Goal: Information Seeking & Learning: Learn about a topic

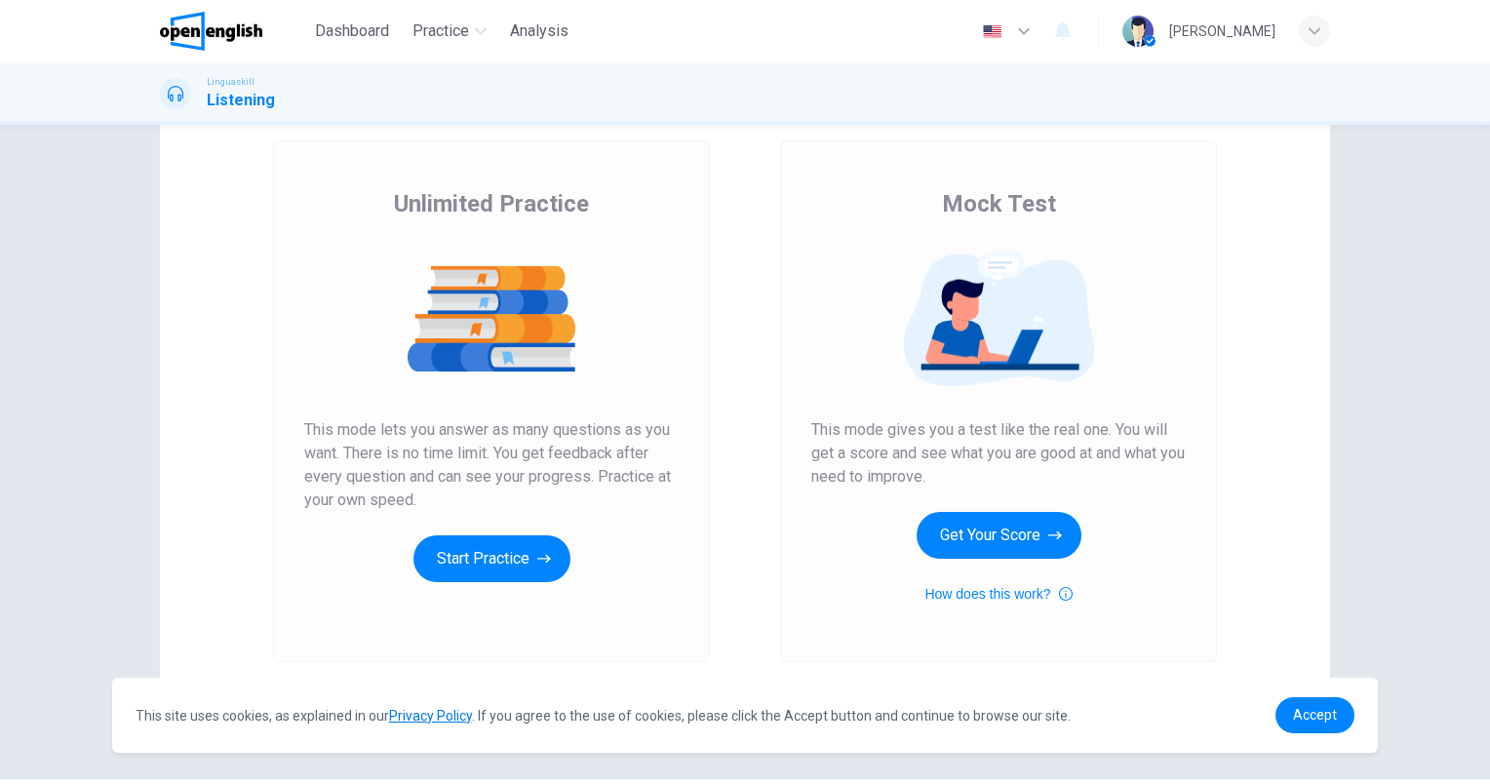
scroll to position [159, 0]
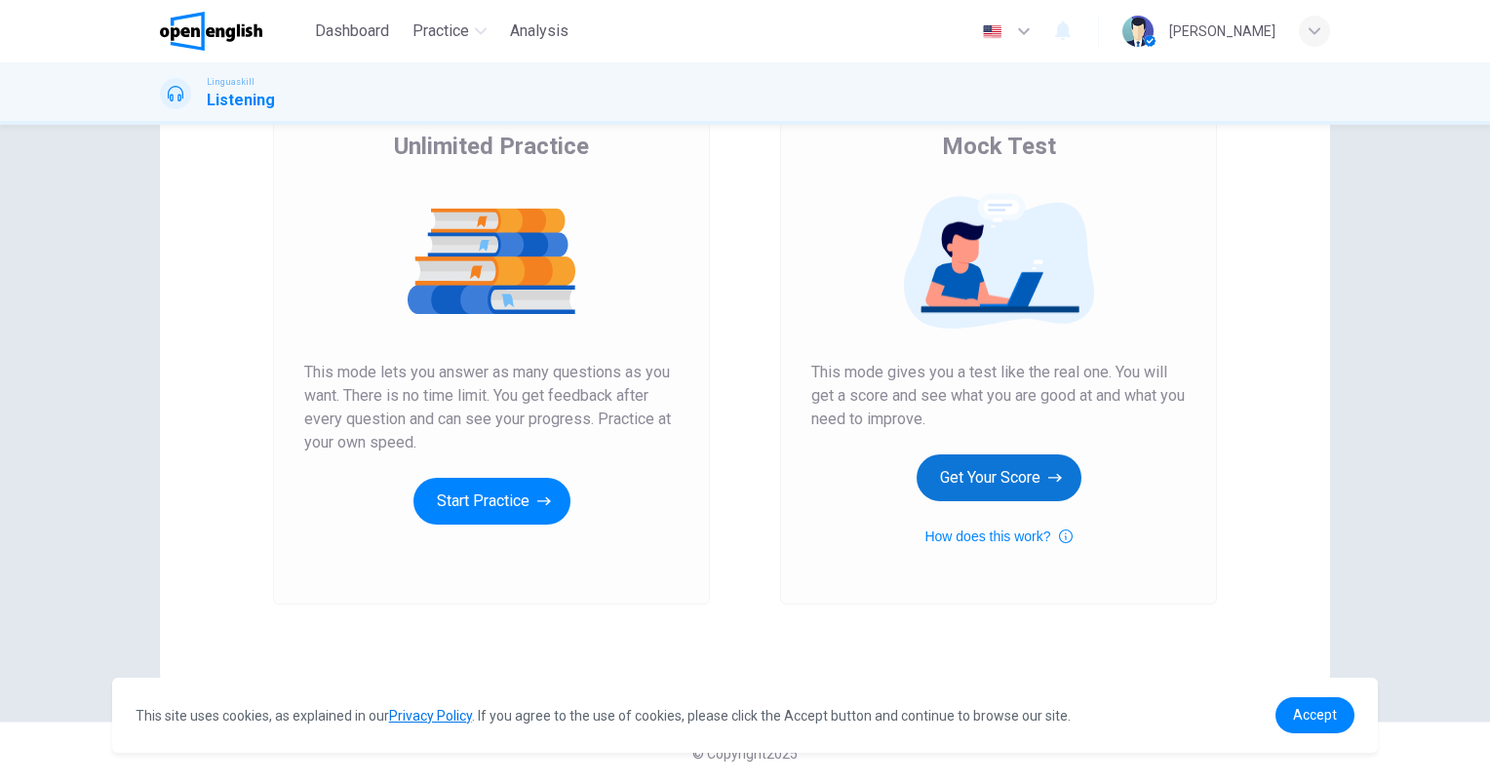
click at [992, 480] on button "Get Your Score" at bounding box center [999, 477] width 165 height 47
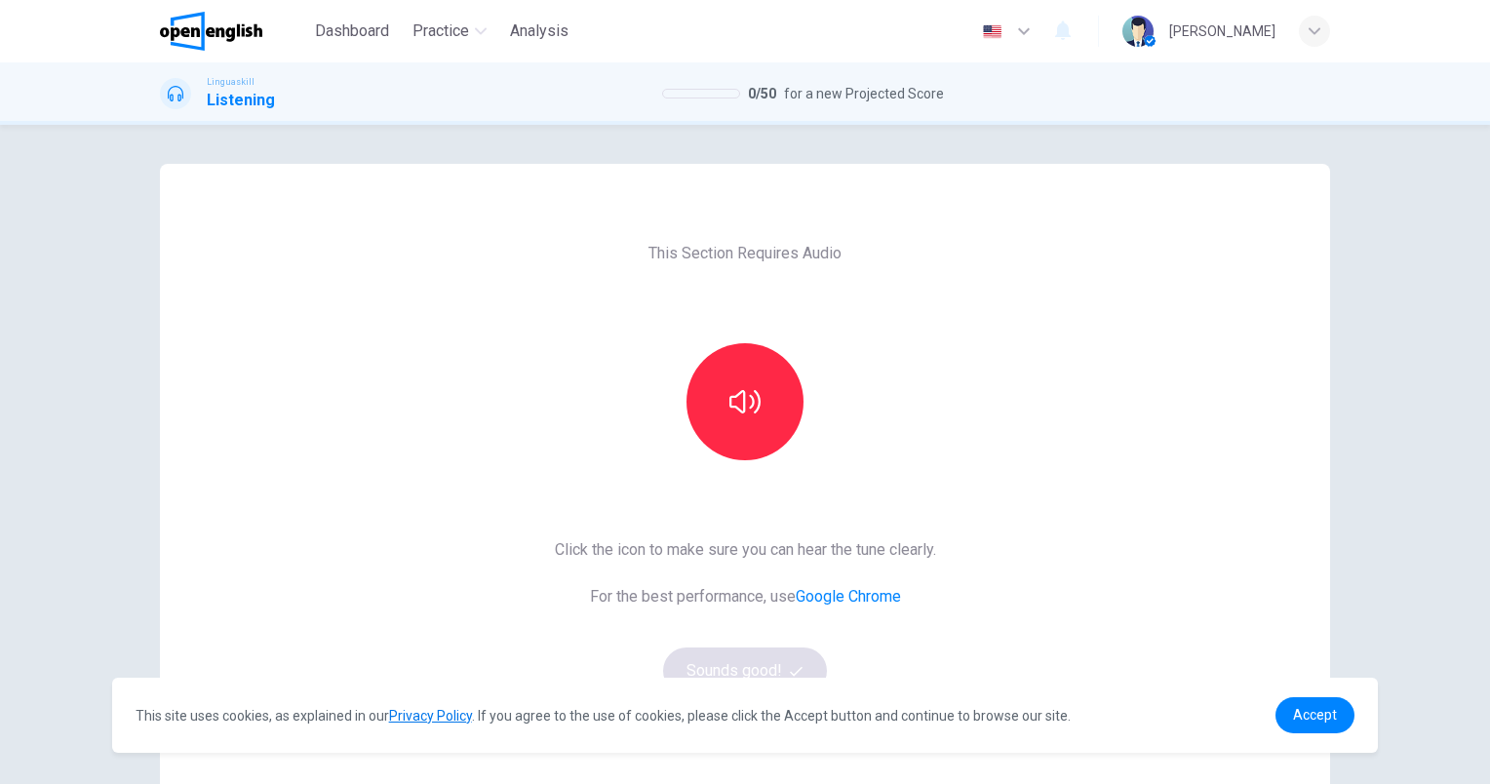
scroll to position [0, 0]
click at [745, 398] on icon "button" at bounding box center [744, 401] width 31 height 31
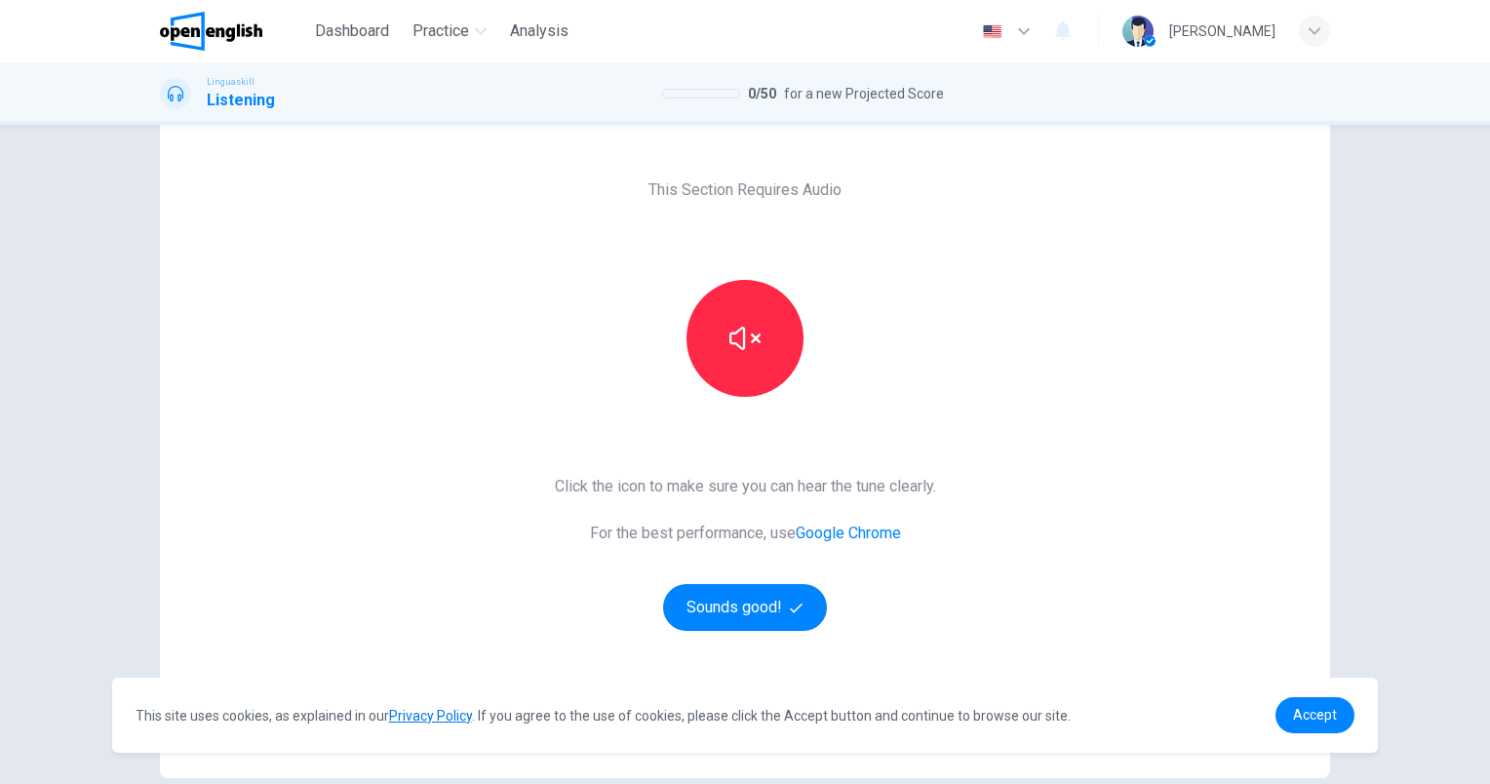
scroll to position [98, 0]
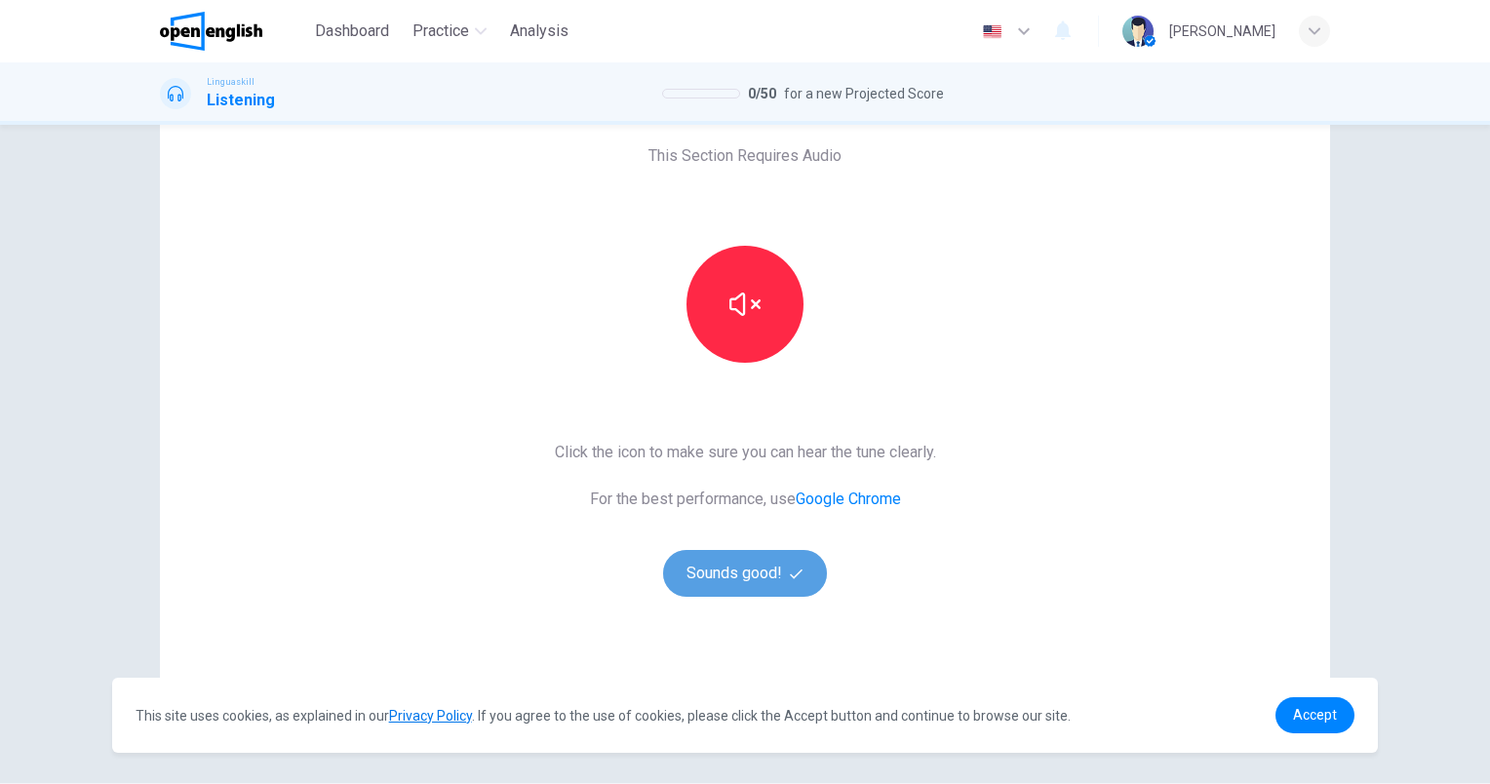
click at [767, 589] on button "Sounds good!" at bounding box center [745, 573] width 164 height 47
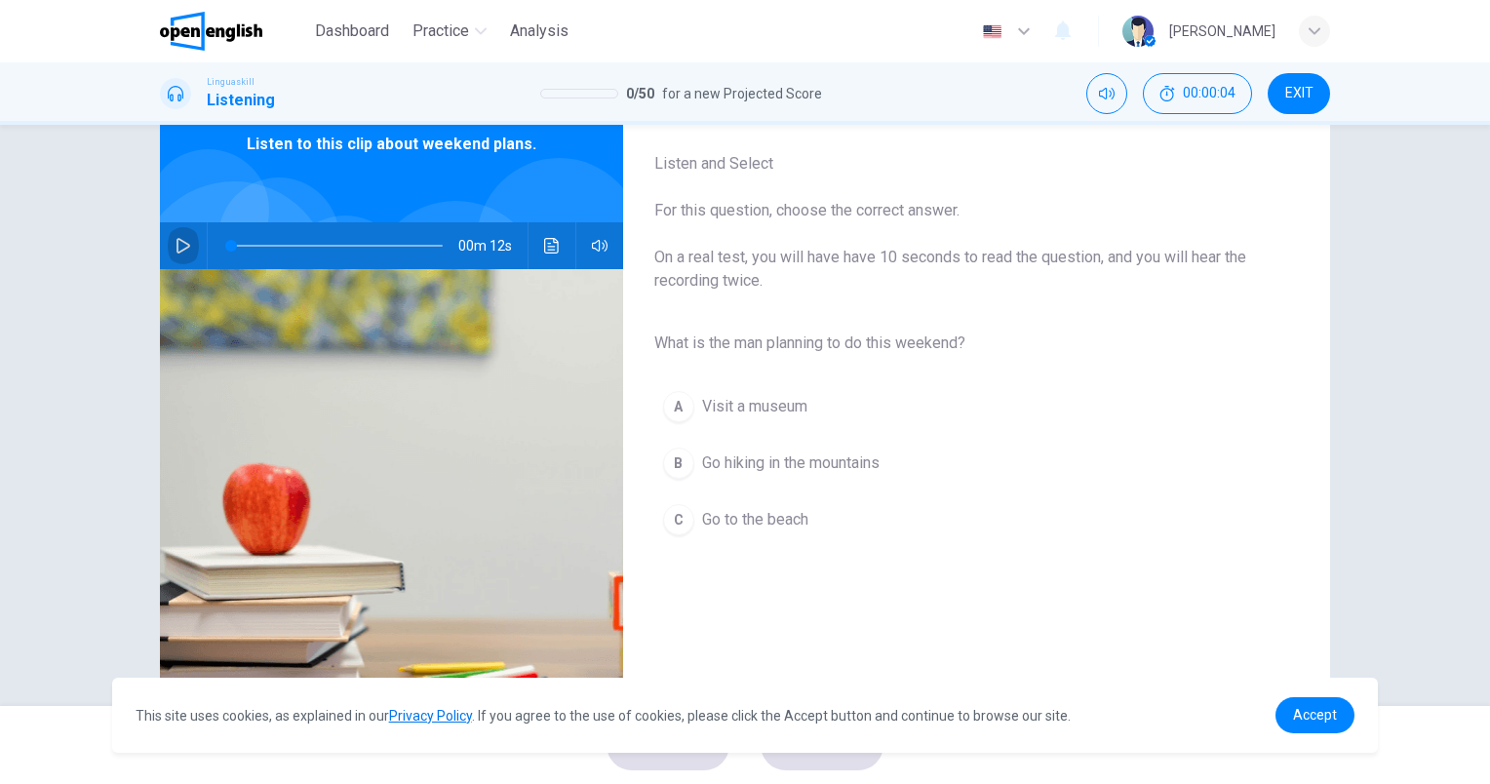
click at [179, 246] on icon "button" at bounding box center [184, 246] width 16 height 16
click at [796, 472] on span "Go hiking in the mountains" at bounding box center [790, 462] width 177 height 23
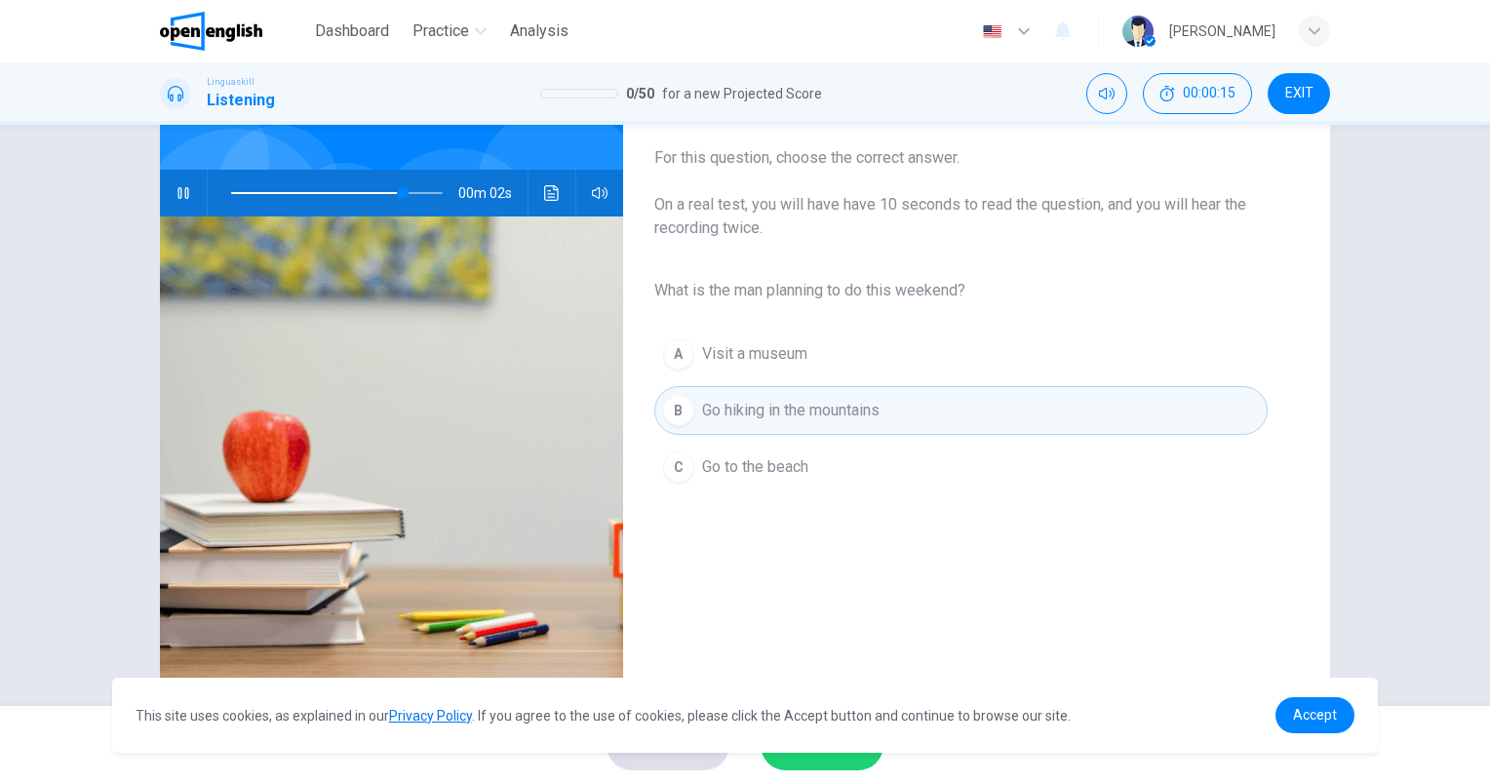
scroll to position [175, 0]
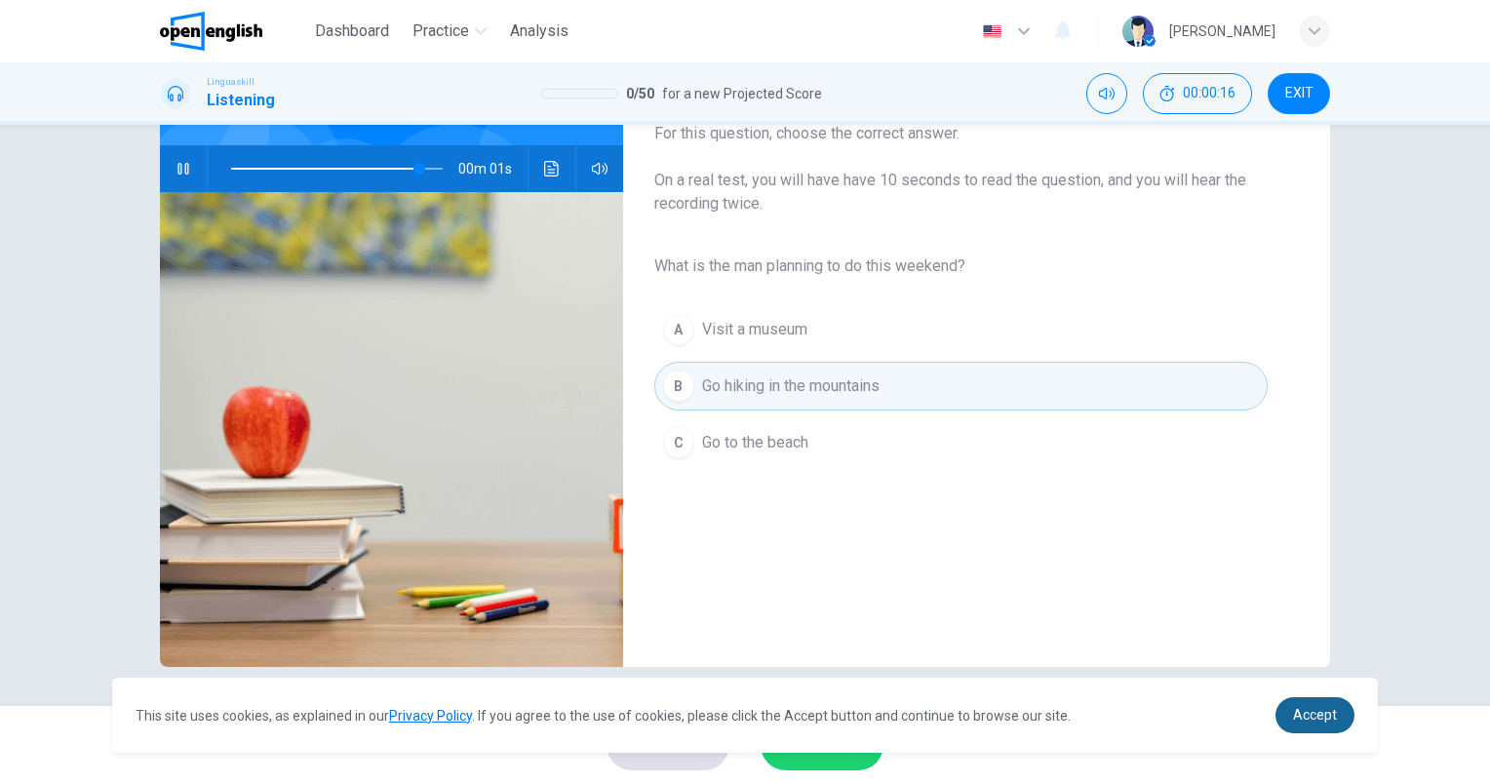
click at [1322, 720] on span "Accept" at bounding box center [1315, 715] width 44 height 16
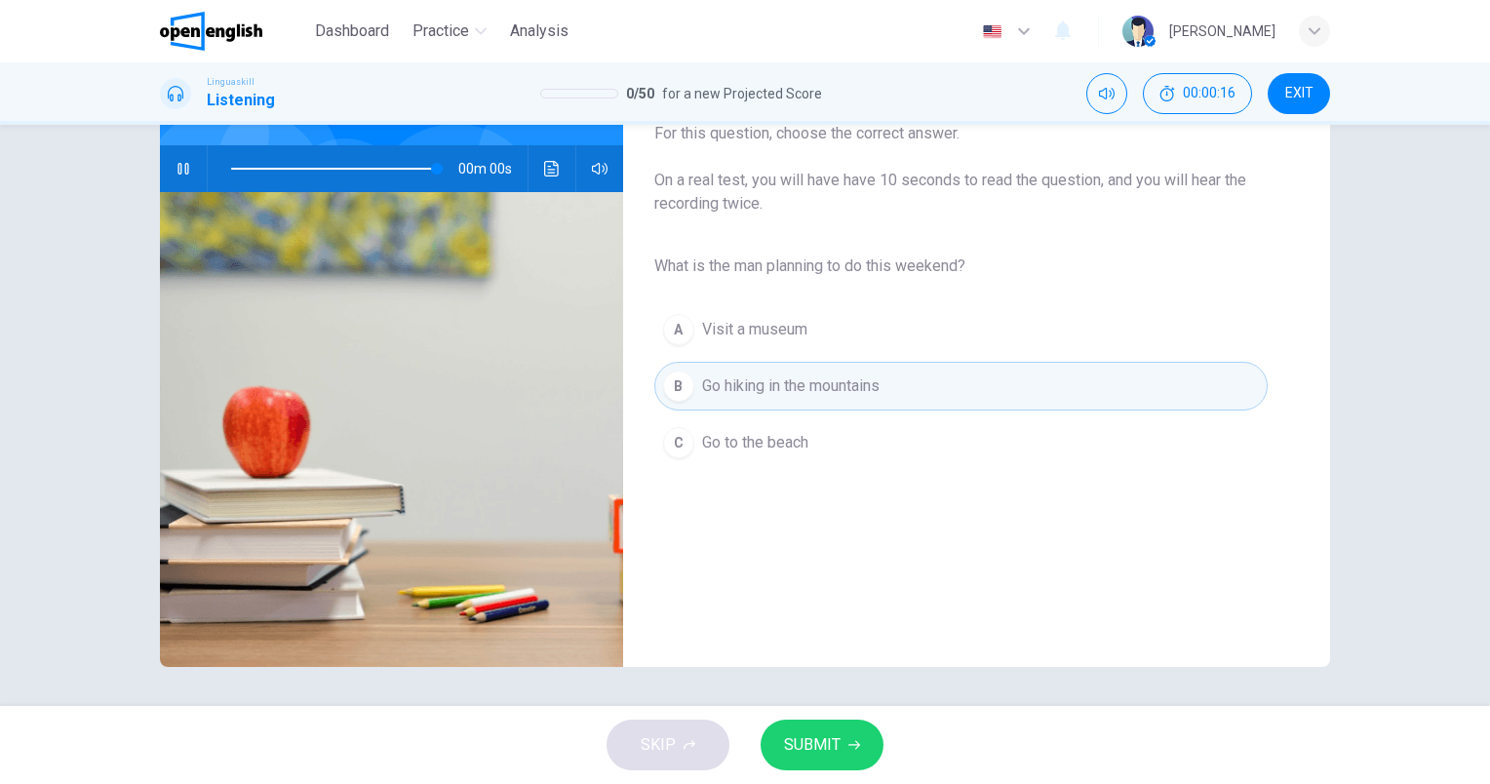
type input "*"
click at [794, 753] on span "SUBMIT" at bounding box center [812, 744] width 57 height 27
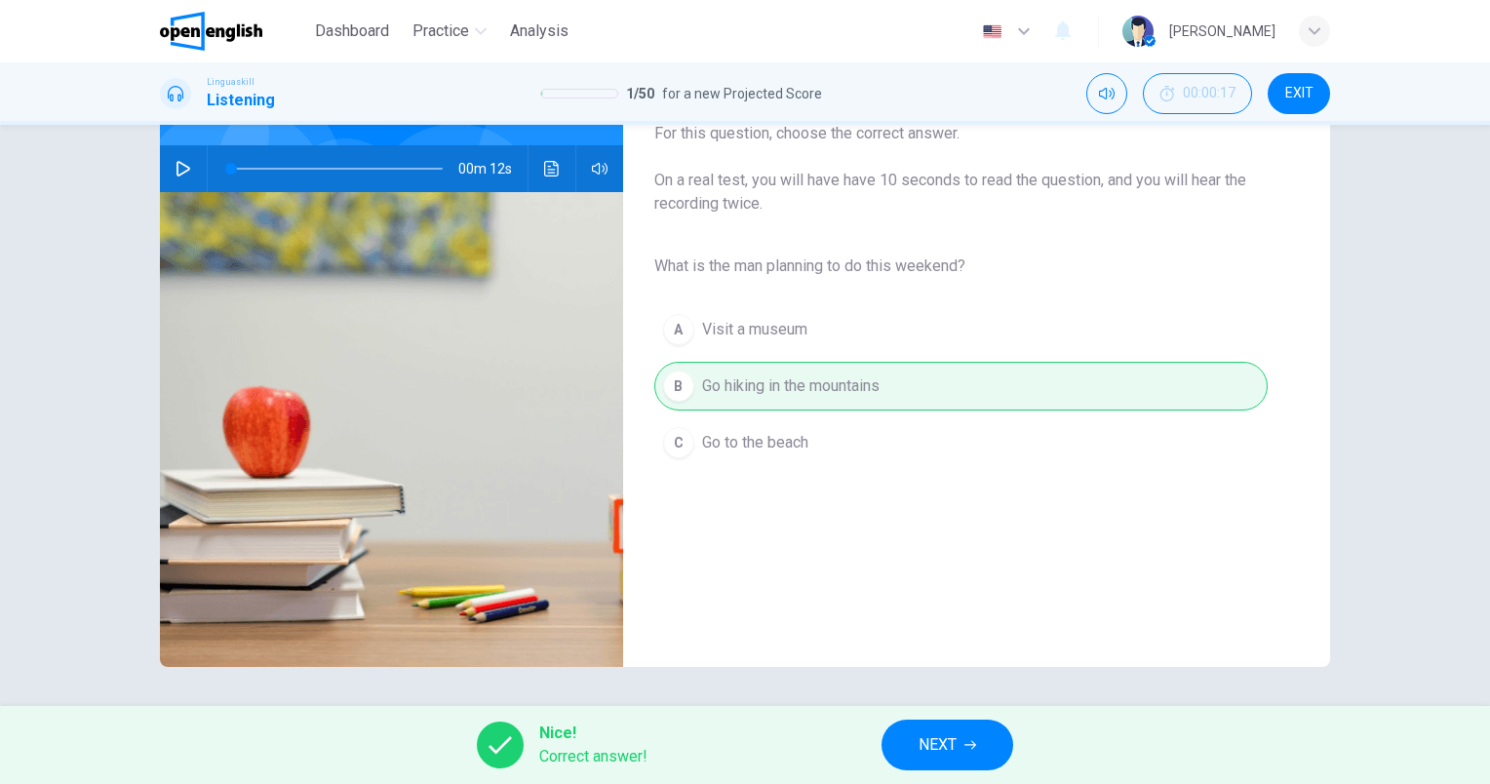
click at [956, 749] on span "NEXT" at bounding box center [937, 744] width 38 height 27
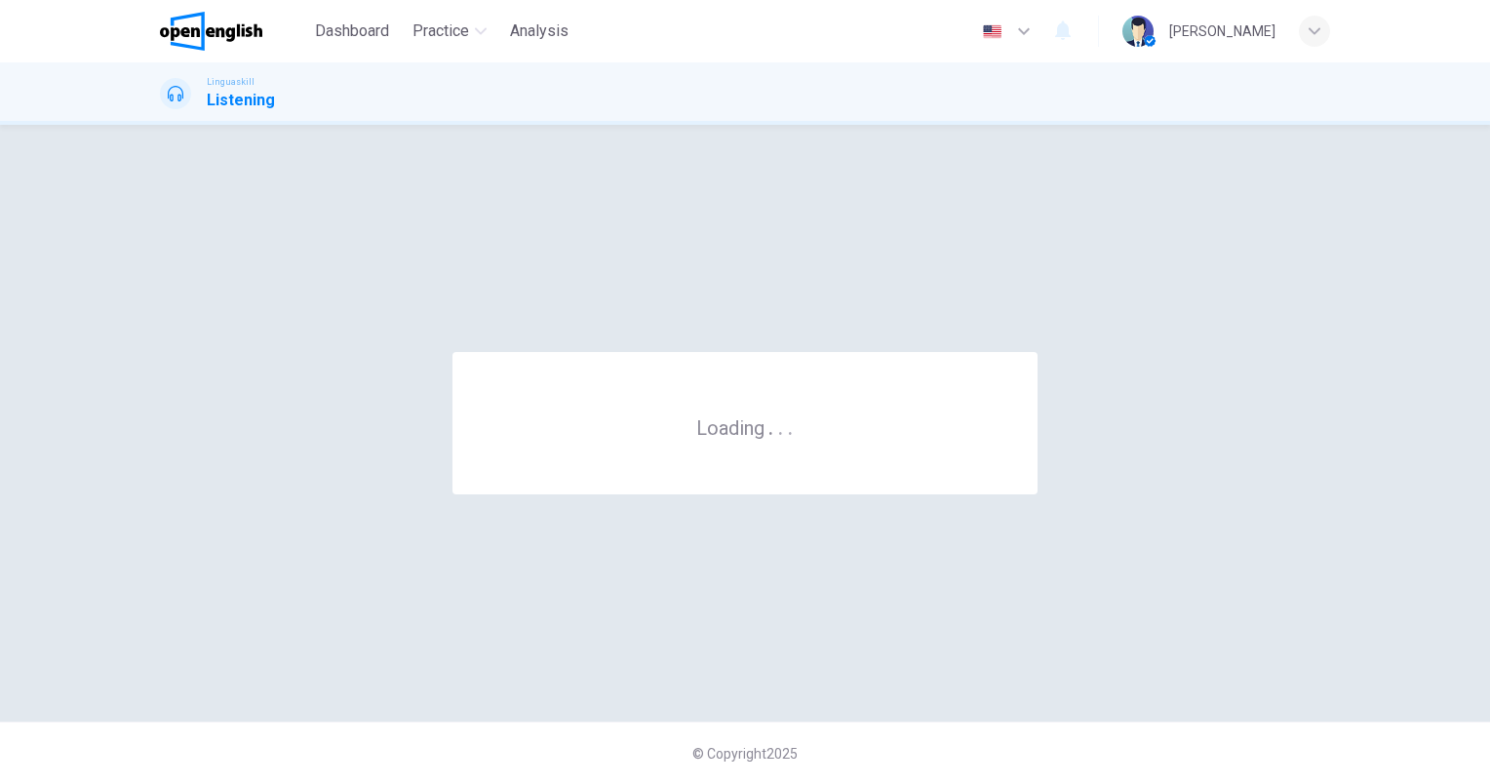
scroll to position [0, 0]
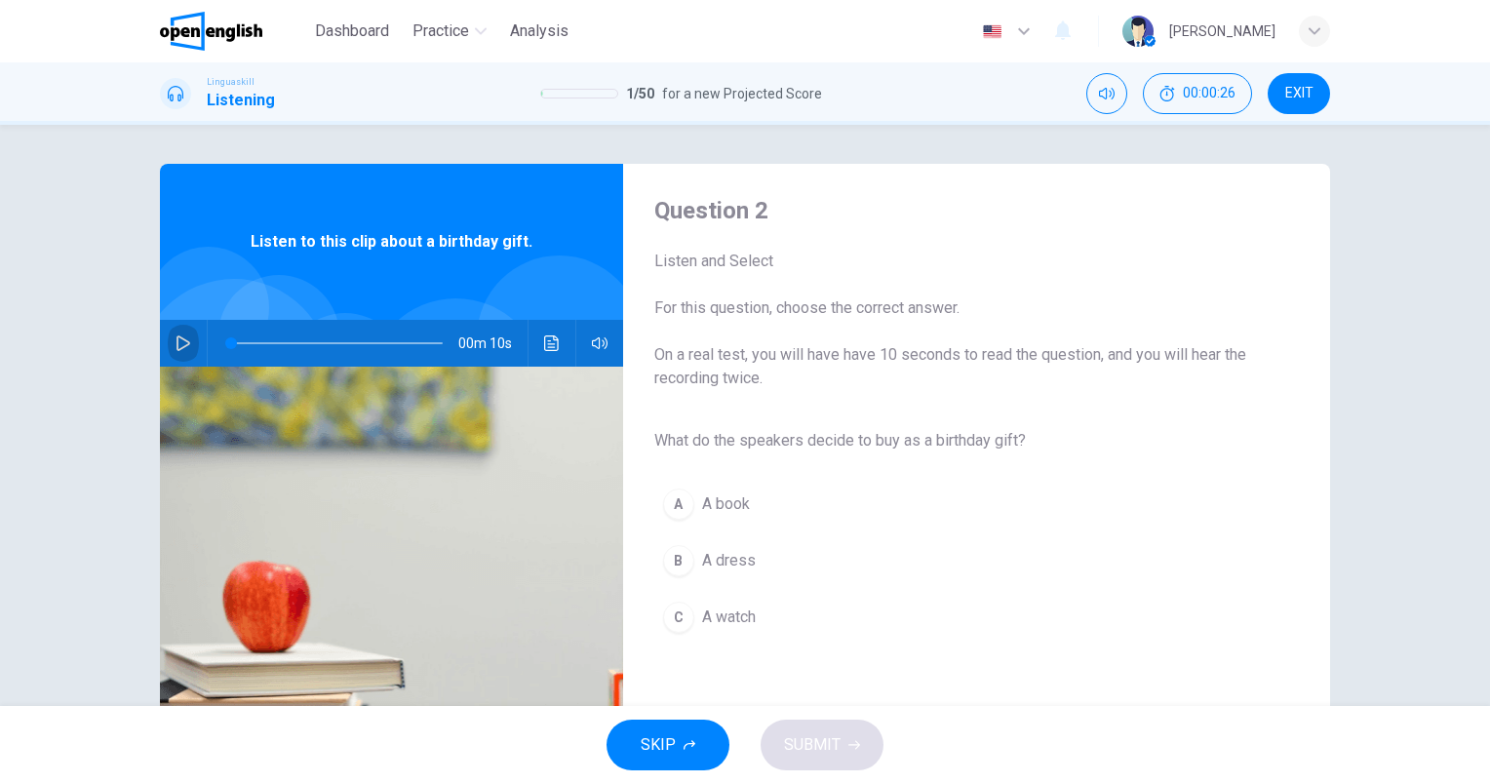
click at [176, 343] on icon "button" at bounding box center [183, 343] width 14 height 16
click at [727, 516] on button "A A book" at bounding box center [960, 504] width 613 height 49
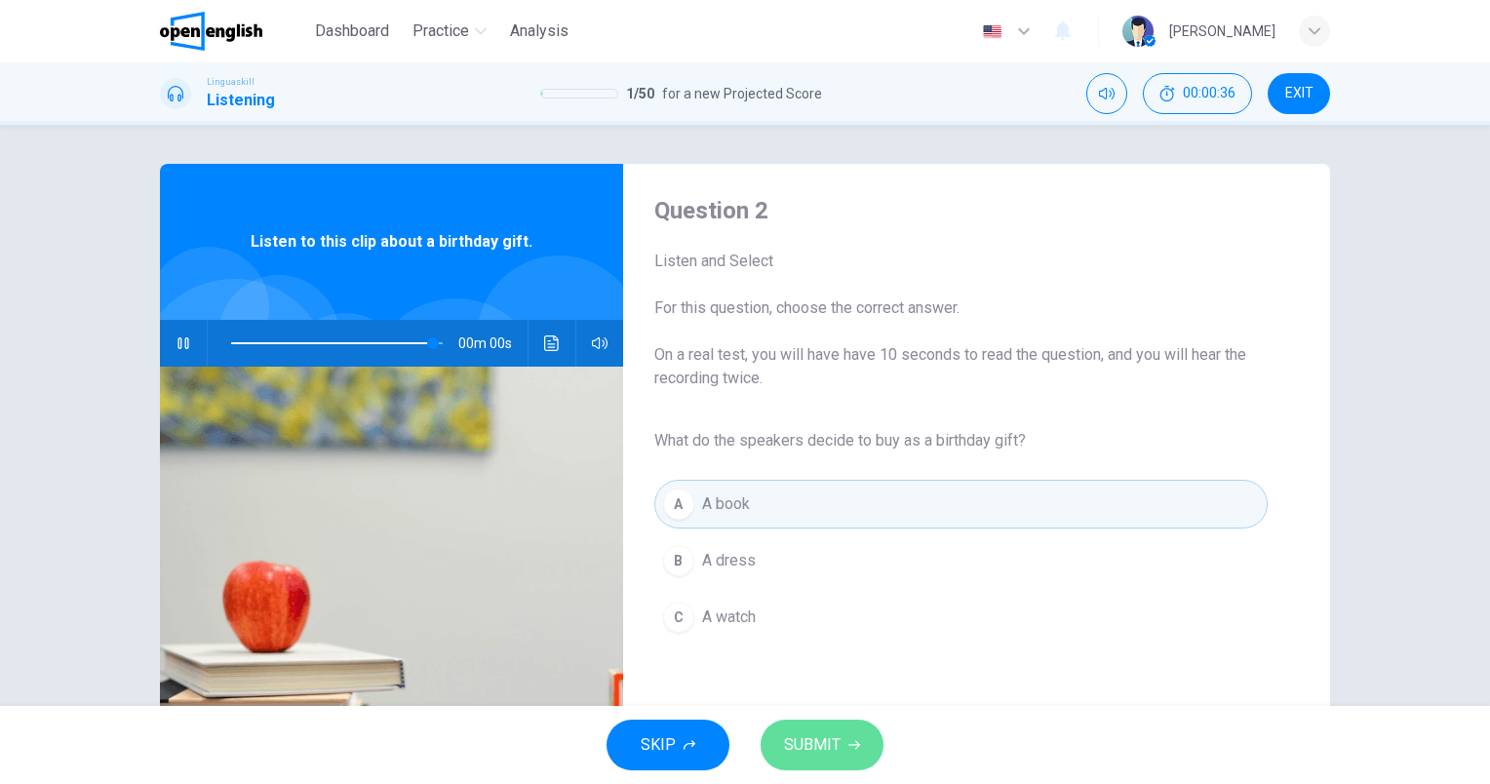
click at [857, 754] on button "SUBMIT" at bounding box center [822, 745] width 123 height 51
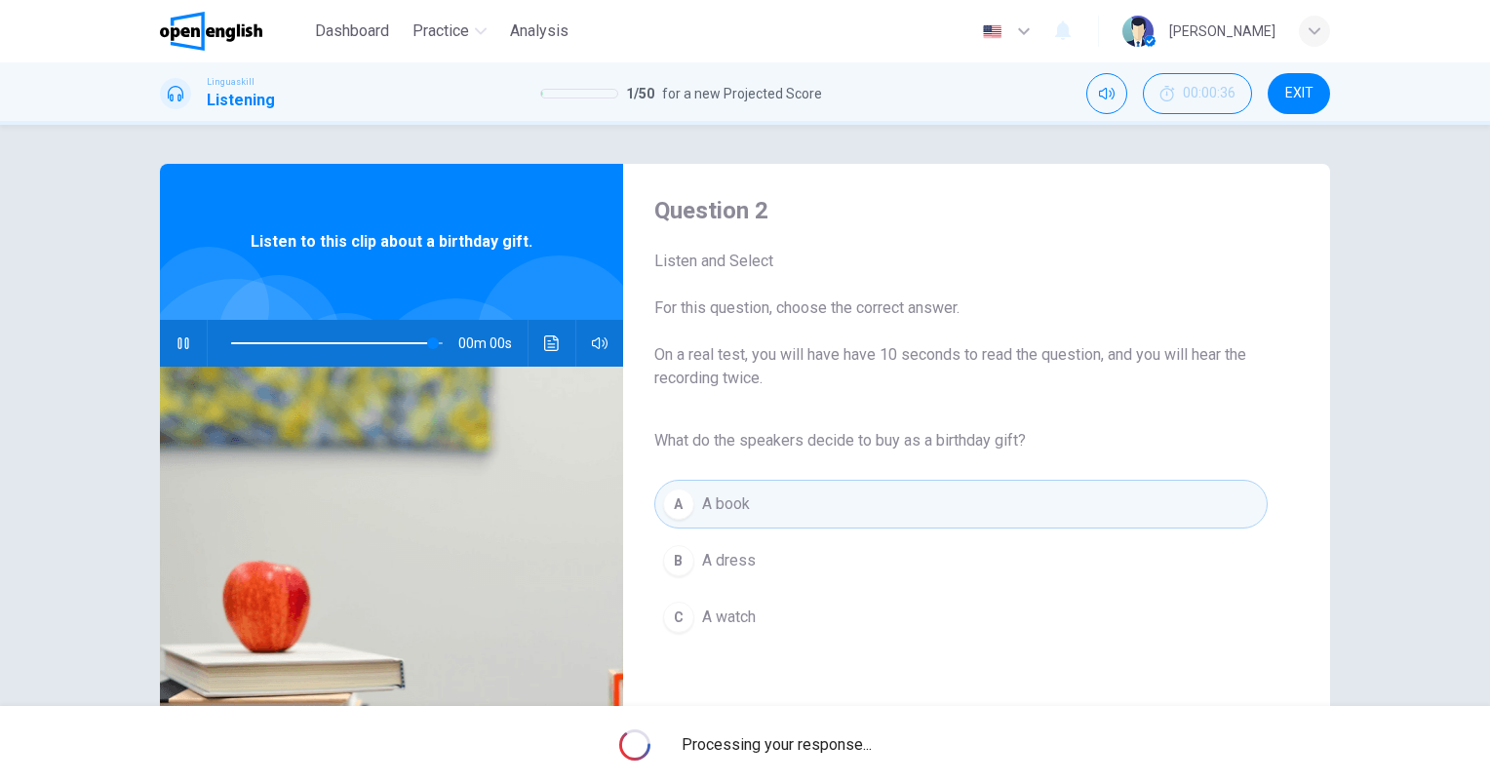
type input "*"
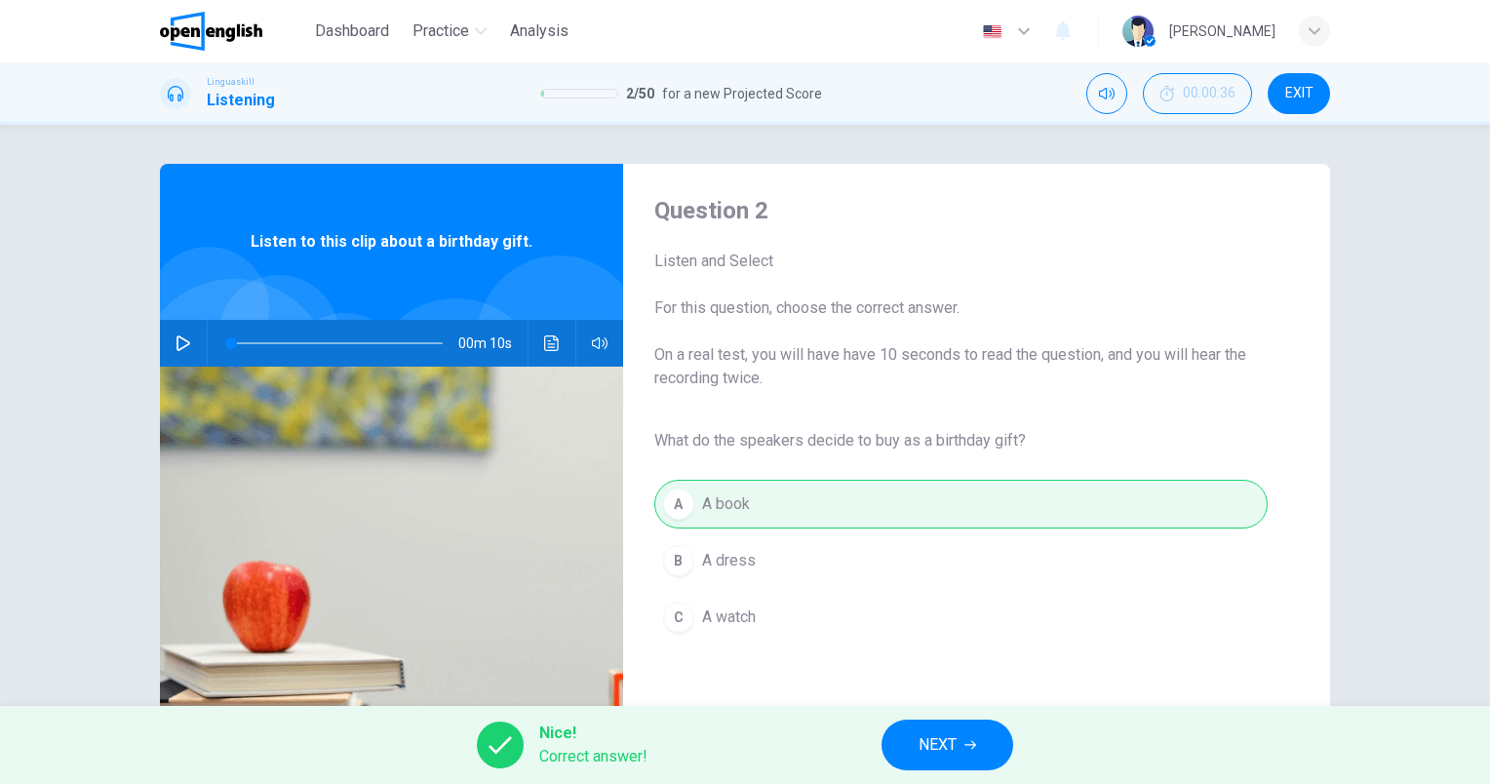
click at [958, 748] on button "NEXT" at bounding box center [947, 745] width 132 height 51
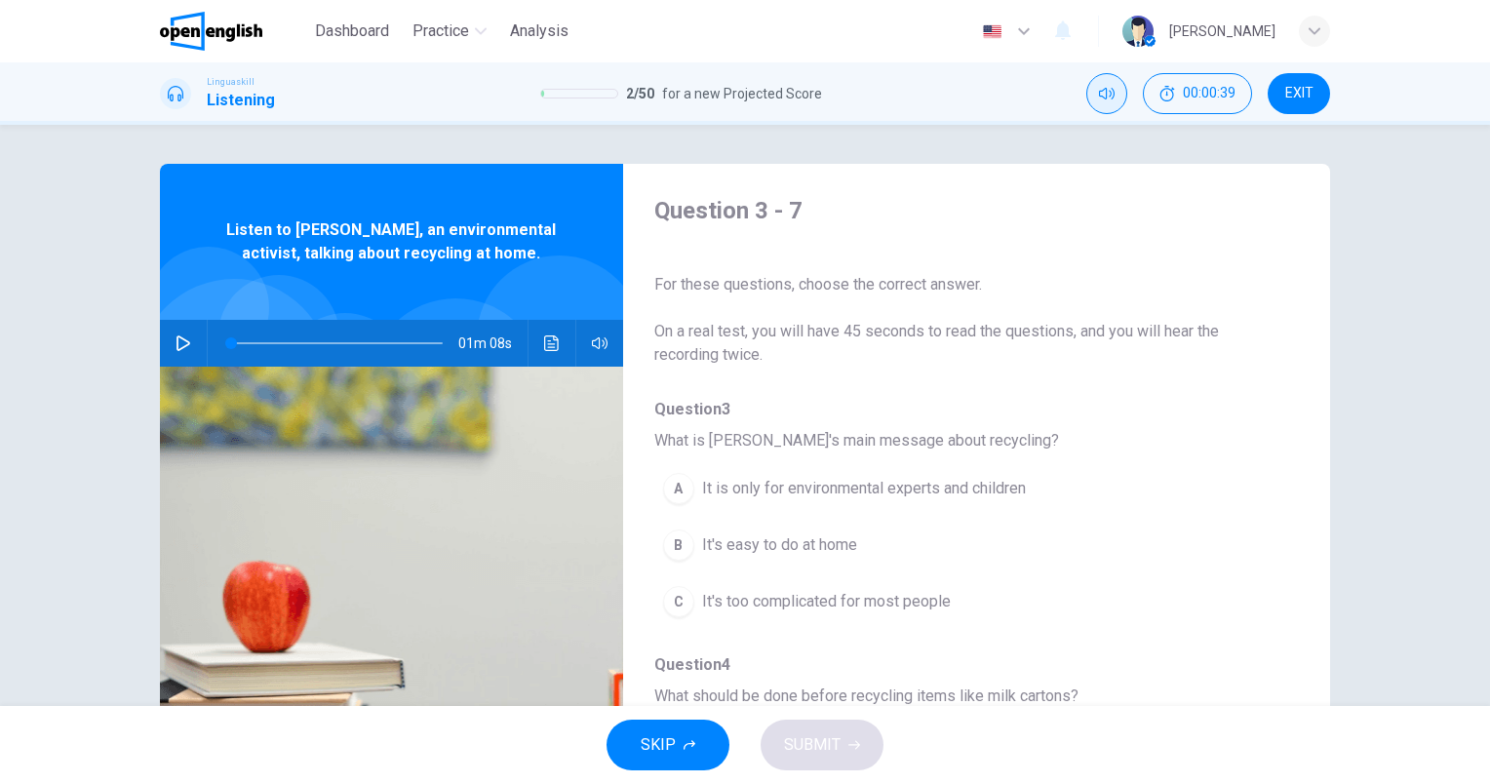
click at [1105, 97] on icon "Mute" at bounding box center [1107, 94] width 16 height 16
click at [1105, 97] on icon "Unmute" at bounding box center [1107, 94] width 16 height 16
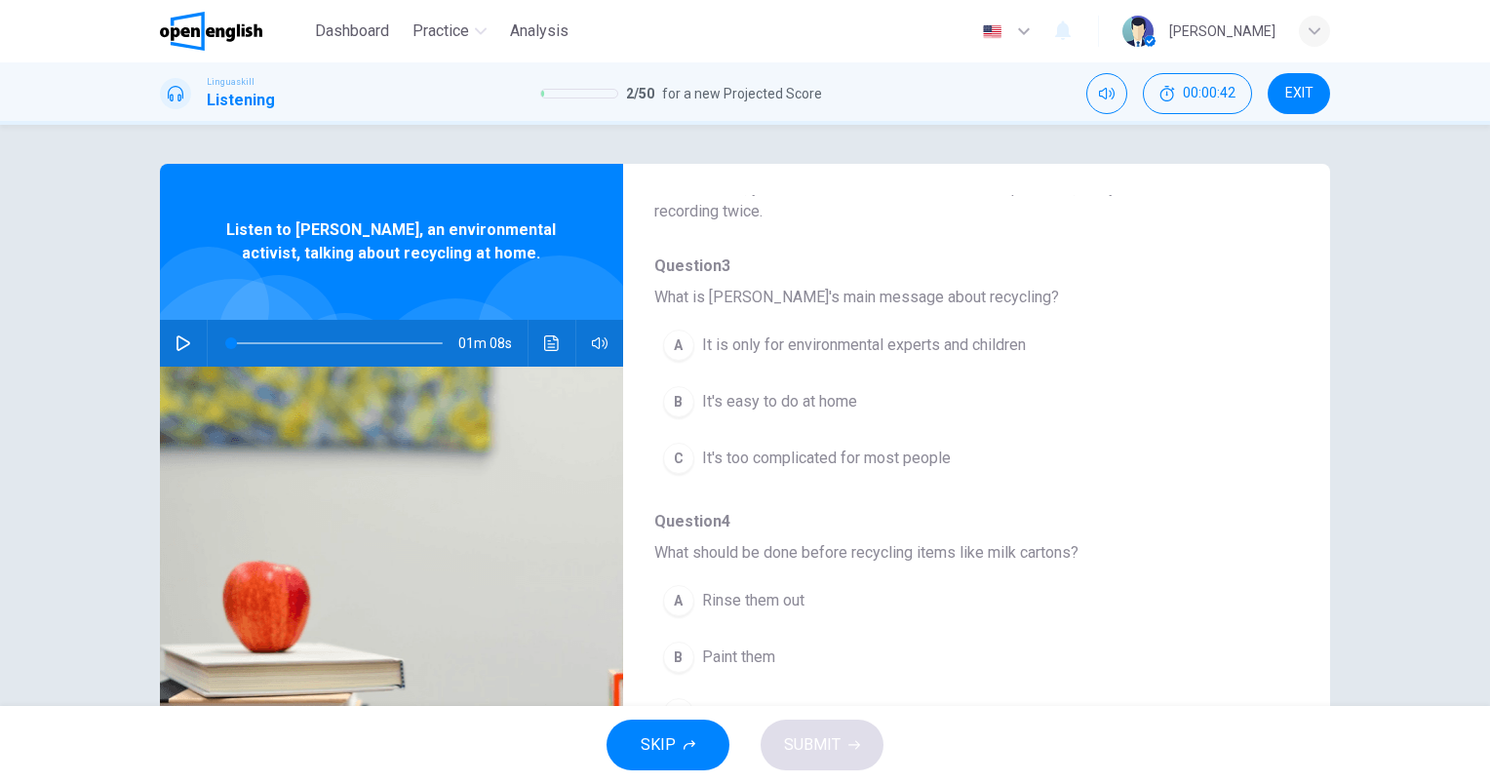
scroll to position [98, 0]
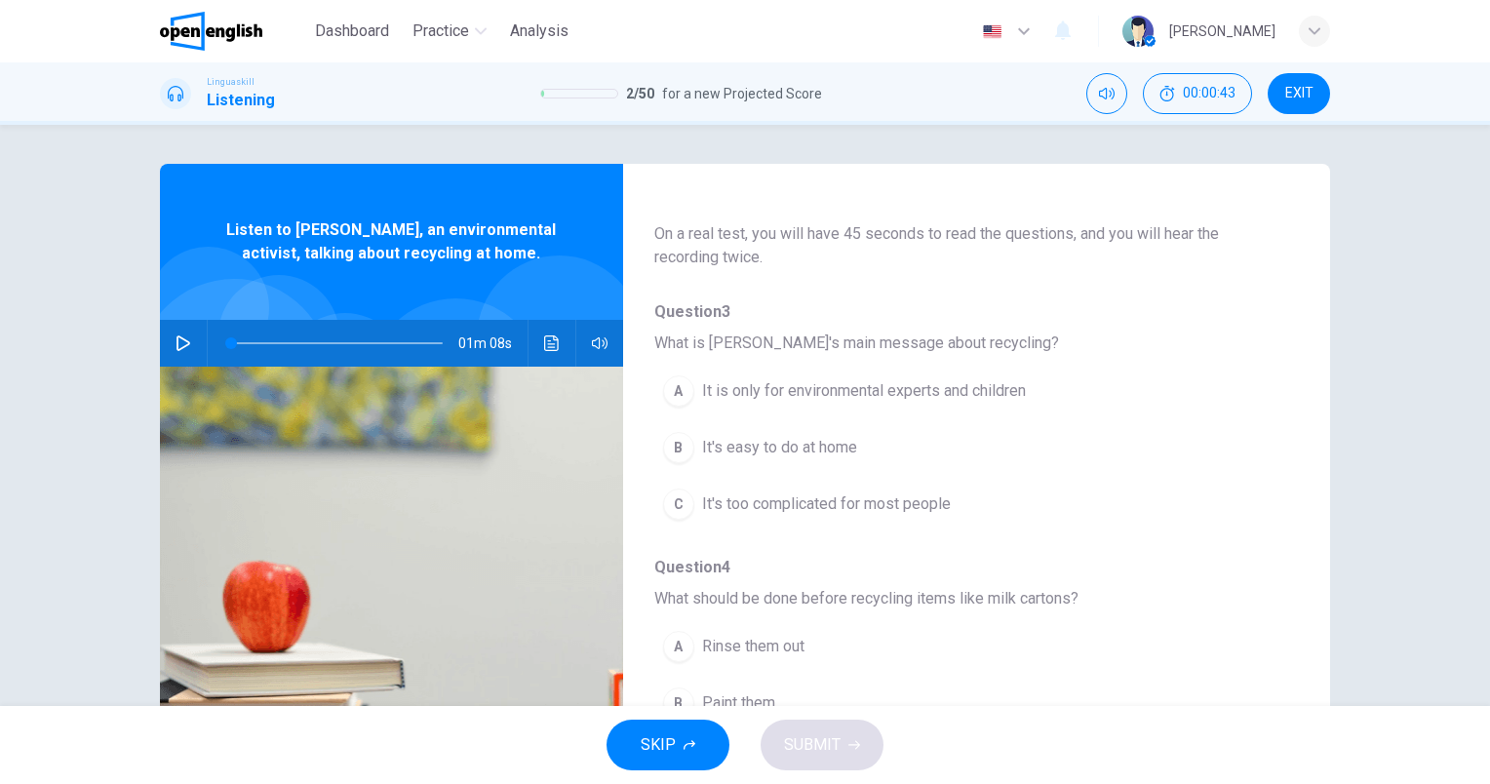
click at [191, 341] on button "button" at bounding box center [183, 343] width 31 height 47
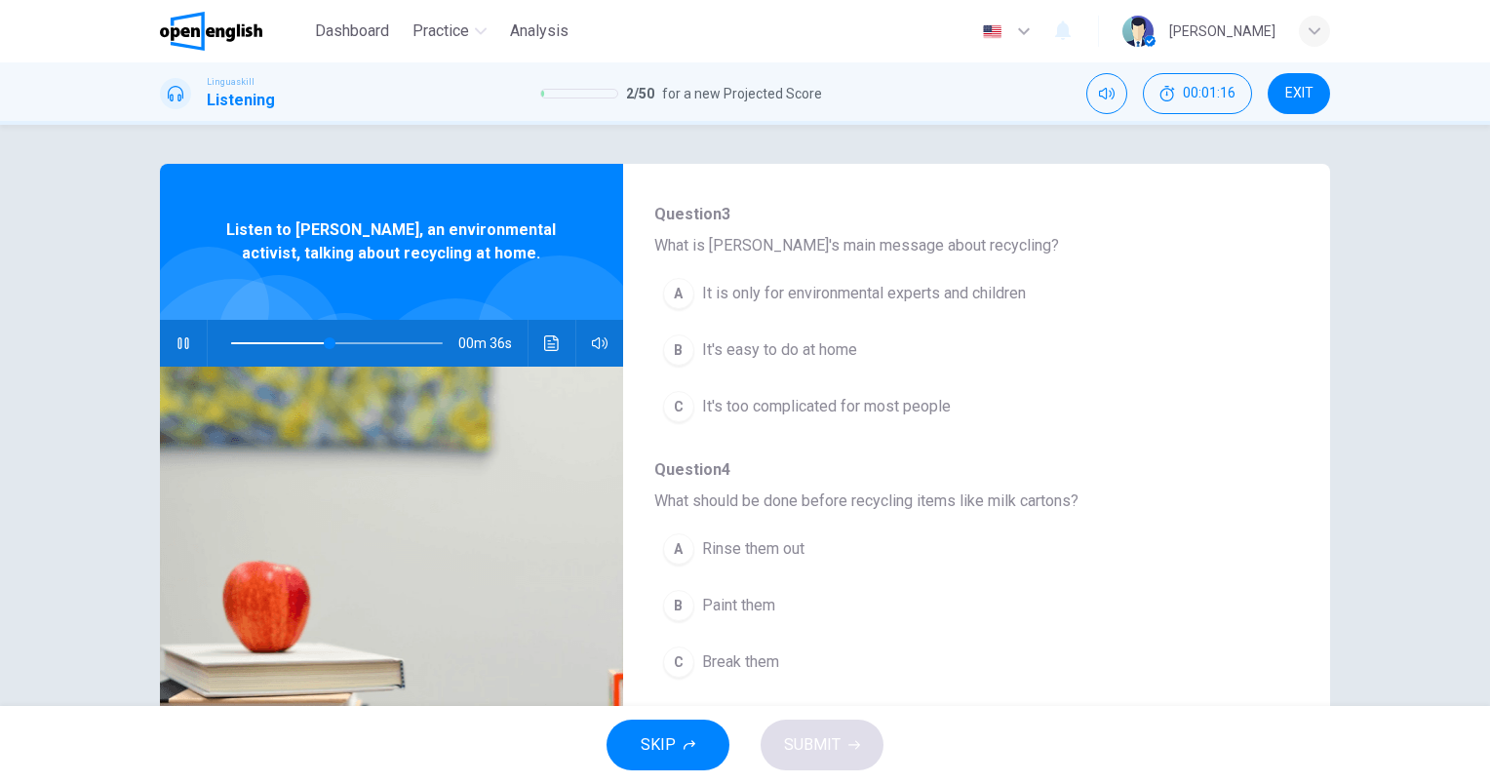
click at [811, 356] on span "It's easy to do at home" at bounding box center [779, 349] width 155 height 23
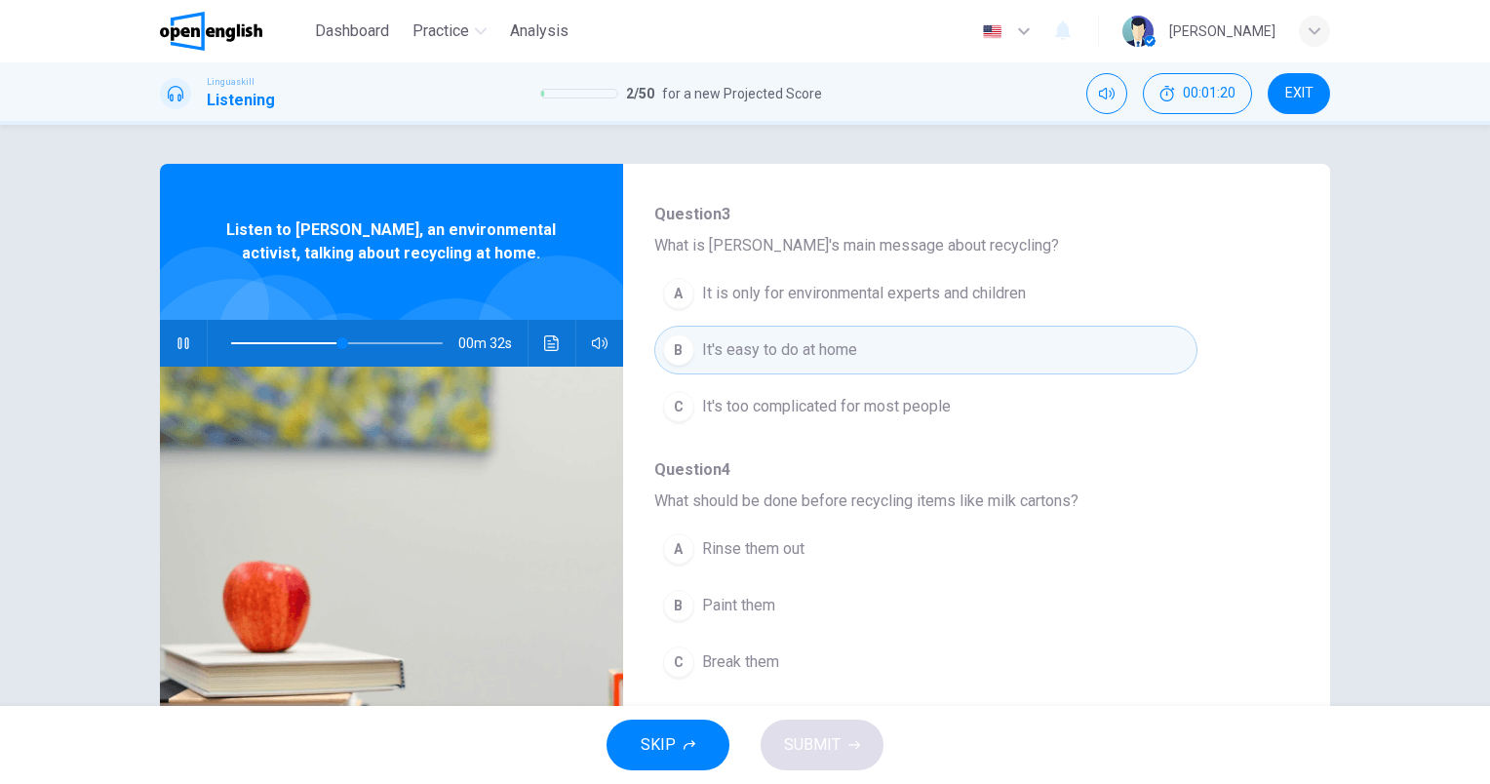
scroll to position [293, 0]
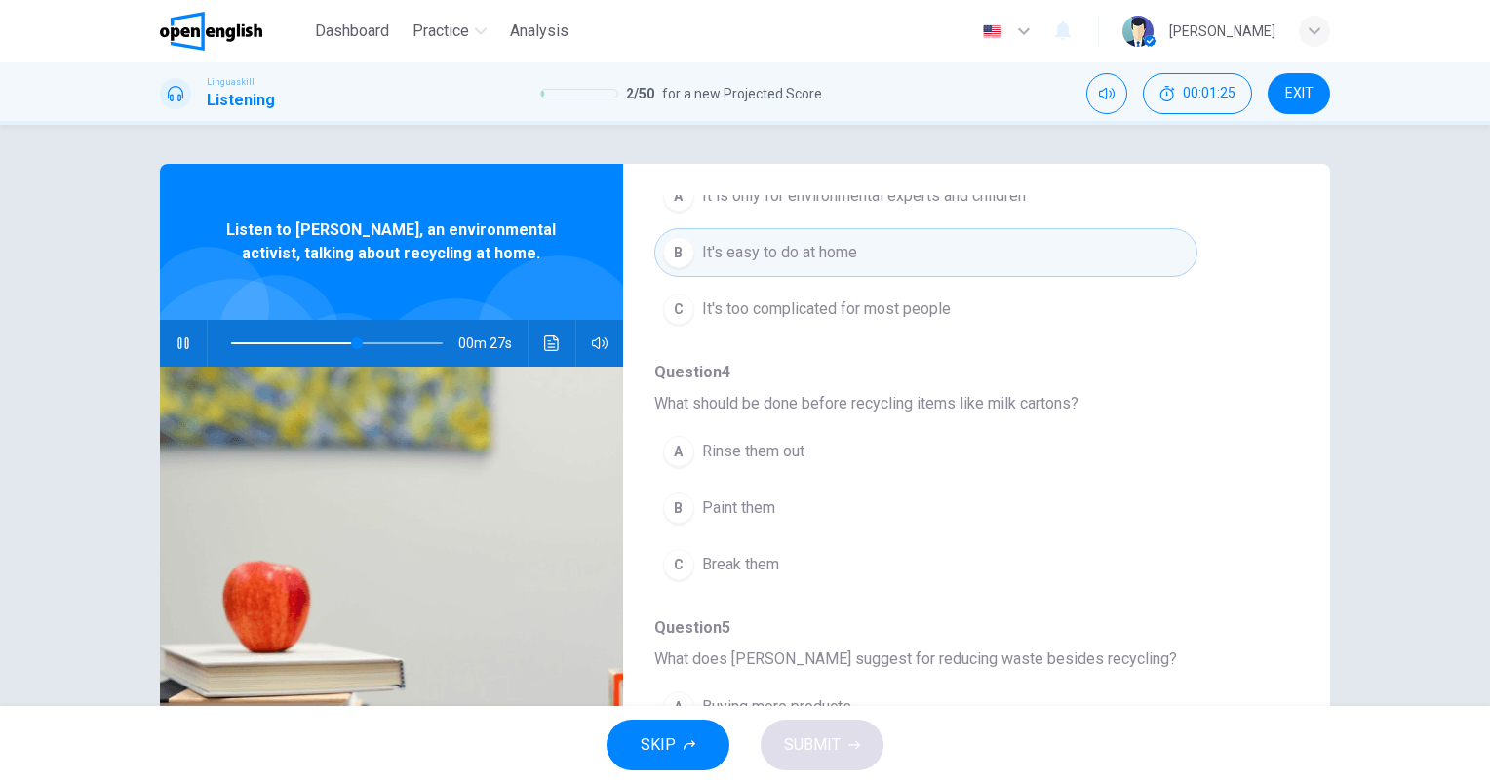
click at [305, 345] on span at bounding box center [337, 343] width 212 height 27
click at [803, 449] on button "A Rinse them out" at bounding box center [925, 451] width 543 height 49
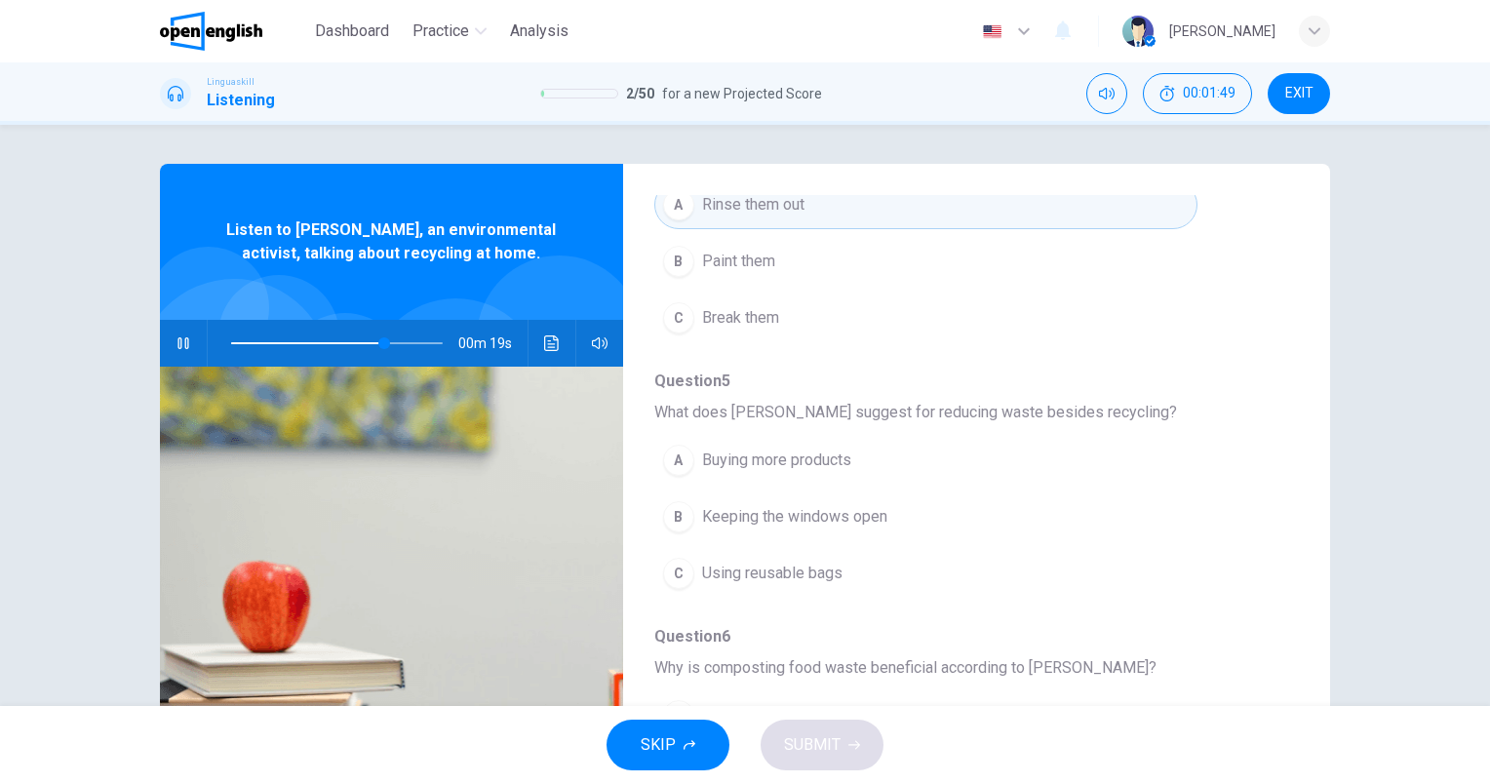
scroll to position [585, 0]
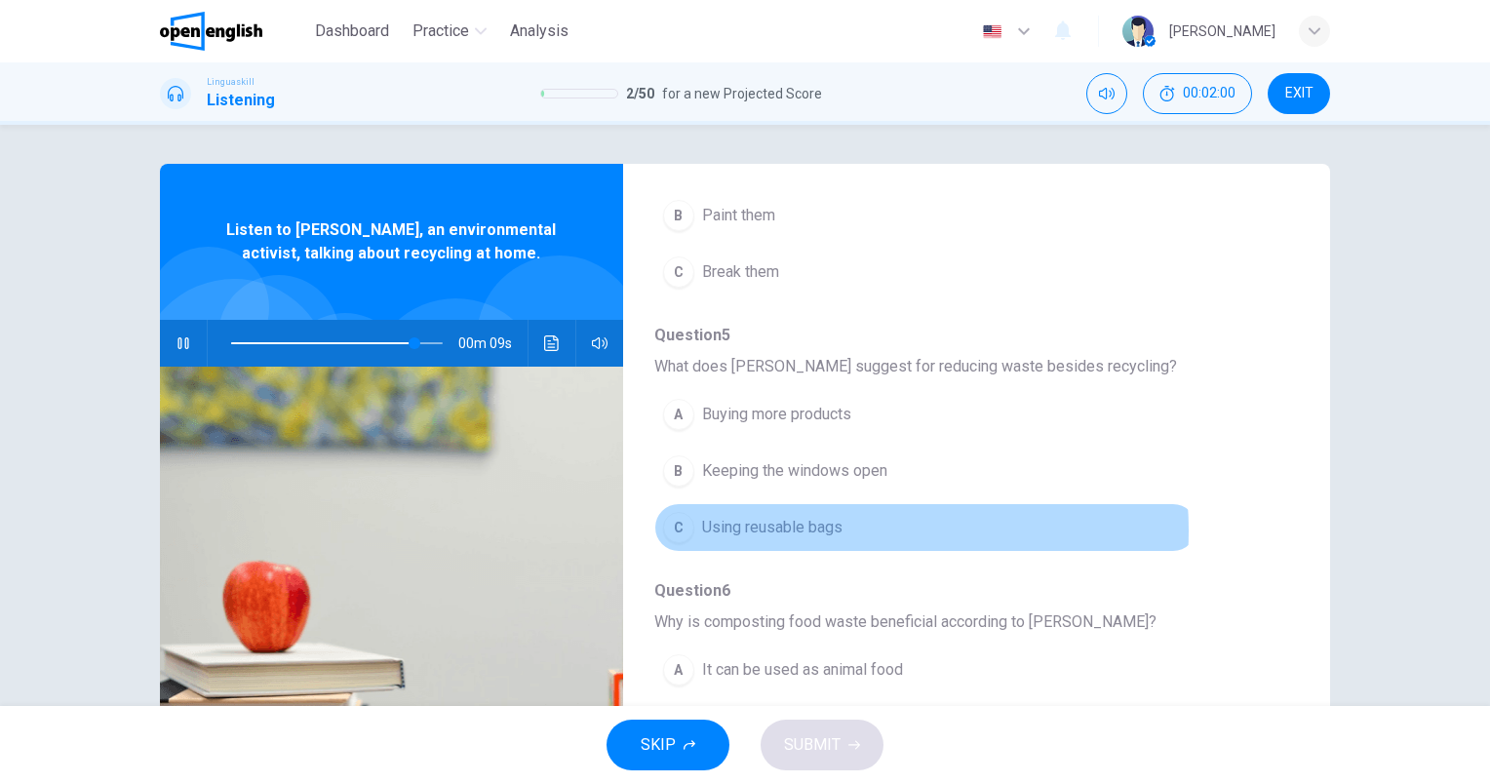
click at [819, 527] on span "Using reusable bags" at bounding box center [772, 527] width 140 height 23
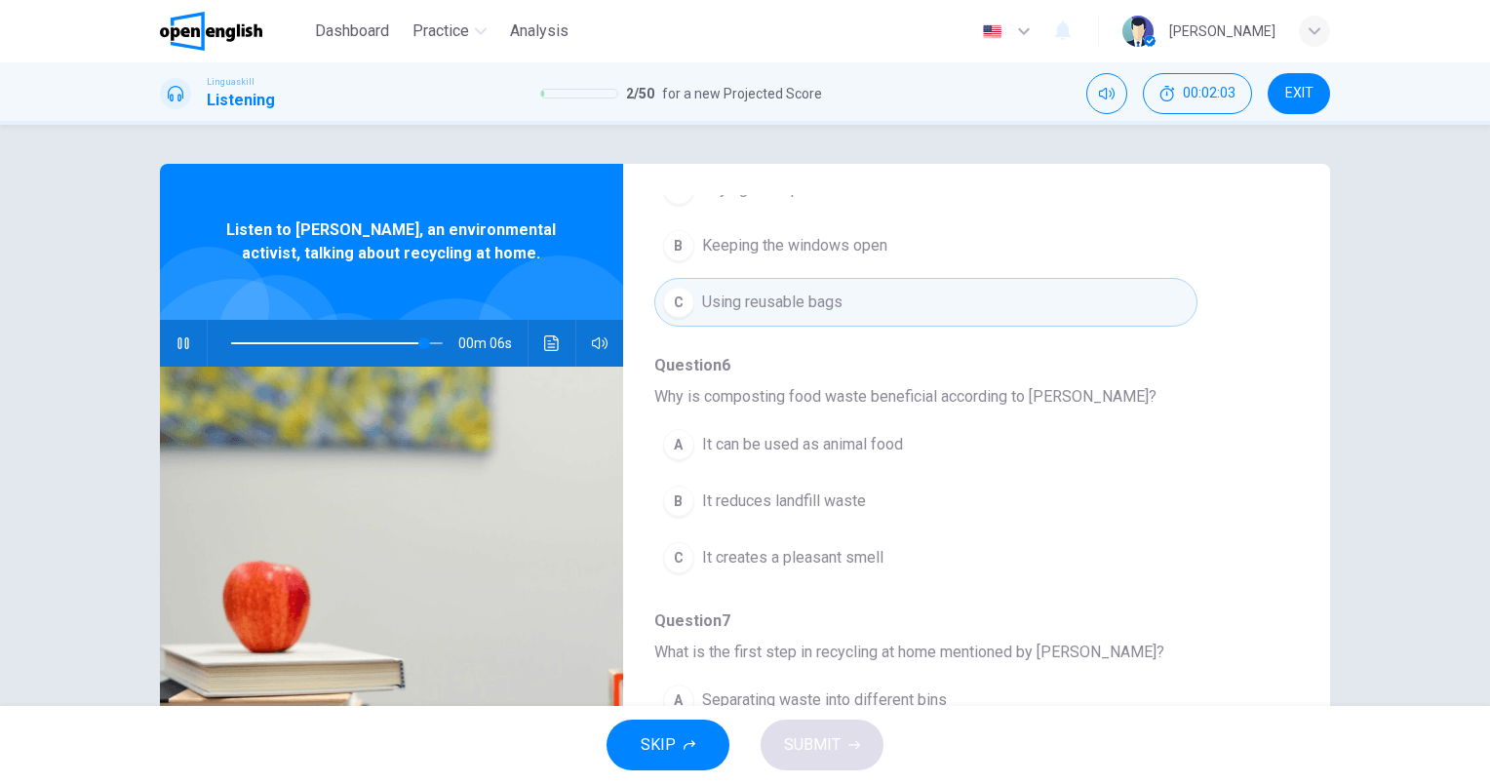
scroll to position [835, 0]
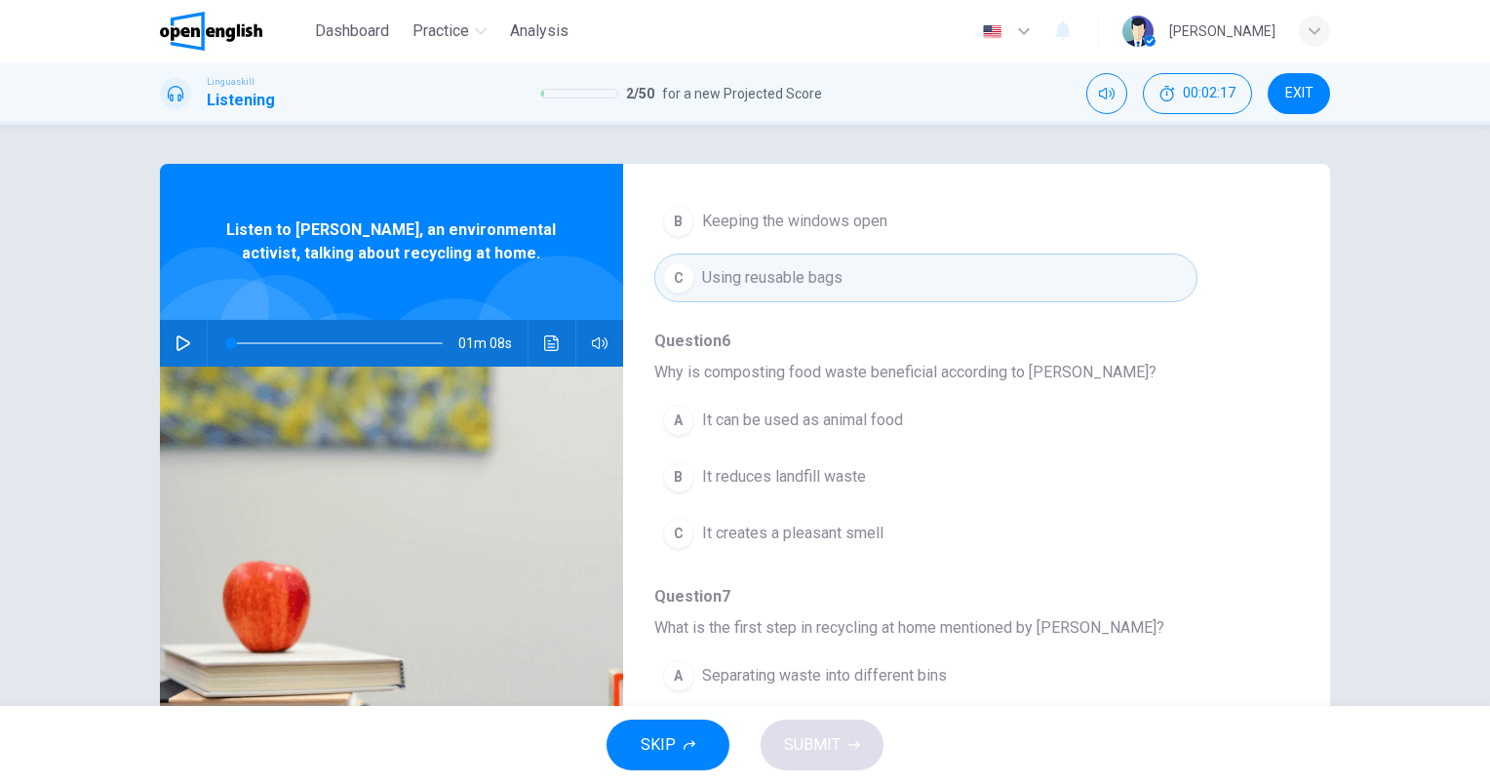
click at [856, 476] on span "It reduces landfill waste" at bounding box center [784, 476] width 164 height 23
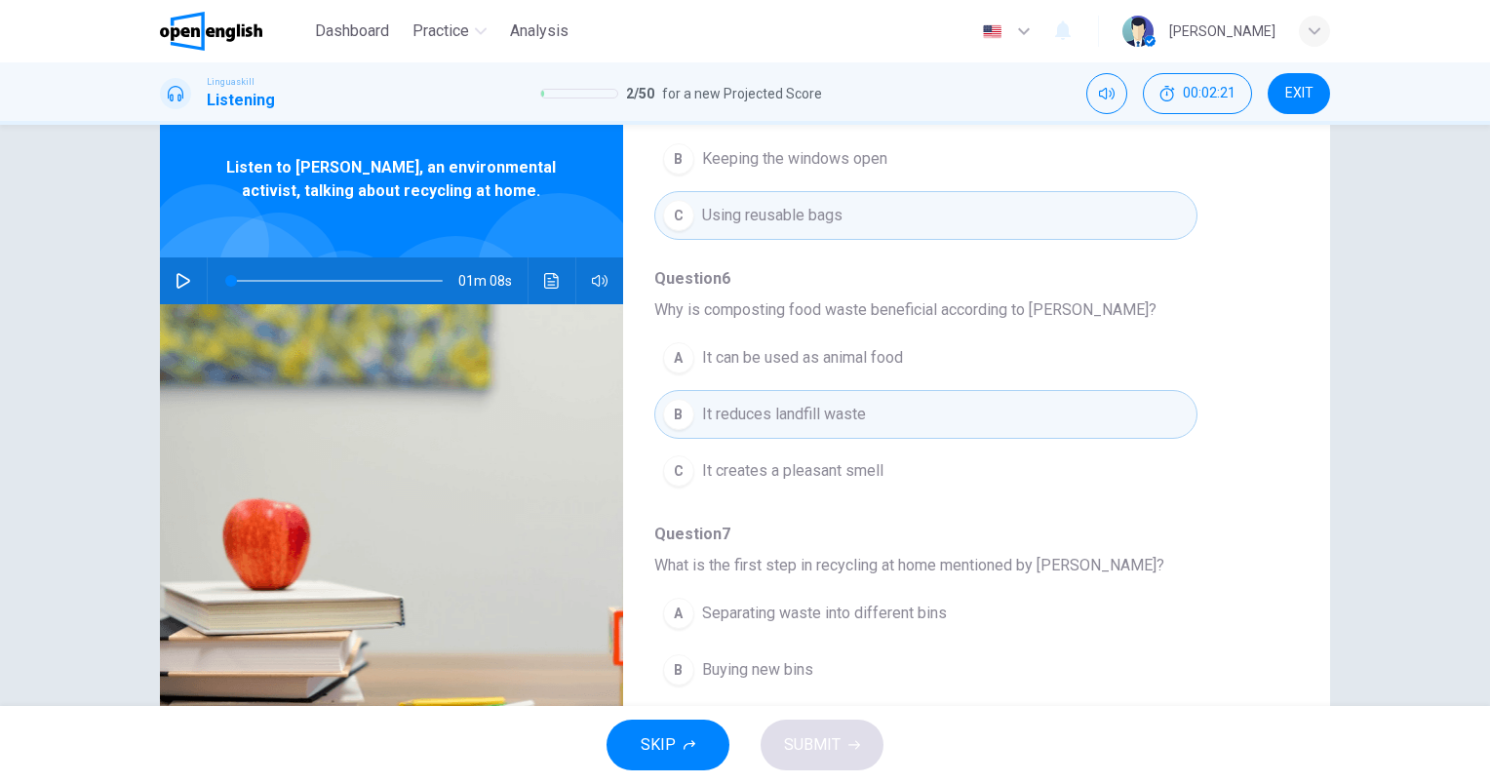
scroll to position [175, 0]
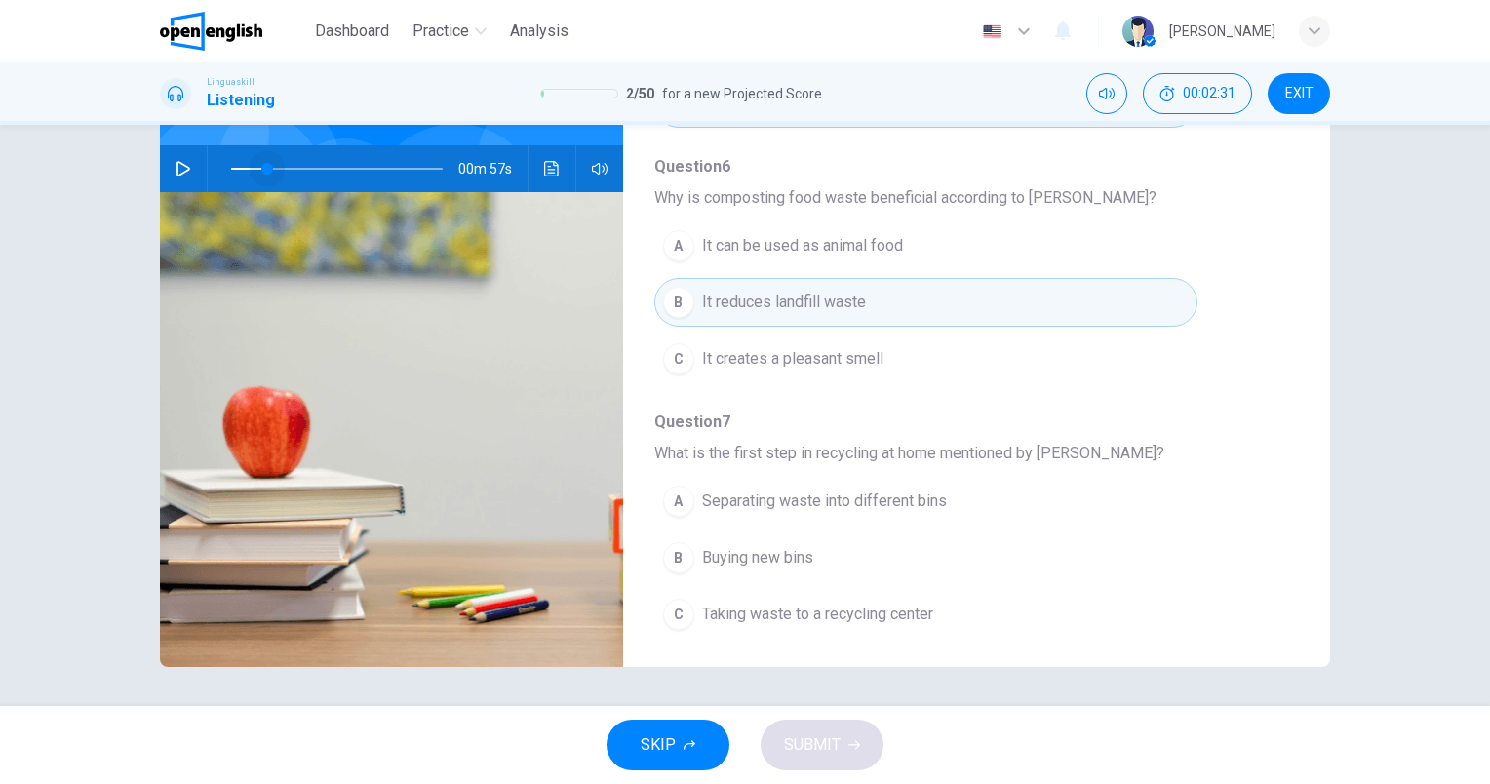
click at [261, 172] on span at bounding box center [337, 168] width 212 height 27
click at [176, 172] on icon "button" at bounding box center [183, 169] width 14 height 16
click at [910, 499] on span "Separating waste into different bins" at bounding box center [824, 500] width 245 height 23
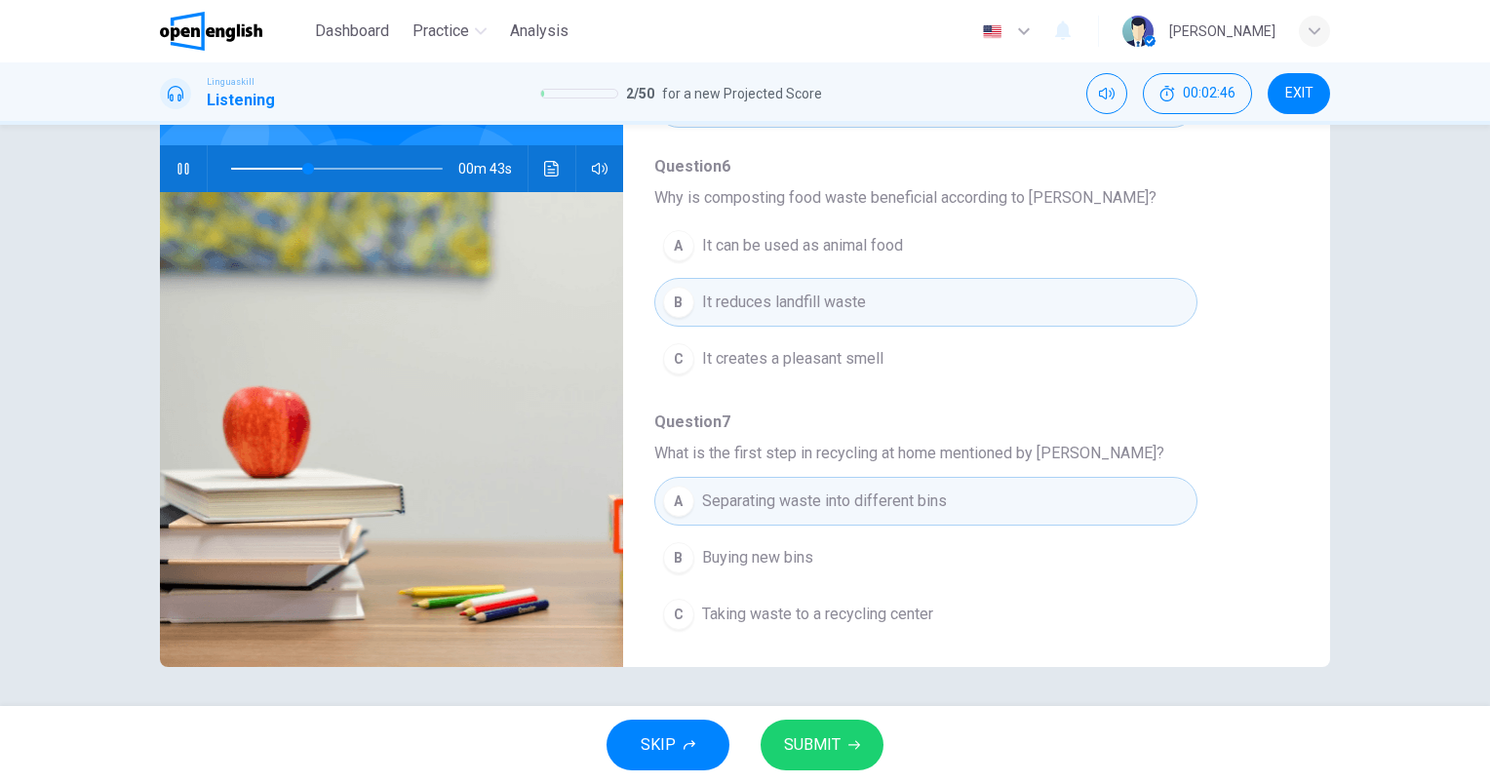
click at [839, 753] on button "SUBMIT" at bounding box center [822, 745] width 123 height 51
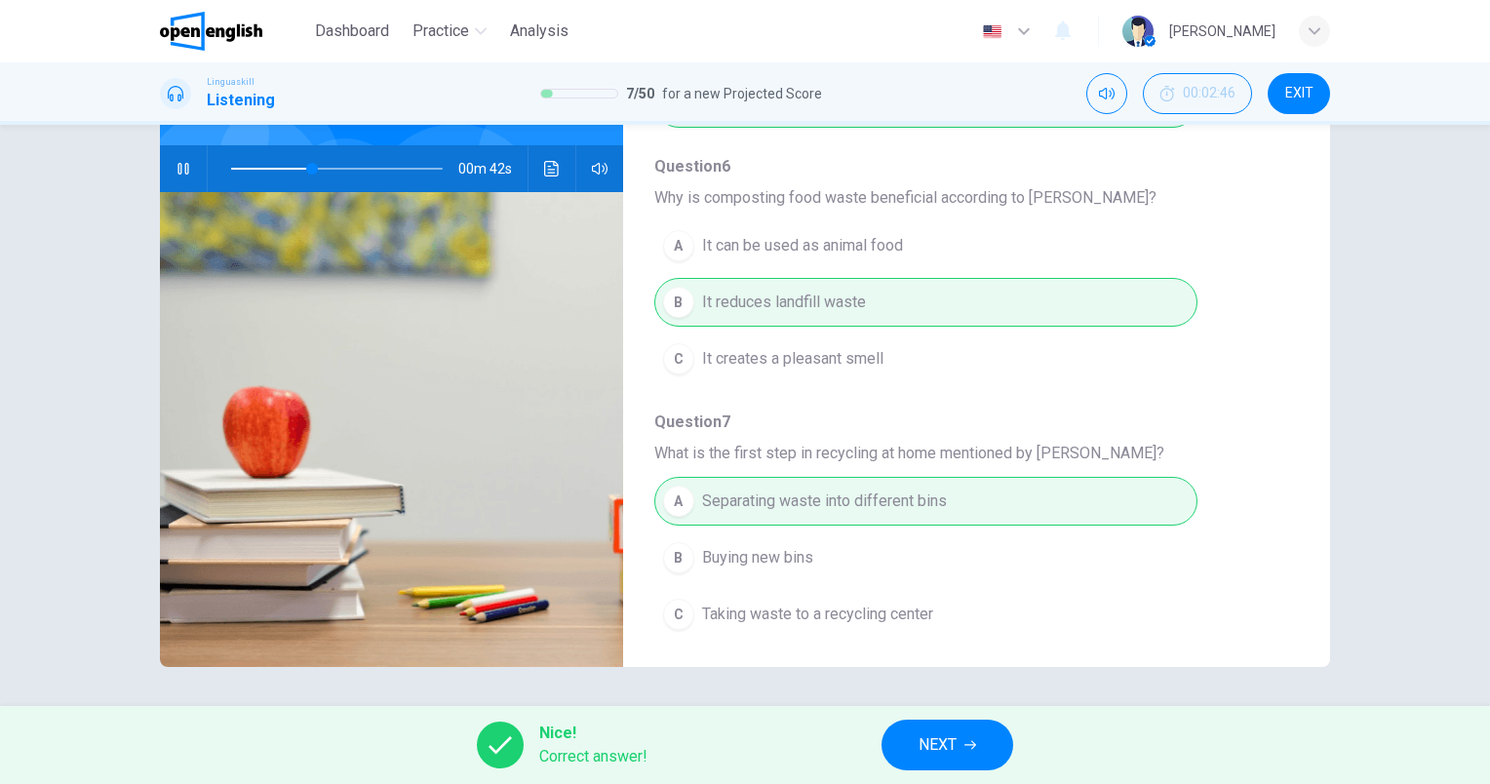
type input "**"
click at [923, 733] on span "NEXT" at bounding box center [937, 744] width 38 height 27
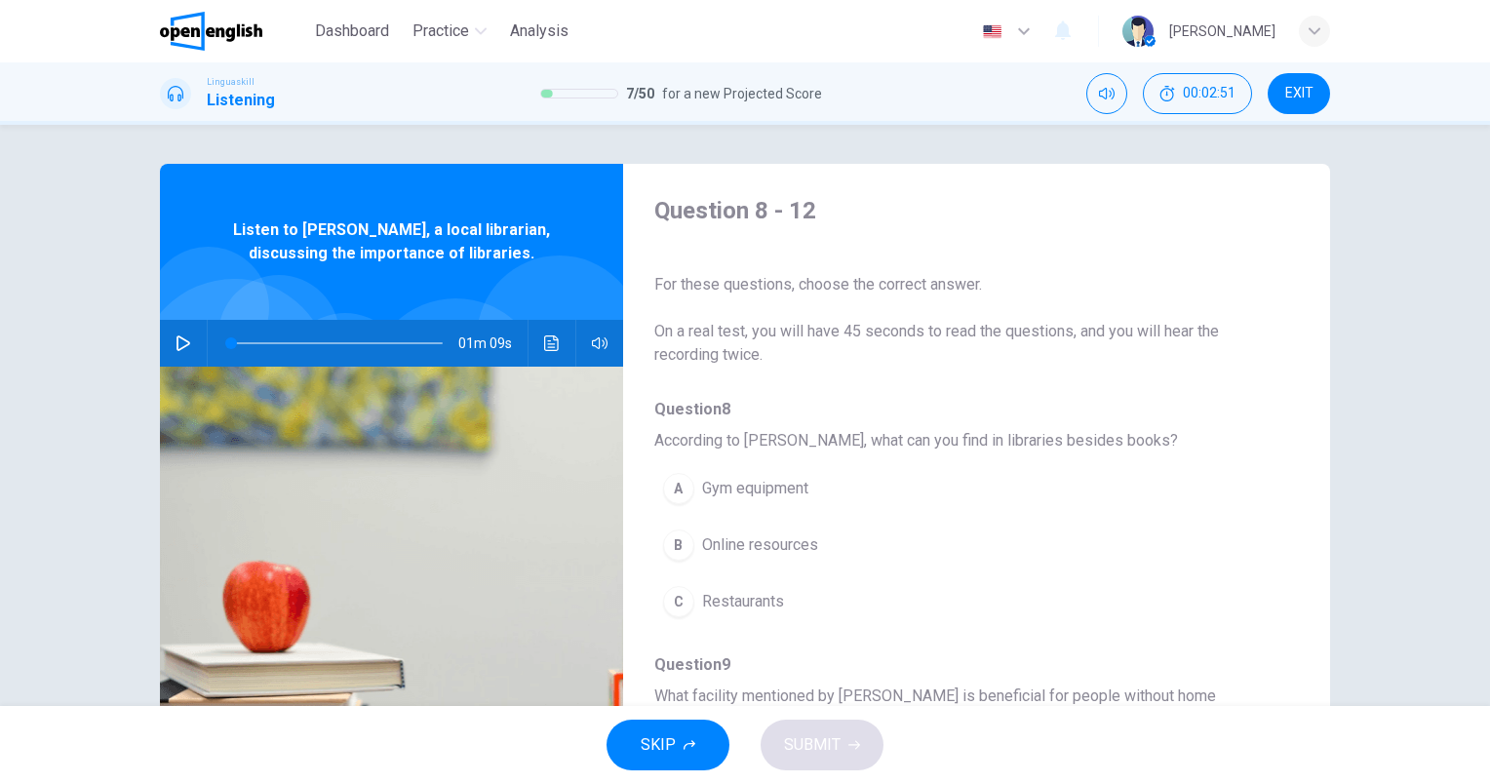
scroll to position [98, 0]
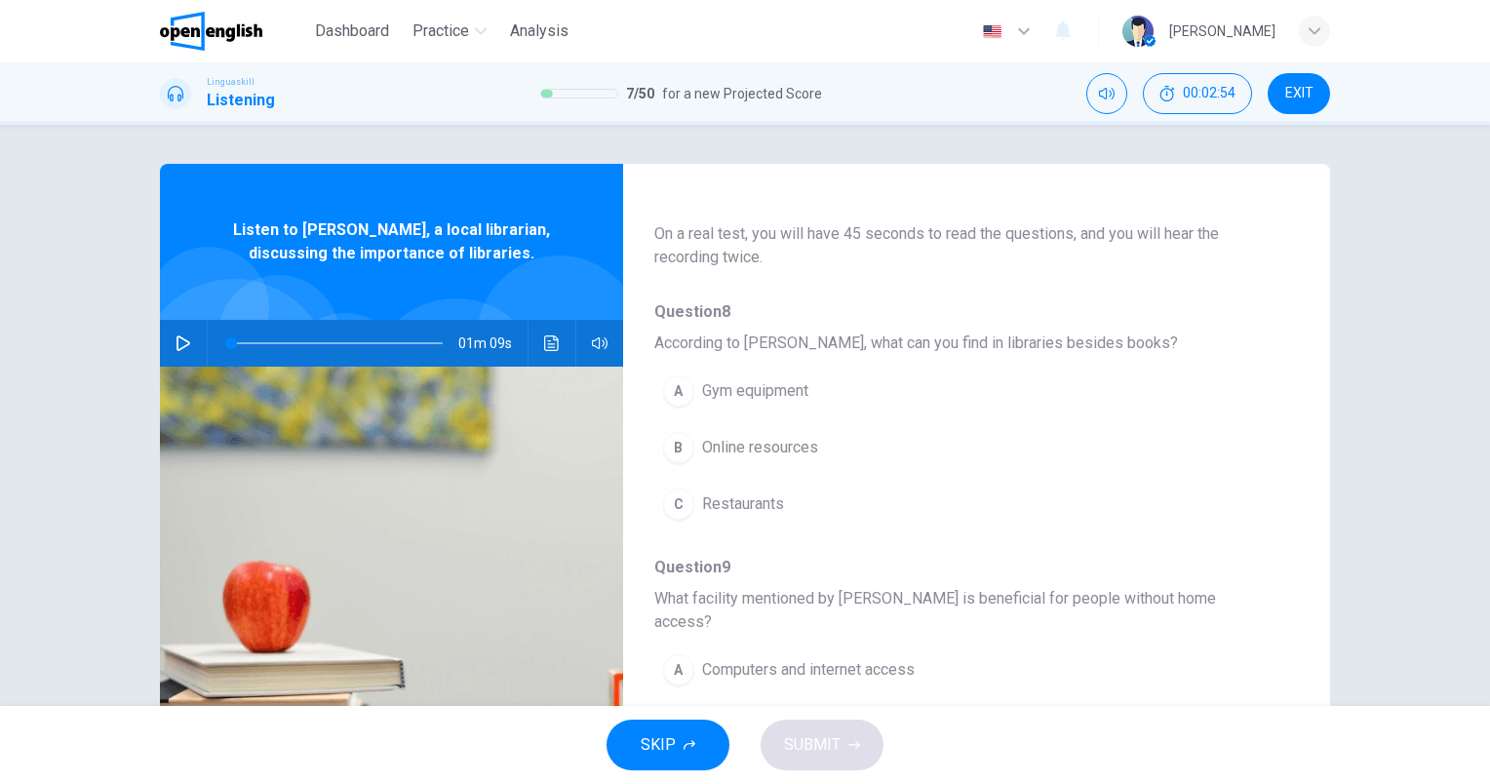
click at [176, 347] on icon "button" at bounding box center [184, 343] width 16 height 16
click at [788, 445] on span "Online resources" at bounding box center [760, 447] width 116 height 23
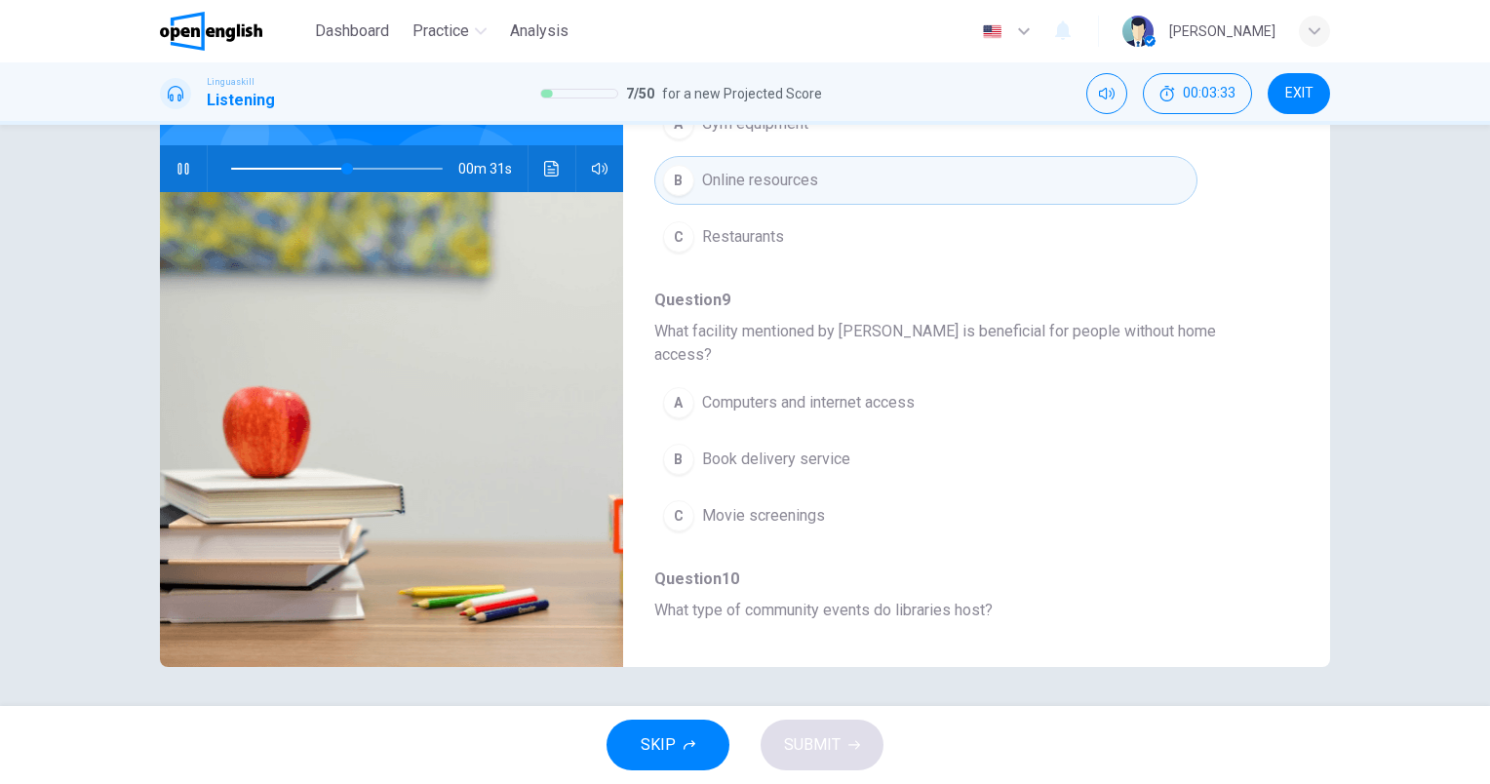
scroll to position [250, 0]
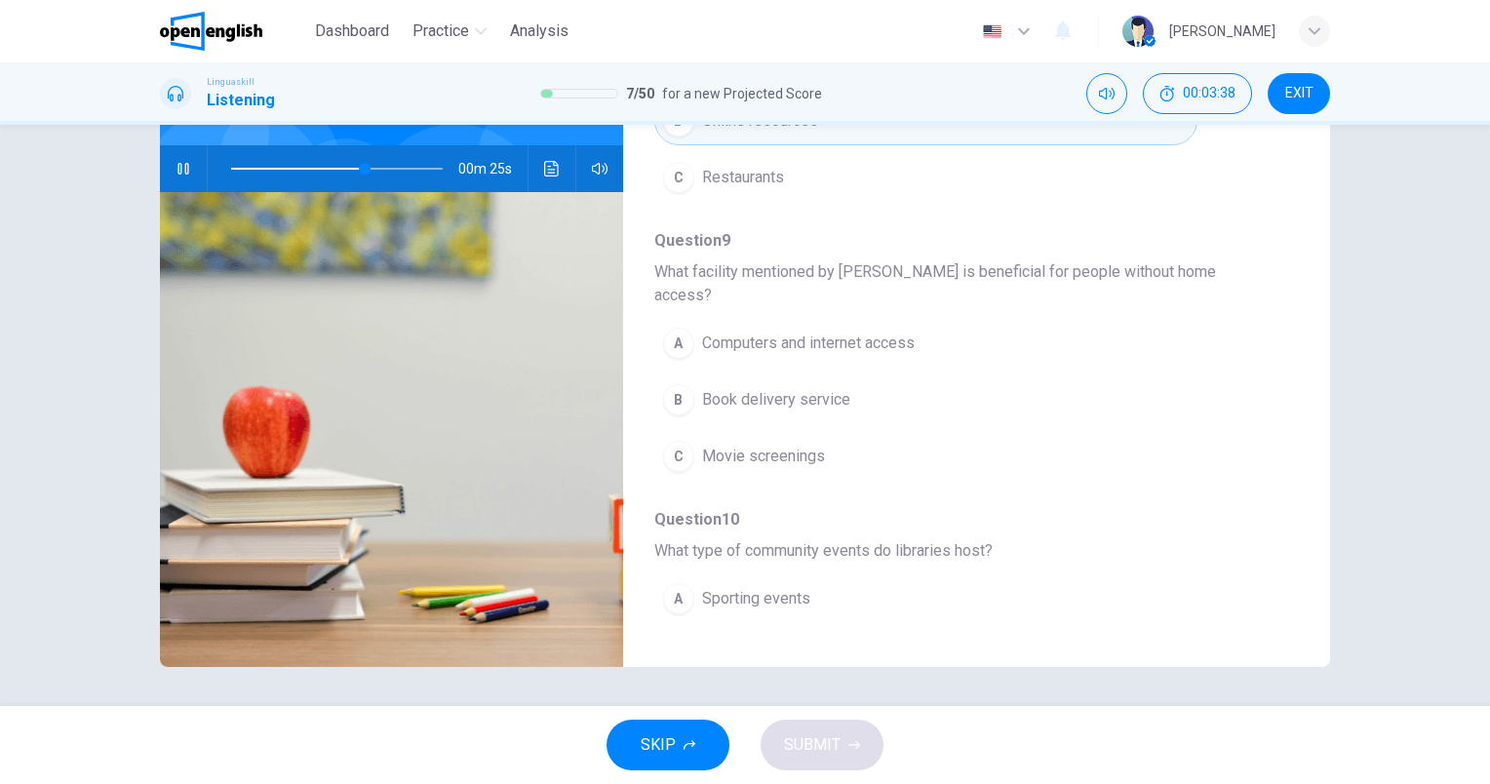
click at [902, 332] on span "Computers and internet access" at bounding box center [808, 343] width 213 height 23
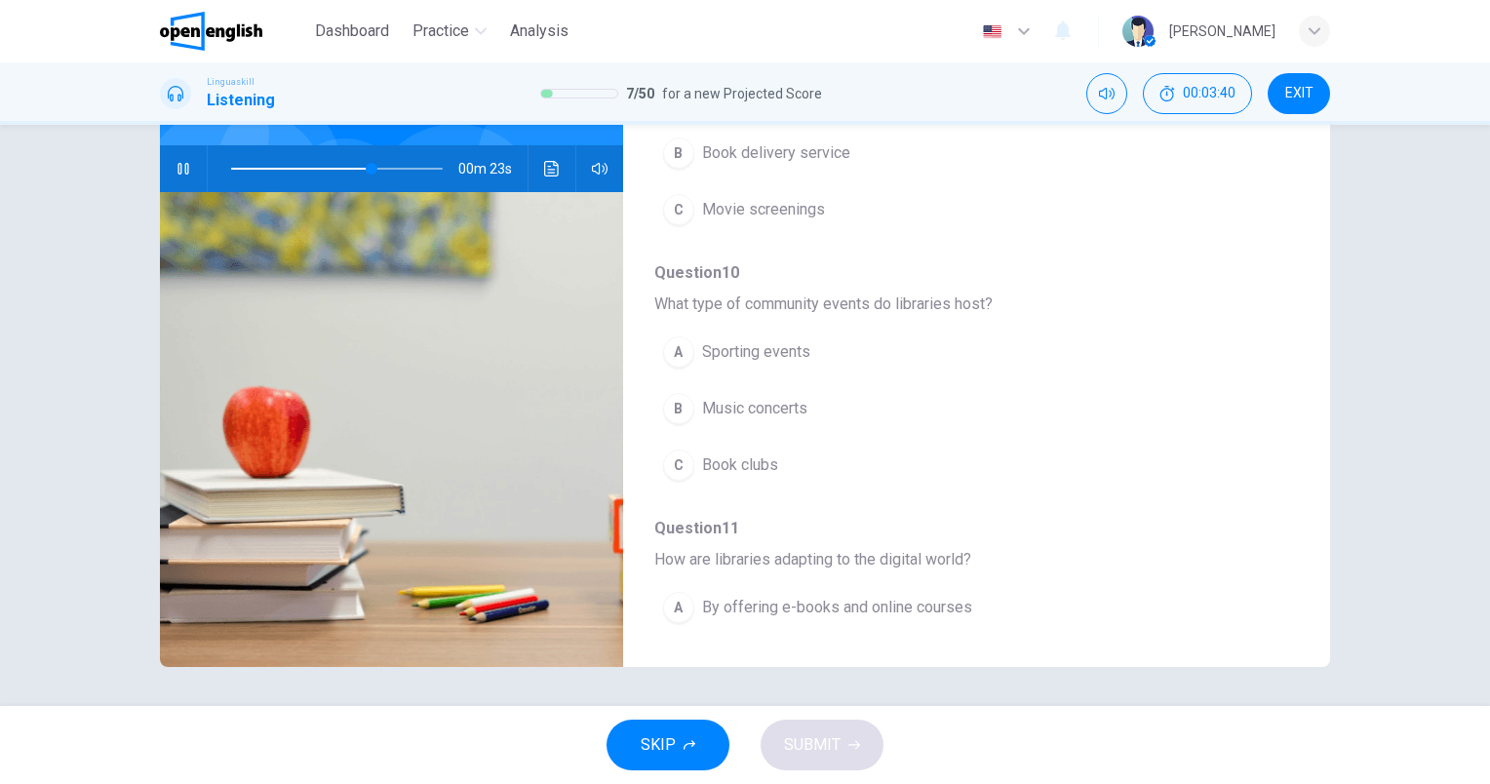
scroll to position [542, 0]
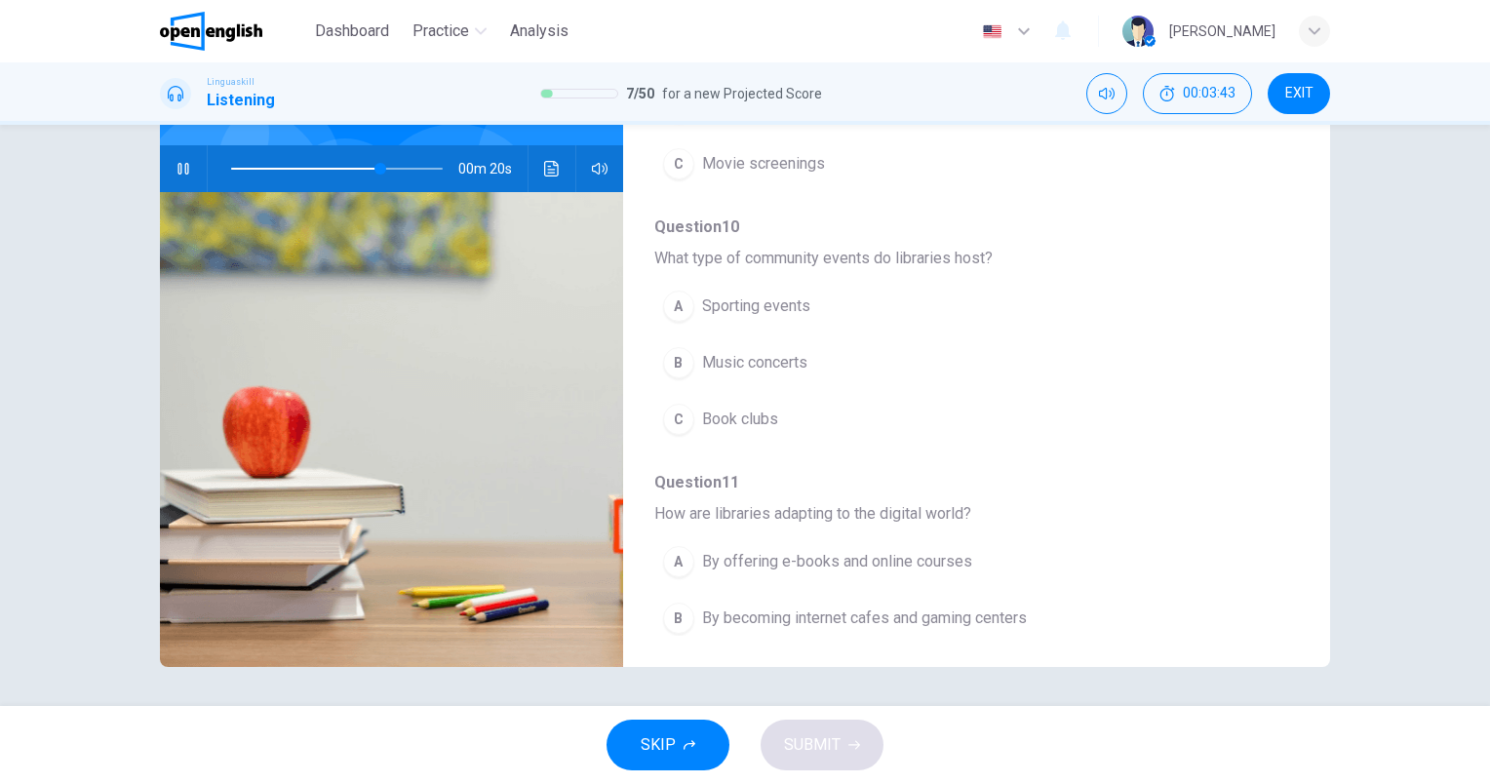
click at [761, 408] on span "Book clubs" at bounding box center [740, 419] width 76 height 23
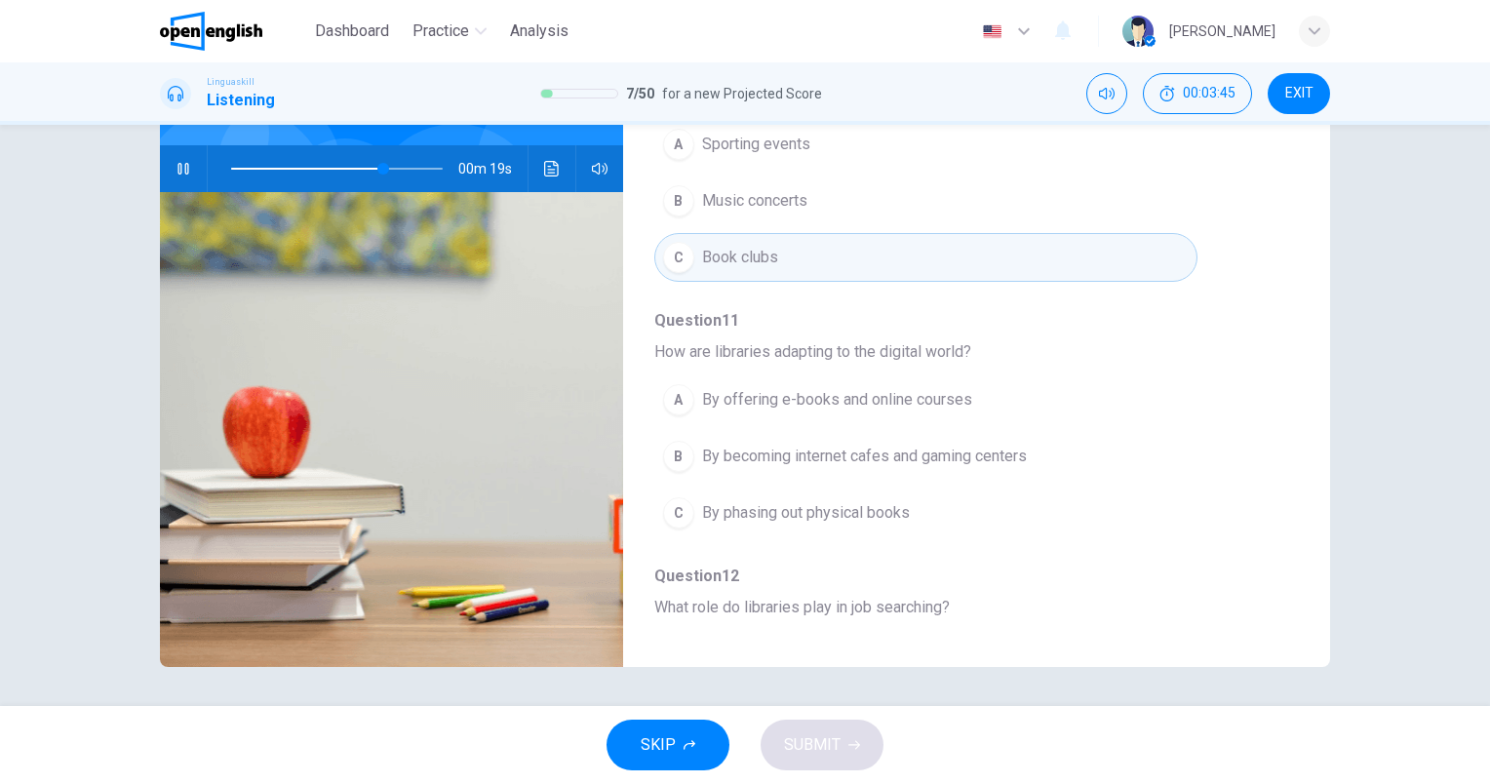
scroll to position [737, 0]
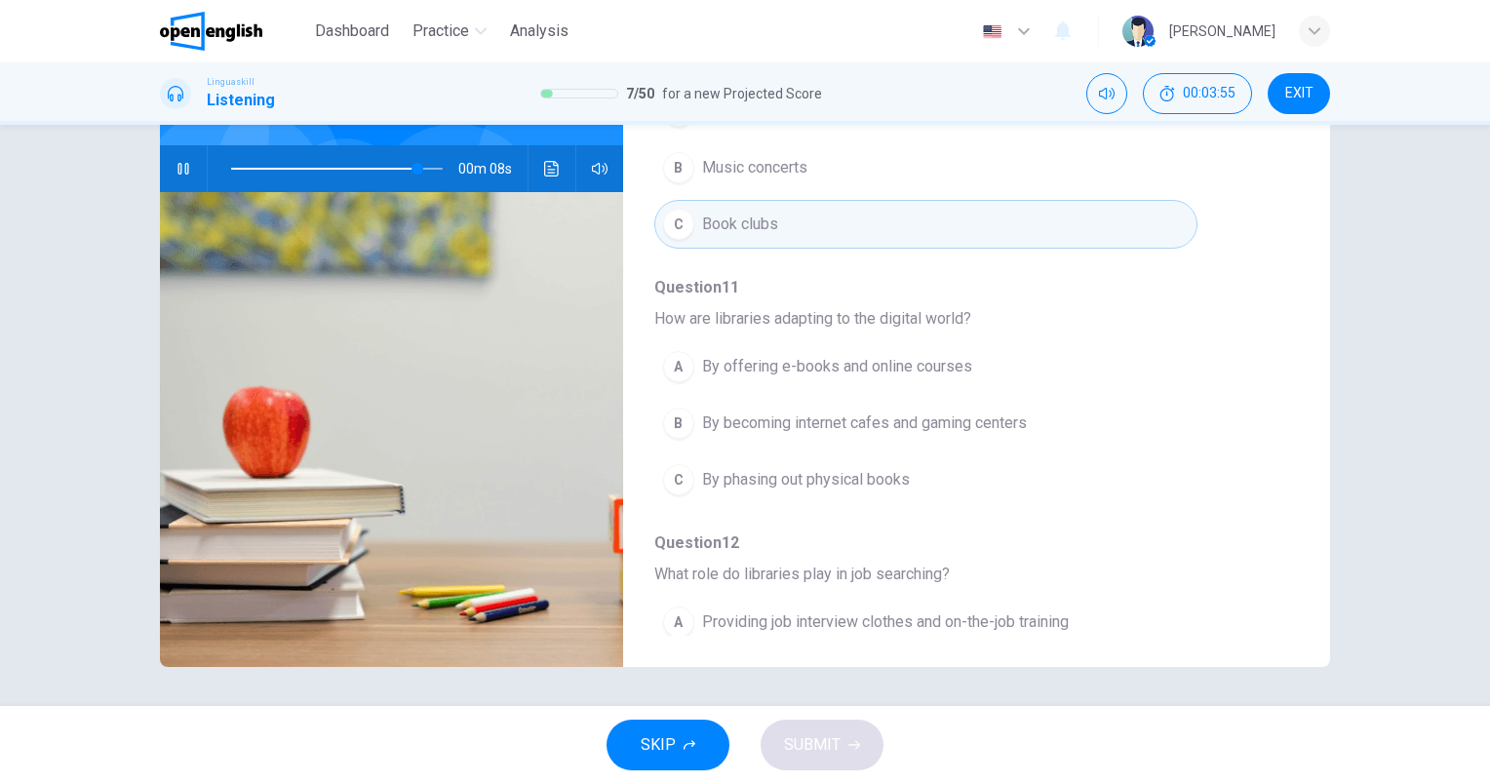
click at [921, 355] on span "By offering e-books and online courses" at bounding box center [837, 366] width 270 height 23
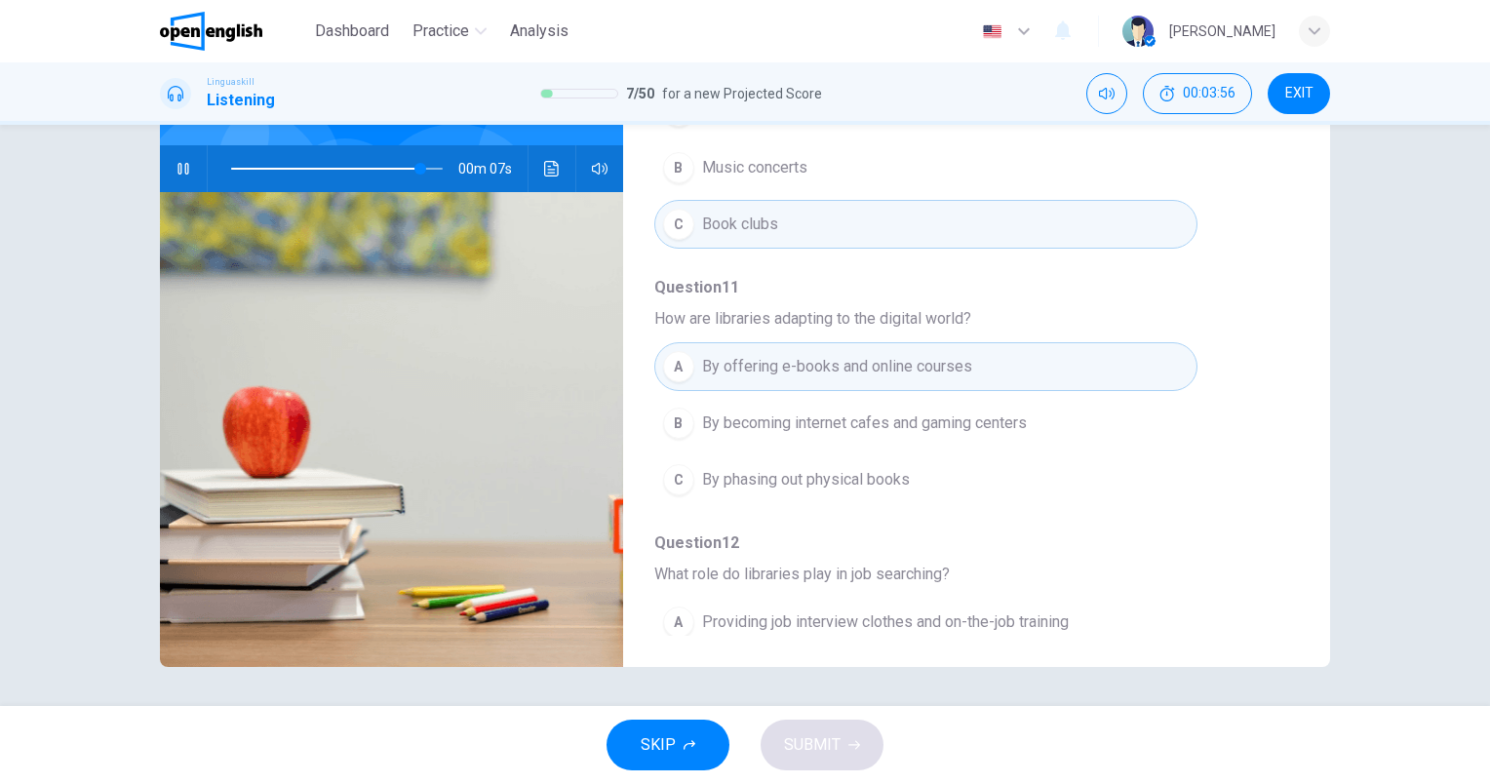
scroll to position [835, 0]
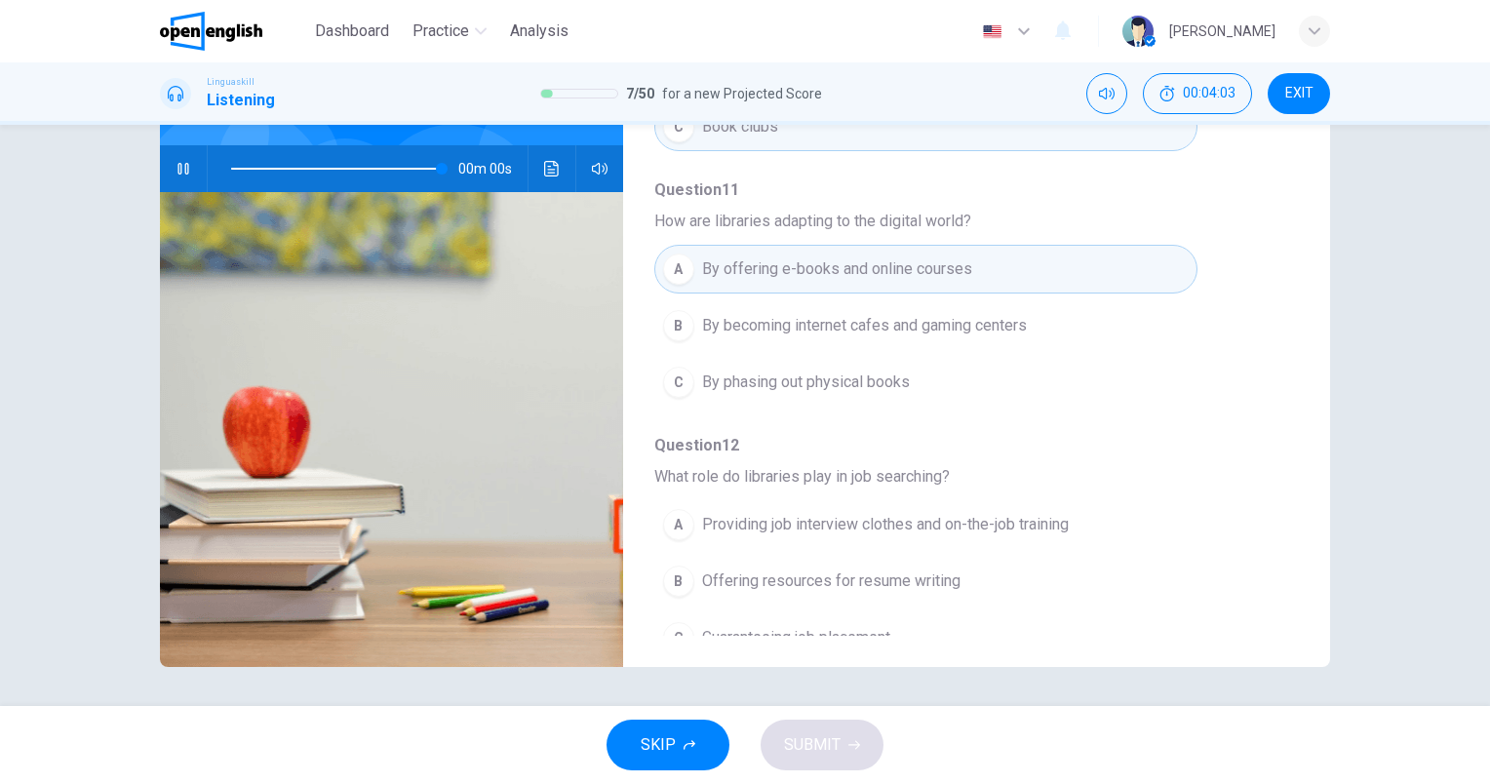
type input "*"
click at [896, 569] on span "Offering resources for resume writing" at bounding box center [831, 580] width 258 height 23
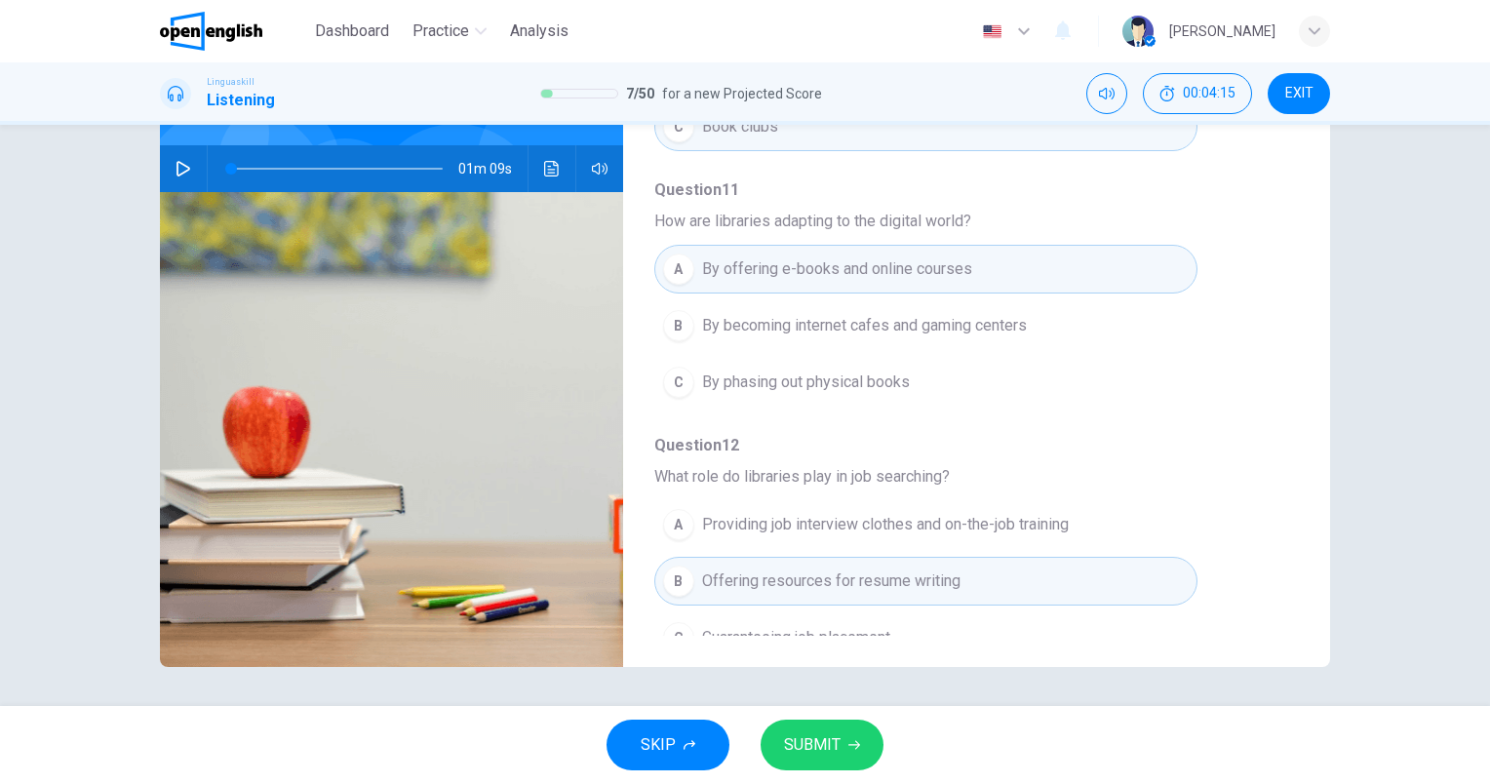
click at [844, 761] on button "SUBMIT" at bounding box center [822, 745] width 123 height 51
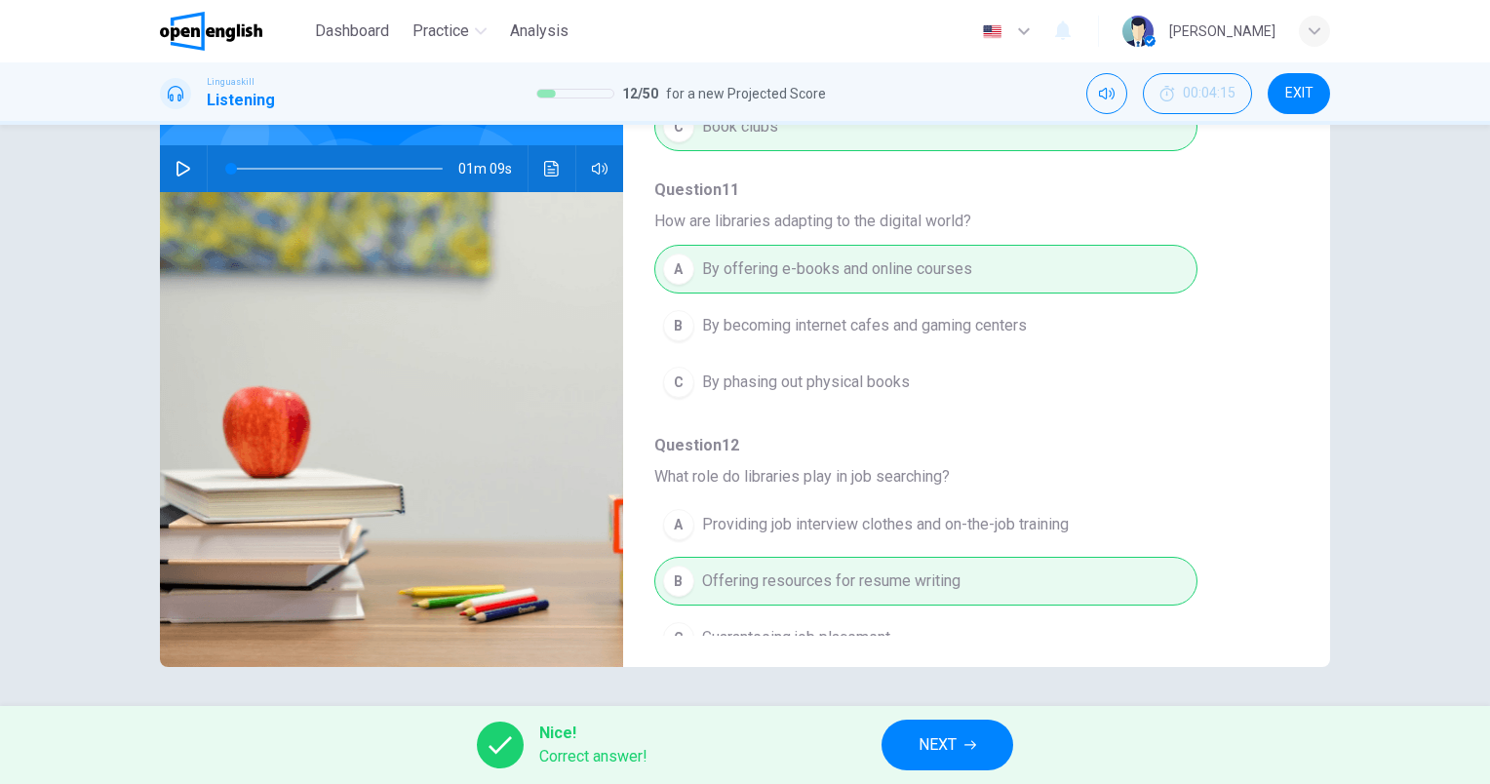
click at [914, 748] on button "NEXT" at bounding box center [947, 745] width 132 height 51
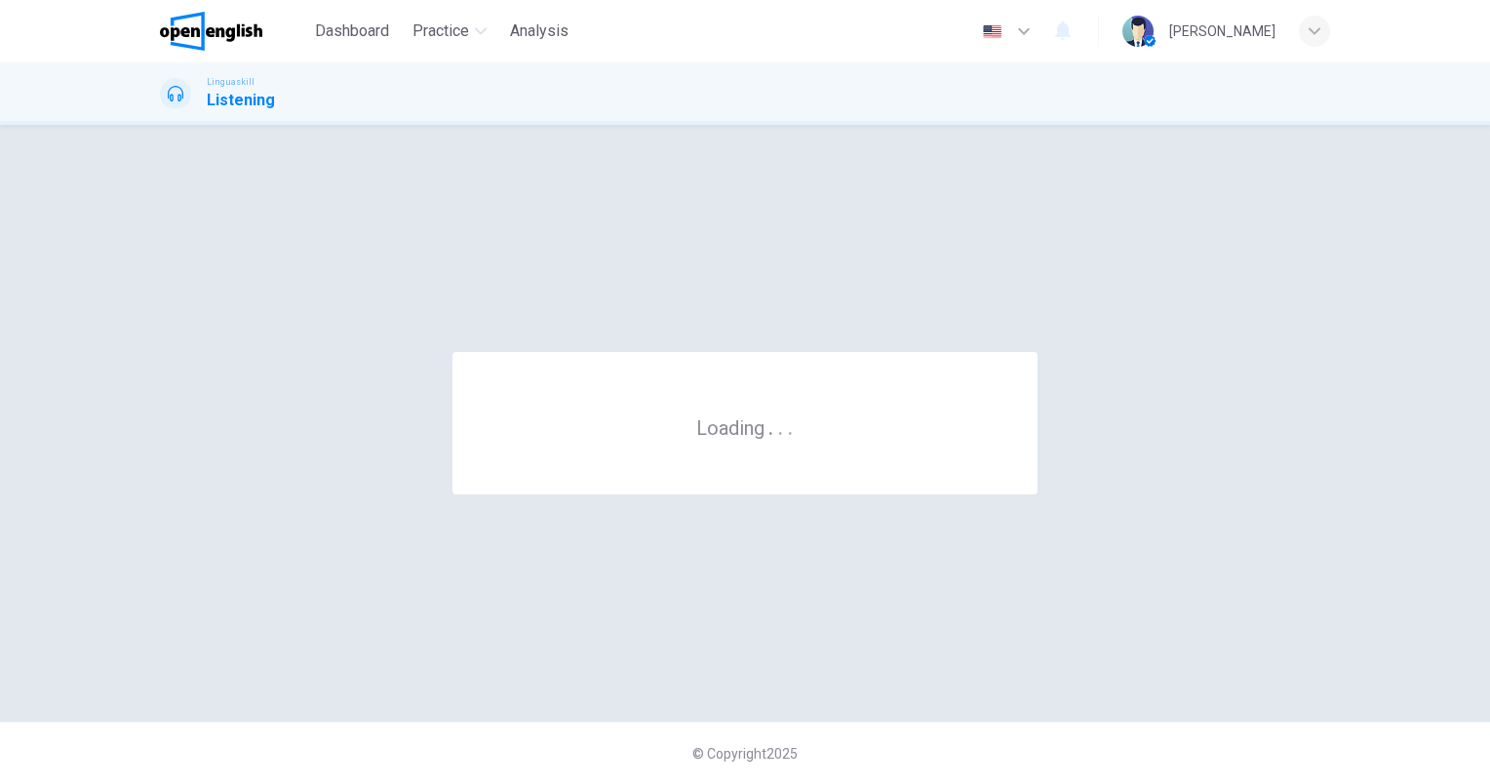
scroll to position [0, 0]
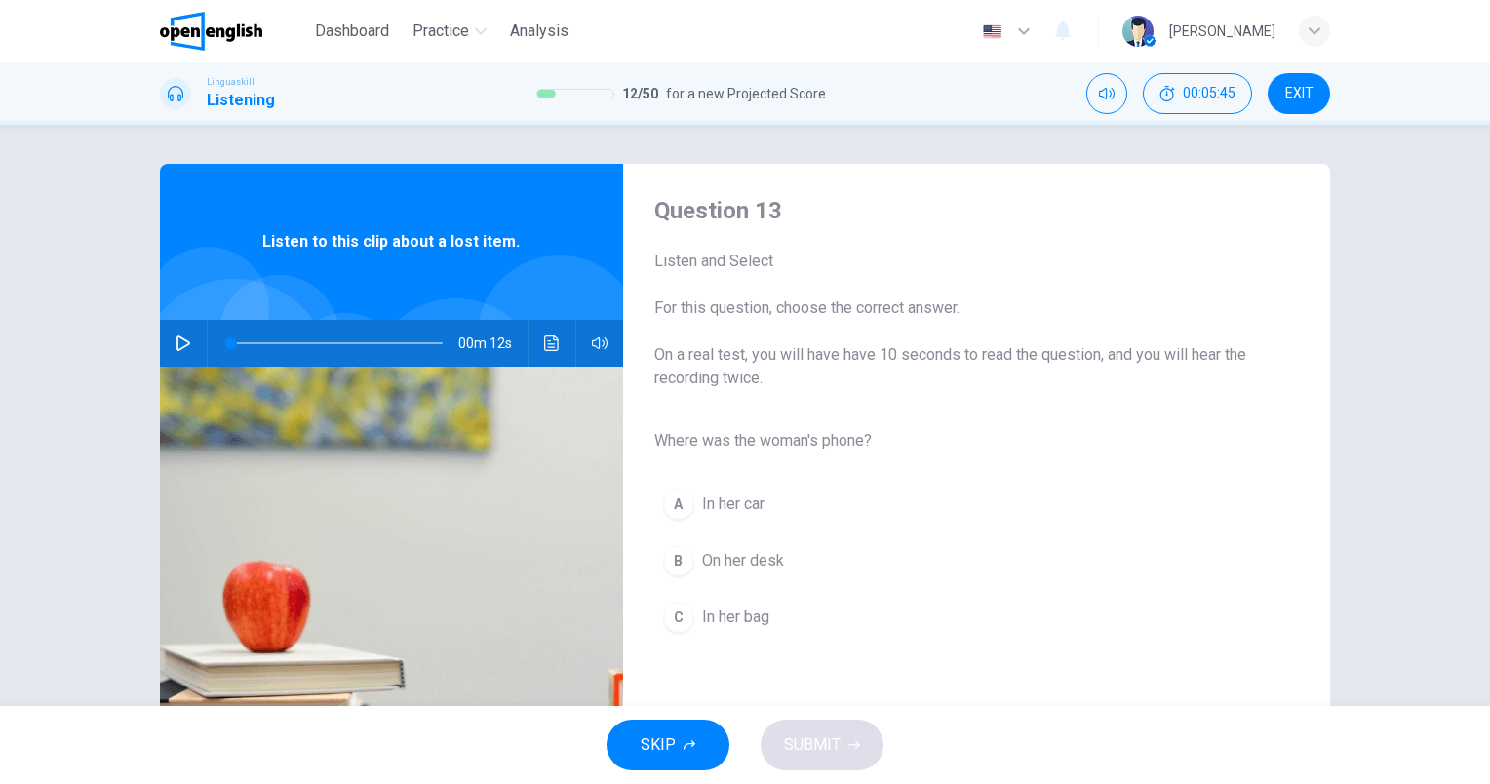
drag, startPoint x: 180, startPoint y: 348, endPoint x: 193, endPoint y: 343, distance: 13.6
click at [181, 348] on icon "button" at bounding box center [184, 343] width 16 height 16
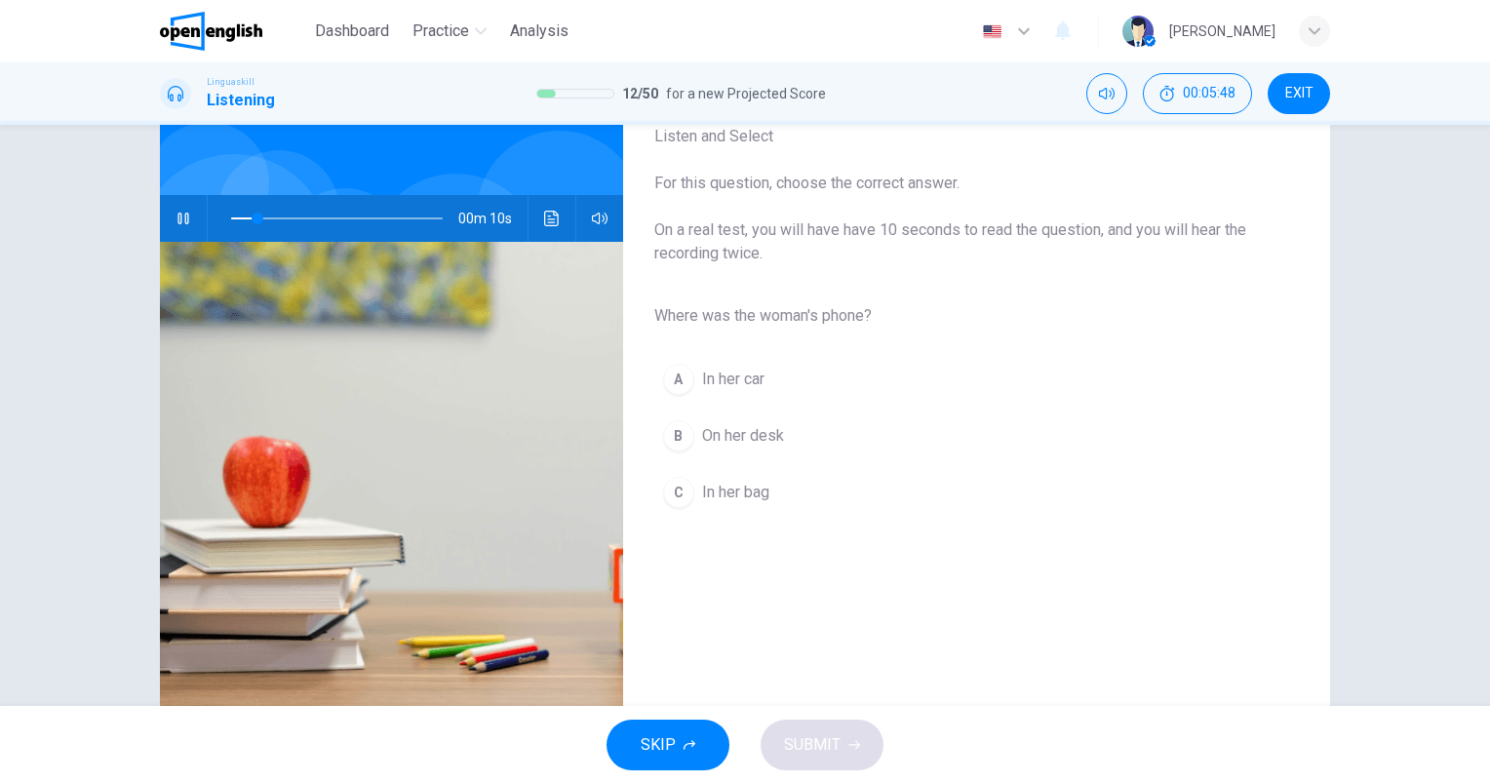
scroll to position [175, 0]
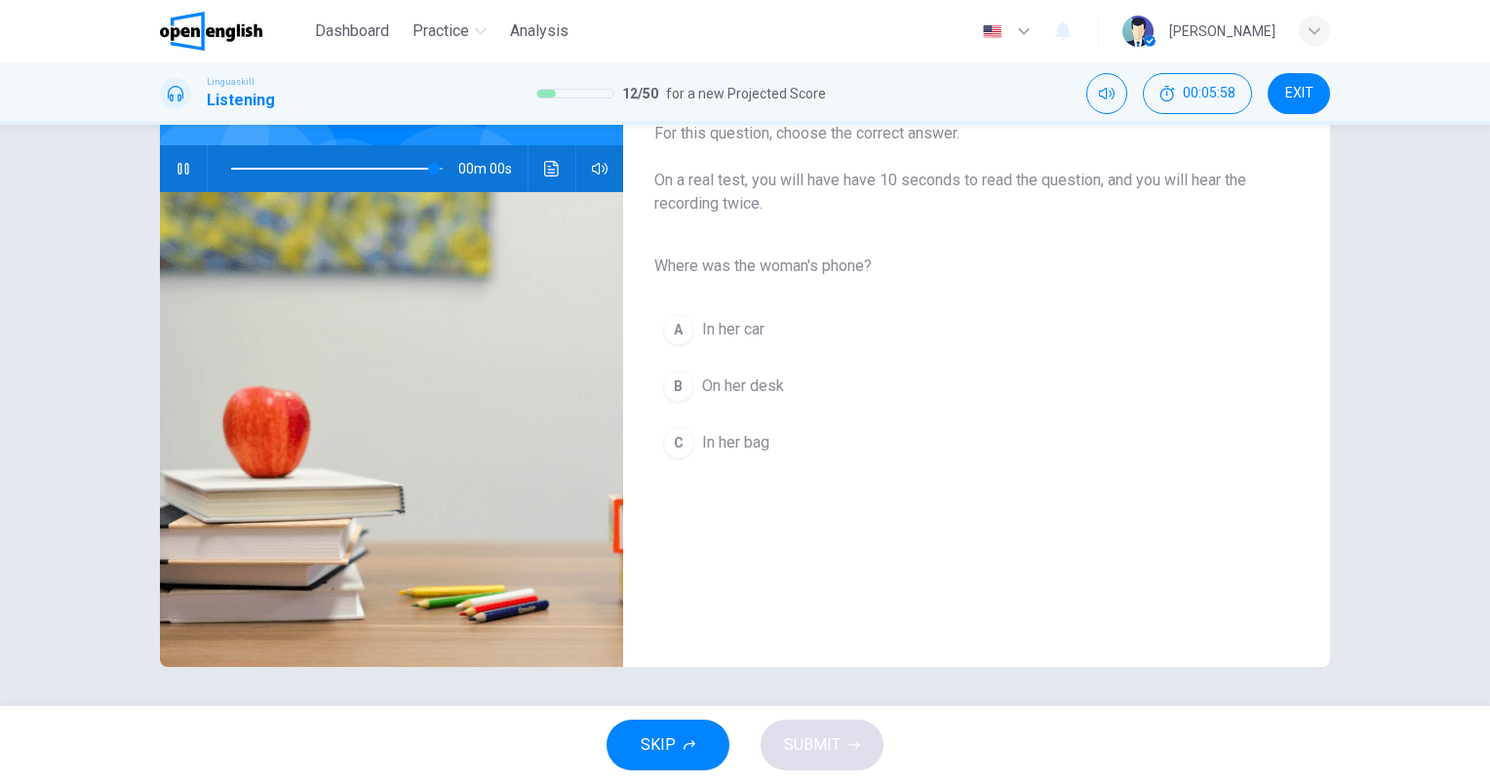
type input "*"
click at [744, 436] on span "In her bag" at bounding box center [735, 442] width 67 height 23
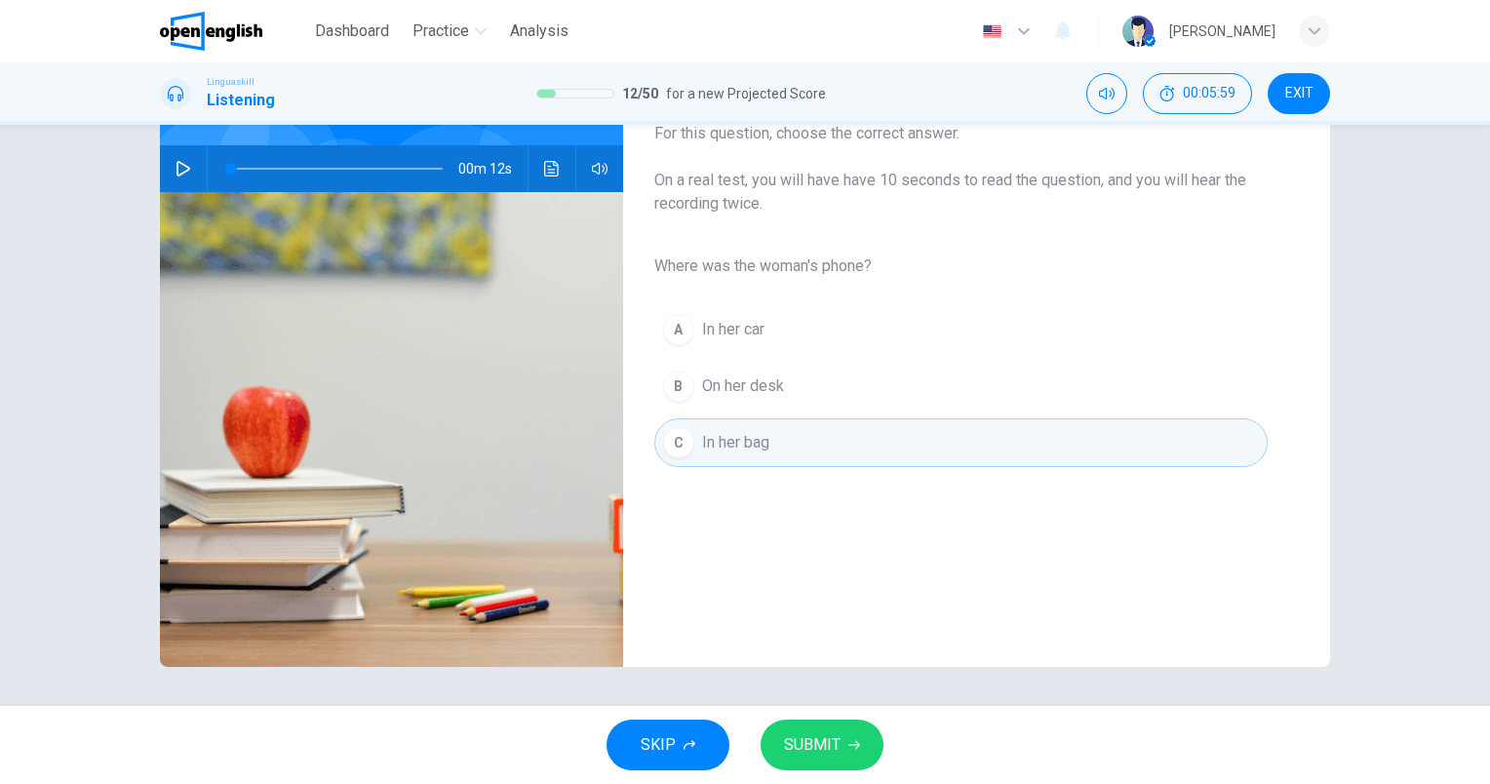
click at [835, 755] on span "SUBMIT" at bounding box center [812, 744] width 57 height 27
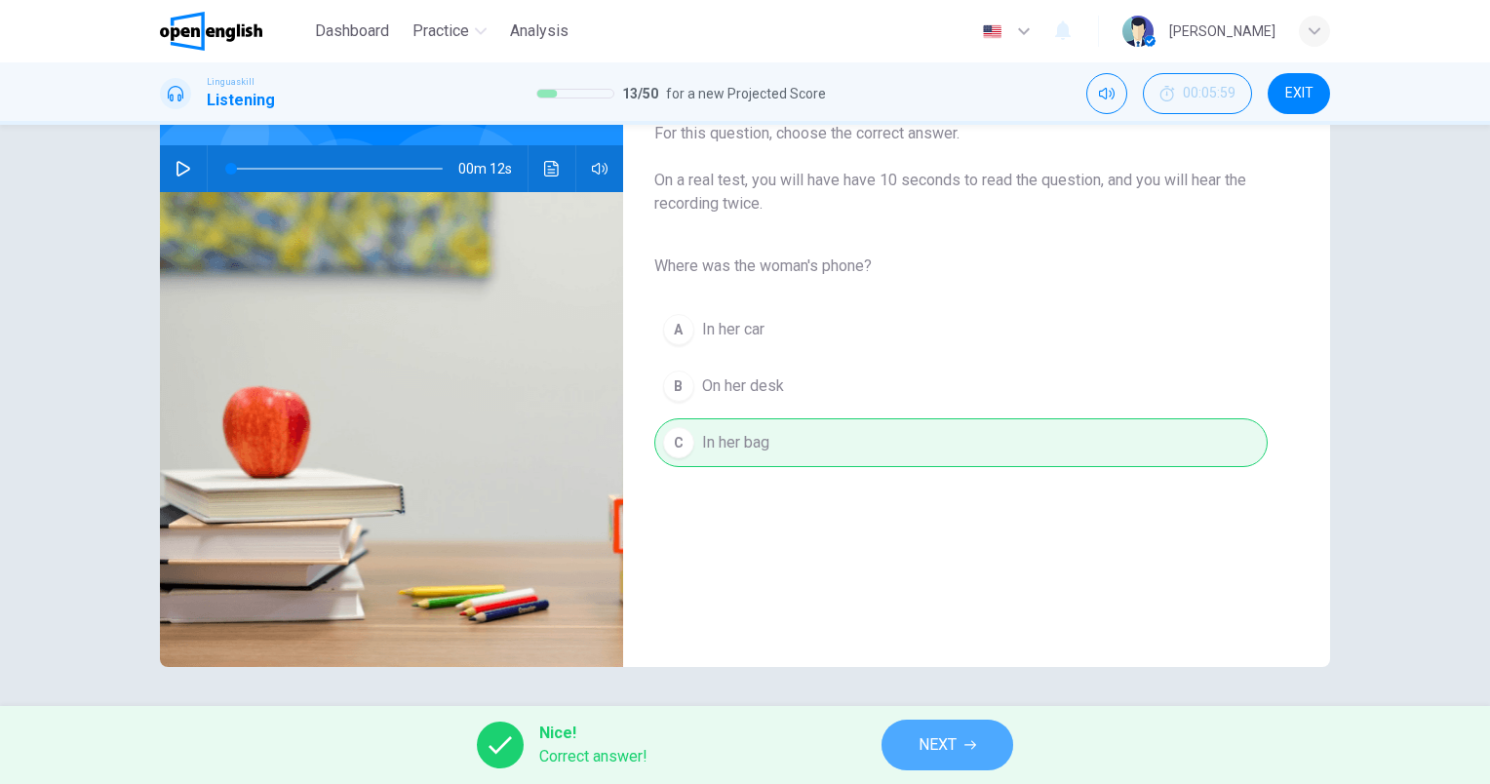
click at [959, 736] on button "NEXT" at bounding box center [947, 745] width 132 height 51
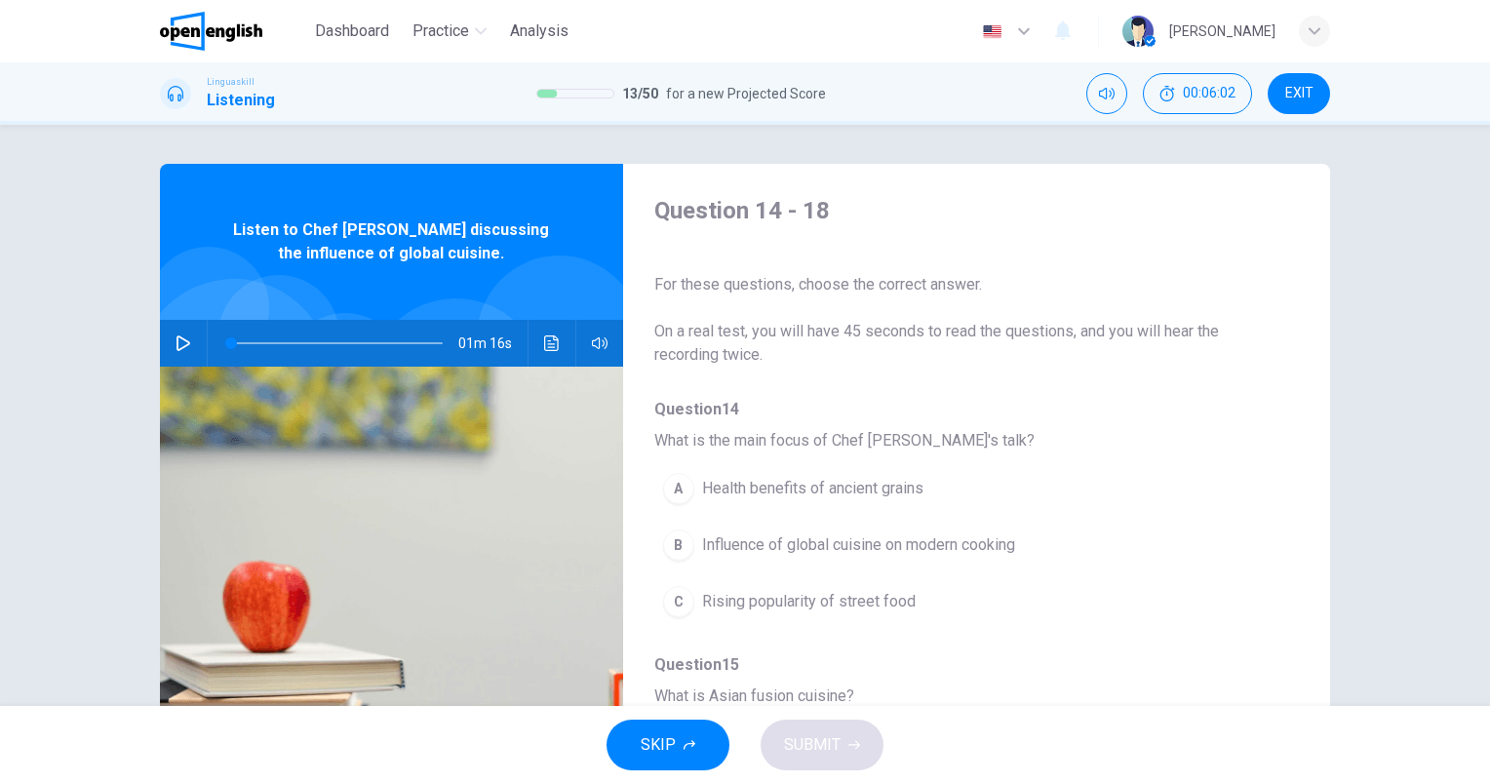
click at [177, 351] on button "button" at bounding box center [183, 343] width 31 height 47
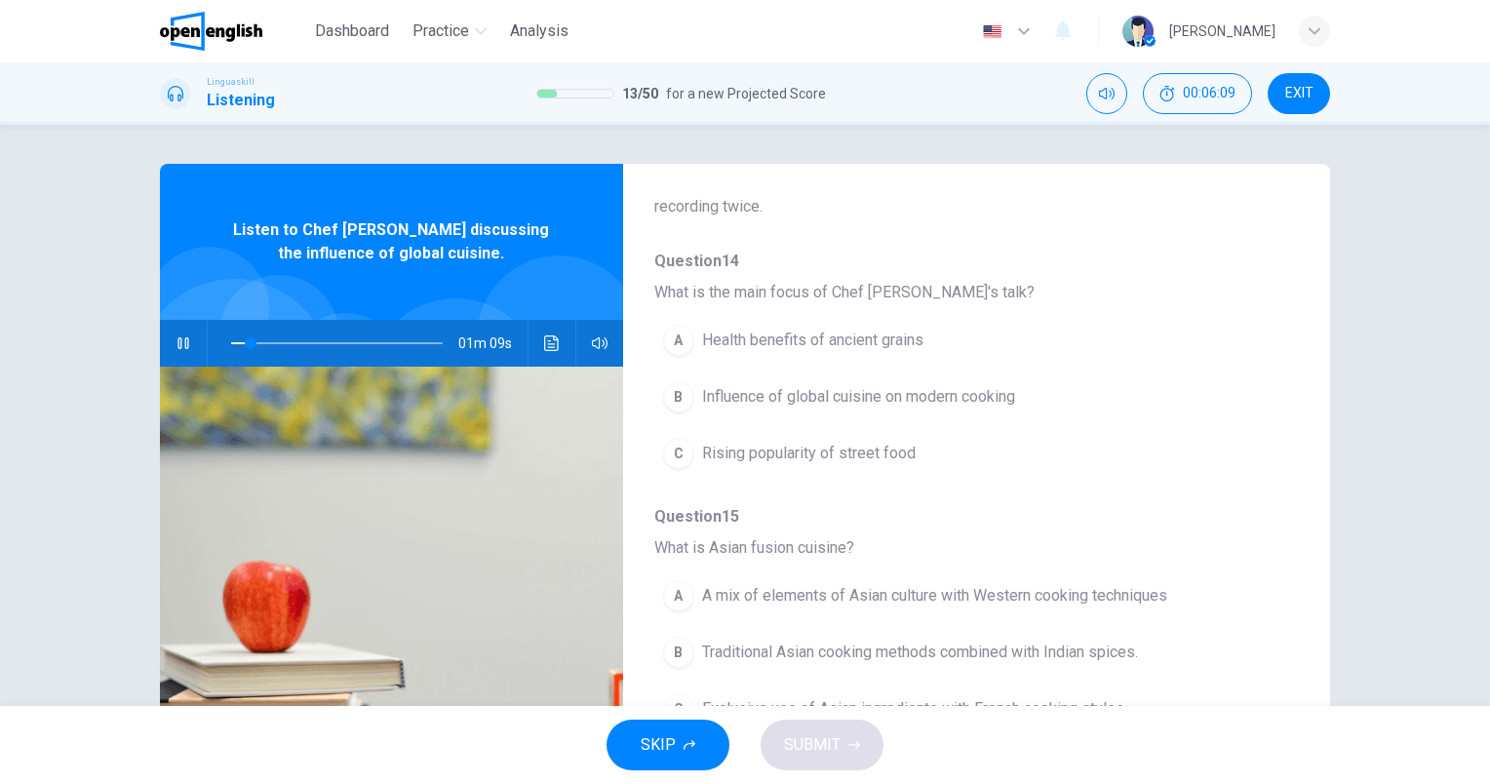
scroll to position [195, 0]
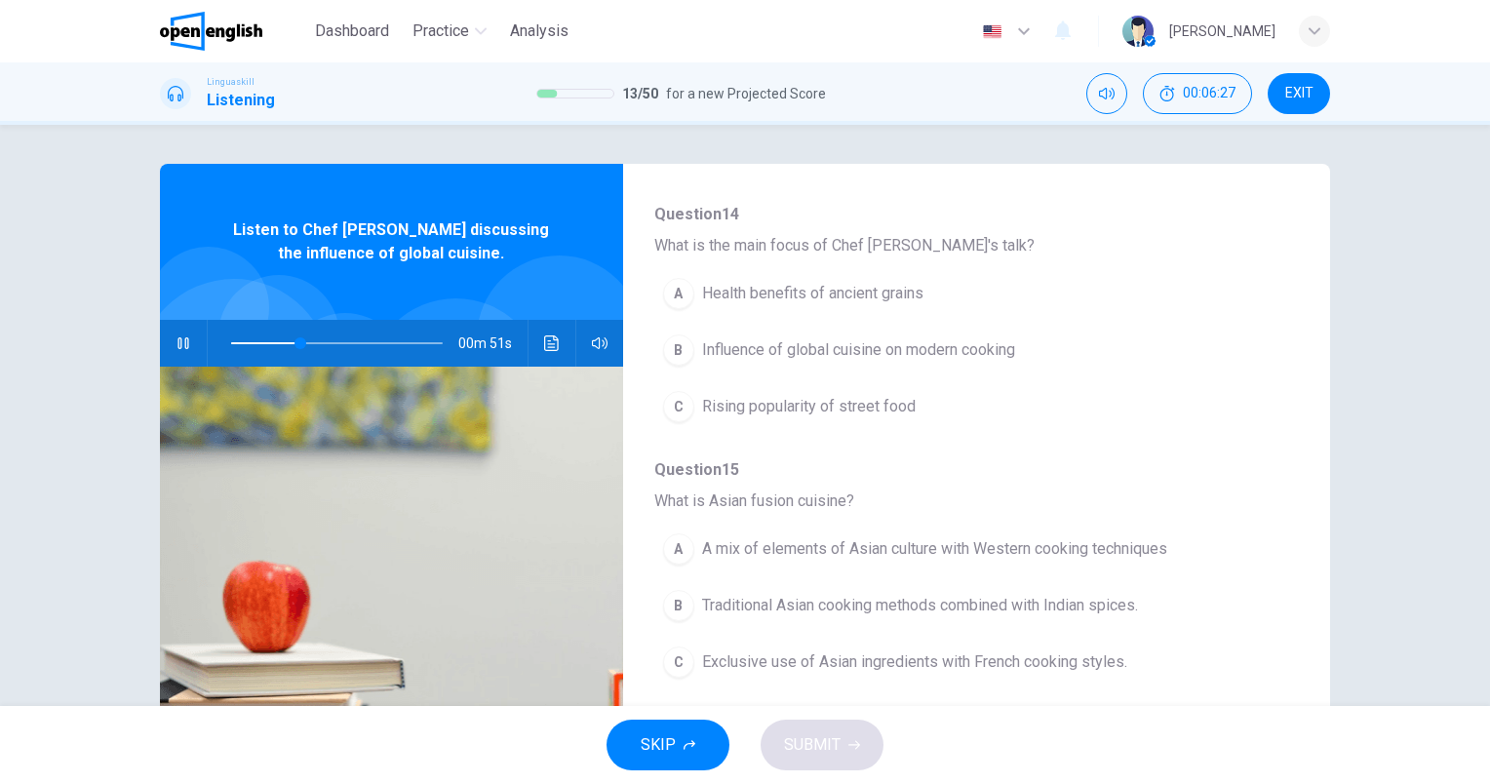
click at [1008, 349] on span "Influence of global cuisine on modern cooking" at bounding box center [858, 349] width 313 height 23
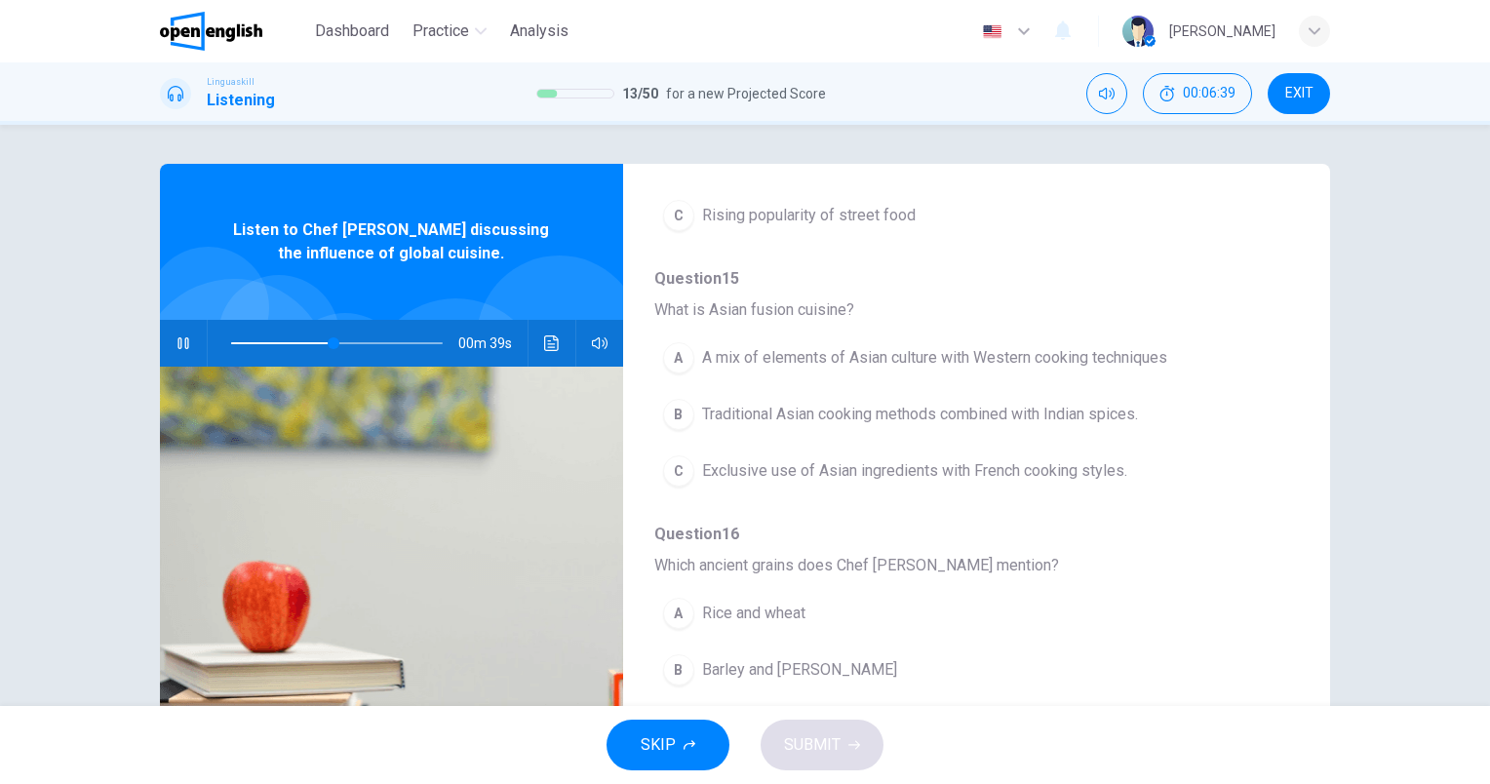
scroll to position [390, 0]
drag, startPoint x: 328, startPoint y: 343, endPoint x: 137, endPoint y: 351, distance: 191.3
click at [137, 351] on div "Question 14 - 18 For these questions, choose the correct answer. On a real test…" at bounding box center [745, 503] width 1232 height 678
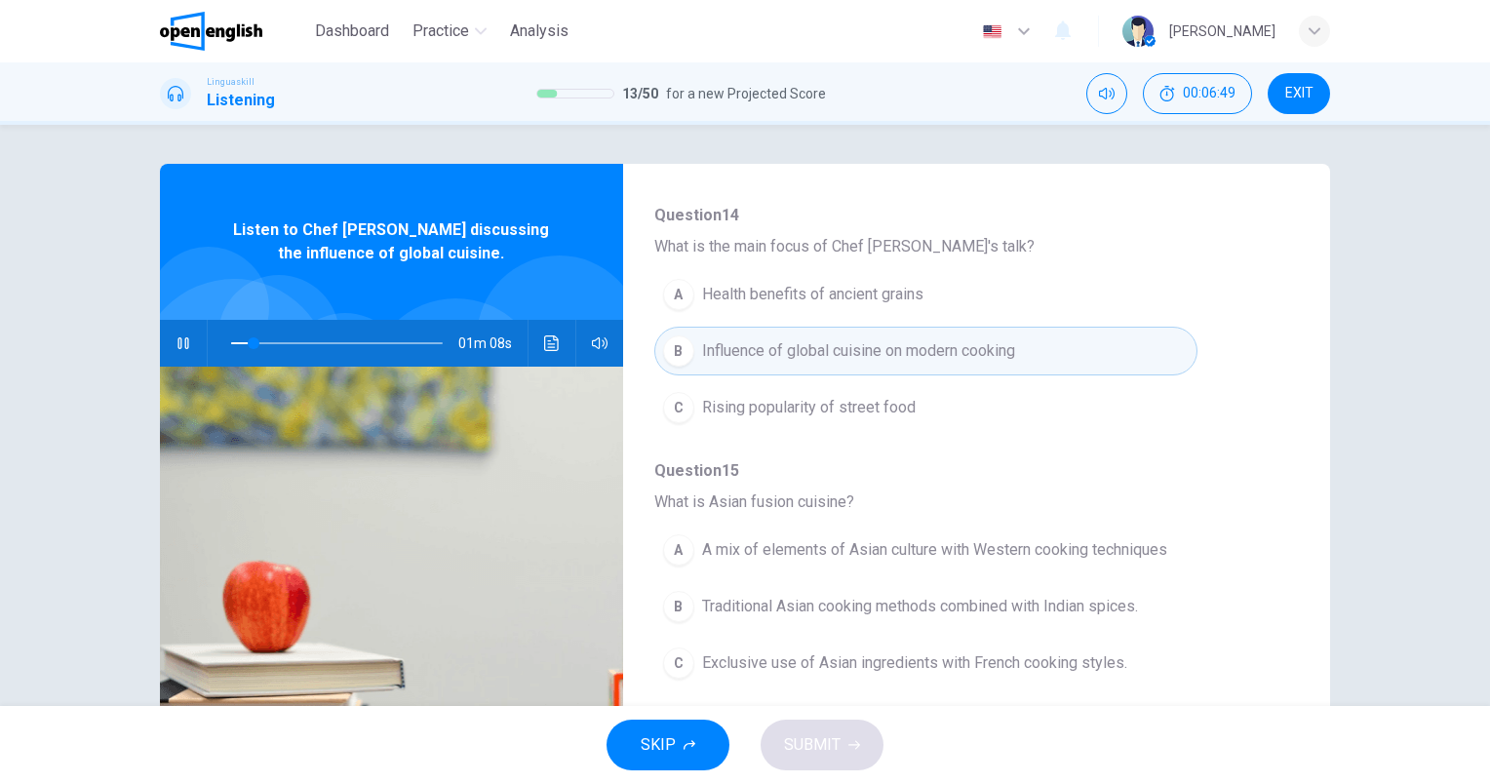
scroll to position [195, 0]
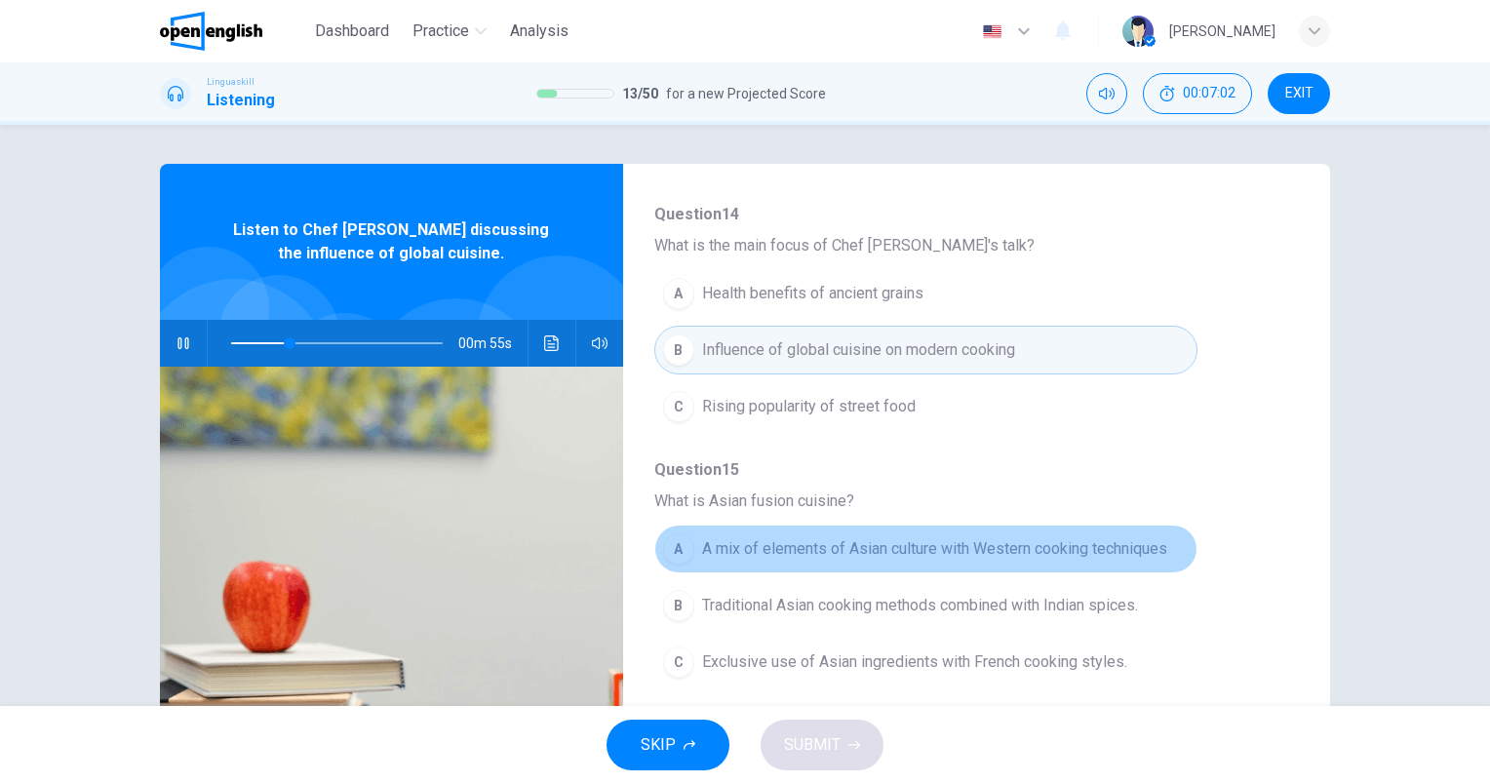
click at [1159, 558] on span "A mix of elements of Asian culture with Western cooking techniques" at bounding box center [934, 548] width 465 height 23
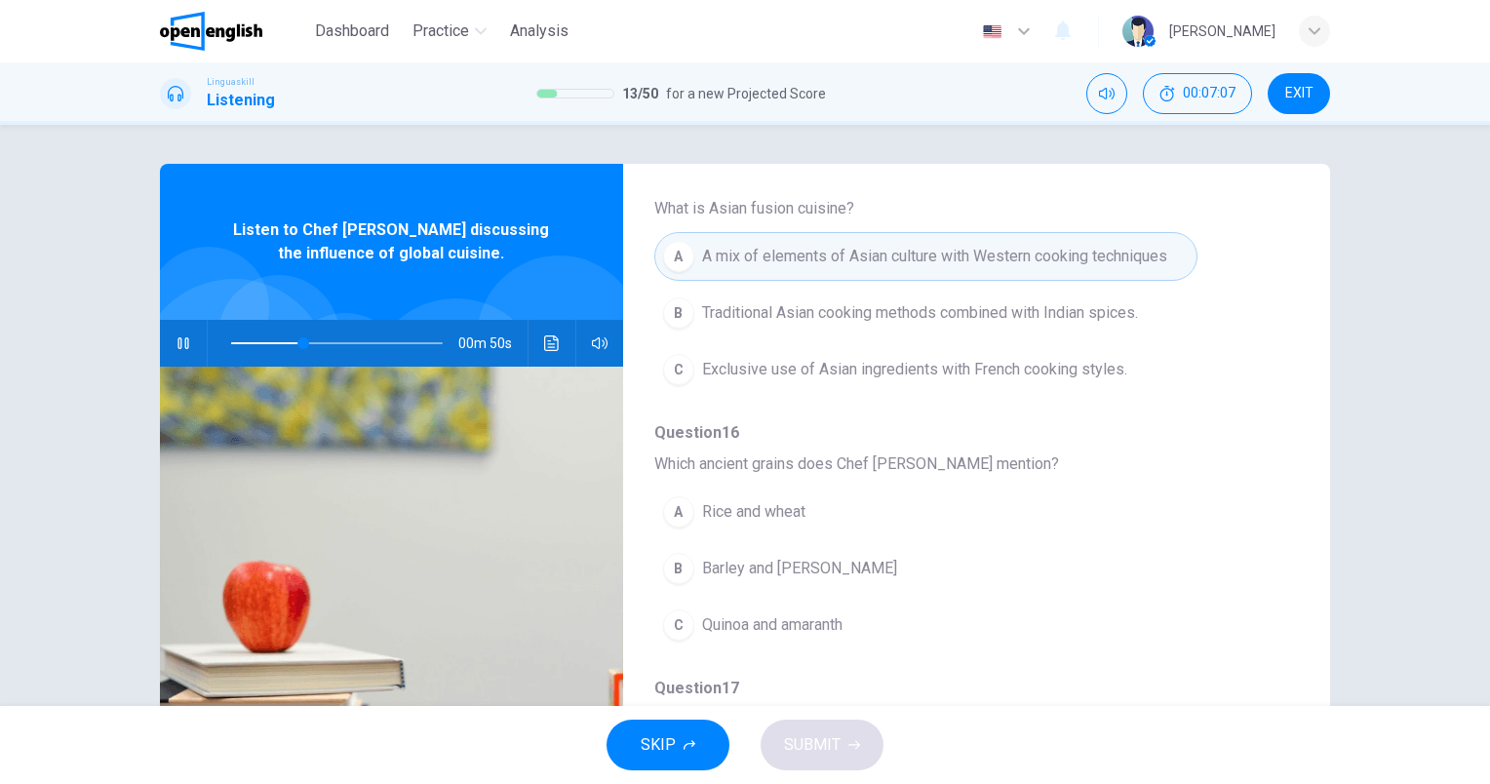
scroll to position [585, 0]
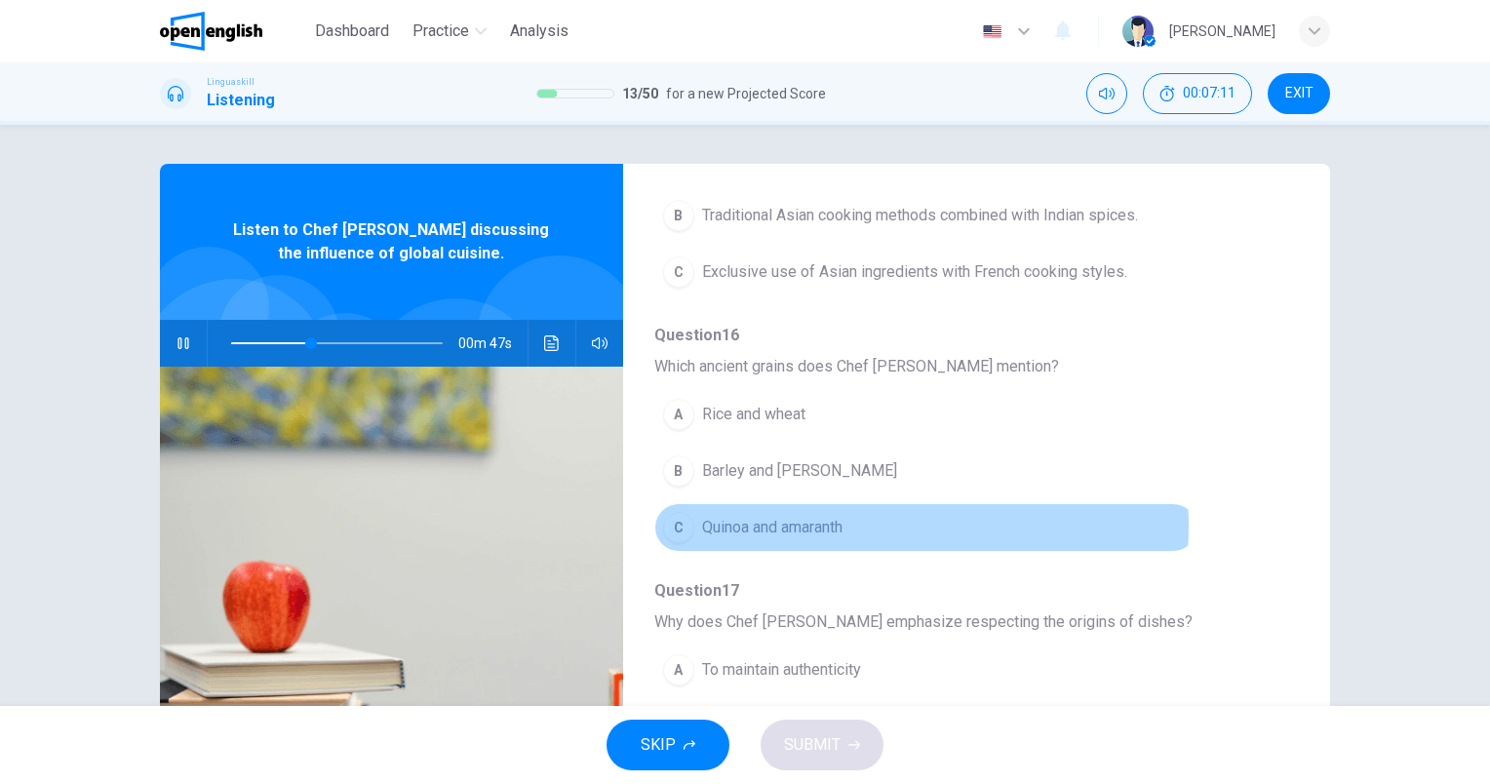
click at [841, 524] on span "Quinoa and amaranth" at bounding box center [772, 527] width 140 height 23
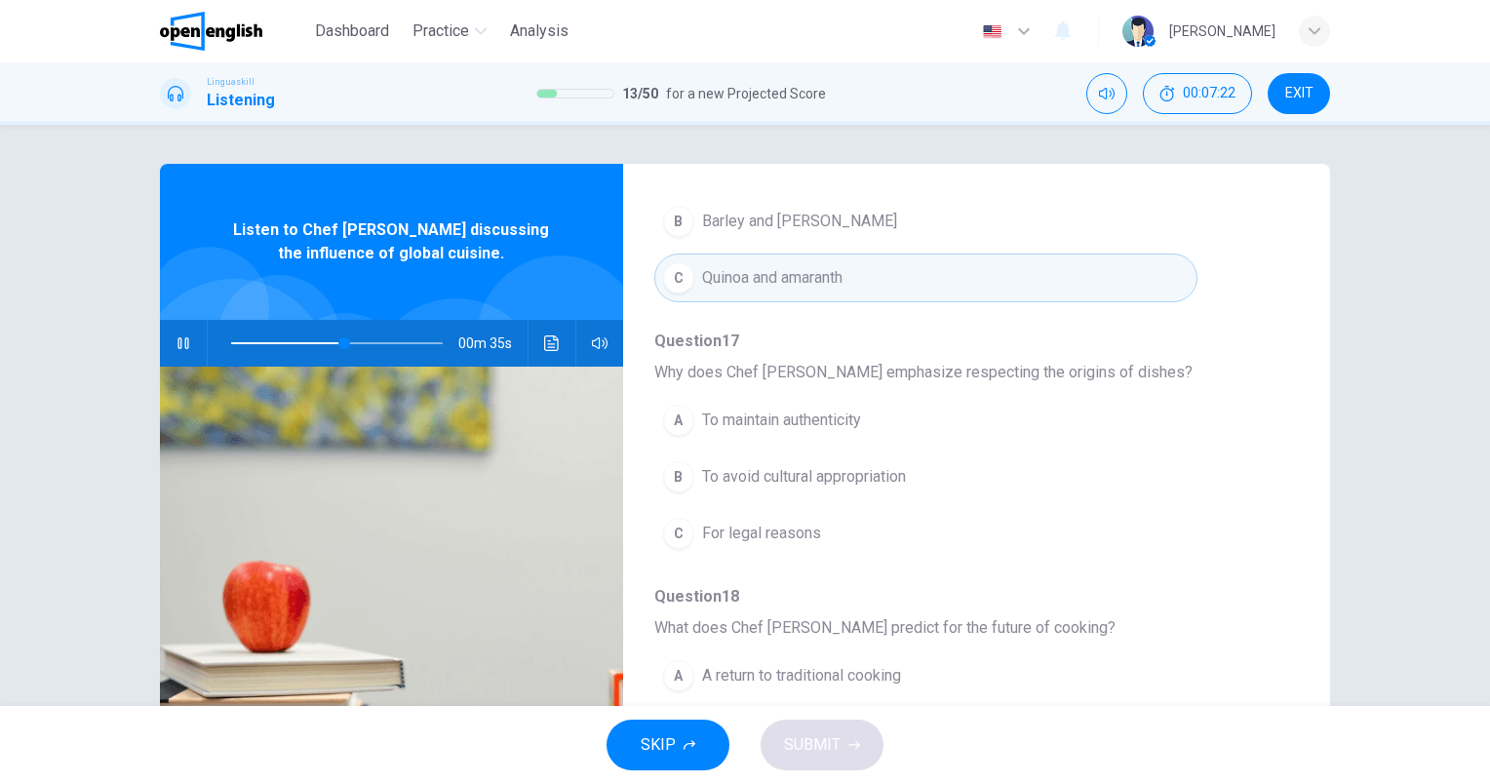
scroll to position [175, 0]
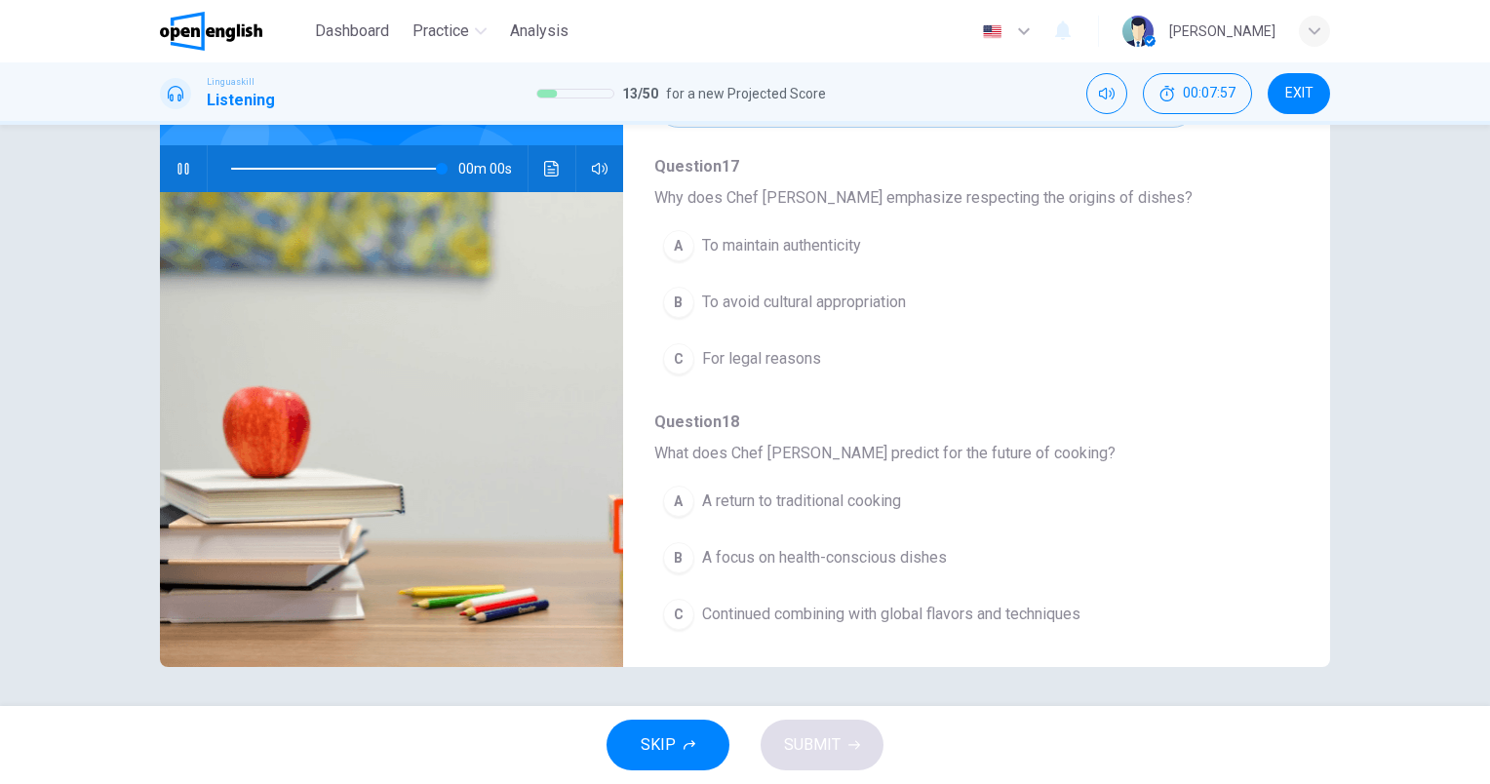
type input "*"
click at [959, 625] on button "C Continued combining with global flavors and techniques" at bounding box center [925, 614] width 543 height 49
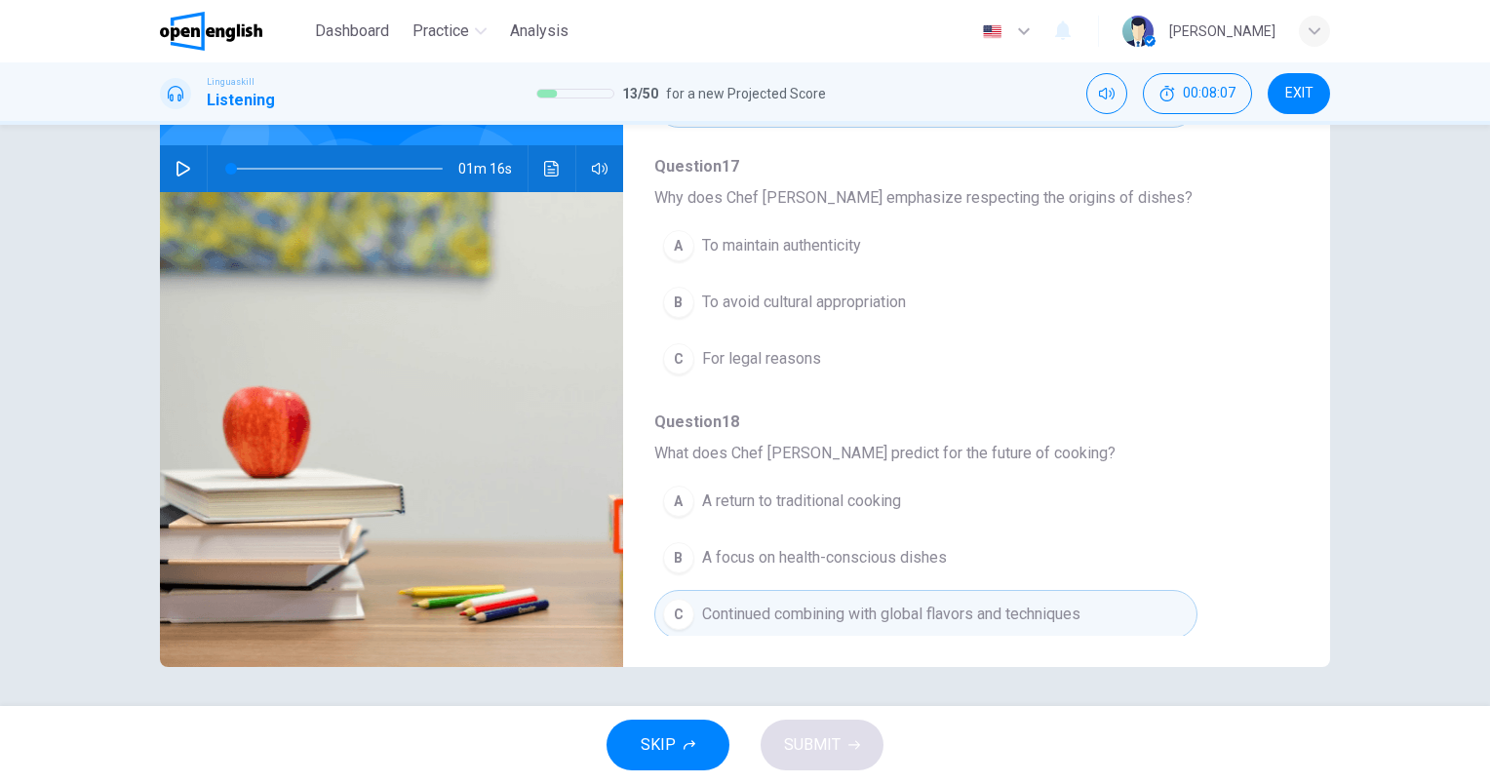
click at [893, 300] on span "To avoid cultural appropriation" at bounding box center [804, 302] width 204 height 23
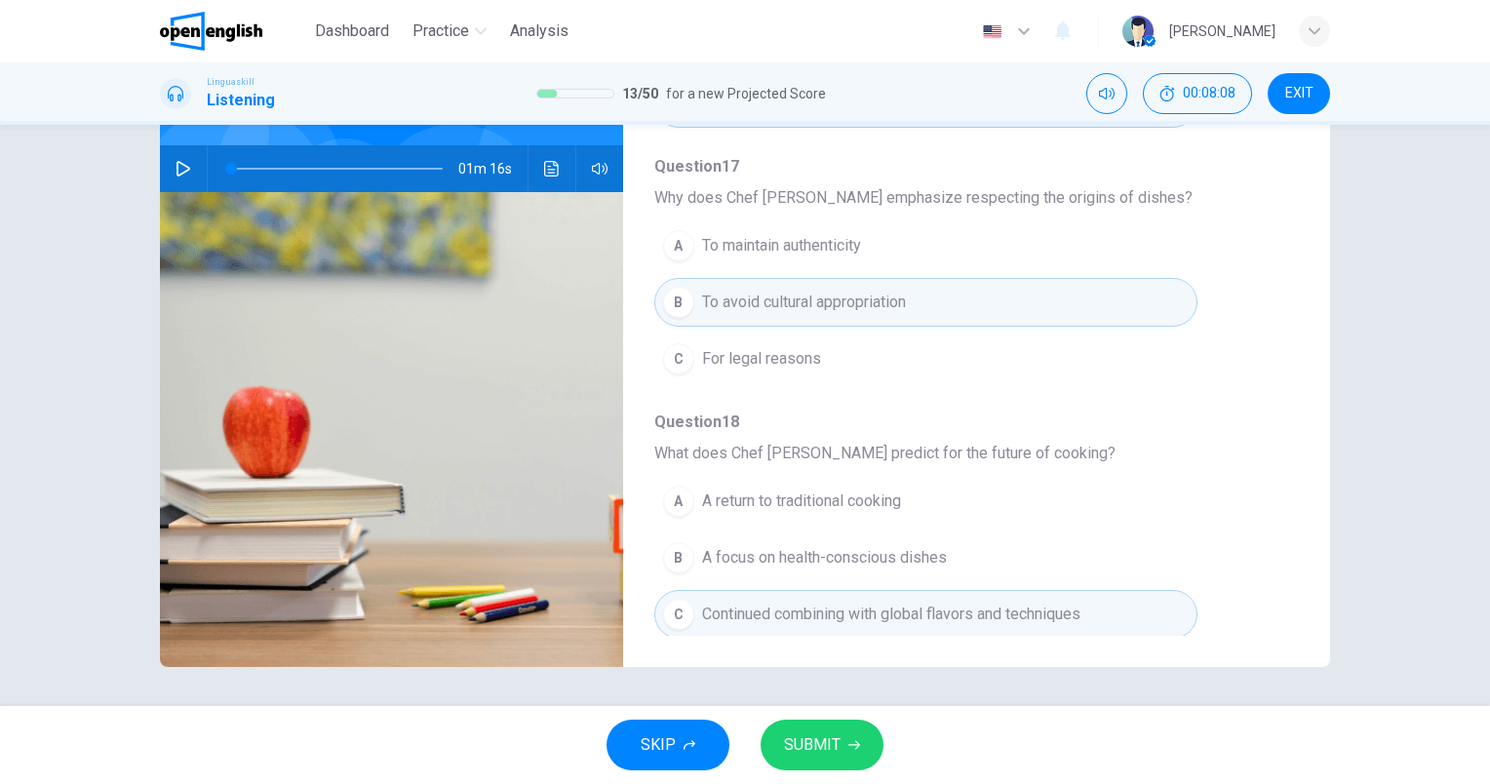
click at [849, 734] on button "SUBMIT" at bounding box center [822, 745] width 123 height 51
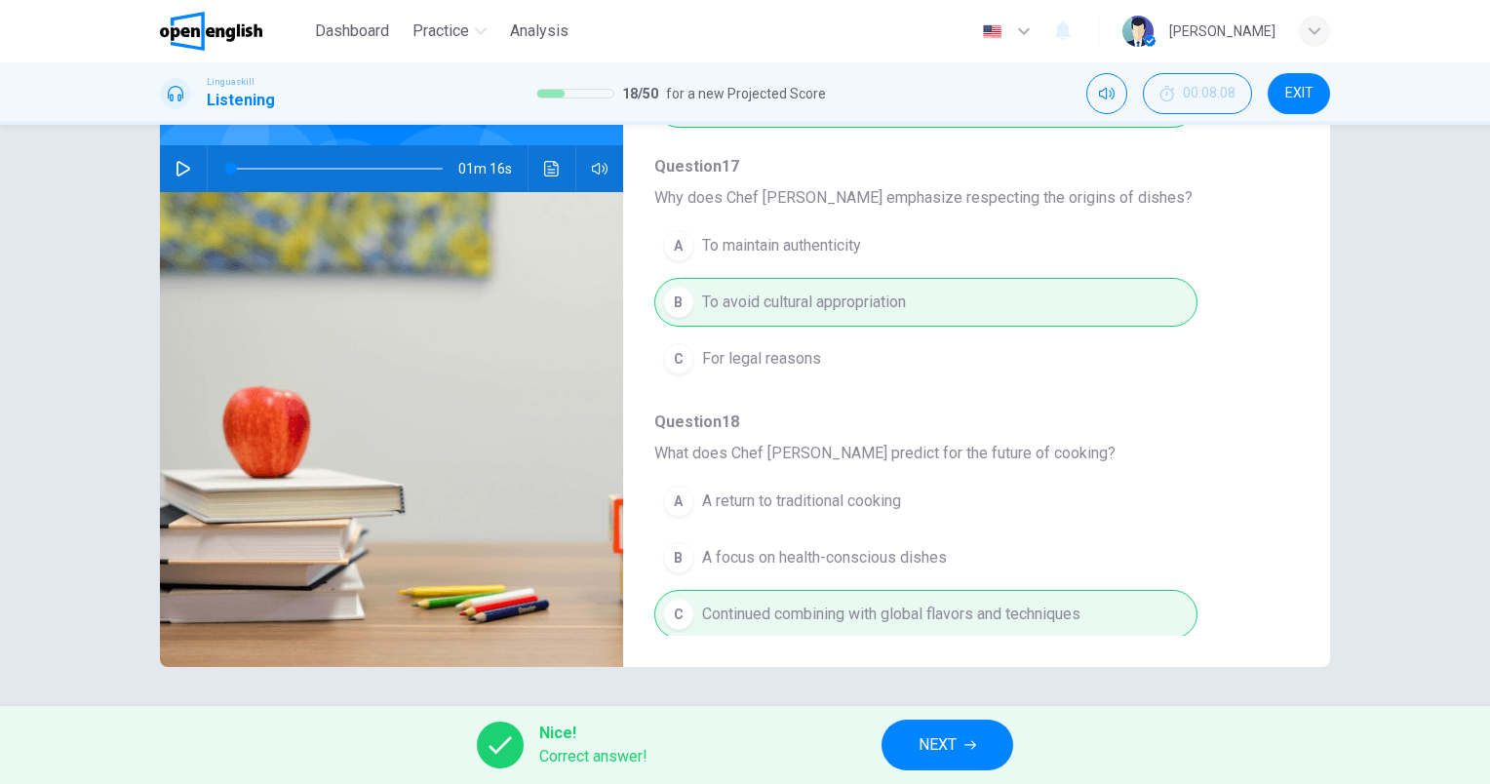
click at [945, 742] on span "NEXT" at bounding box center [937, 744] width 38 height 27
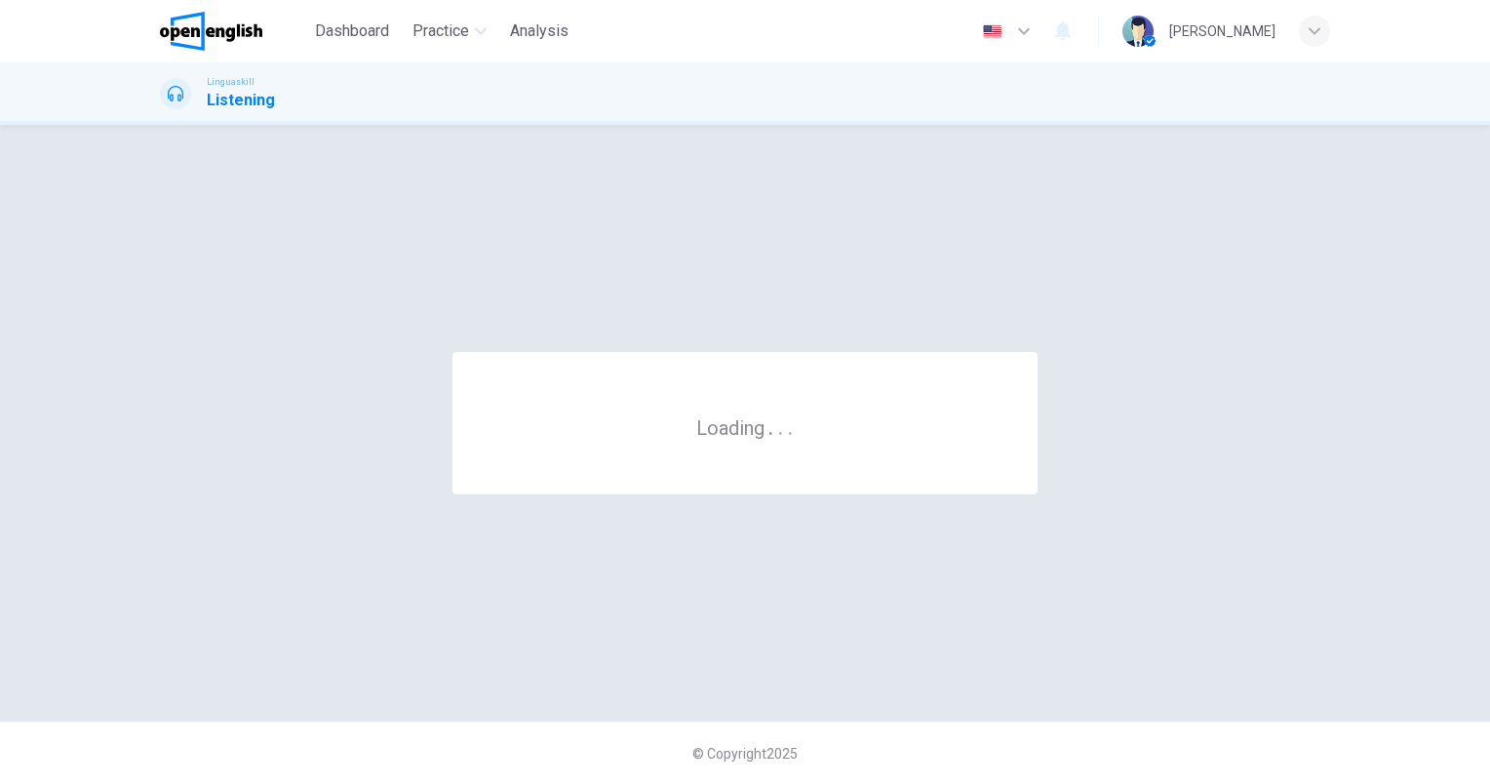
scroll to position [0, 0]
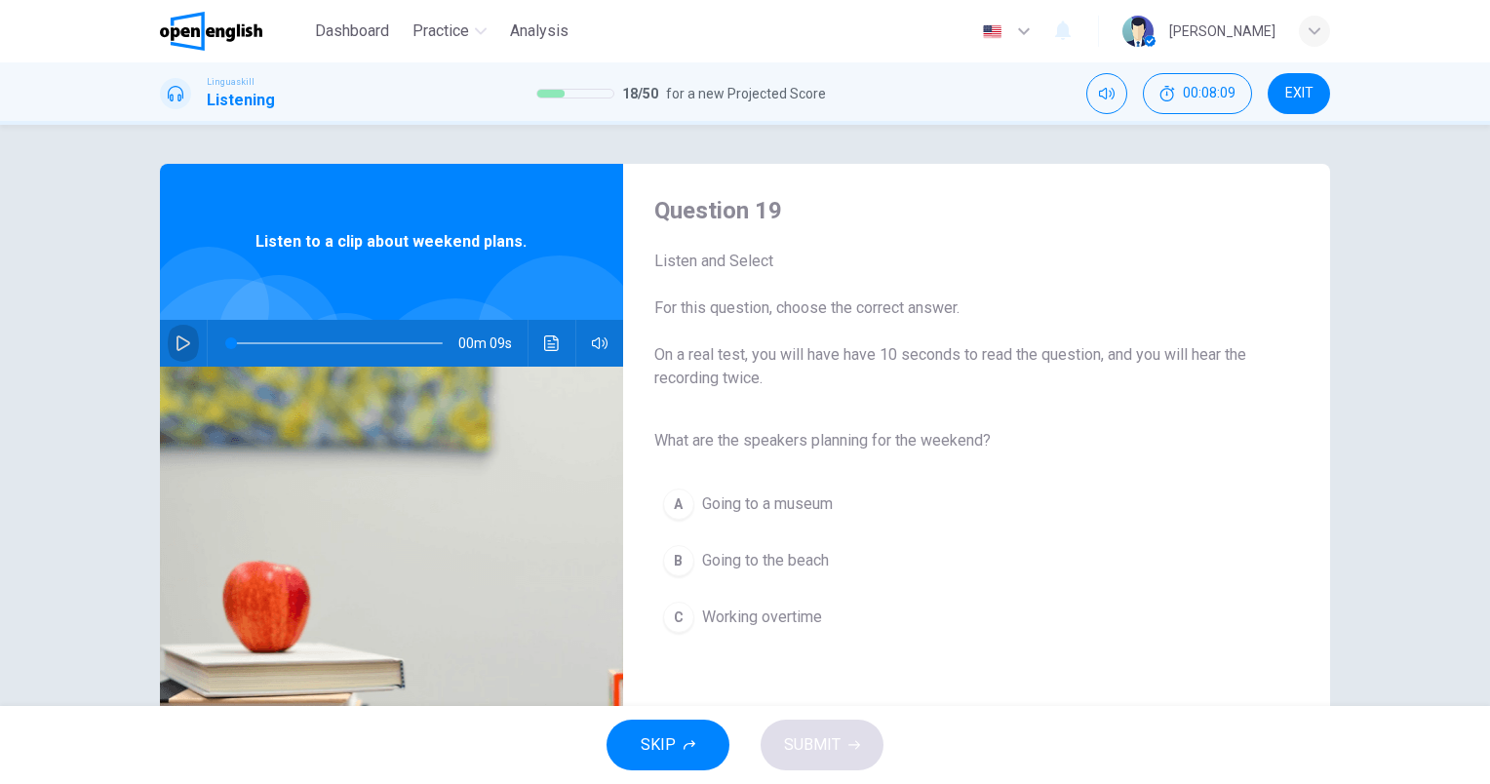
click at [168, 343] on button "button" at bounding box center [183, 343] width 31 height 47
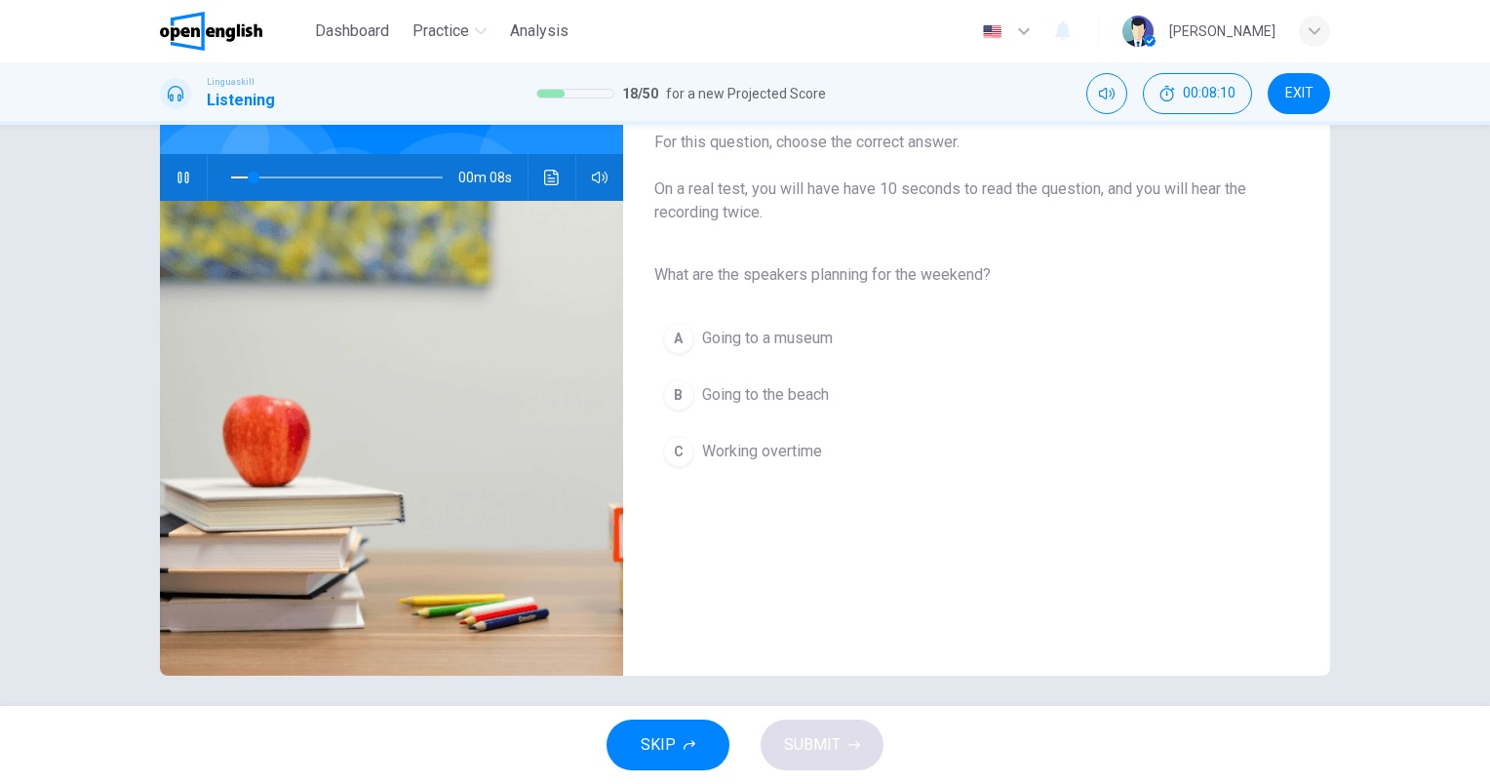
scroll to position [175, 0]
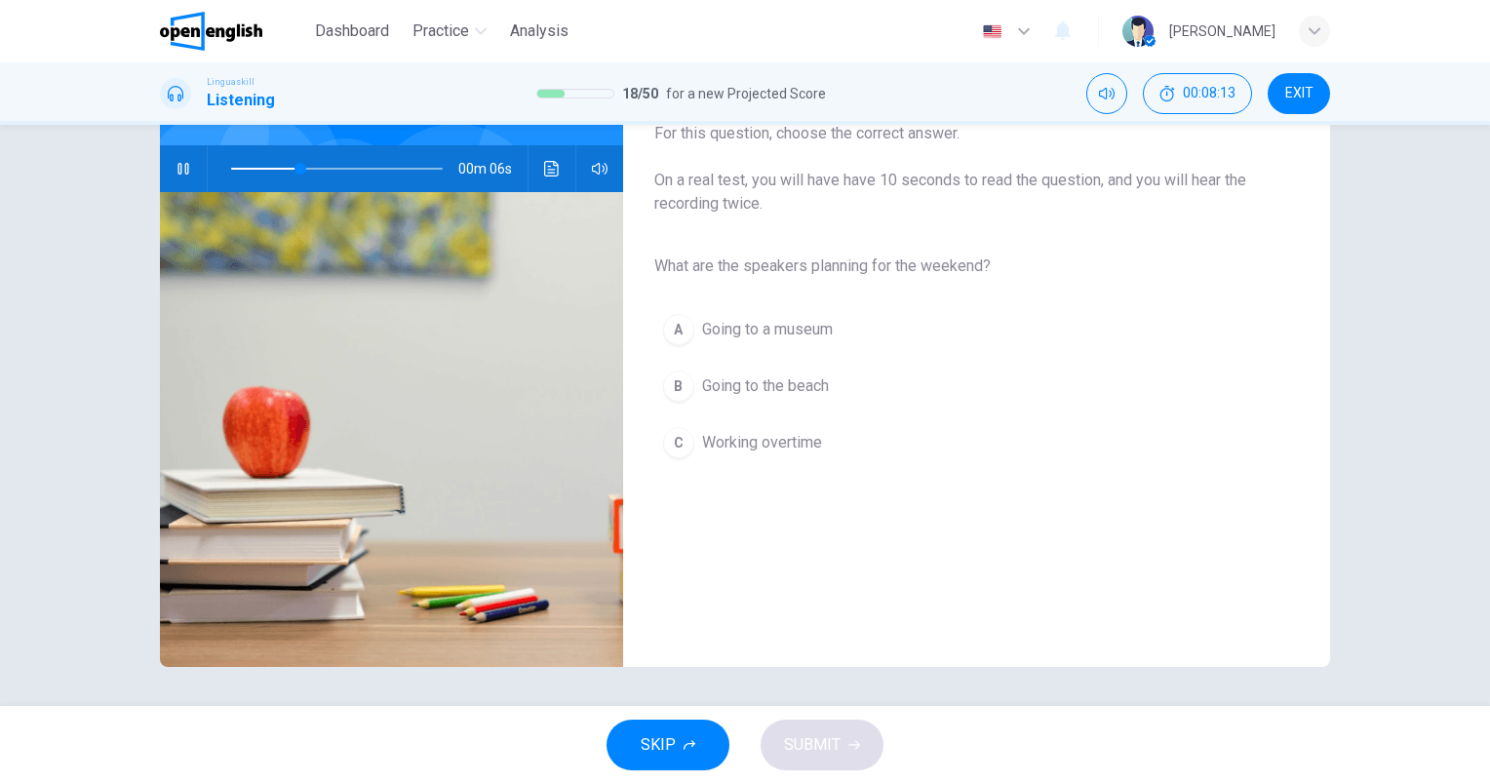
click at [825, 386] on span "Going to the beach" at bounding box center [765, 385] width 127 height 23
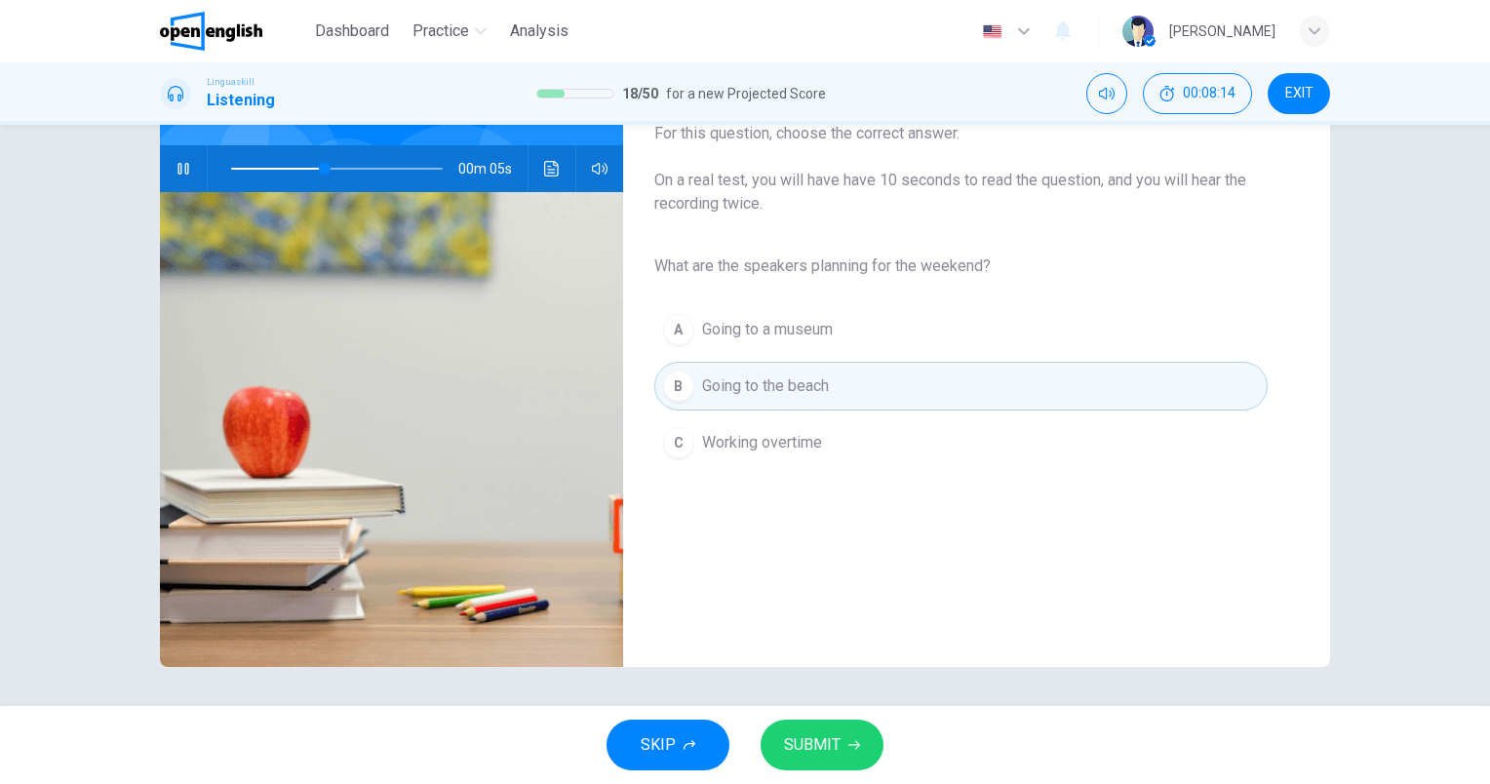
click at [848, 743] on icon "button" at bounding box center [854, 745] width 12 height 12
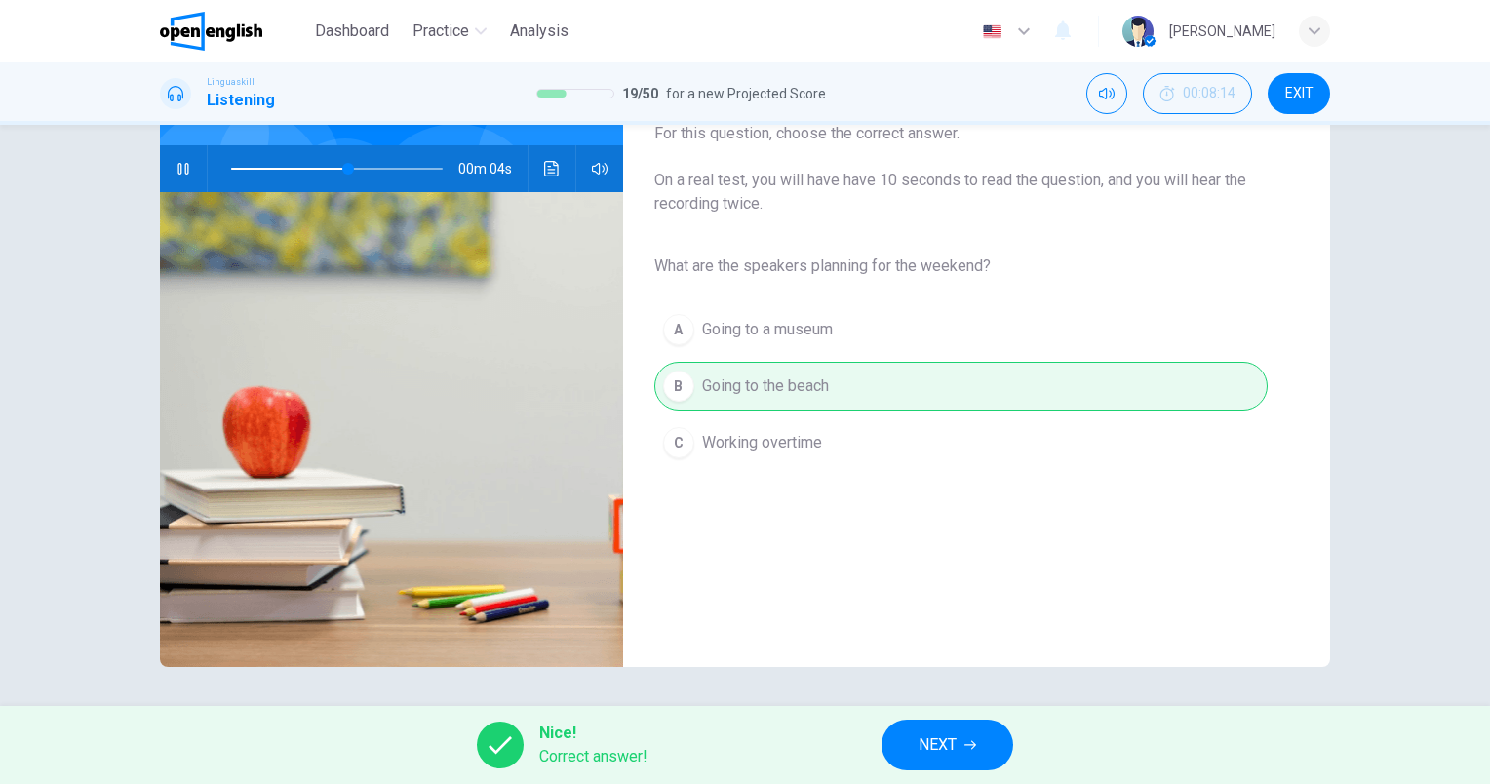
type input "**"
click at [967, 746] on icon "button" at bounding box center [970, 745] width 12 height 12
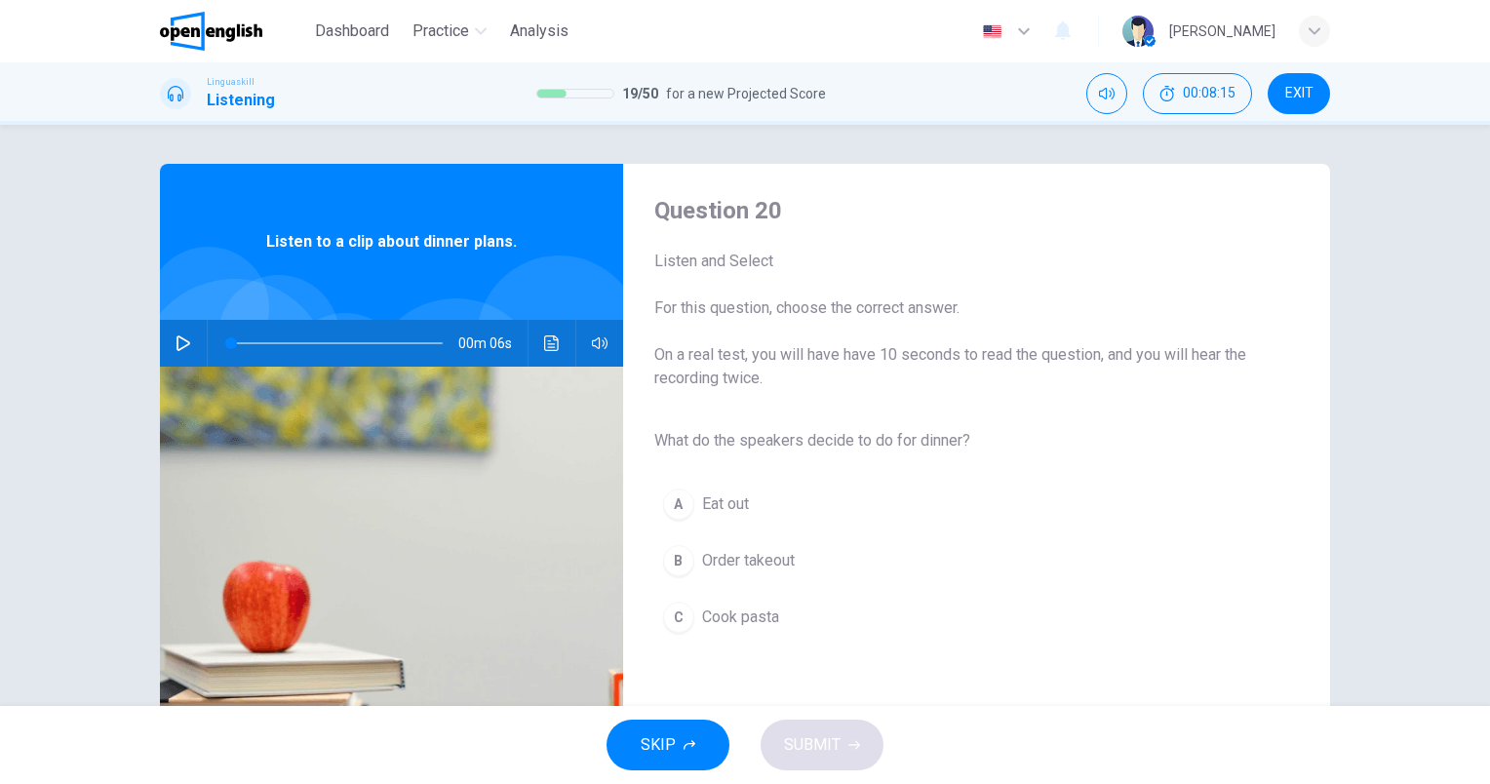
click at [186, 347] on button "button" at bounding box center [183, 343] width 31 height 47
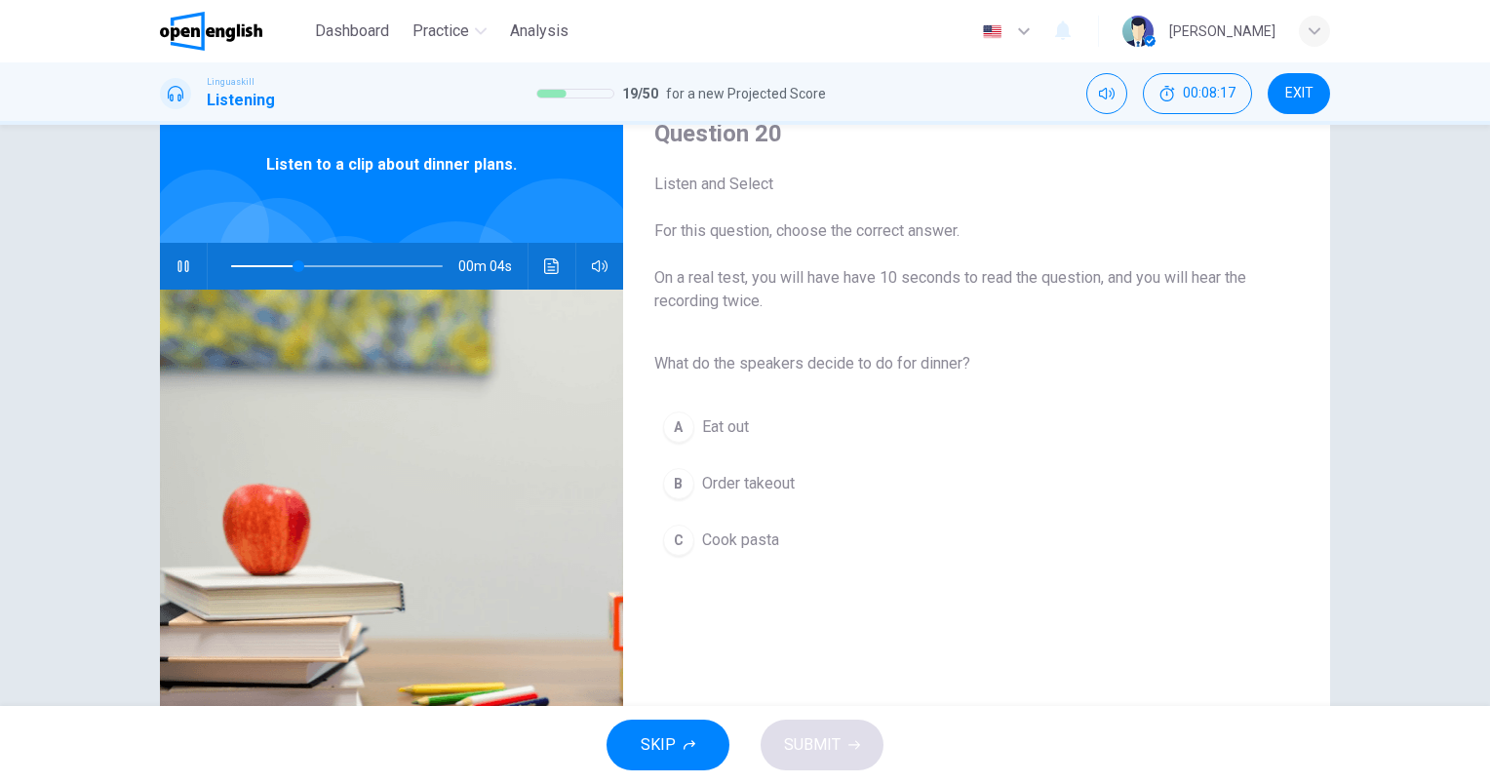
scroll to position [175, 0]
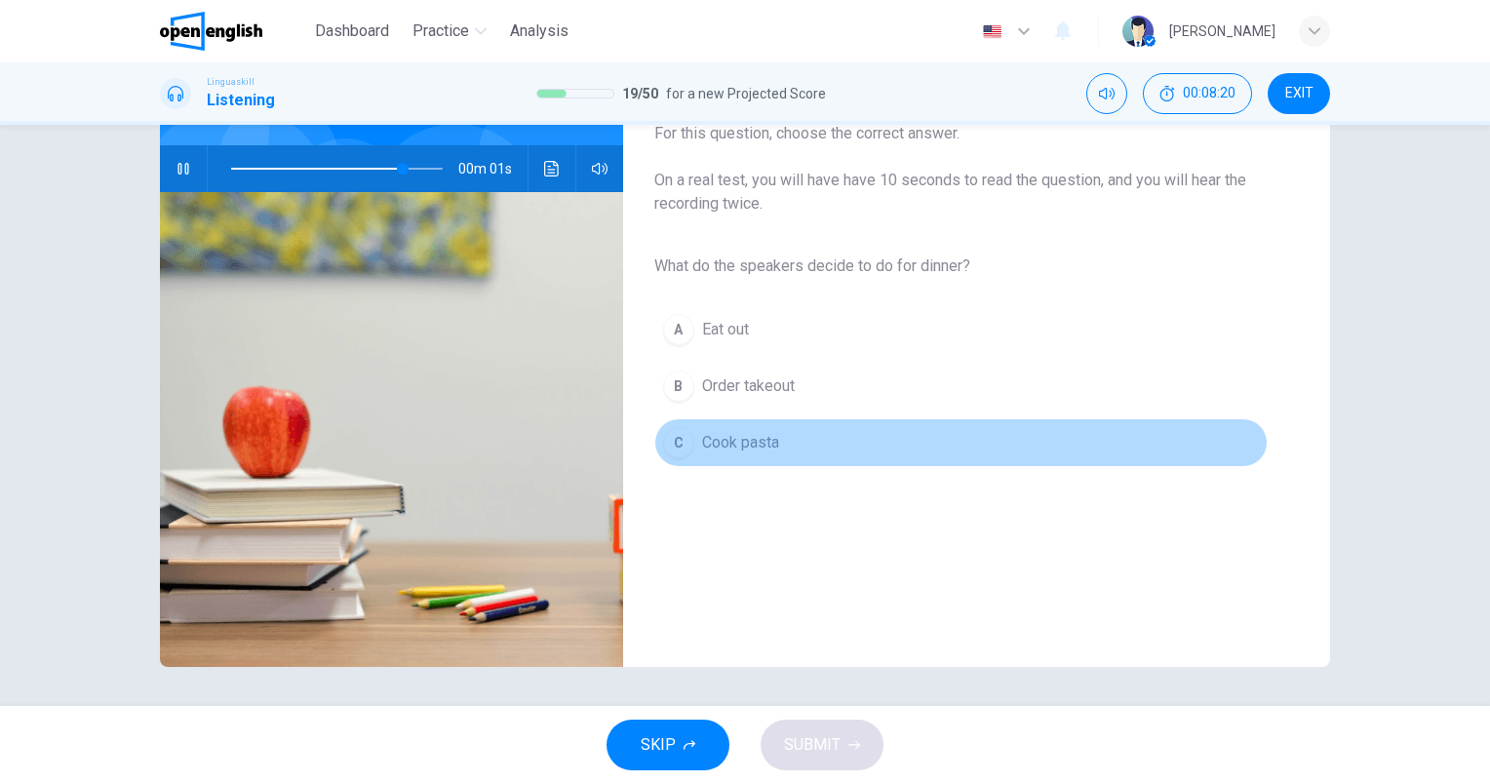
click at [759, 449] on span "Cook pasta" at bounding box center [740, 442] width 77 height 23
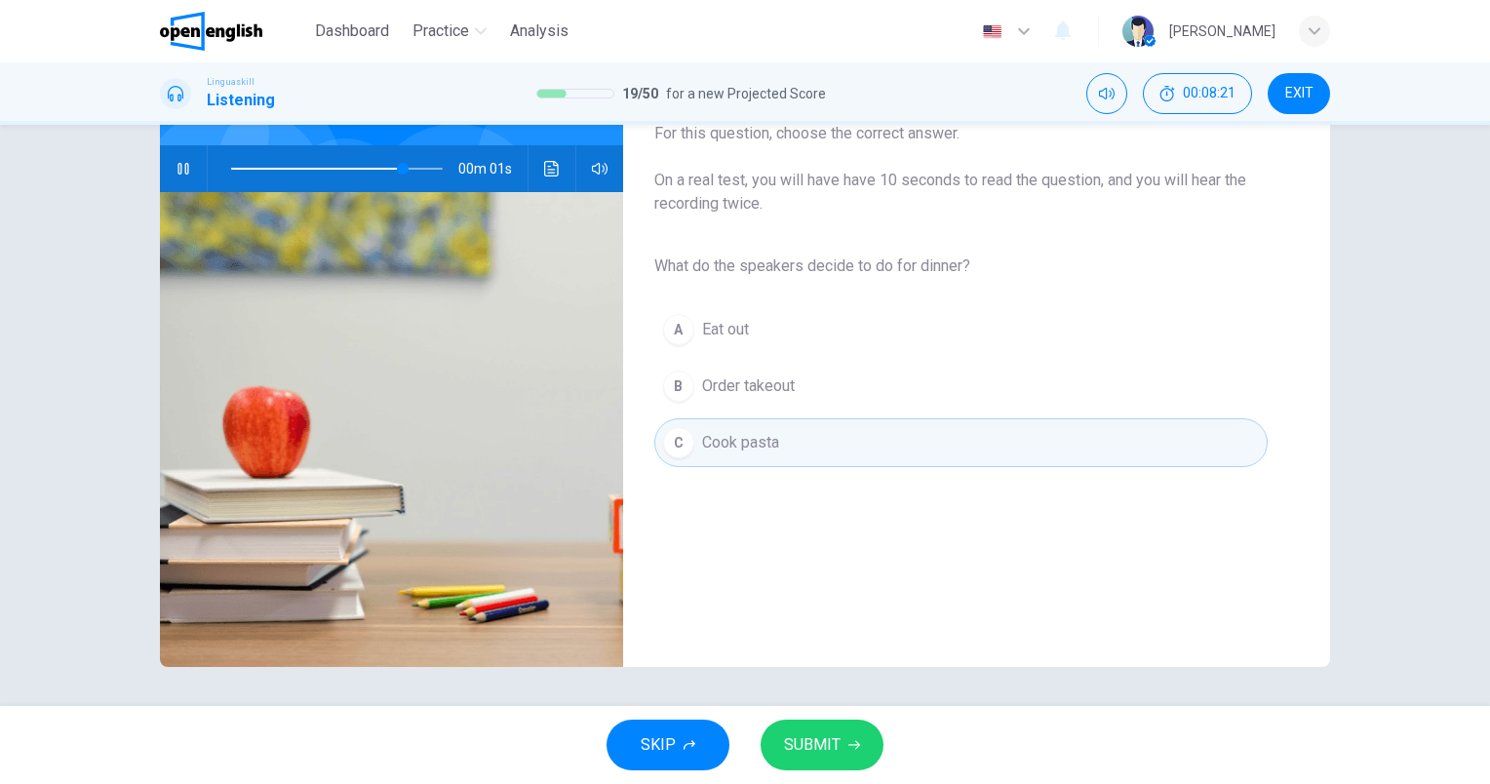
type input "*"
click at [819, 755] on span "SUBMIT" at bounding box center [812, 744] width 57 height 27
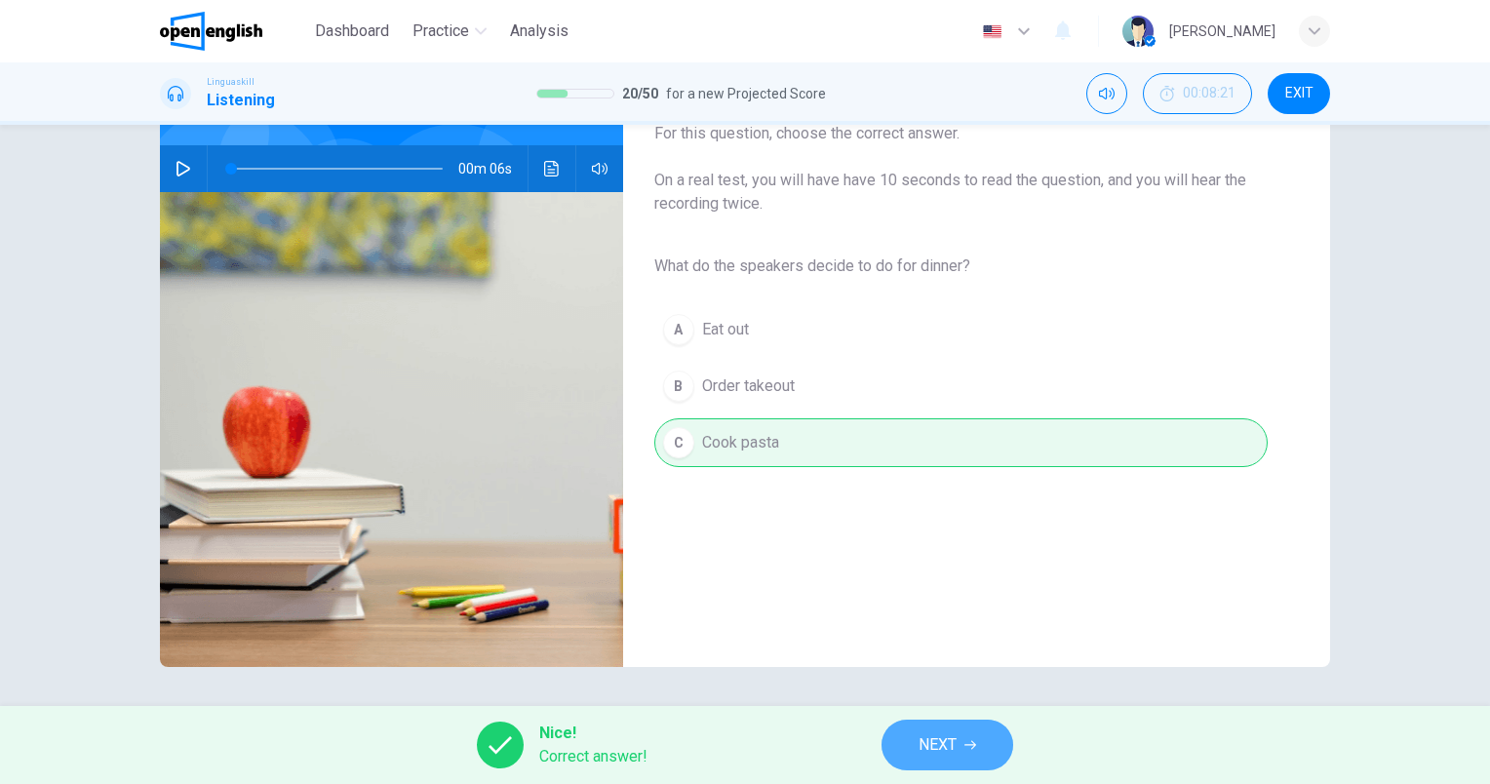
click at [995, 735] on button "NEXT" at bounding box center [947, 745] width 132 height 51
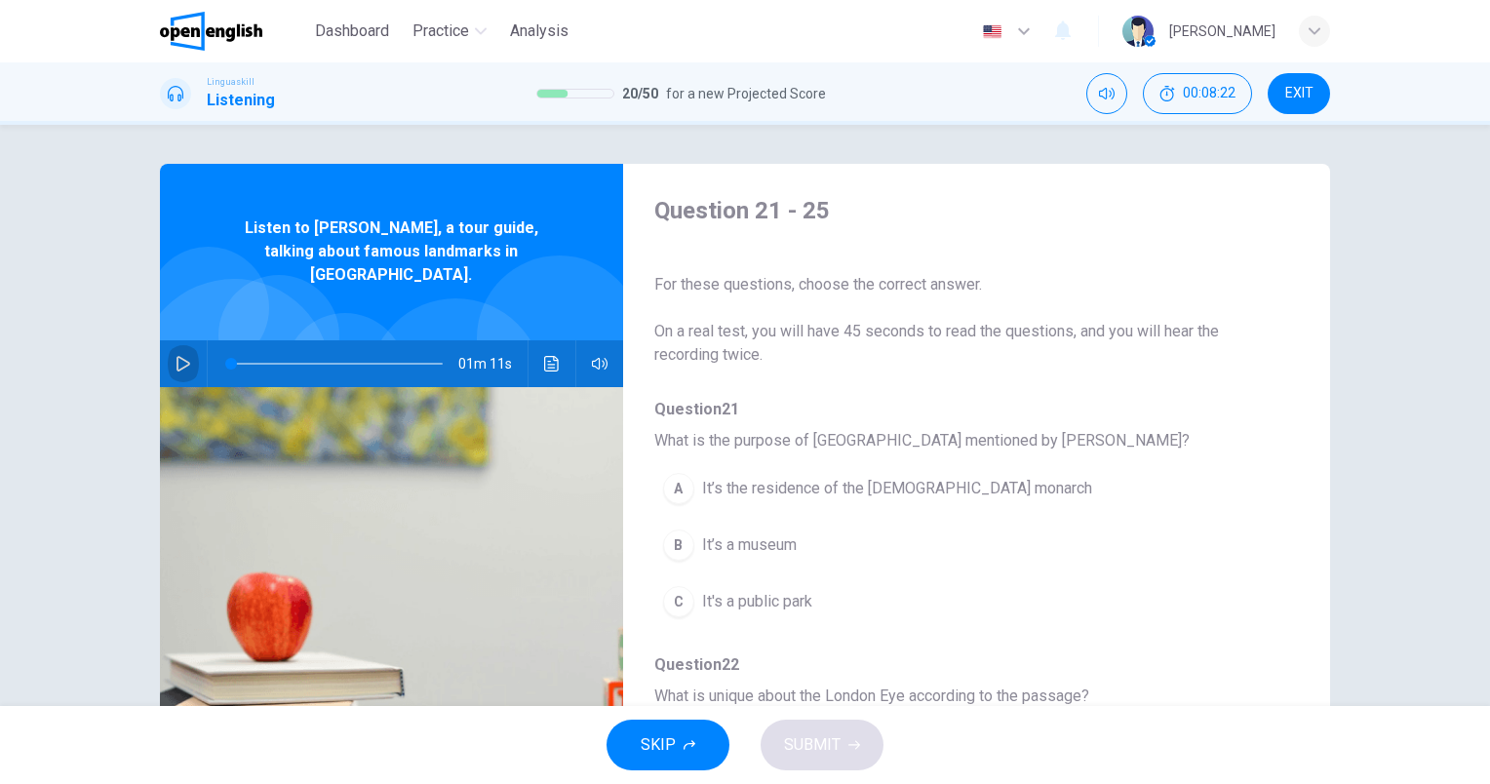
click at [185, 356] on icon "button" at bounding box center [184, 364] width 16 height 16
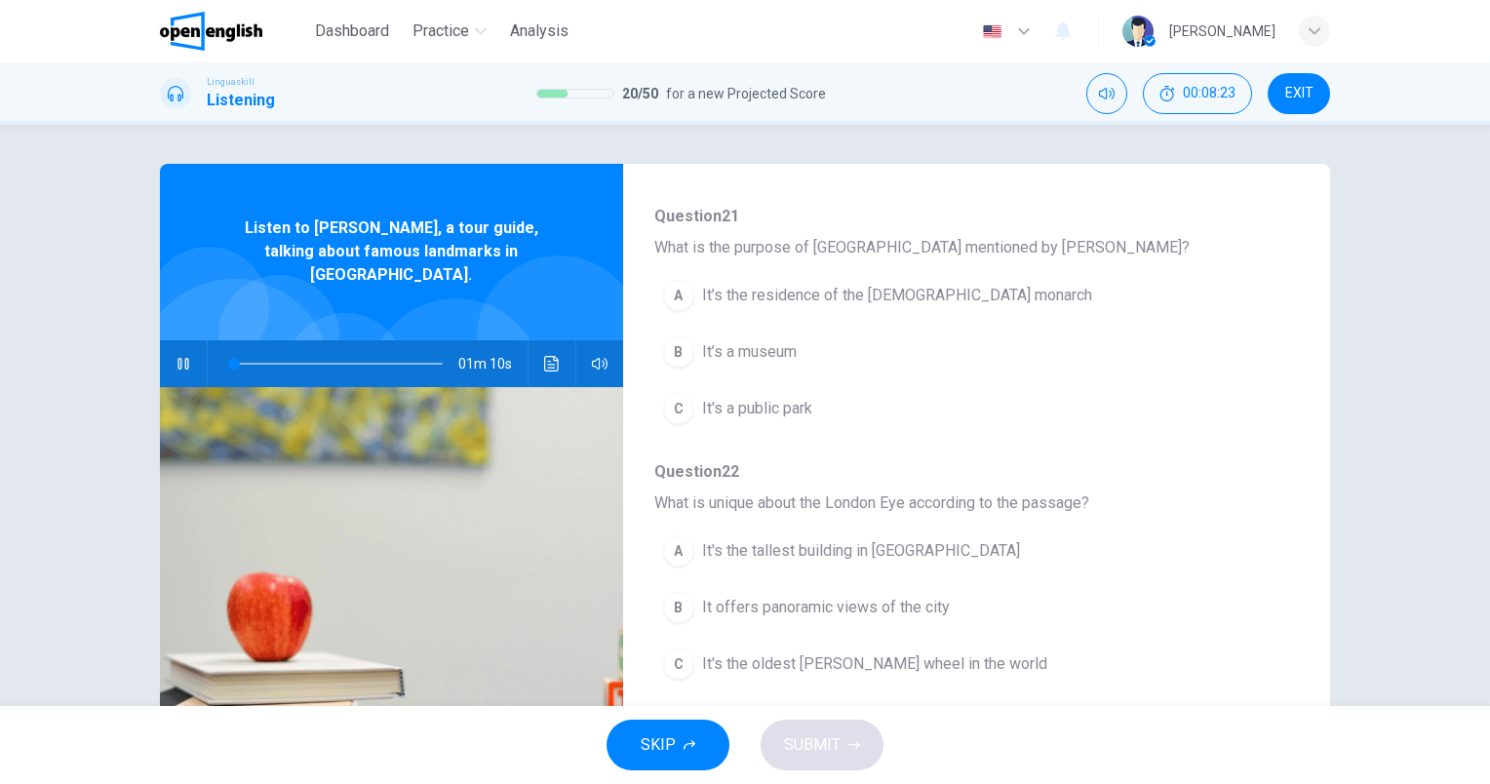
scroll to position [195, 0]
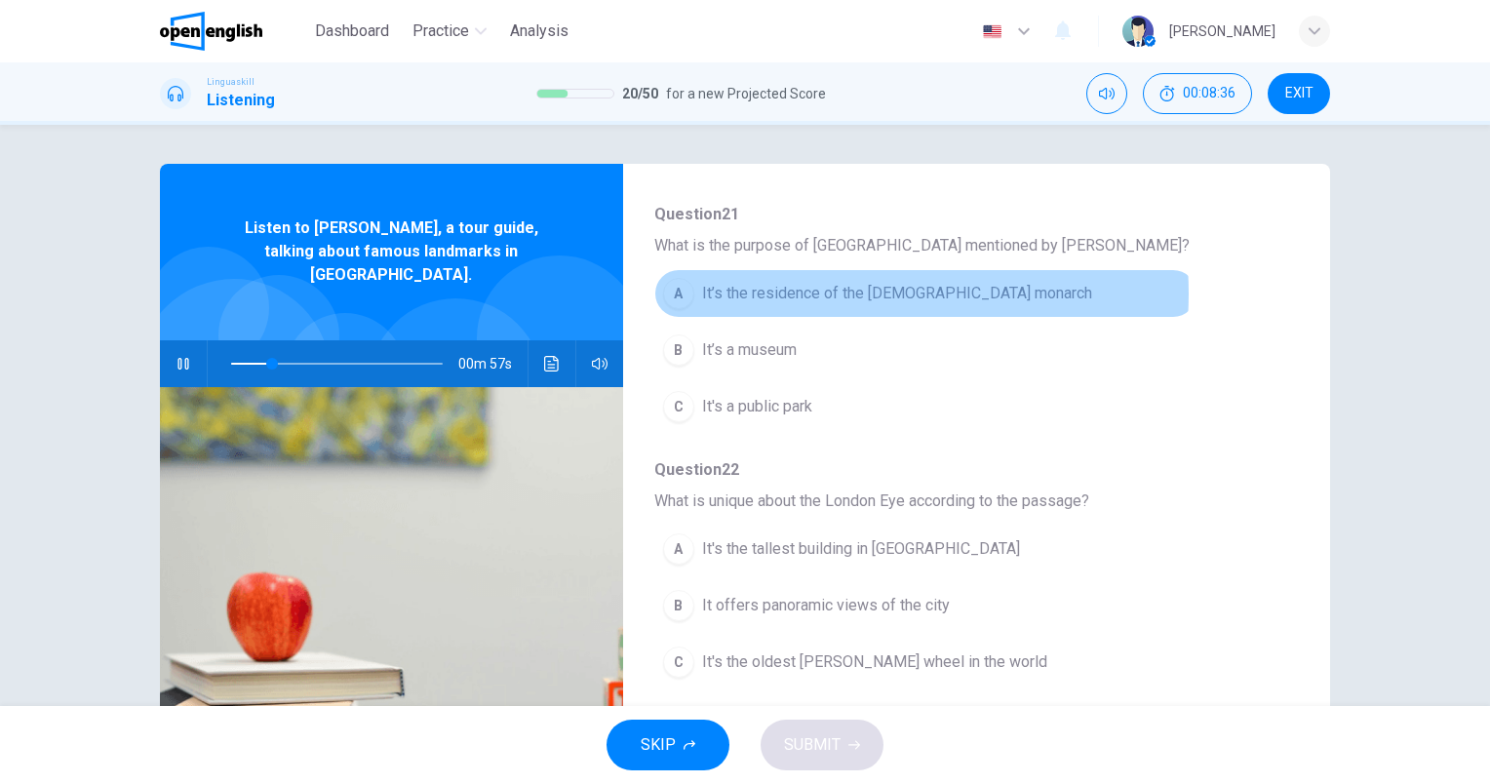
click at [827, 293] on span "It’s the residence of the British monarch" at bounding box center [897, 293] width 390 height 23
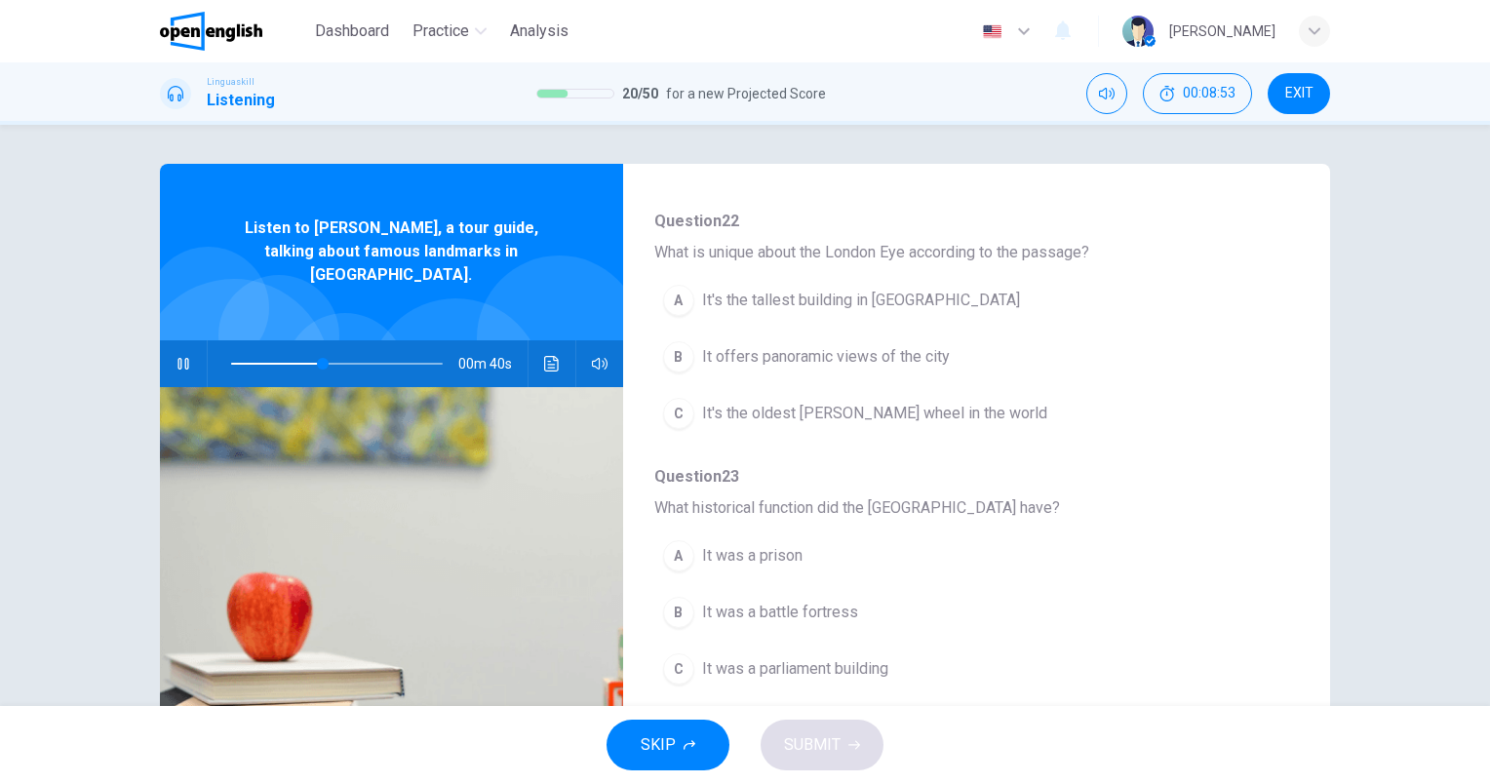
scroll to position [390, 0]
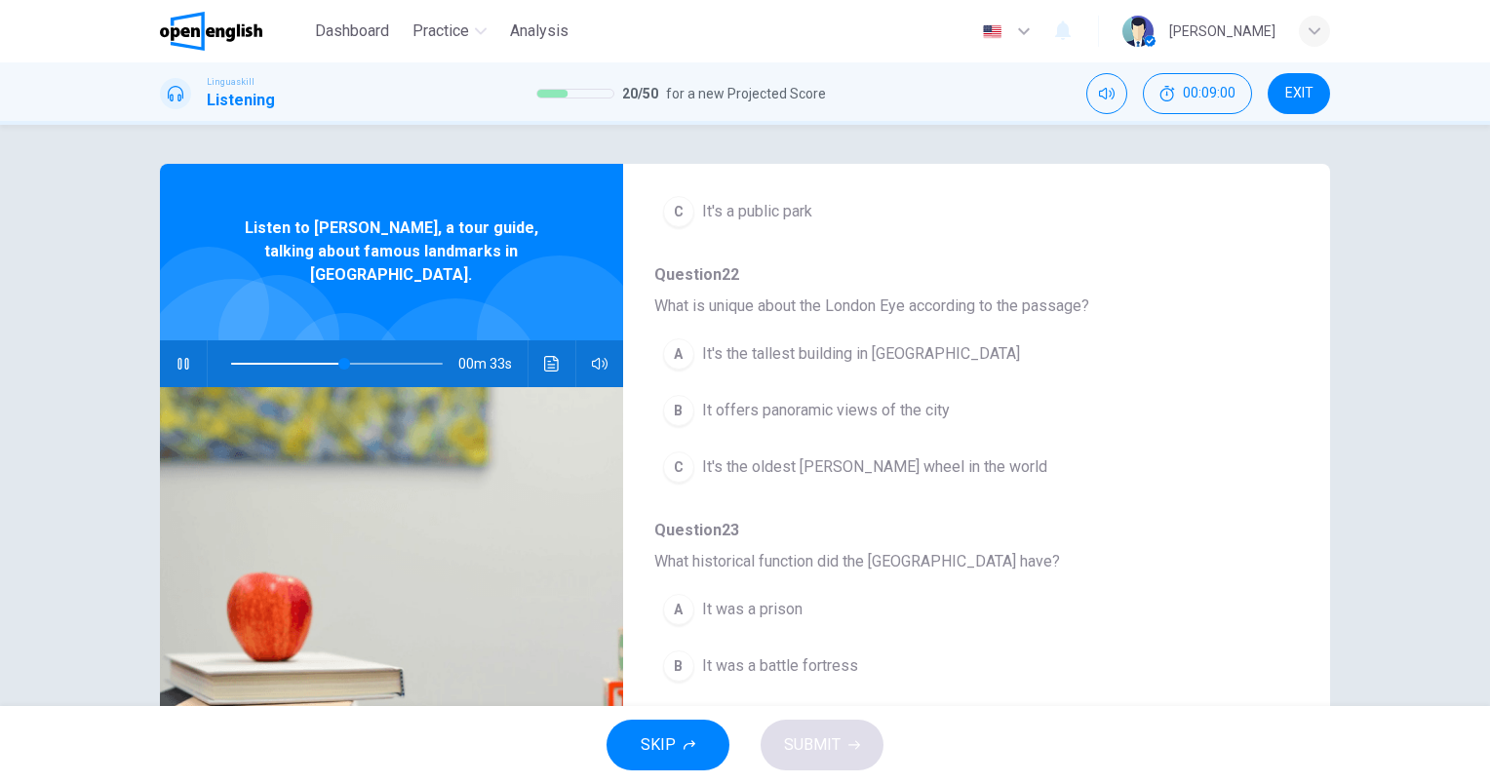
click at [942, 472] on span "It's the oldest Ferris wheel in the world" at bounding box center [874, 466] width 345 height 23
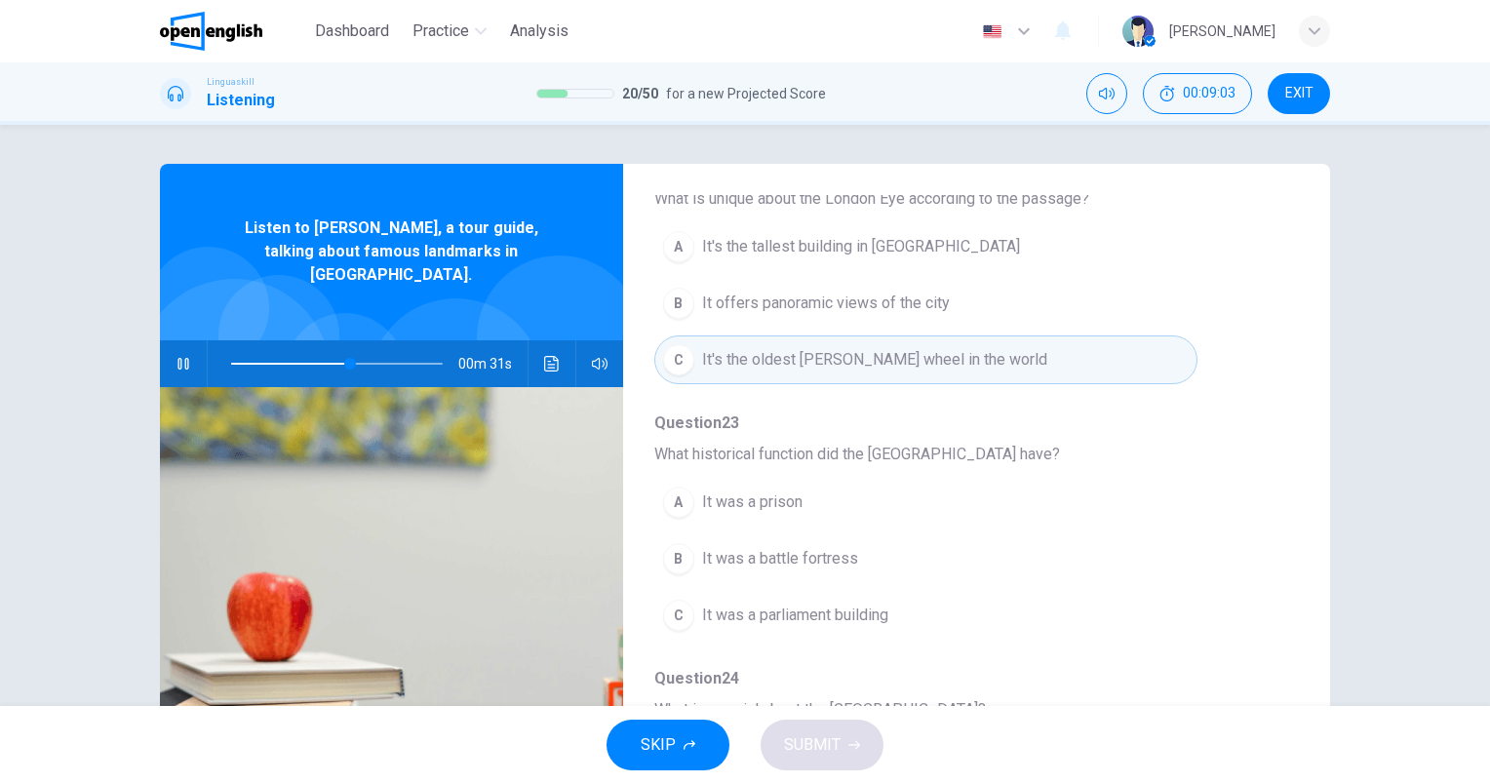
scroll to position [585, 0]
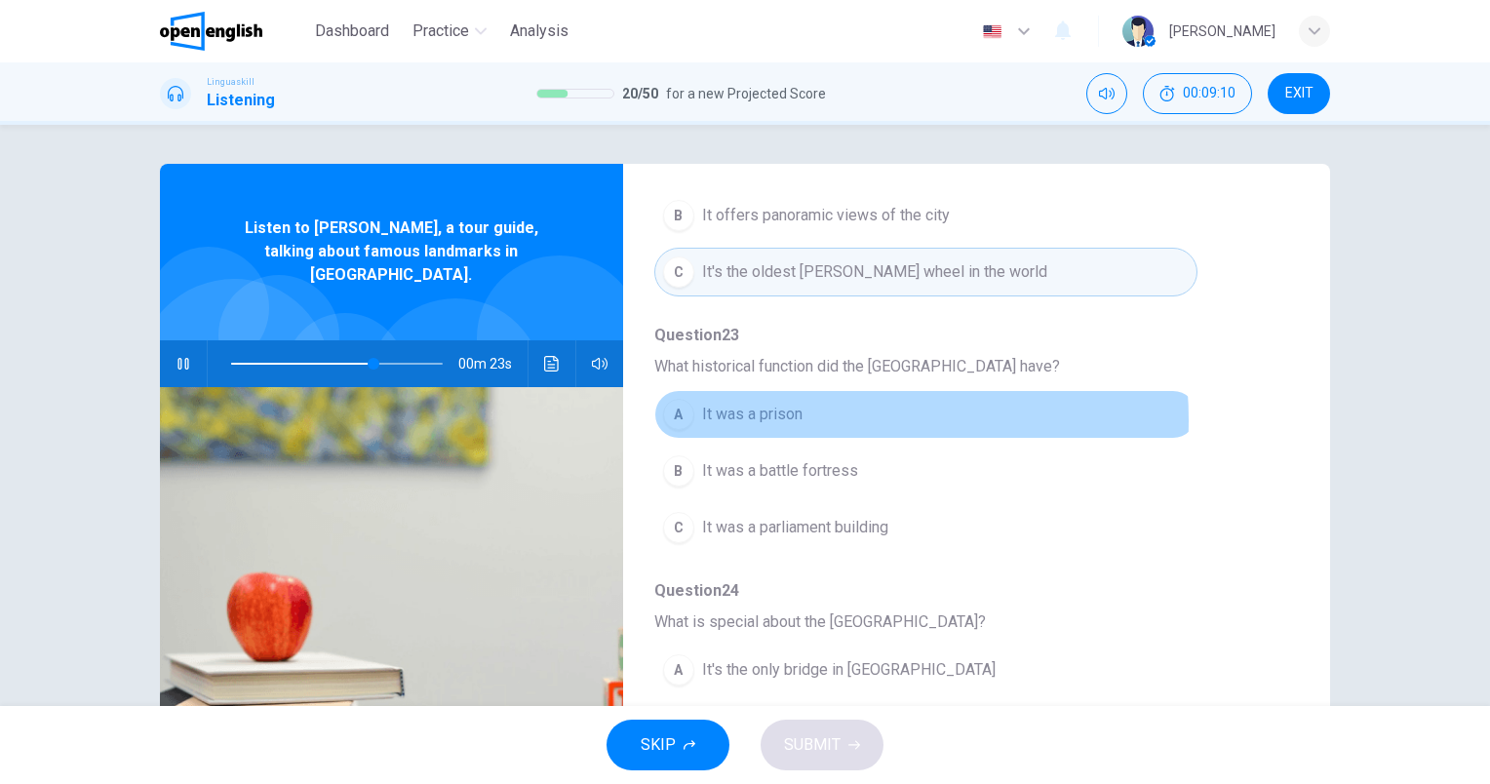
click at [784, 417] on span "It was a prison" at bounding box center [752, 414] width 100 height 23
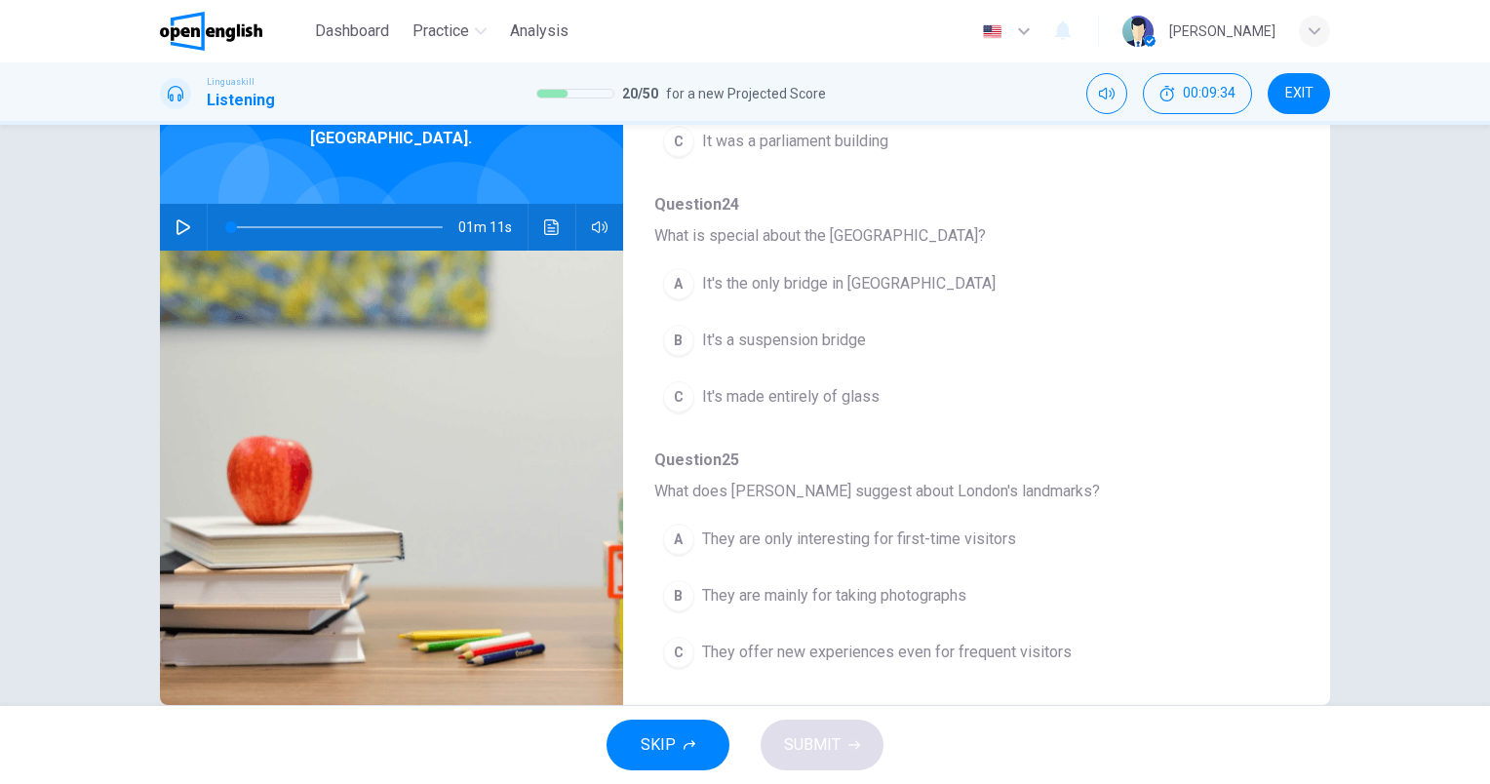
scroll to position [175, 0]
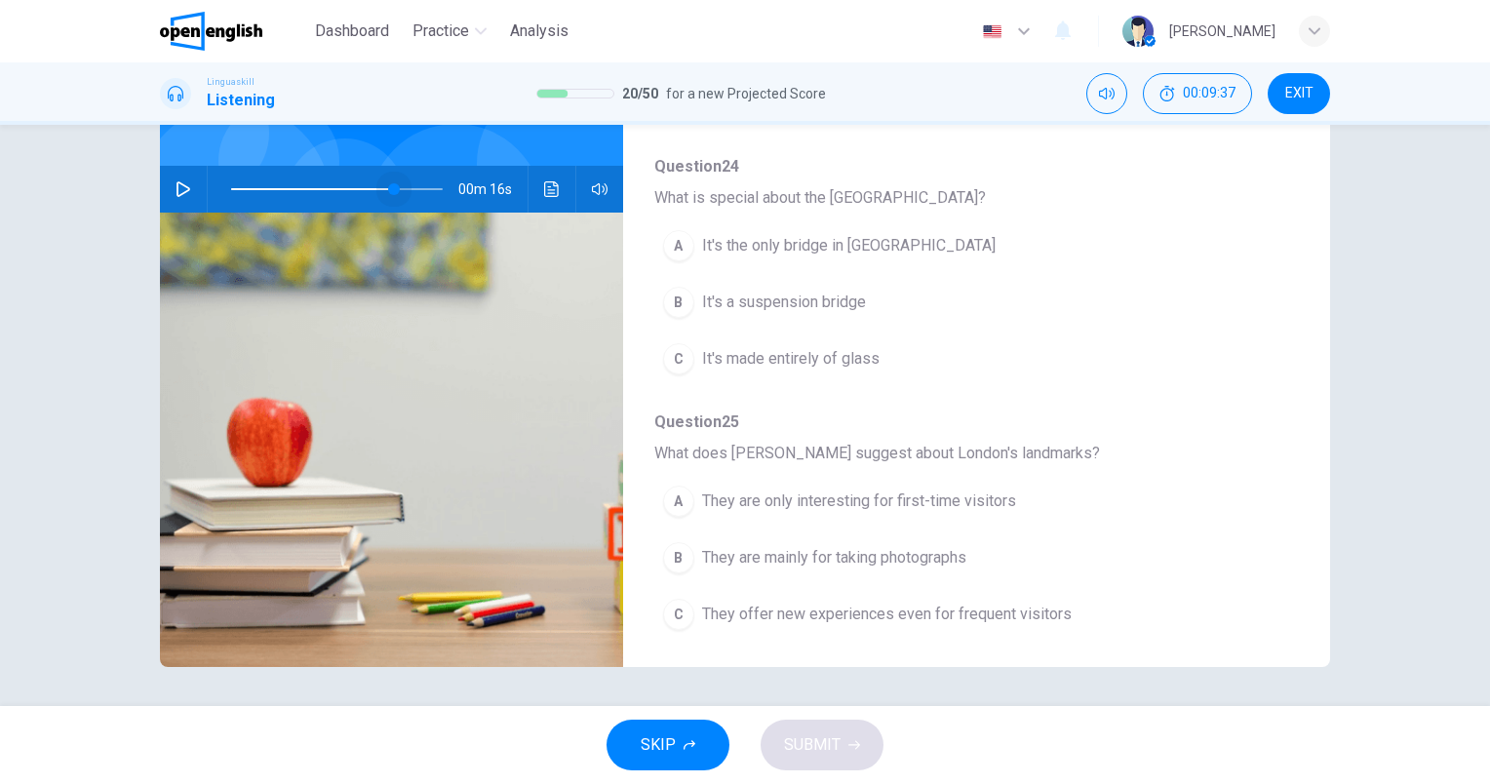
click at [390, 176] on span at bounding box center [337, 189] width 212 height 27
click at [176, 181] on icon "button" at bounding box center [183, 189] width 14 height 16
click at [394, 183] on span at bounding box center [400, 189] width 12 height 12
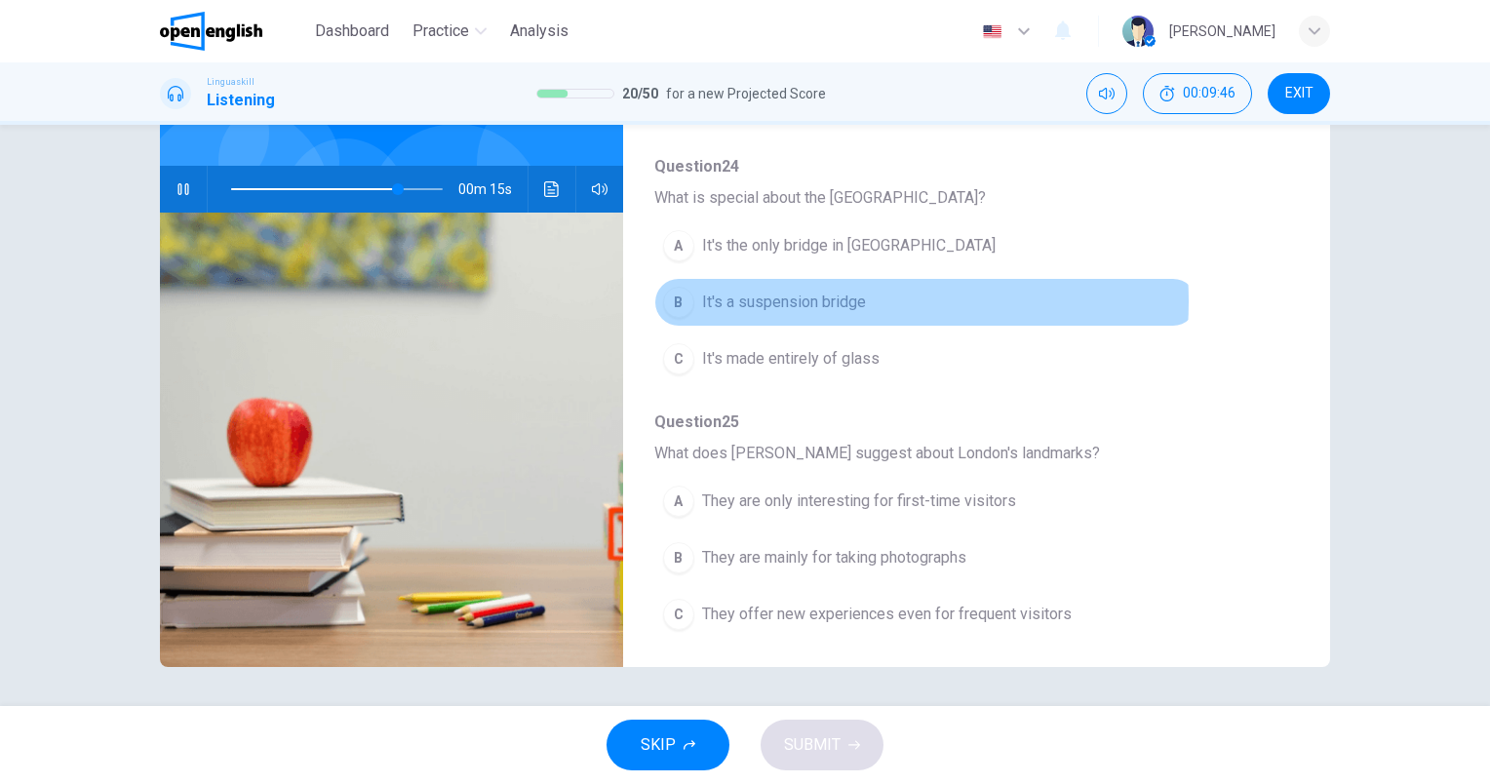
click at [806, 296] on span "It's a suspension bridge" at bounding box center [784, 302] width 164 height 23
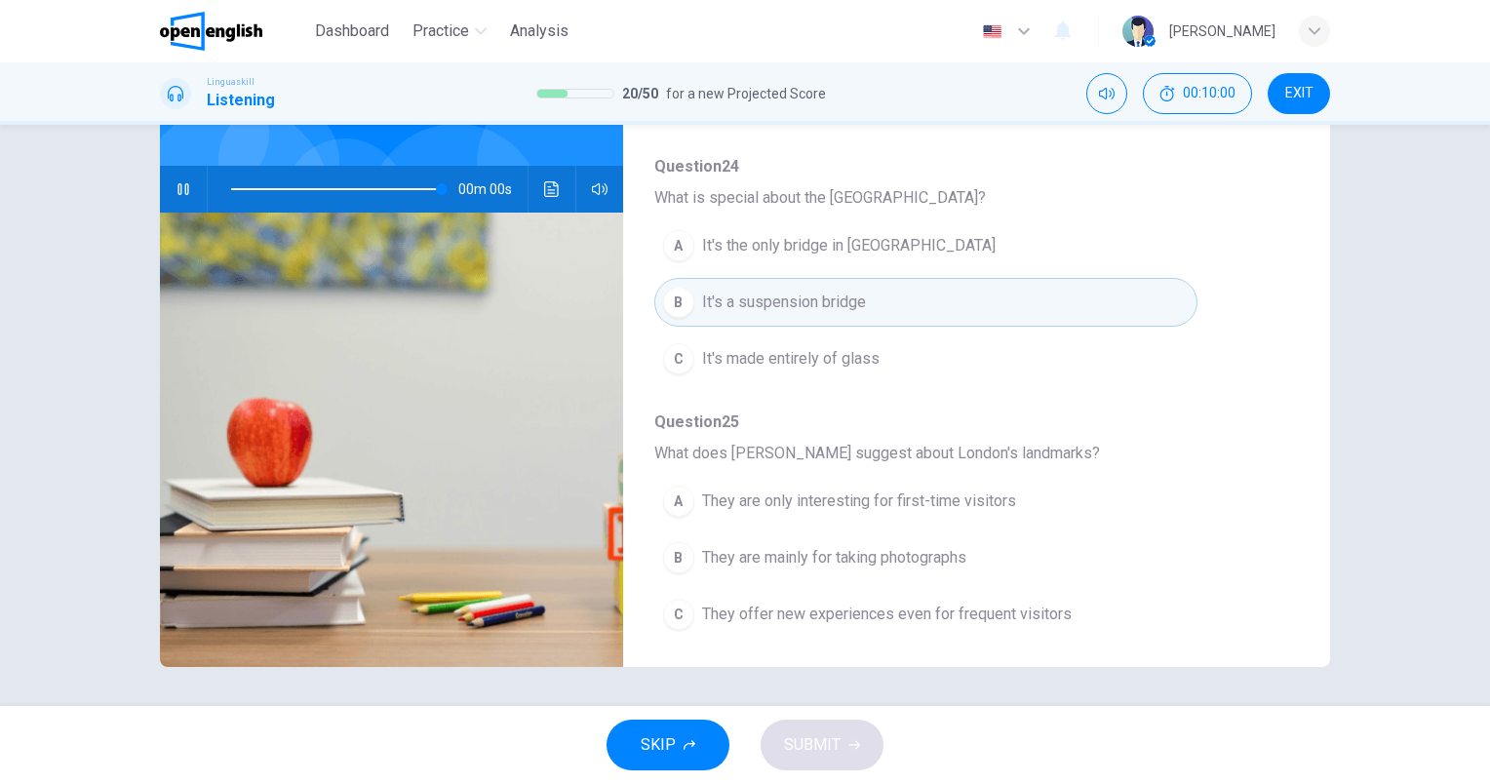
type input "*"
click at [907, 616] on span "They offer new experiences even for frequent visitors" at bounding box center [887, 614] width 370 height 23
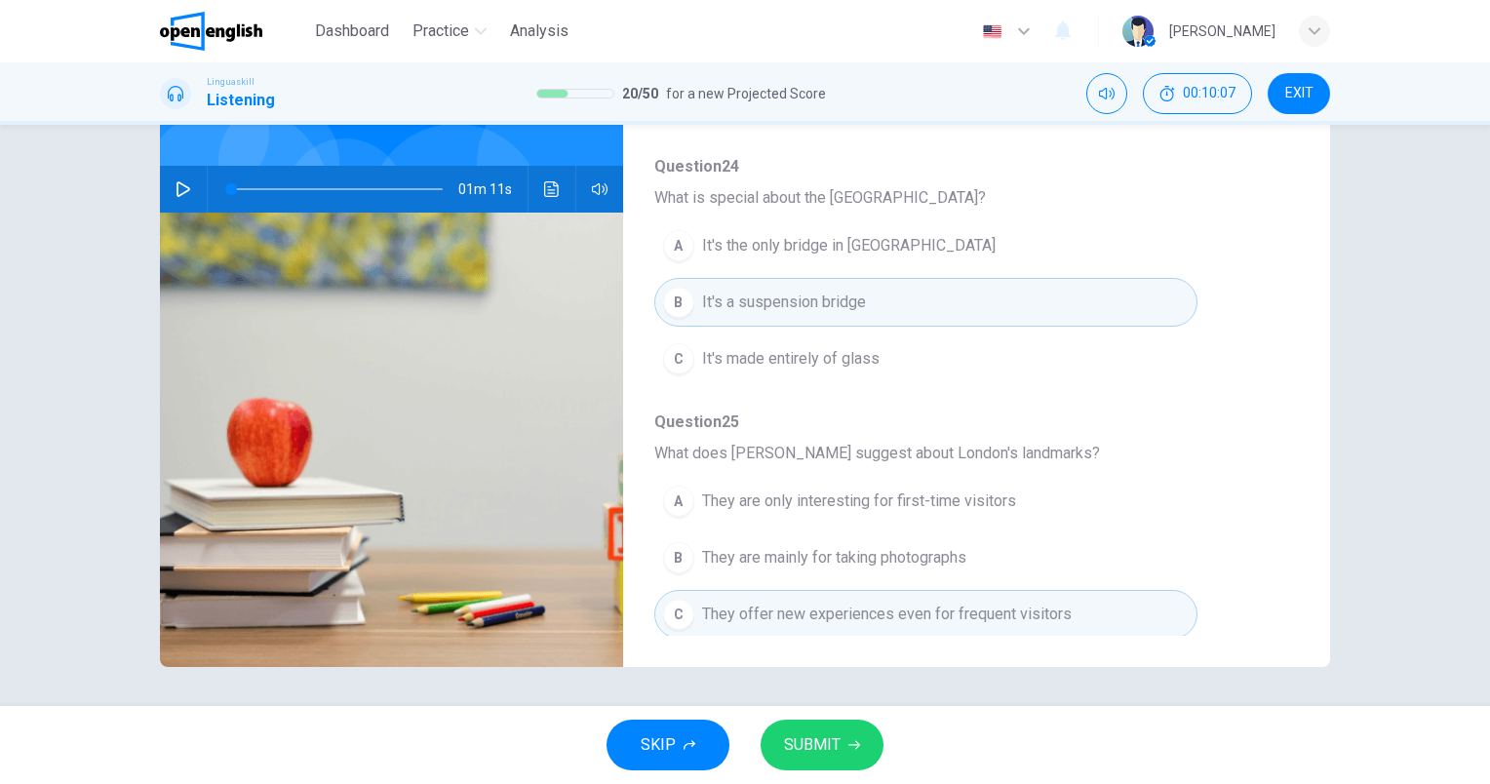
click at [811, 750] on span "SUBMIT" at bounding box center [812, 744] width 57 height 27
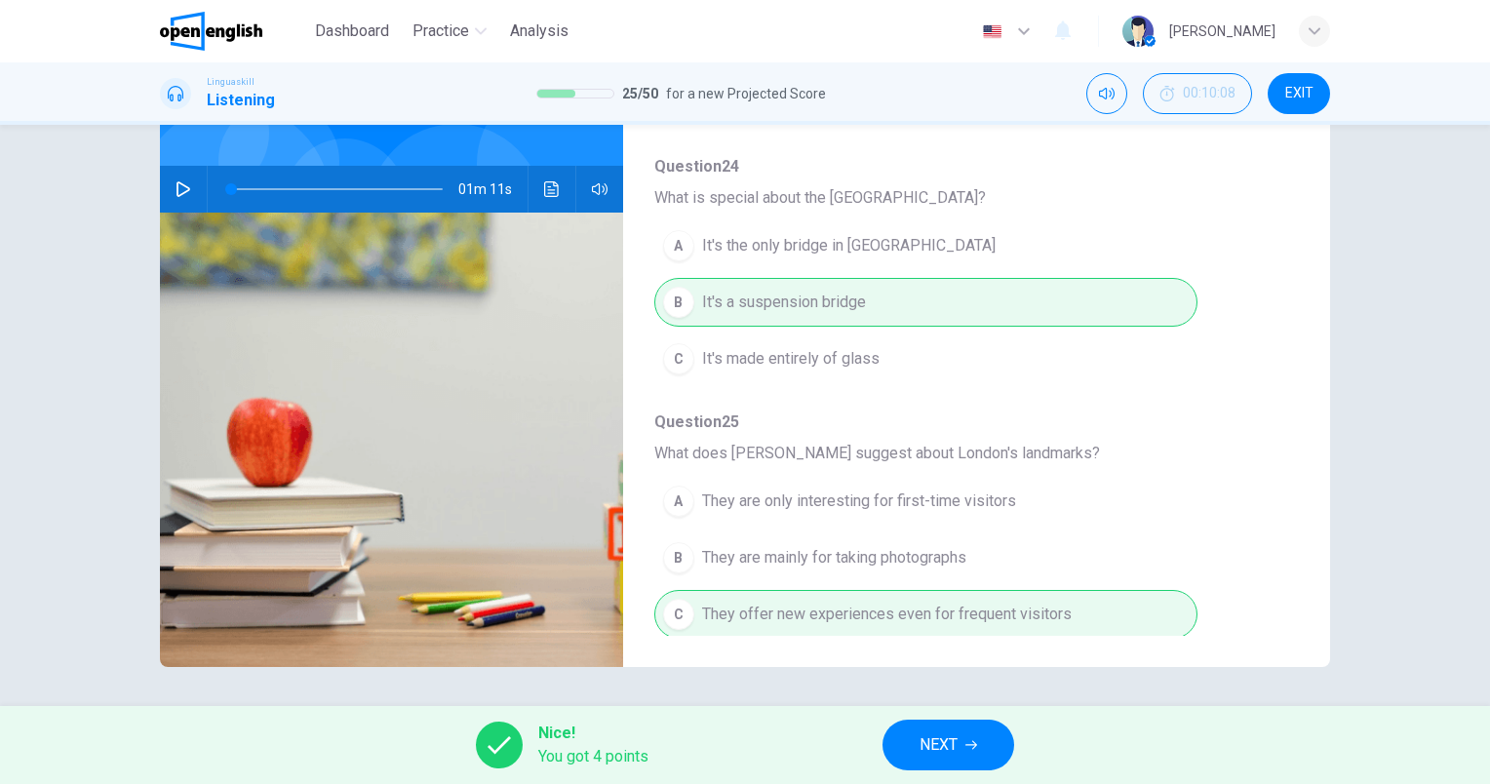
click at [931, 740] on span "NEXT" at bounding box center [938, 744] width 38 height 27
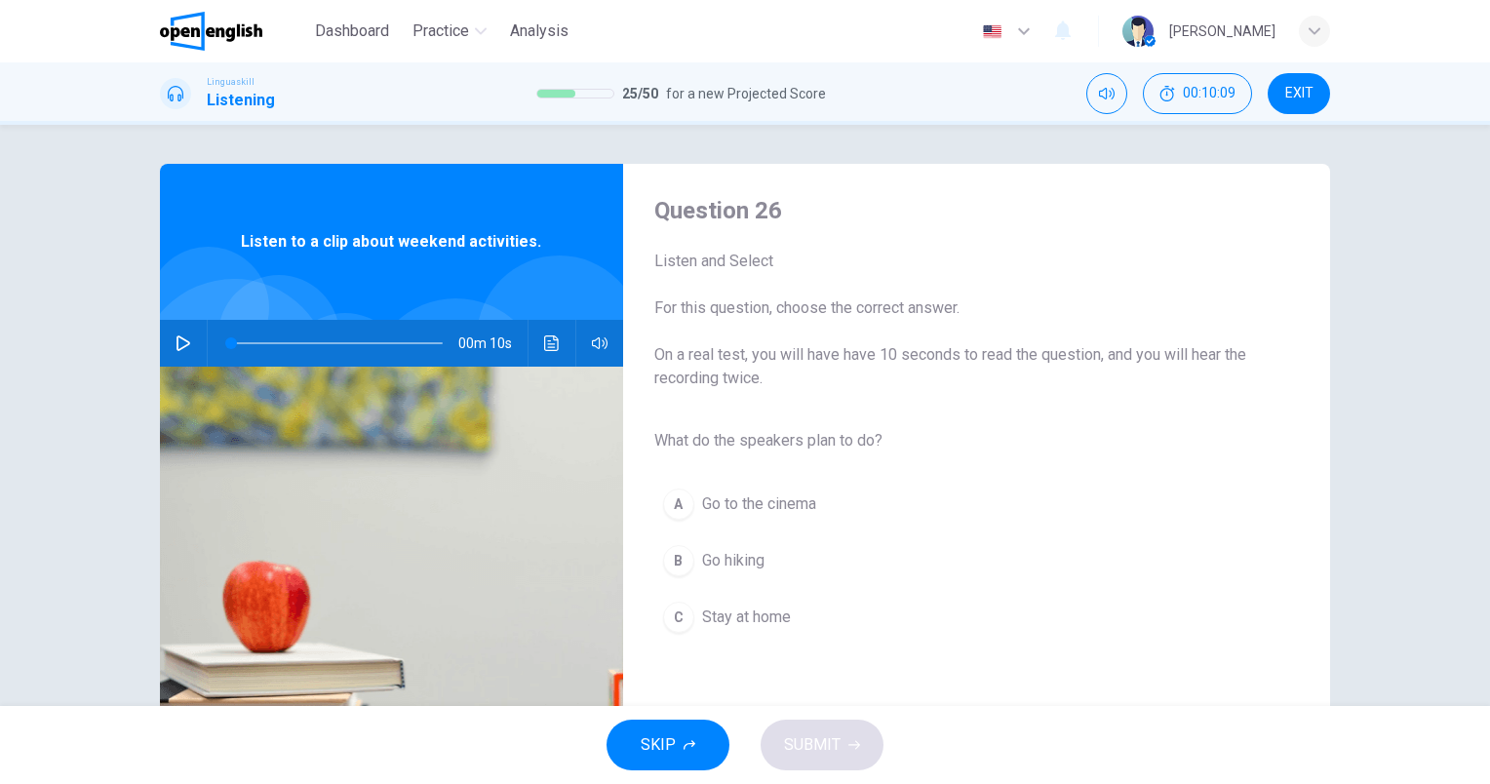
click at [168, 342] on button "button" at bounding box center [183, 343] width 31 height 47
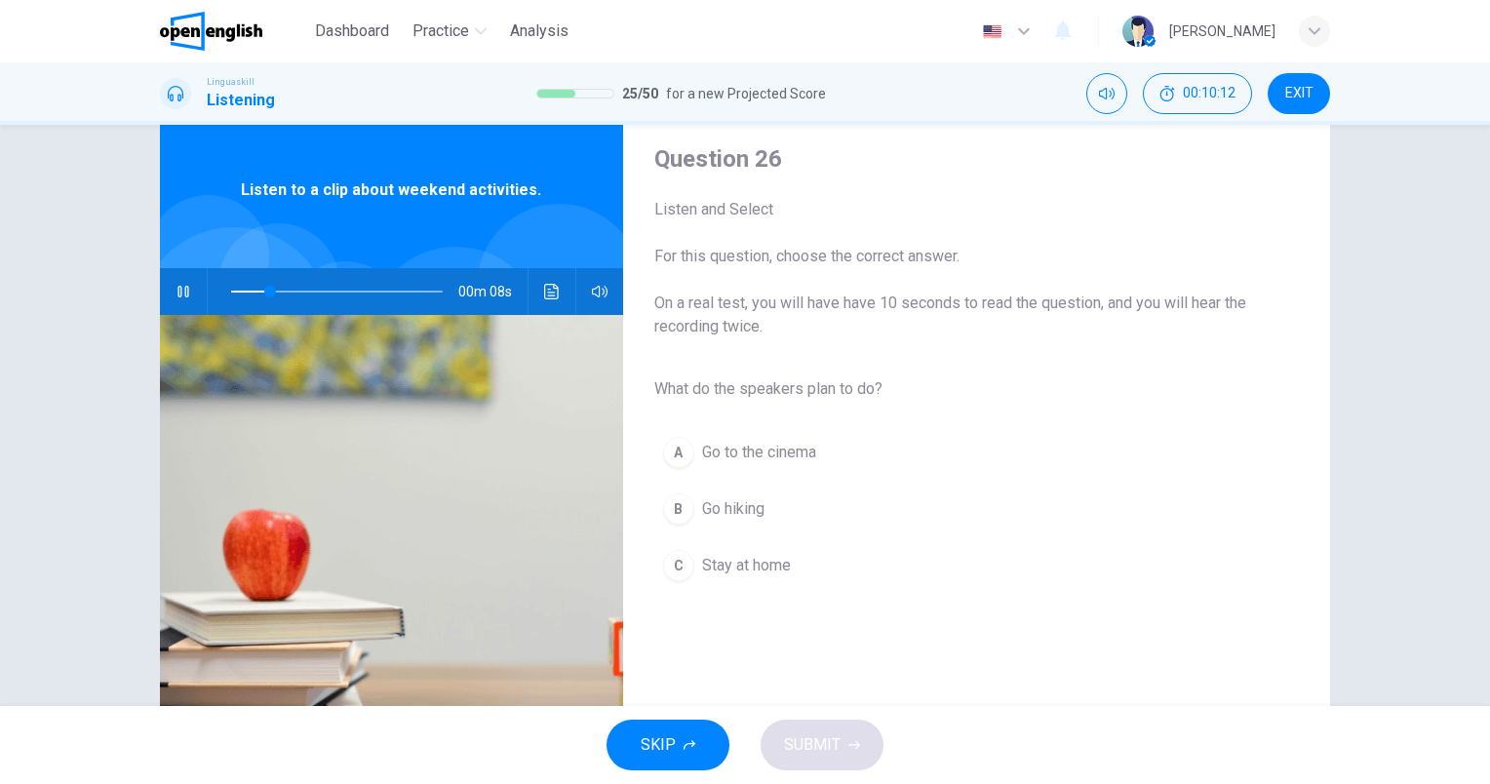
scroll to position [98, 0]
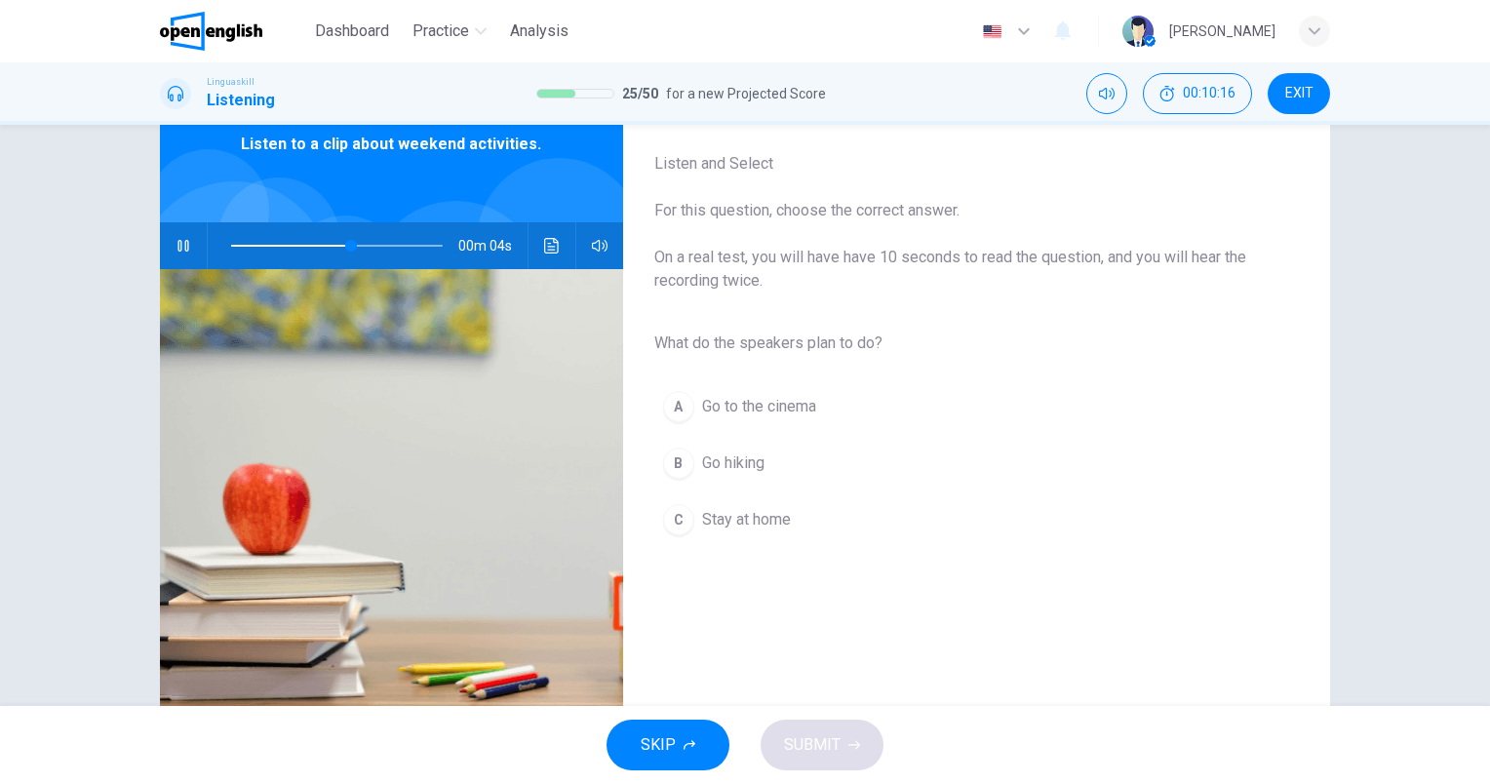
click at [743, 464] on span "Go hiking" at bounding box center [733, 462] width 62 height 23
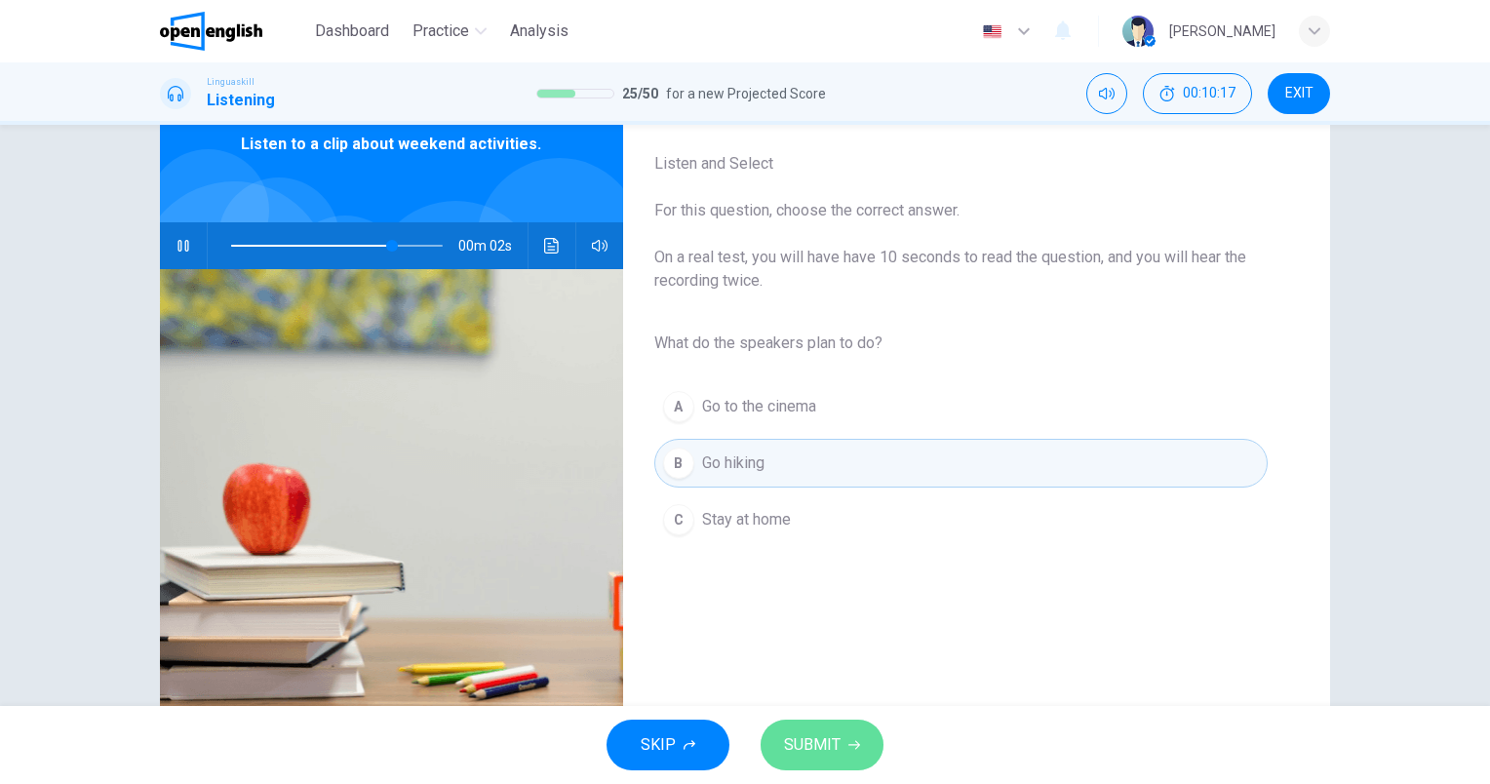
click at [814, 747] on span "SUBMIT" at bounding box center [812, 744] width 57 height 27
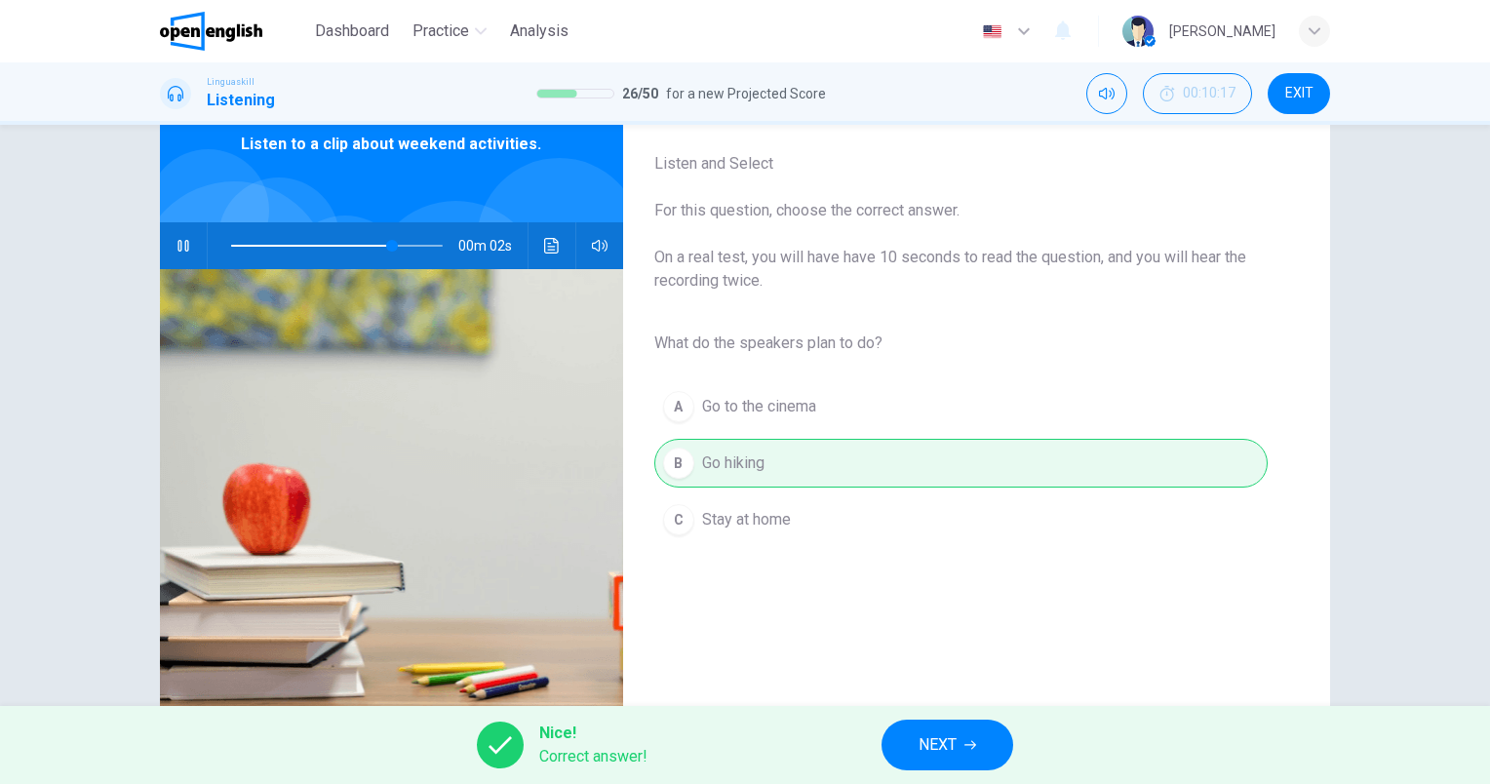
type input "**"
click at [903, 749] on button "NEXT" at bounding box center [947, 745] width 132 height 51
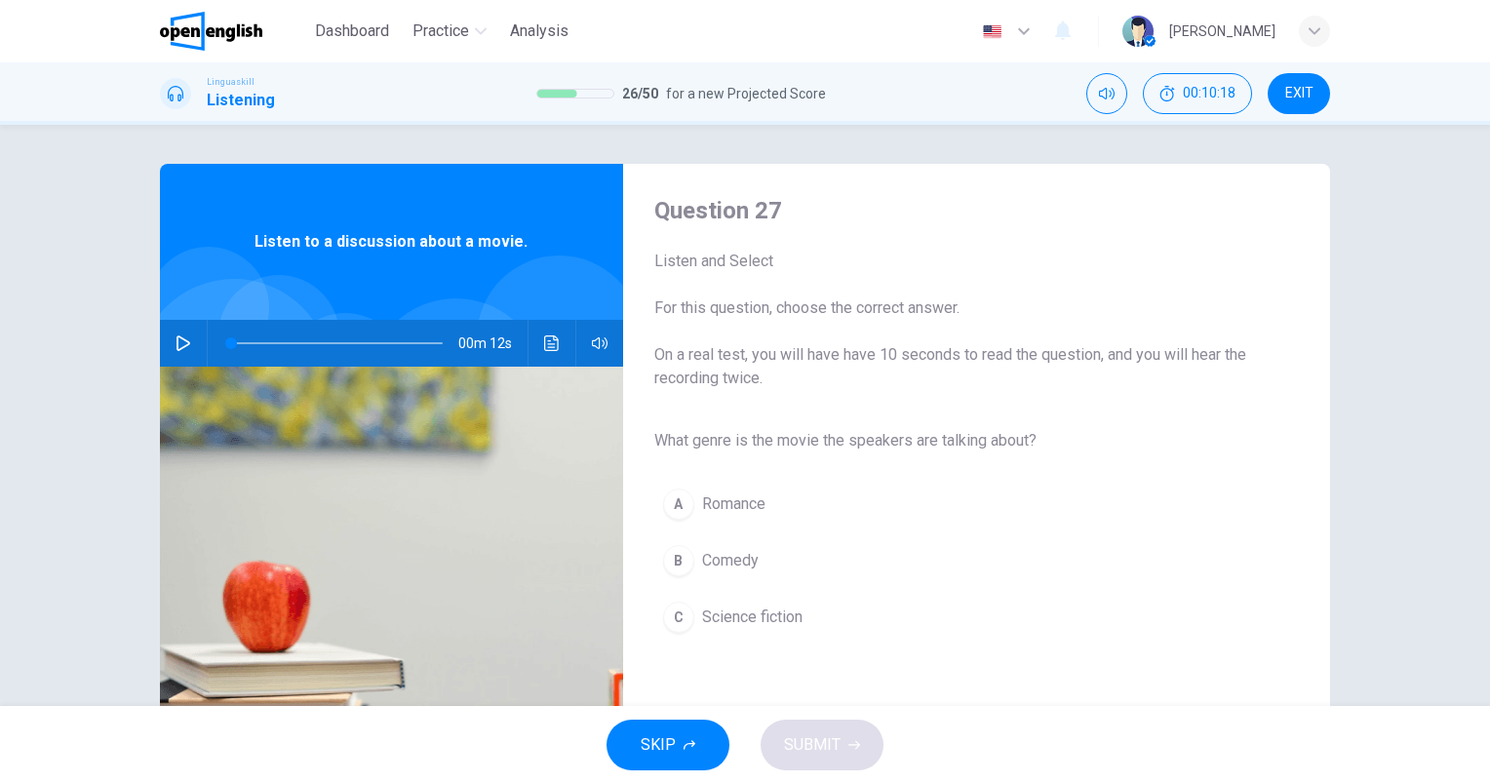
click at [168, 351] on button "button" at bounding box center [183, 343] width 31 height 47
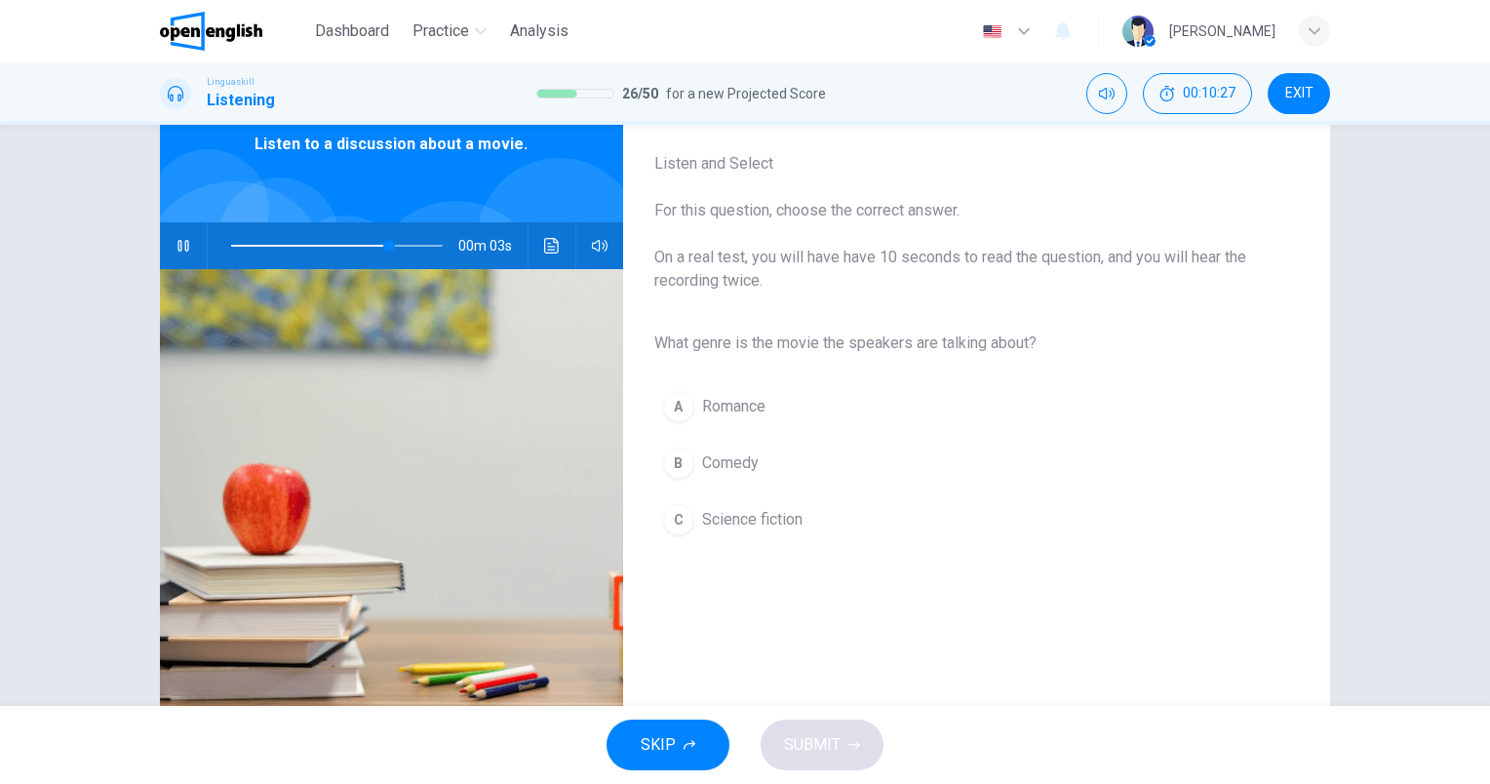
click at [772, 499] on button "C Science fiction" at bounding box center [960, 519] width 613 height 49
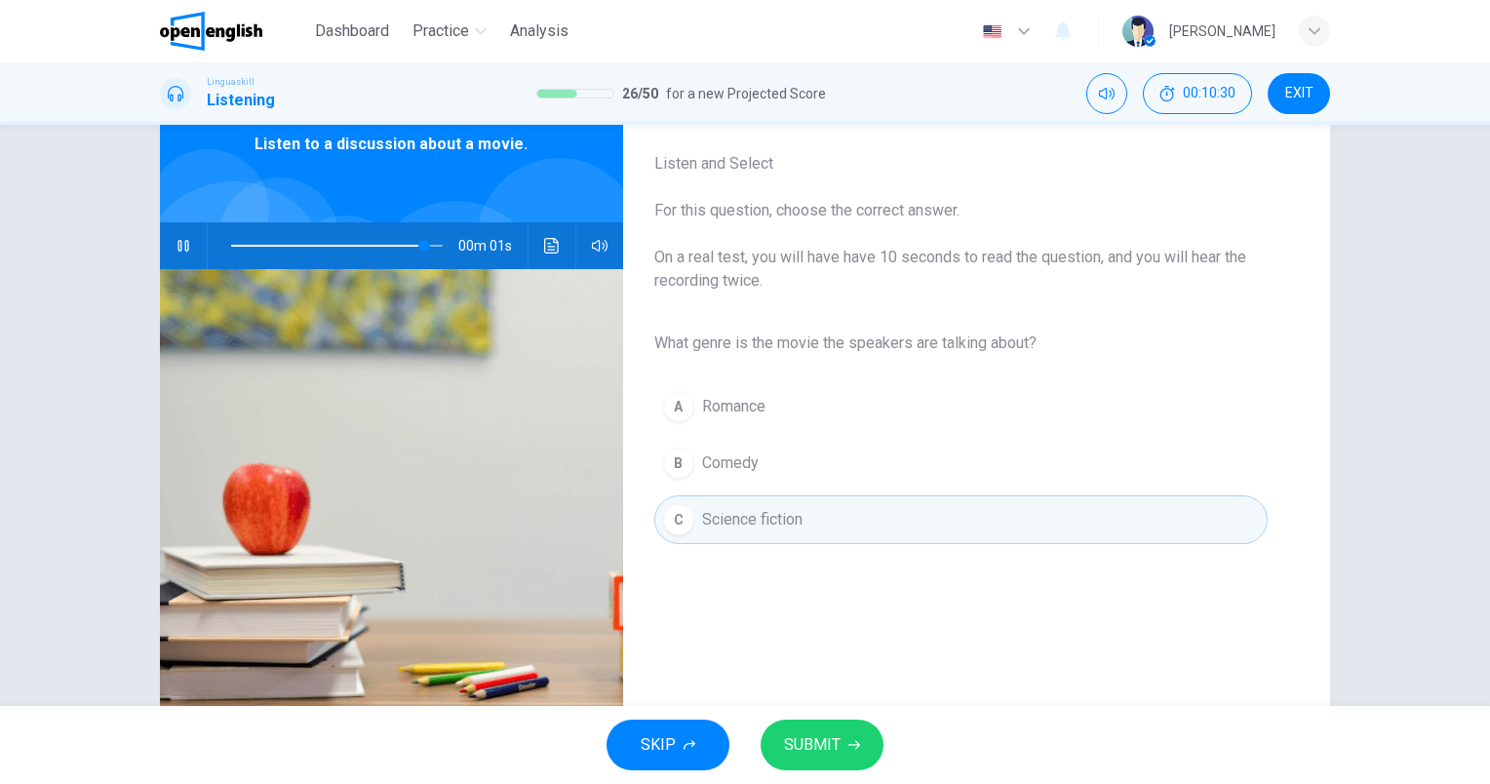
type input "*"
click at [833, 761] on button "SUBMIT" at bounding box center [822, 745] width 123 height 51
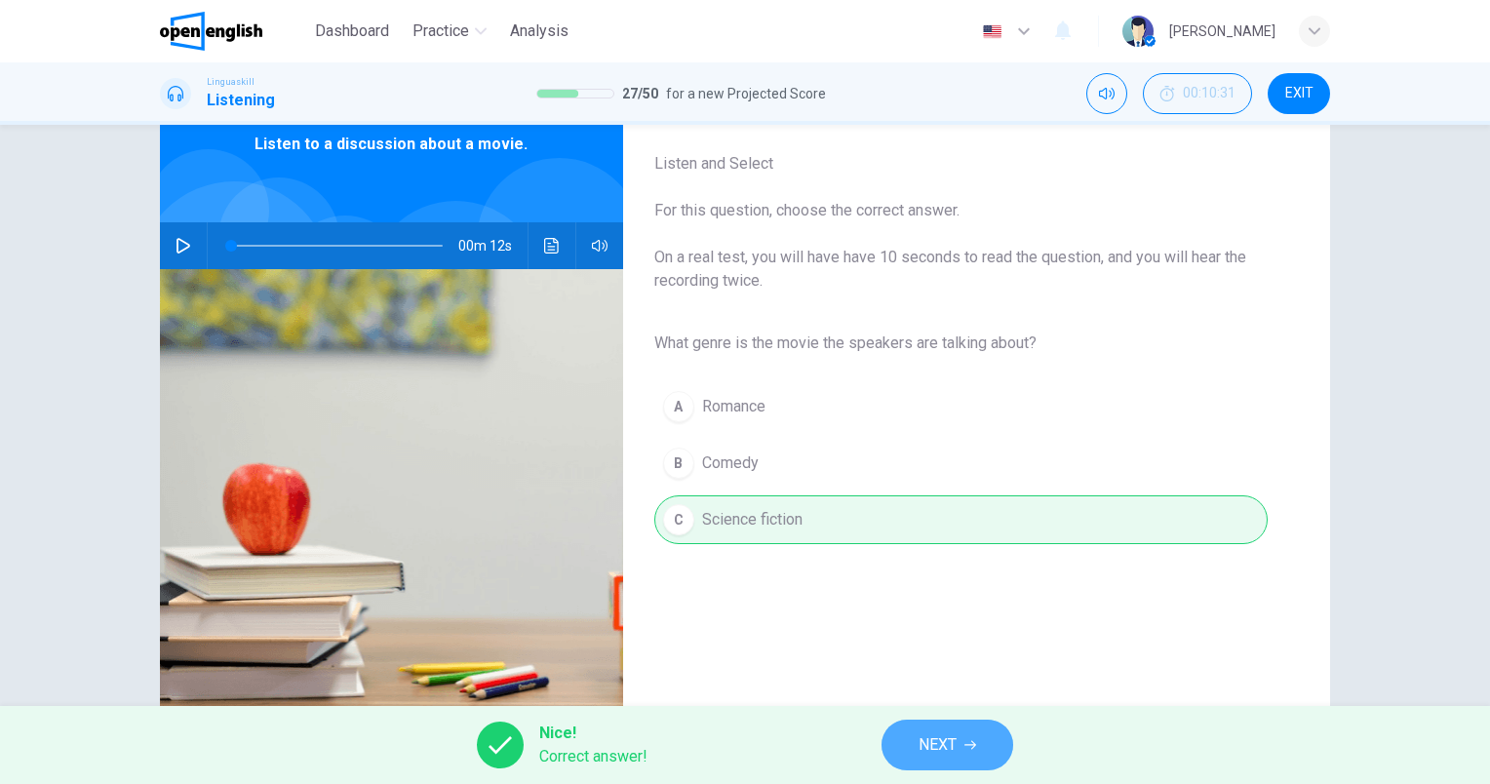
click at [952, 735] on span "NEXT" at bounding box center [937, 744] width 38 height 27
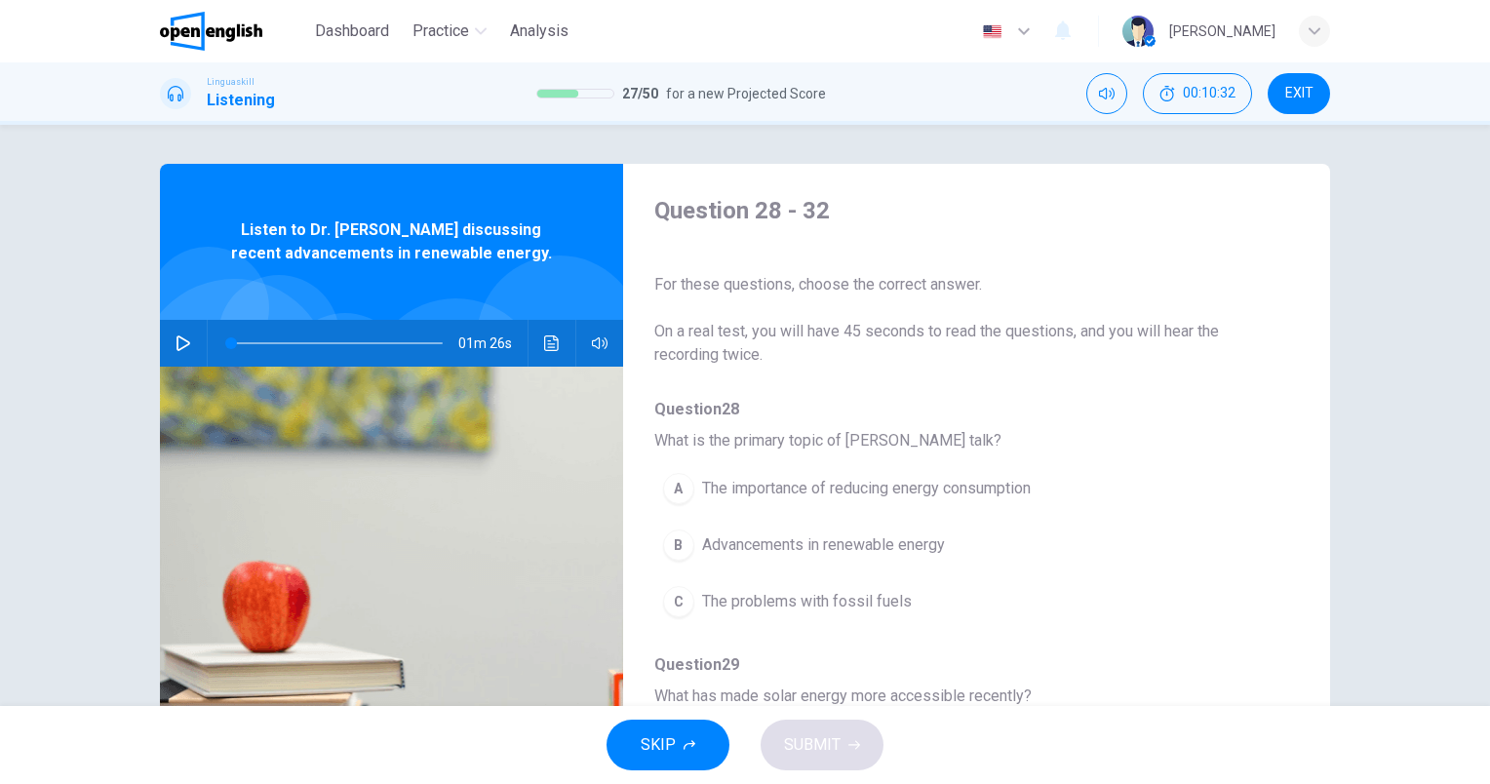
click at [176, 346] on icon "button" at bounding box center [184, 343] width 16 height 16
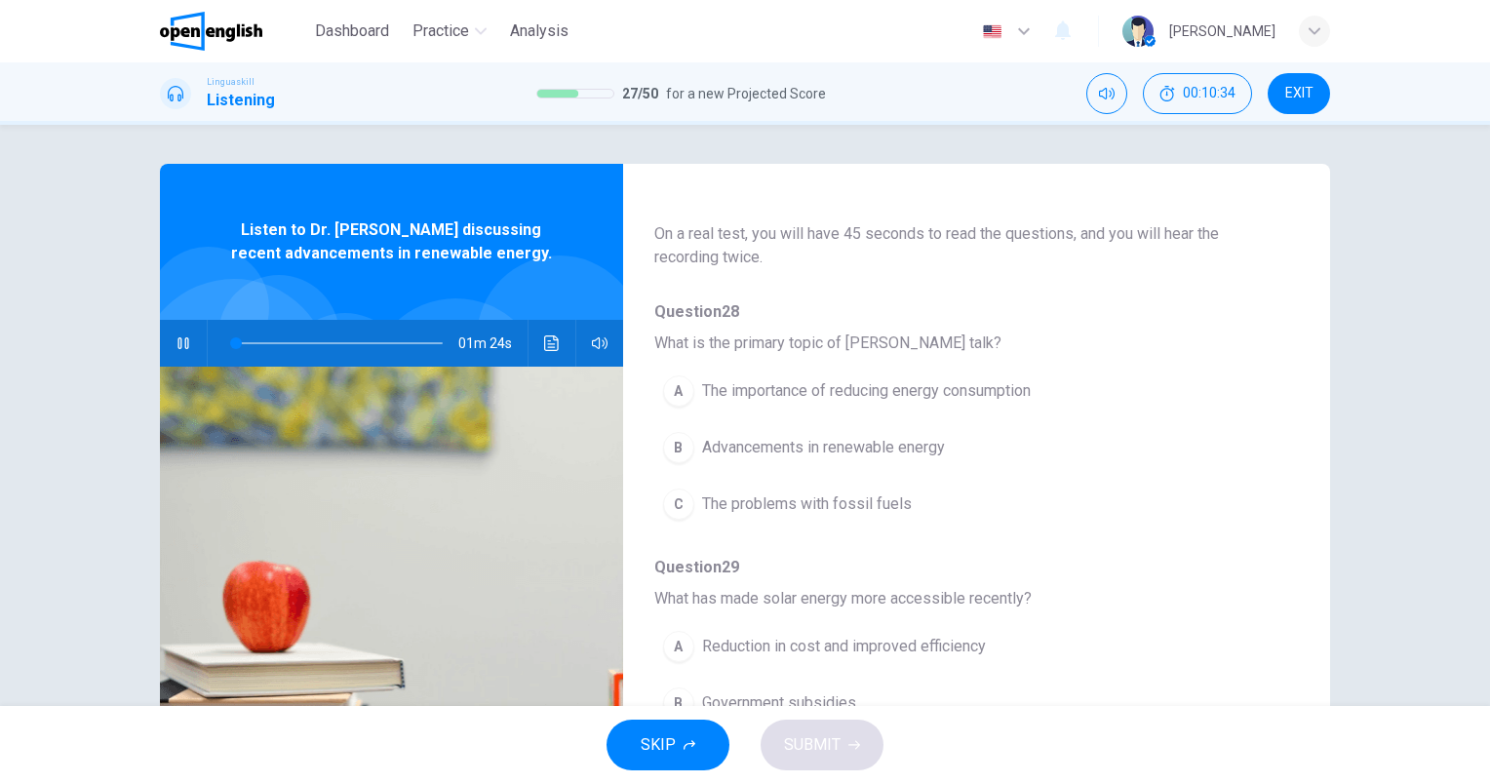
scroll to position [195, 0]
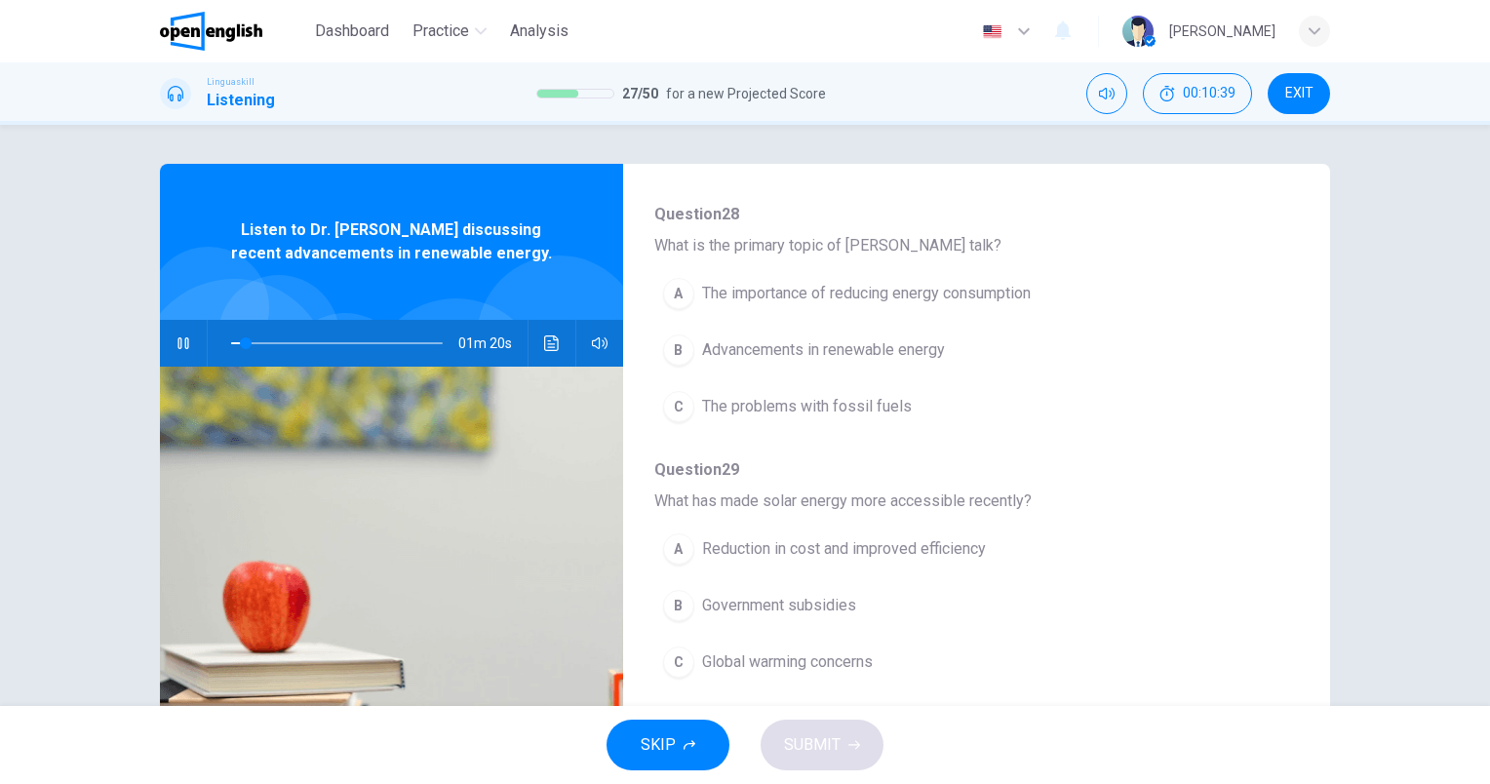
click at [909, 349] on span "Advancements in renewable energy" at bounding box center [823, 349] width 243 height 23
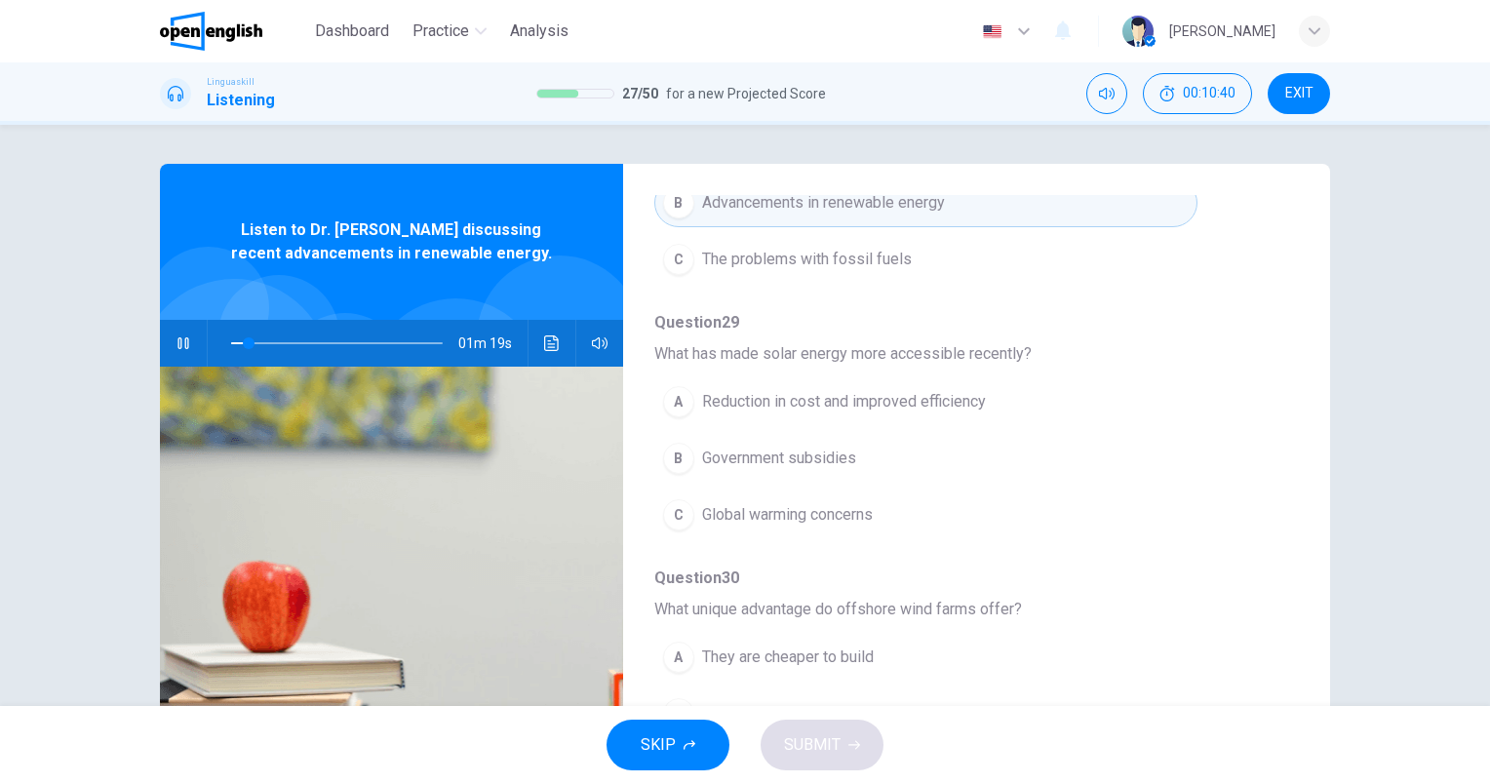
scroll to position [390, 0]
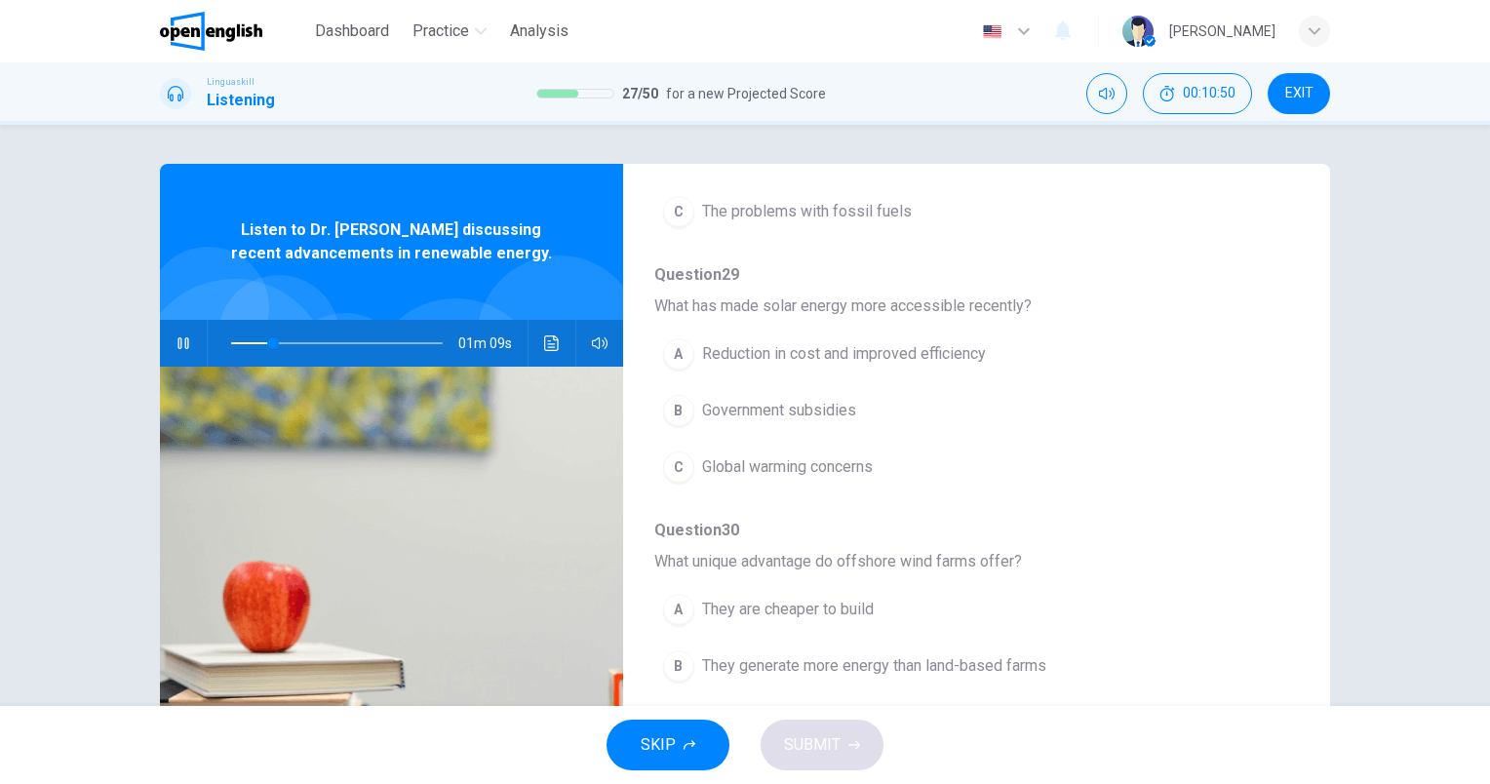
click at [966, 342] on span "Reduction in cost and improved efficiency" at bounding box center [844, 353] width 284 height 23
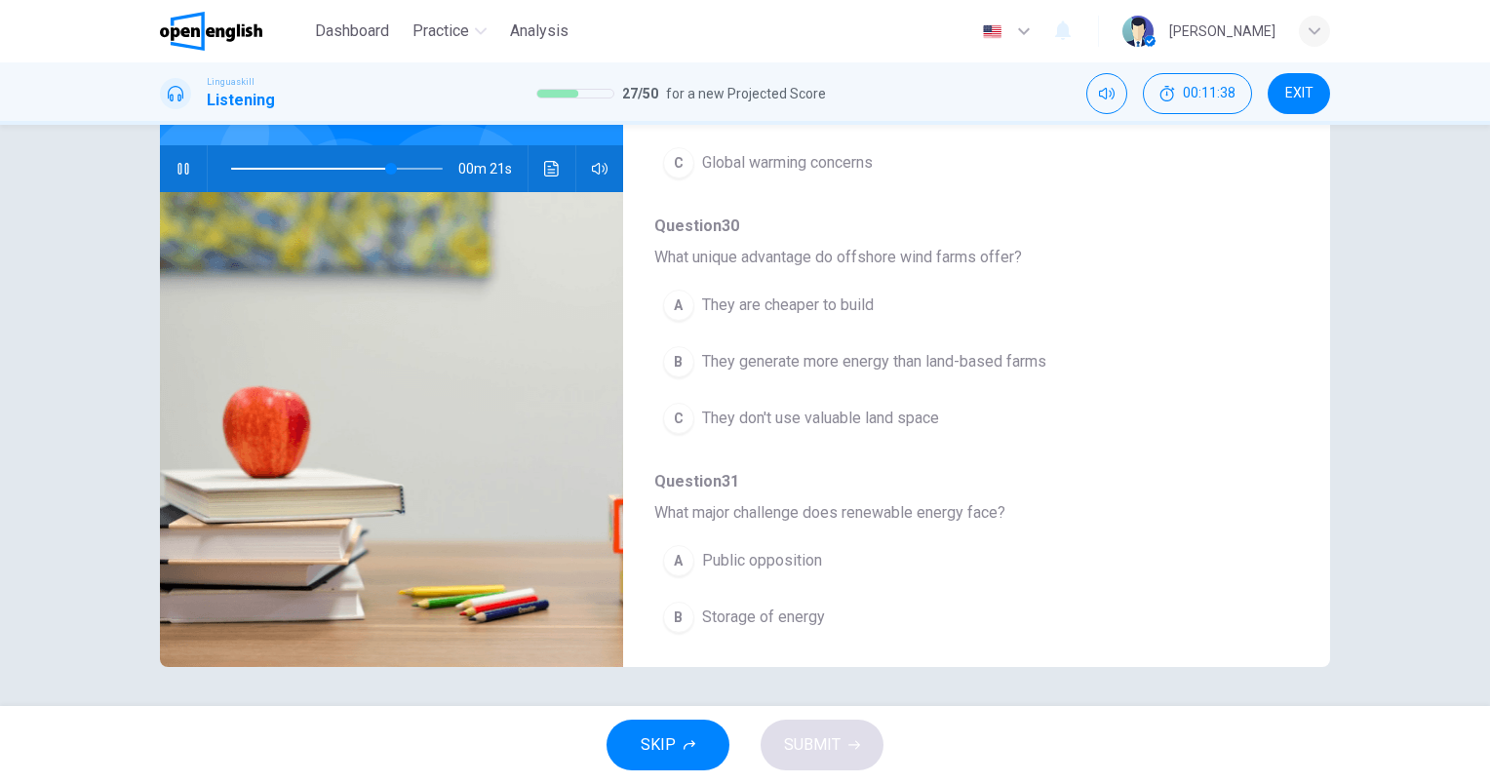
scroll to position [566, 0]
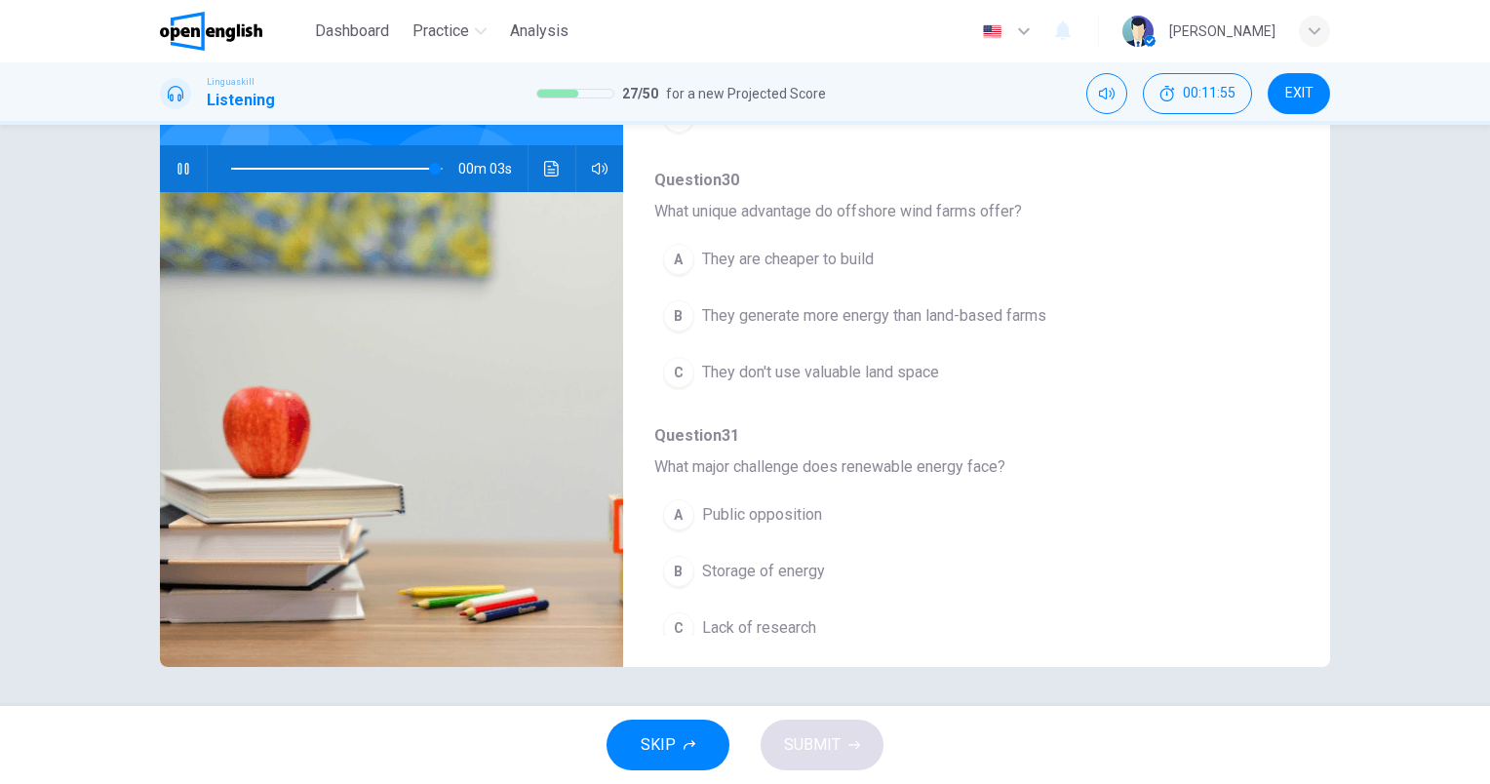
click at [800, 577] on button "B Storage of energy" at bounding box center [925, 571] width 543 height 49
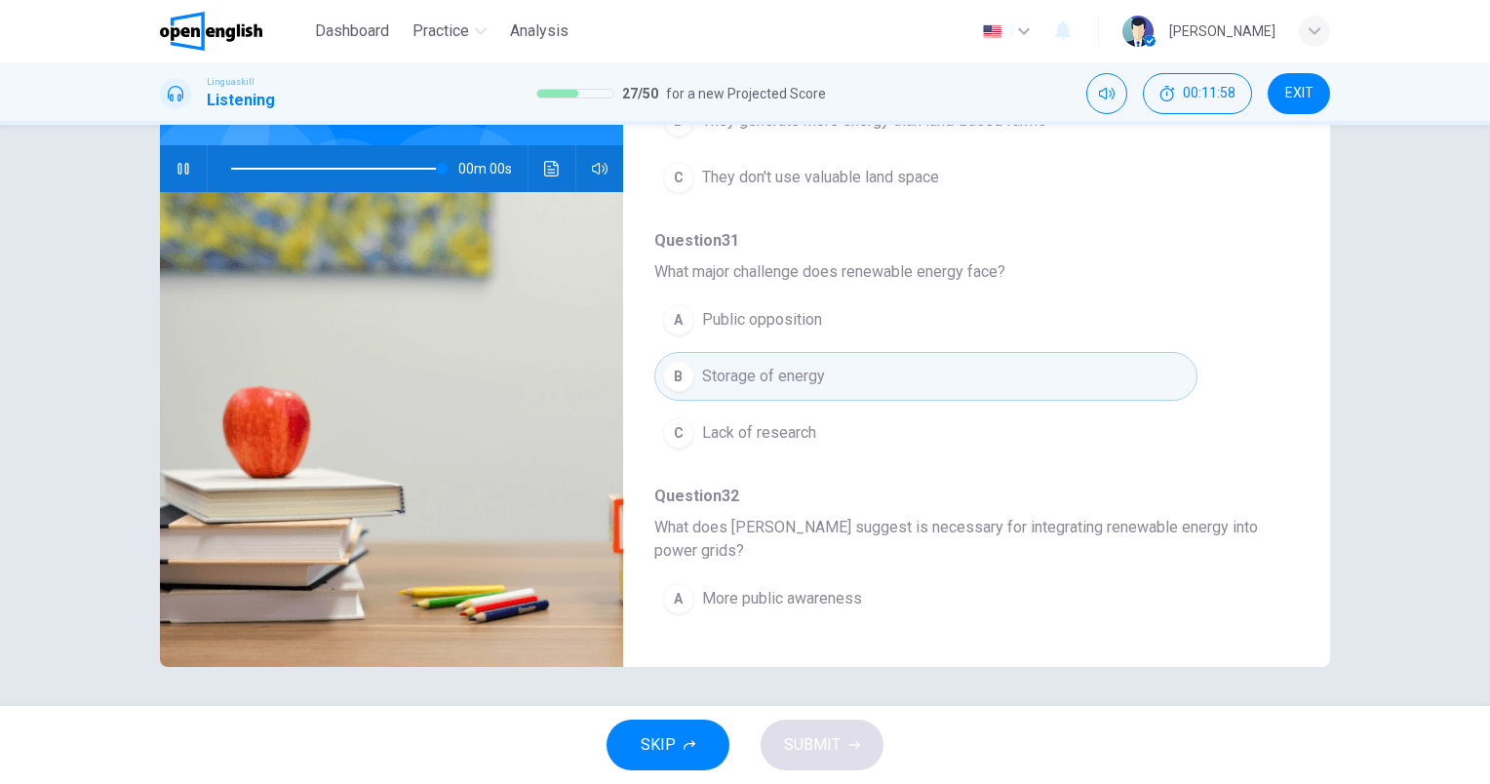
scroll to position [858, 0]
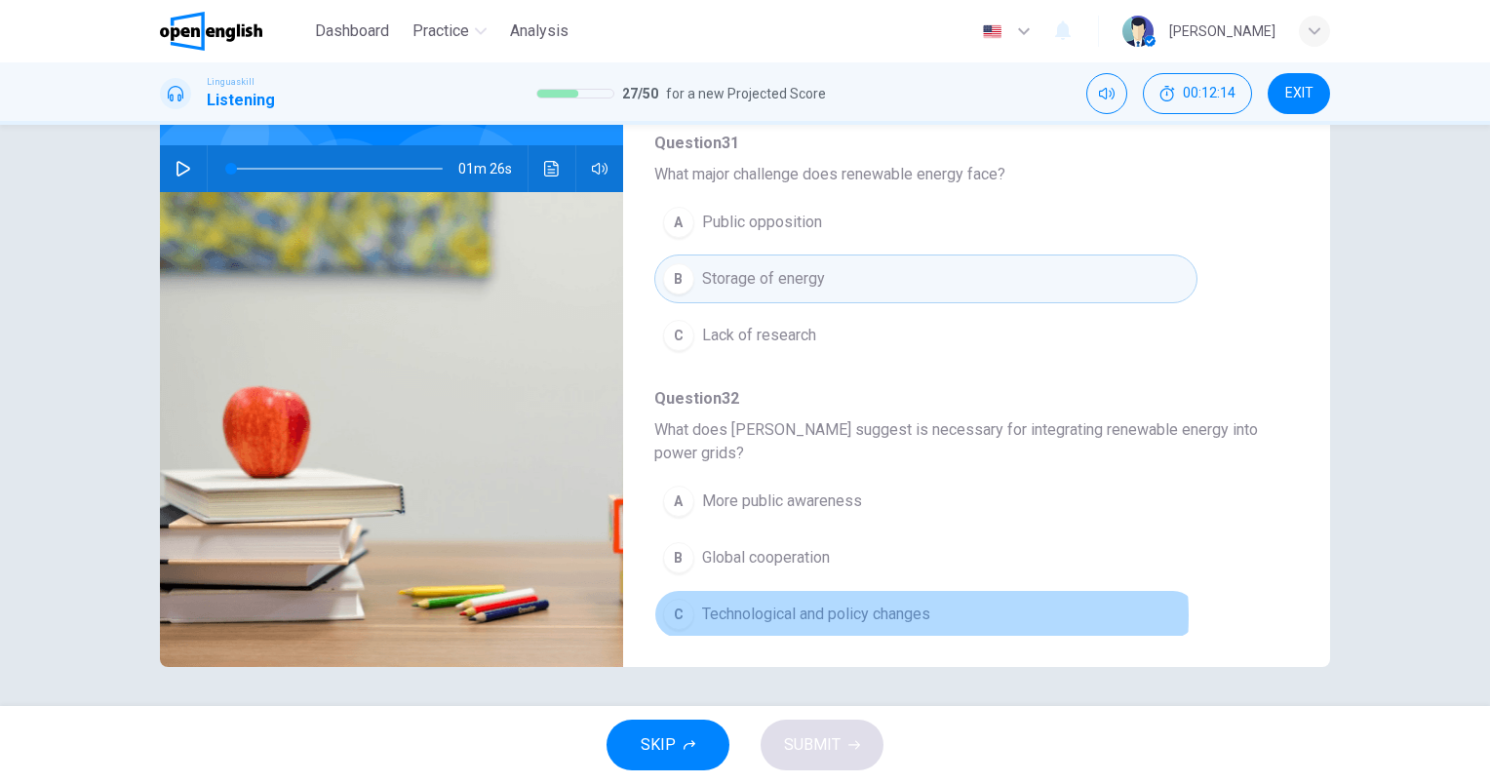
click at [883, 608] on span "Technological and policy changes" at bounding box center [816, 614] width 228 height 23
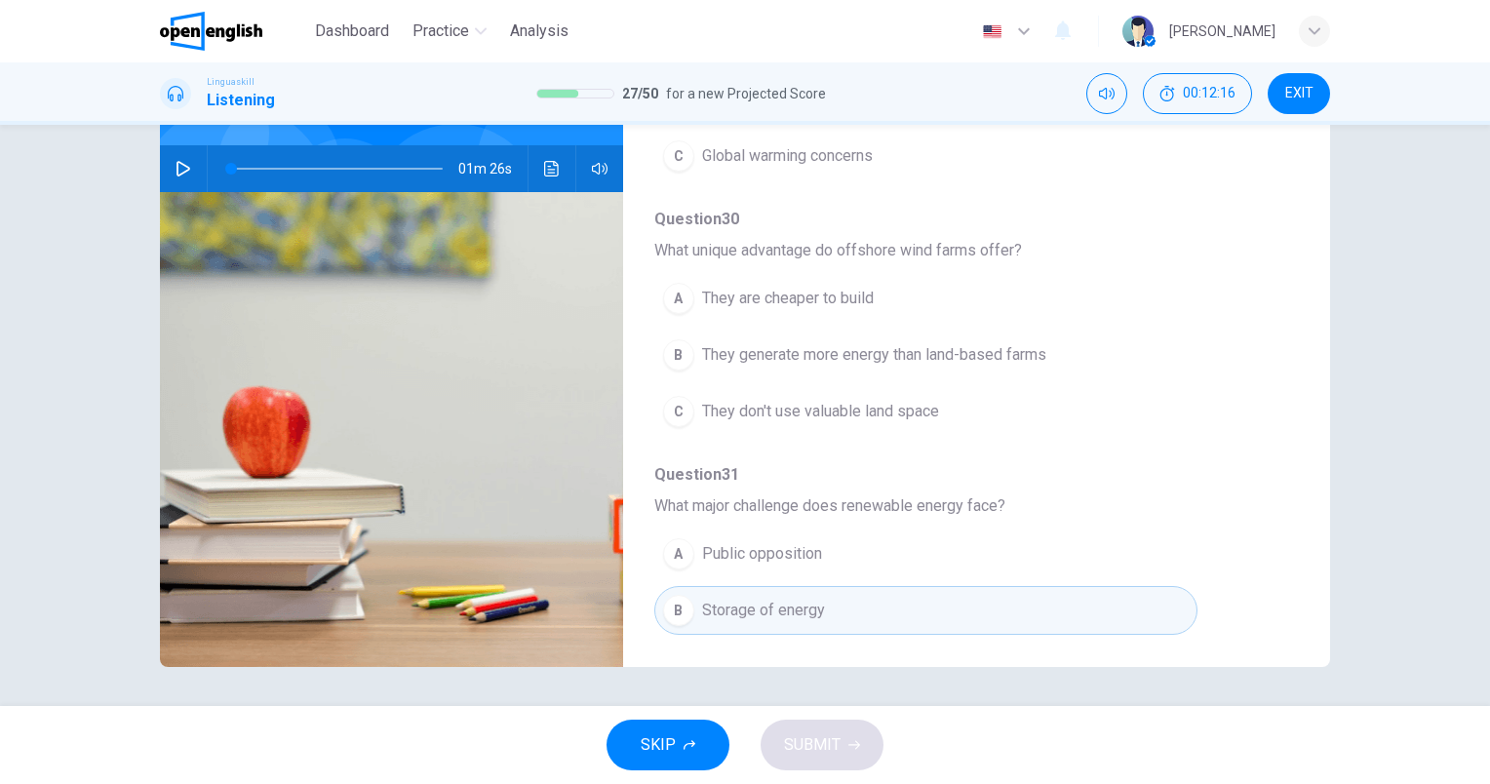
scroll to position [468, 0]
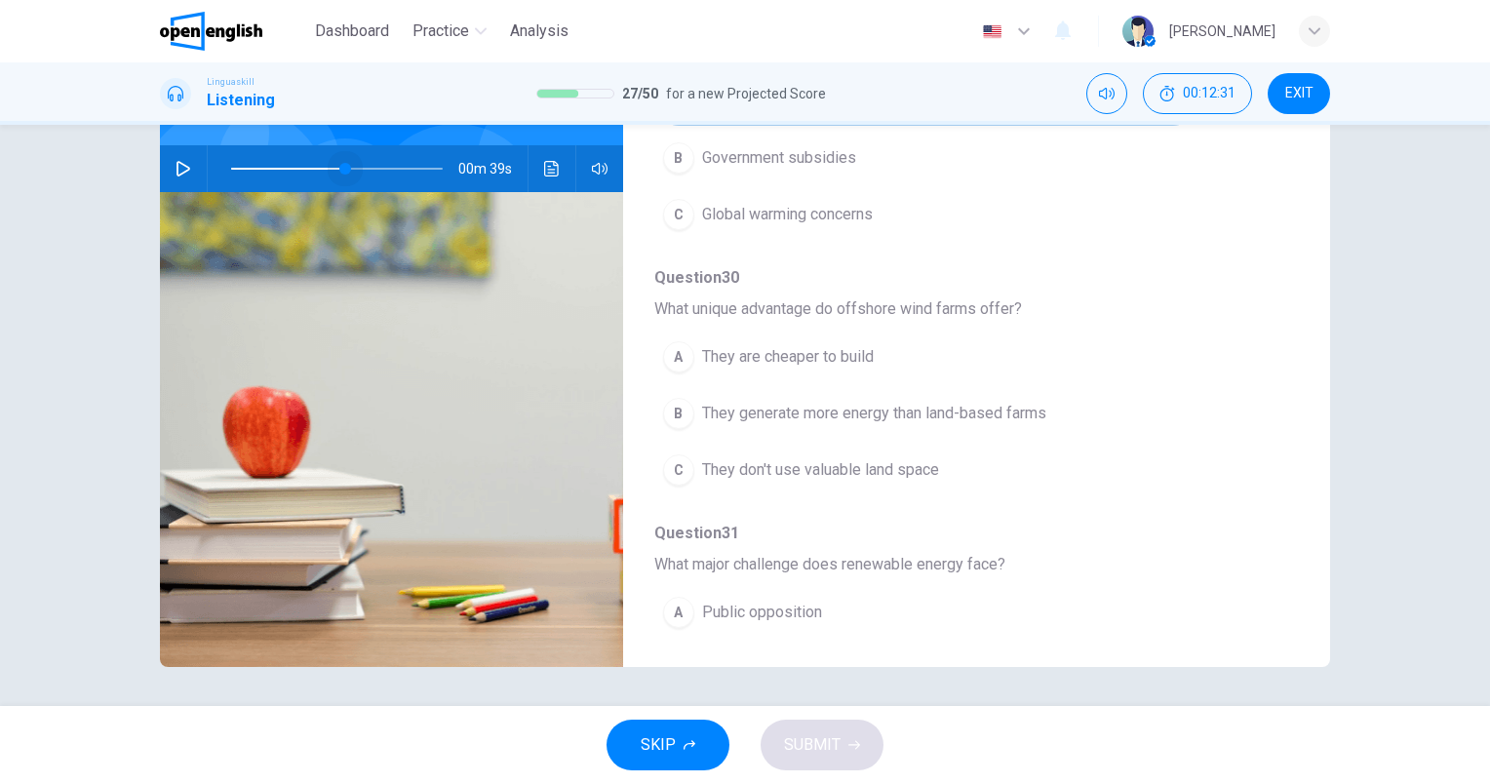
click at [341, 171] on span at bounding box center [337, 168] width 212 height 27
click at [175, 169] on button "button" at bounding box center [183, 168] width 31 height 47
click at [300, 173] on span at bounding box center [337, 168] width 212 height 27
click at [177, 168] on icon "button" at bounding box center [184, 169] width 16 height 16
click at [315, 169] on span at bounding box center [337, 168] width 212 height 27
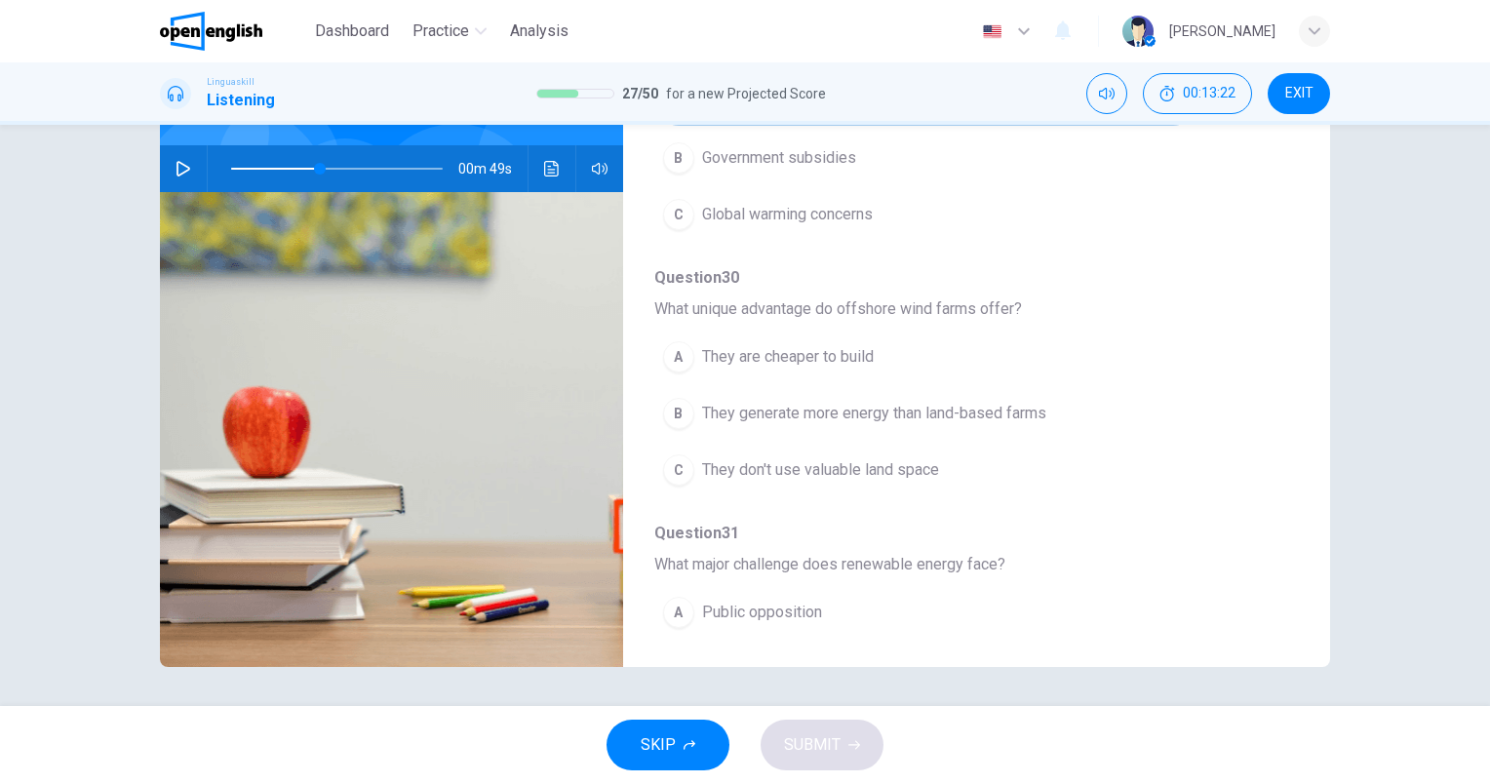
click at [178, 165] on icon "button" at bounding box center [183, 169] width 14 height 16
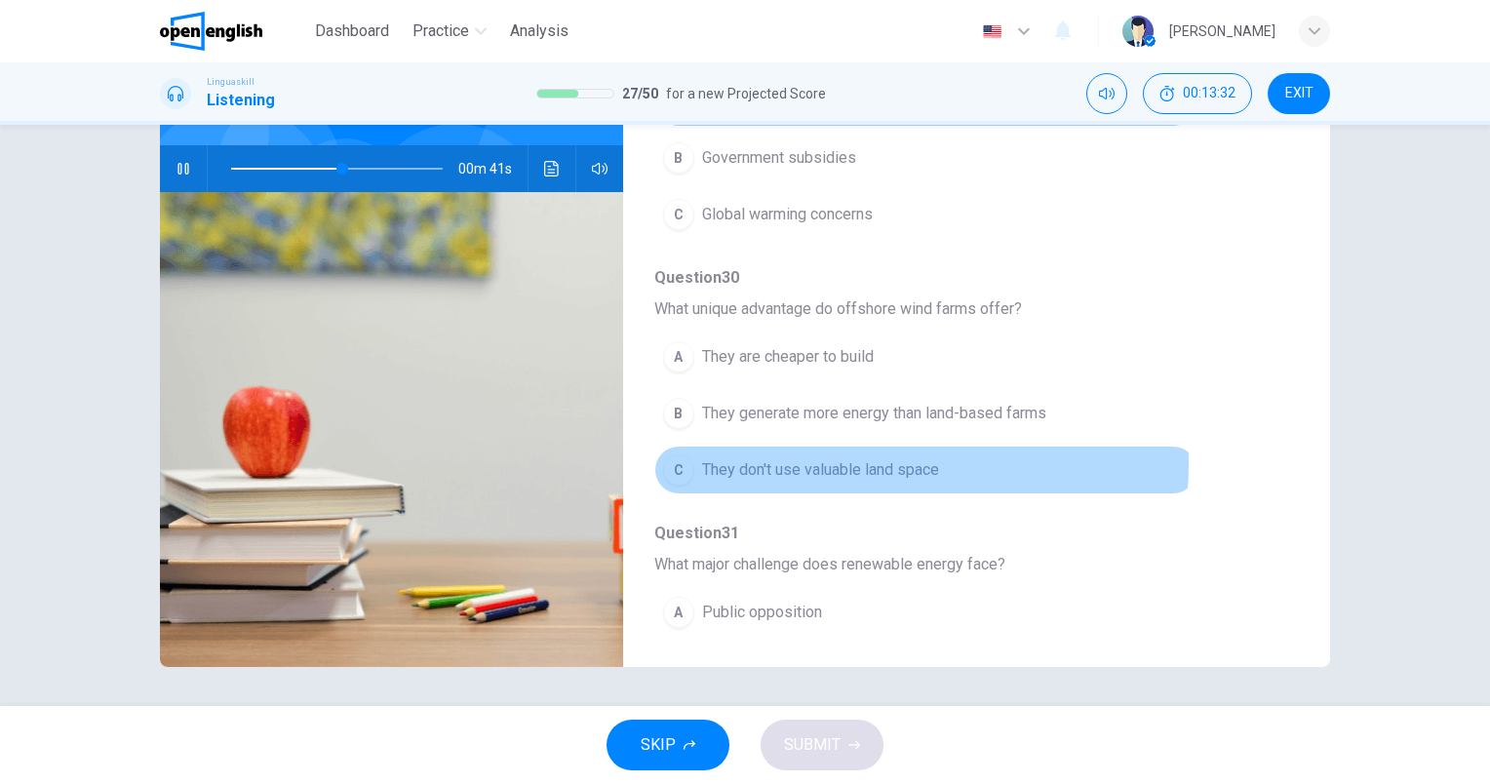
click at [821, 459] on span "They don't use valuable land space" at bounding box center [820, 469] width 237 height 23
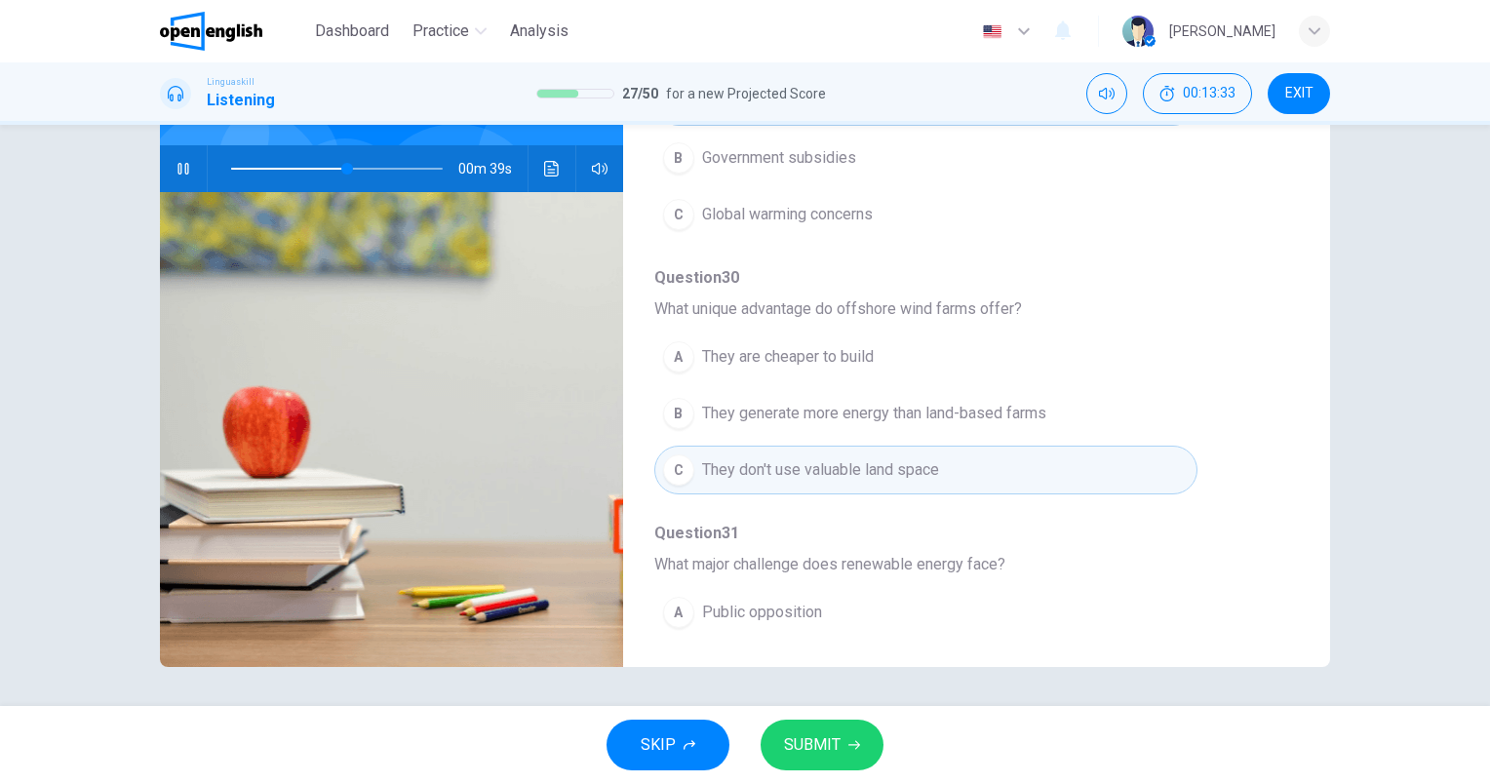
click at [780, 732] on button "SUBMIT" at bounding box center [822, 745] width 123 height 51
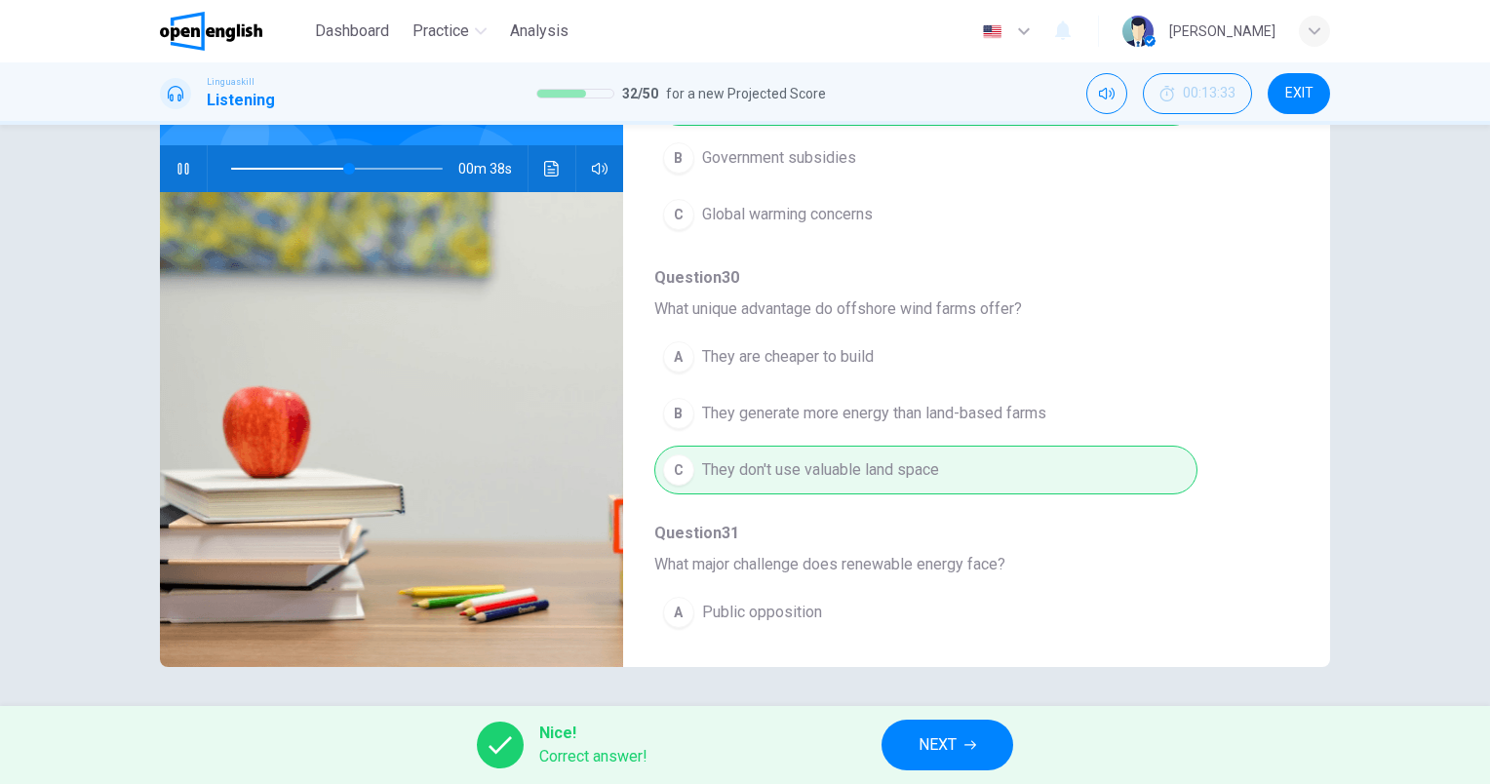
type input "**"
click at [920, 724] on button "NEXT" at bounding box center [947, 745] width 132 height 51
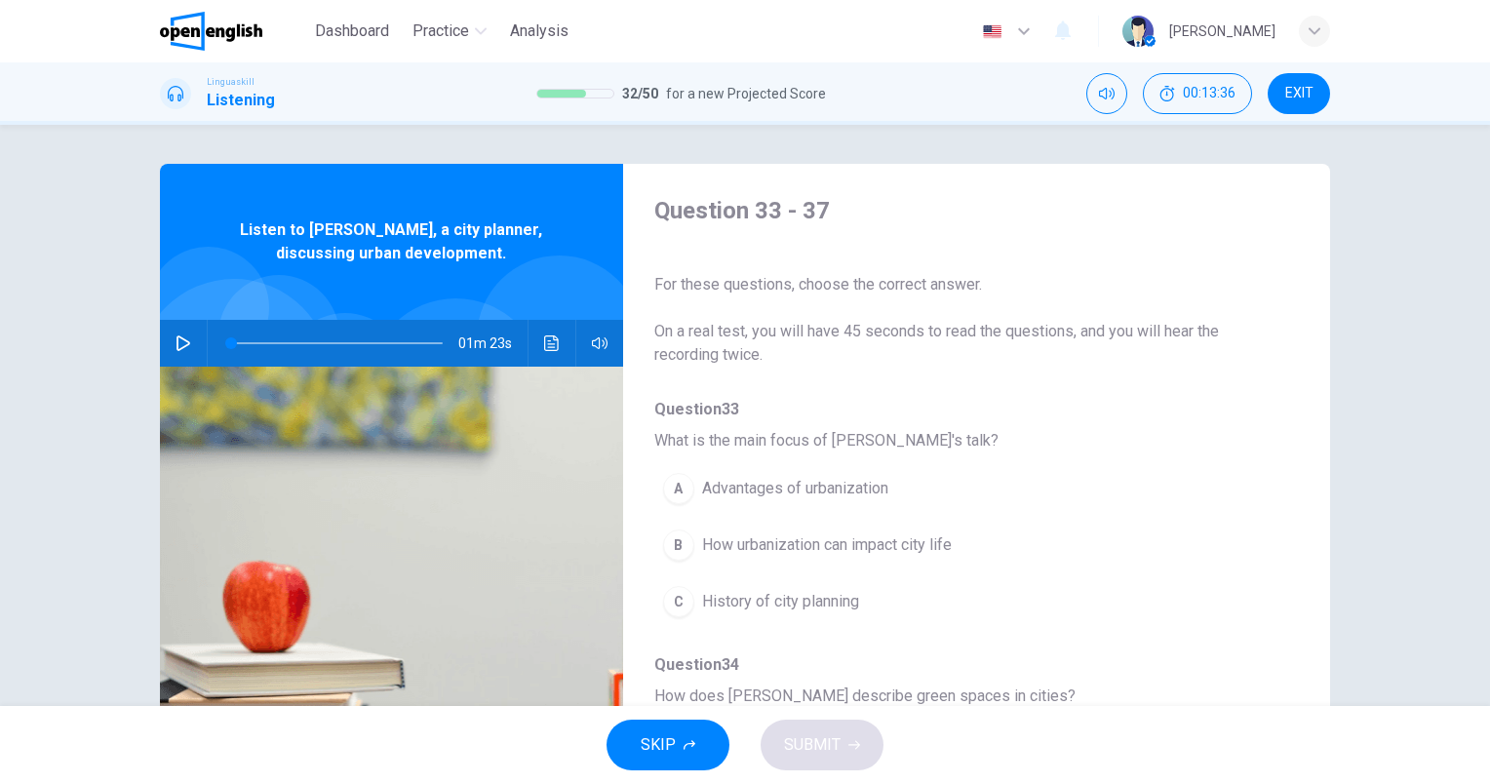
click at [176, 349] on icon "button" at bounding box center [183, 343] width 14 height 16
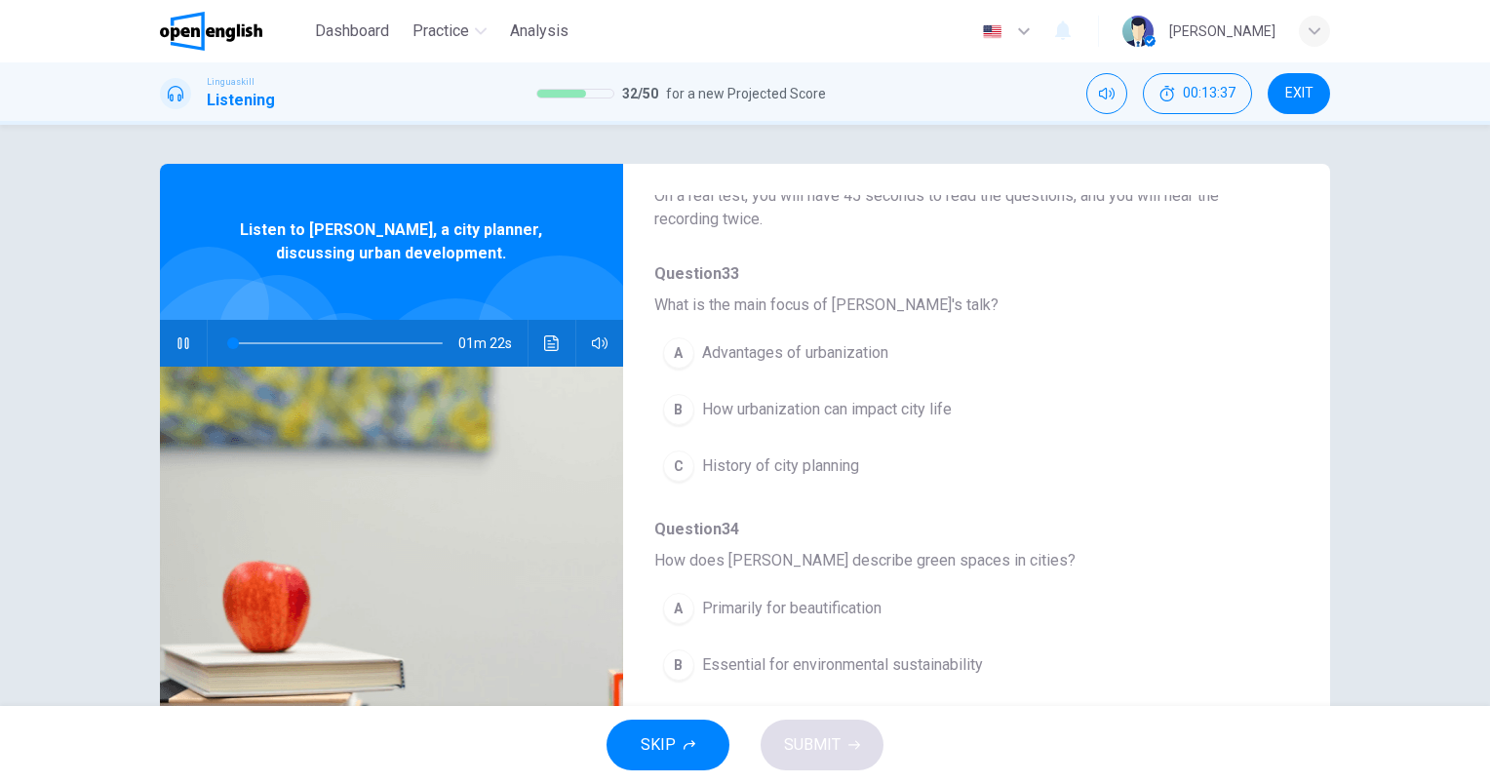
scroll to position [195, 0]
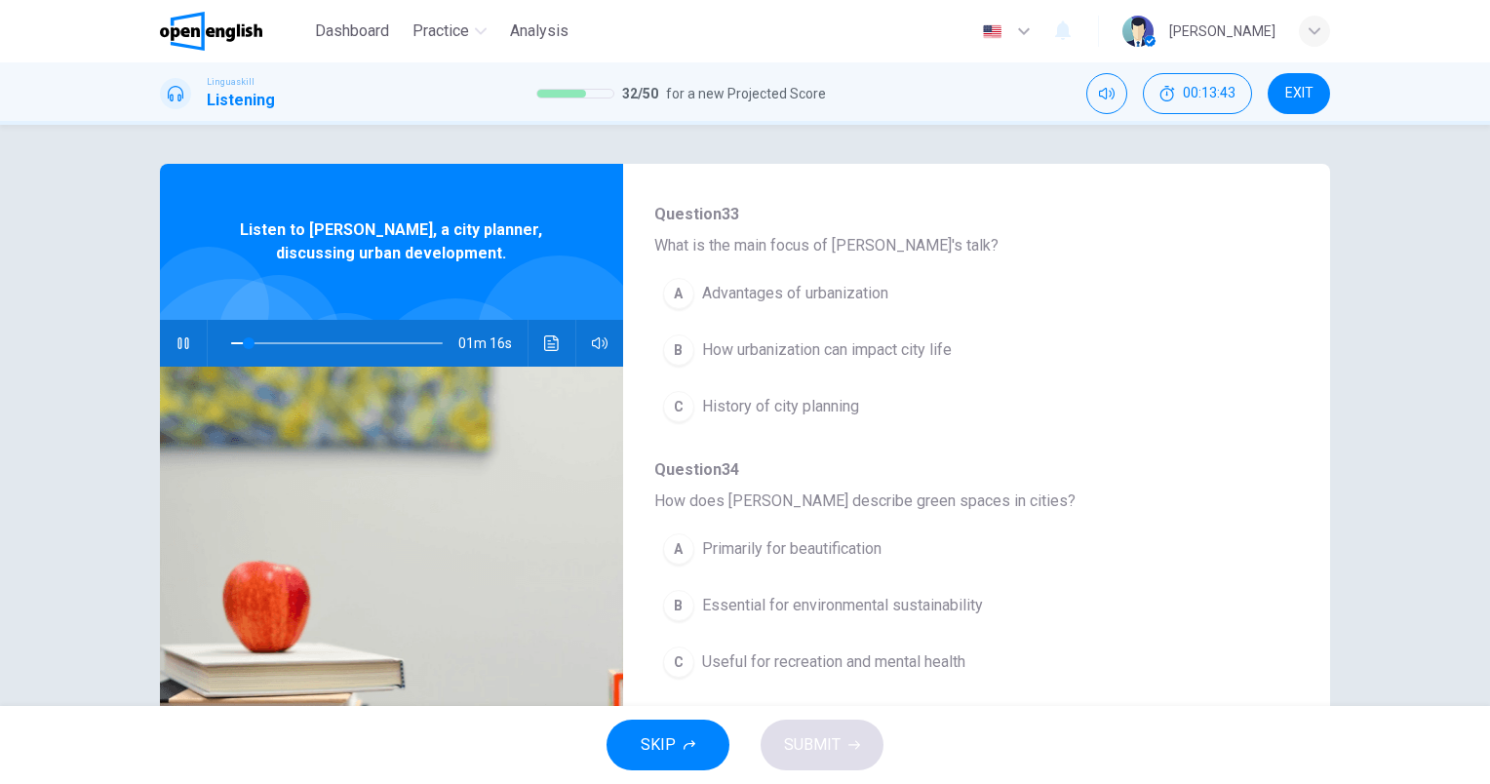
click at [945, 350] on span "How urbanization can impact city life" at bounding box center [827, 349] width 250 height 23
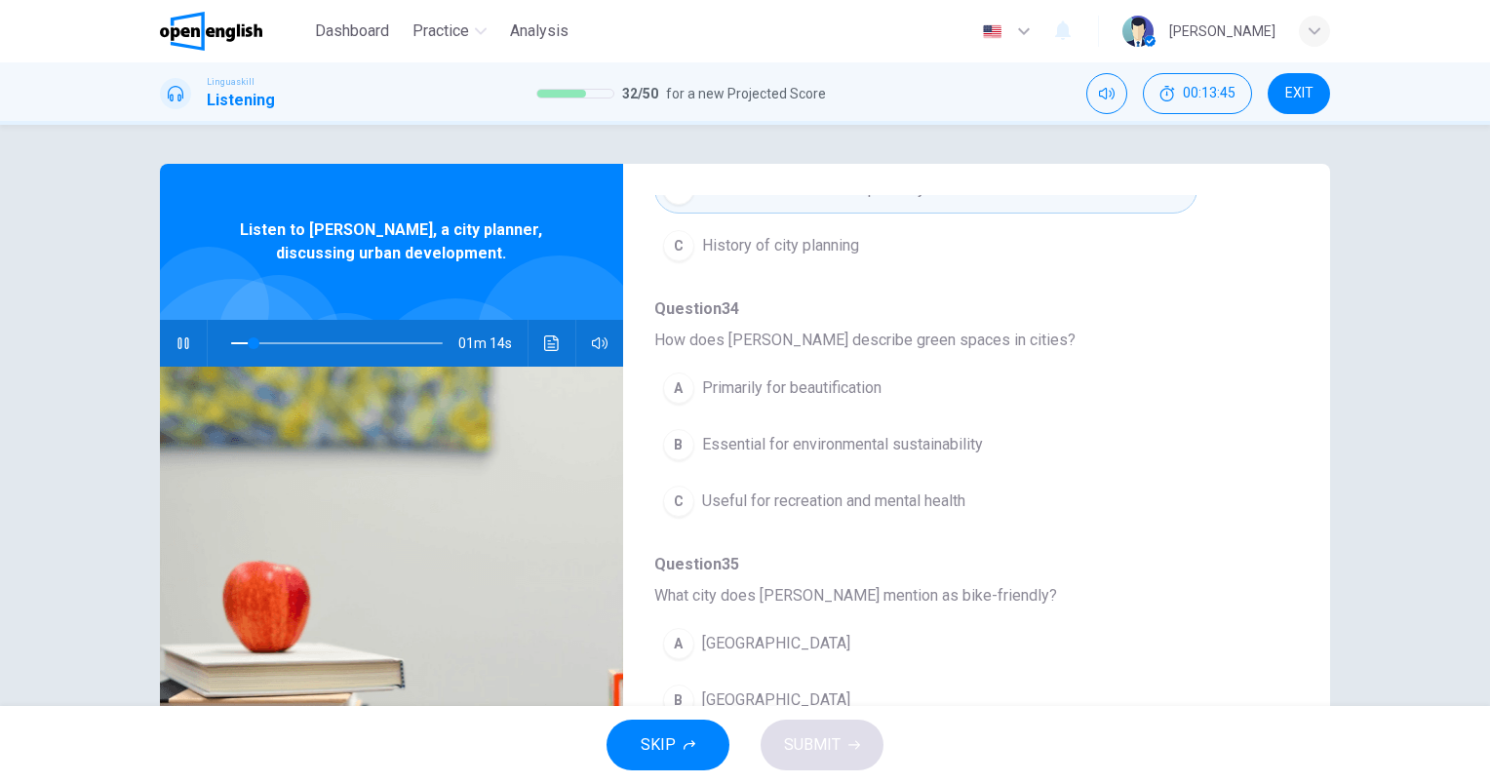
scroll to position [390, 0]
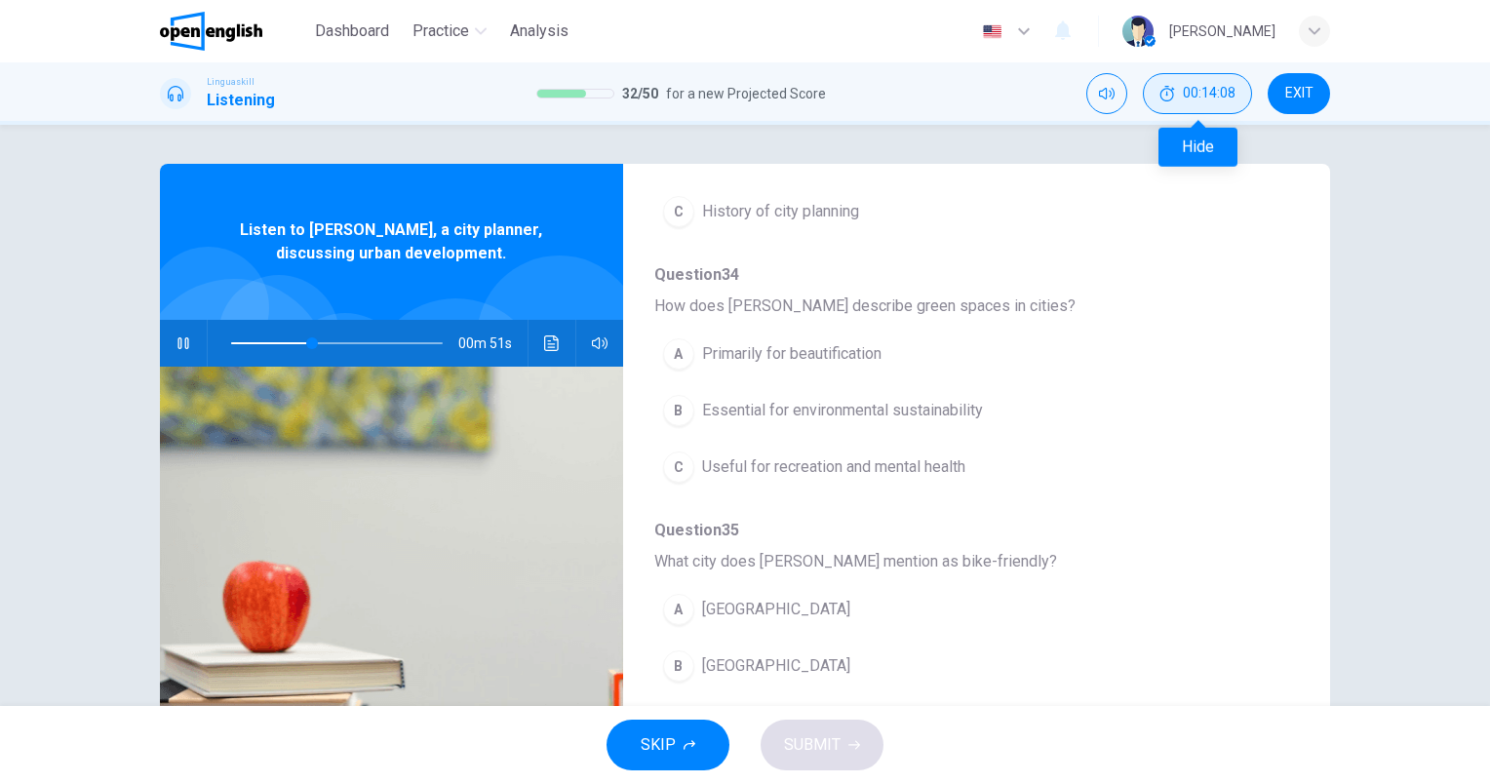
click at [1205, 101] on button "00:14:08" at bounding box center [1197, 93] width 109 height 41
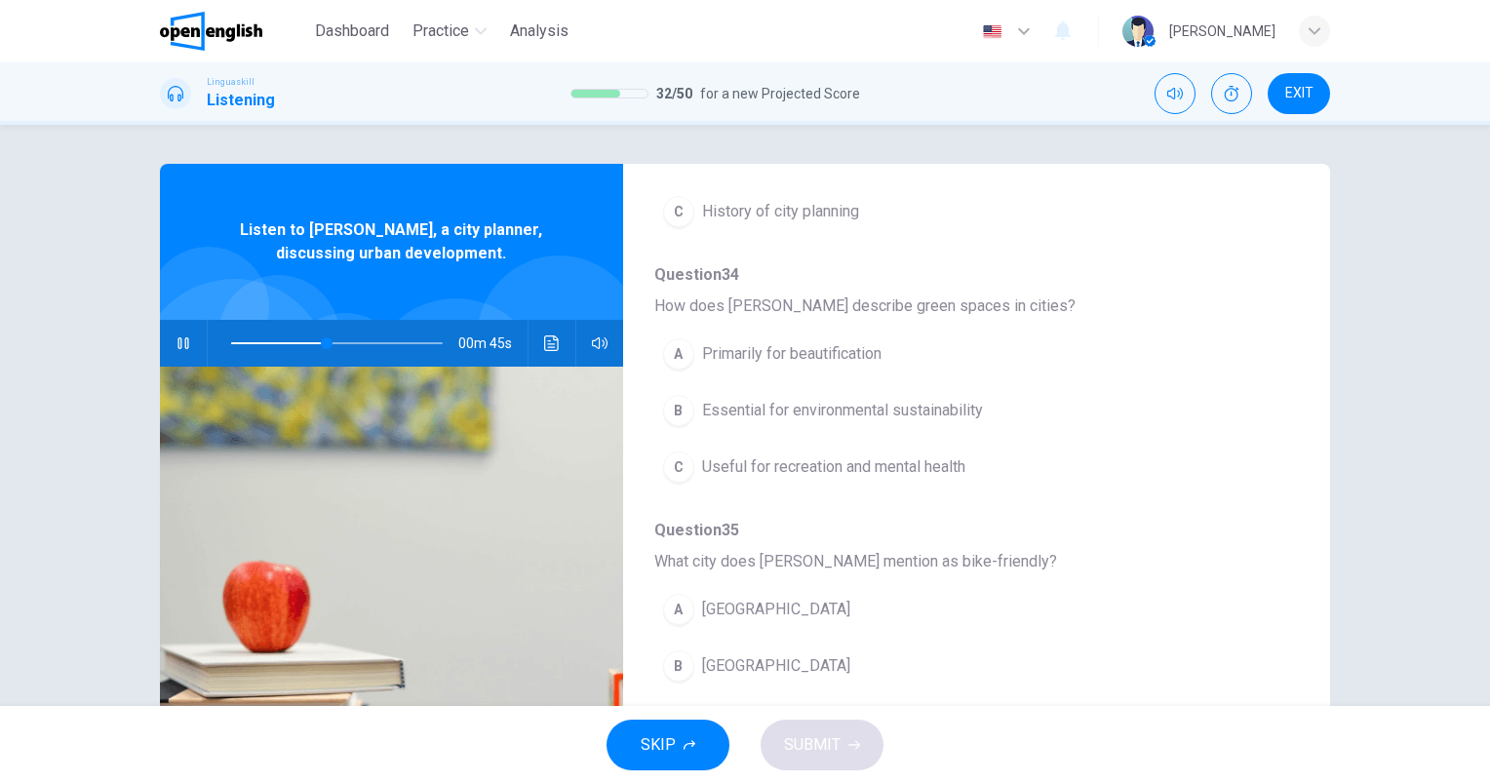
click at [176, 350] on icon "button" at bounding box center [184, 343] width 16 height 16
click at [270, 339] on span at bounding box center [337, 343] width 212 height 27
click at [179, 341] on icon "button" at bounding box center [184, 343] width 16 height 16
click at [943, 465] on span "Useful for recreation and mental health" at bounding box center [833, 466] width 263 height 23
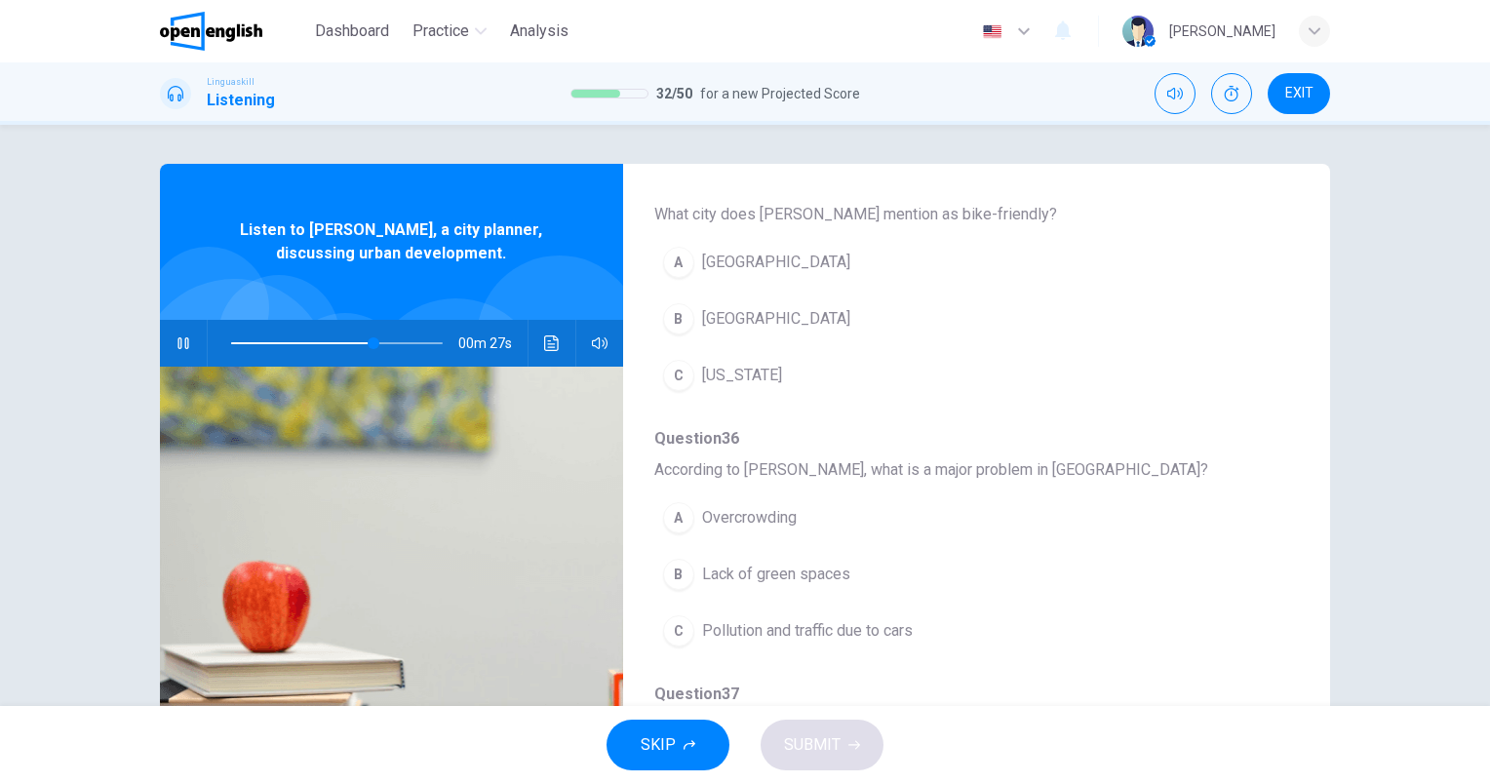
scroll to position [640, 0]
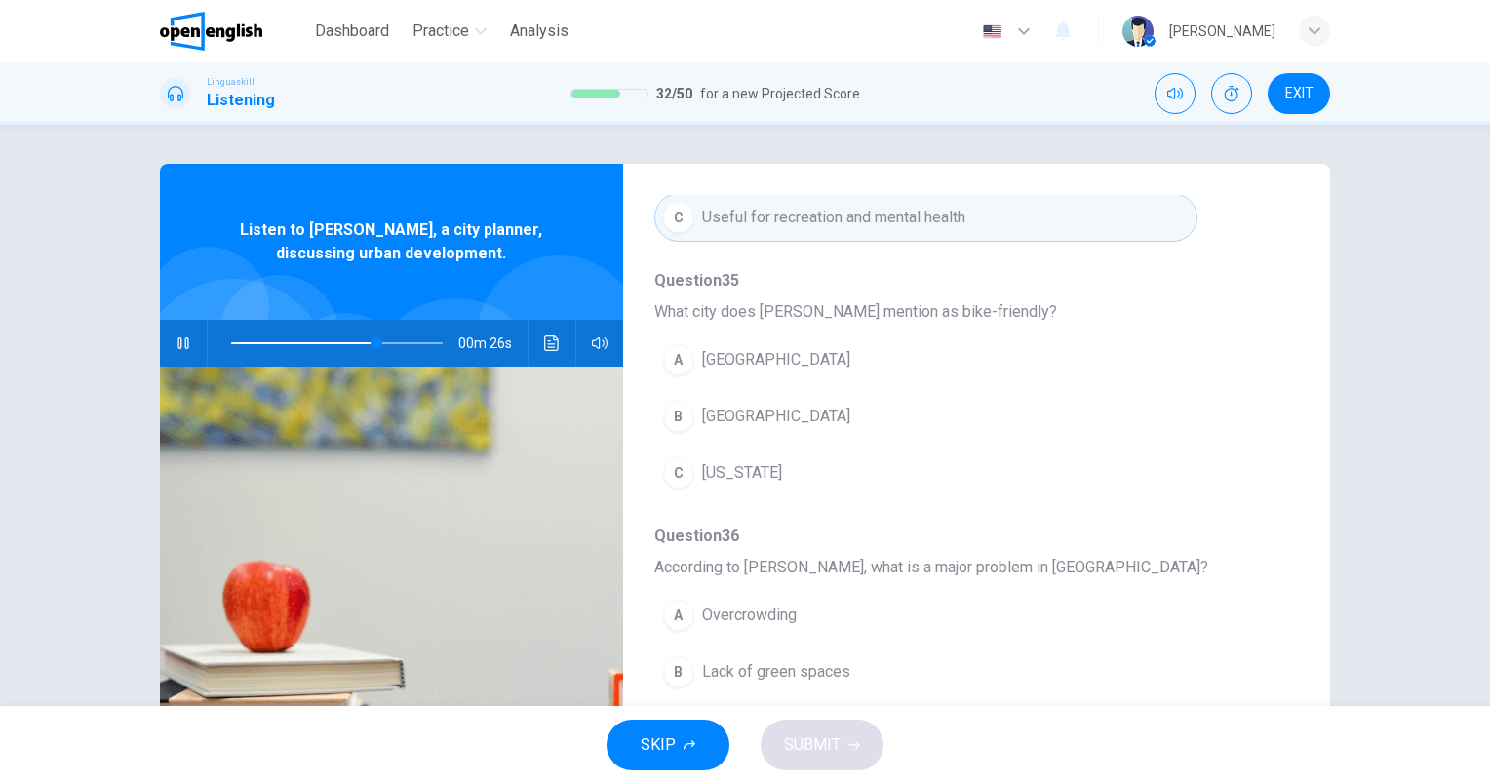
click at [745, 414] on span "Copenhagen" at bounding box center [776, 416] width 148 height 23
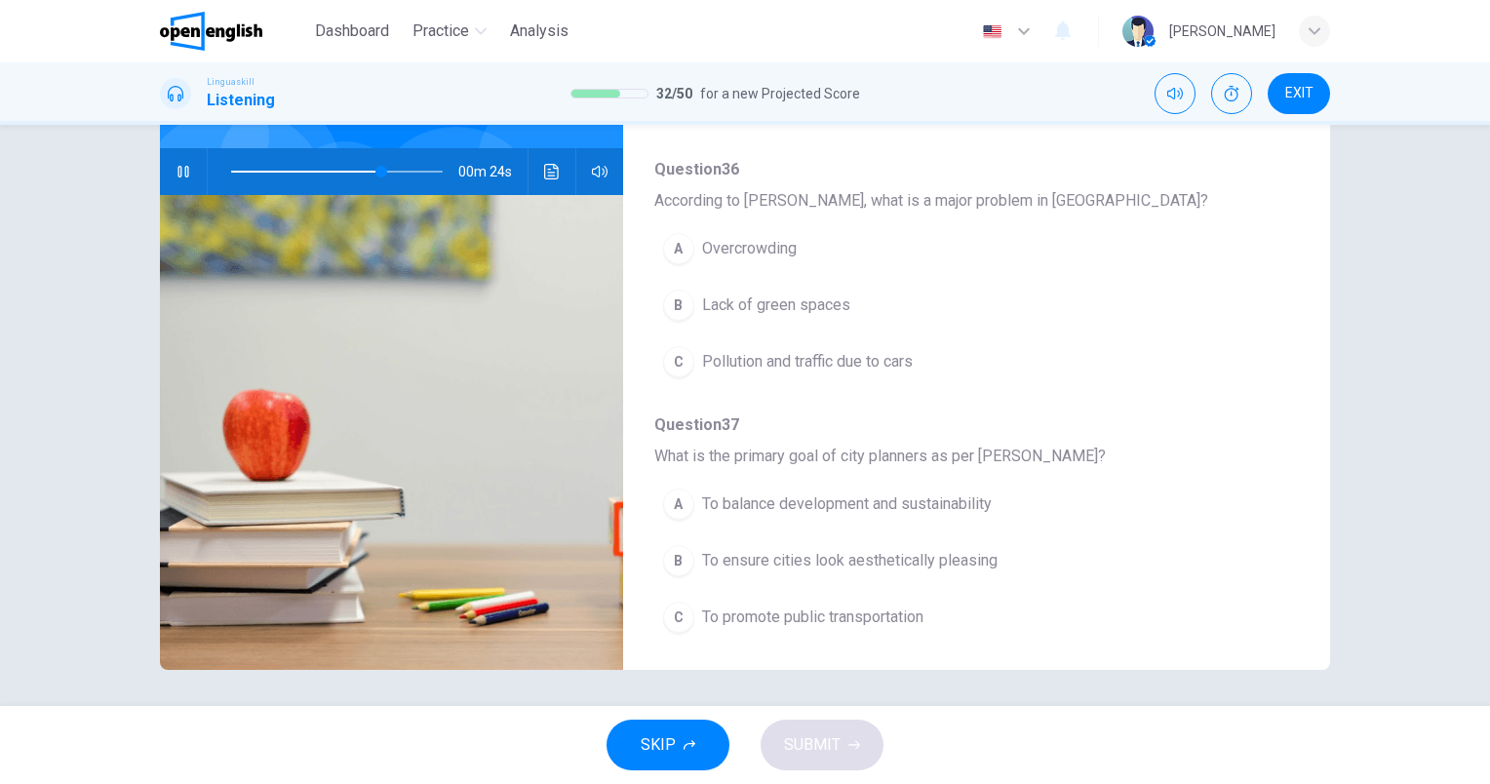
scroll to position [175, 0]
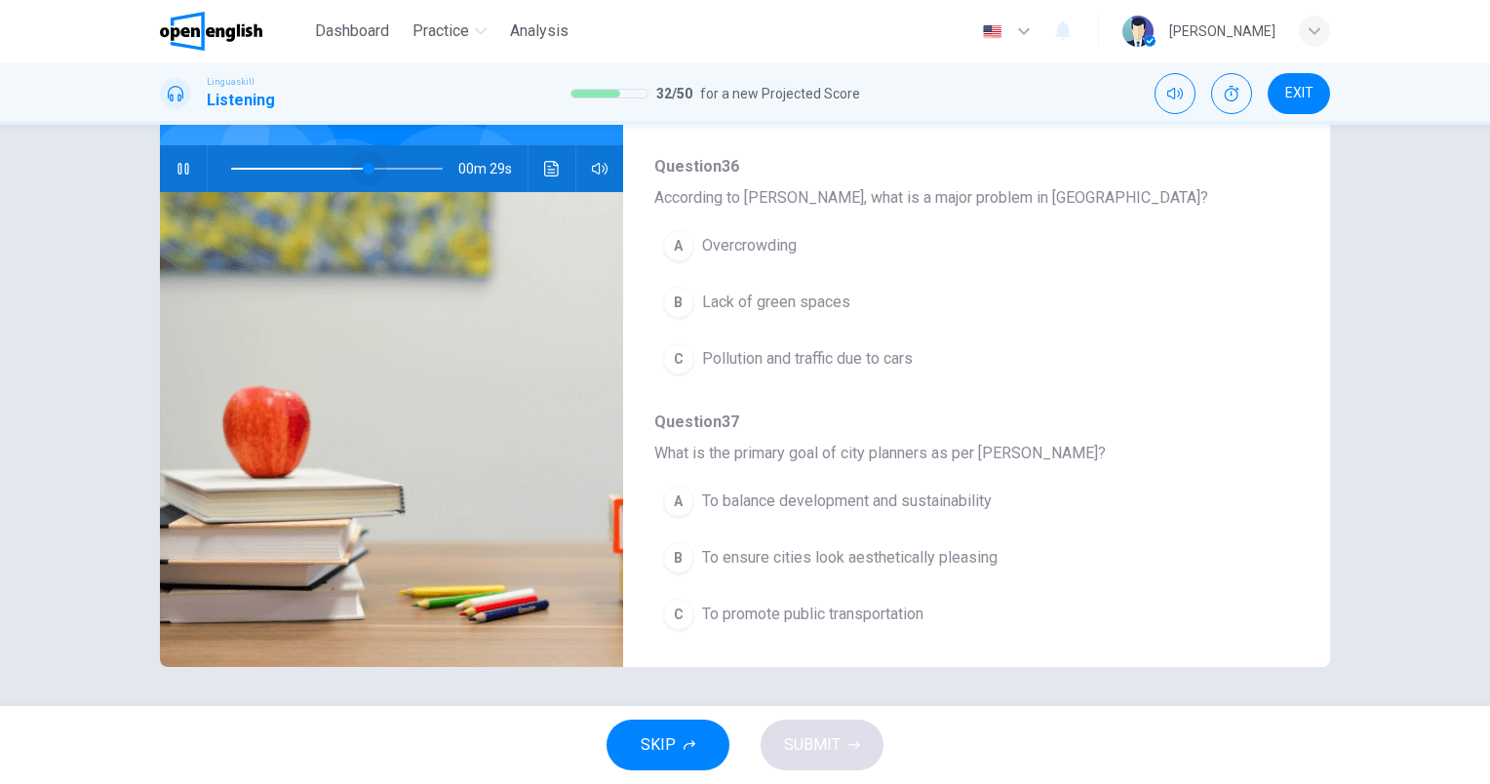
click at [364, 172] on span at bounding box center [337, 168] width 212 height 27
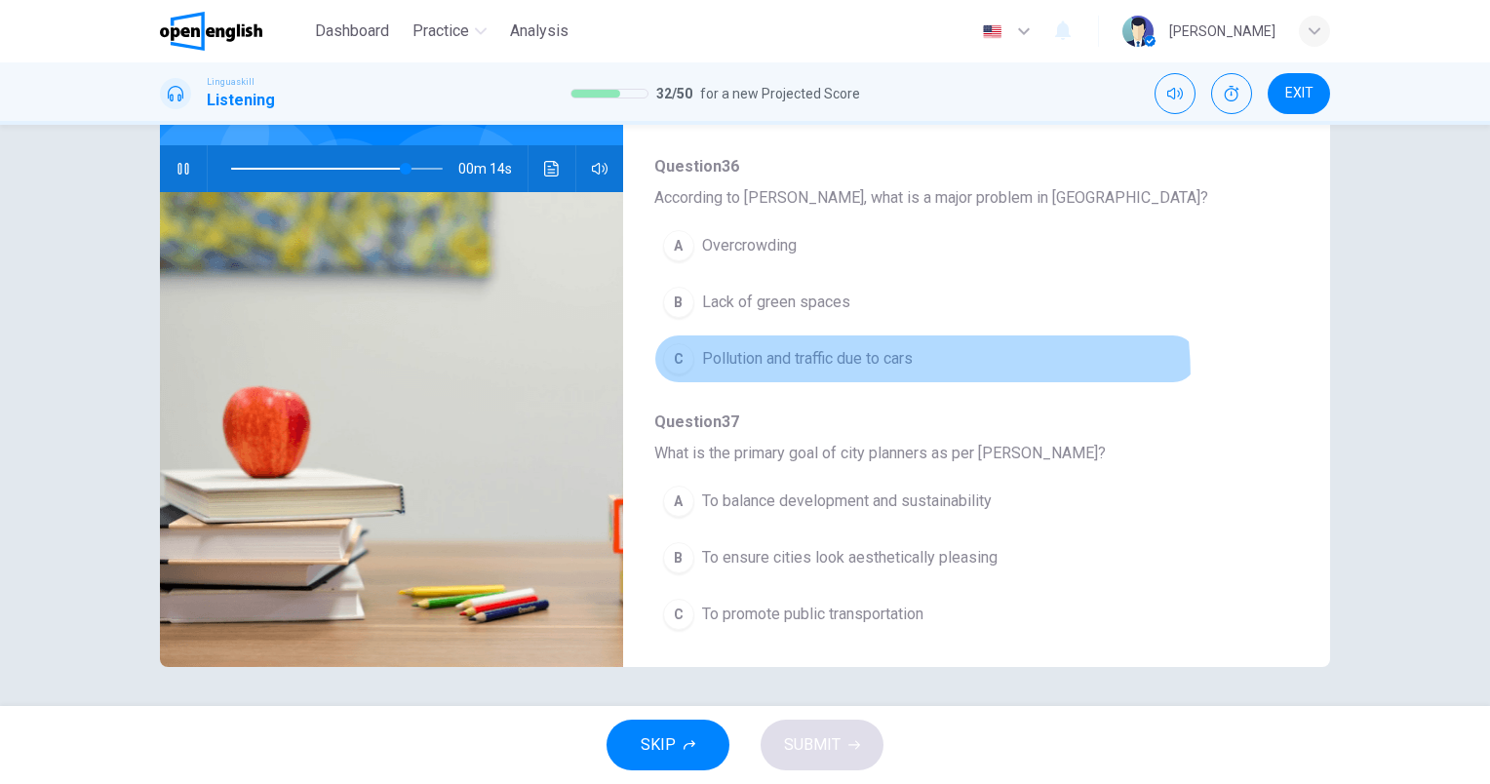
click at [788, 373] on button "C Pollution and traffic due to cars" at bounding box center [925, 358] width 543 height 49
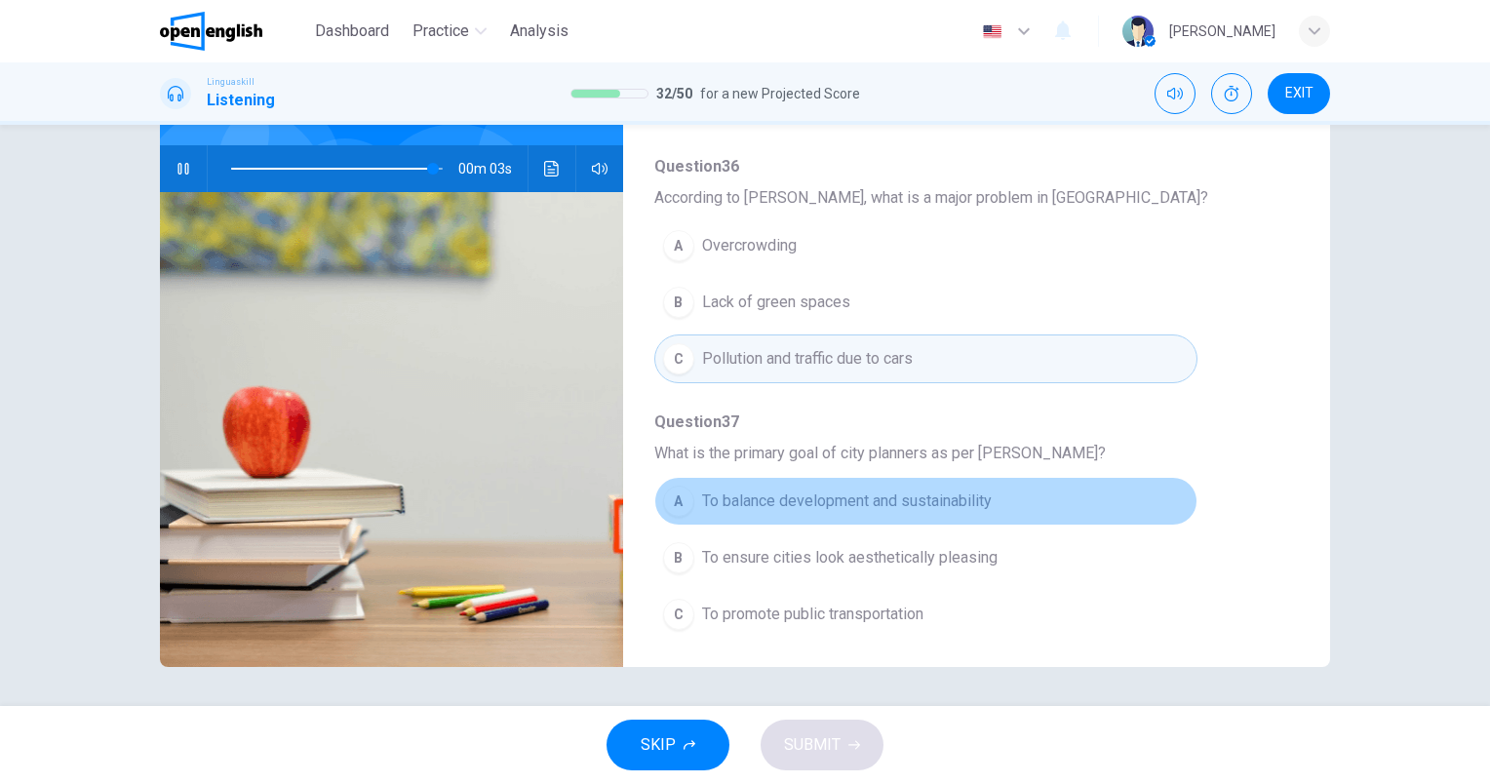
click at [975, 492] on span "To balance development and sustainability" at bounding box center [847, 500] width 290 height 23
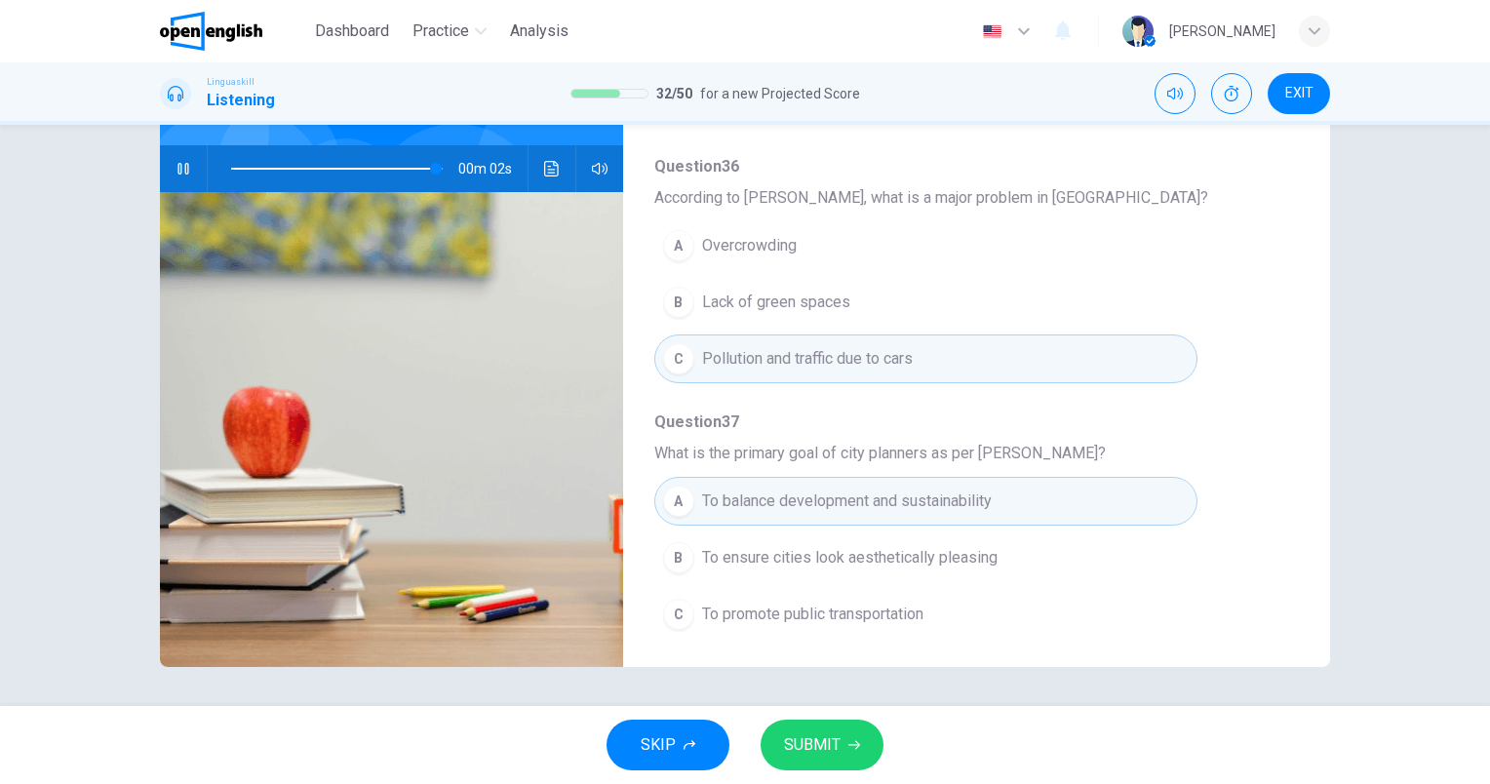
click at [837, 742] on span "SUBMIT" at bounding box center [812, 744] width 57 height 27
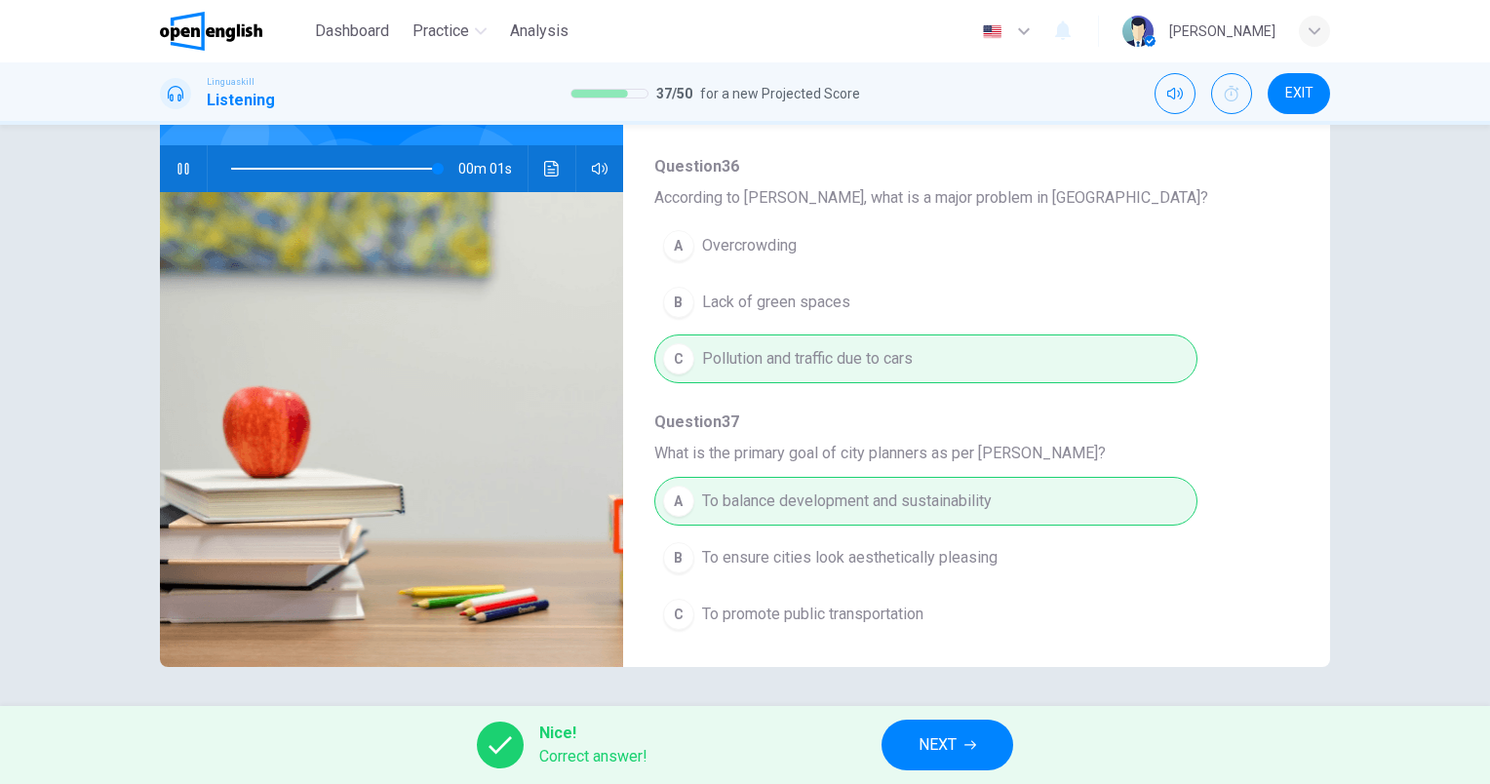
type input "**"
click at [918, 753] on span "NEXT" at bounding box center [937, 744] width 38 height 27
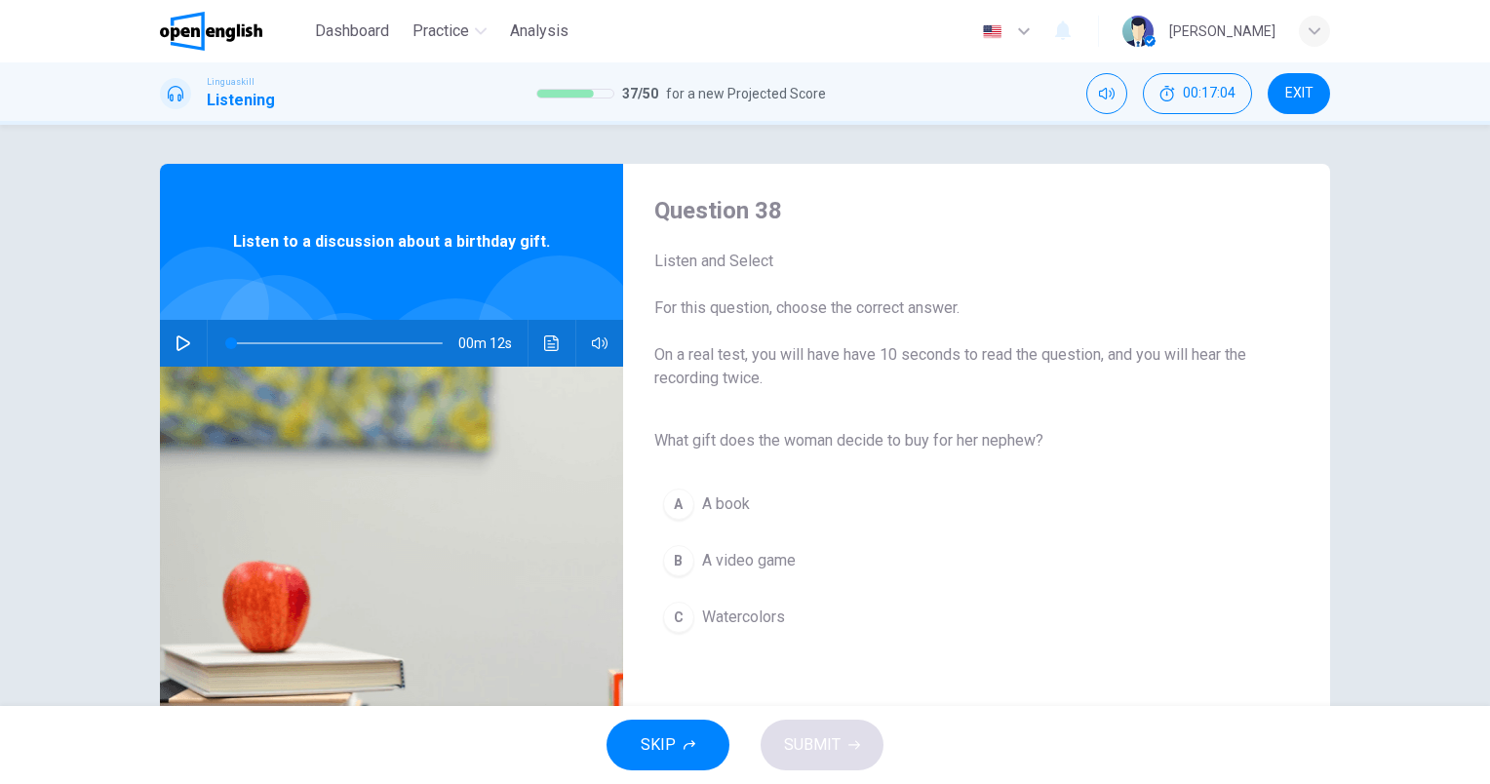
click at [168, 342] on button "button" at bounding box center [183, 343] width 31 height 47
click at [761, 620] on span "Watercolors" at bounding box center [743, 616] width 83 height 23
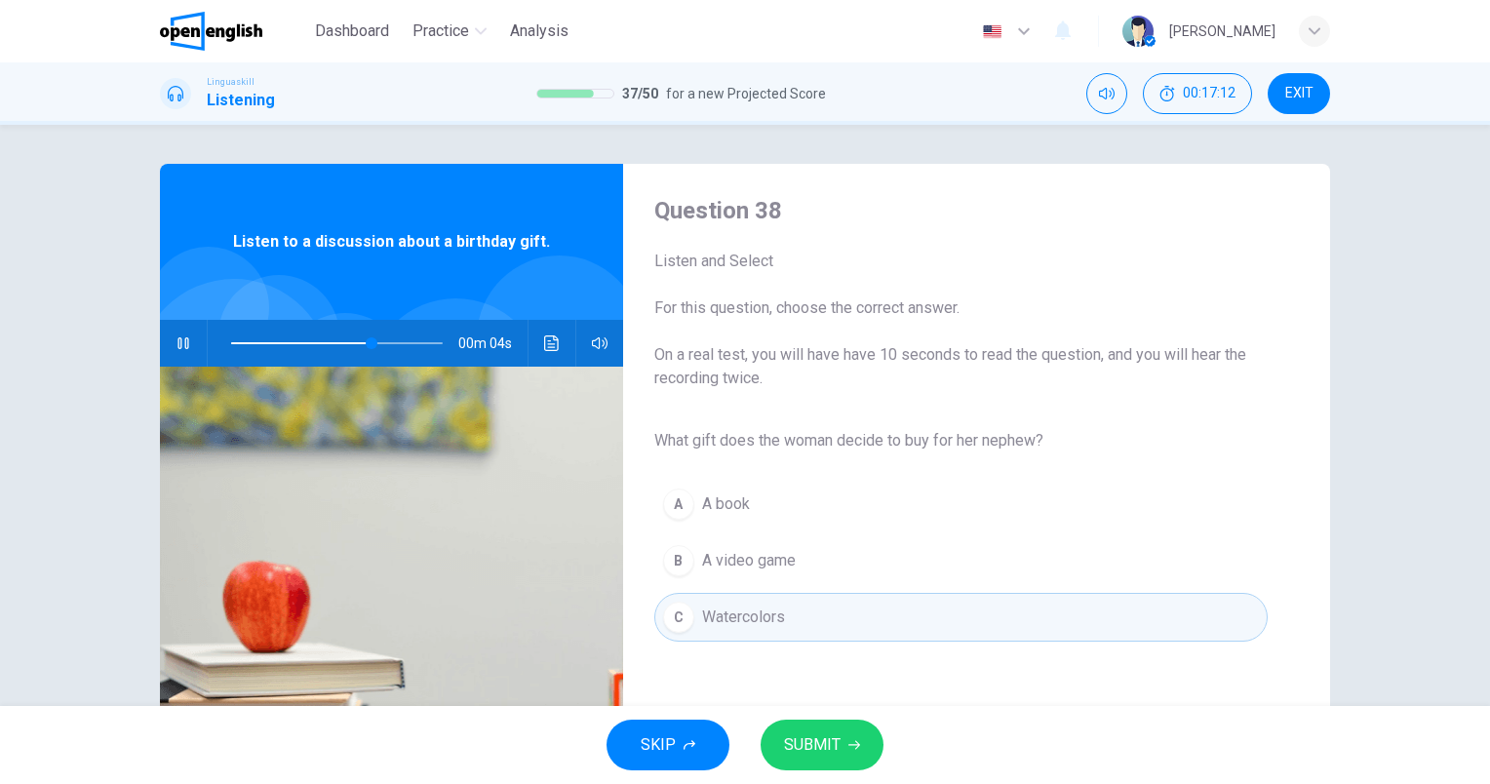
click at [863, 749] on button "SUBMIT" at bounding box center [822, 745] width 123 height 51
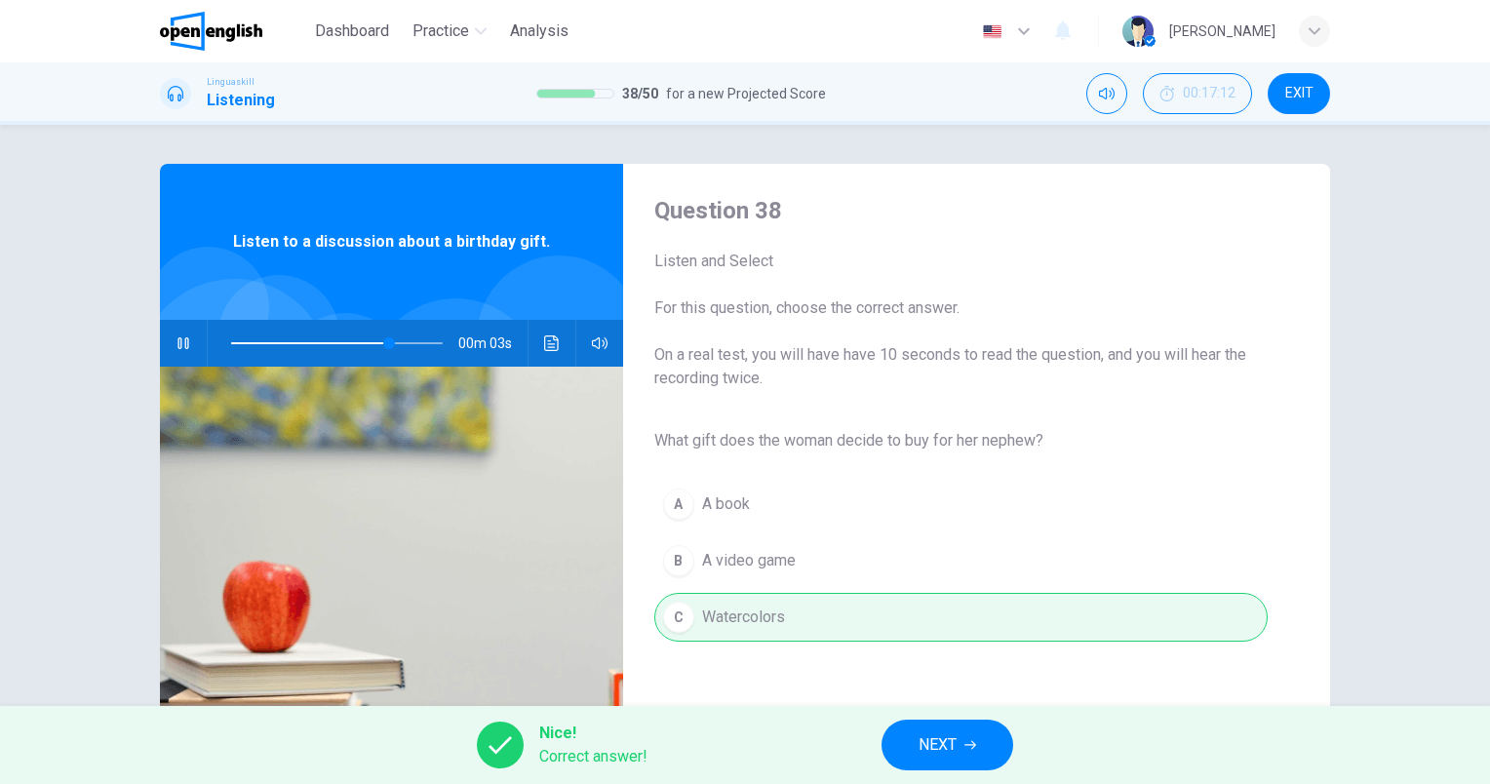
type input "**"
click at [953, 757] on span "NEXT" at bounding box center [937, 744] width 38 height 27
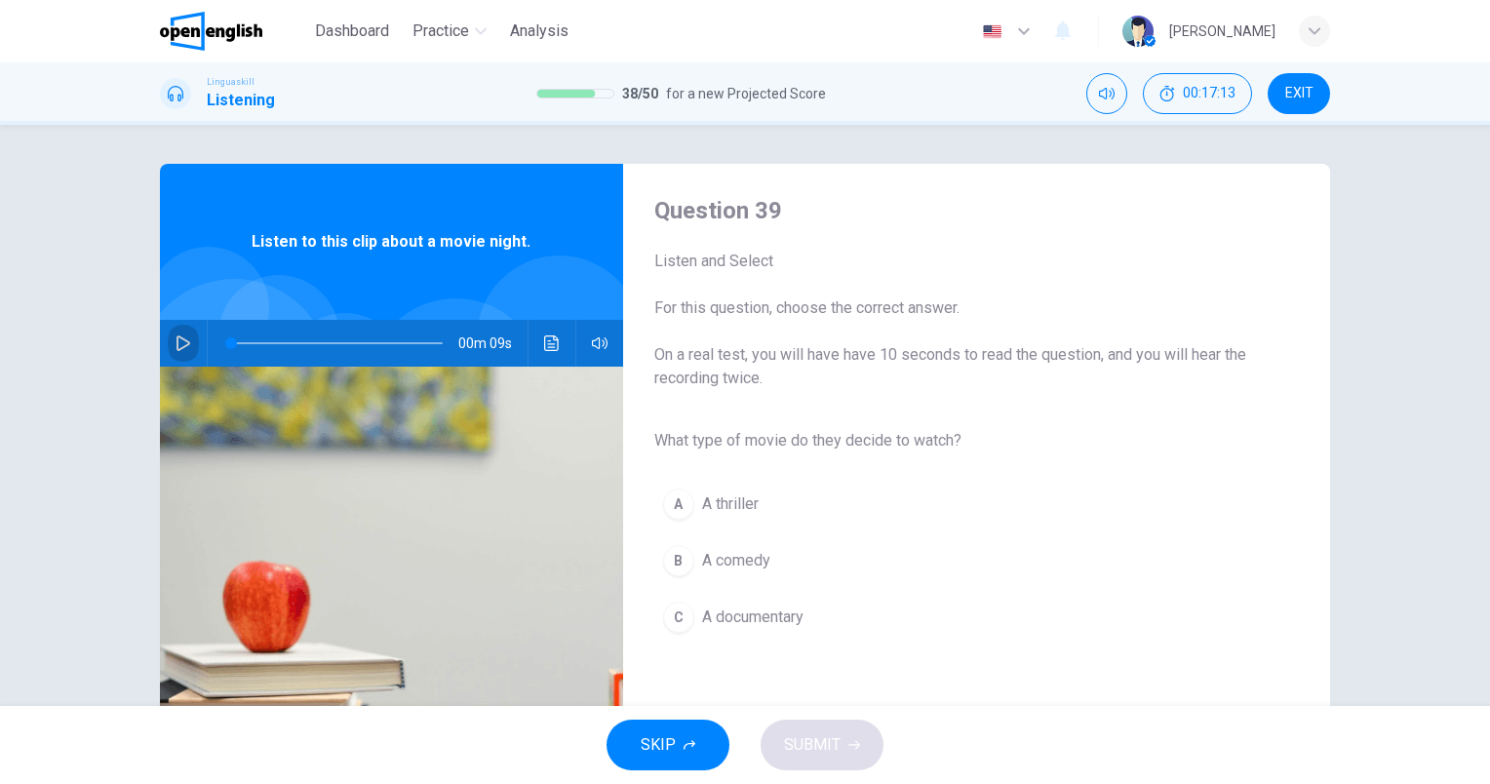
click at [183, 339] on icon "button" at bounding box center [184, 343] width 16 height 16
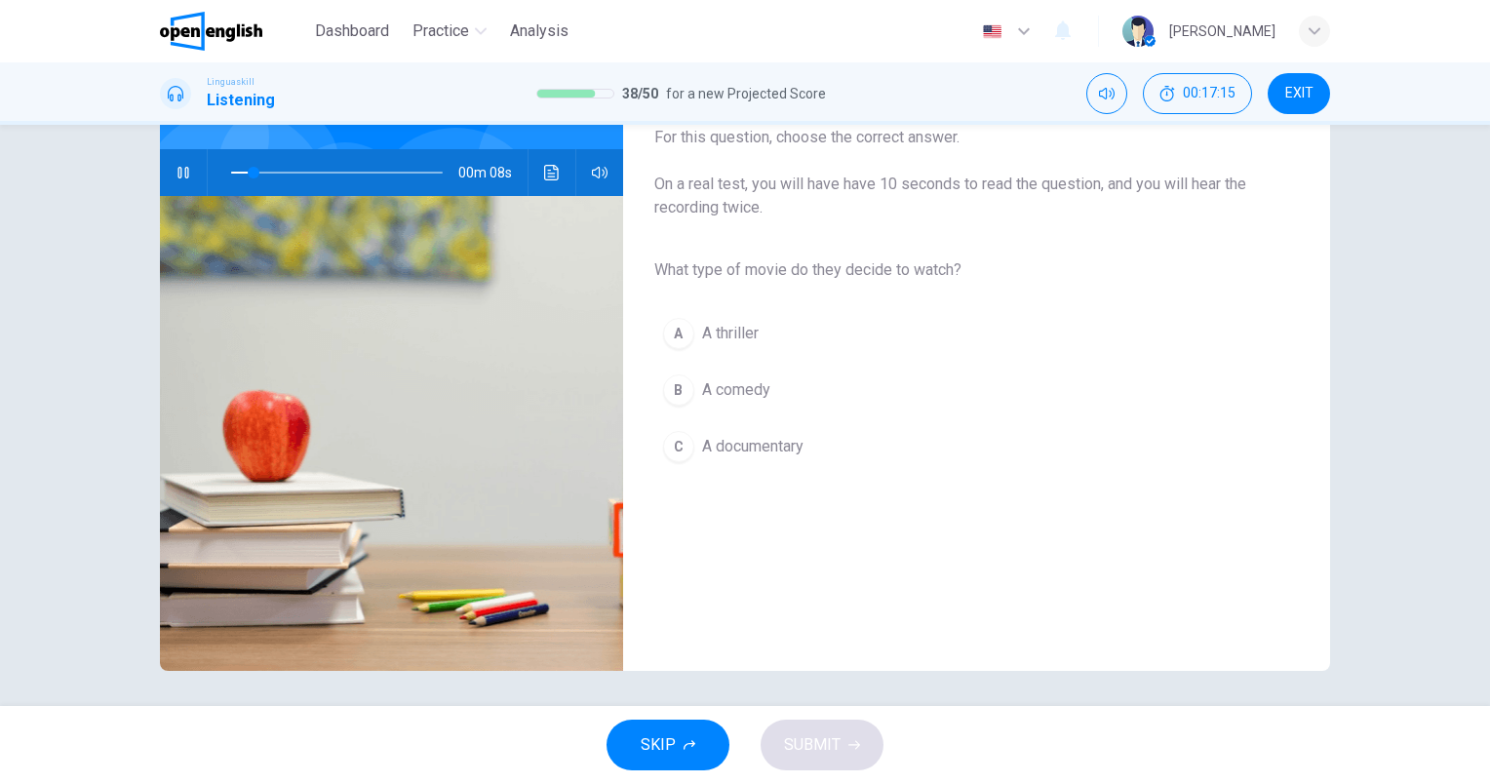
scroll to position [175, 0]
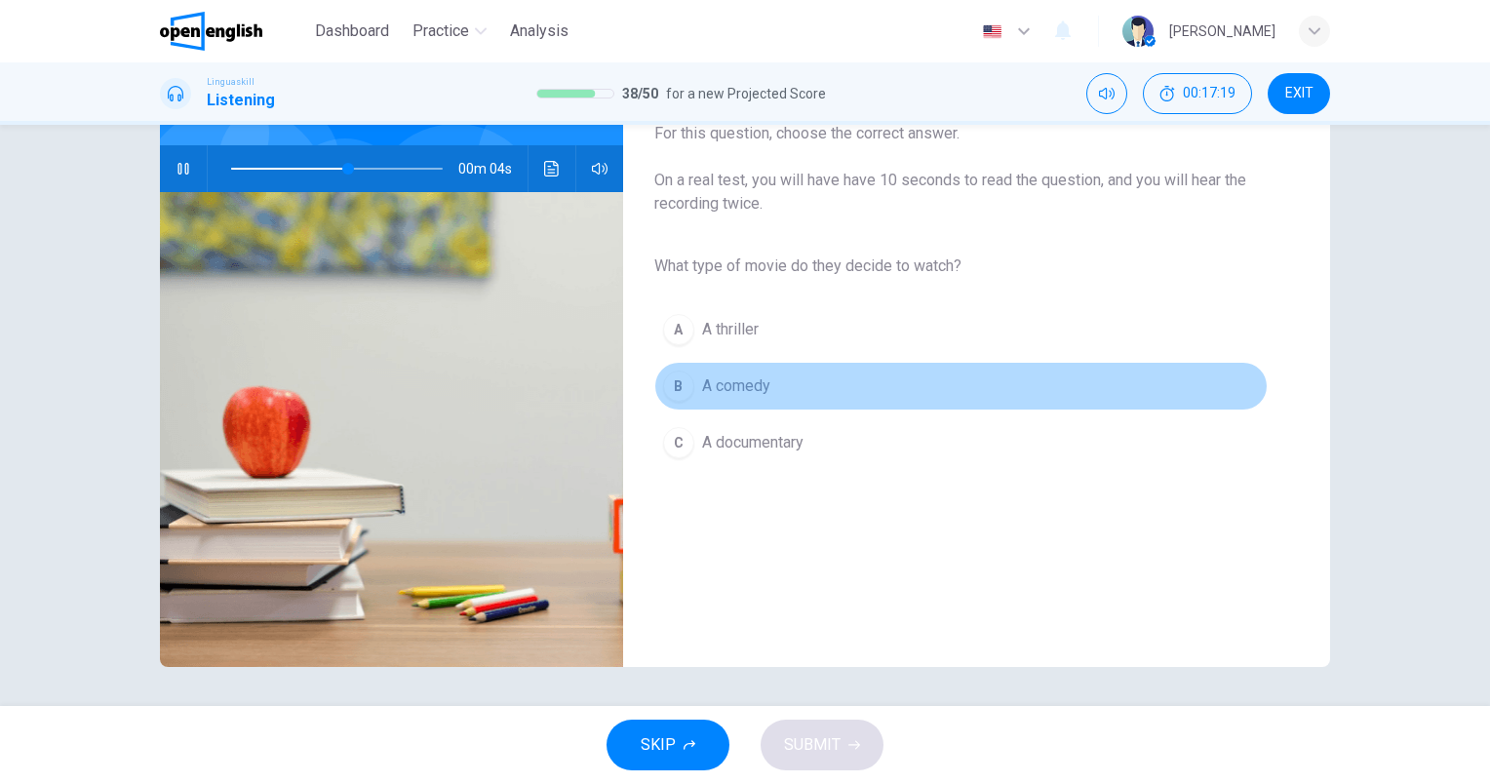
click at [759, 395] on span "A comedy" at bounding box center [736, 385] width 68 height 23
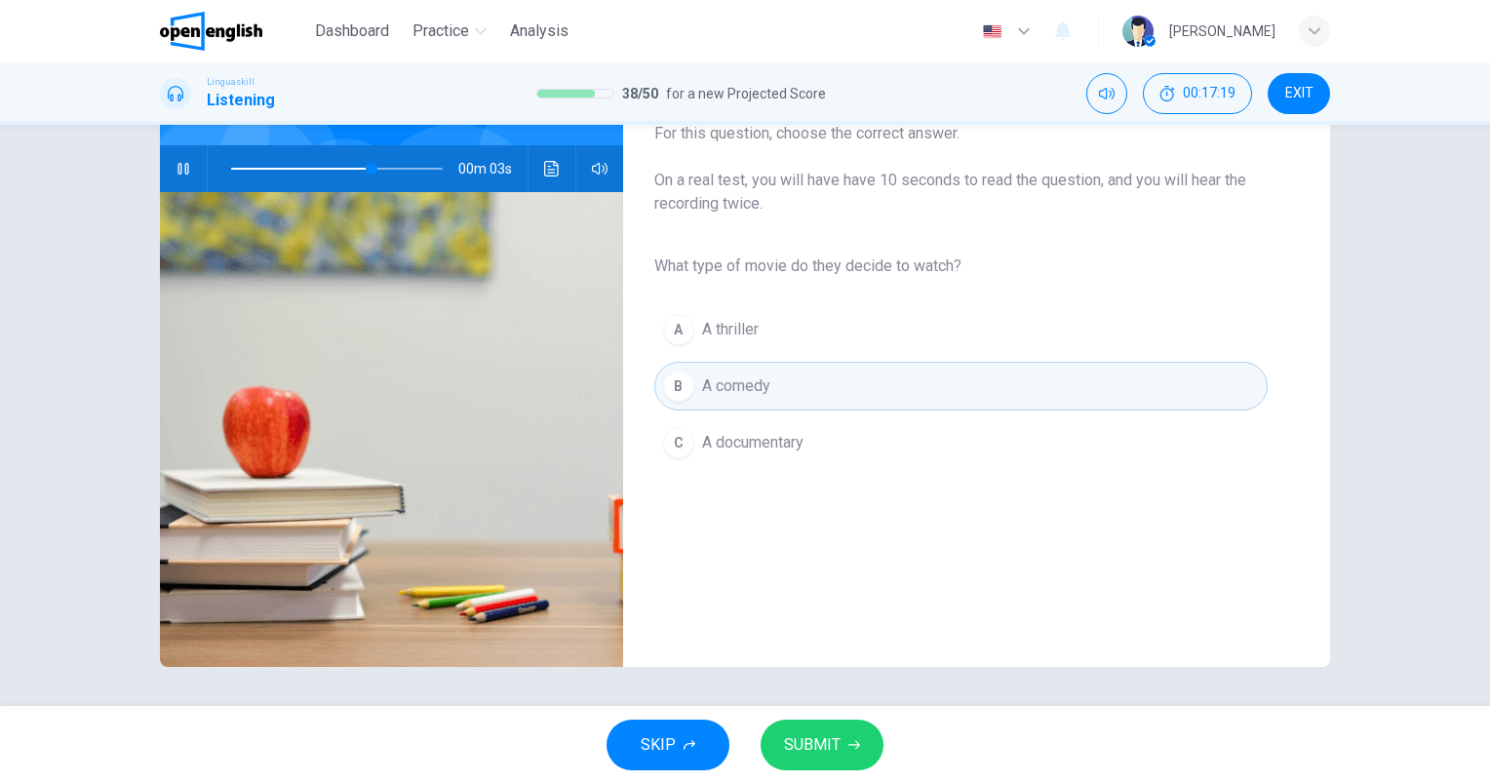
click at [832, 742] on span "SUBMIT" at bounding box center [812, 744] width 57 height 27
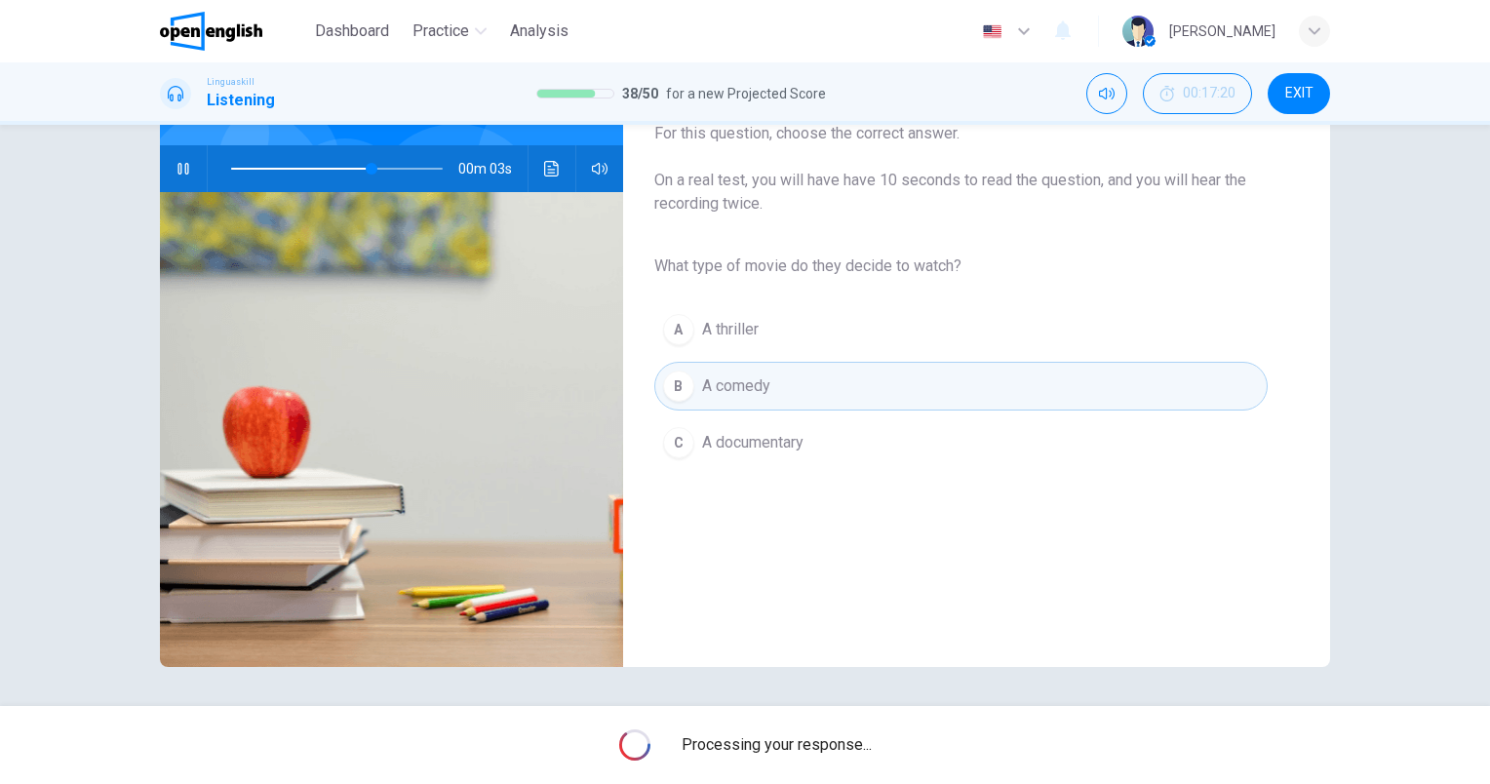
type input "**"
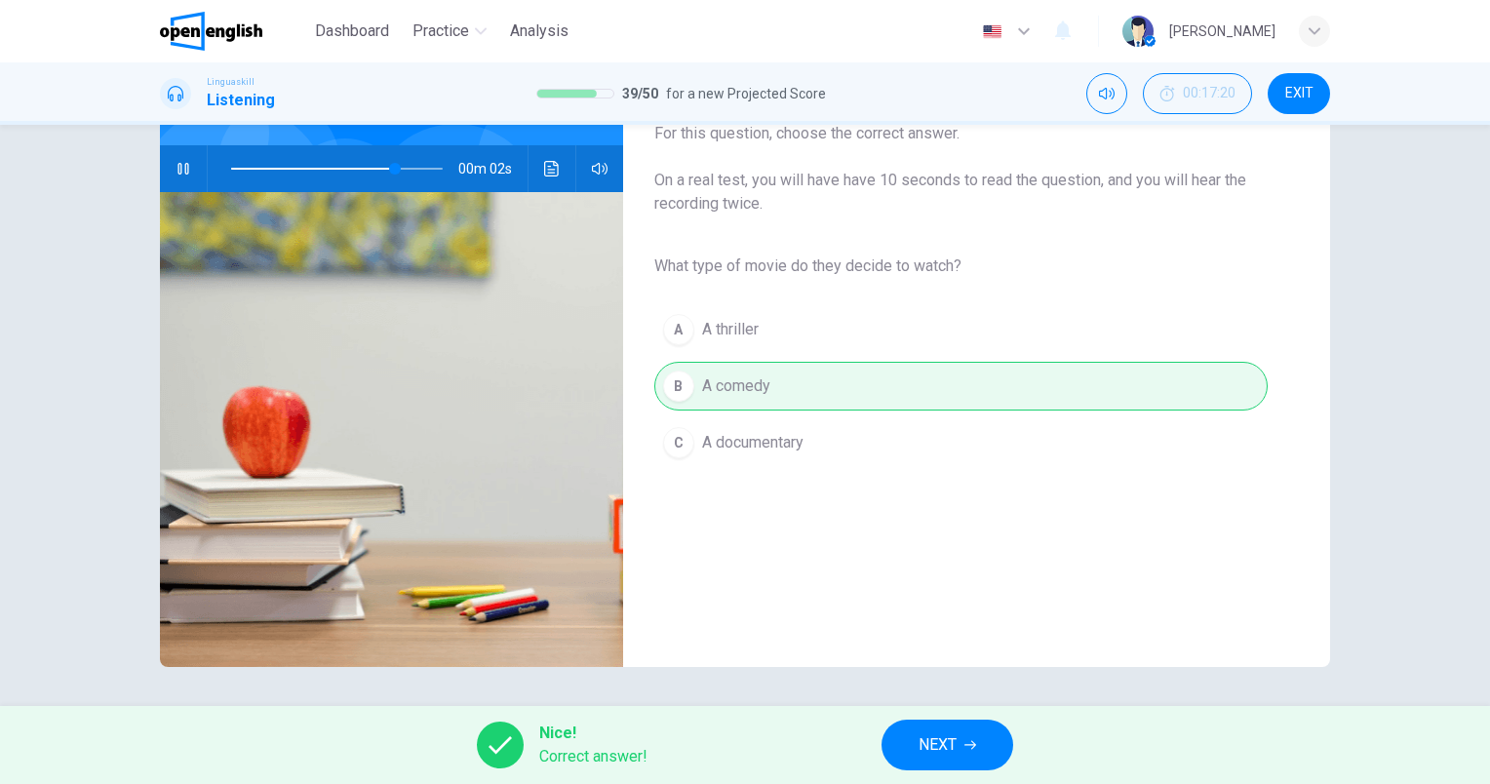
click at [936, 738] on span "NEXT" at bounding box center [937, 744] width 38 height 27
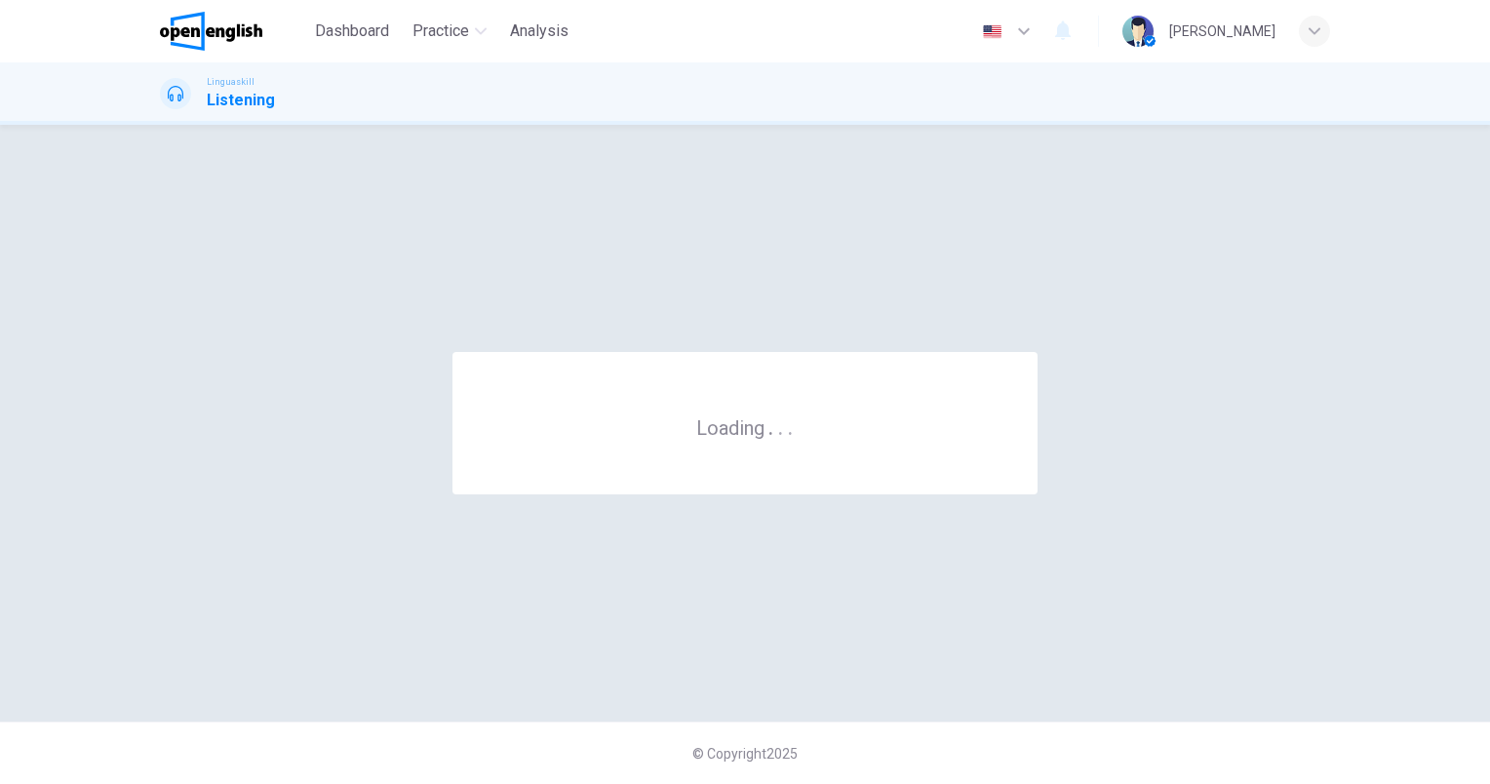
scroll to position [0, 0]
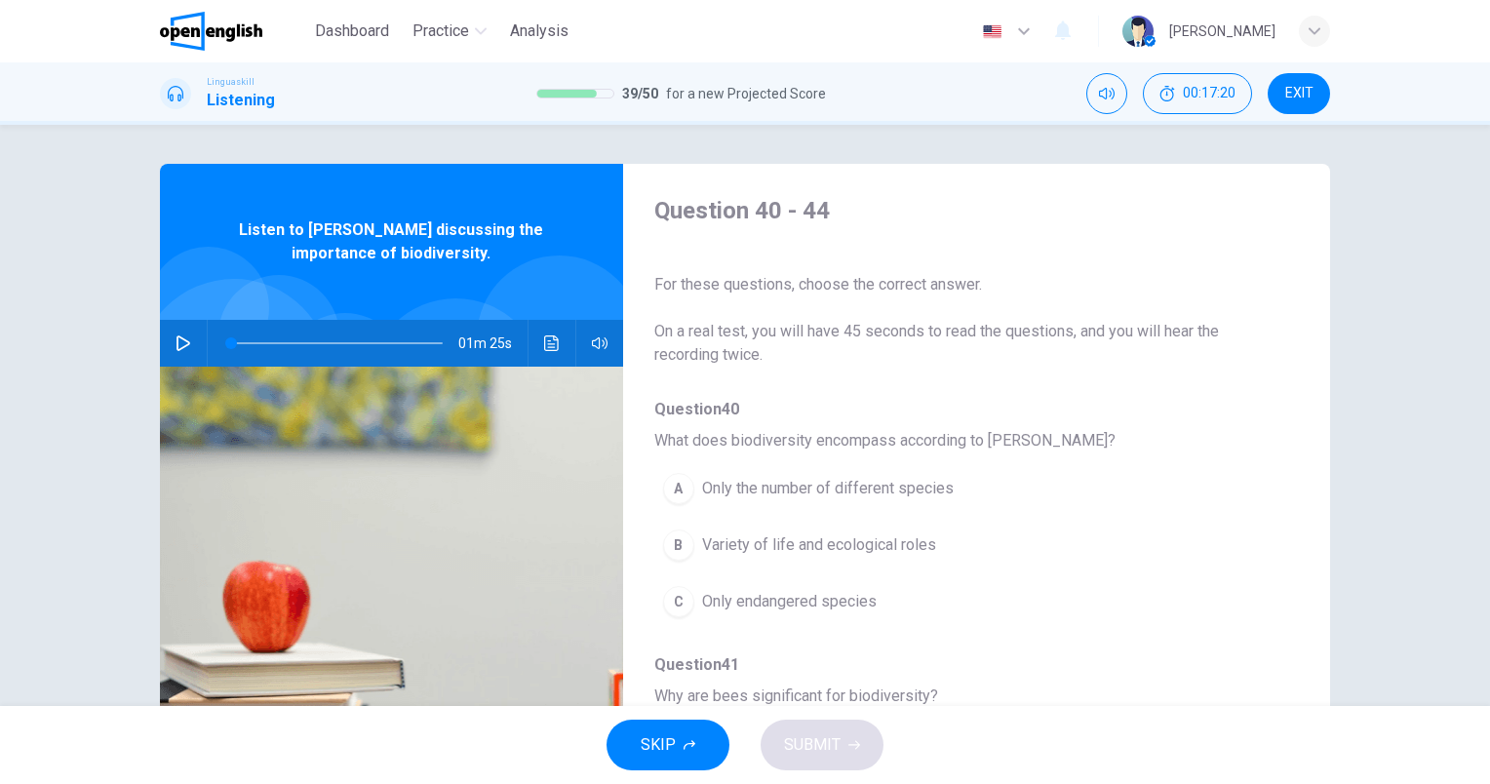
click at [178, 357] on button "button" at bounding box center [183, 343] width 31 height 47
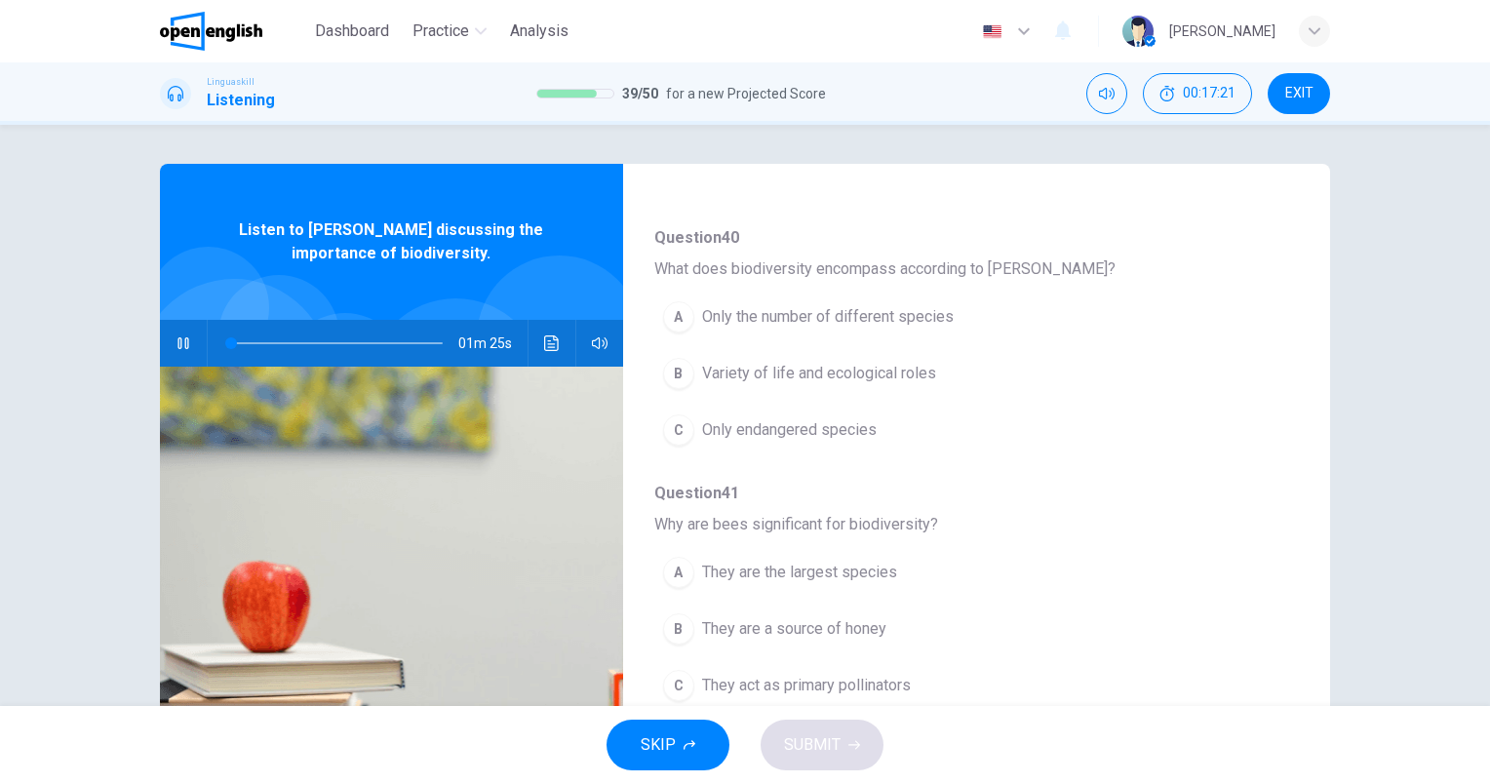
scroll to position [195, 0]
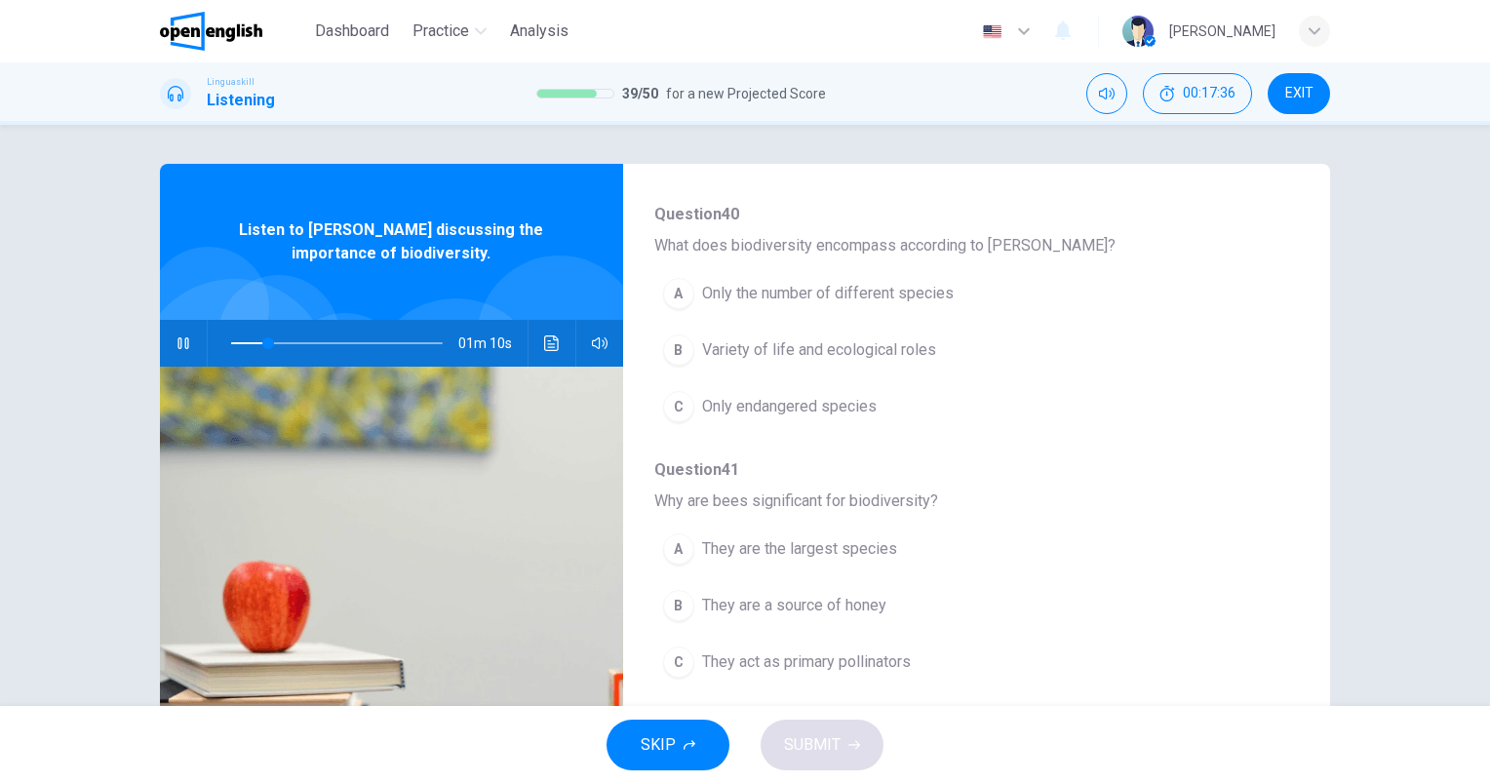
click at [938, 353] on button "B Variety of life and ecological roles" at bounding box center [925, 350] width 543 height 49
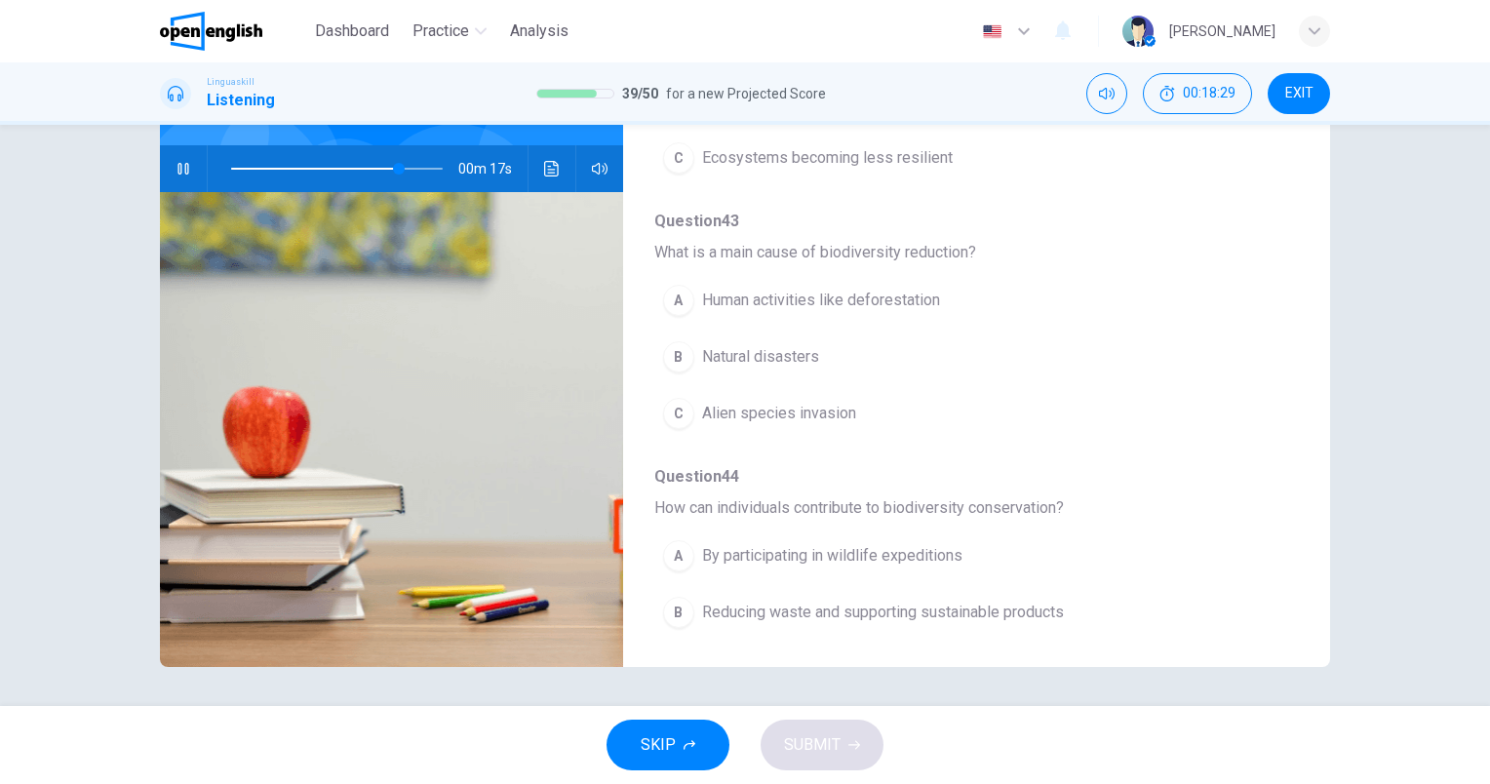
scroll to position [835, 0]
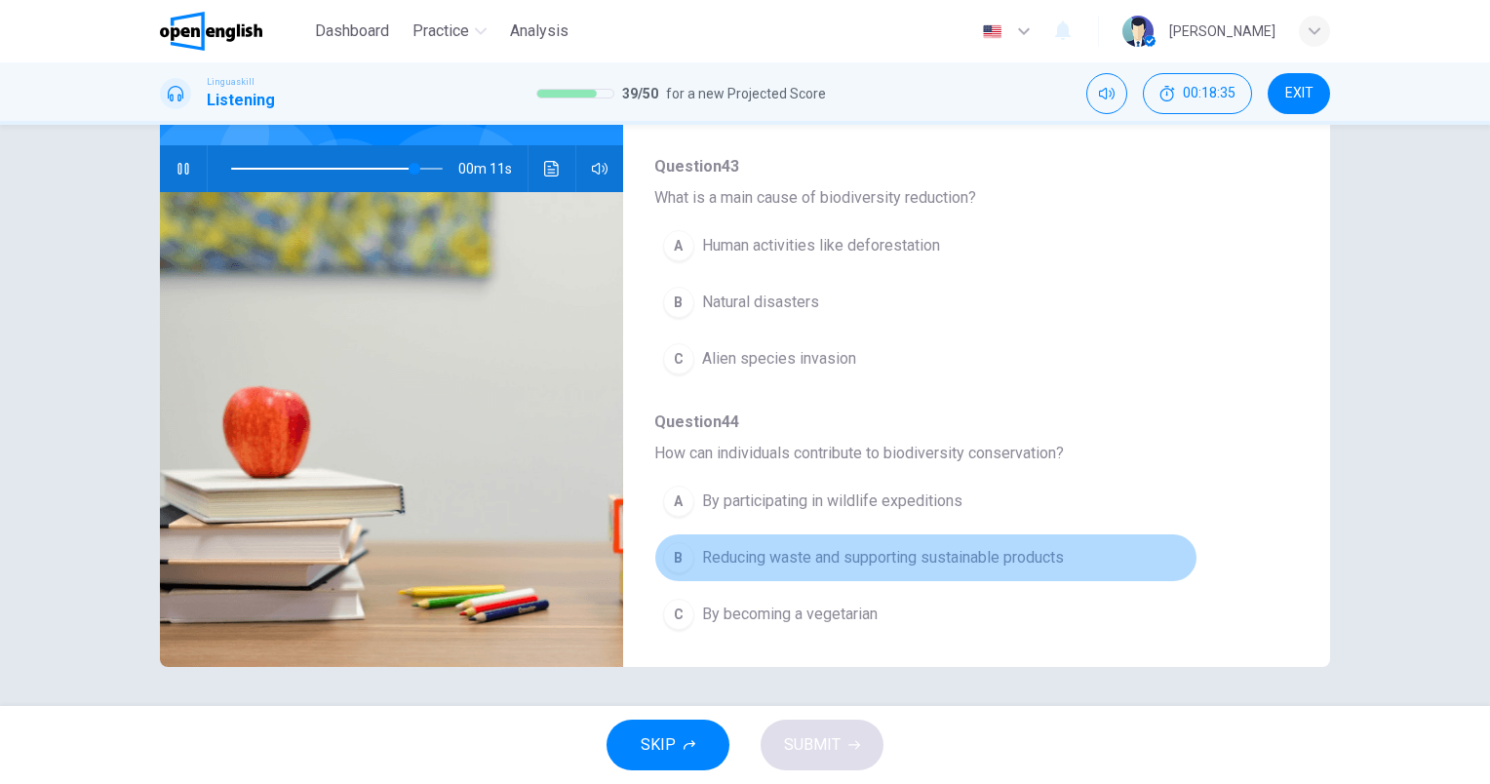
click at [1014, 554] on span "Reducing waste and supporting sustainable products" at bounding box center [883, 557] width 362 height 23
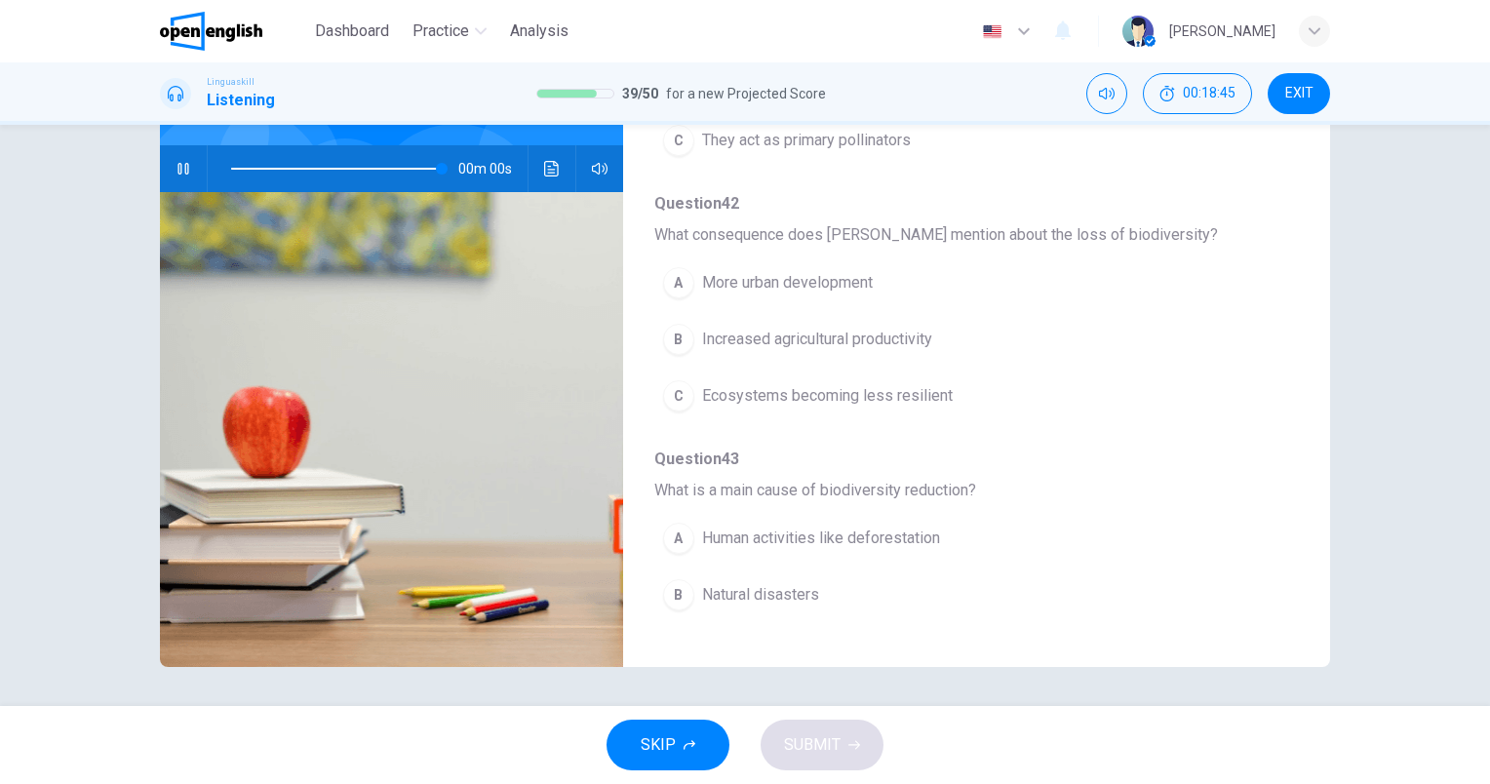
scroll to position [640, 0]
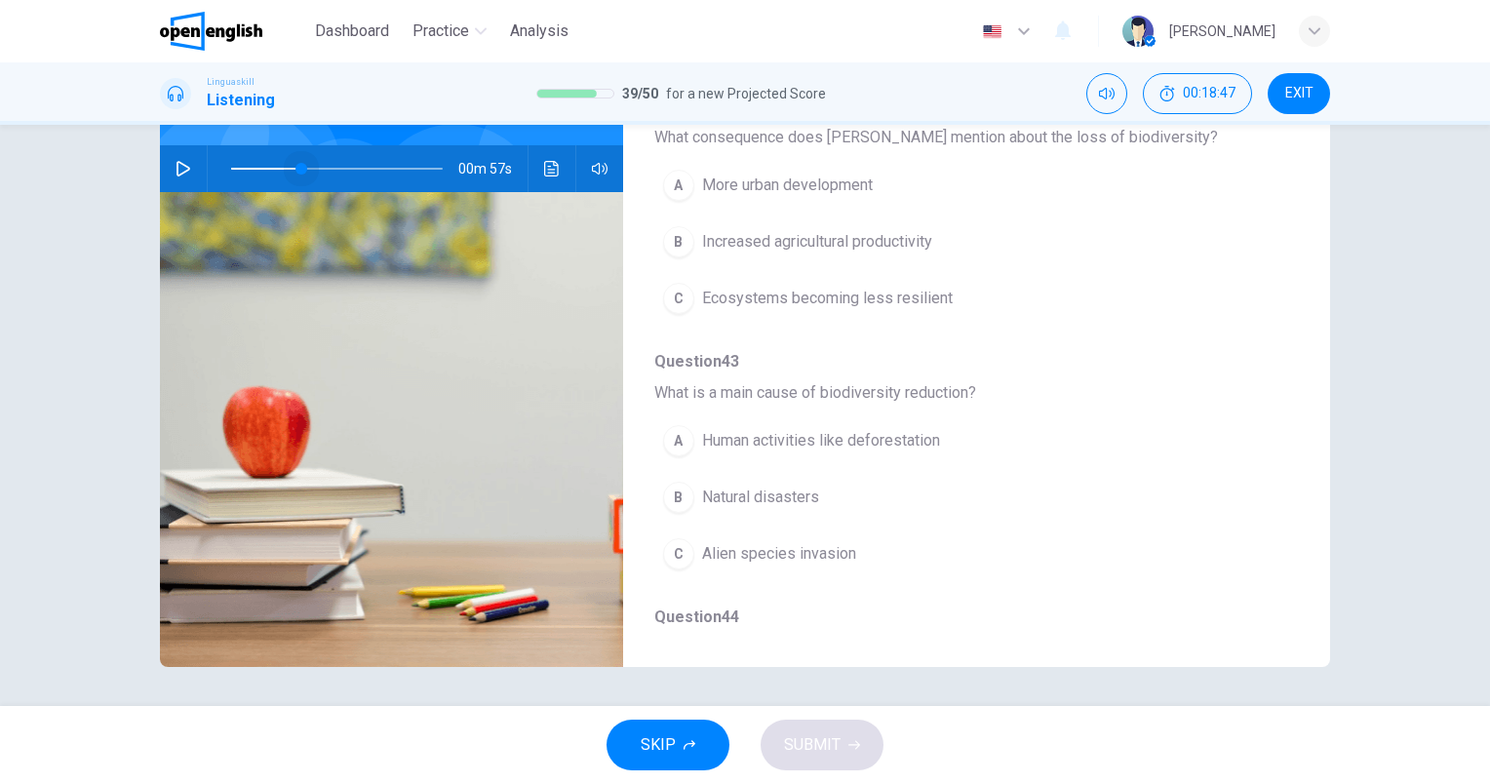
drag, startPoint x: 296, startPoint y: 168, endPoint x: 311, endPoint y: 175, distance: 16.1
click at [296, 168] on span at bounding box center [337, 168] width 212 height 27
click at [168, 173] on button "button" at bounding box center [183, 168] width 31 height 47
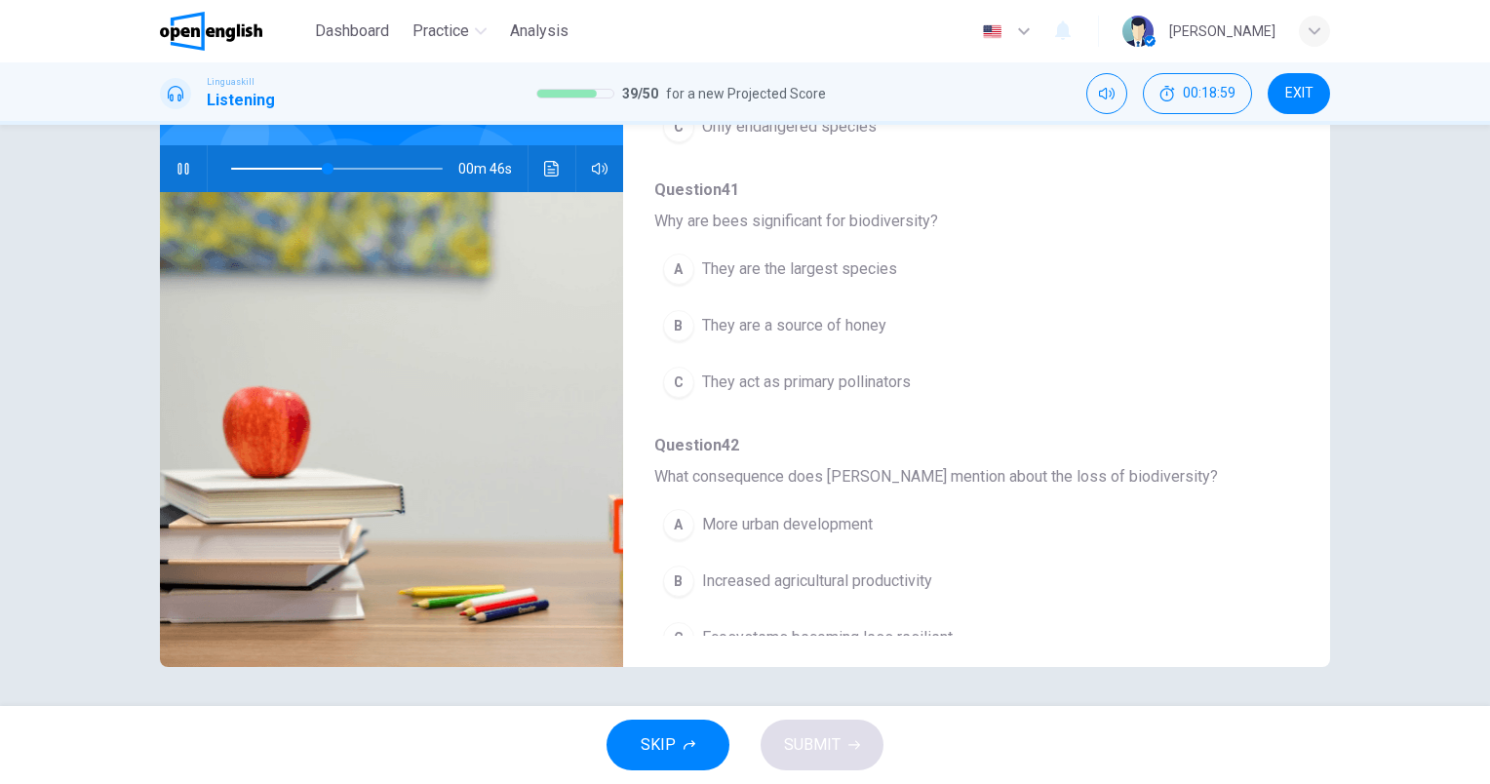
scroll to position [347, 0]
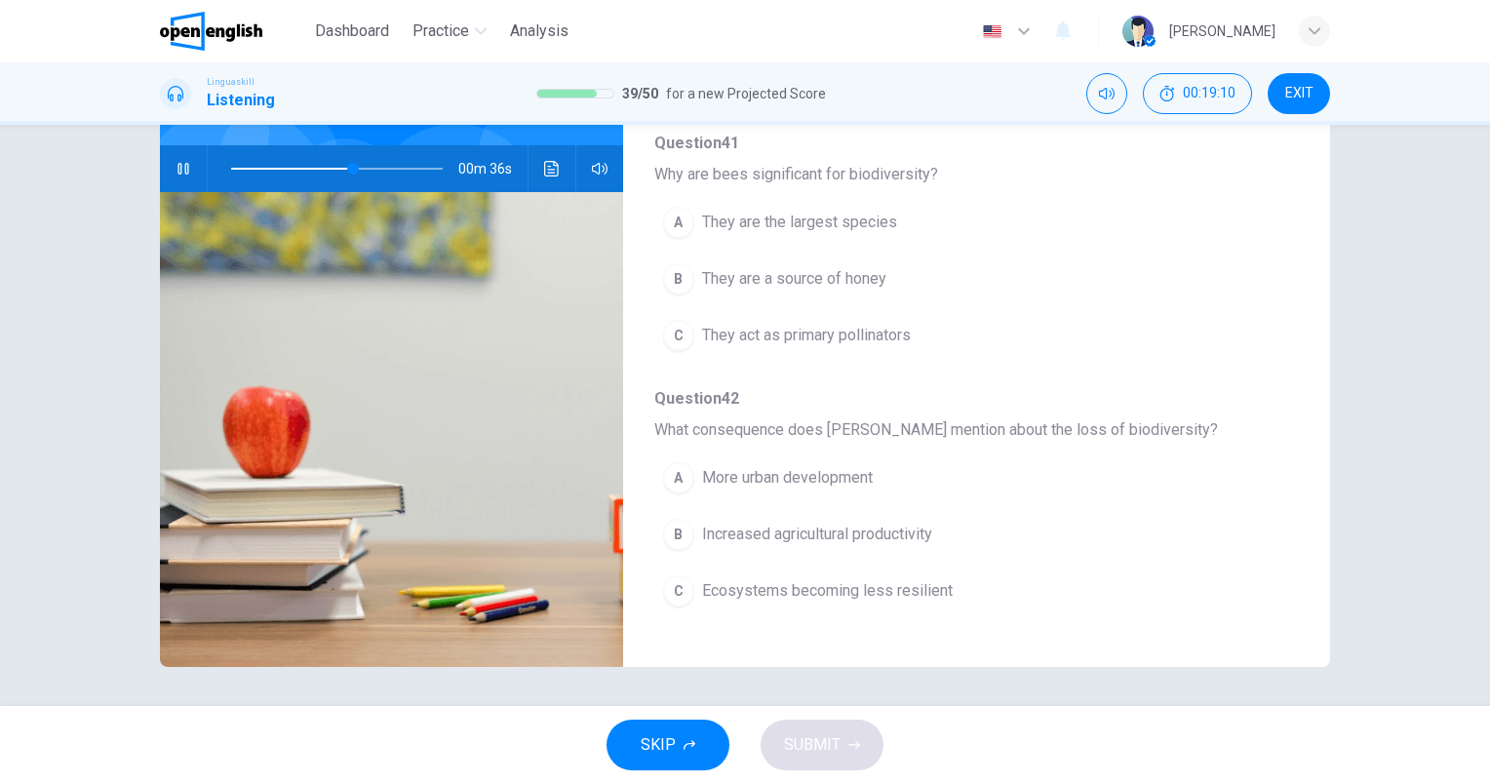
click at [843, 336] on span "They act as primary pollinators" at bounding box center [806, 335] width 209 height 23
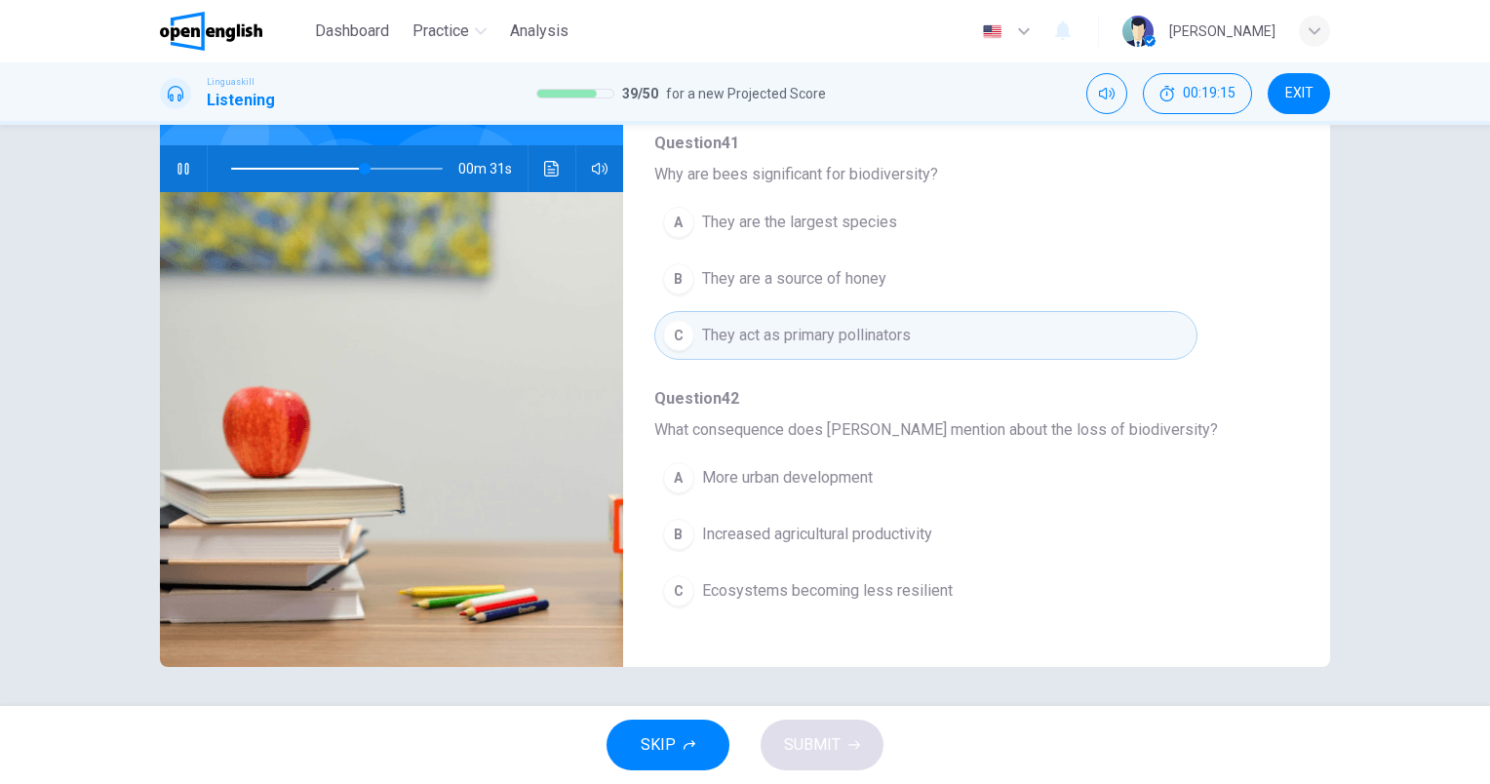
scroll to position [445, 0]
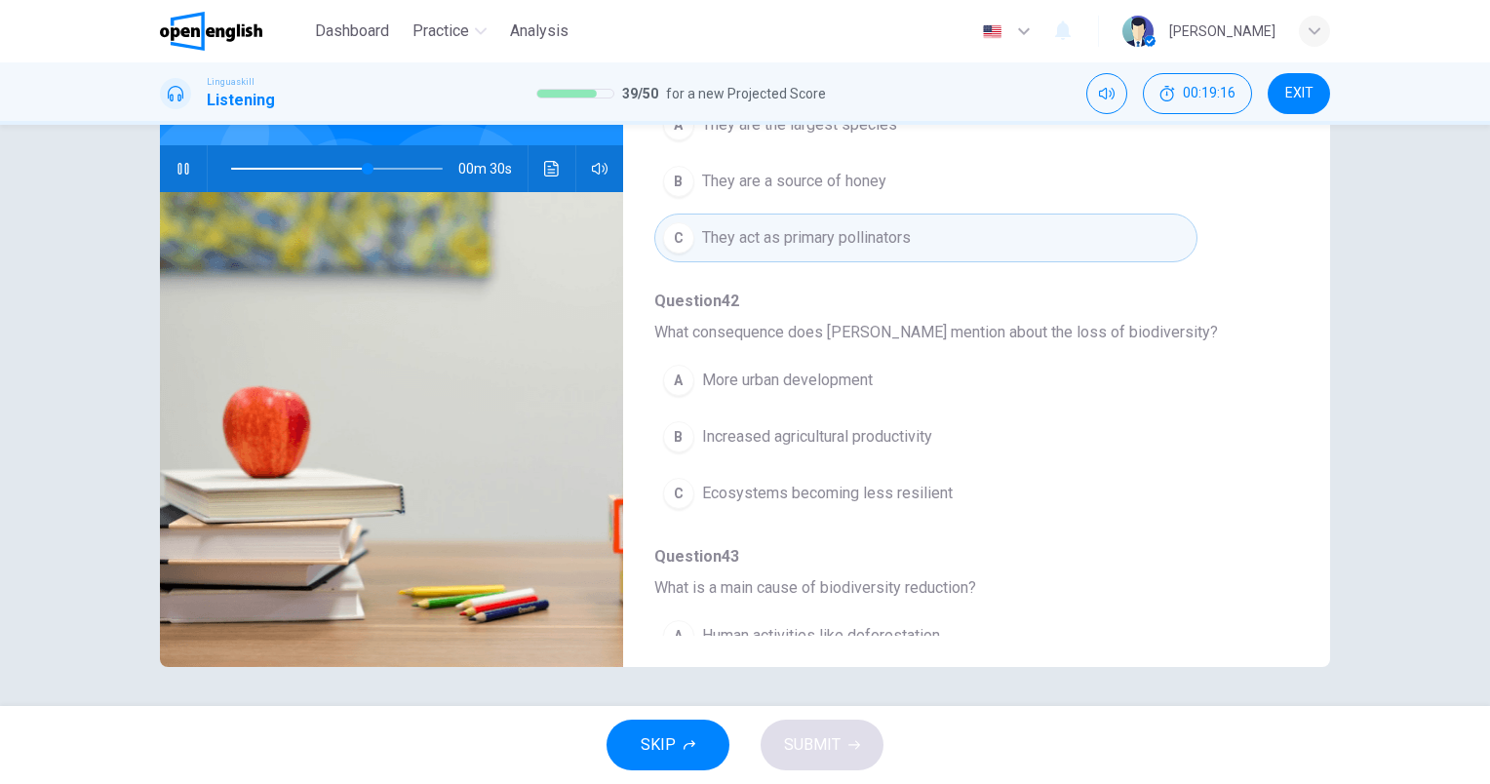
click at [300, 171] on span at bounding box center [337, 168] width 212 height 27
click at [300, 166] on span at bounding box center [306, 169] width 12 height 12
click at [861, 491] on span "Ecosystems becoming less resilient" at bounding box center [827, 493] width 251 height 23
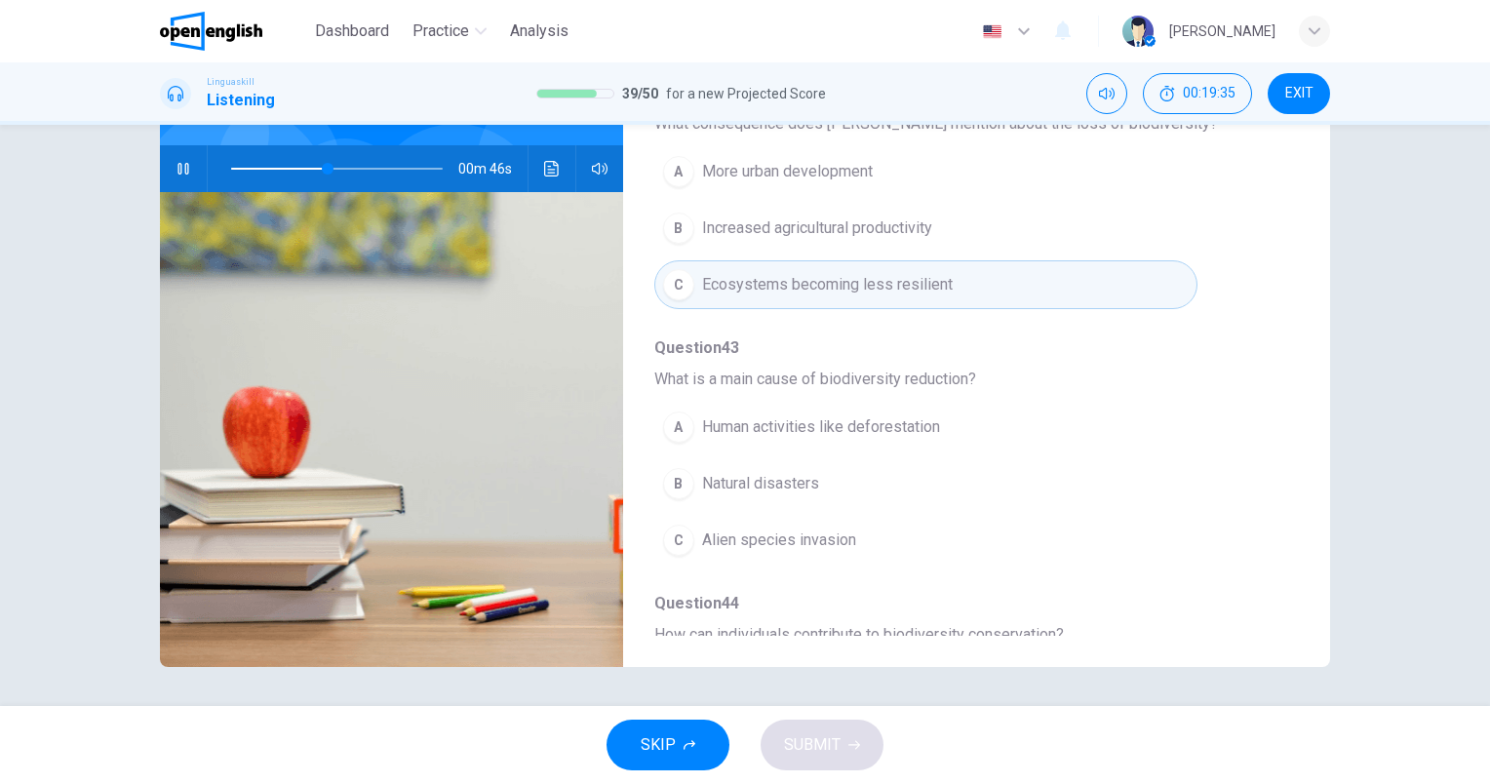
scroll to position [737, 0]
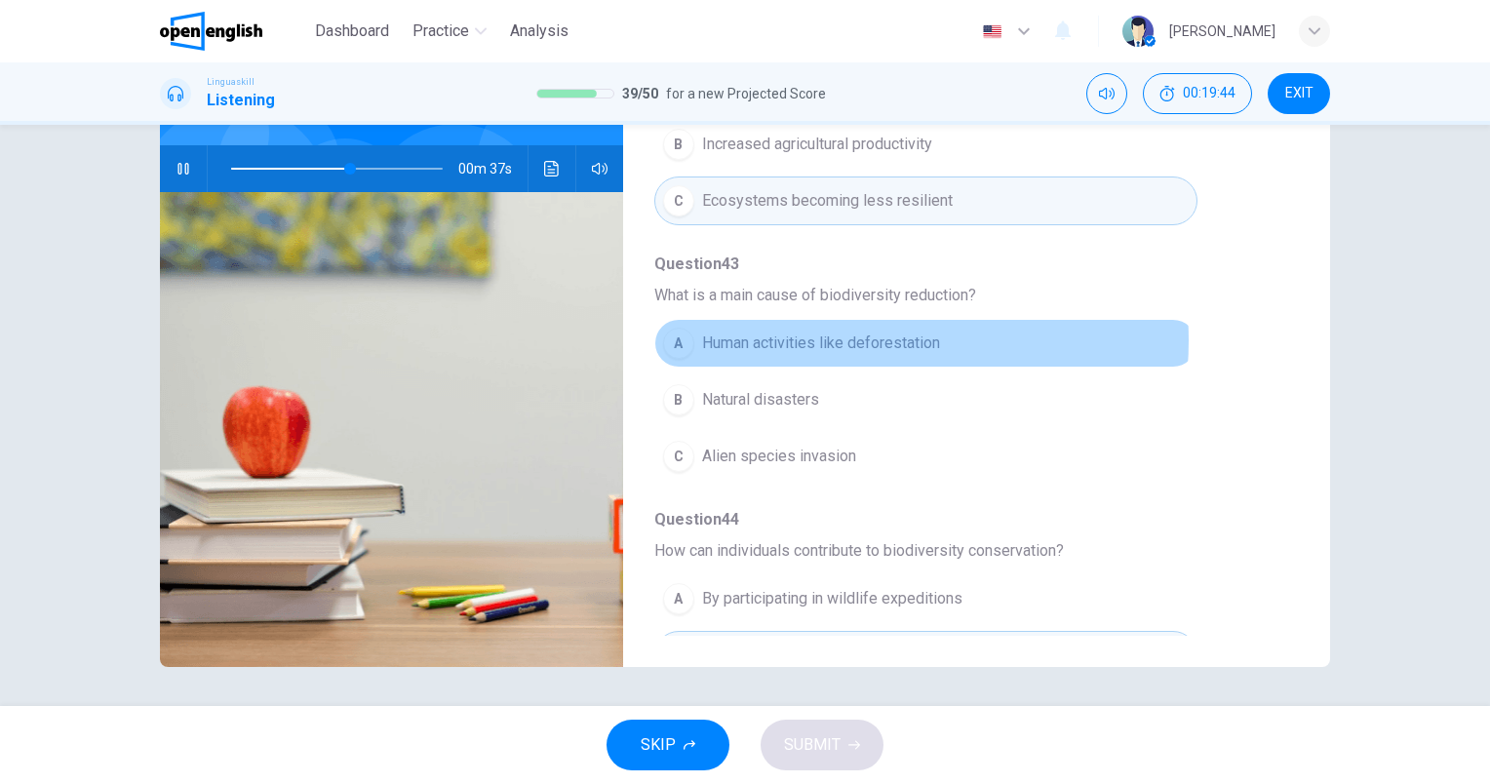
click at [831, 336] on span "Human activities like deforestation" at bounding box center [821, 343] width 238 height 23
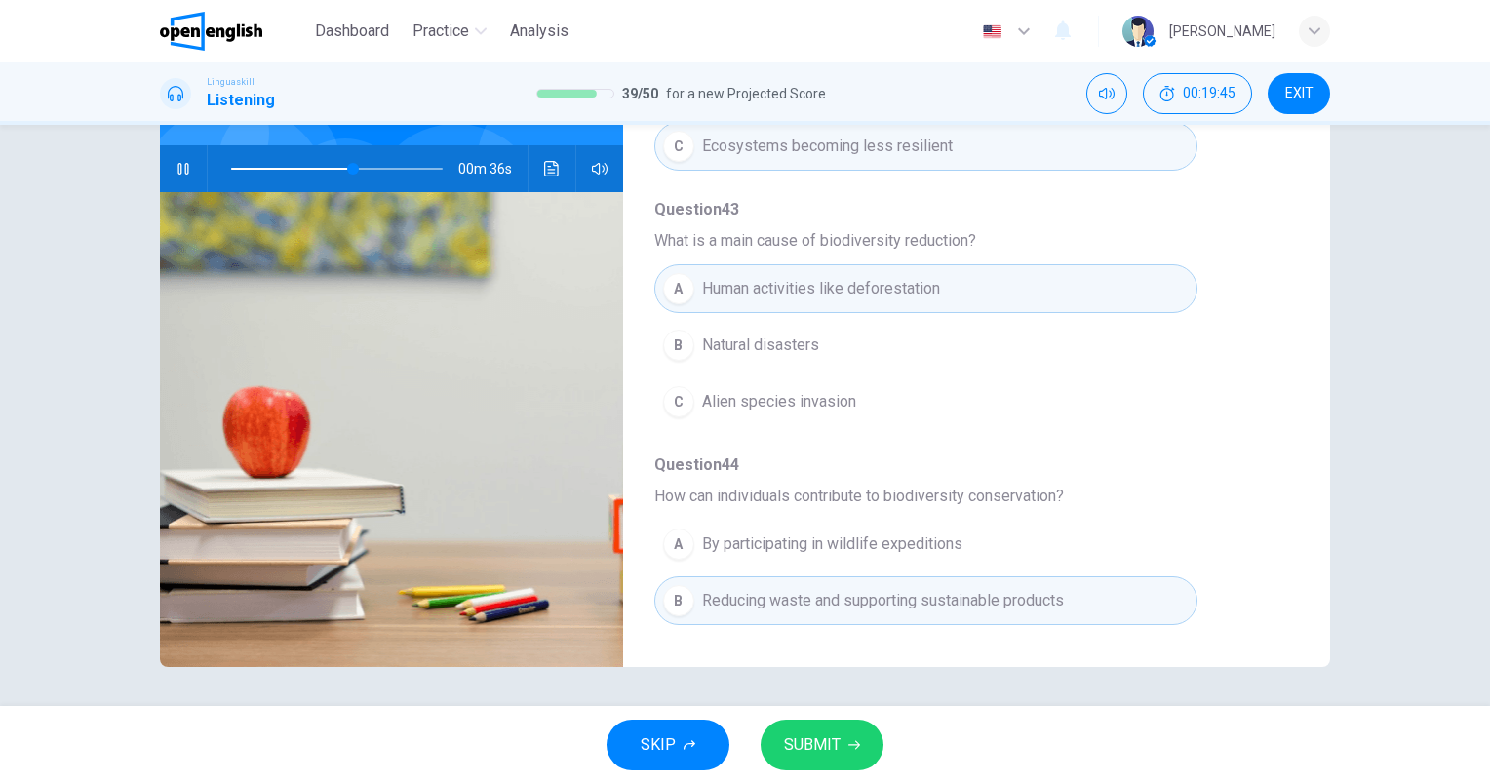
scroll to position [835, 0]
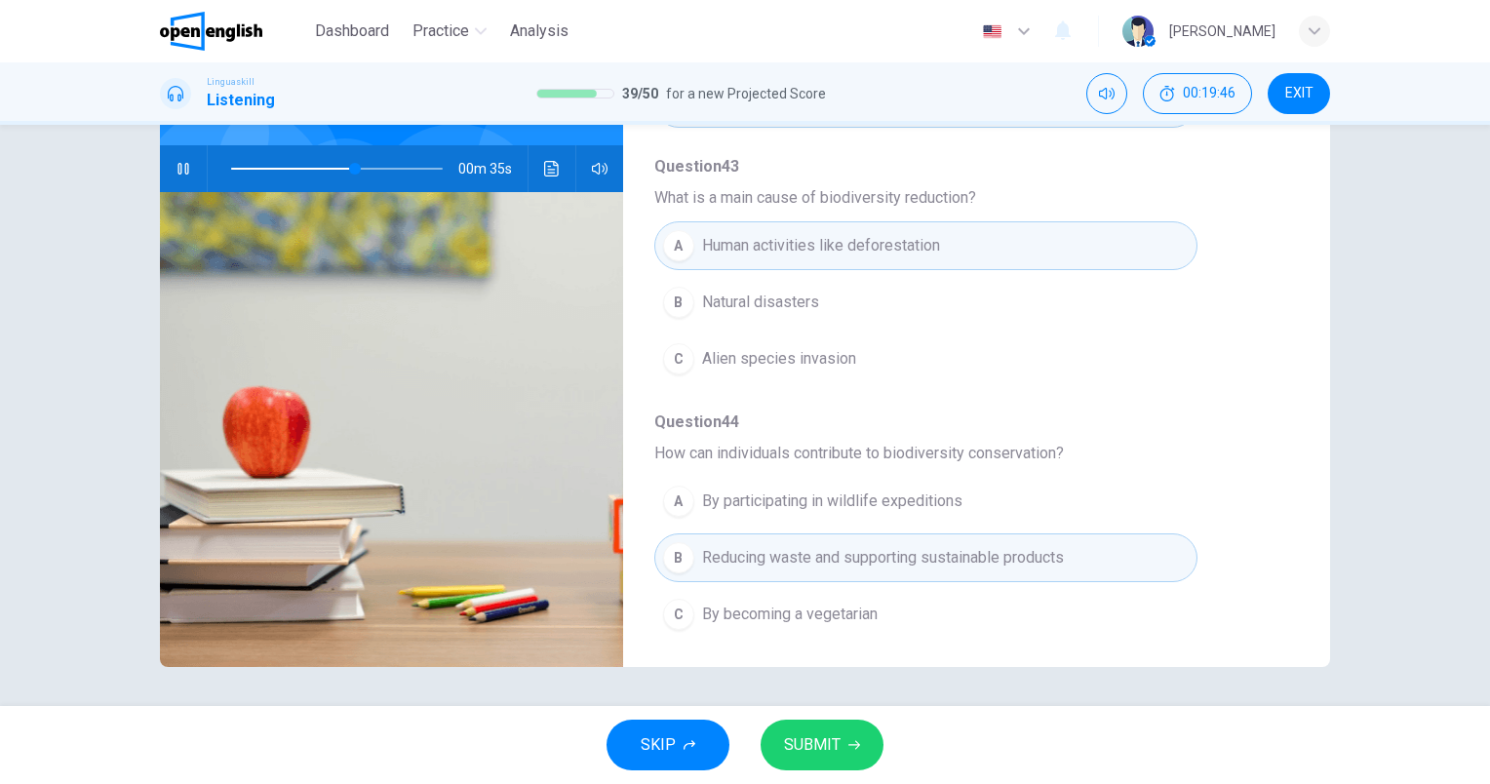
click at [841, 746] on button "SUBMIT" at bounding box center [822, 745] width 123 height 51
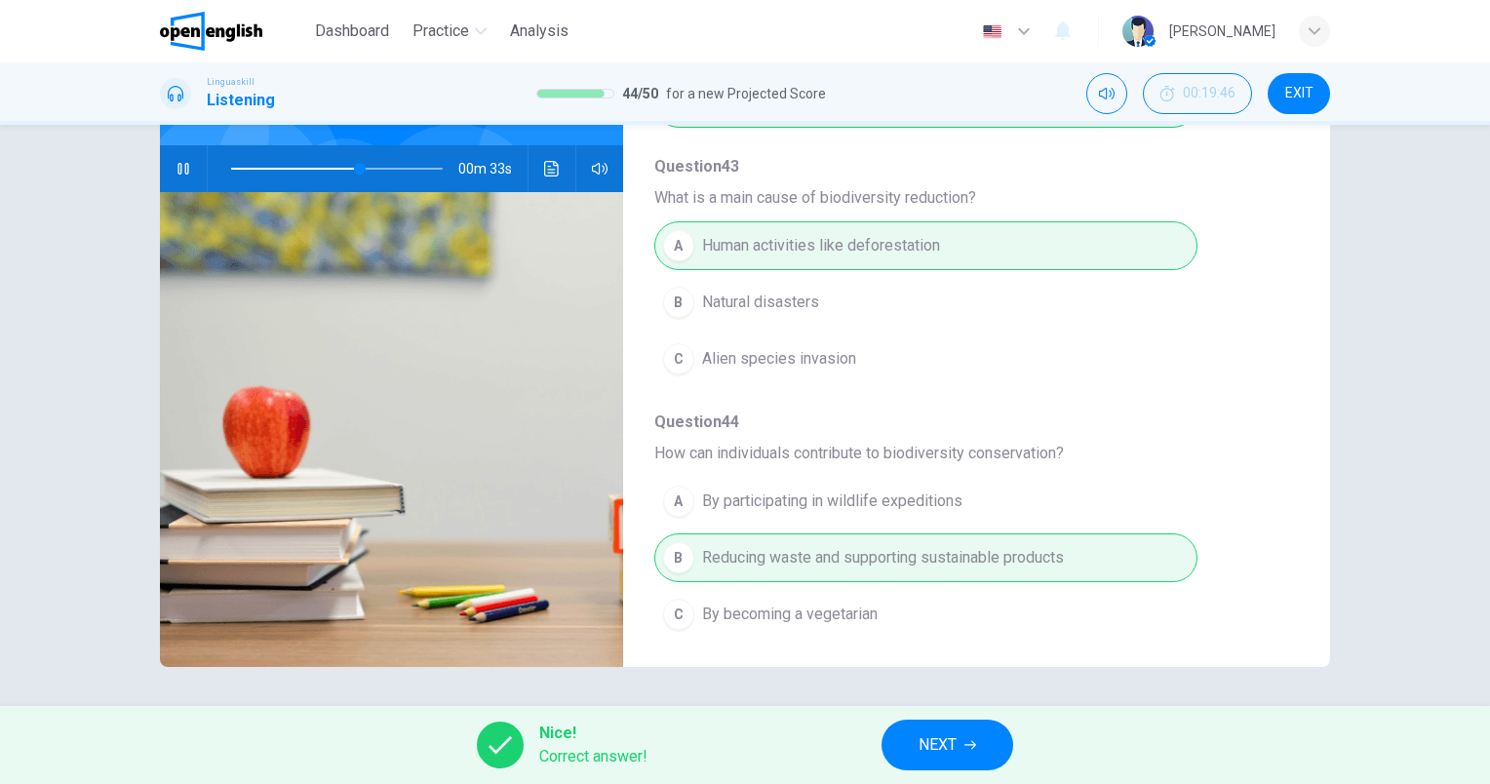
type input "**"
click at [959, 743] on button "NEXT" at bounding box center [947, 745] width 132 height 51
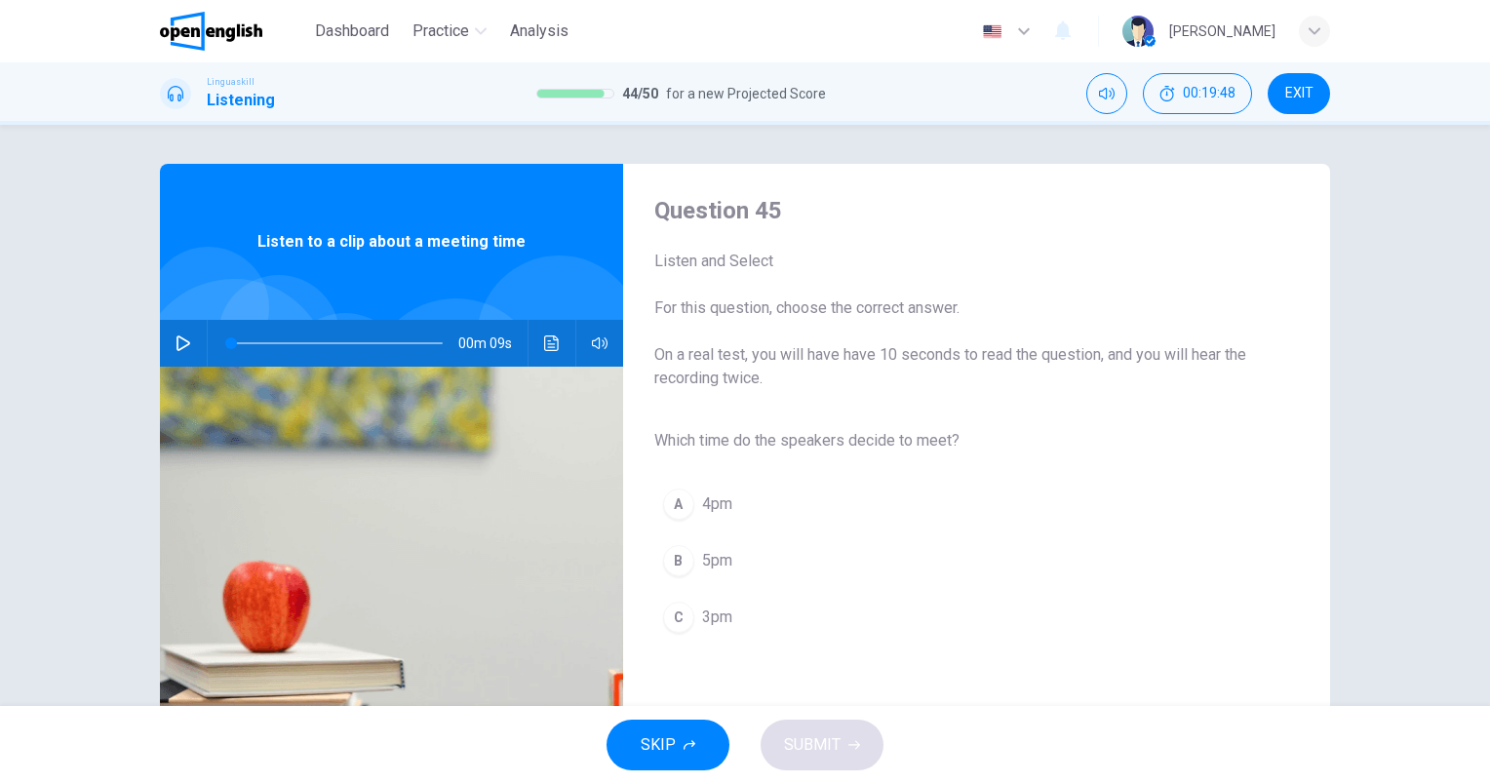
scroll to position [98, 0]
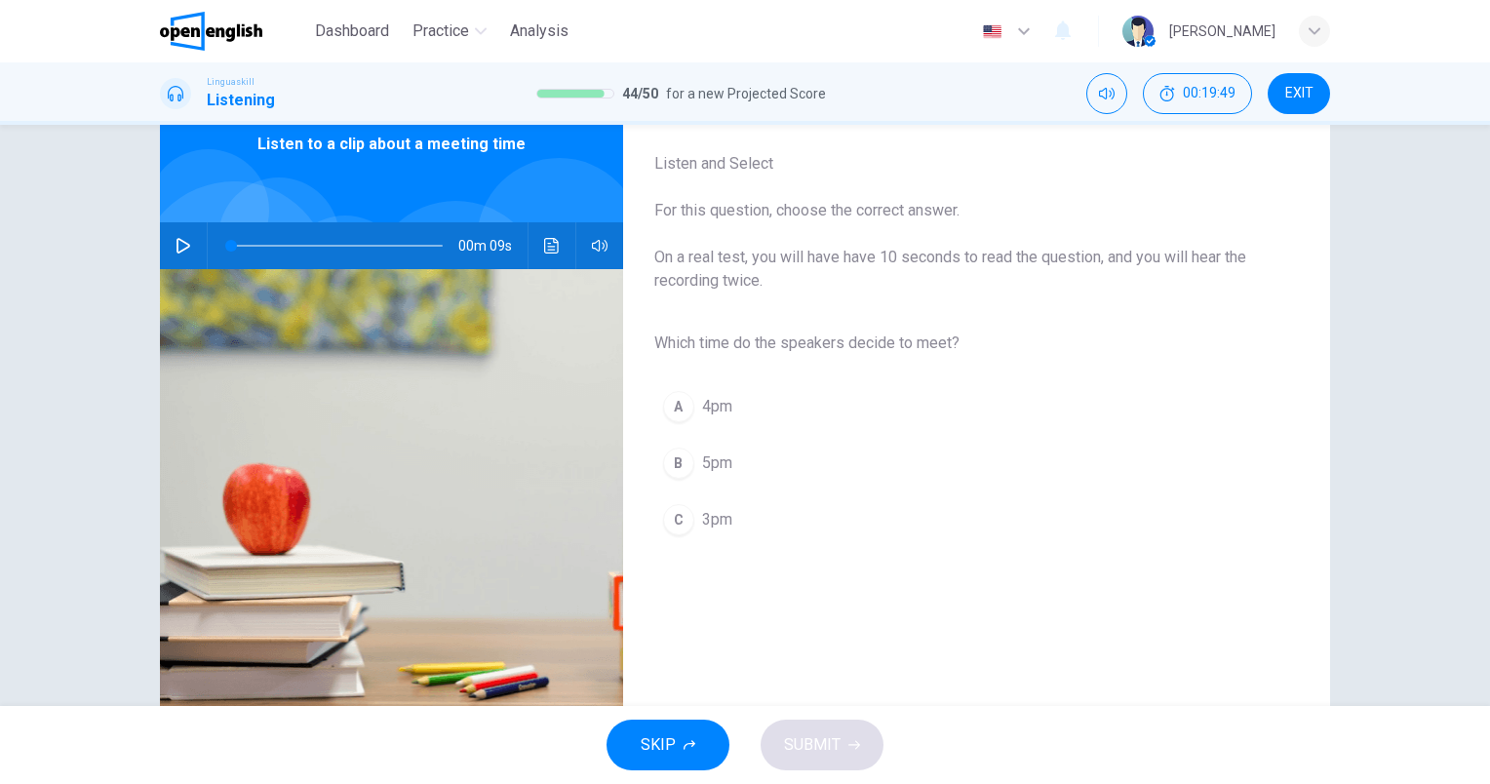
click at [177, 247] on icon "button" at bounding box center [184, 246] width 16 height 16
click at [722, 523] on span "3pm" at bounding box center [717, 519] width 30 height 23
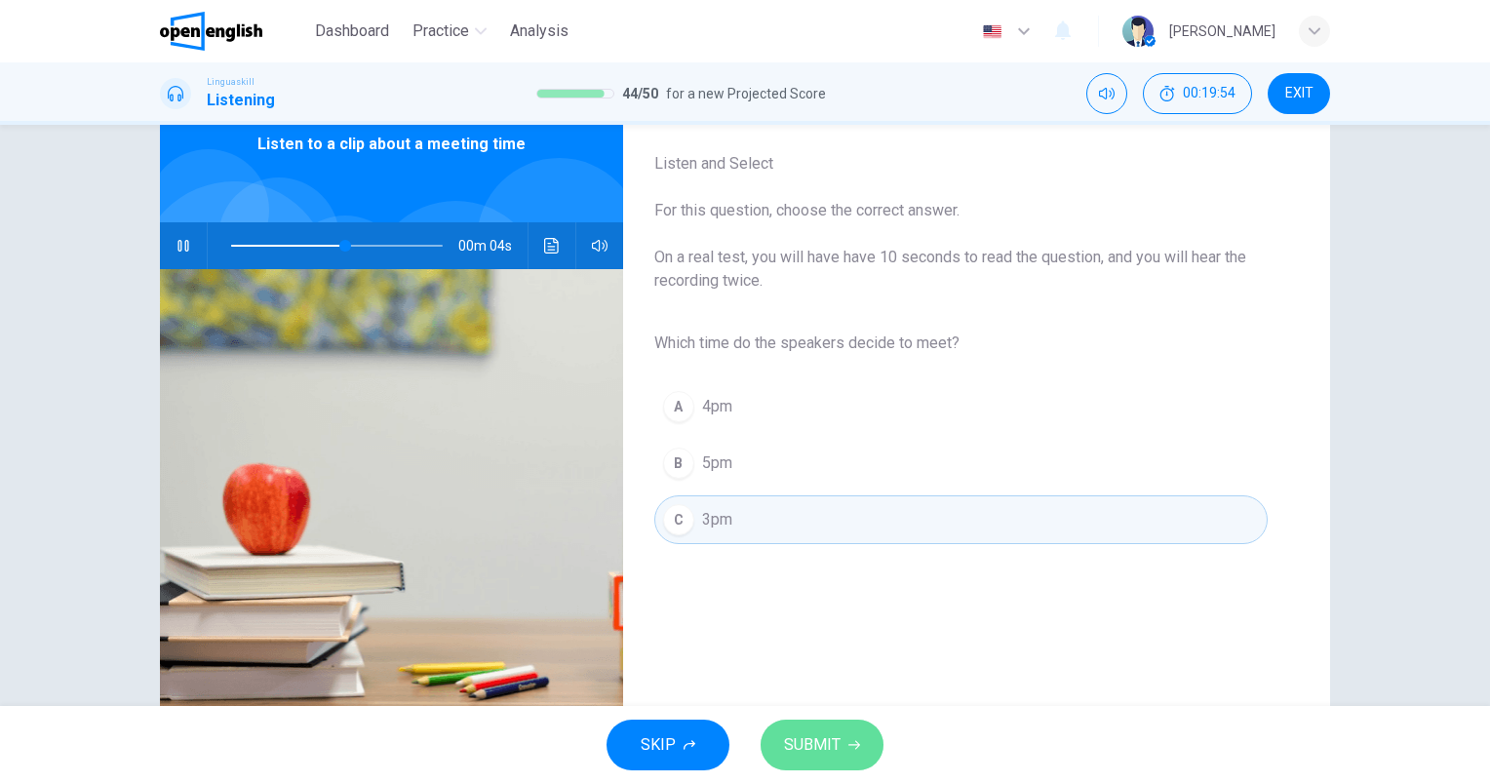
click at [848, 760] on button "SUBMIT" at bounding box center [822, 745] width 123 height 51
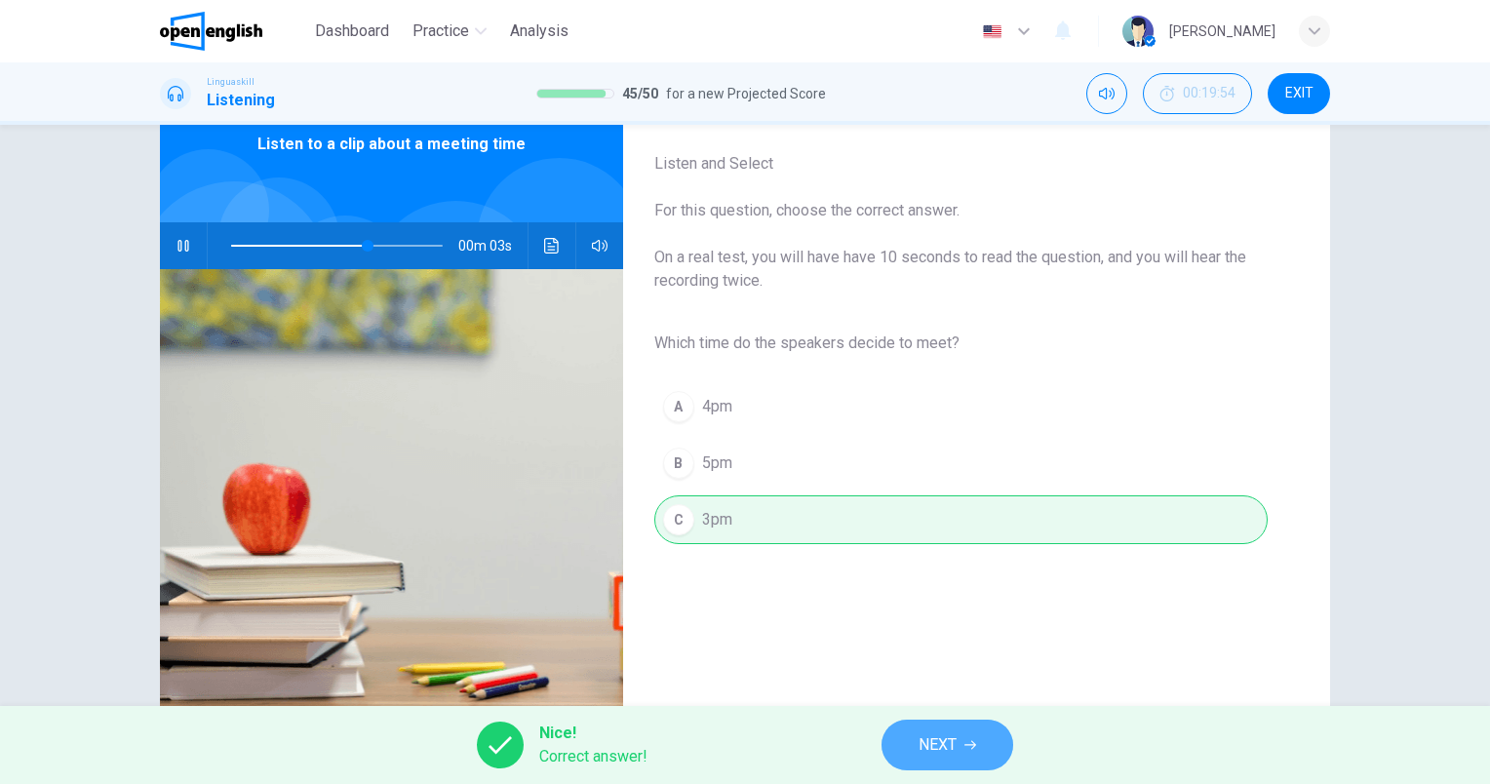
click at [922, 733] on span "NEXT" at bounding box center [937, 744] width 38 height 27
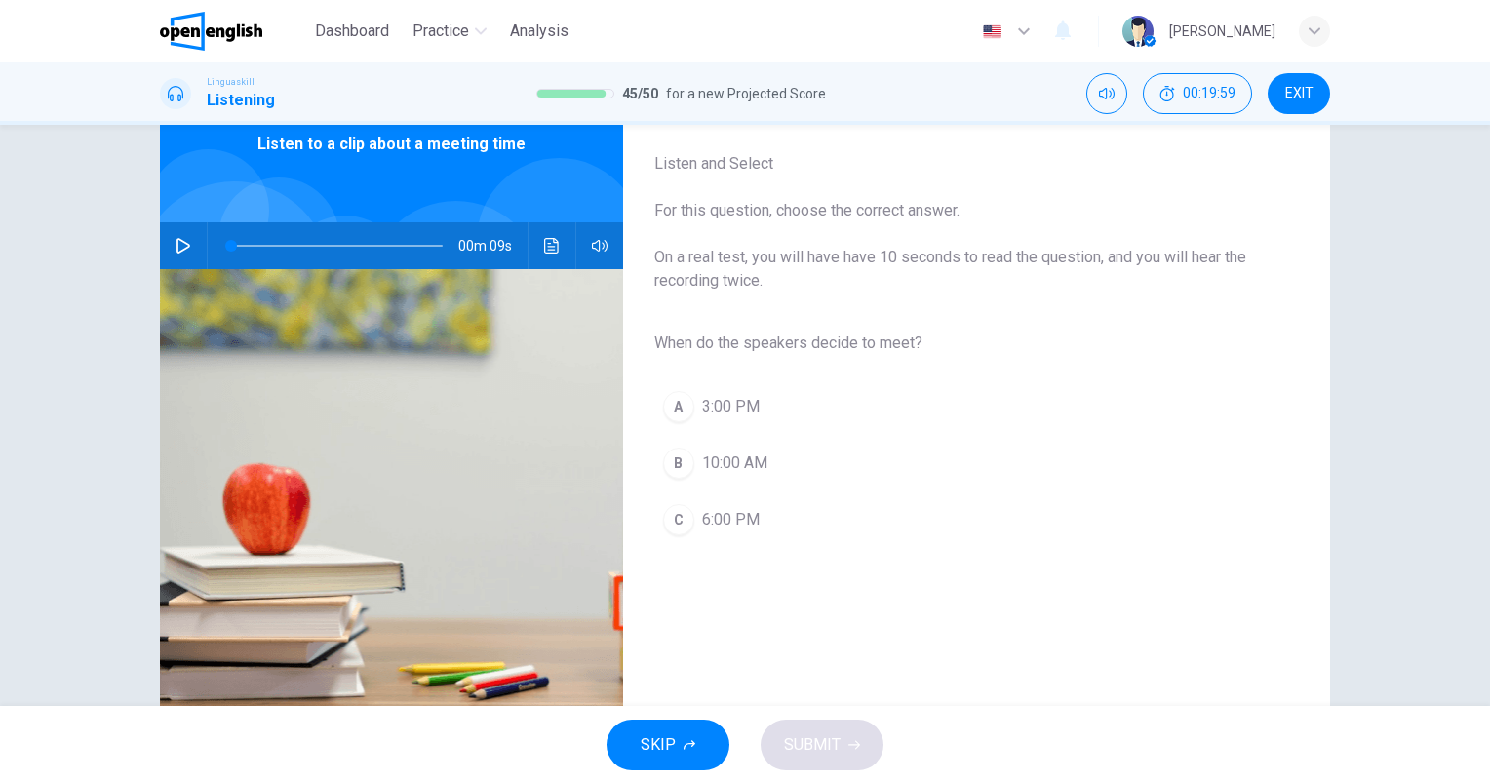
click at [182, 242] on icon "button" at bounding box center [184, 246] width 16 height 16
click at [741, 408] on span "3:00 PM" at bounding box center [731, 406] width 58 height 23
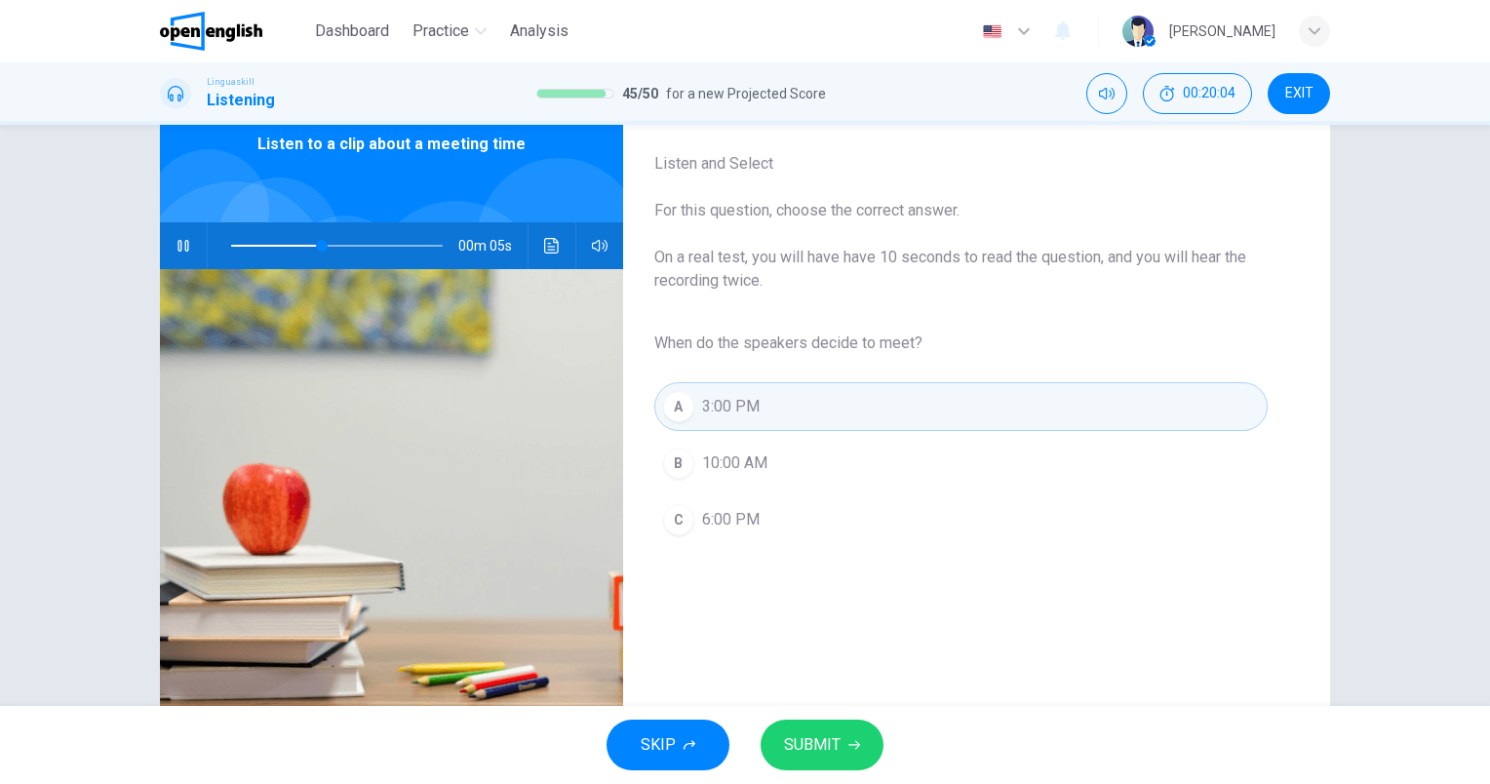
click at [827, 749] on span "SUBMIT" at bounding box center [812, 744] width 57 height 27
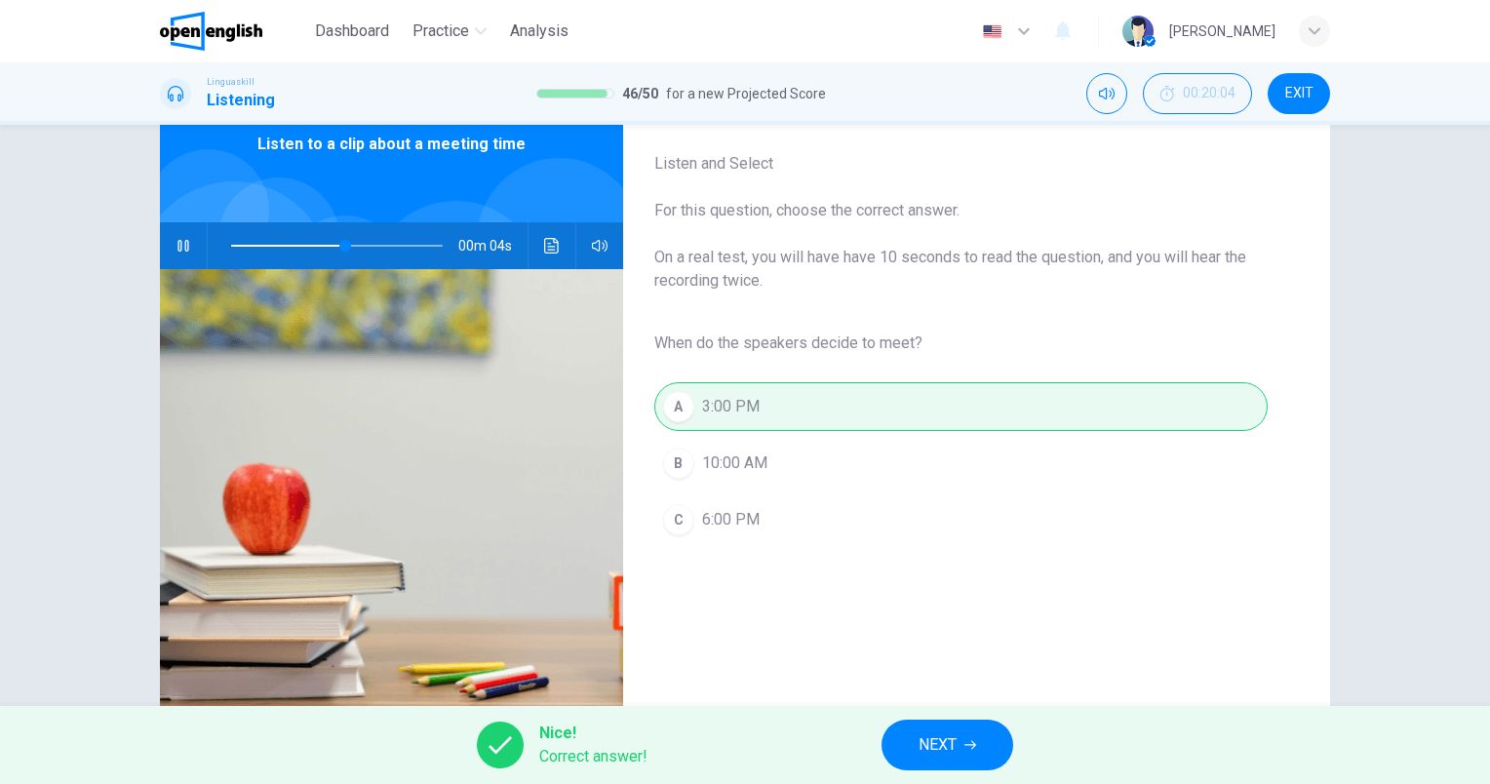
type input "**"
click at [929, 741] on span "NEXT" at bounding box center [937, 744] width 38 height 27
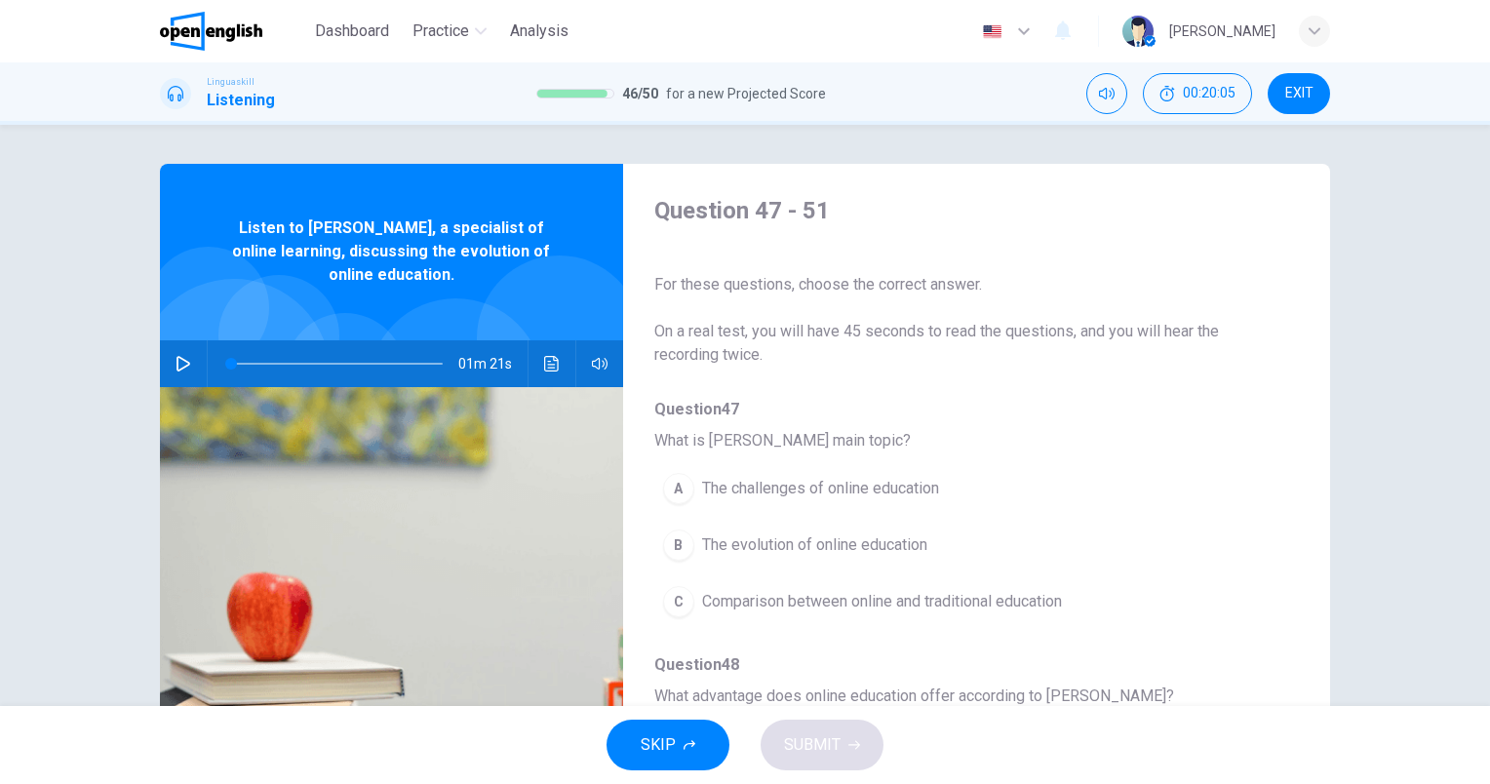
click at [179, 363] on icon "button" at bounding box center [184, 364] width 16 height 16
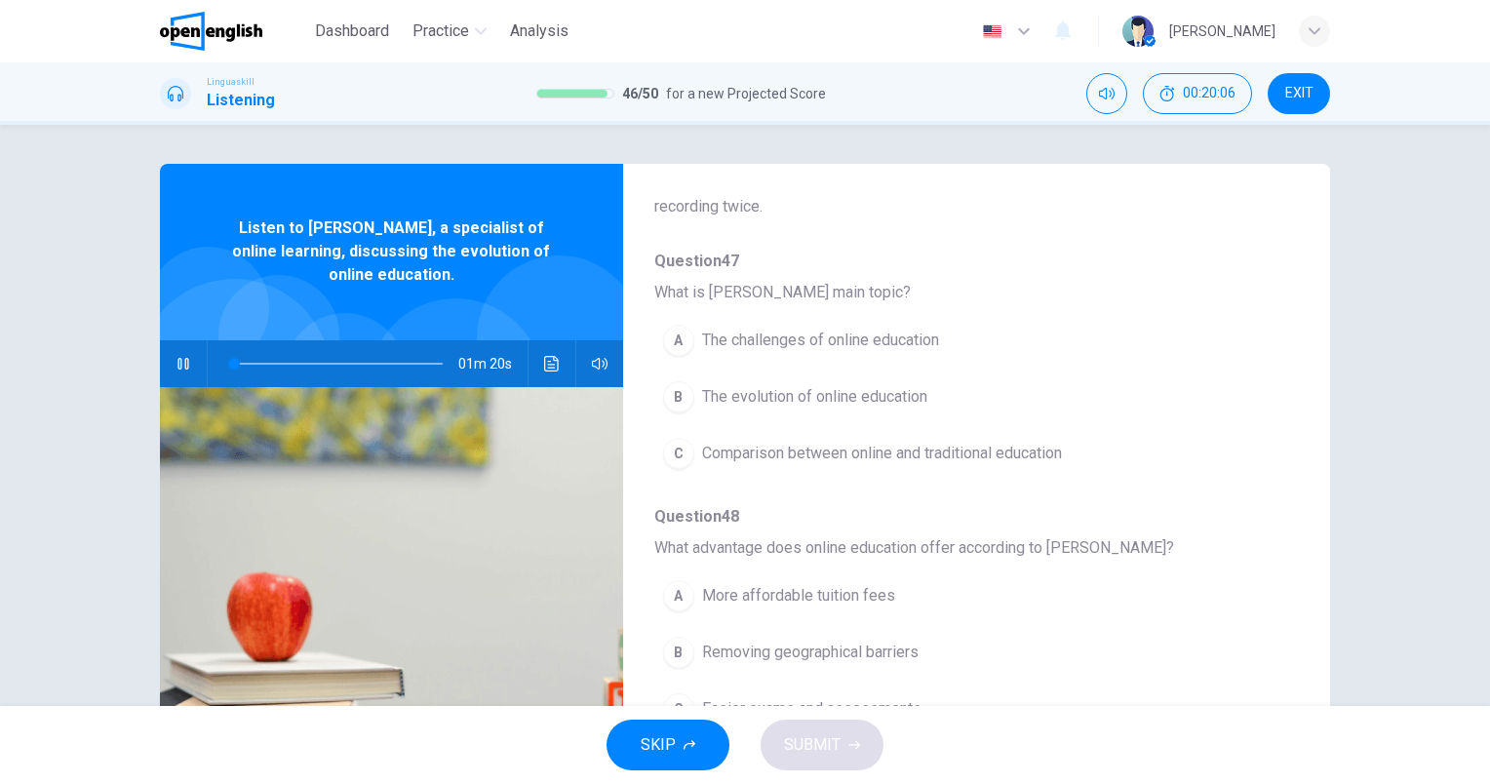
scroll to position [195, 0]
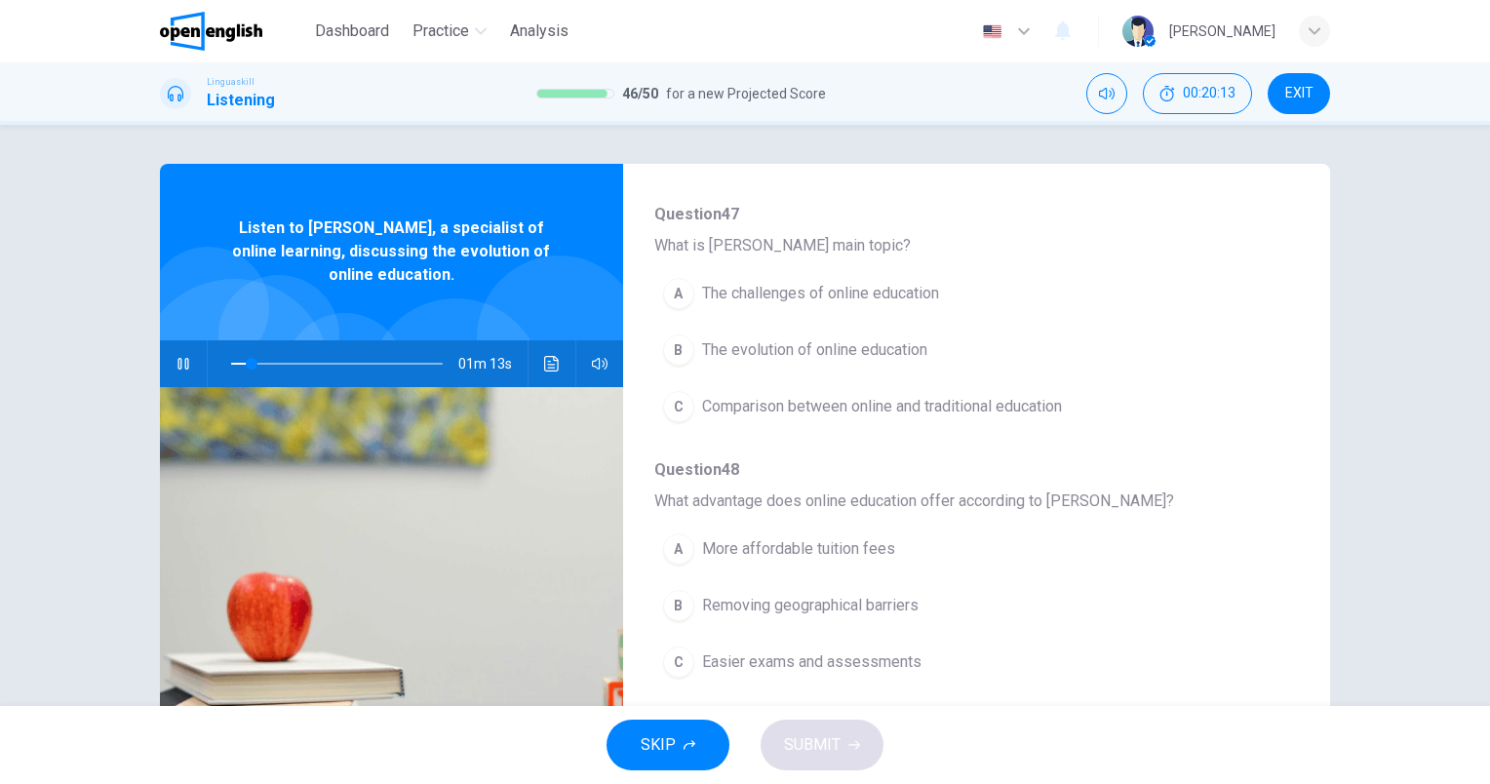
click at [899, 352] on span "The evolution of online education" at bounding box center [814, 349] width 225 height 23
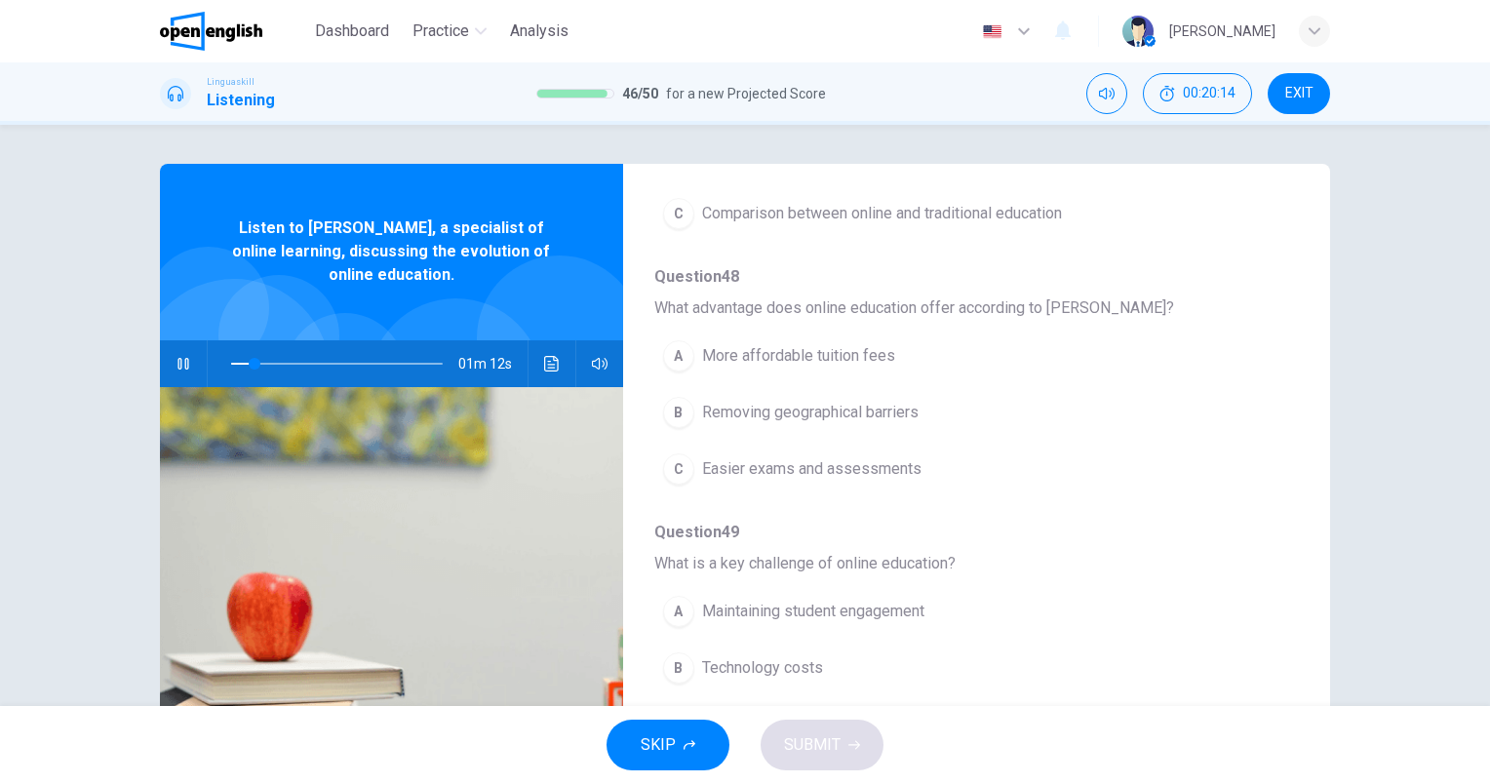
scroll to position [390, 0]
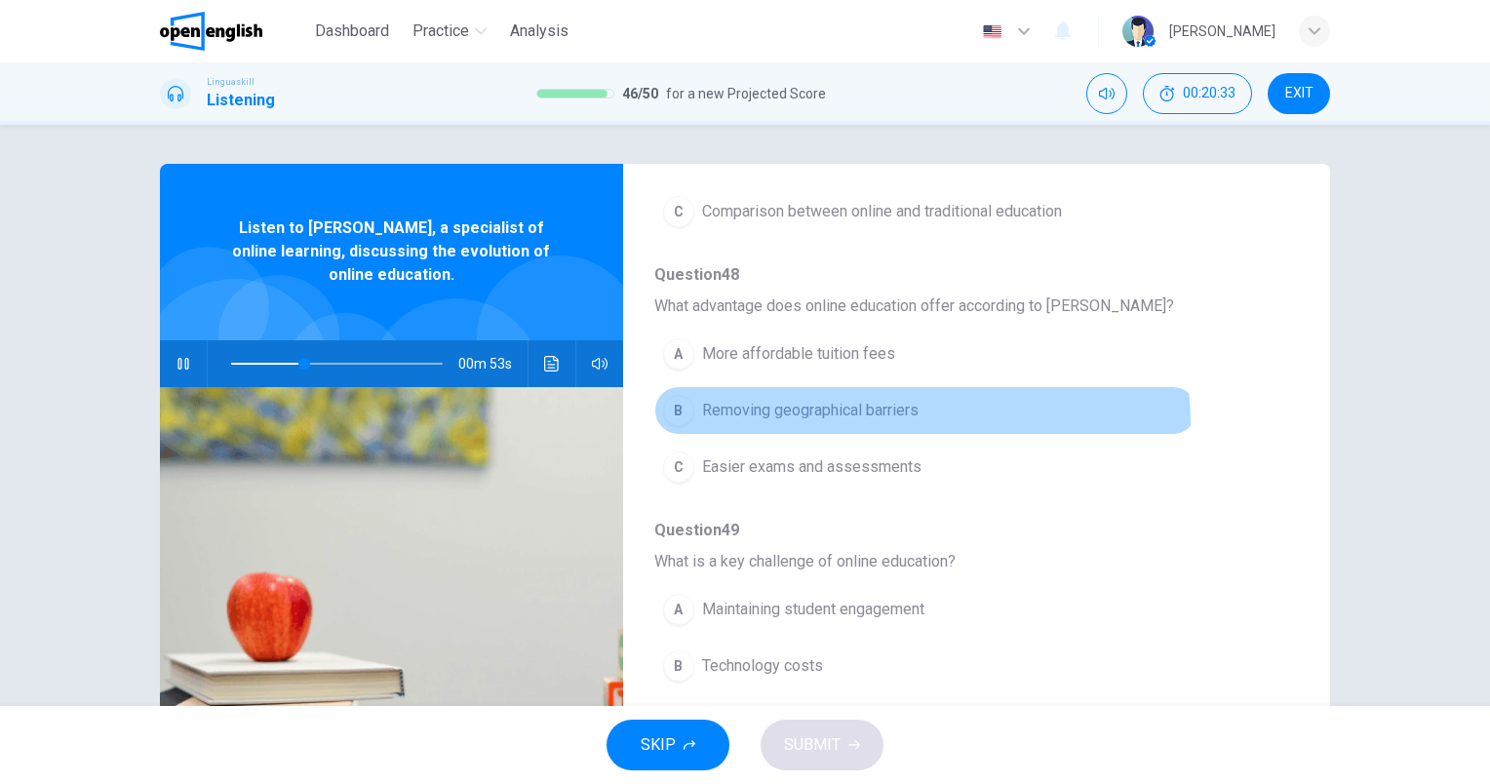
click at [907, 421] on button "B Removing geographical barriers" at bounding box center [925, 410] width 543 height 49
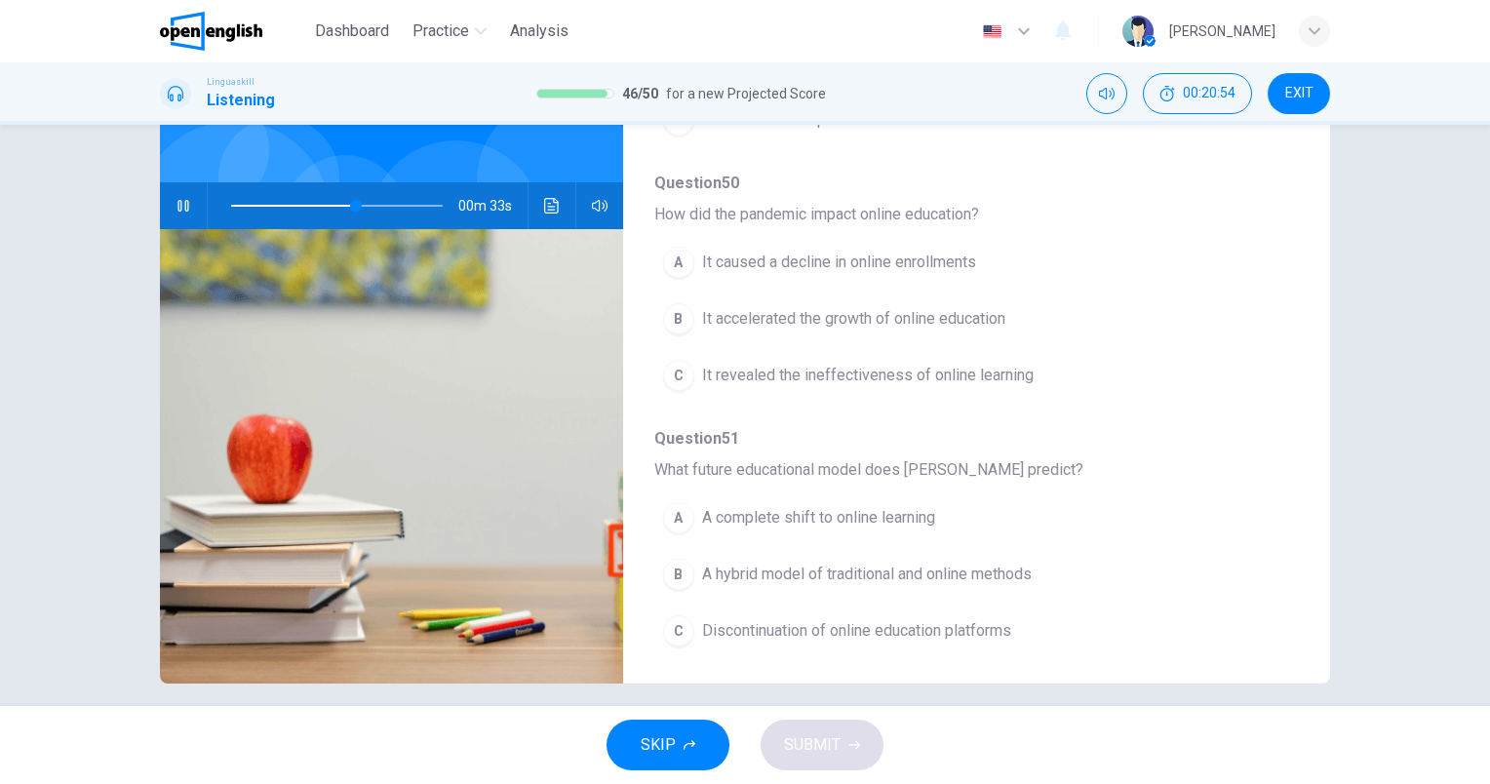
scroll to position [175, 0]
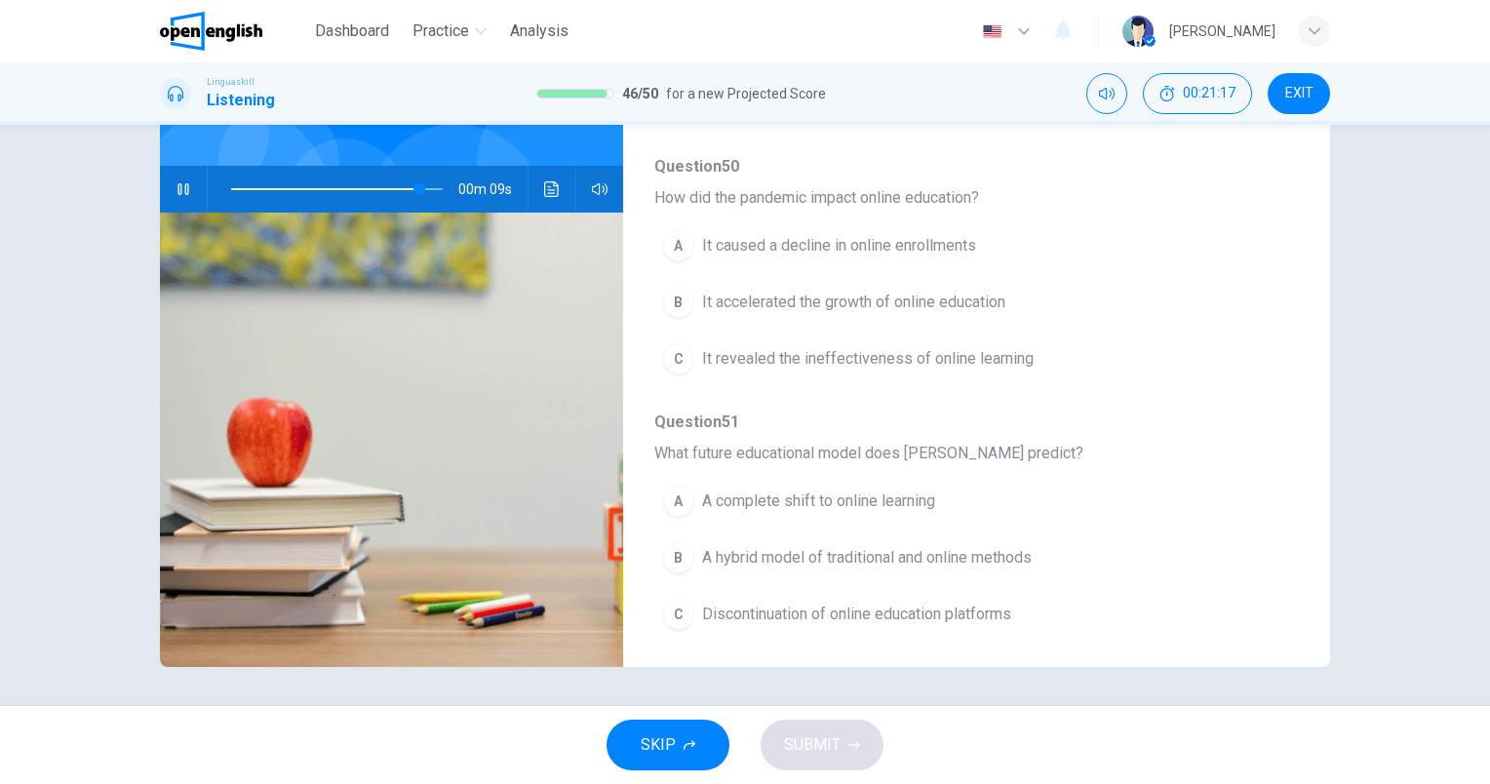
click at [975, 547] on span "A hybrid model of traditional and online methods" at bounding box center [867, 557] width 330 height 23
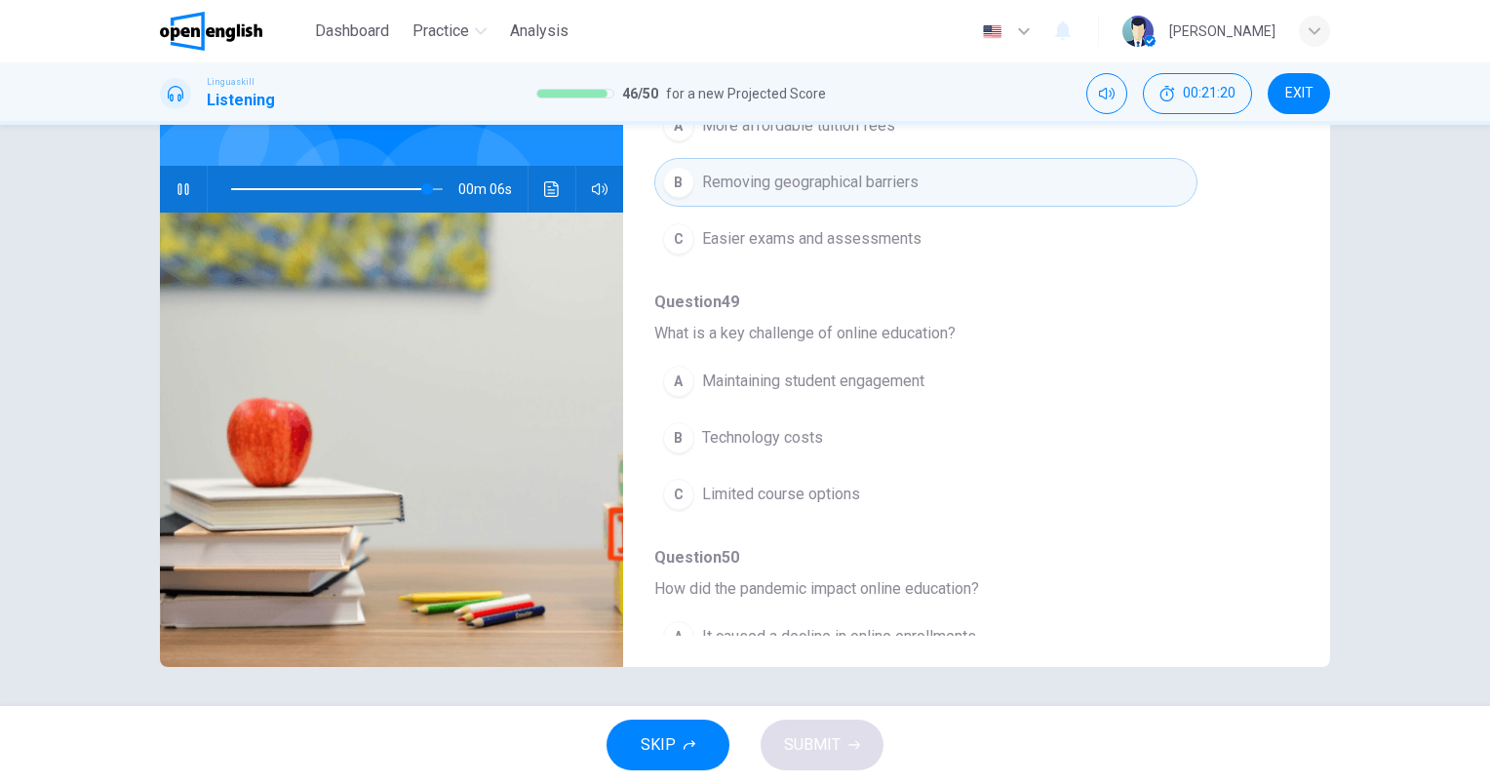
scroll to position [445, 0]
click at [300, 179] on span at bounding box center [337, 189] width 212 height 27
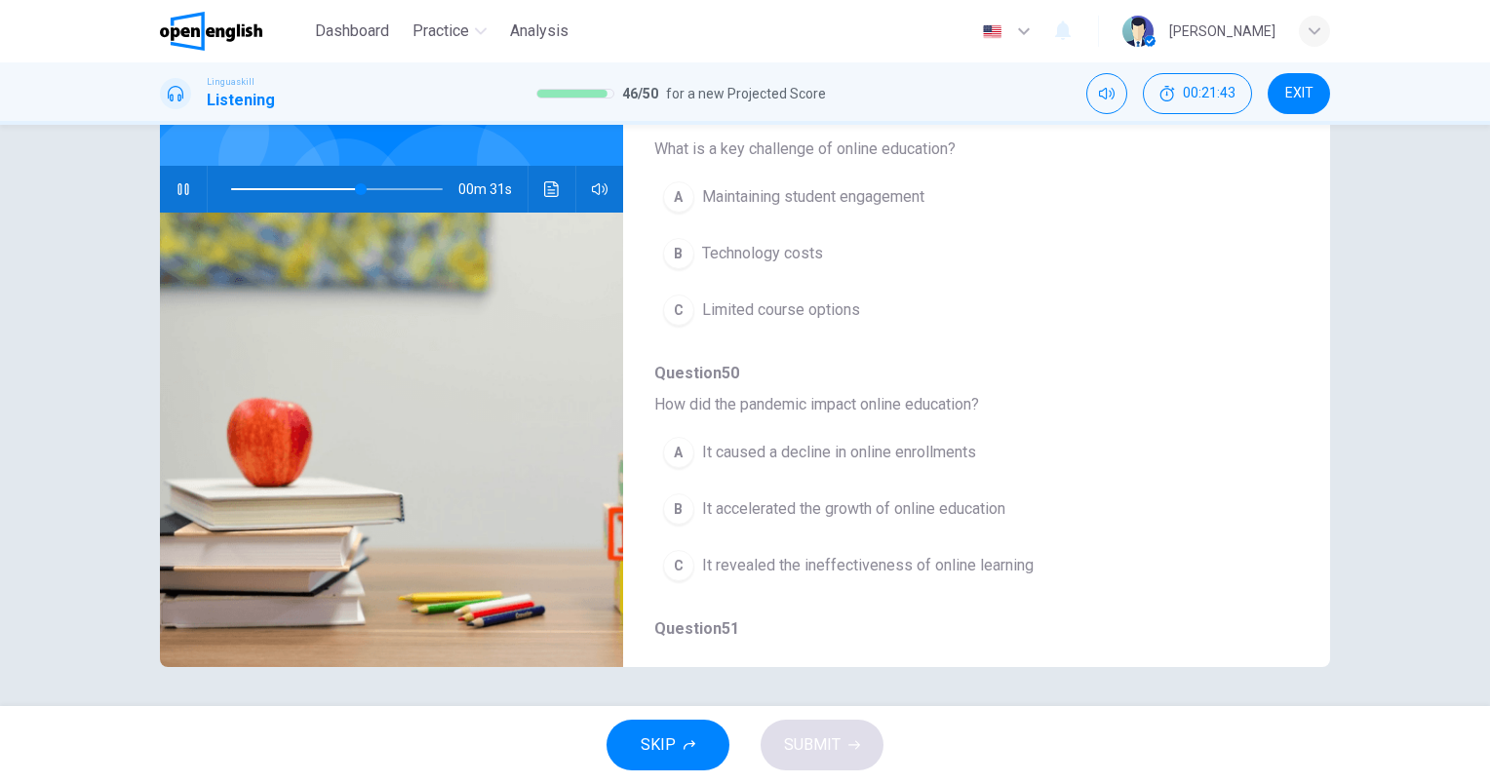
scroll to position [640, 0]
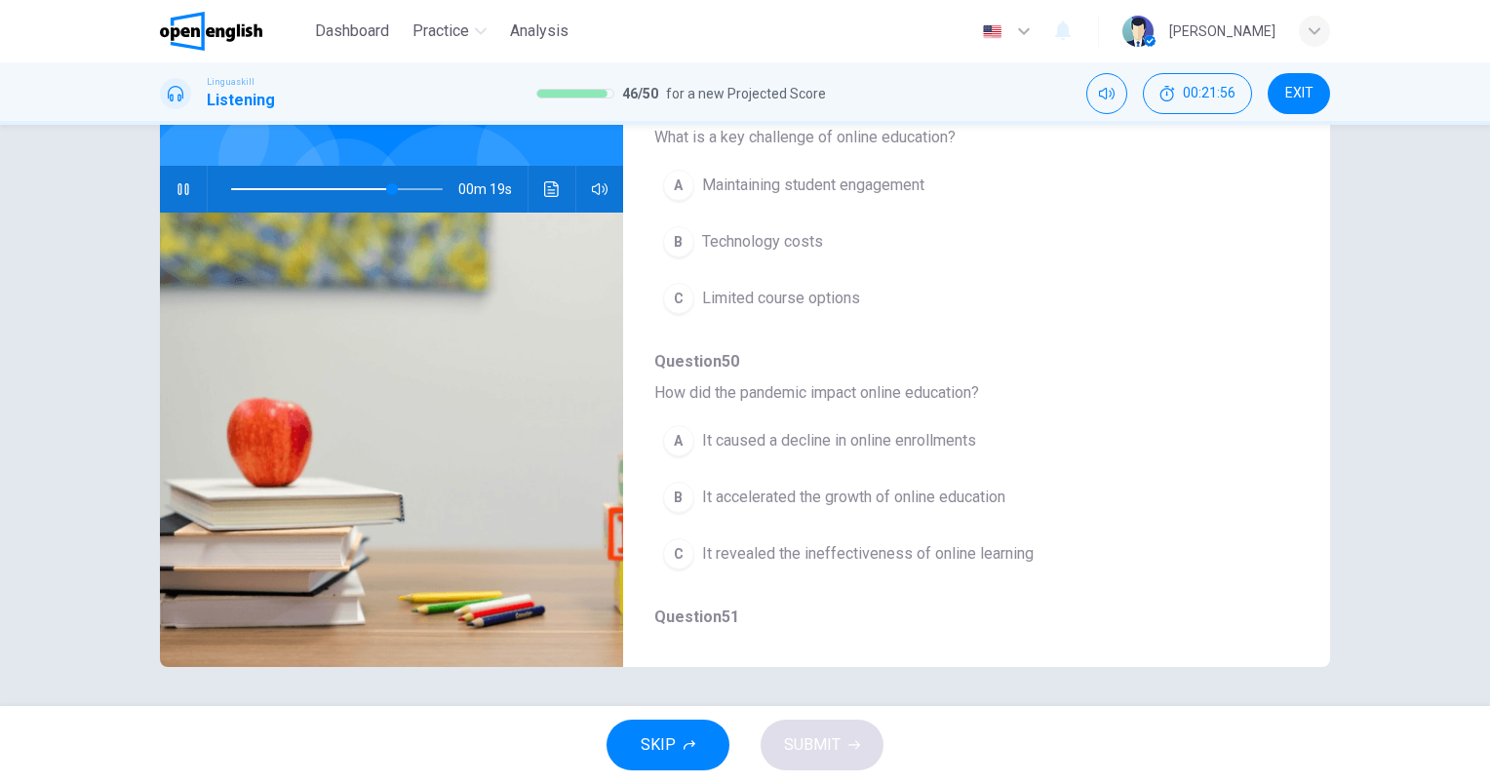
click at [179, 187] on icon "button" at bounding box center [184, 189] width 16 height 16
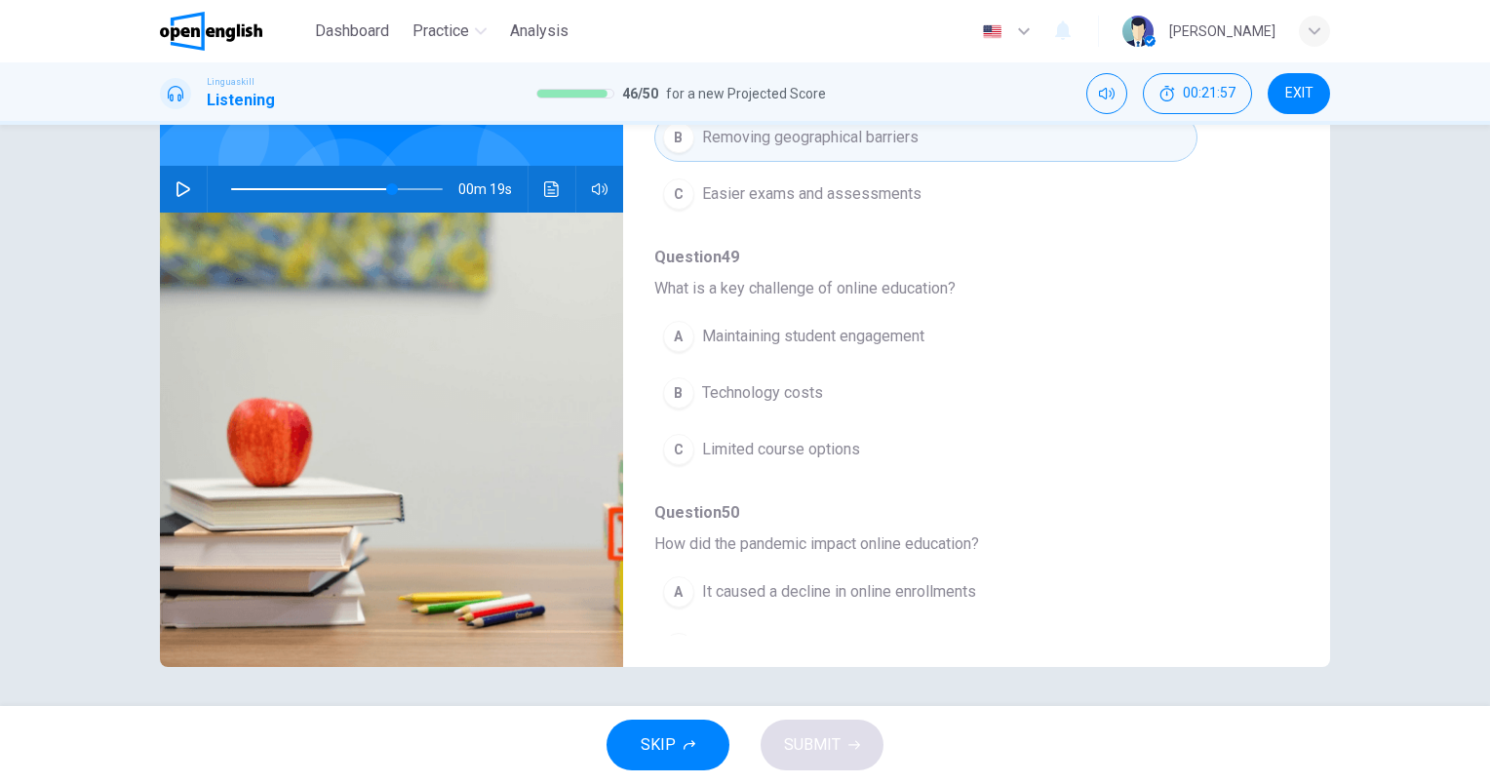
scroll to position [445, 0]
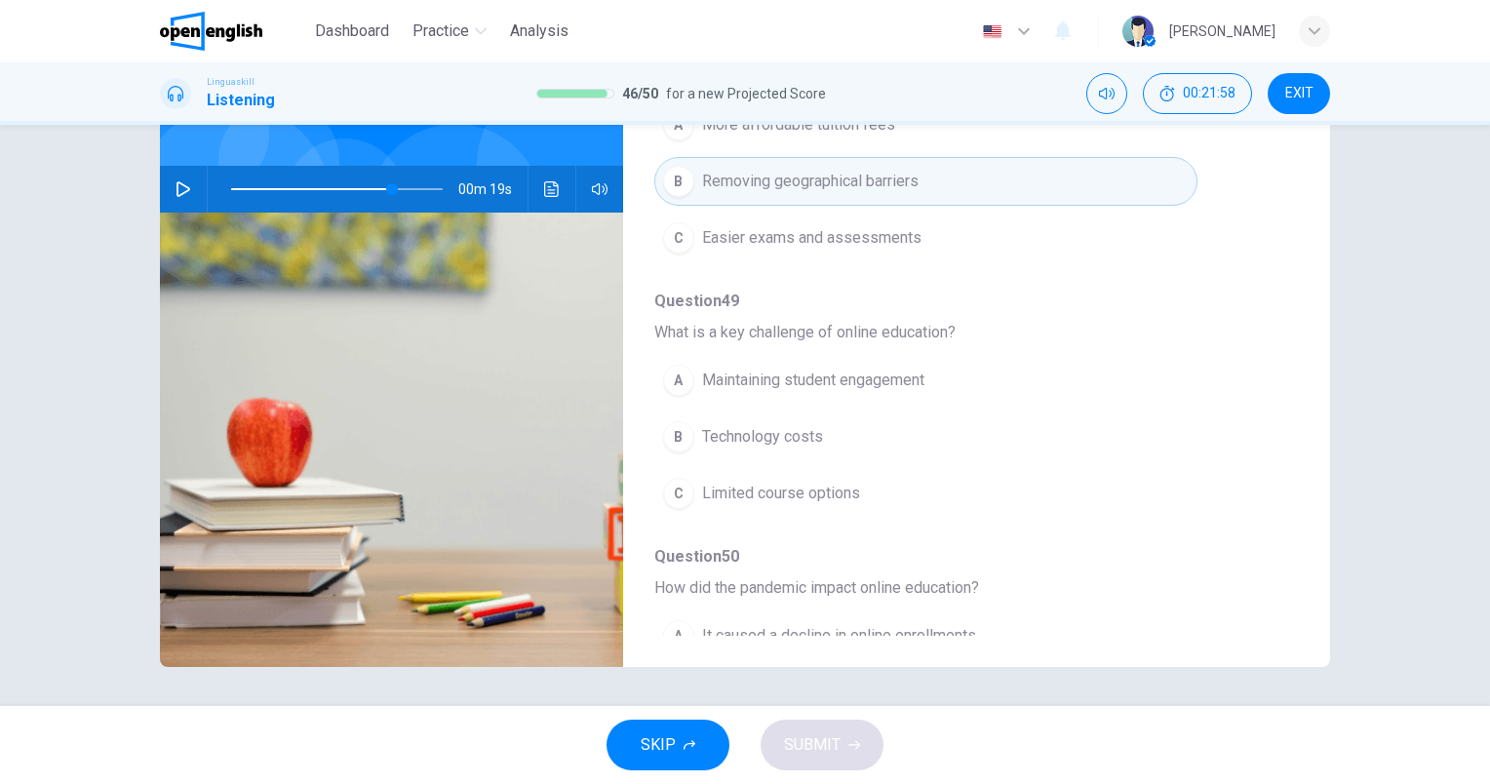
click at [290, 188] on span at bounding box center [311, 189] width 161 height 2
click at [168, 188] on button "button" at bounding box center [183, 189] width 31 height 47
drag, startPoint x: 287, startPoint y: 194, endPoint x: 265, endPoint y: 194, distance: 21.5
click at [287, 194] on span at bounding box center [293, 189] width 12 height 12
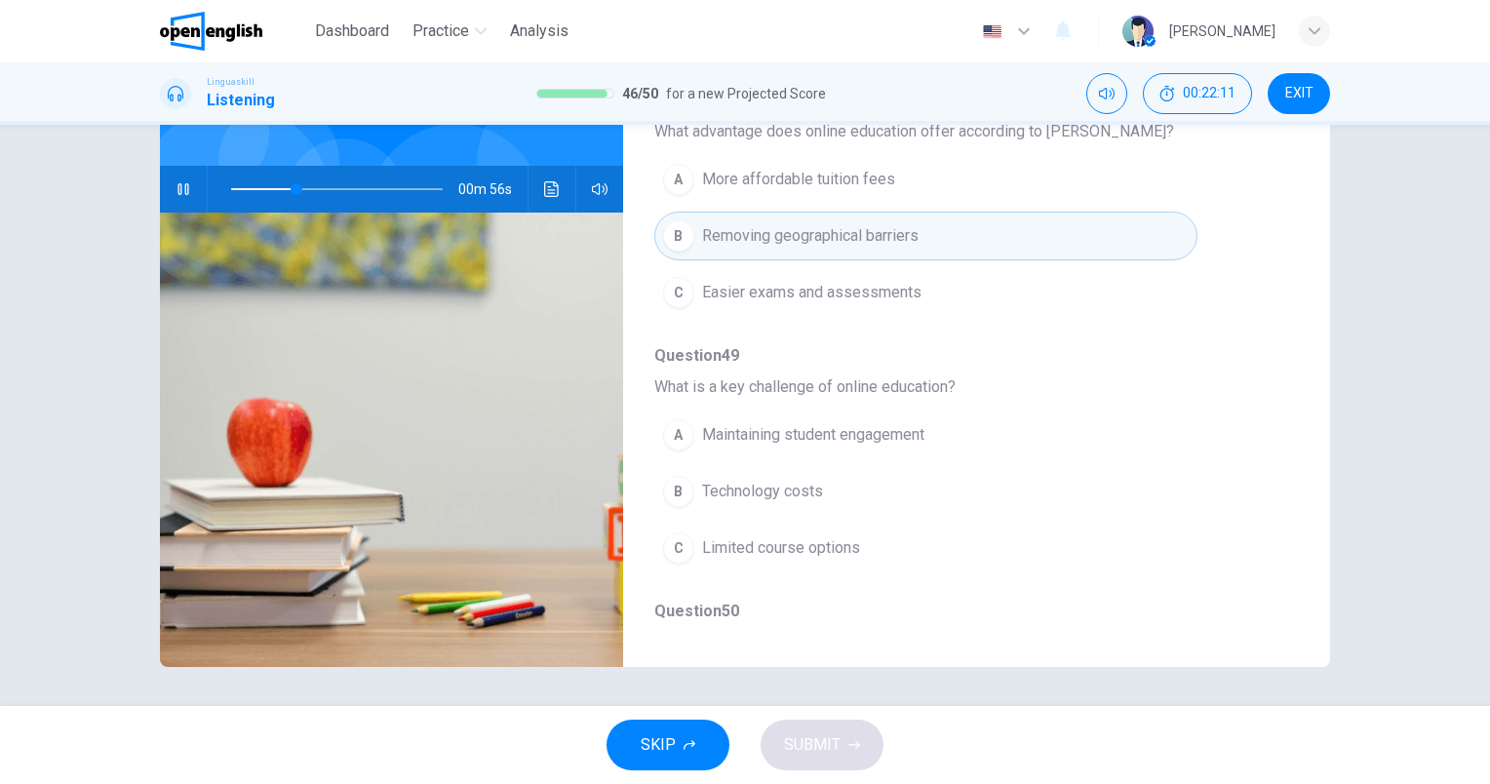
scroll to position [488, 0]
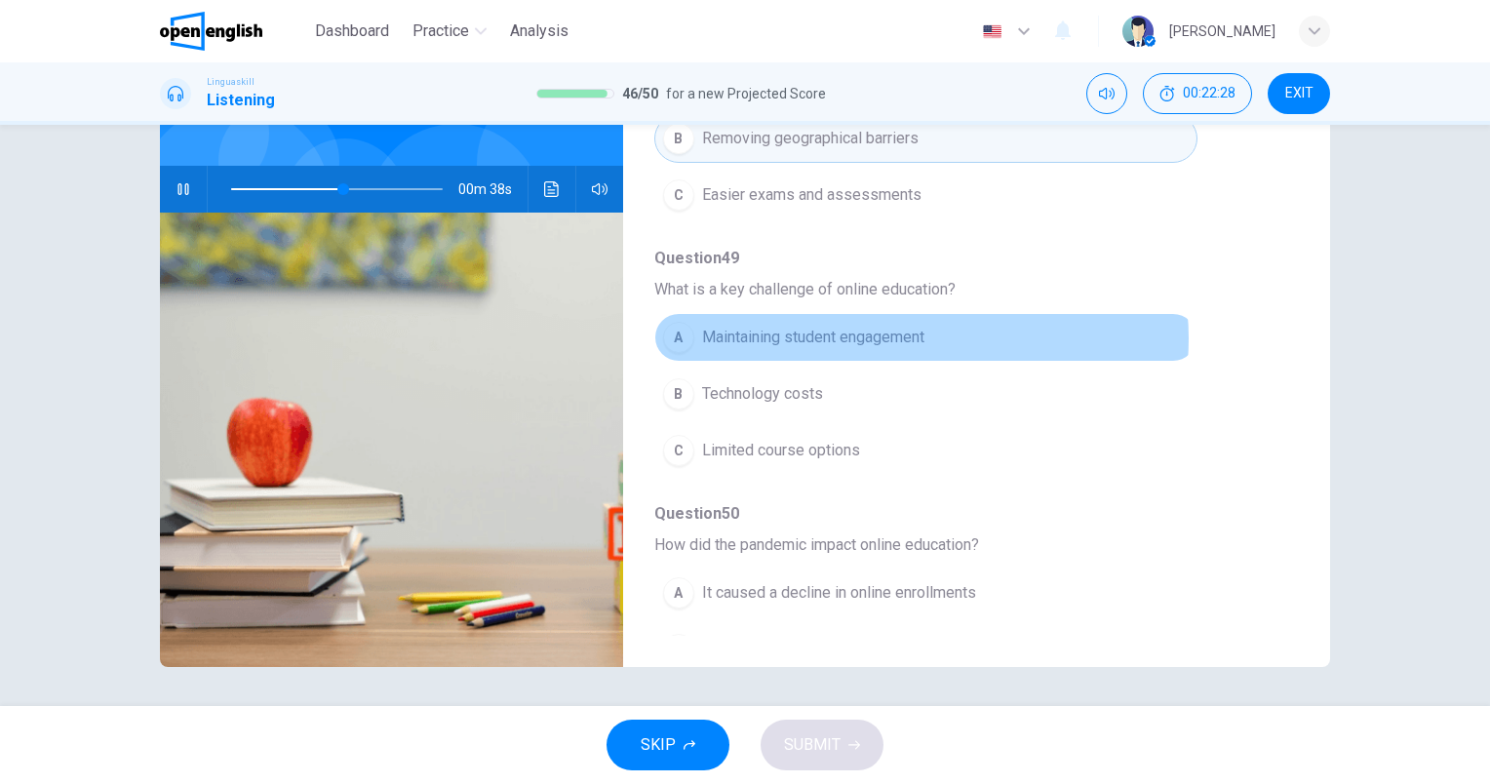
click at [915, 335] on span "Maintaining student engagement" at bounding box center [813, 337] width 222 height 23
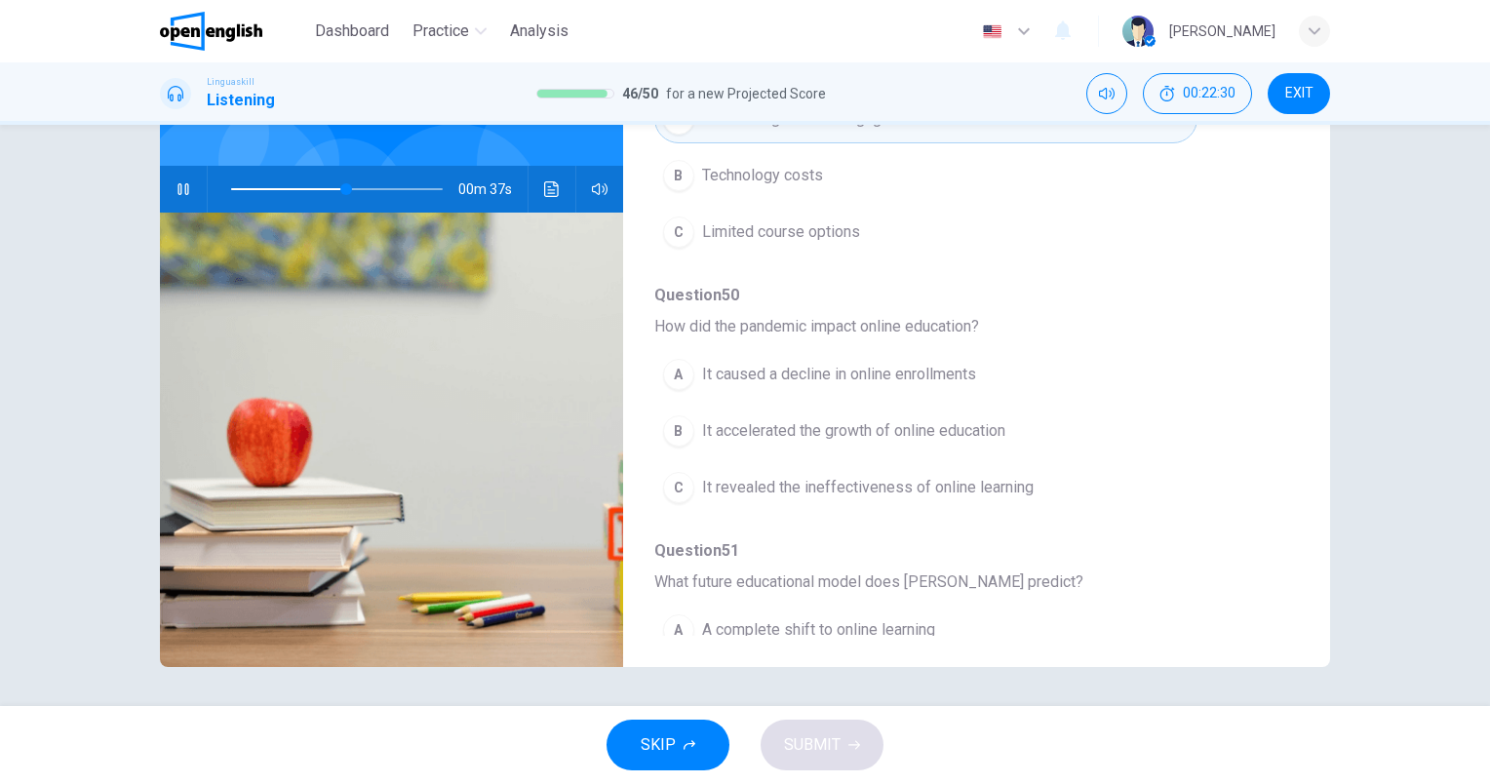
scroll to position [780, 0]
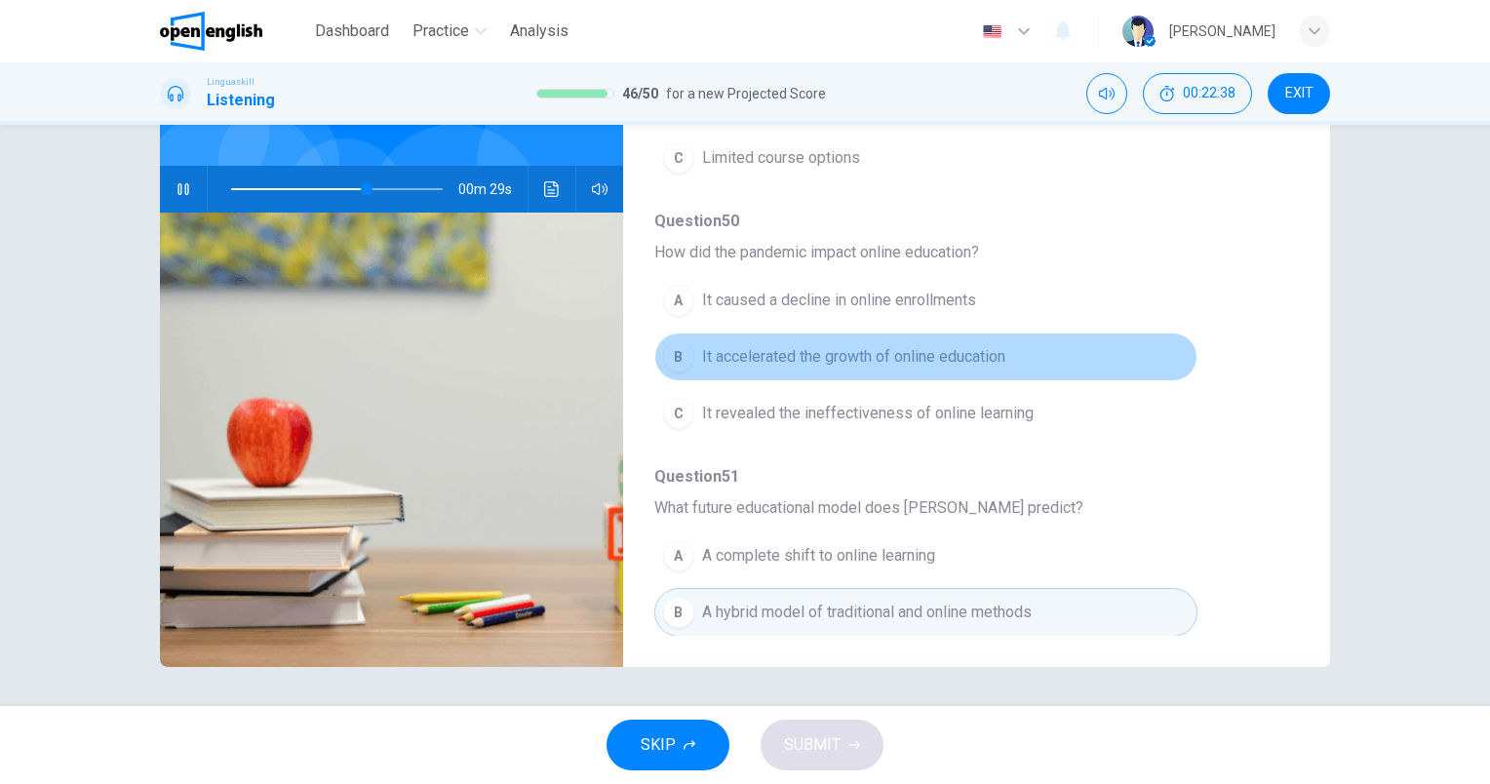
click at [984, 360] on span "It accelerated the growth of online education" at bounding box center [853, 356] width 303 height 23
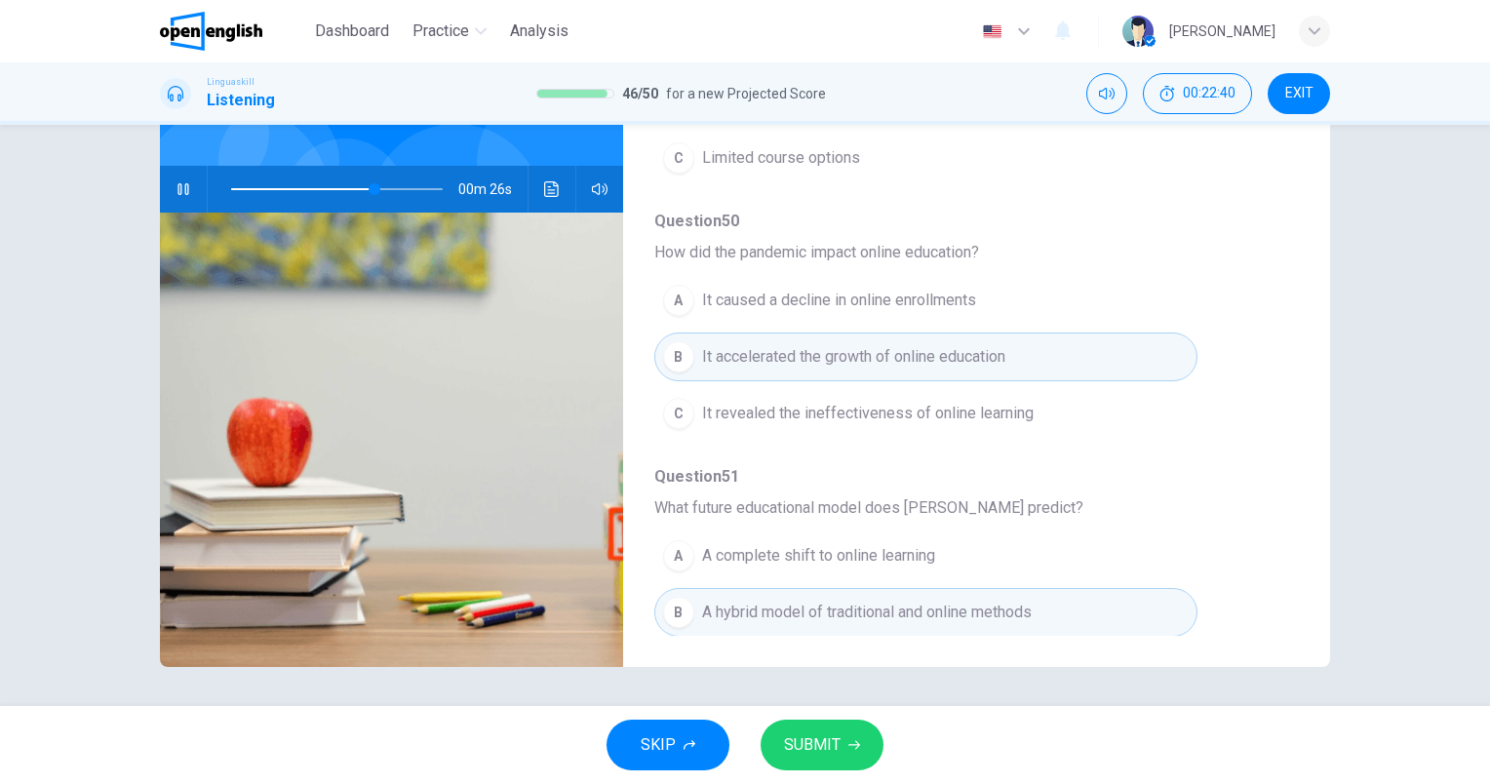
scroll to position [835, 0]
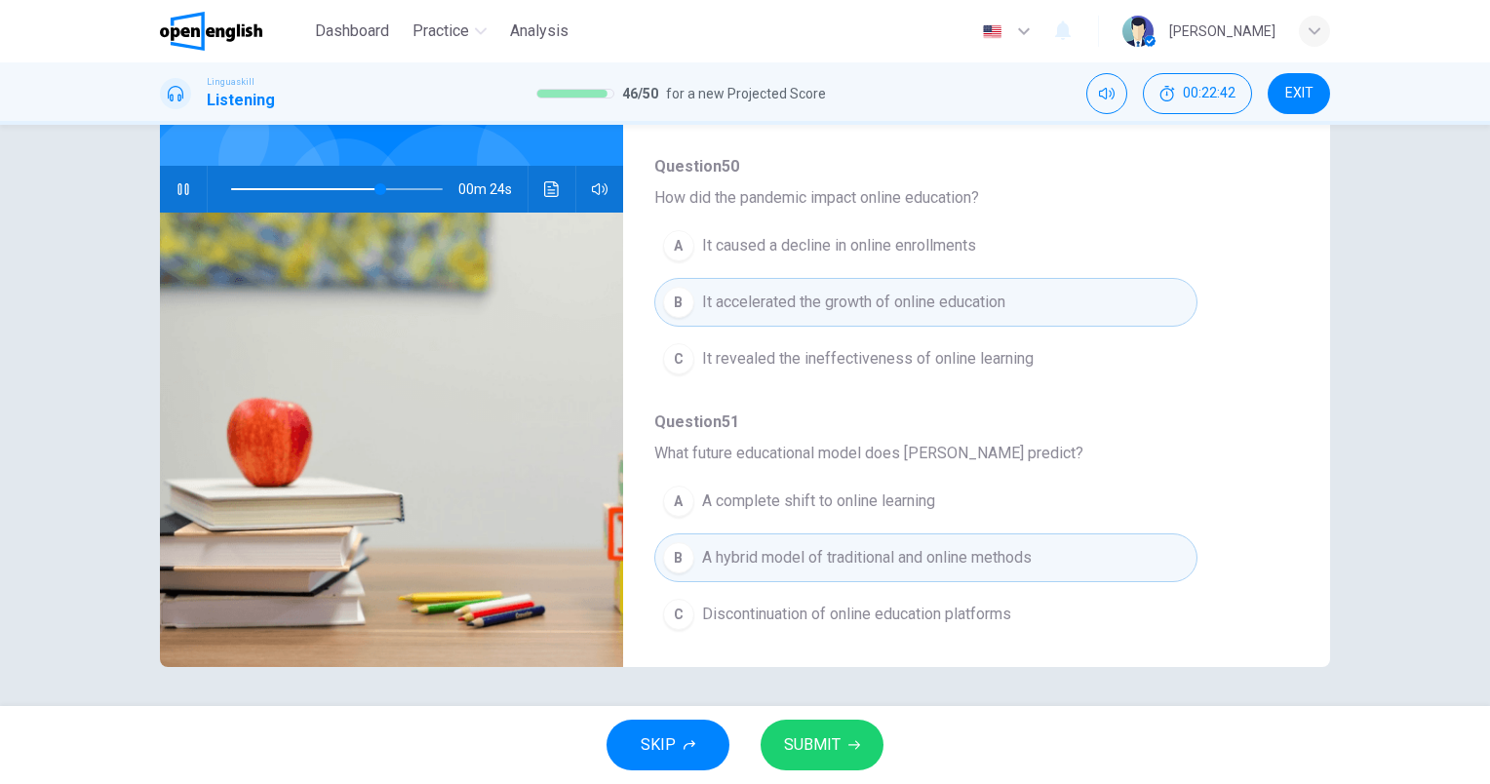
click at [858, 751] on button "SUBMIT" at bounding box center [822, 745] width 123 height 51
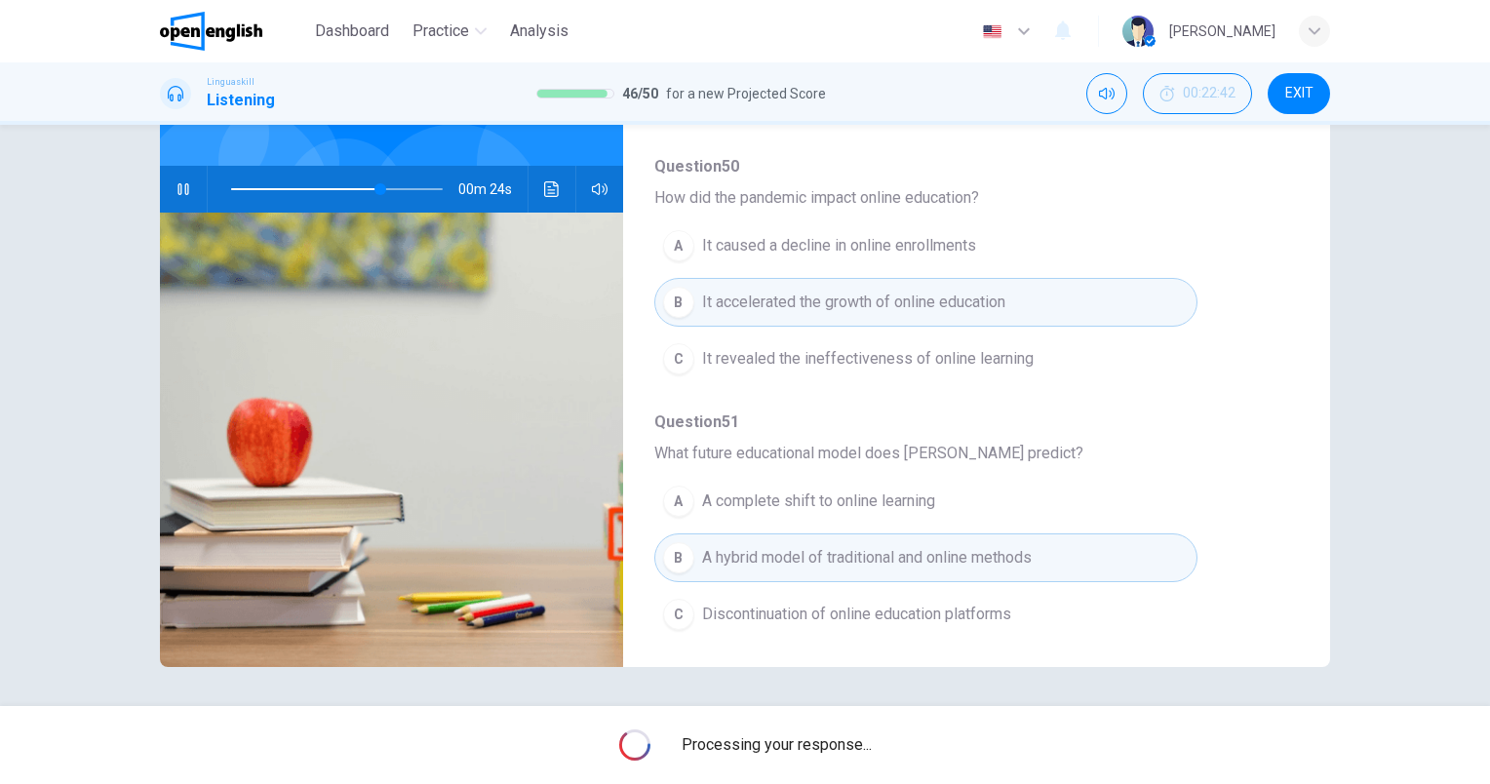
type input "**"
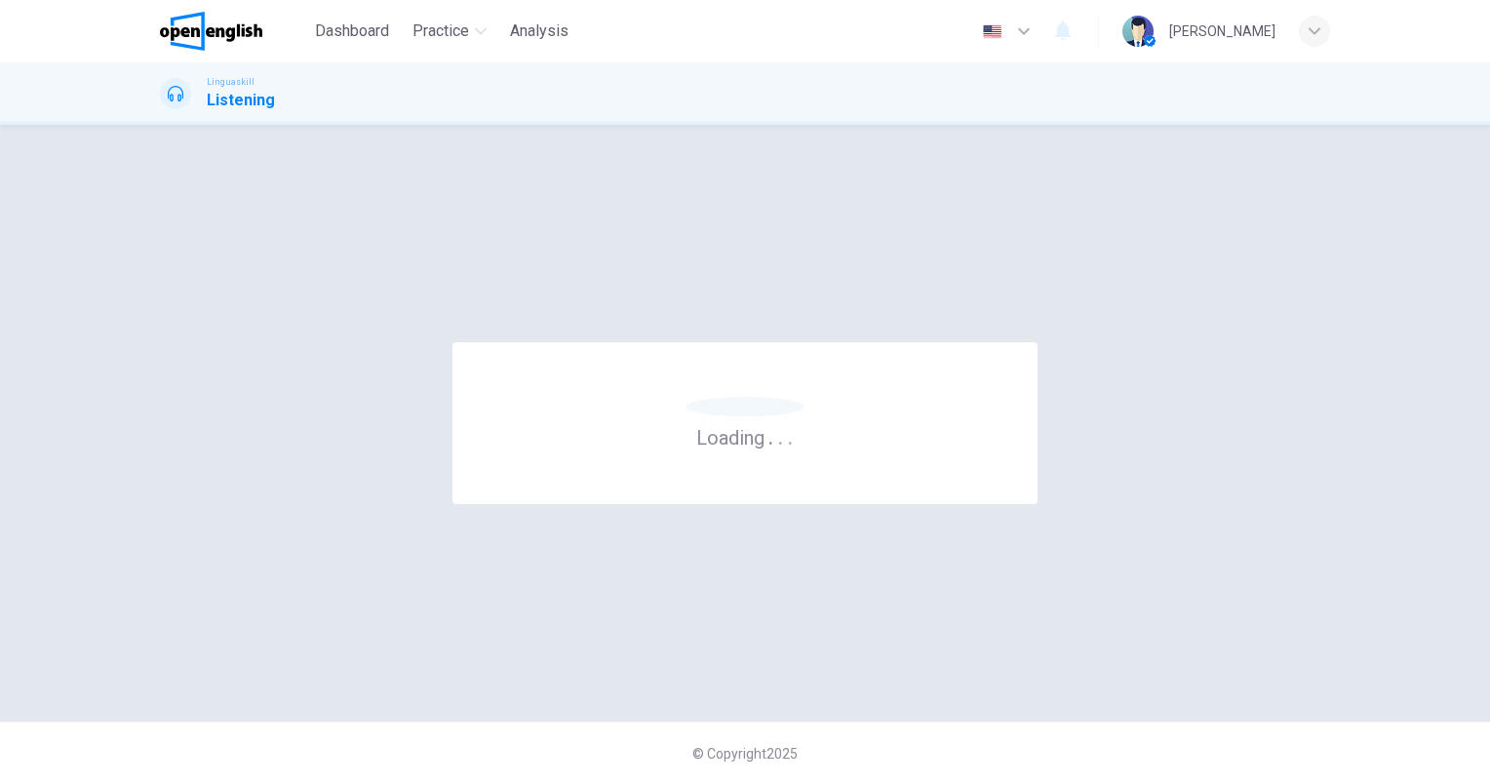
scroll to position [0, 0]
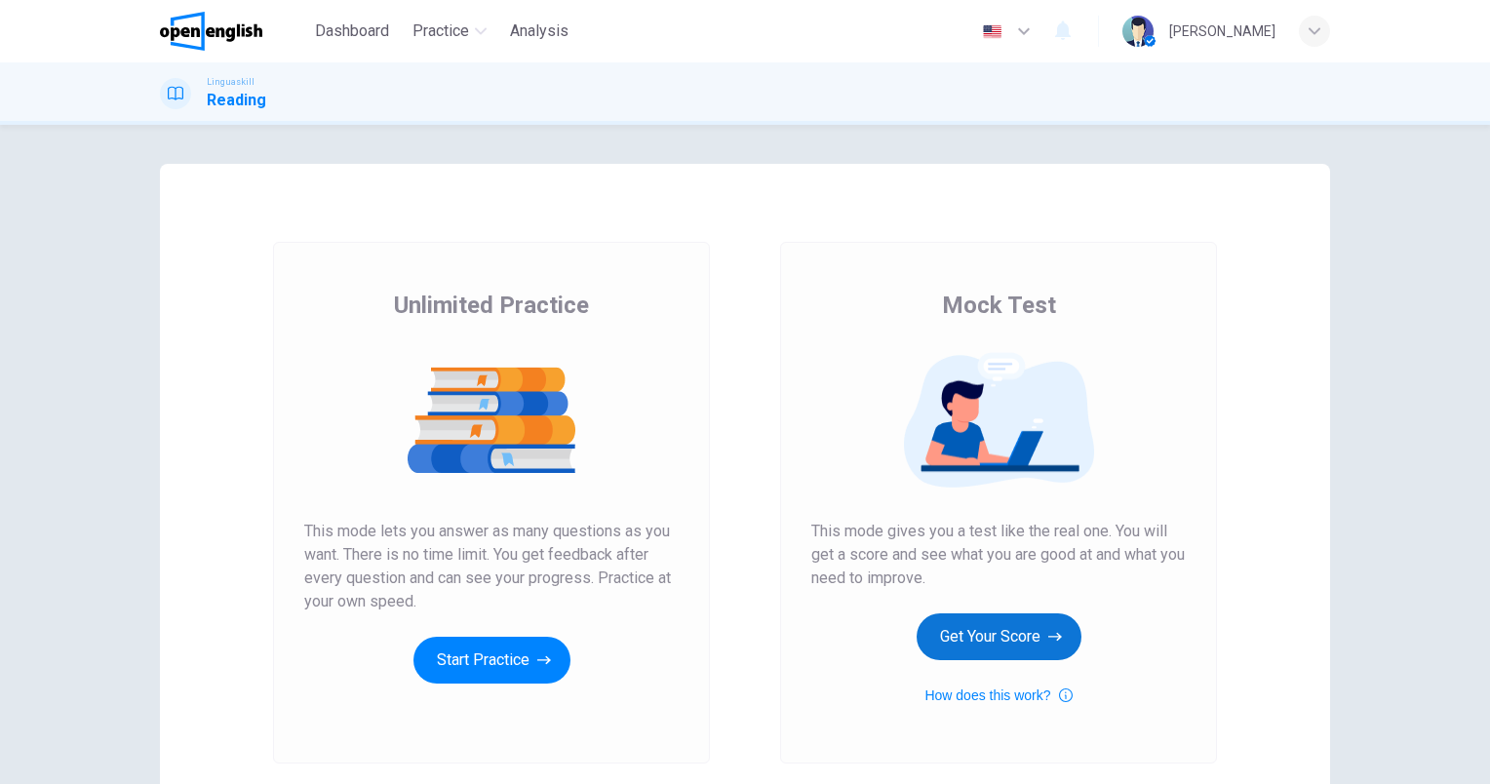
click at [1034, 636] on button "Get Your Score" at bounding box center [999, 636] width 165 height 47
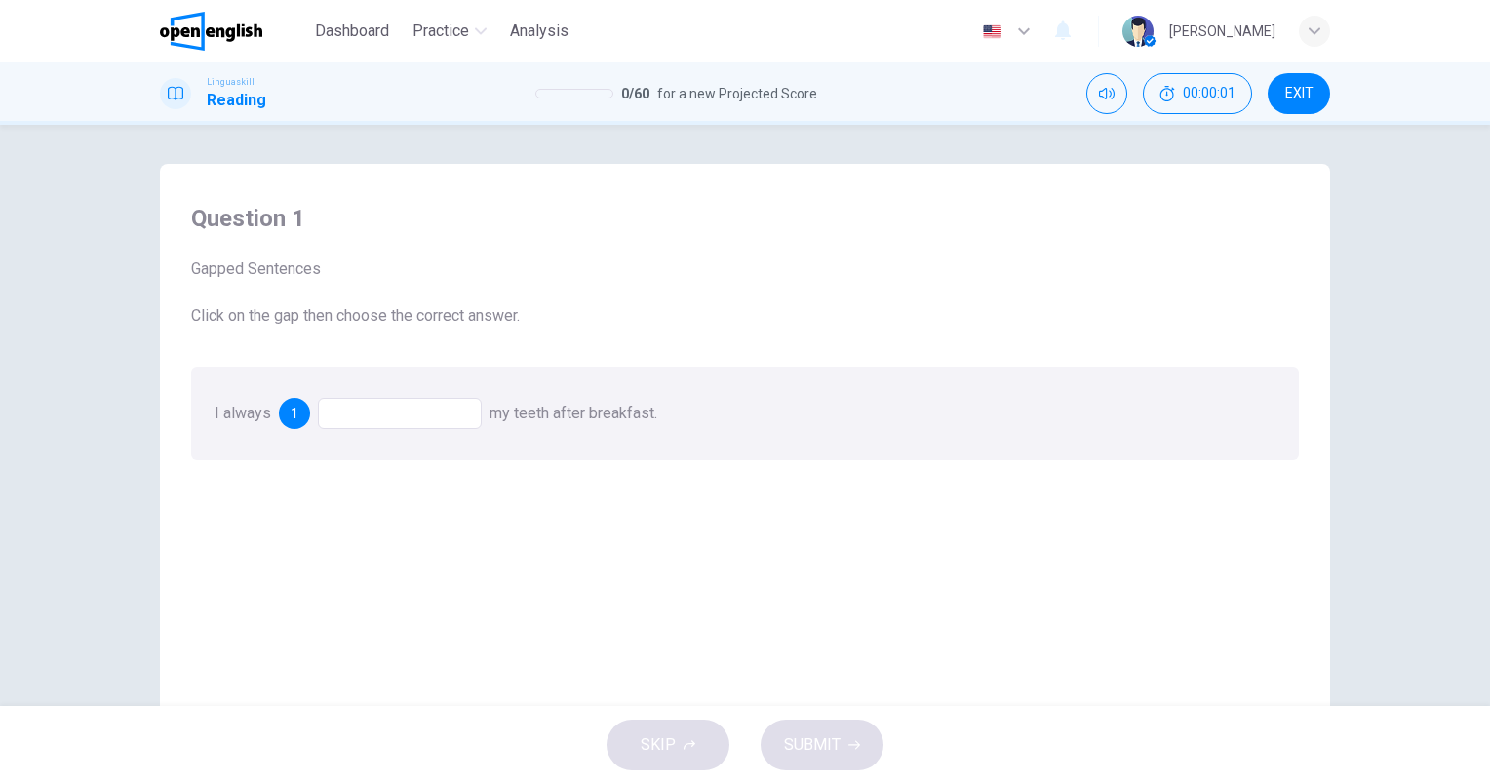
click at [389, 407] on div at bounding box center [400, 413] width 164 height 31
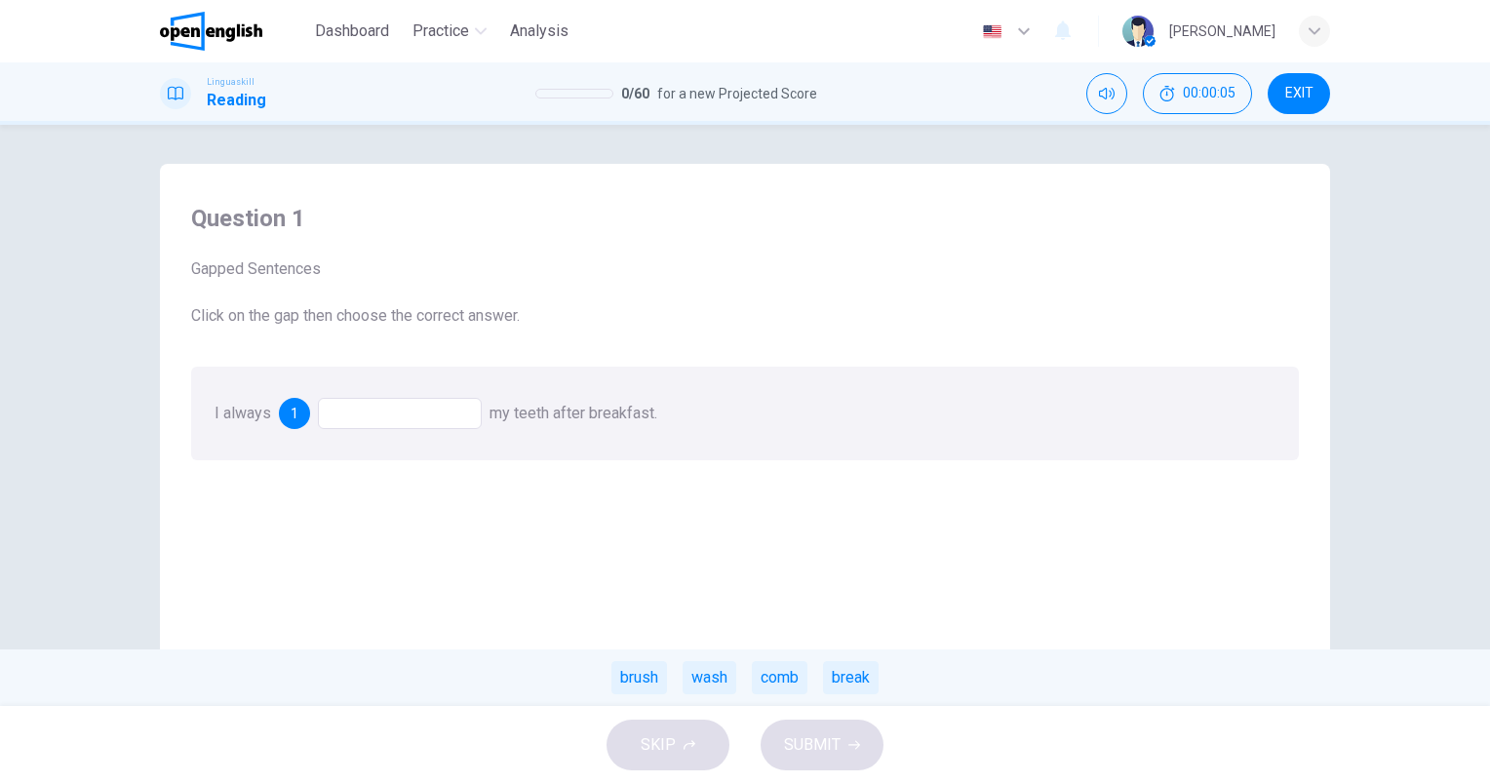
drag, startPoint x: 638, startPoint y: 682, endPoint x: 464, endPoint y: 464, distance: 278.2
click at [464, 464] on div "Question 1 Gapped Sentences Click on the gap then choose the correct answer. I …" at bounding box center [745, 331] width 1139 height 296
click at [637, 676] on div "brush" at bounding box center [639, 677] width 56 height 33
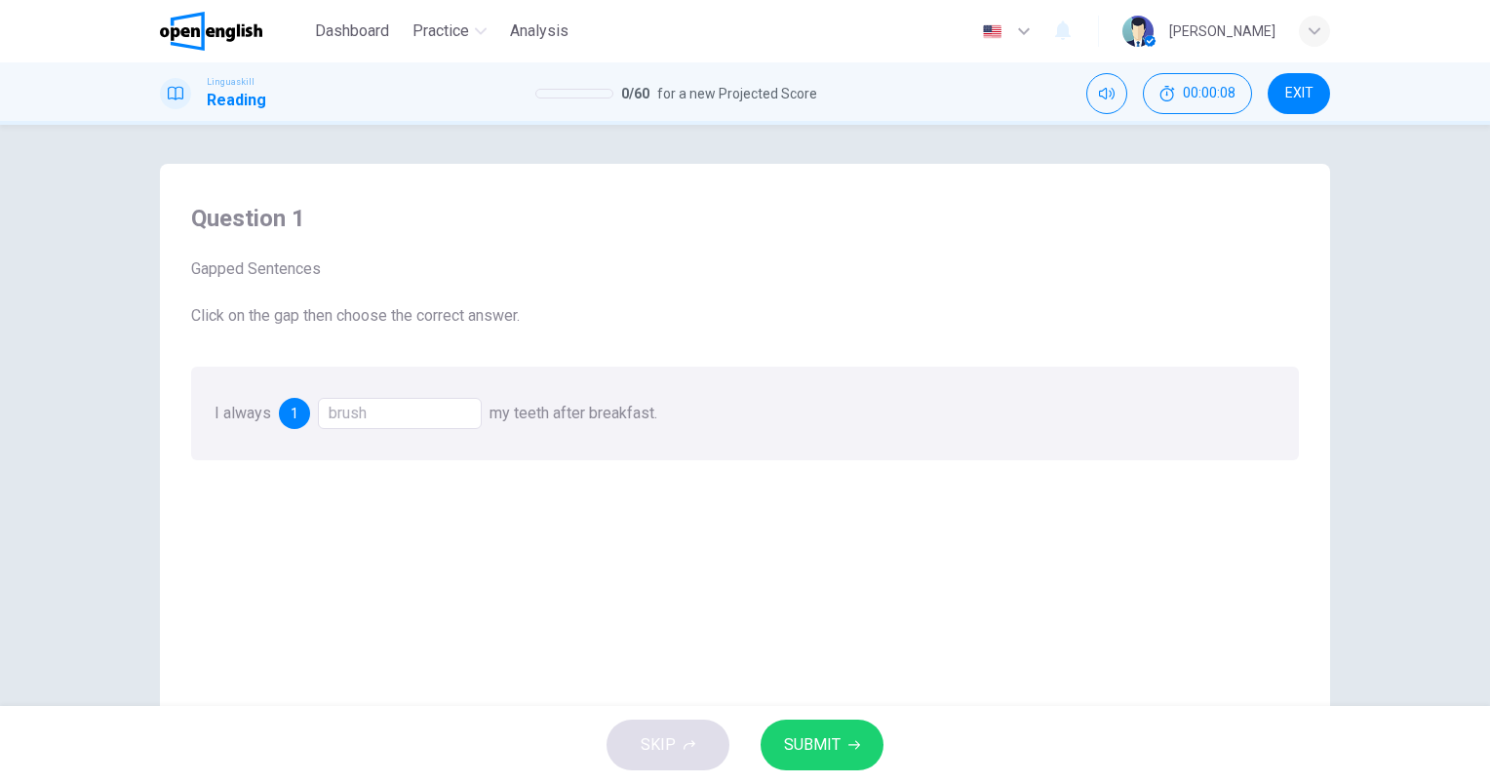
click at [837, 732] on span "SUBMIT" at bounding box center [812, 744] width 57 height 27
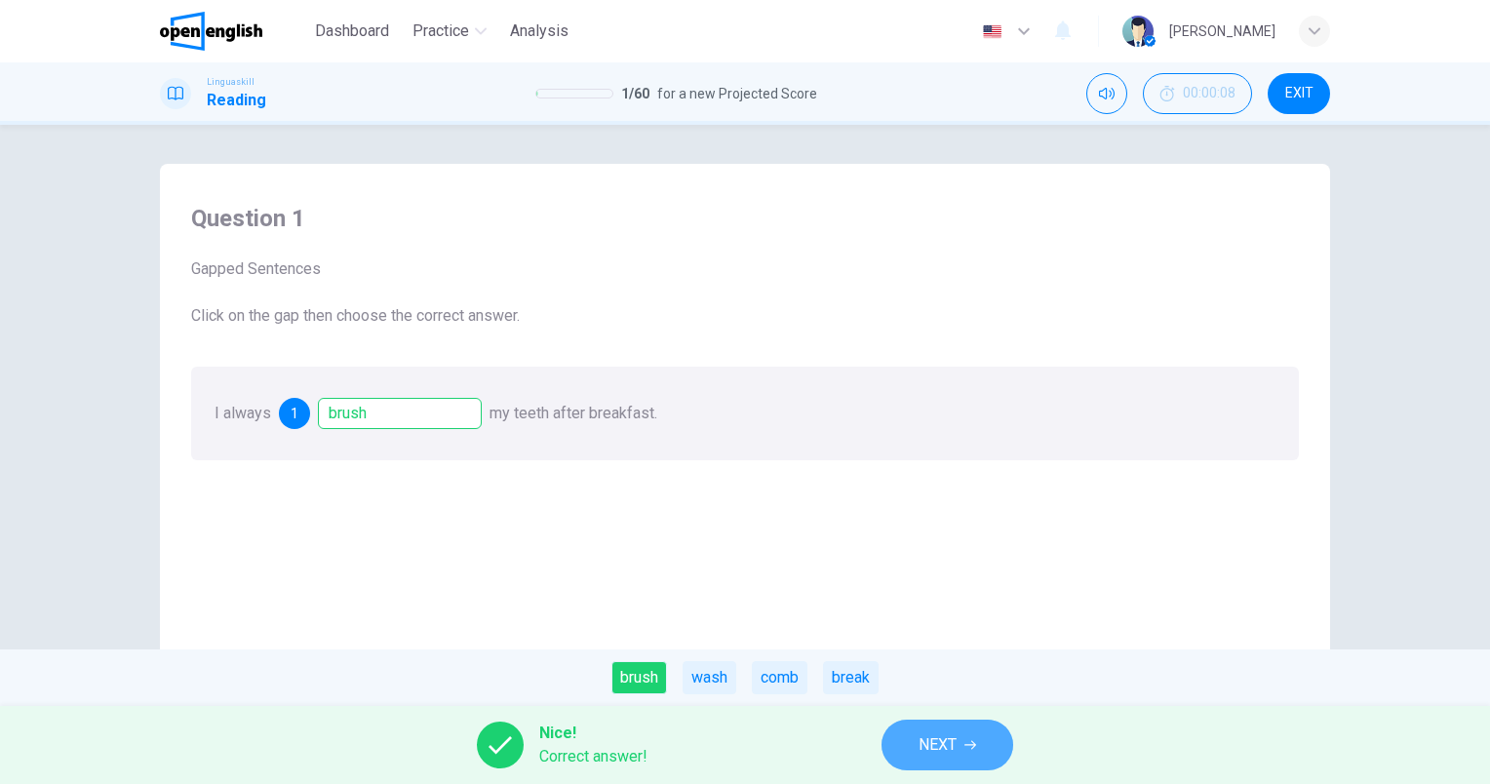
click at [995, 749] on button "NEXT" at bounding box center [947, 745] width 132 height 51
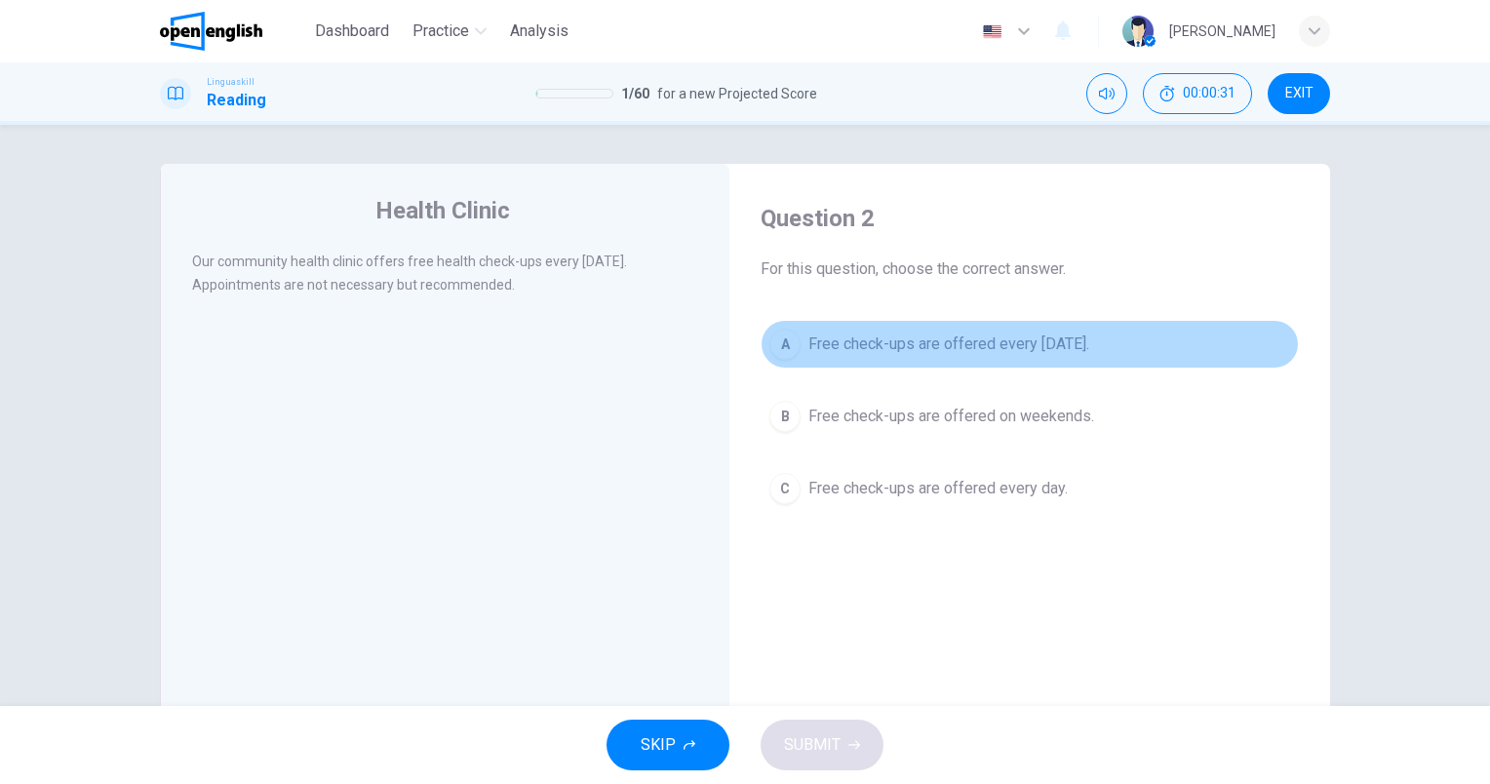
click at [1002, 339] on span "Free check-ups are offered every [DATE]." at bounding box center [948, 343] width 281 height 23
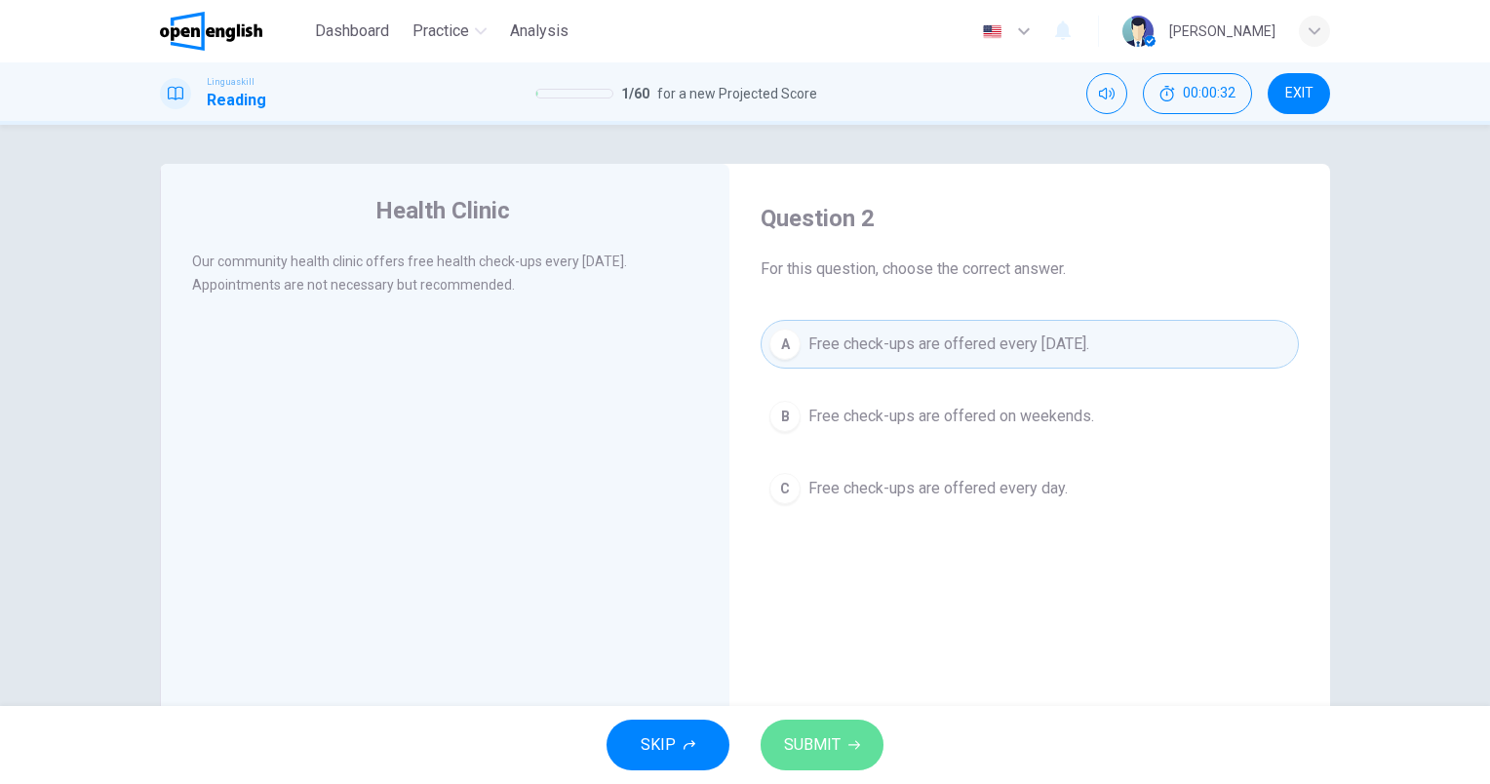
click at [858, 737] on button "SUBMIT" at bounding box center [822, 745] width 123 height 51
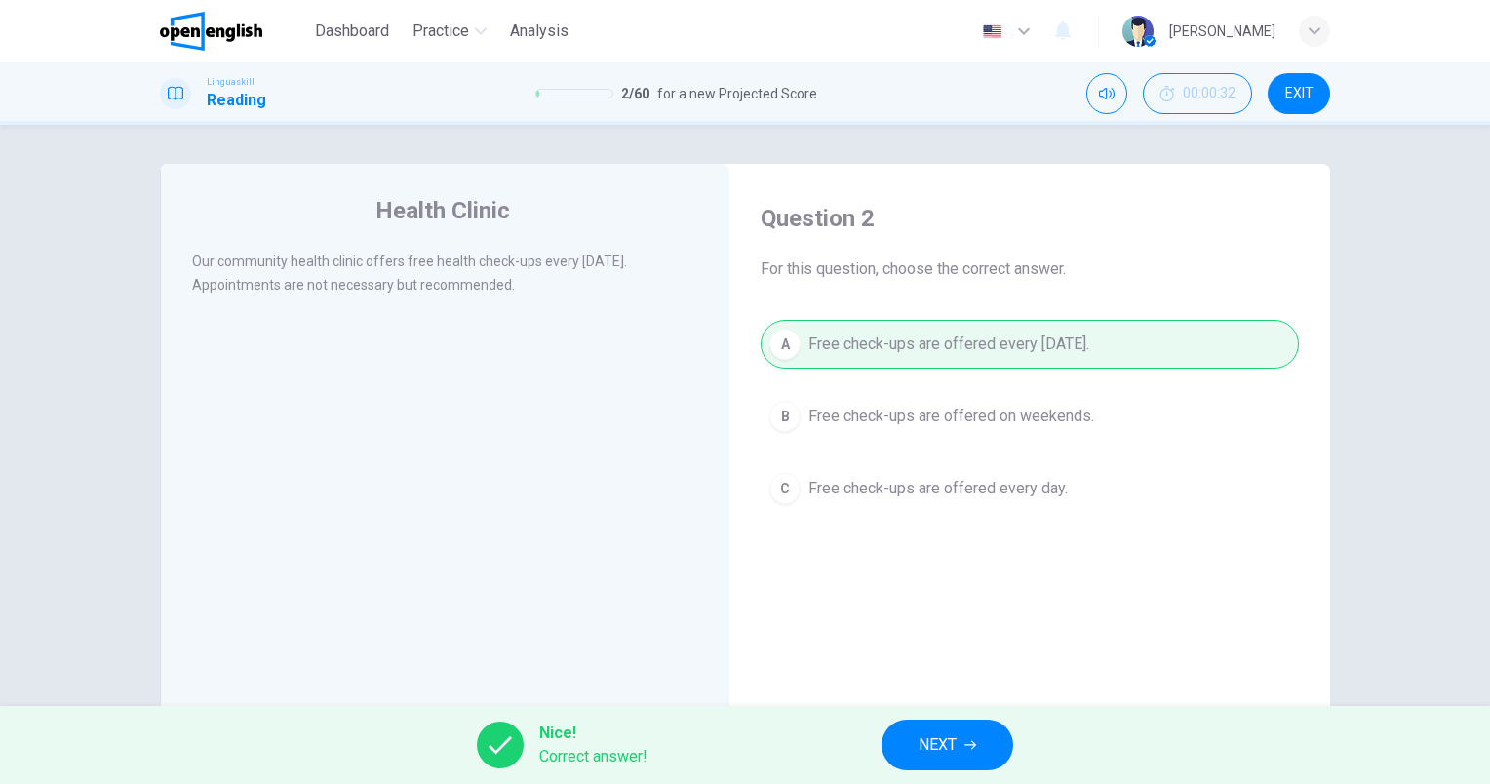
click at [931, 750] on span "NEXT" at bounding box center [937, 744] width 38 height 27
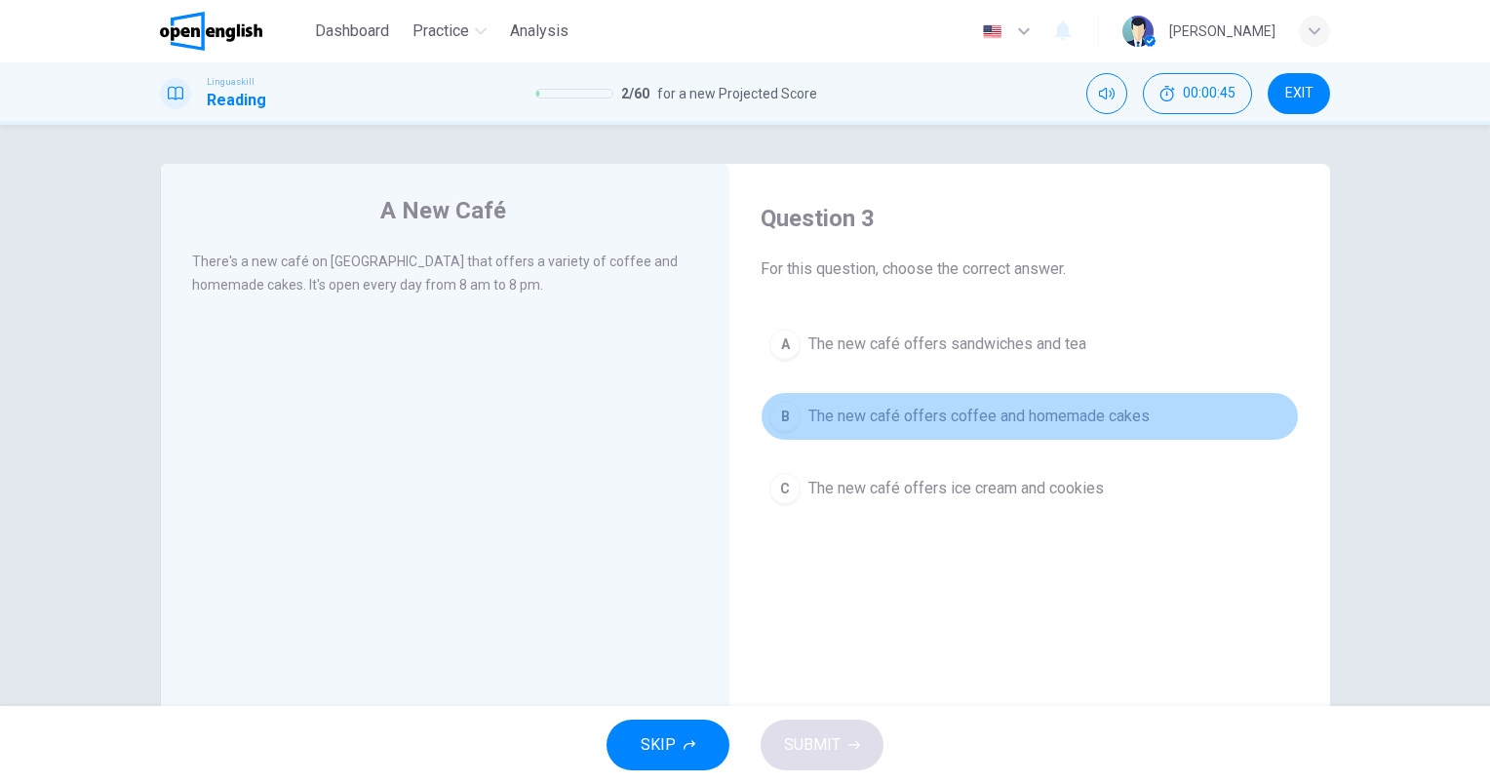
click at [973, 413] on span "The new café offers coffee and homemade cakes" at bounding box center [978, 416] width 341 height 23
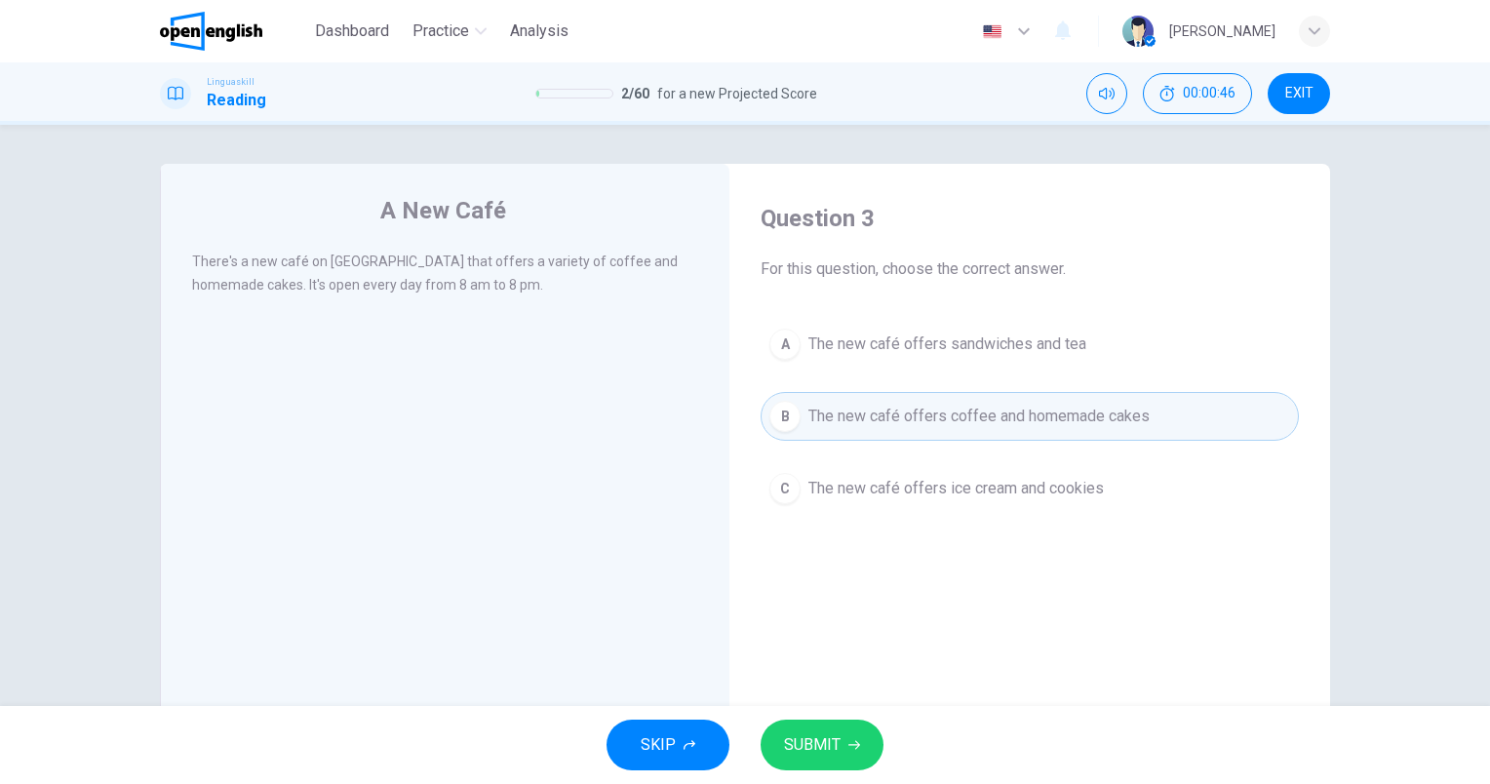
click at [879, 745] on button "SUBMIT" at bounding box center [822, 745] width 123 height 51
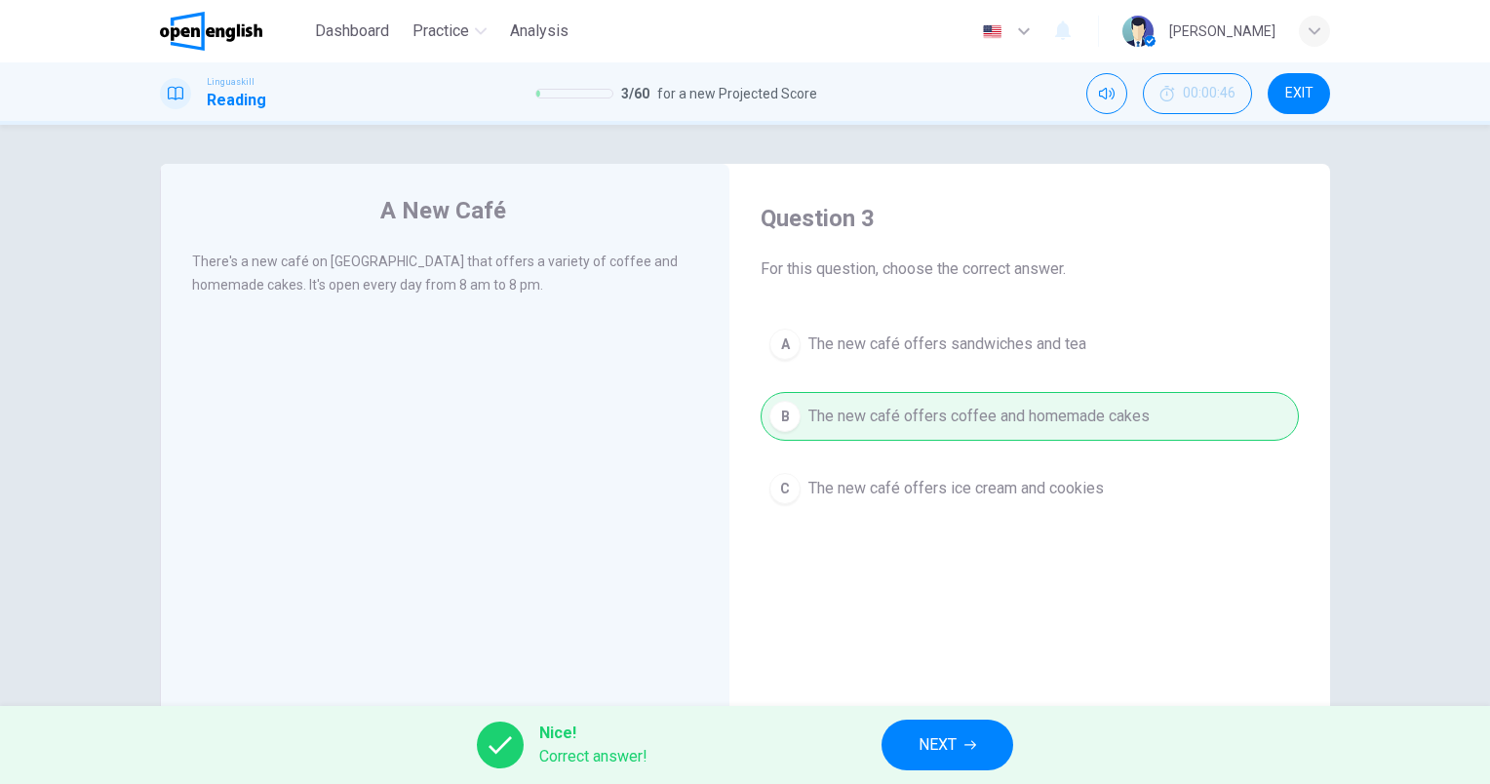
click at [893, 741] on button "NEXT" at bounding box center [947, 745] width 132 height 51
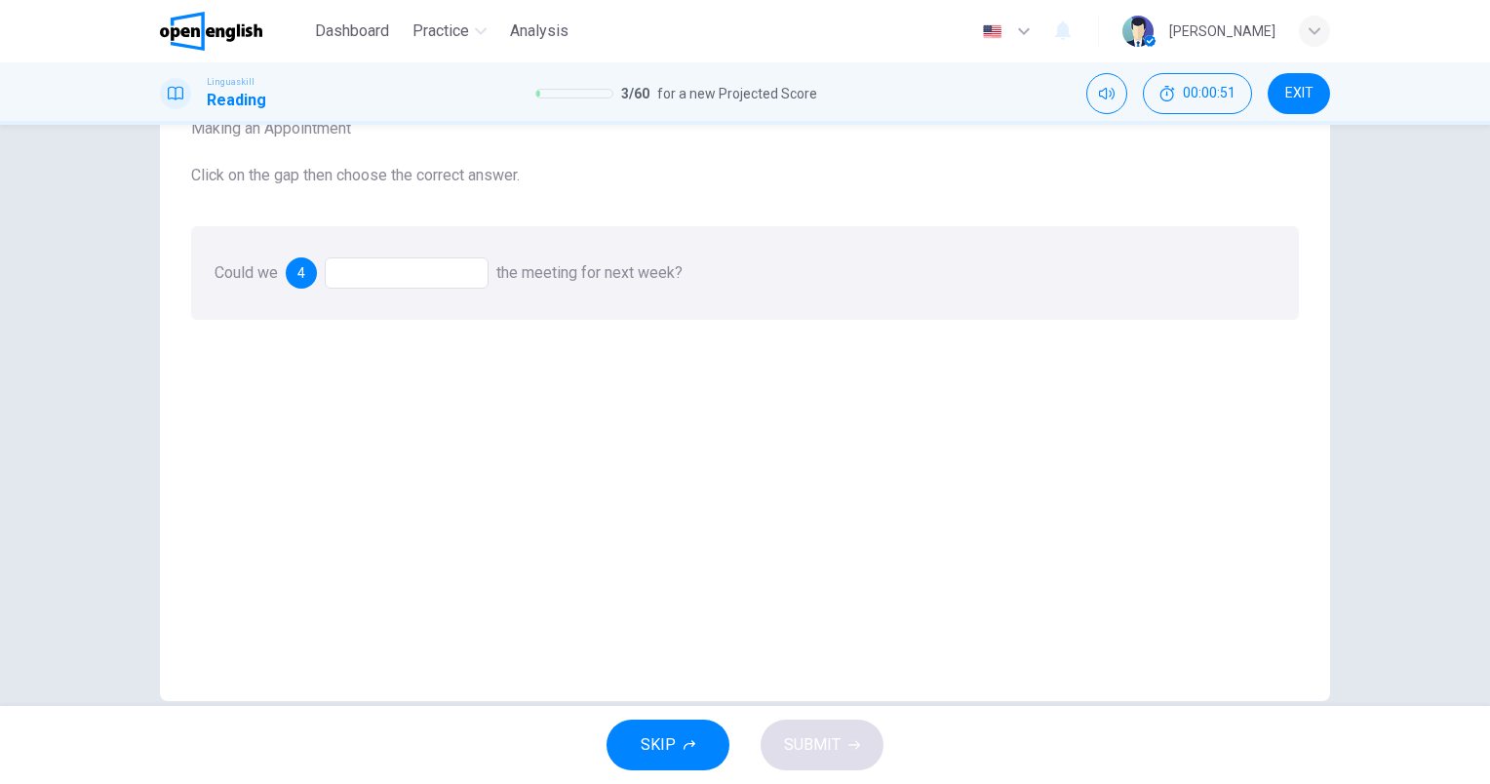
scroll to position [175, 0]
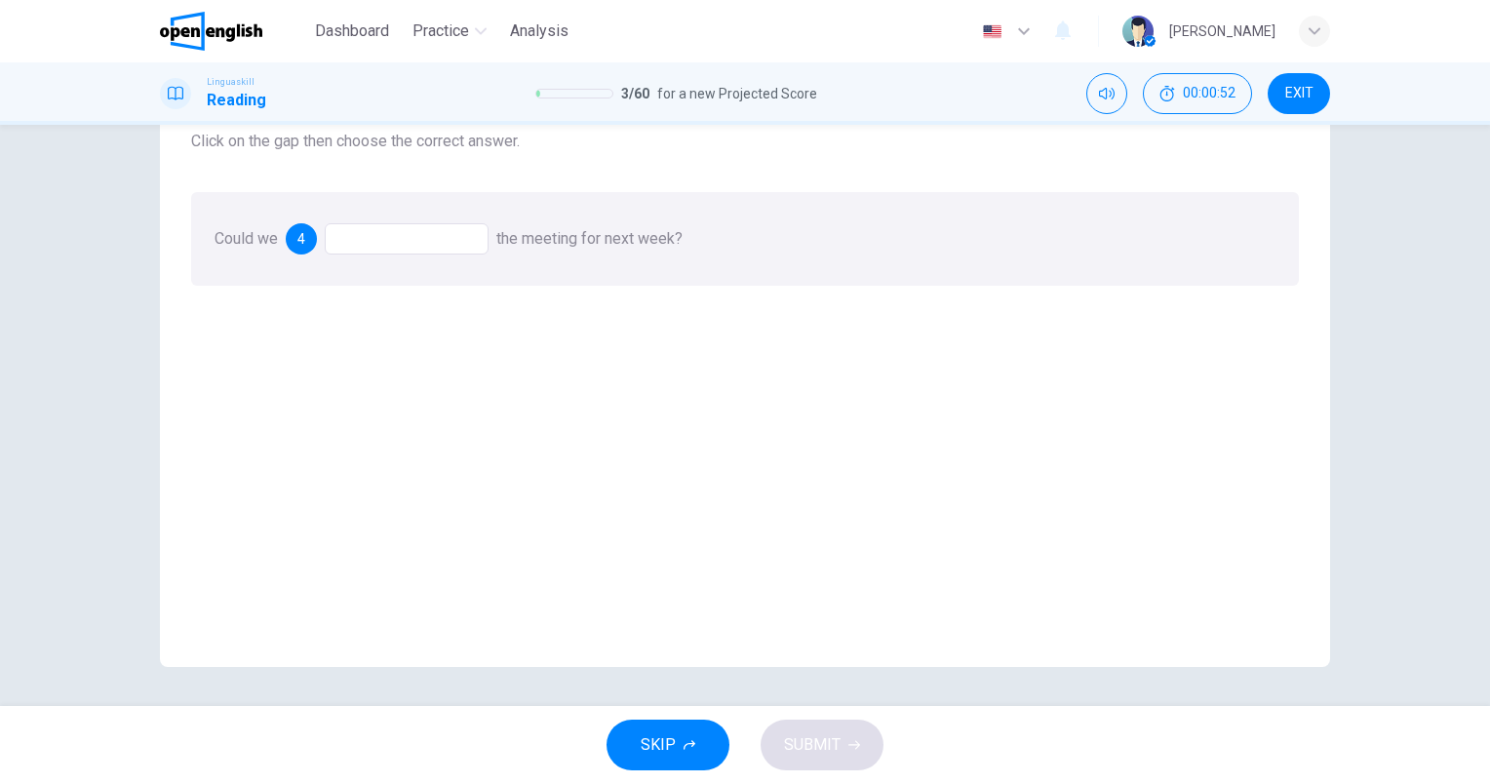
click at [437, 237] on div at bounding box center [407, 238] width 164 height 31
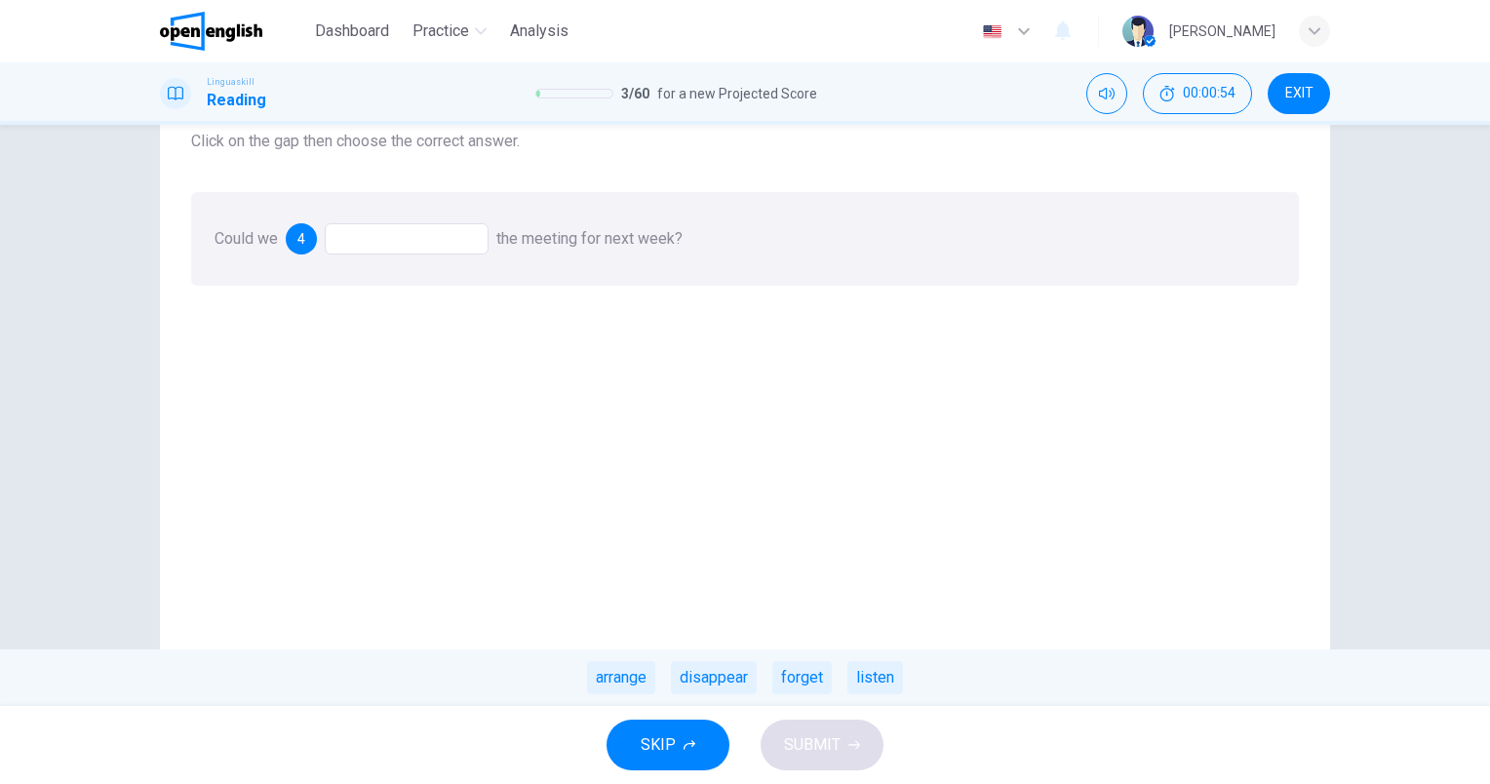
click at [335, 241] on div at bounding box center [407, 238] width 164 height 31
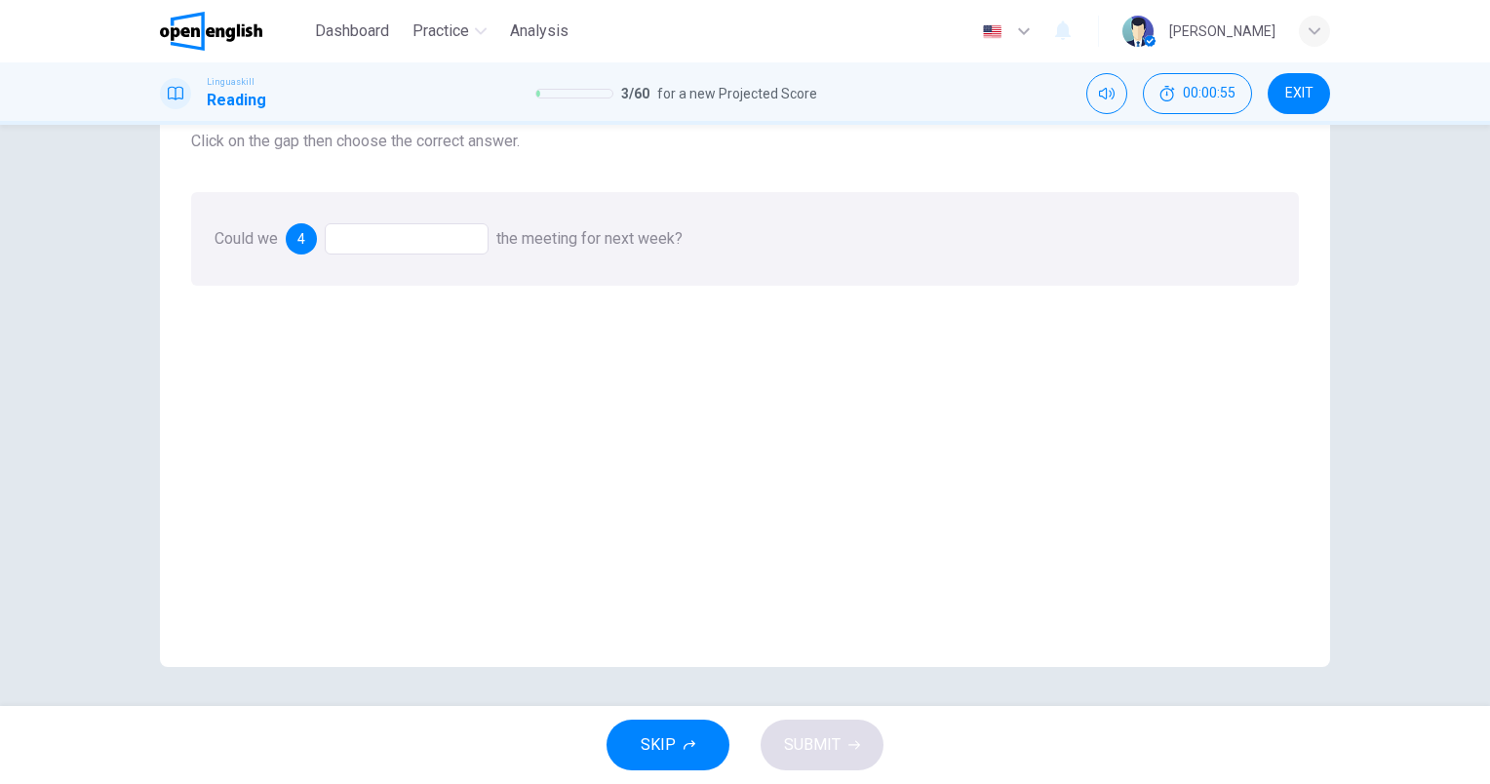
click at [358, 238] on div at bounding box center [407, 238] width 164 height 31
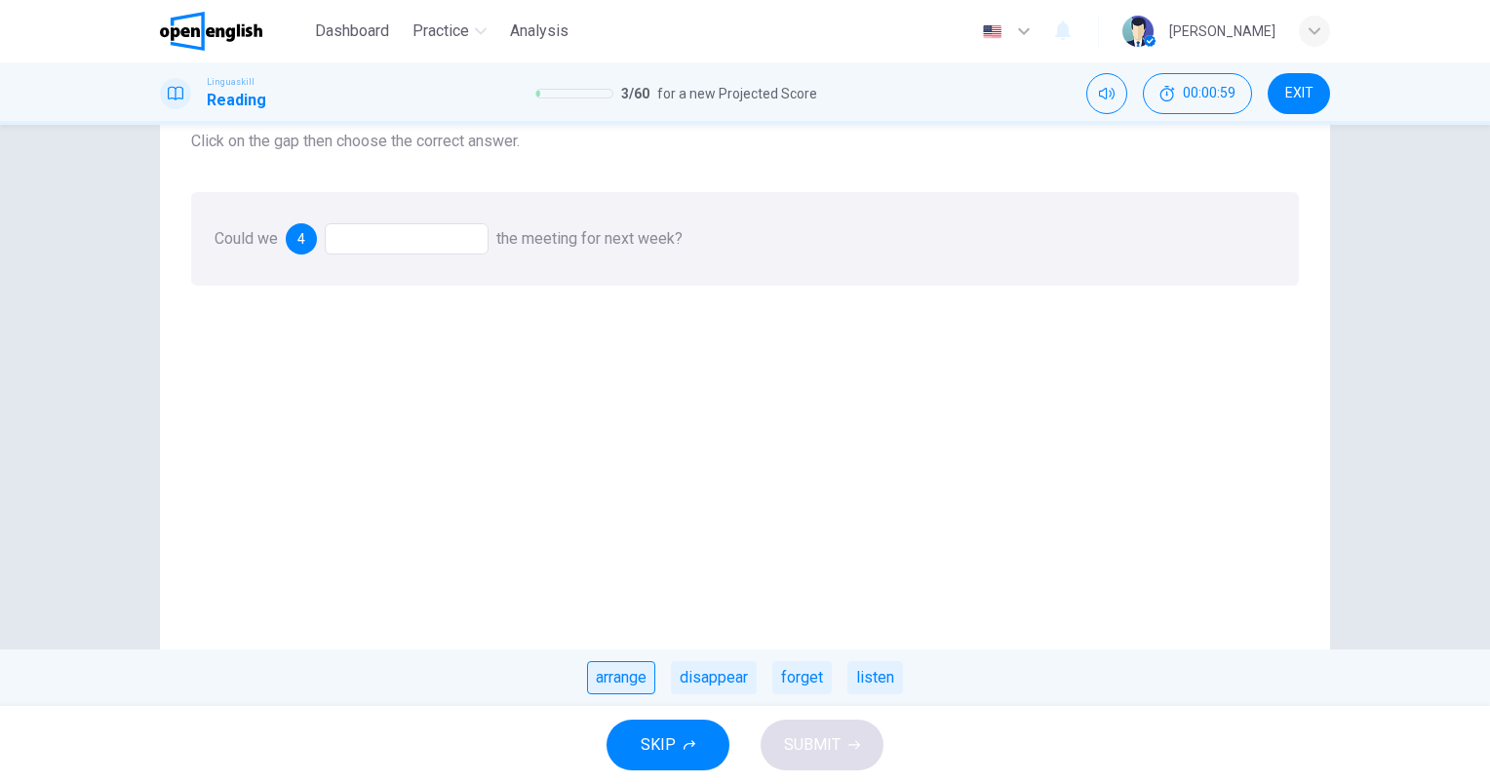
click at [641, 686] on div "arrange" at bounding box center [621, 677] width 68 height 33
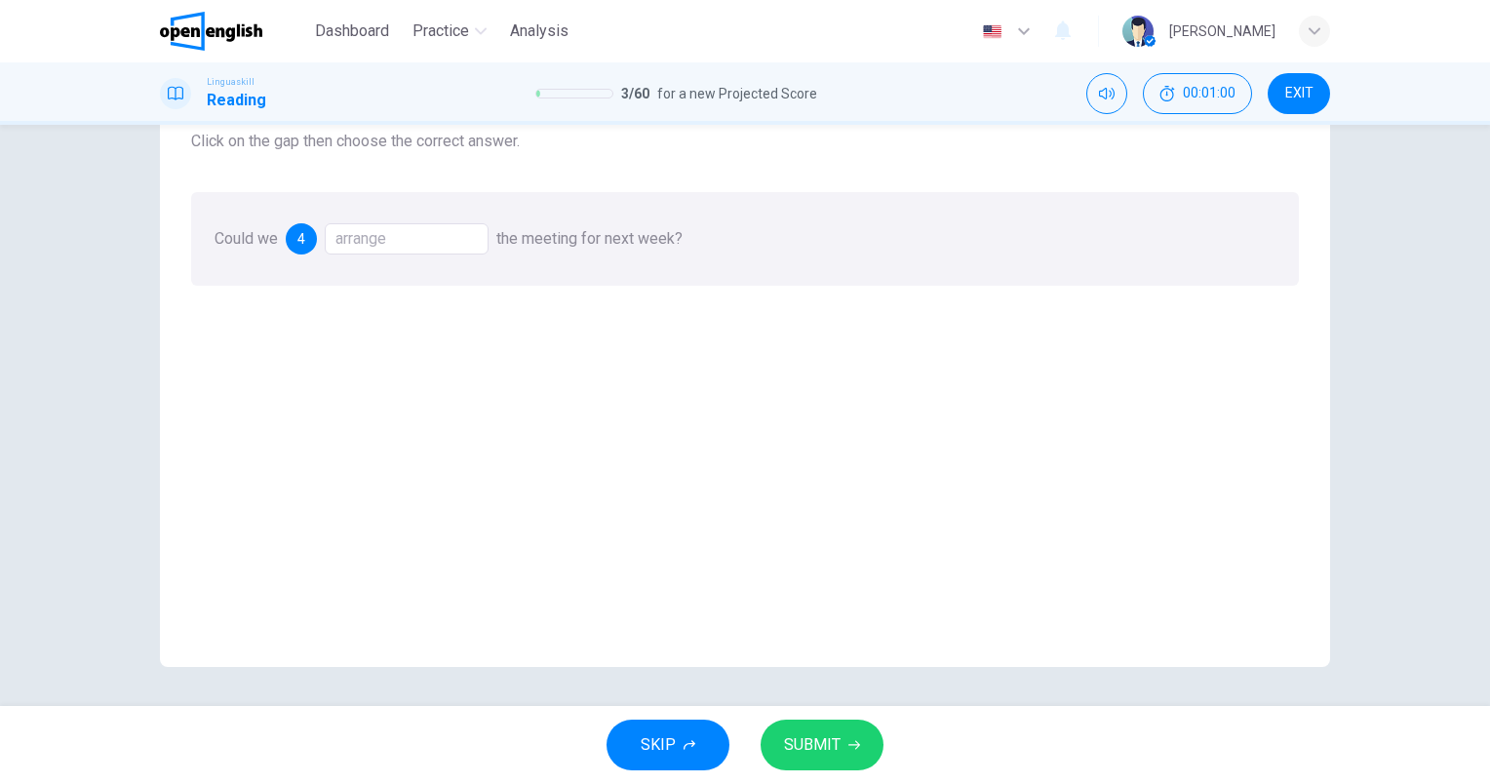
click at [817, 752] on span "SUBMIT" at bounding box center [812, 744] width 57 height 27
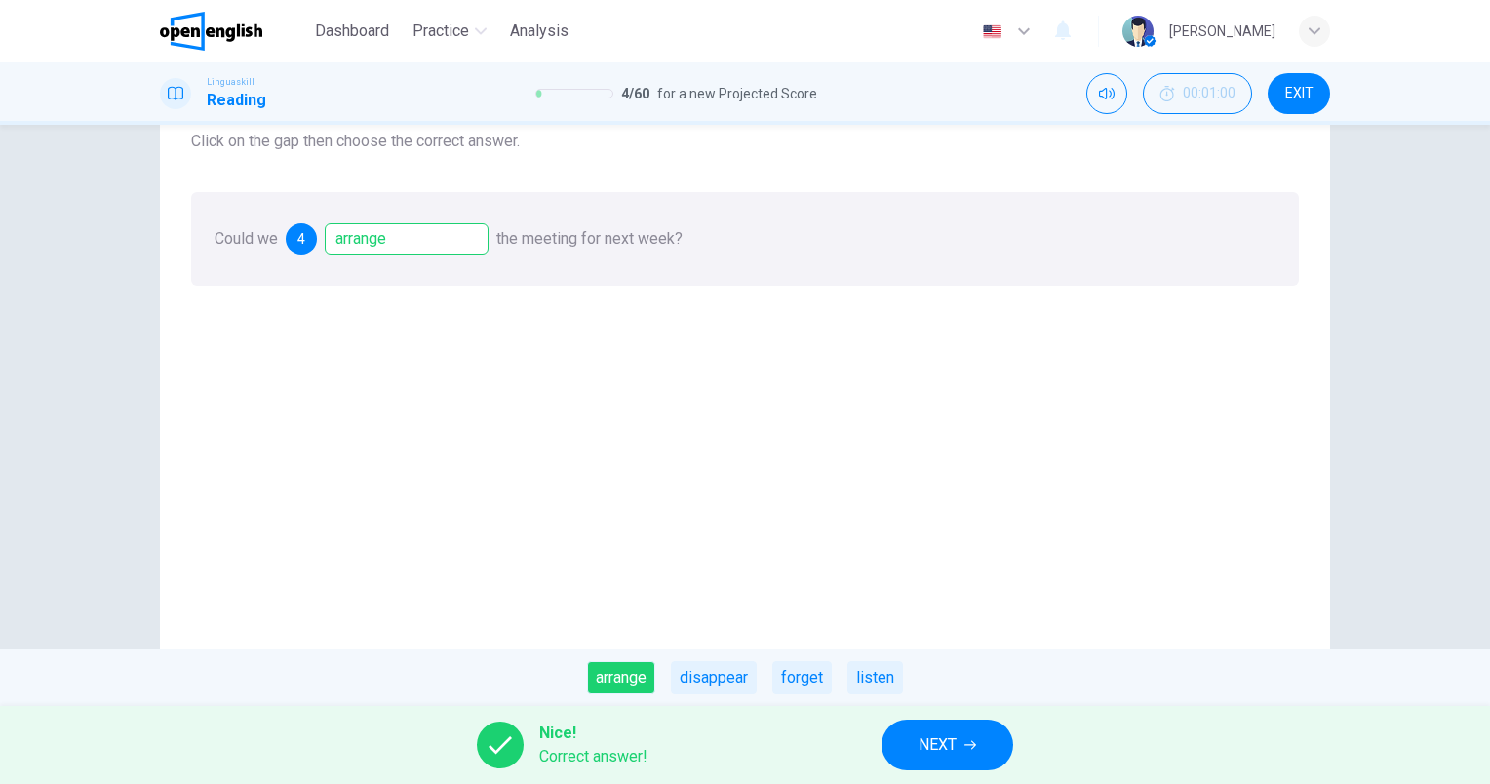
click at [929, 745] on span "NEXT" at bounding box center [937, 744] width 38 height 27
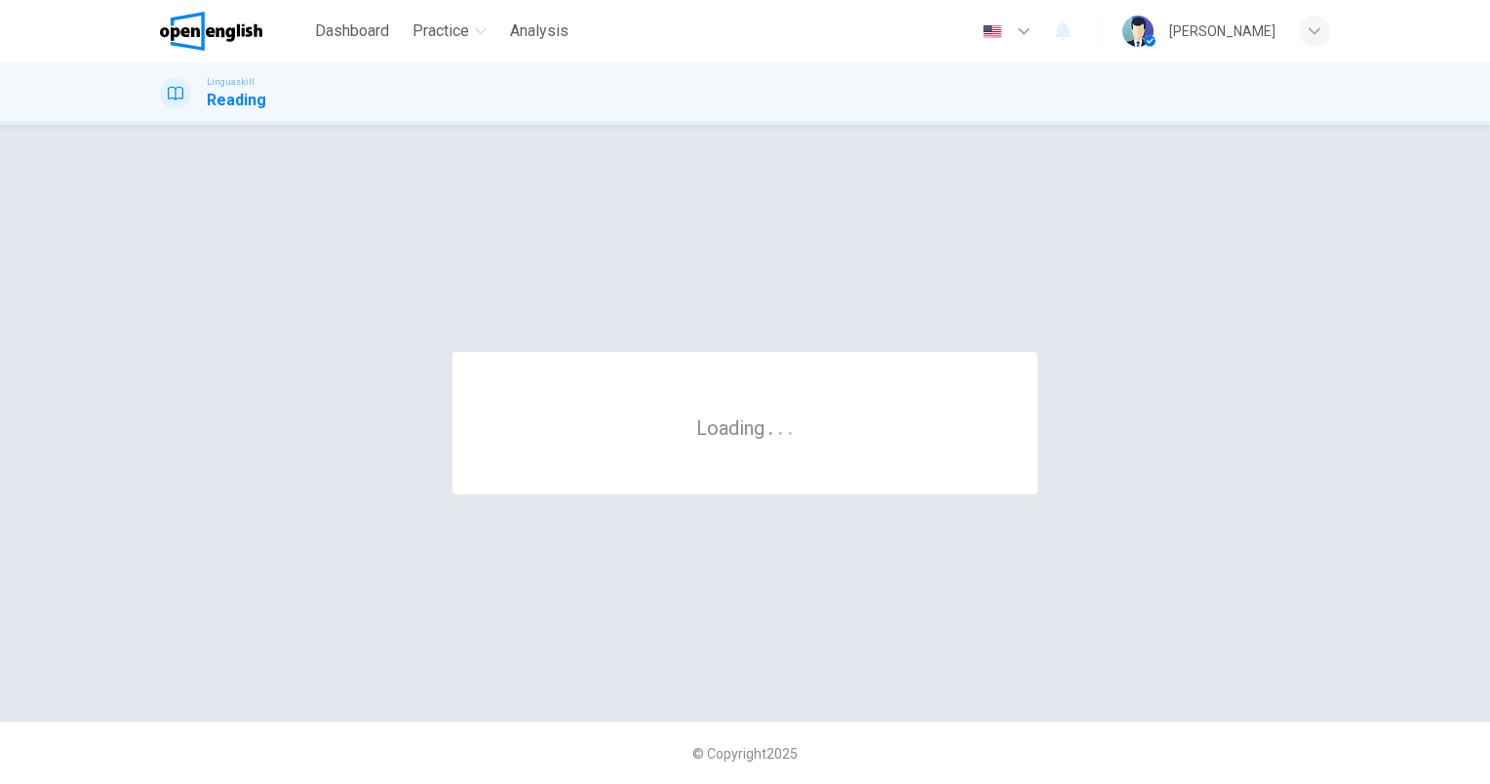
scroll to position [0, 0]
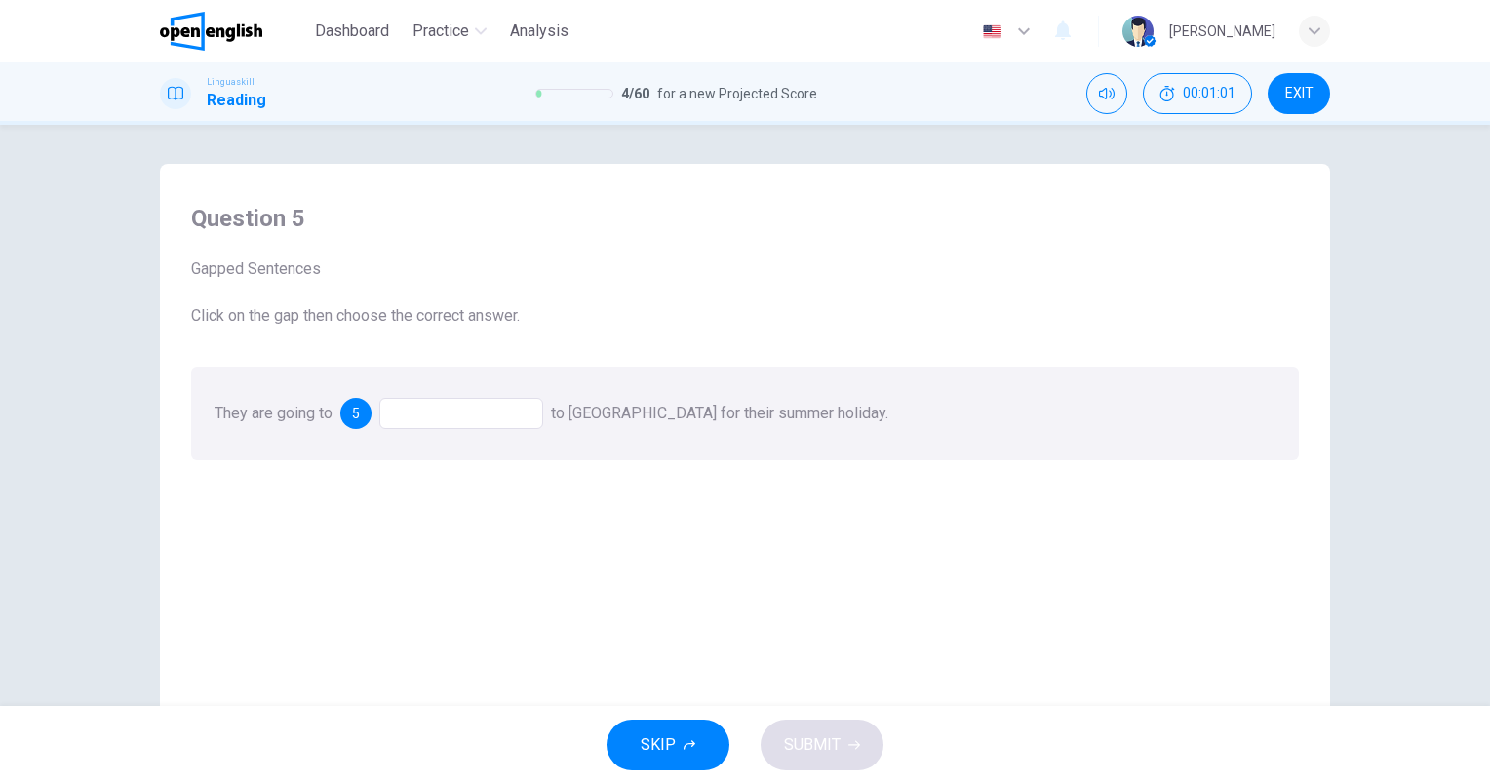
click at [425, 397] on div "They are going to 5 to [GEOGRAPHIC_DATA] for their summer holiday." at bounding box center [745, 414] width 1108 height 94
click at [433, 416] on div at bounding box center [461, 413] width 164 height 31
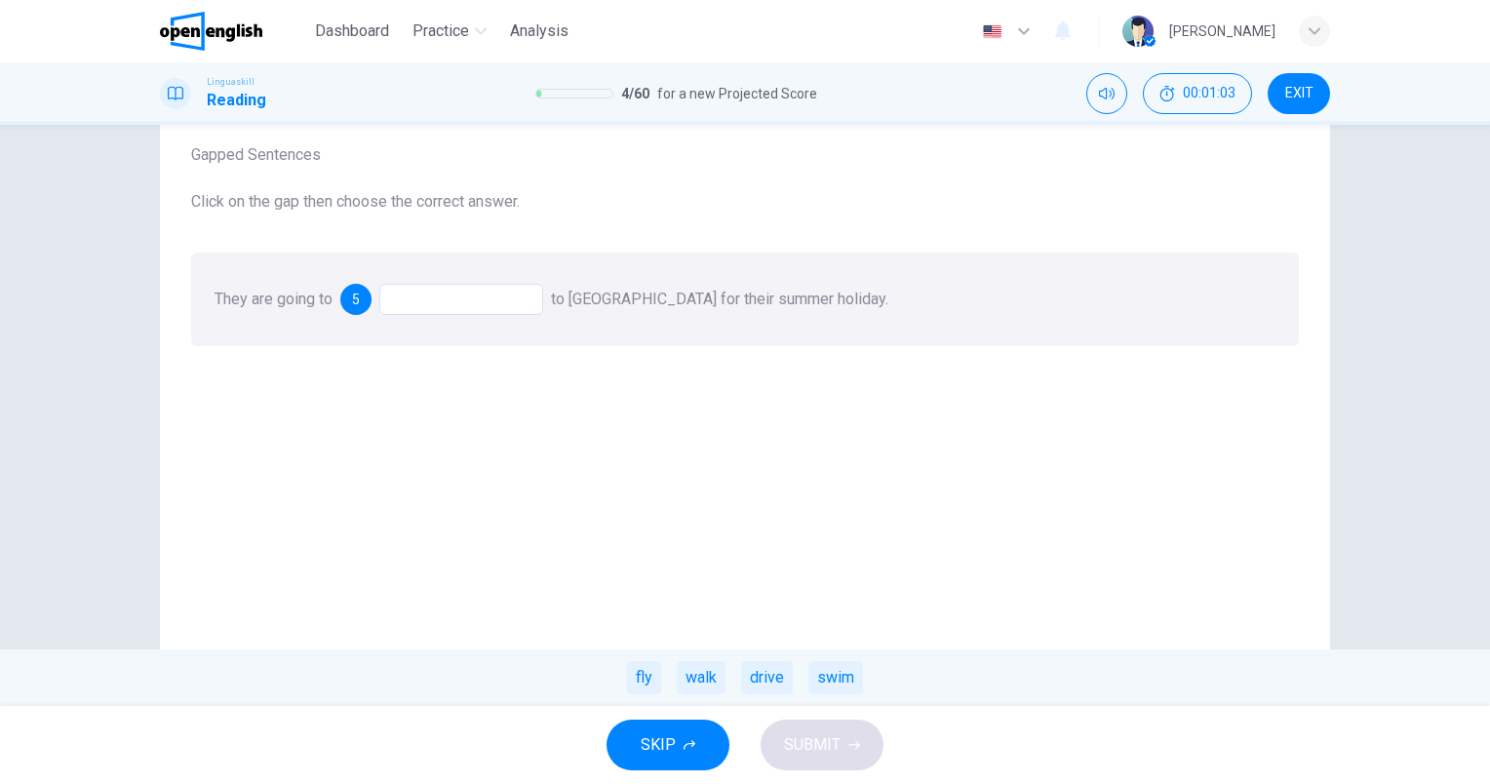
scroll to position [175, 0]
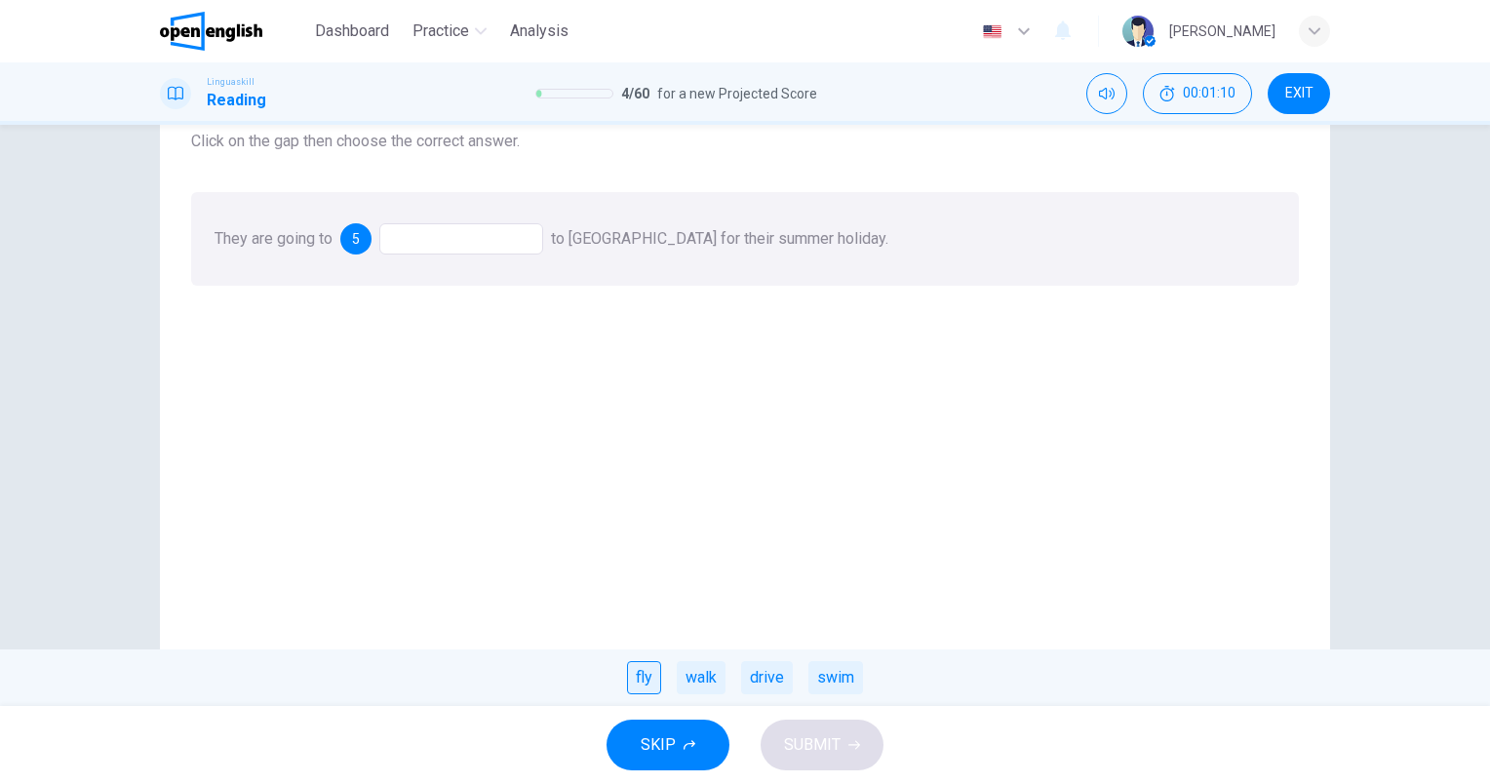
click at [639, 688] on div "fly" at bounding box center [644, 677] width 34 height 33
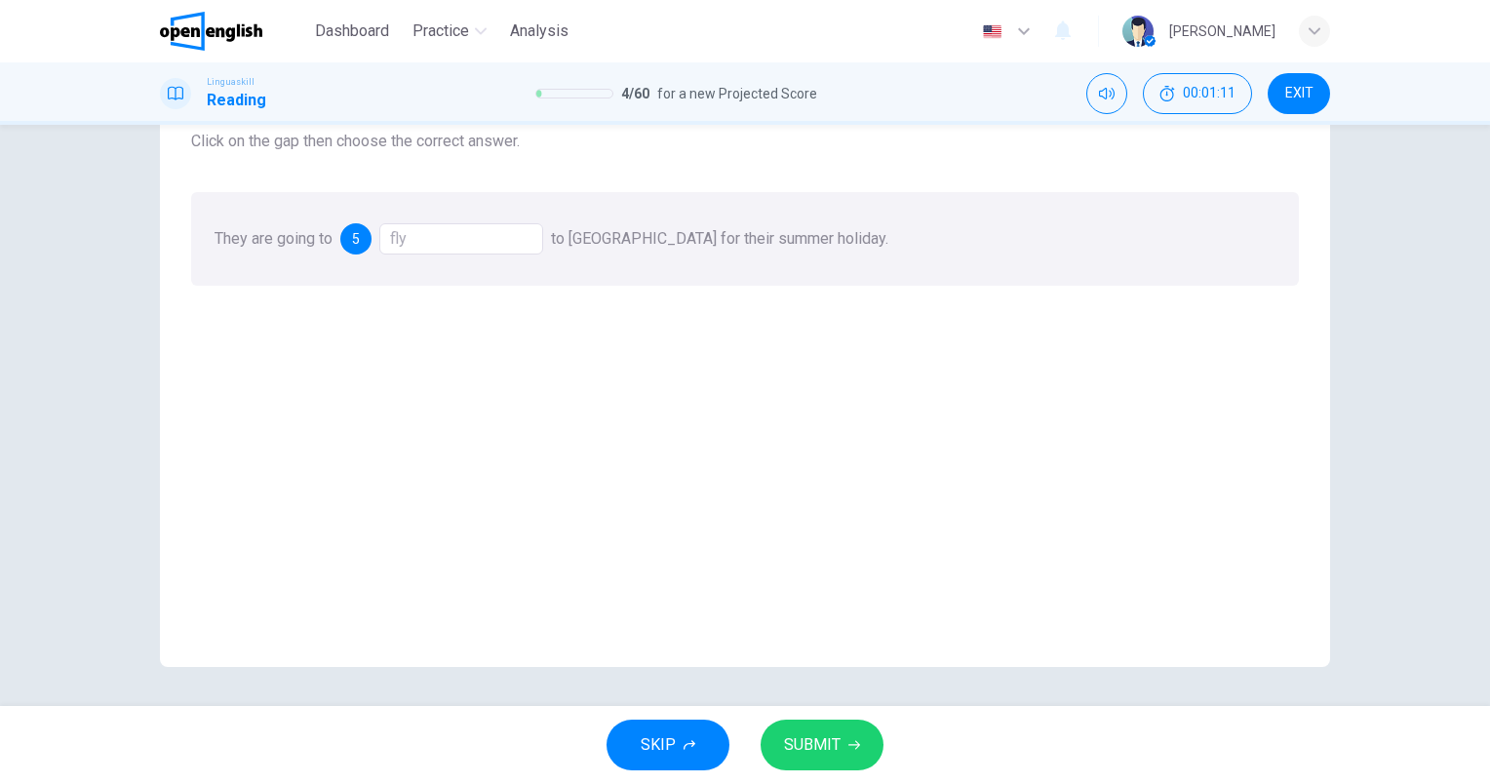
click at [845, 733] on button "SUBMIT" at bounding box center [822, 745] width 123 height 51
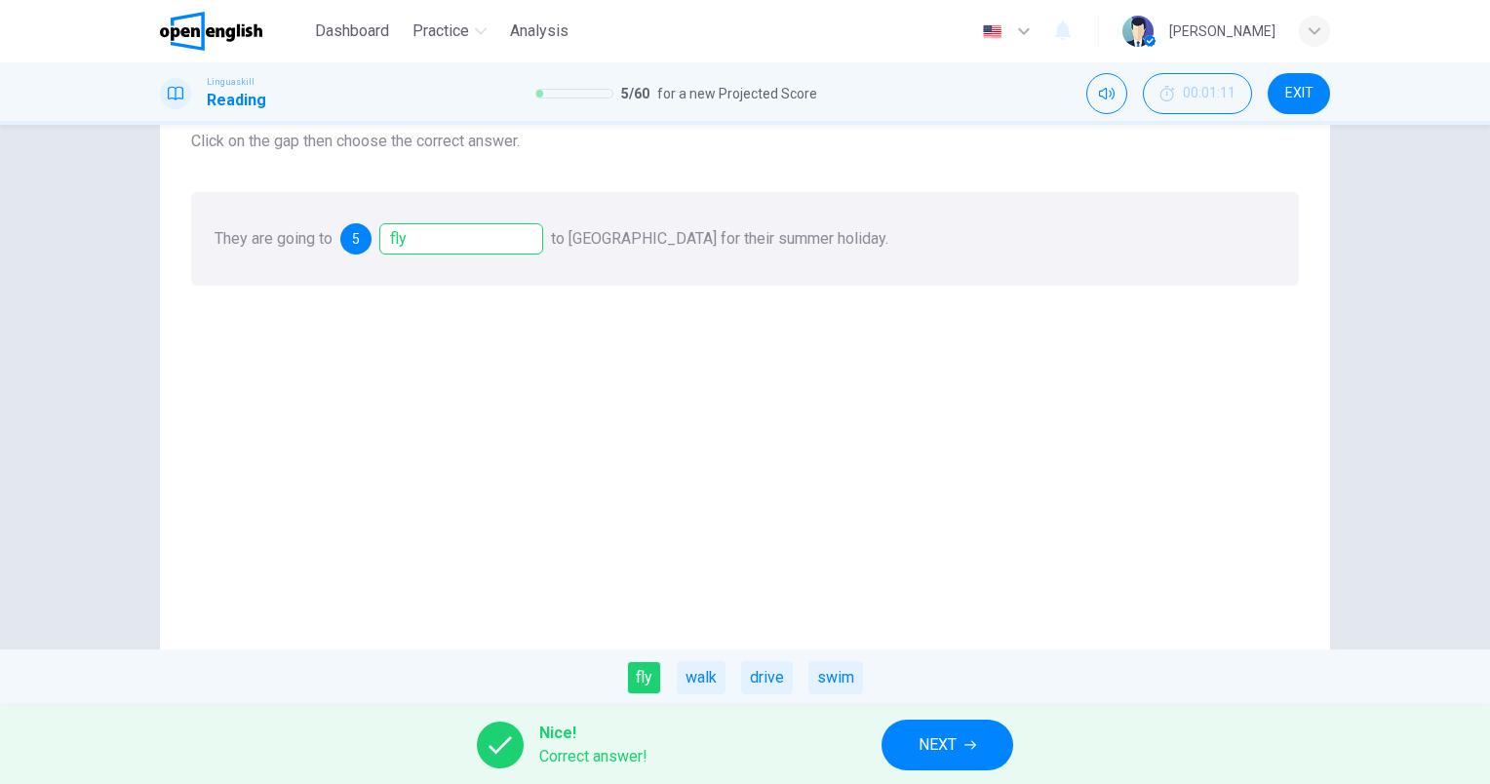
click at [930, 742] on span "NEXT" at bounding box center [937, 744] width 38 height 27
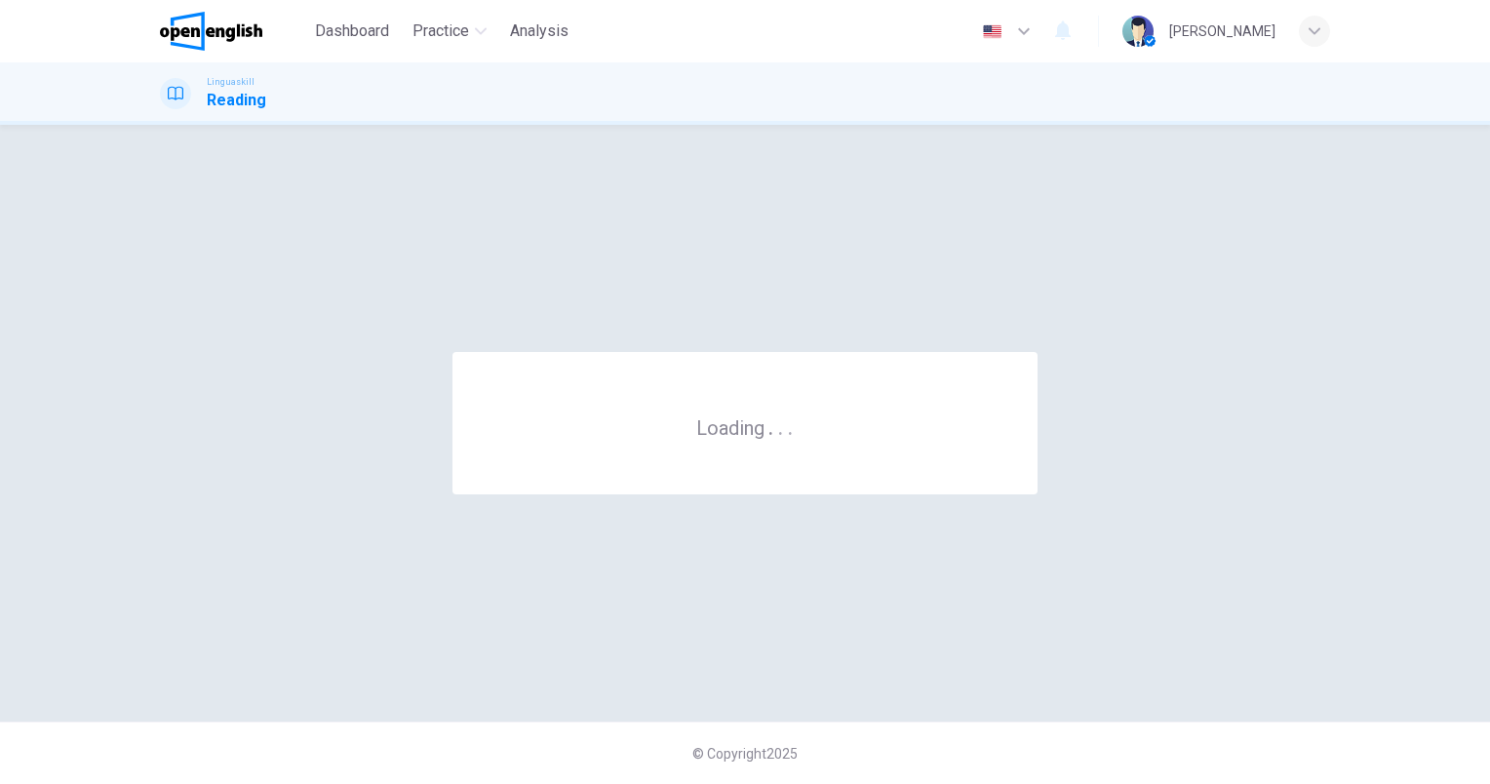
scroll to position [0, 0]
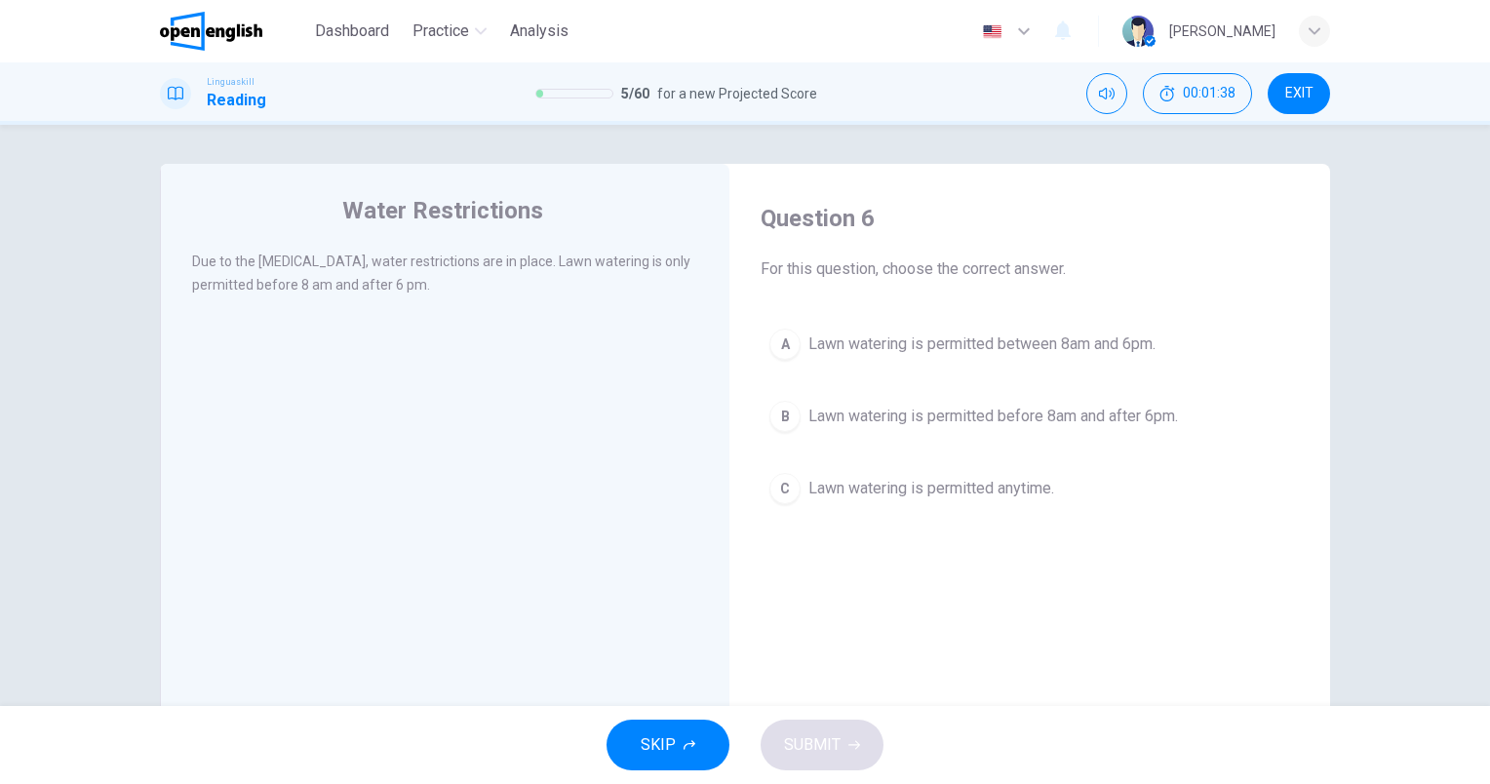
click at [1200, 421] on button "B Lawn watering is permitted before 8am and after 6pm." at bounding box center [1030, 416] width 538 height 49
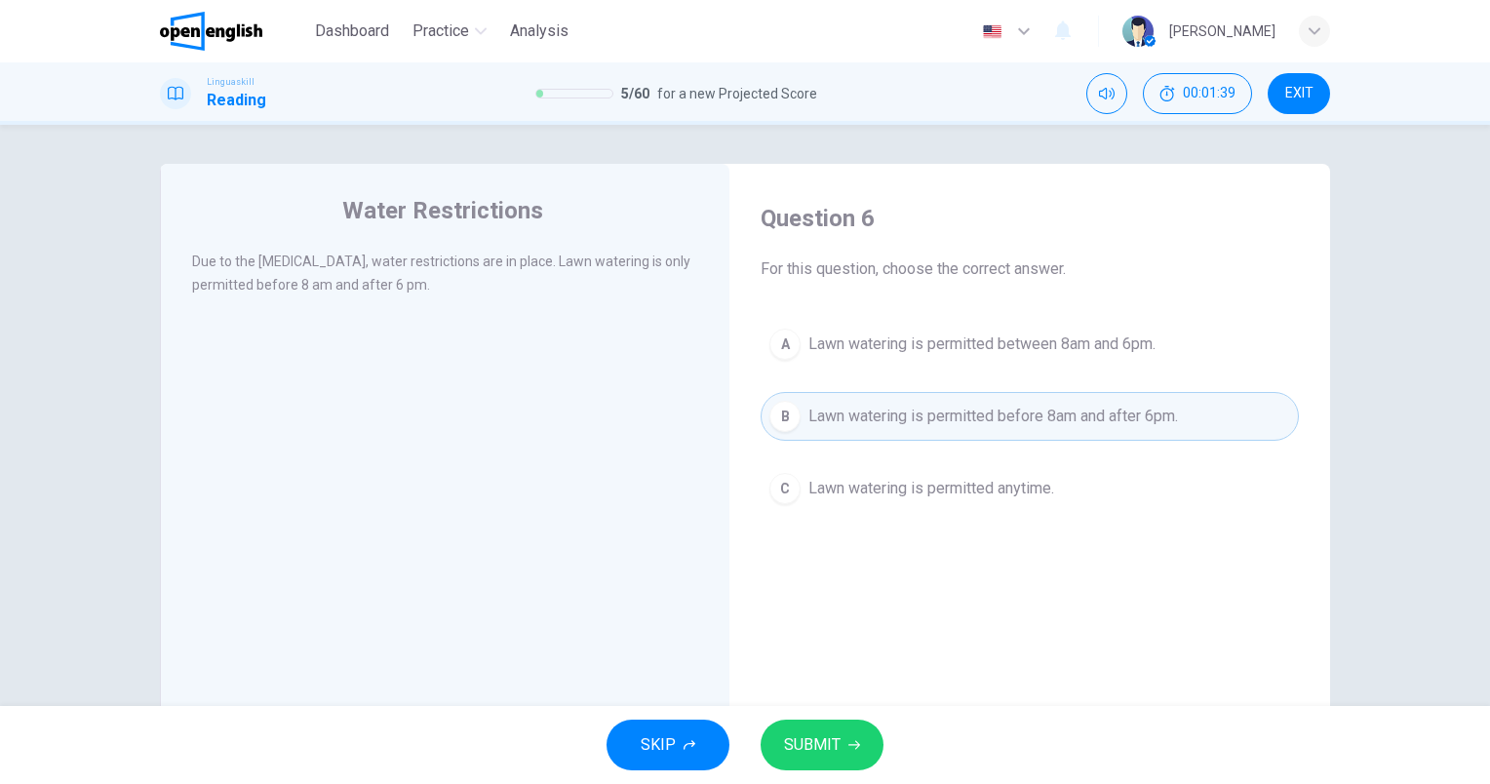
click at [842, 737] on button "SUBMIT" at bounding box center [822, 745] width 123 height 51
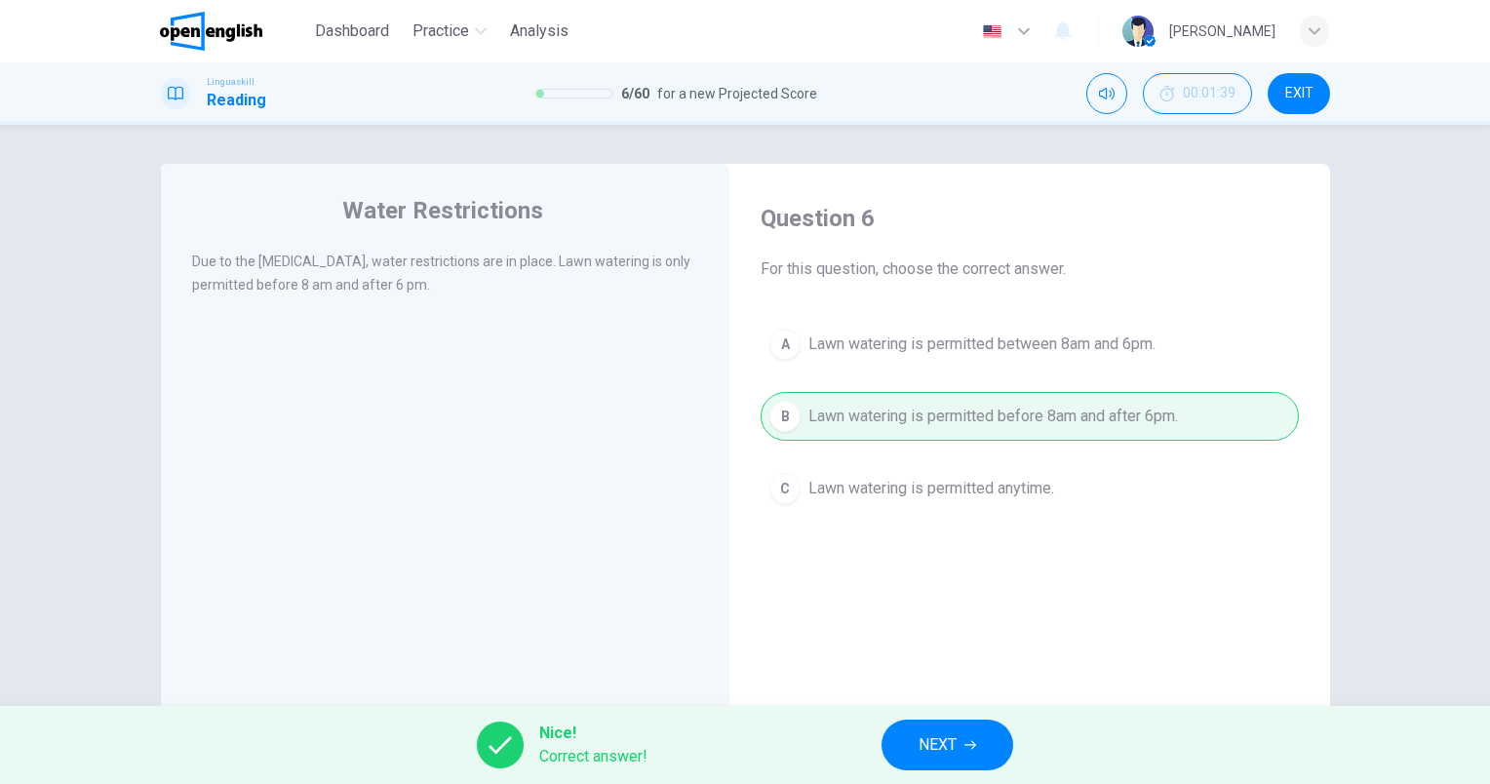
click at [948, 750] on span "NEXT" at bounding box center [937, 744] width 38 height 27
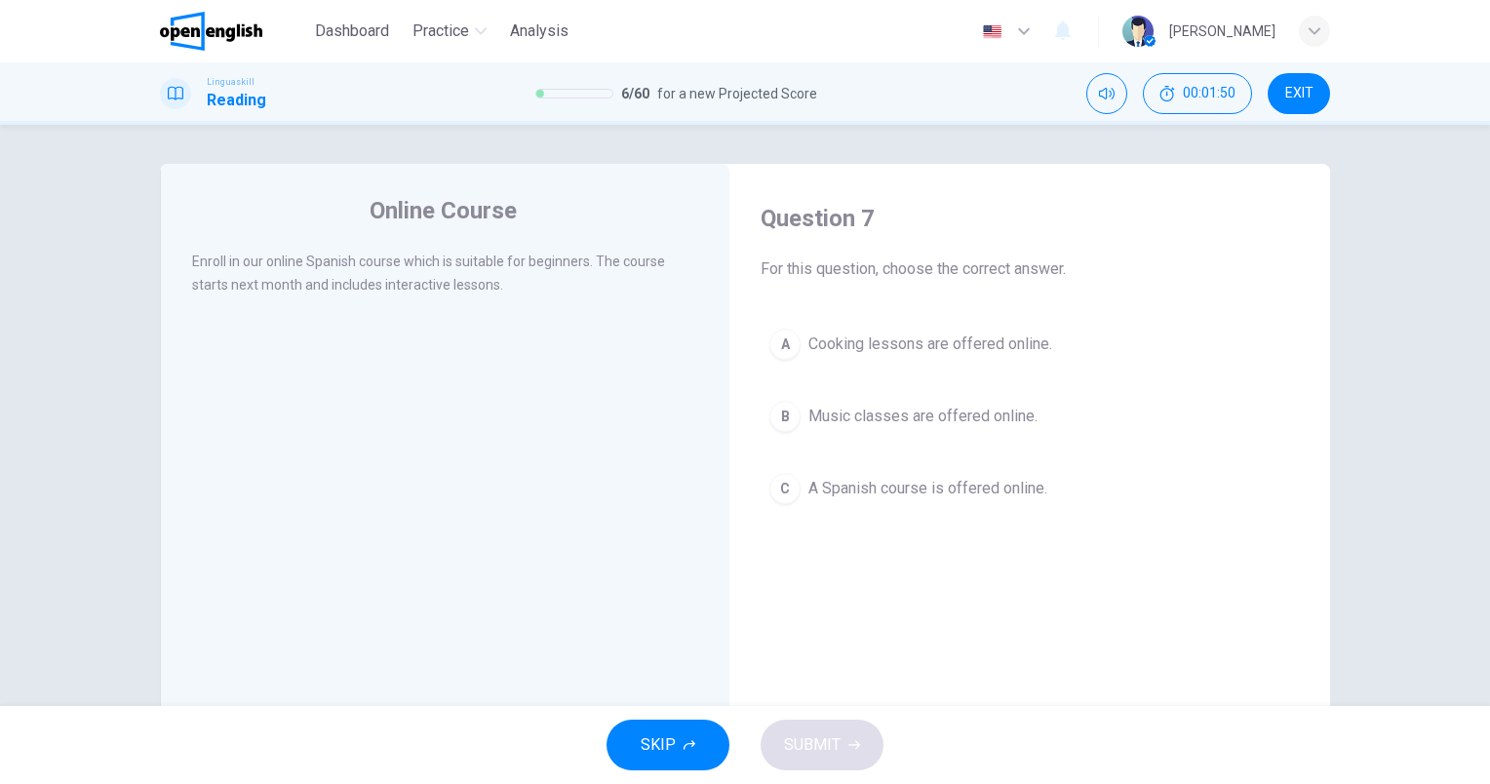
click at [934, 485] on span "A Spanish course is offered online." at bounding box center [927, 488] width 239 height 23
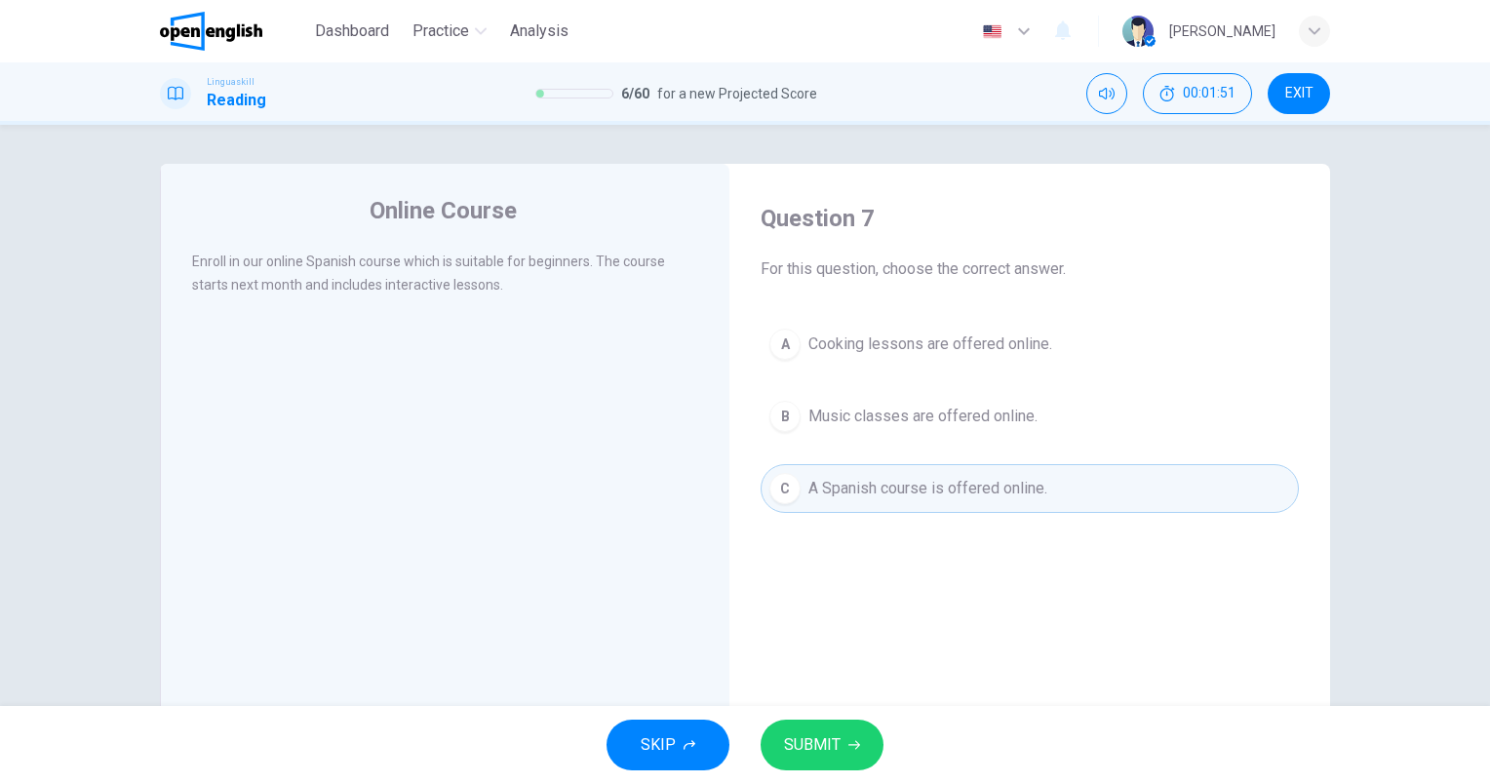
click at [850, 749] on icon "button" at bounding box center [854, 745] width 12 height 12
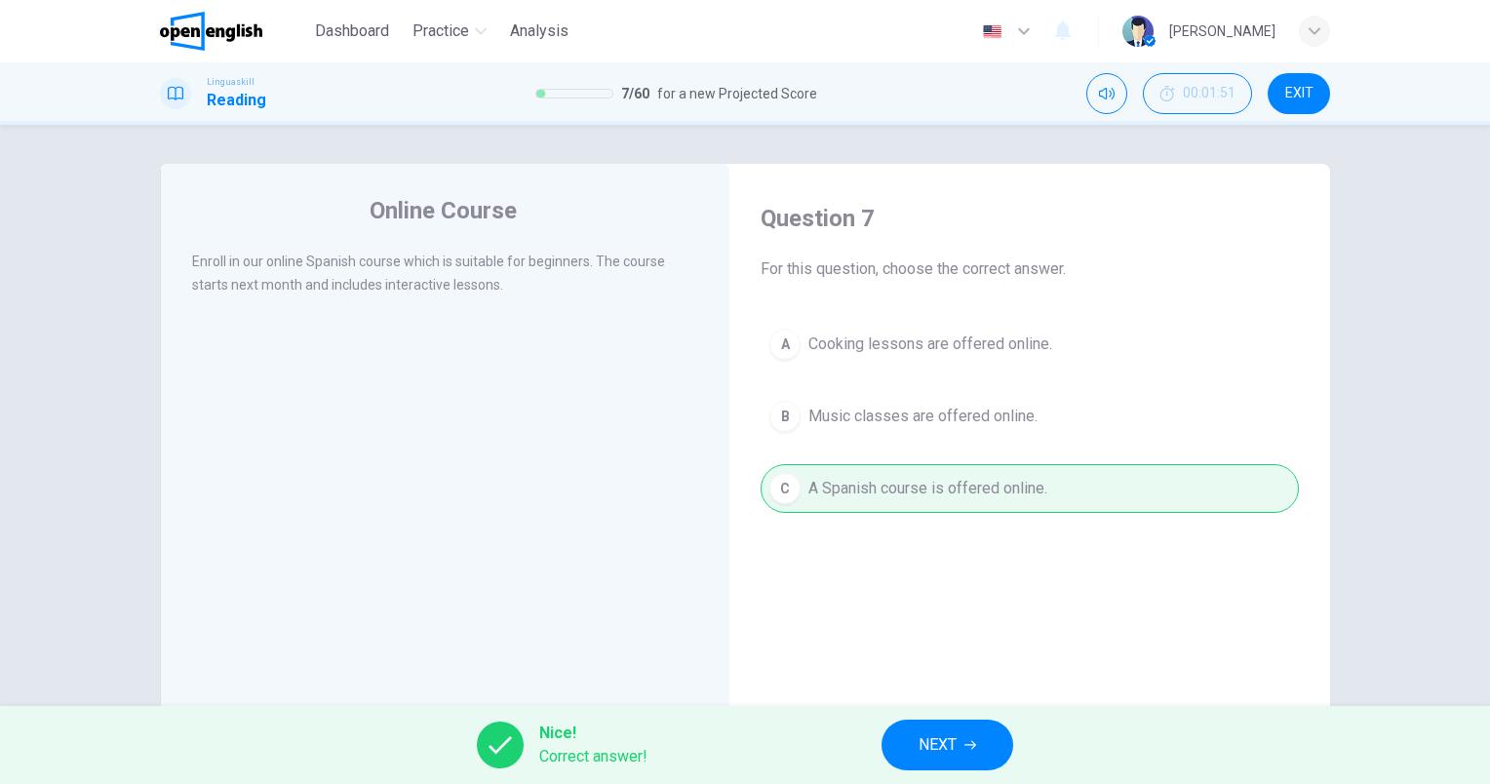
drag, startPoint x: 956, startPoint y: 748, endPoint x: 952, endPoint y: 766, distance: 18.9
click at [952, 766] on button "NEXT" at bounding box center [947, 745] width 132 height 51
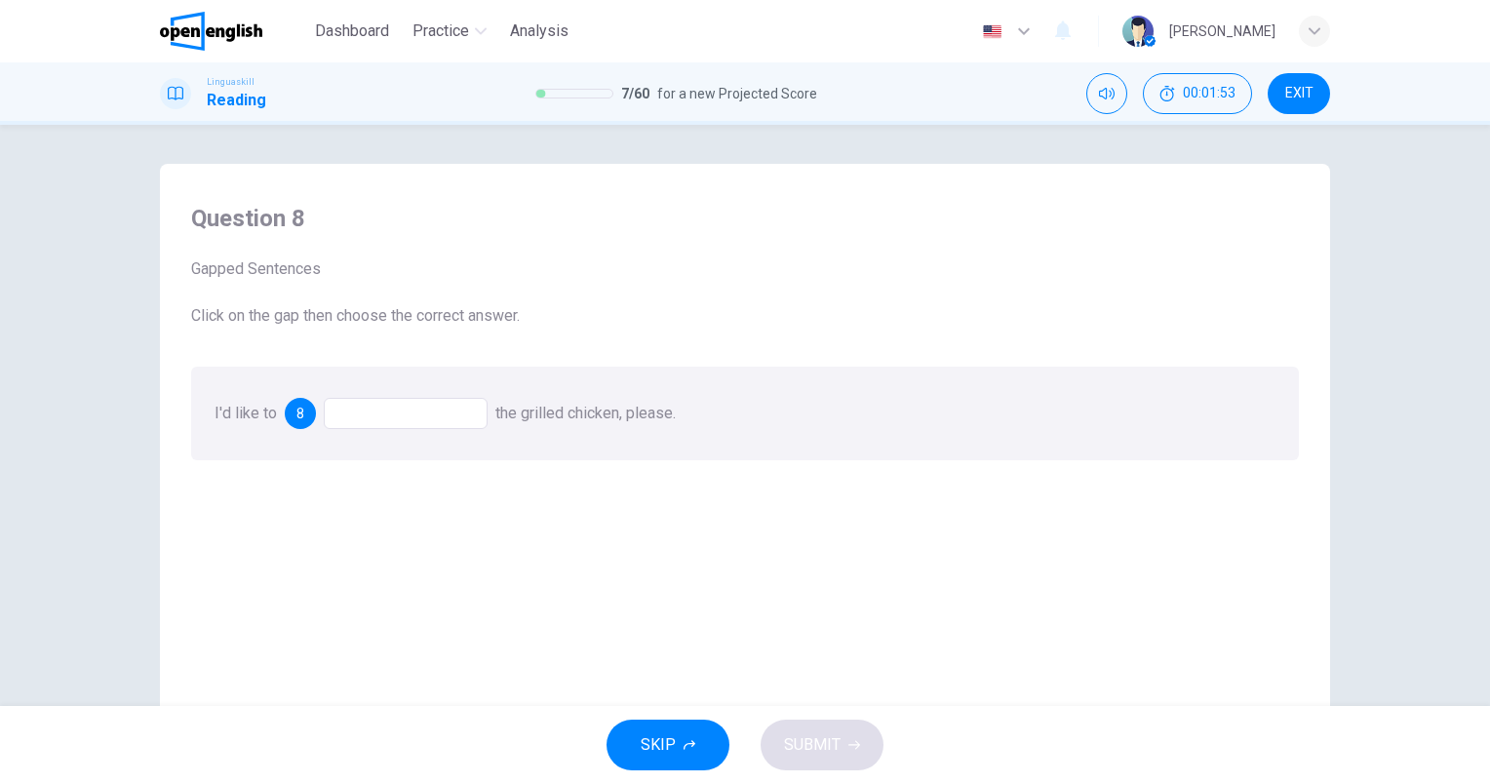
click at [351, 421] on div at bounding box center [406, 413] width 164 height 31
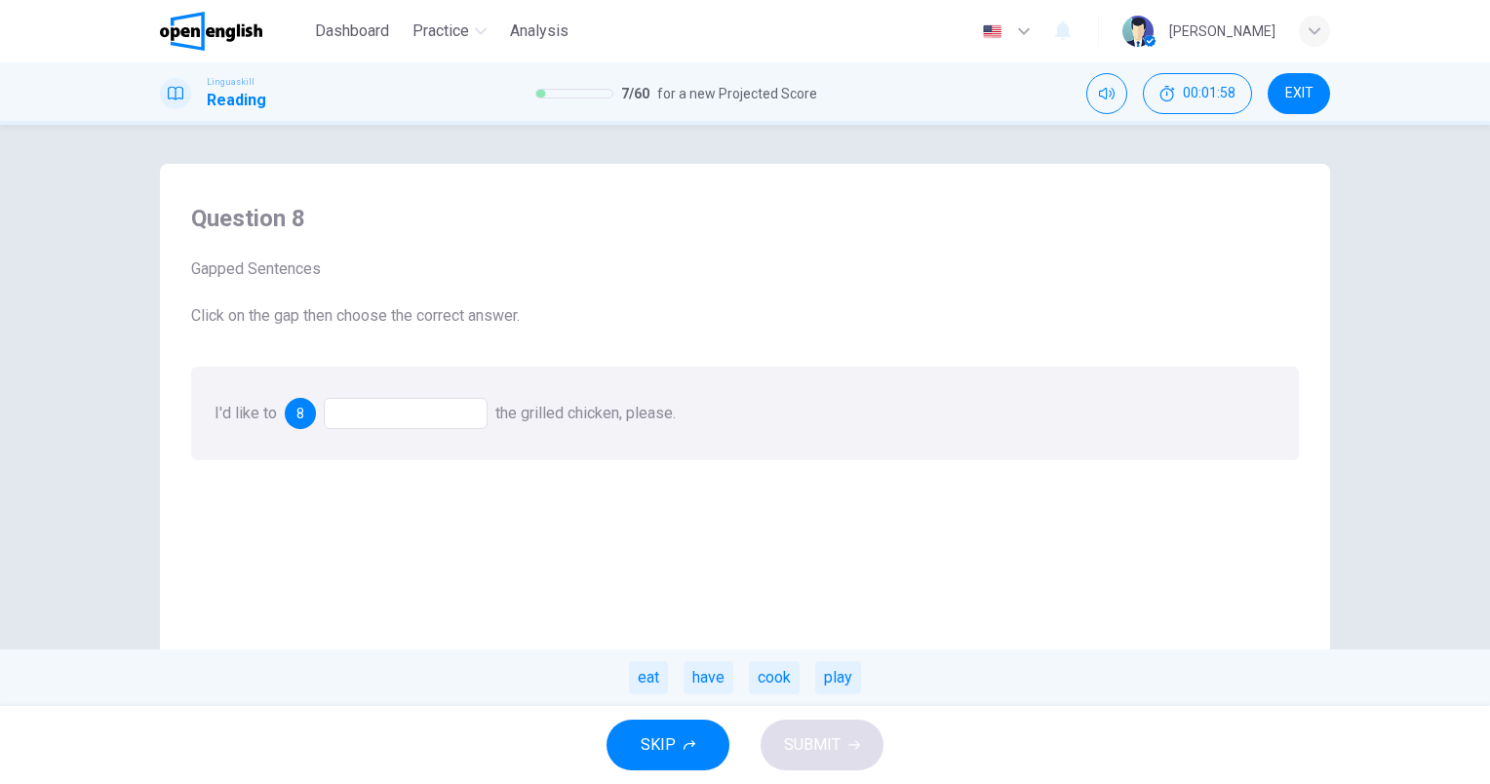
click at [803, 674] on div "eat have cook play" at bounding box center [745, 677] width 1490 height 57
click at [790, 683] on div "cook" at bounding box center [774, 677] width 51 height 33
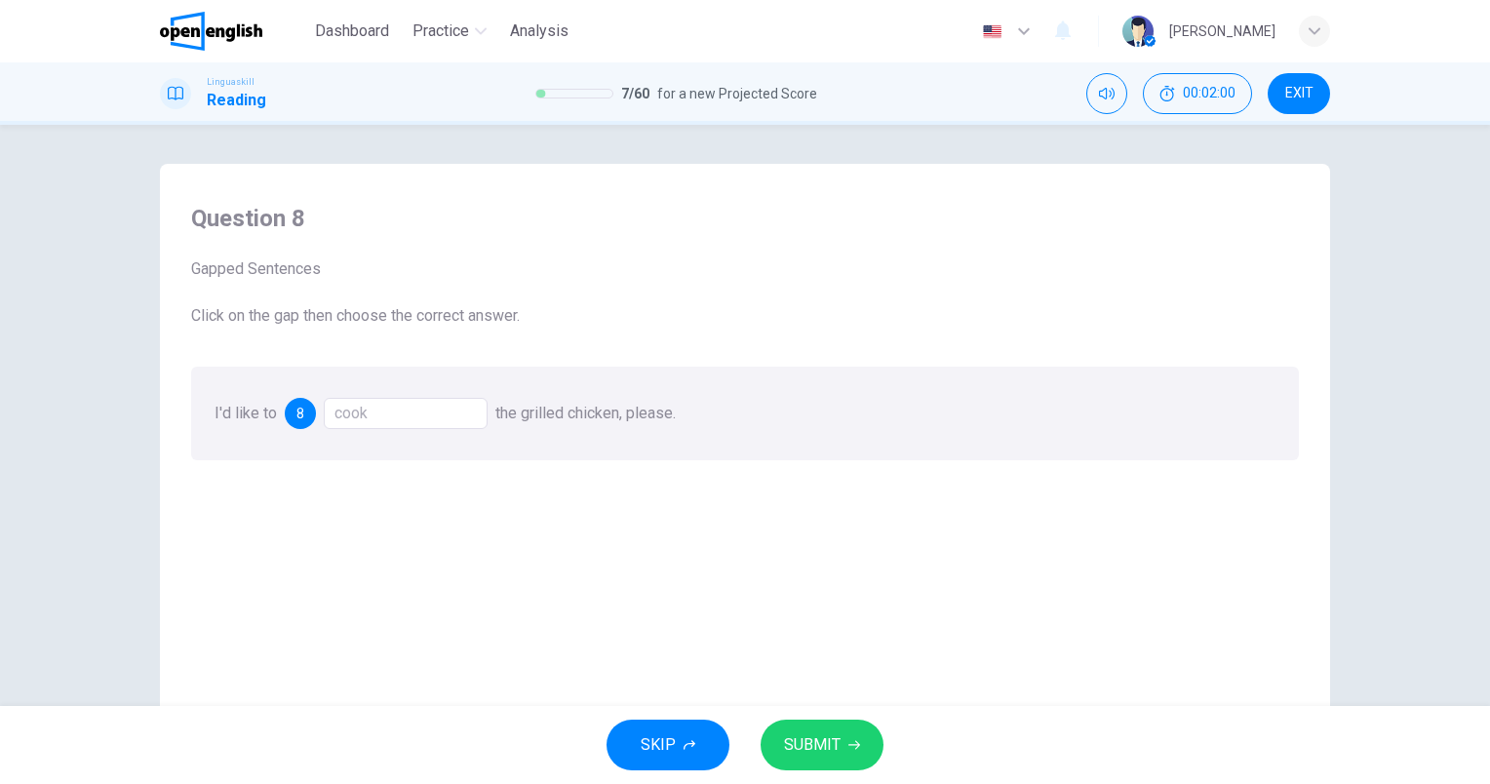
click at [816, 753] on span "SUBMIT" at bounding box center [812, 744] width 57 height 27
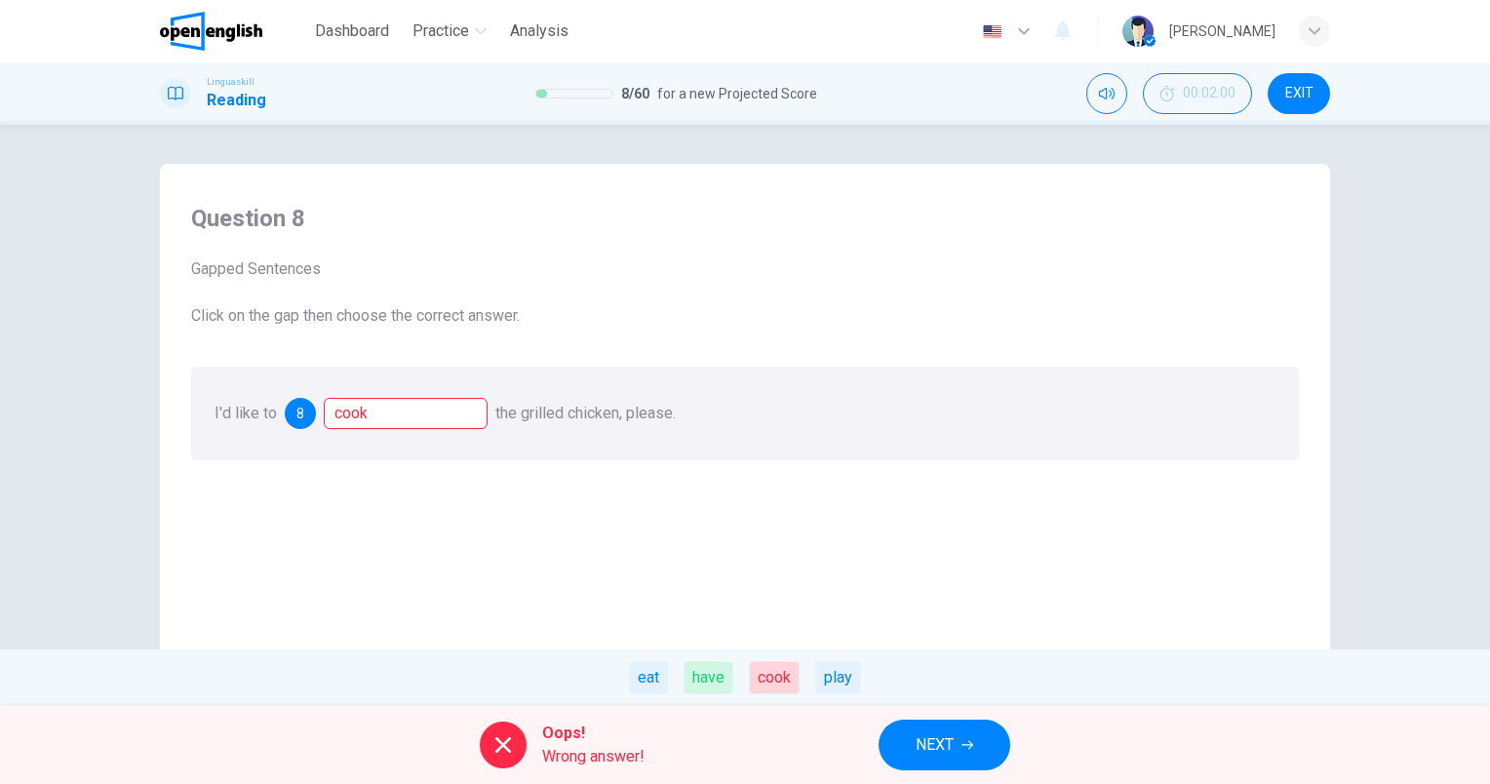
click at [710, 686] on div "have" at bounding box center [708, 677] width 50 height 33
click at [642, 683] on div "eat" at bounding box center [648, 677] width 39 height 33
click at [642, 680] on div "eat" at bounding box center [648, 677] width 39 height 33
click at [823, 558] on div "Question 8 Gapped Sentences Click on the gap then choose the correct answer. I'…" at bounding box center [745, 512] width 1139 height 658
click at [945, 749] on span "NEXT" at bounding box center [935, 744] width 38 height 27
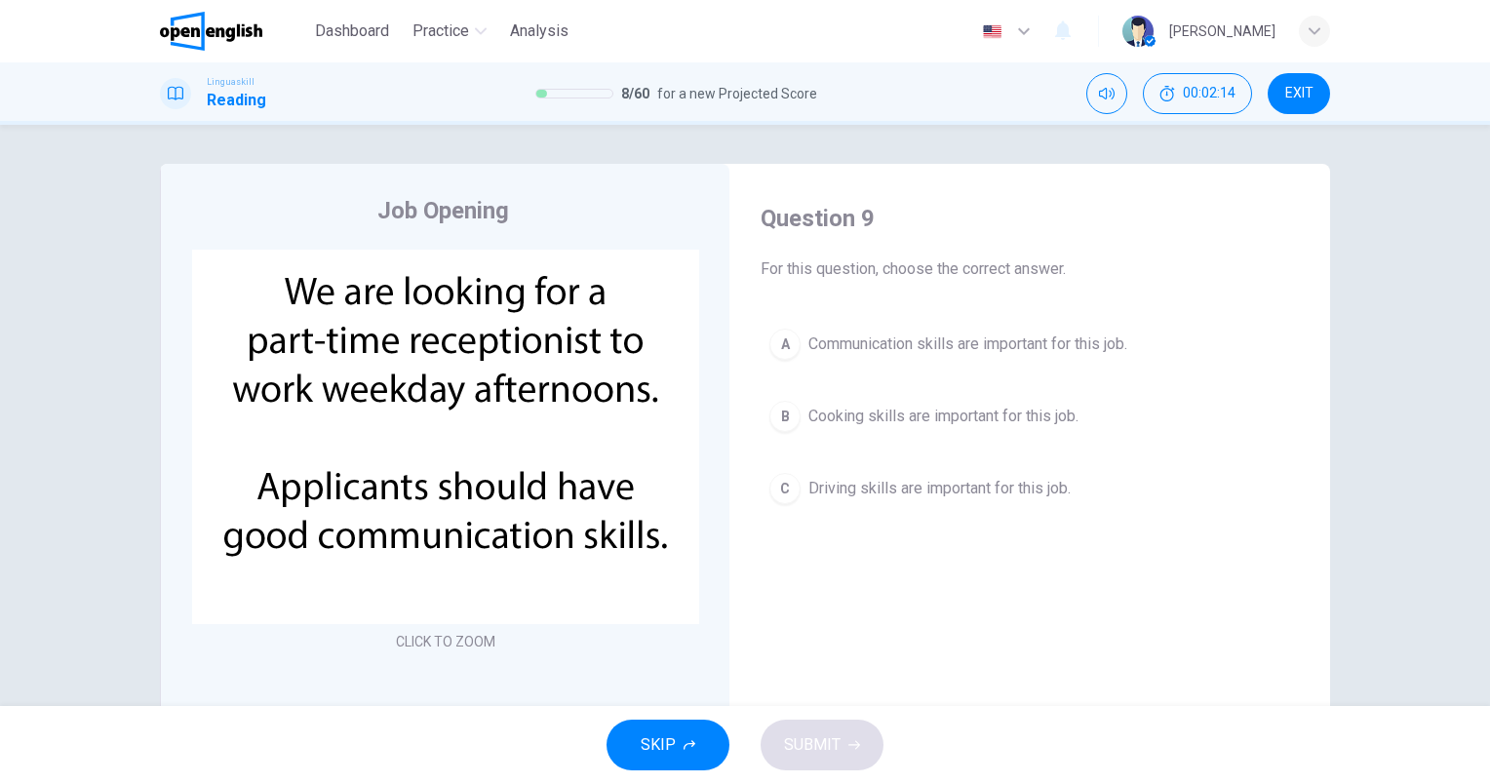
click at [902, 348] on span "Communication skills are important for this job." at bounding box center [967, 343] width 319 height 23
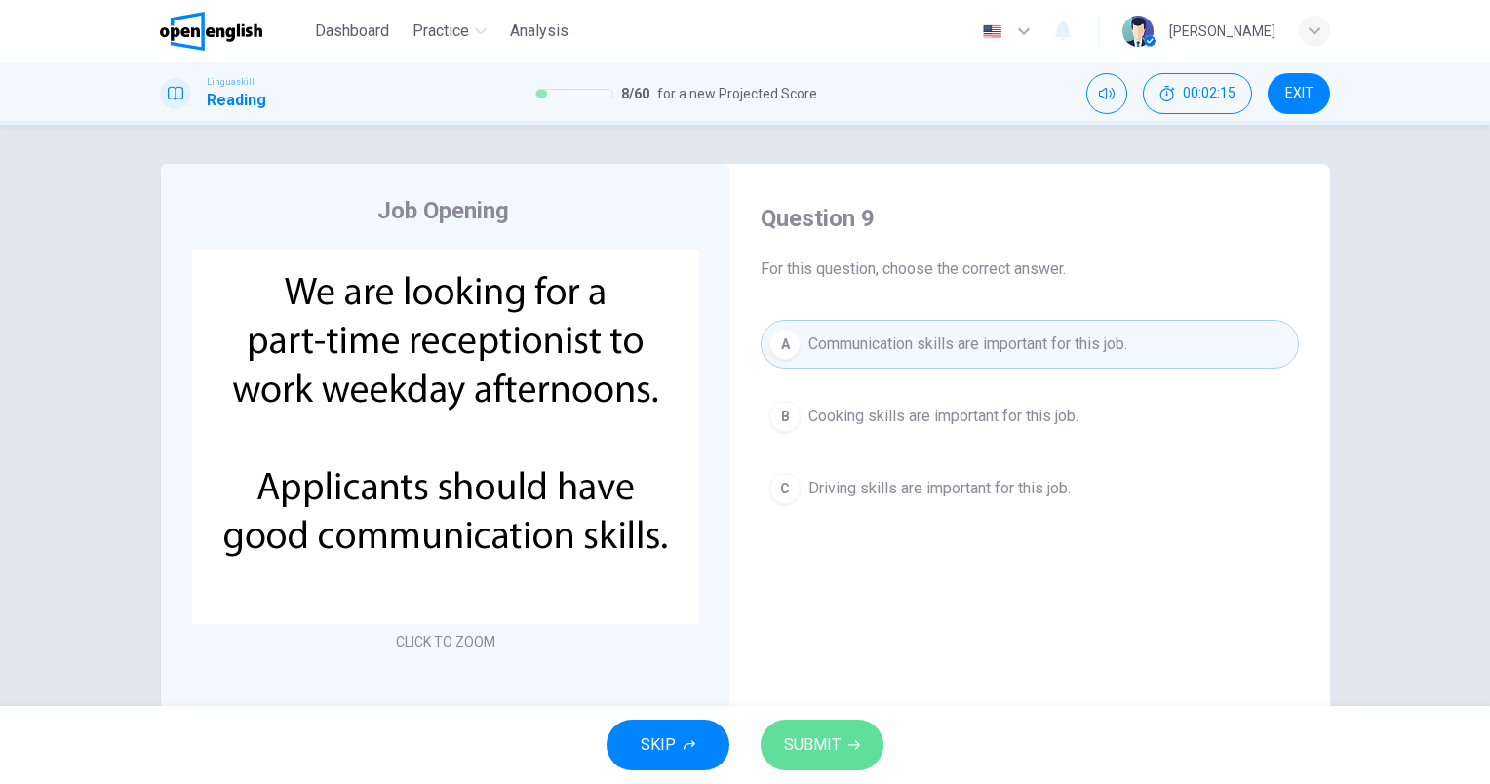
click at [841, 740] on button "SUBMIT" at bounding box center [822, 745] width 123 height 51
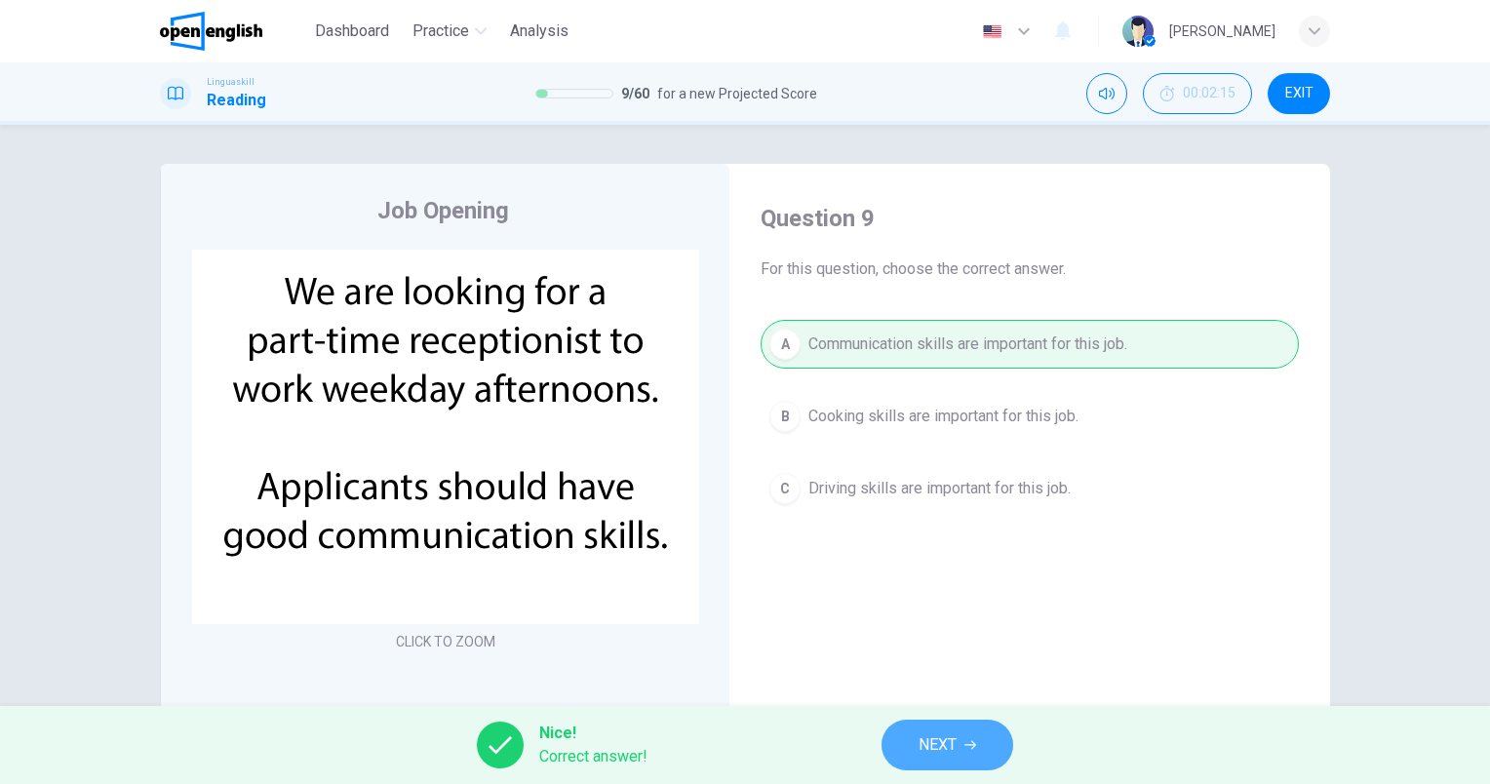
click at [969, 745] on icon "button" at bounding box center [970, 745] width 12 height 9
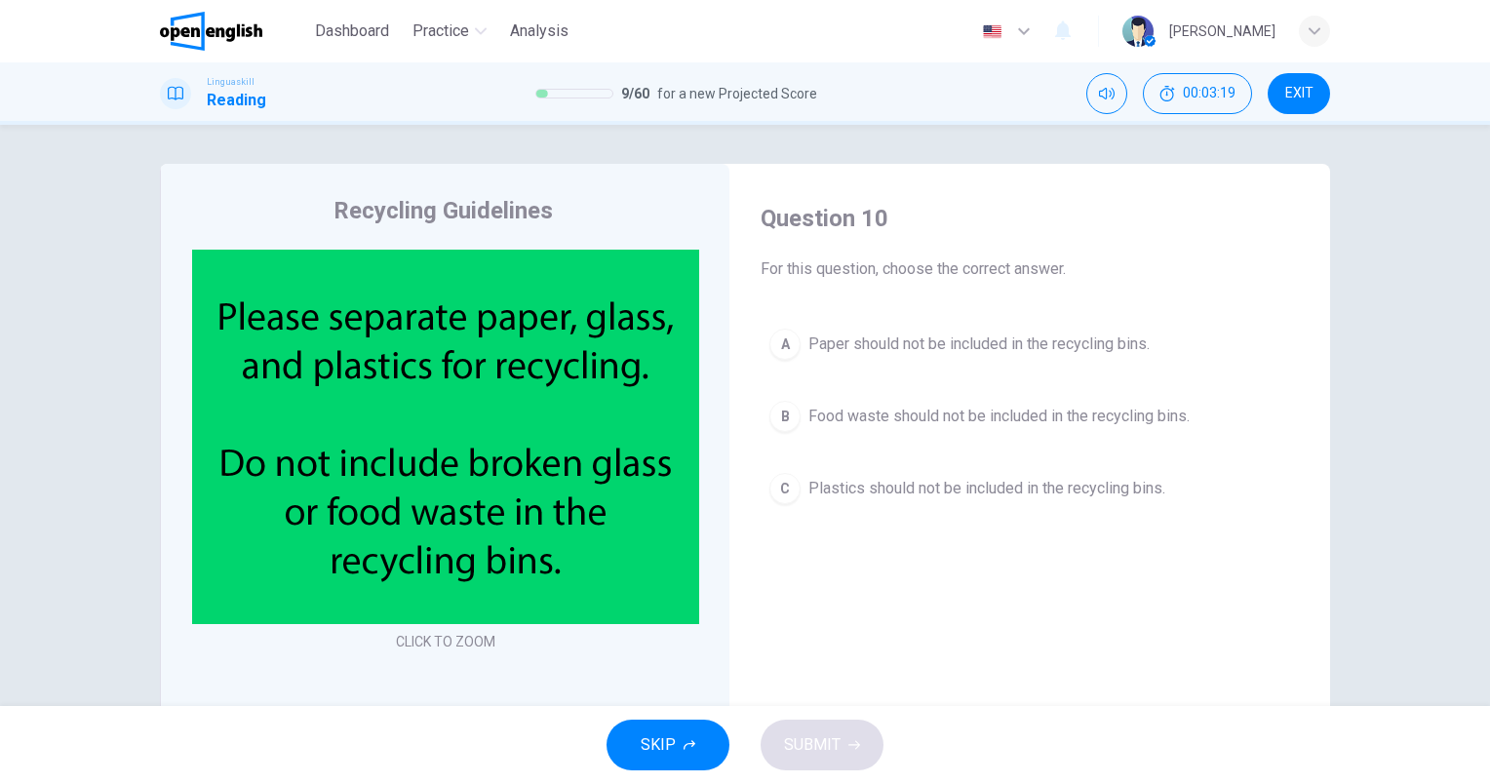
click at [888, 417] on span "Food waste should not be included in the recycling bins." at bounding box center [998, 416] width 381 height 23
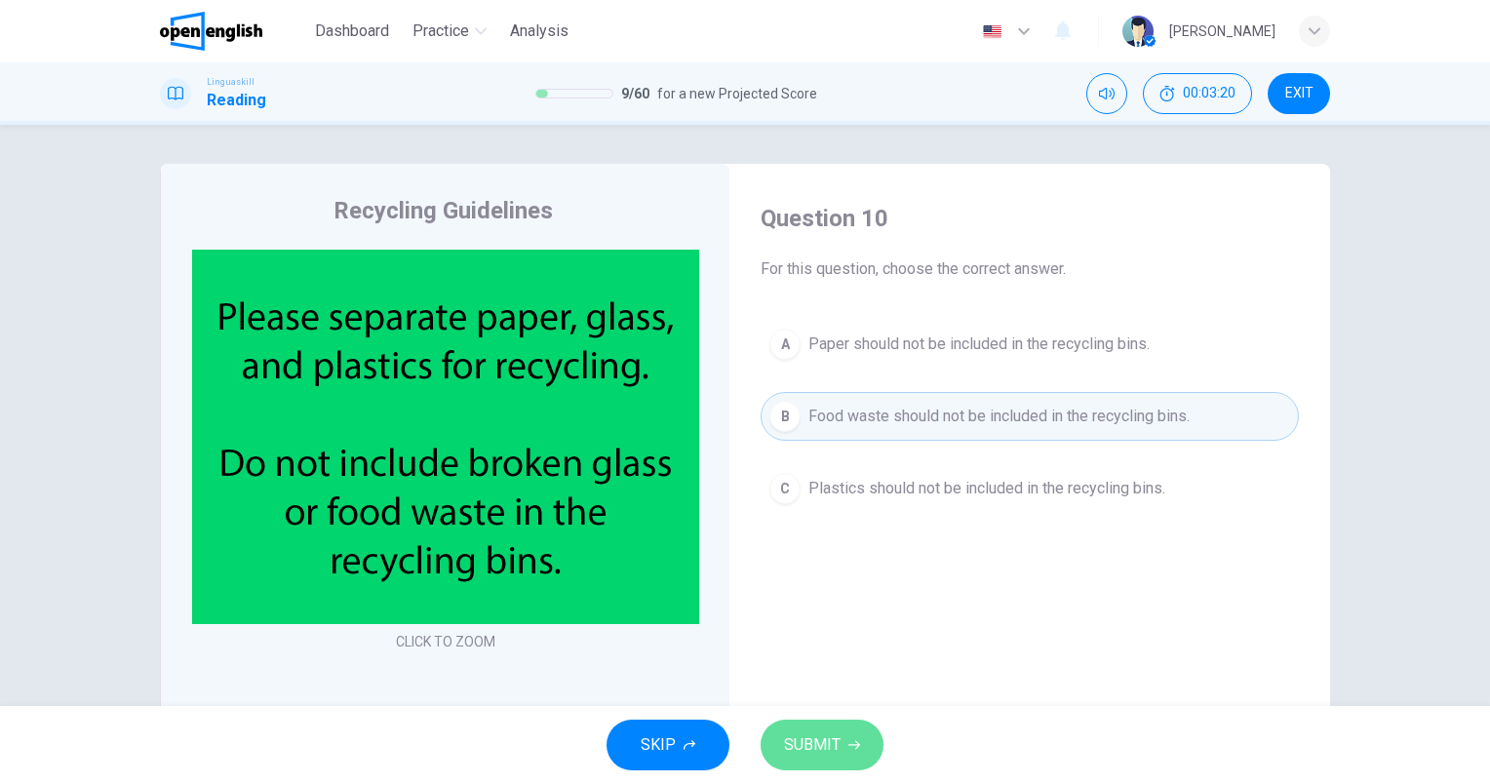
click at [792, 757] on span "SUBMIT" at bounding box center [812, 744] width 57 height 27
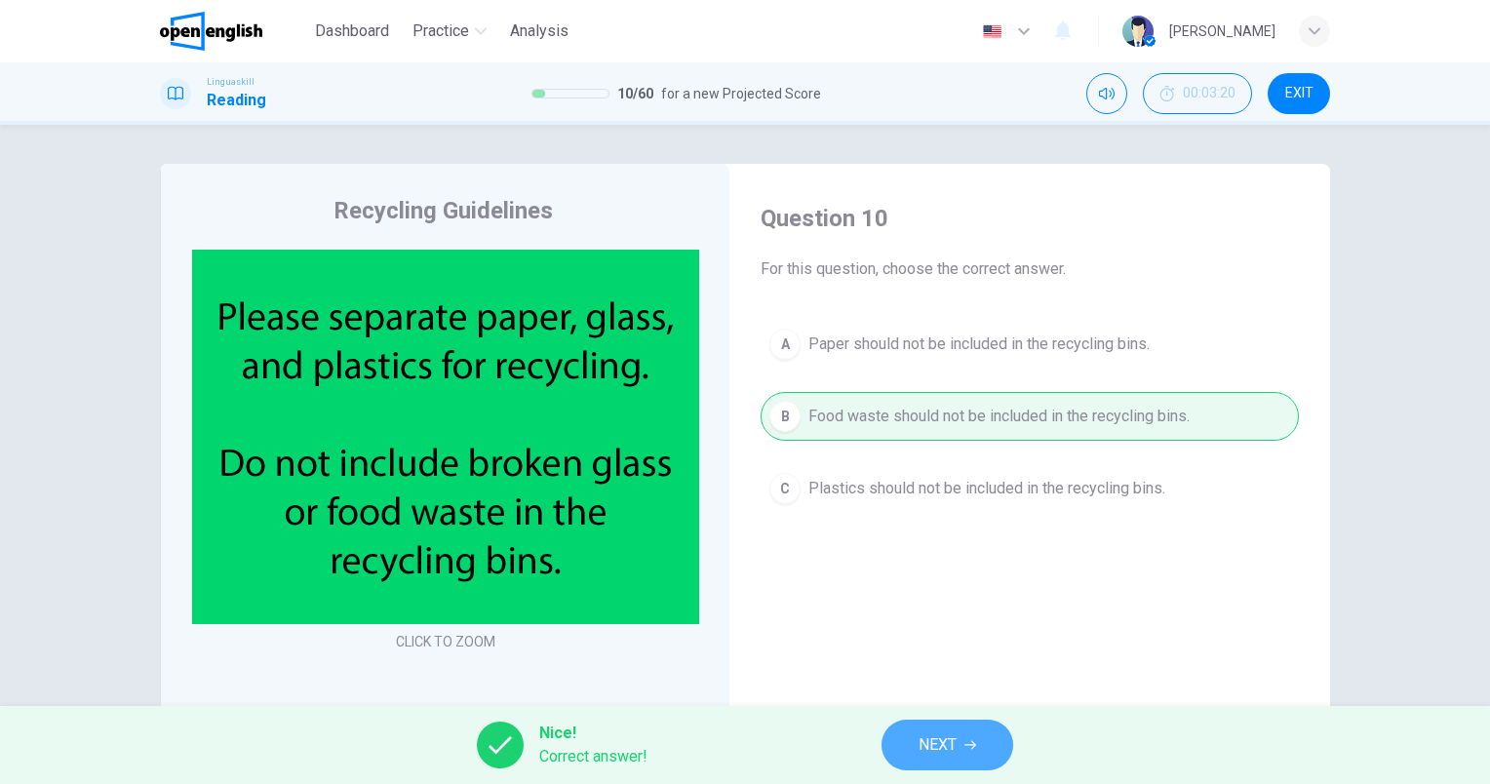
click at [958, 727] on button "NEXT" at bounding box center [947, 745] width 132 height 51
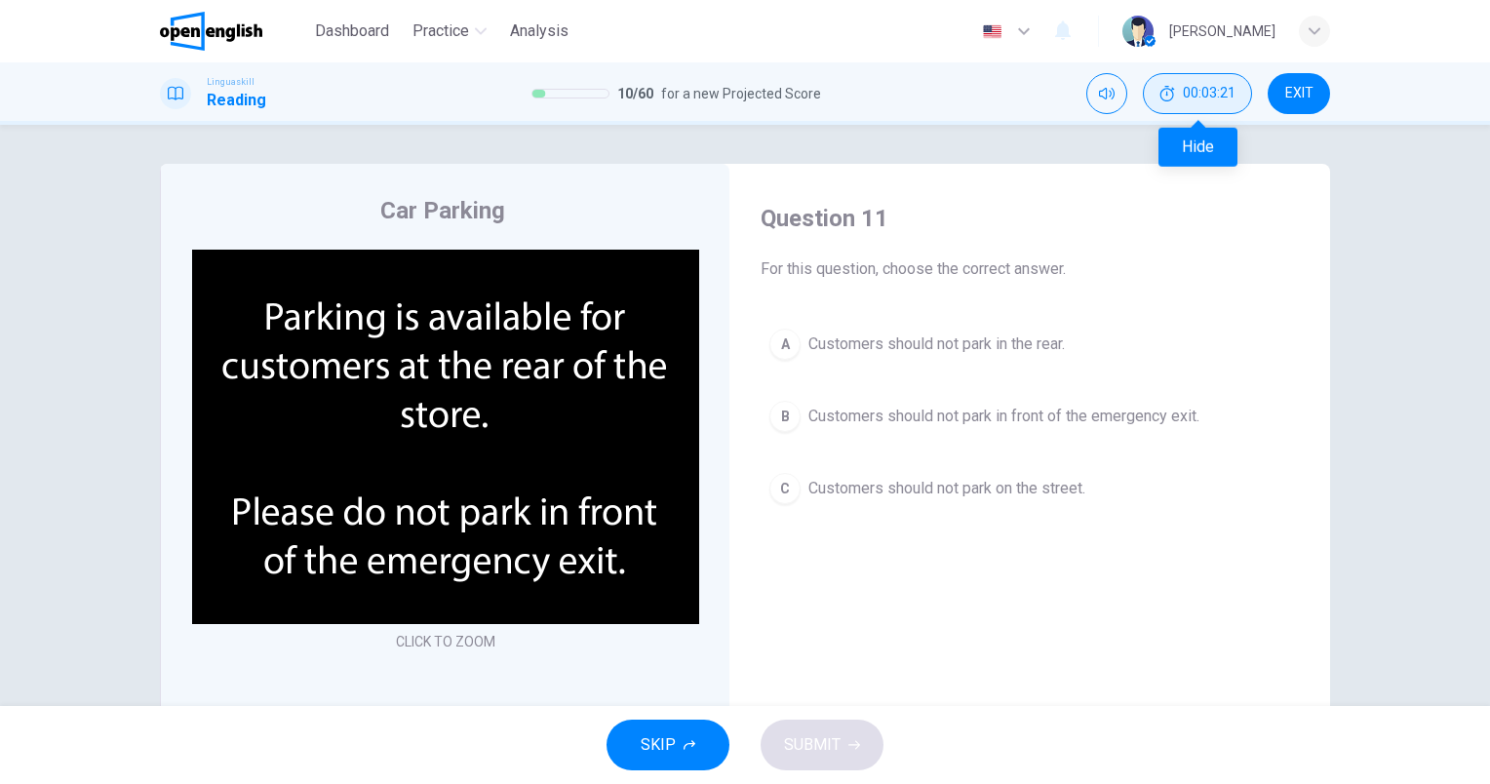
click at [1230, 102] on button "00:03:21" at bounding box center [1197, 93] width 109 height 41
click at [696, 219] on div "Car Parking" at bounding box center [458, 210] width 532 height 31
click at [560, 362] on img at bounding box center [445, 437] width 507 height 374
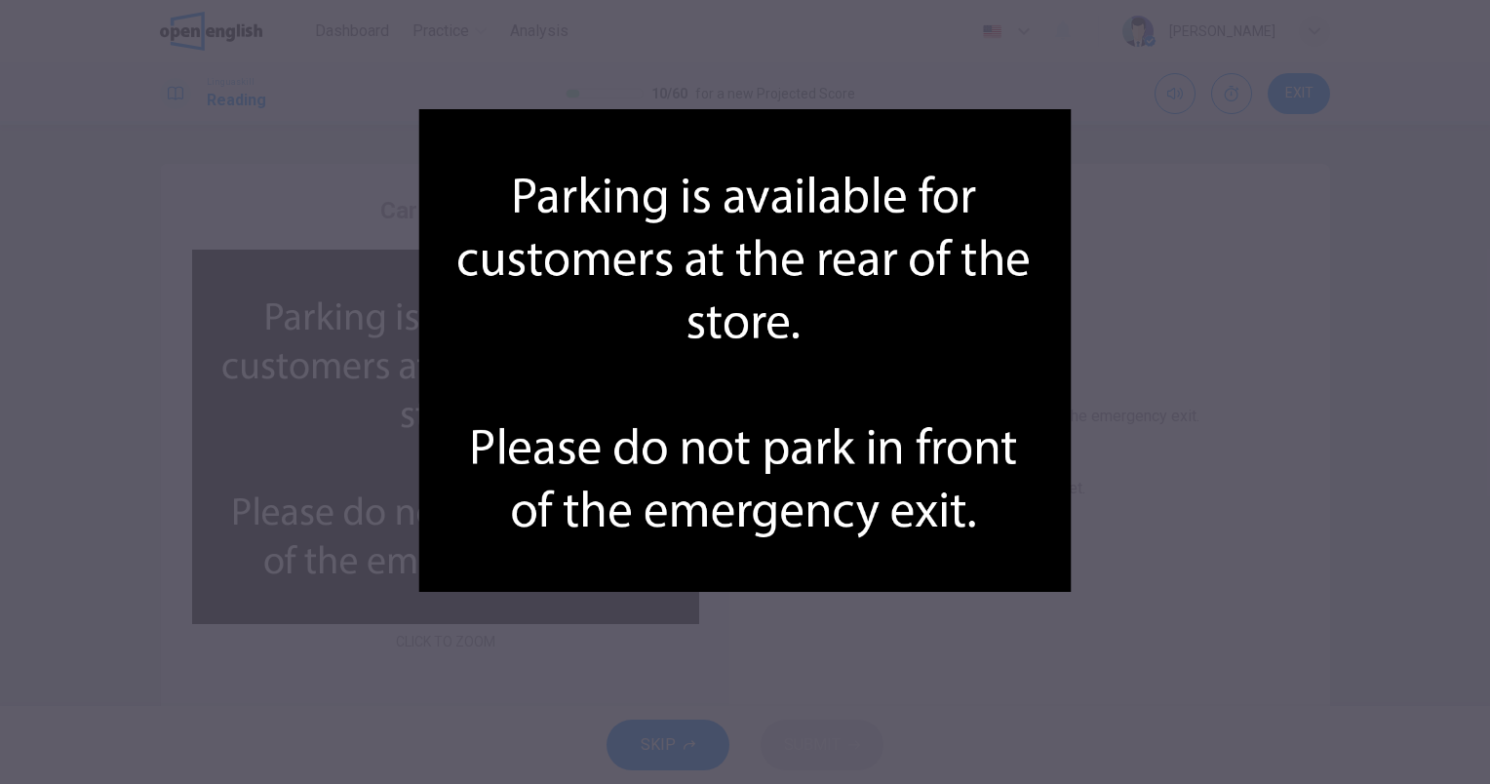
click at [1187, 386] on div at bounding box center [745, 392] width 1490 height 784
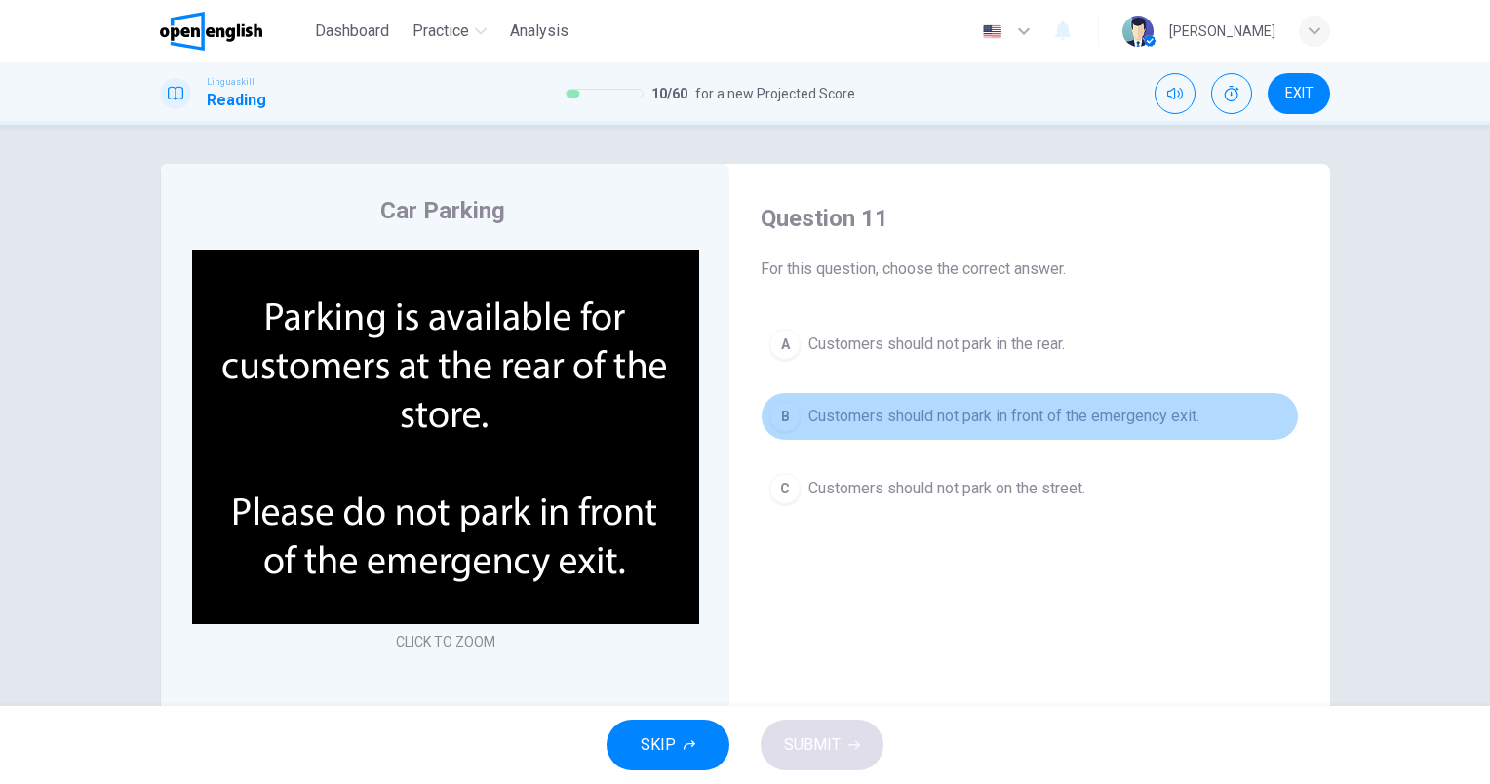
click at [1107, 431] on button "B Customers should not park in front of the emergency exit." at bounding box center [1030, 416] width 538 height 49
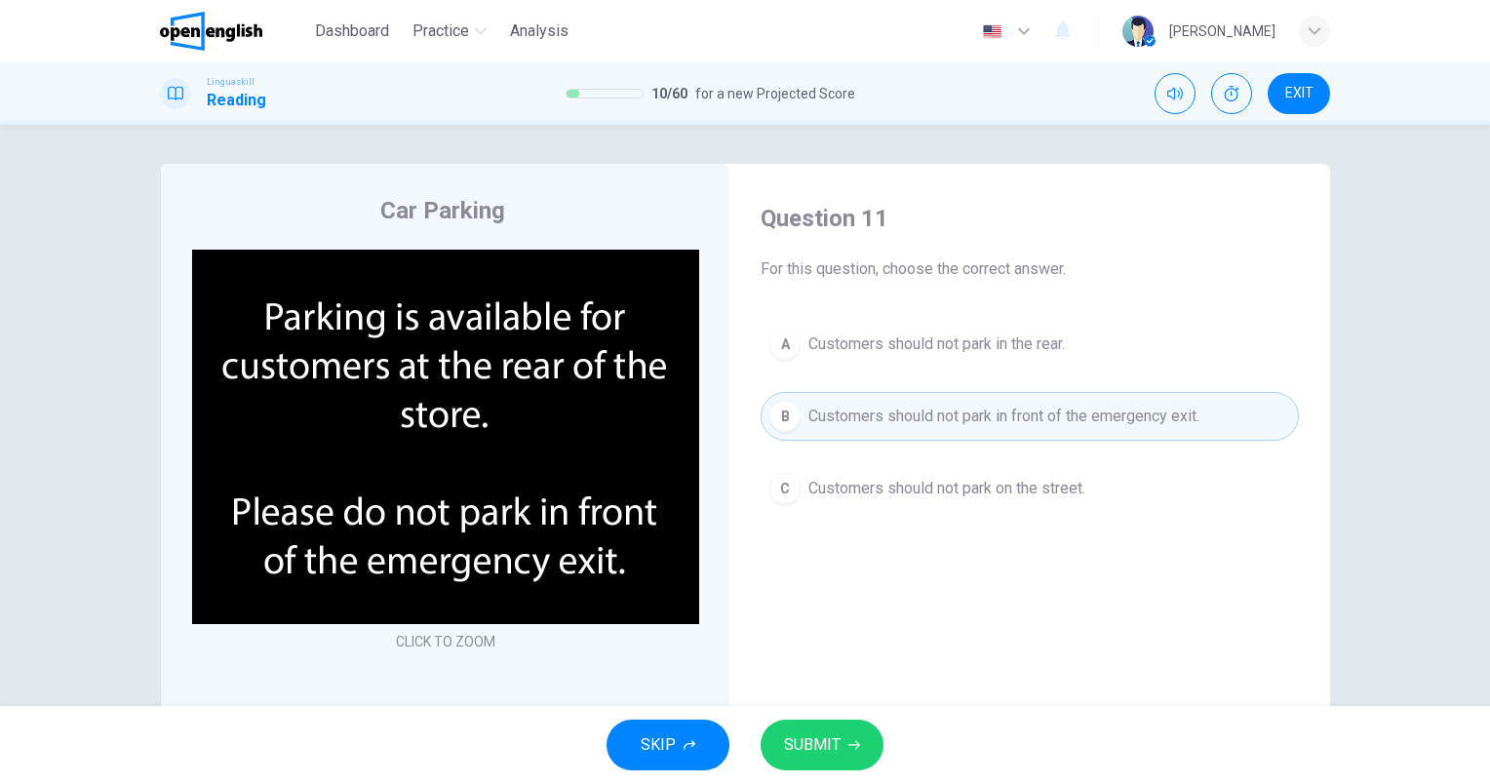
click at [800, 755] on span "SUBMIT" at bounding box center [812, 744] width 57 height 27
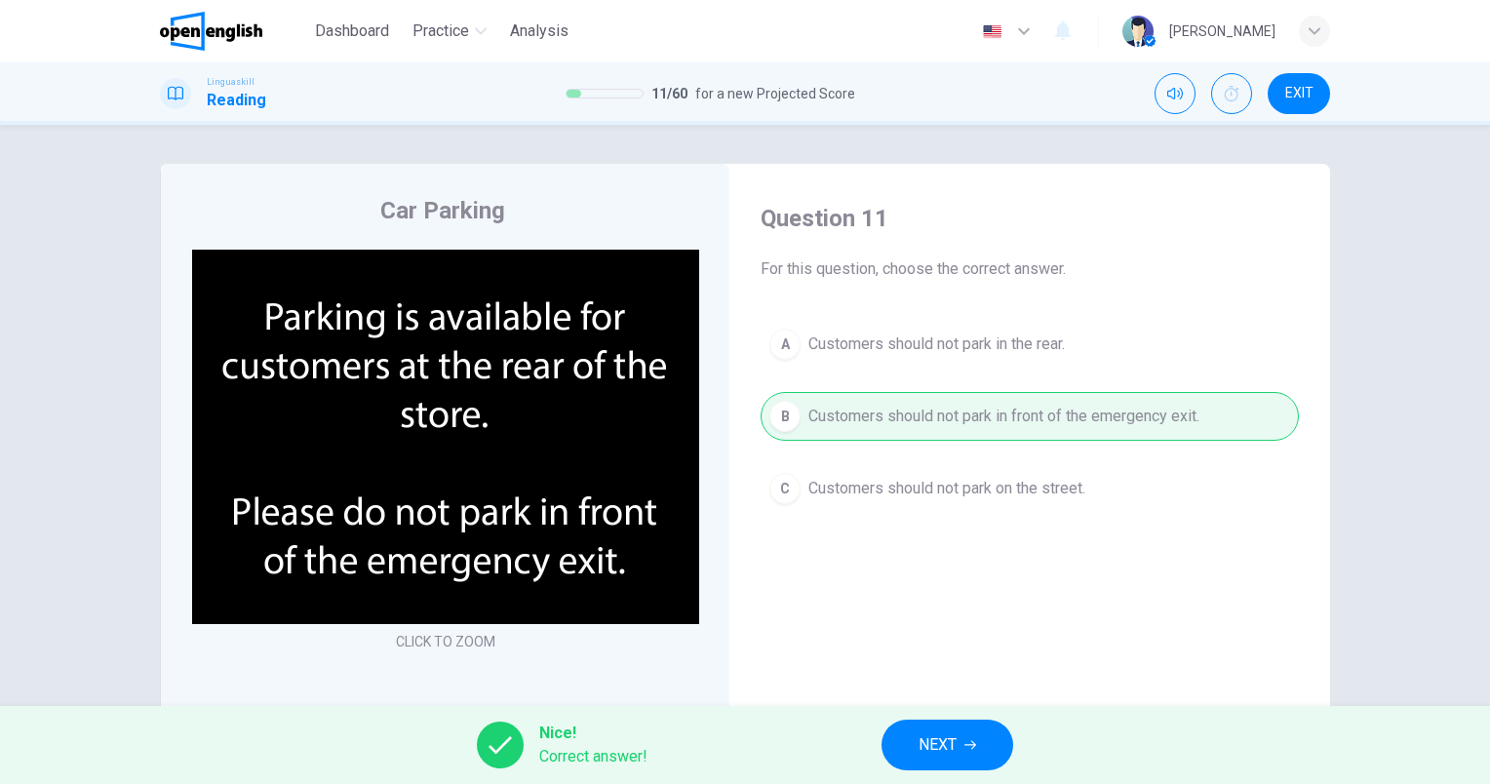
click at [949, 759] on button "NEXT" at bounding box center [947, 745] width 132 height 51
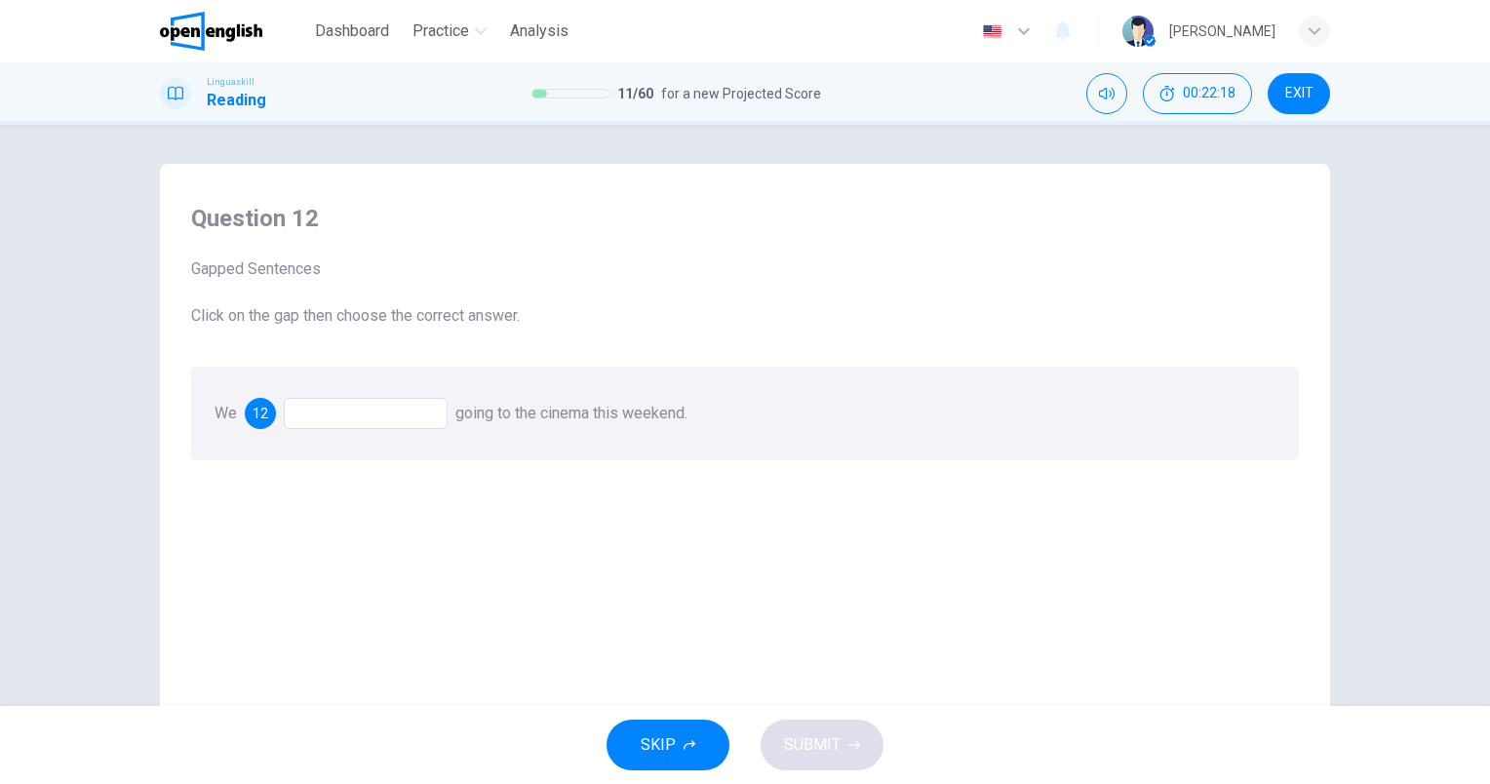
click at [410, 408] on div at bounding box center [366, 413] width 164 height 31
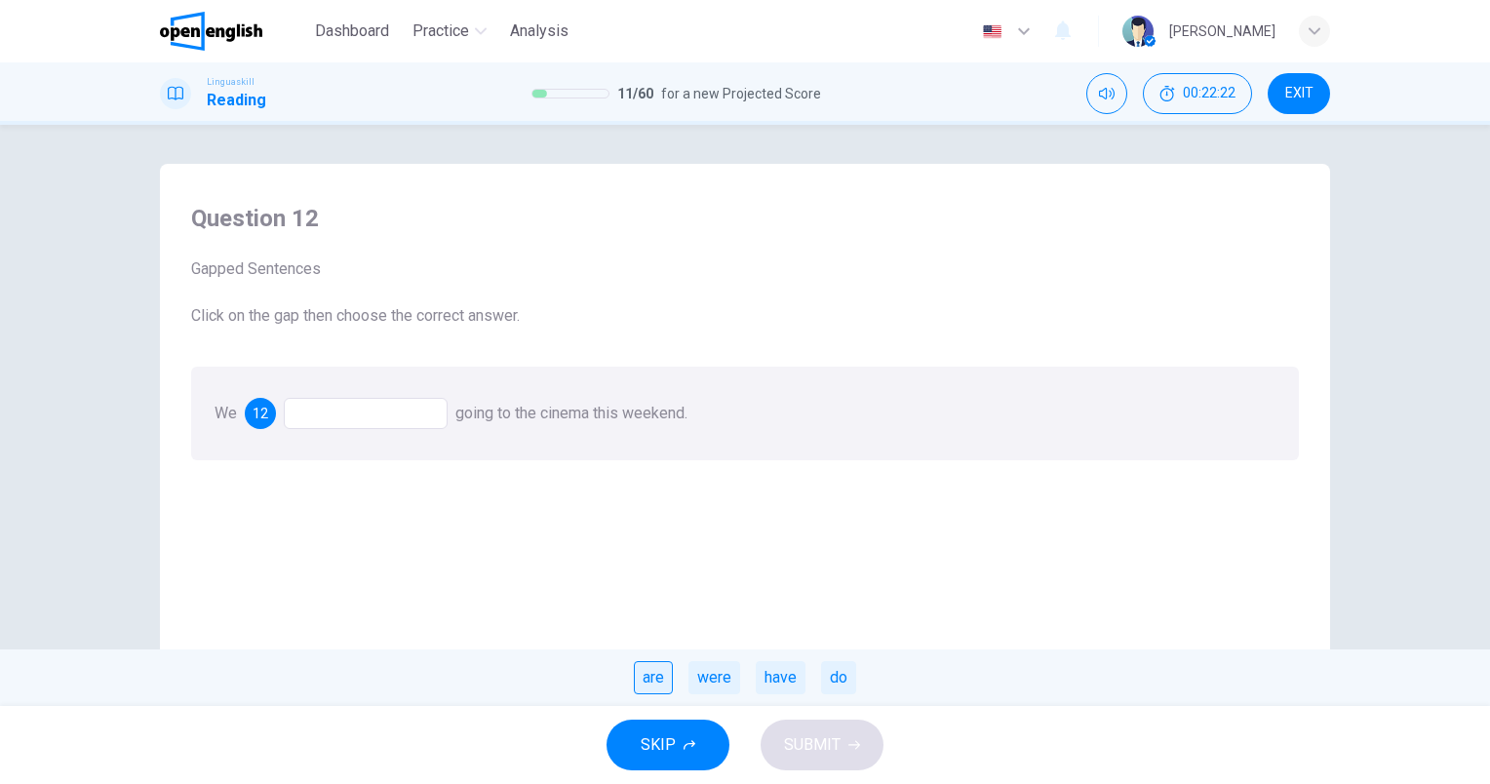
click at [668, 681] on div "are" at bounding box center [653, 677] width 39 height 33
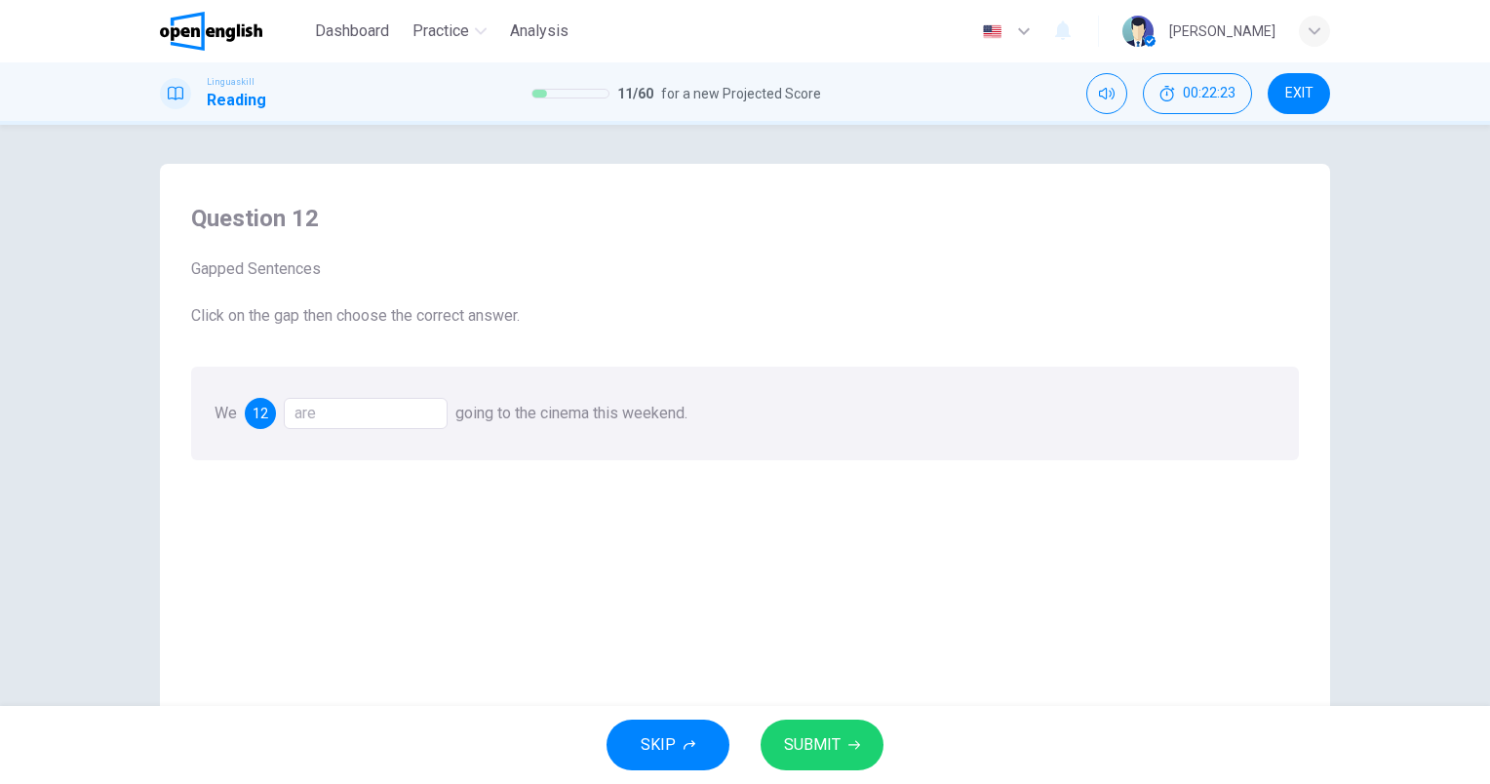
click at [807, 755] on span "SUBMIT" at bounding box center [812, 744] width 57 height 27
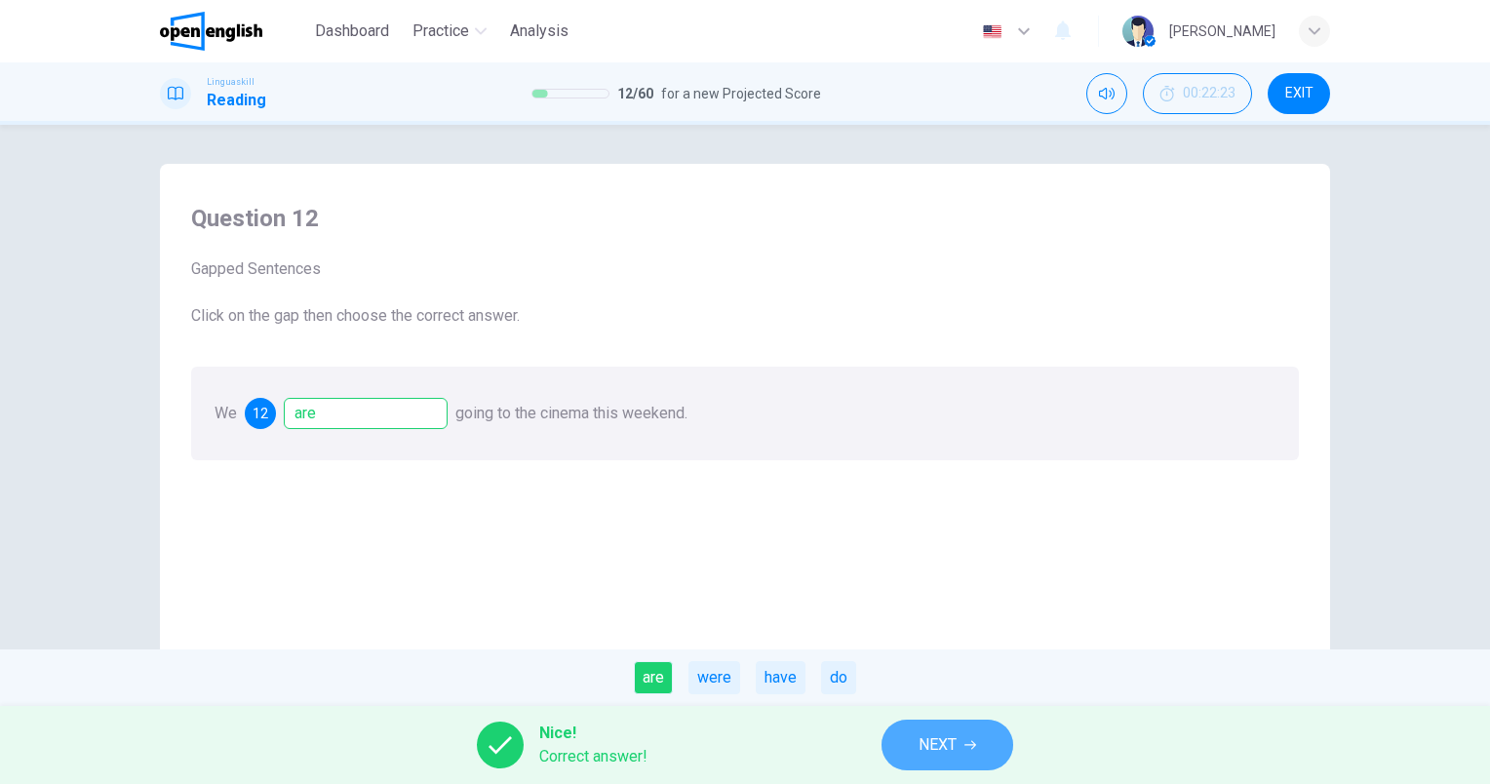
click at [985, 738] on button "NEXT" at bounding box center [947, 745] width 132 height 51
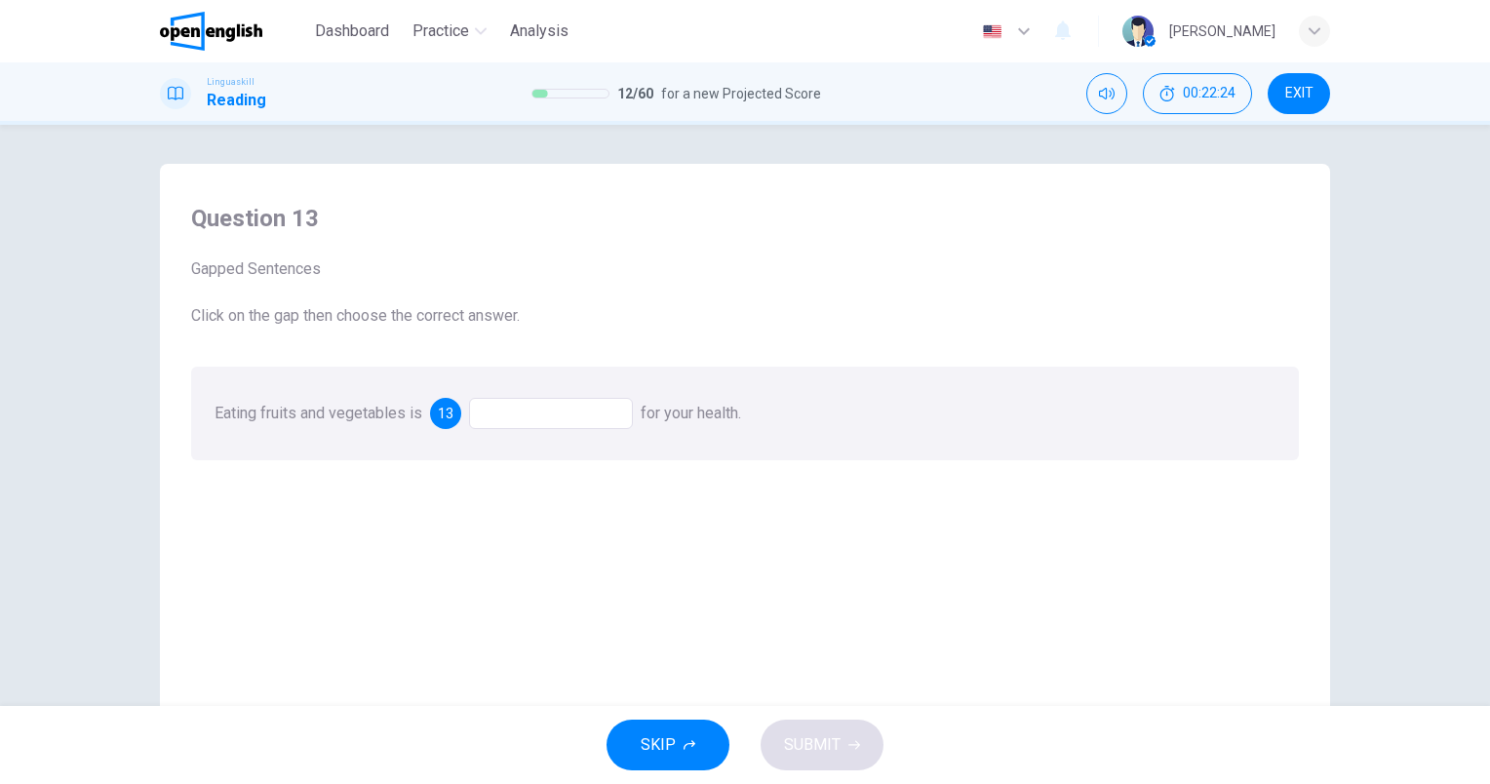
click at [573, 416] on div at bounding box center [551, 413] width 164 height 31
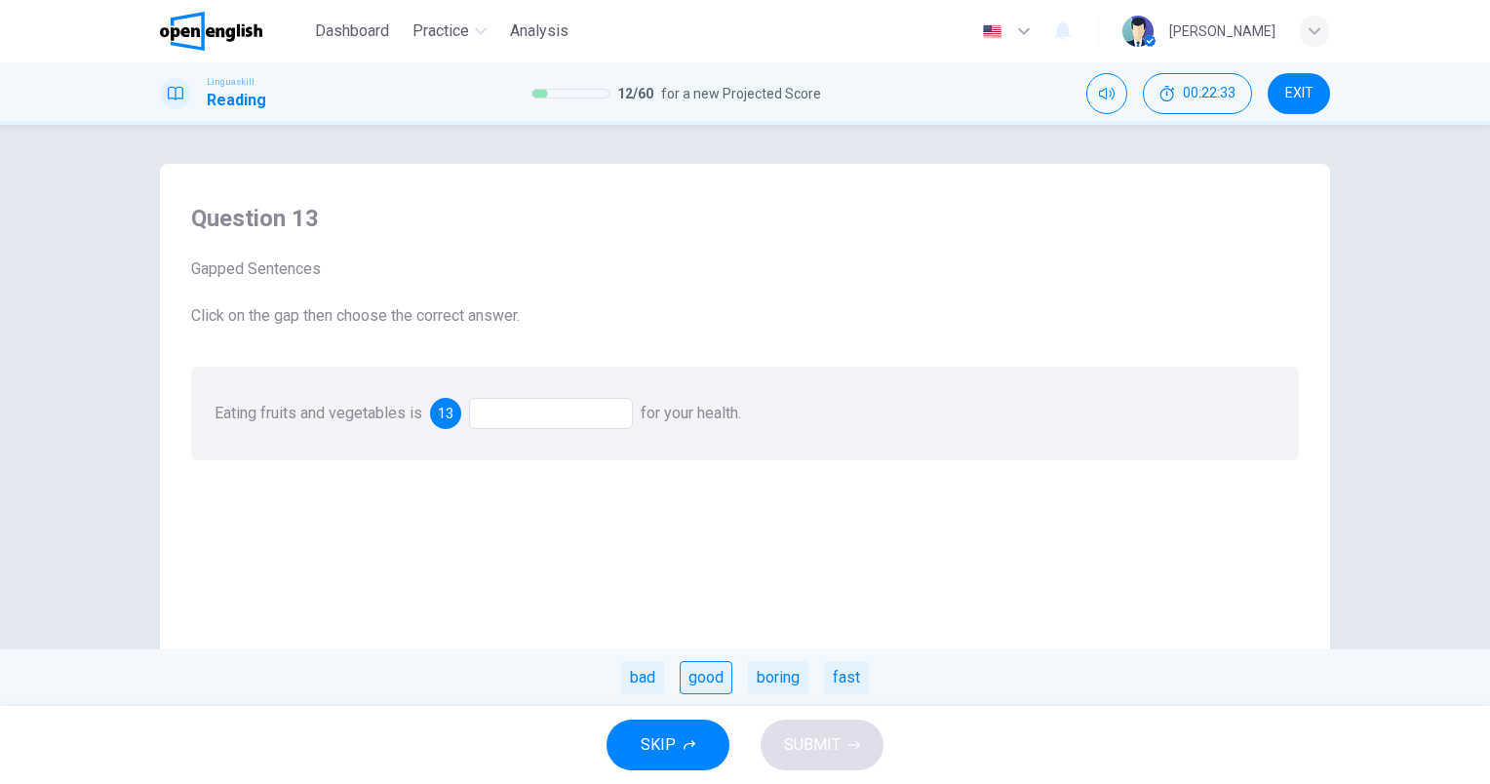
click at [708, 679] on div "good" at bounding box center [706, 677] width 53 height 33
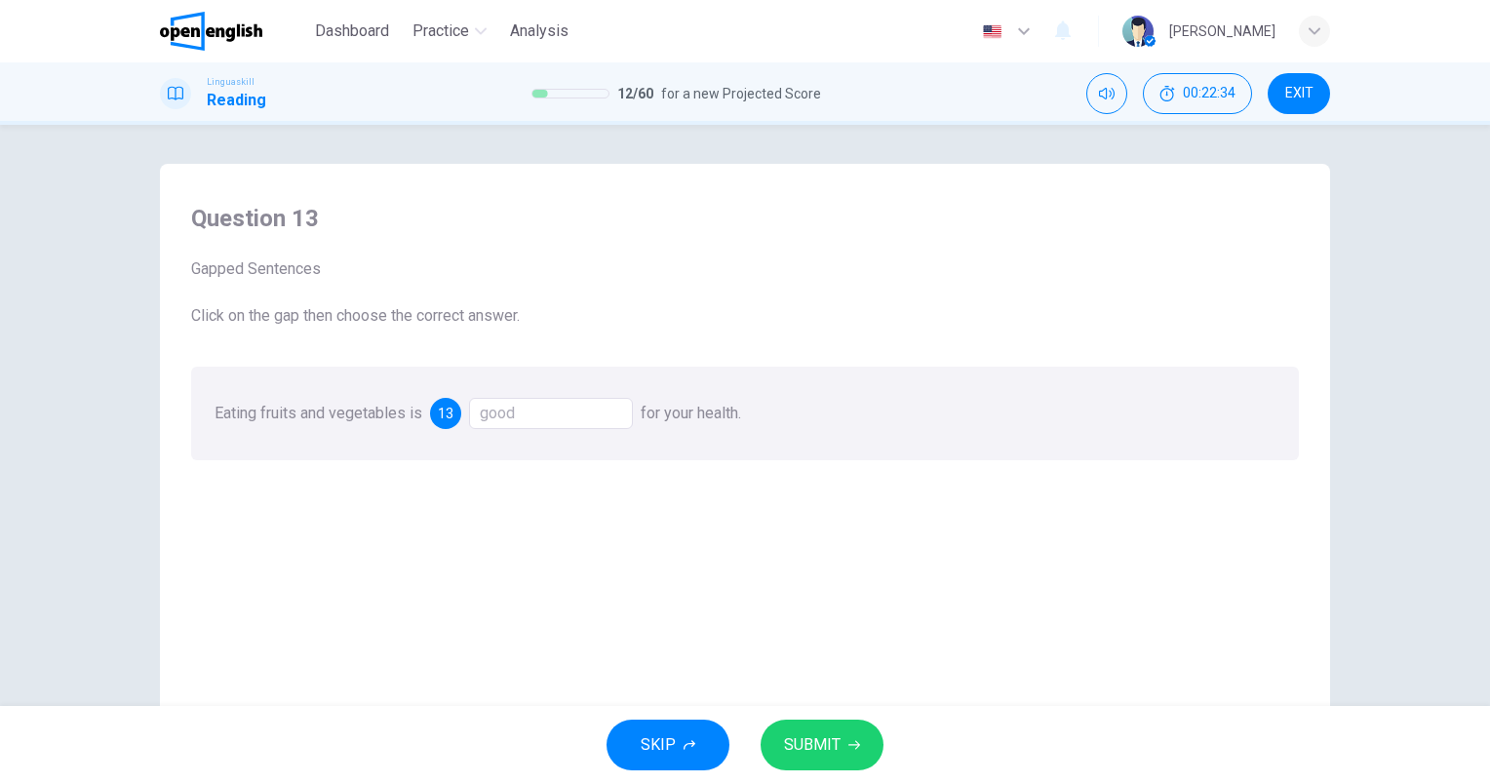
click at [826, 745] on span "SUBMIT" at bounding box center [812, 744] width 57 height 27
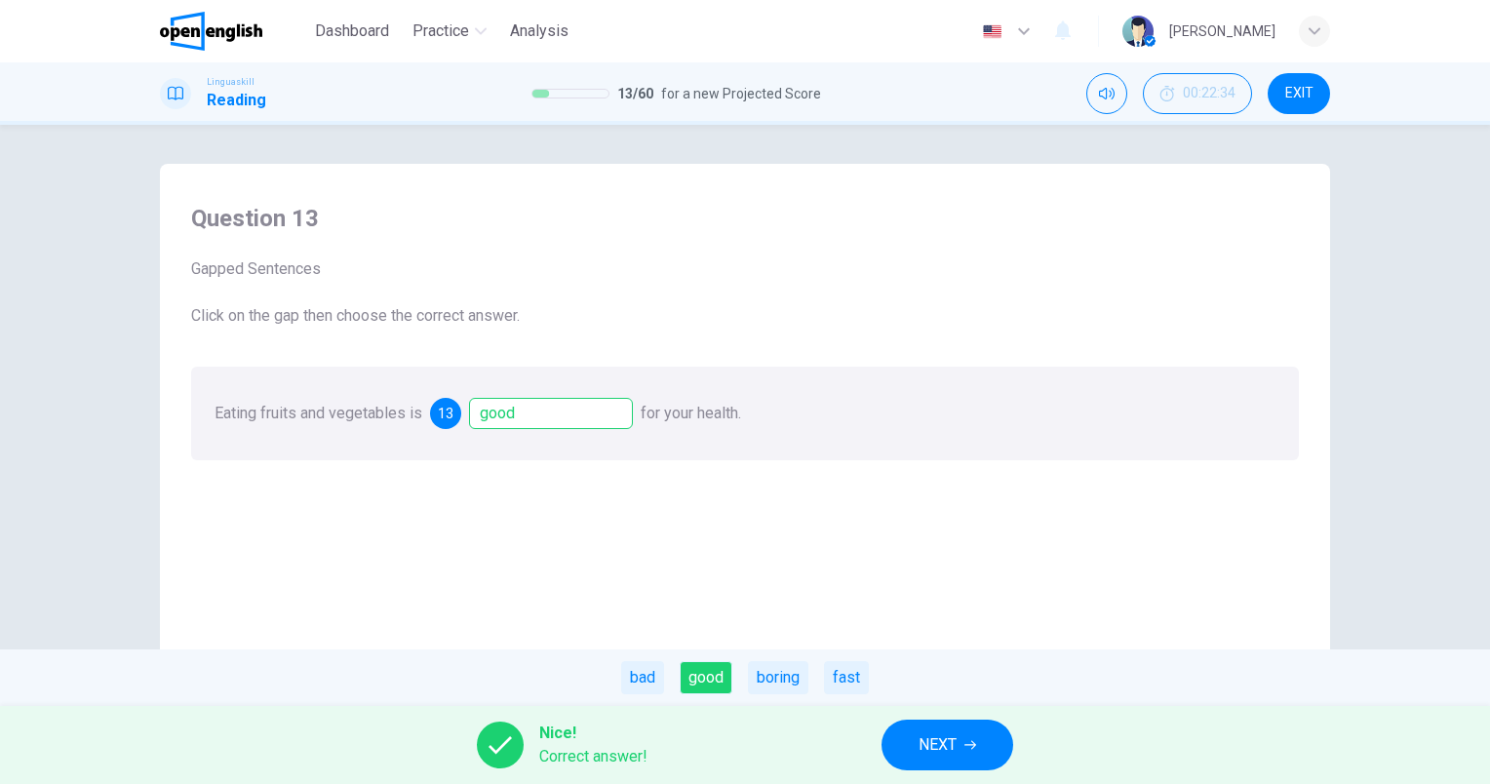
click at [905, 745] on button "NEXT" at bounding box center [947, 745] width 132 height 51
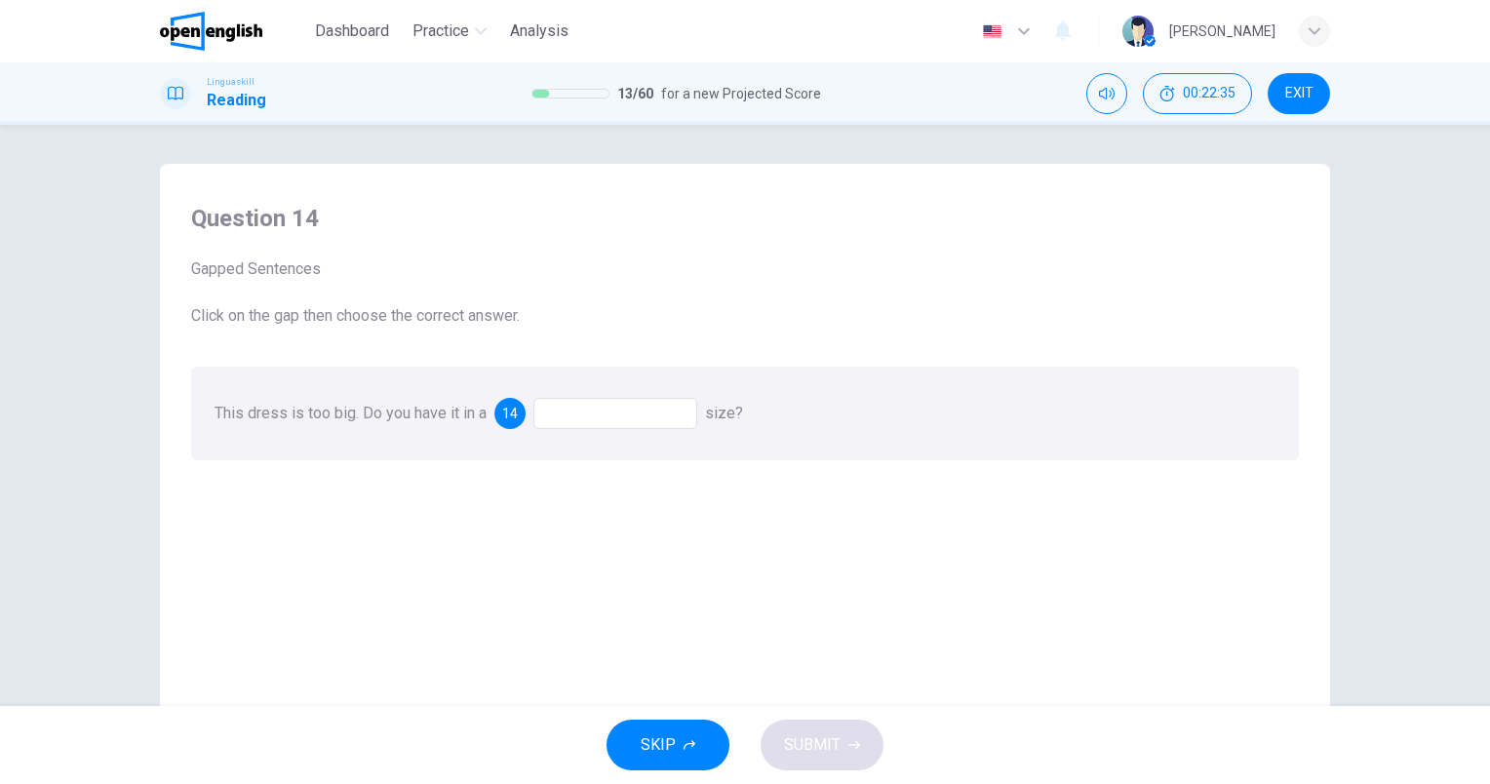
click at [602, 431] on div "This dress is too big. Do you have it in a 14 size?" at bounding box center [745, 414] width 1108 height 94
click at [595, 423] on div at bounding box center [615, 413] width 164 height 31
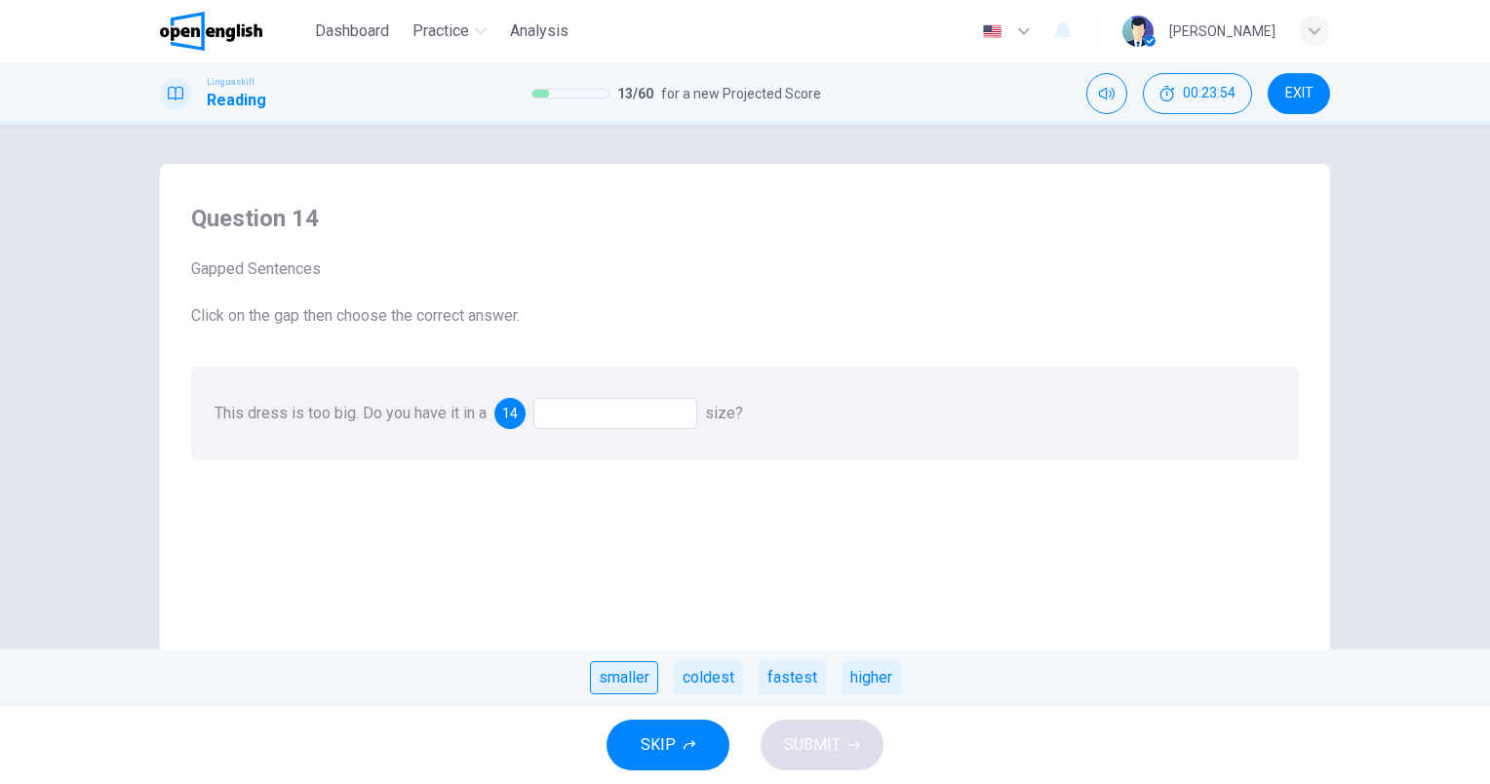
click at [651, 669] on div "smaller" at bounding box center [624, 677] width 68 height 33
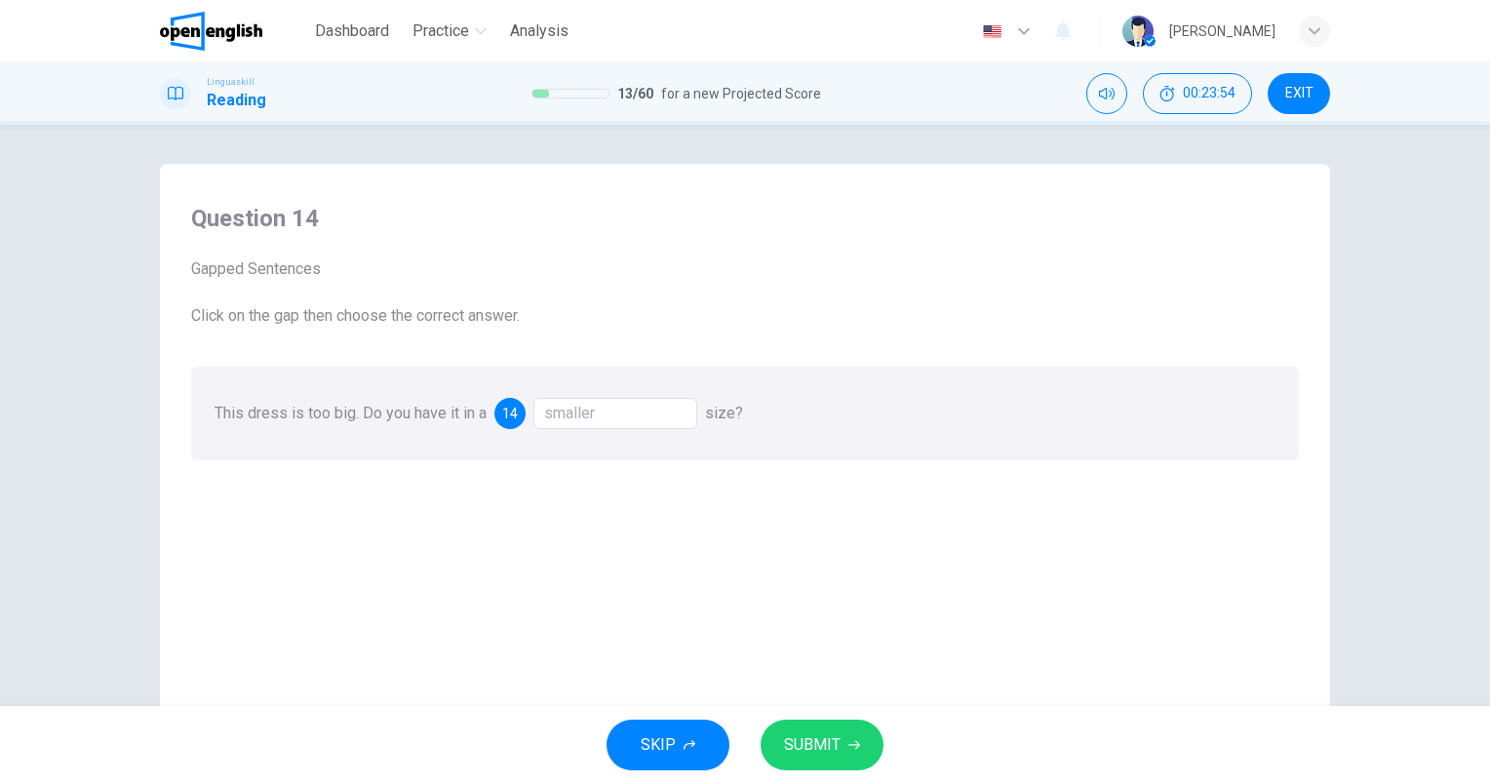
click at [807, 756] on span "SUBMIT" at bounding box center [812, 744] width 57 height 27
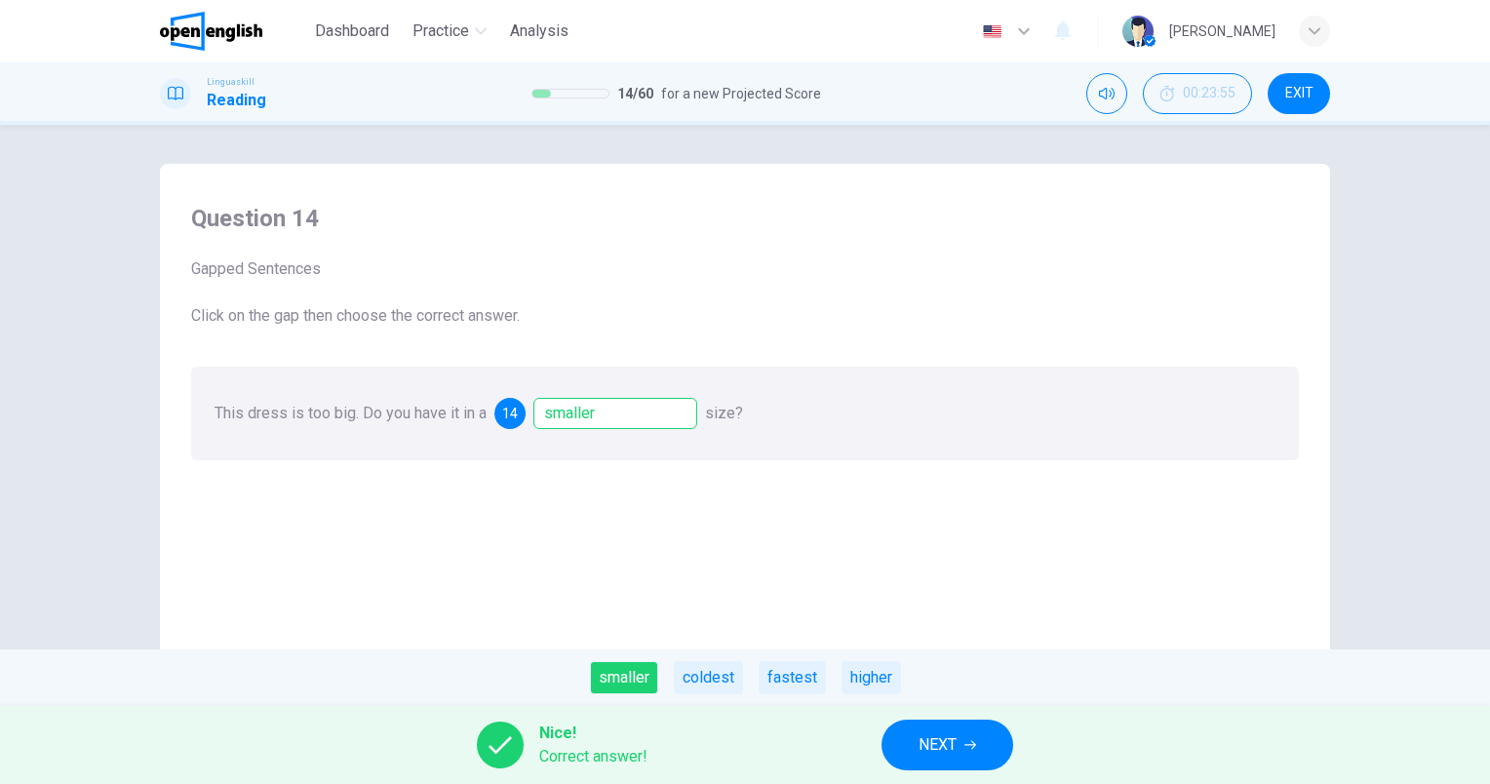
click at [927, 723] on button "NEXT" at bounding box center [947, 745] width 132 height 51
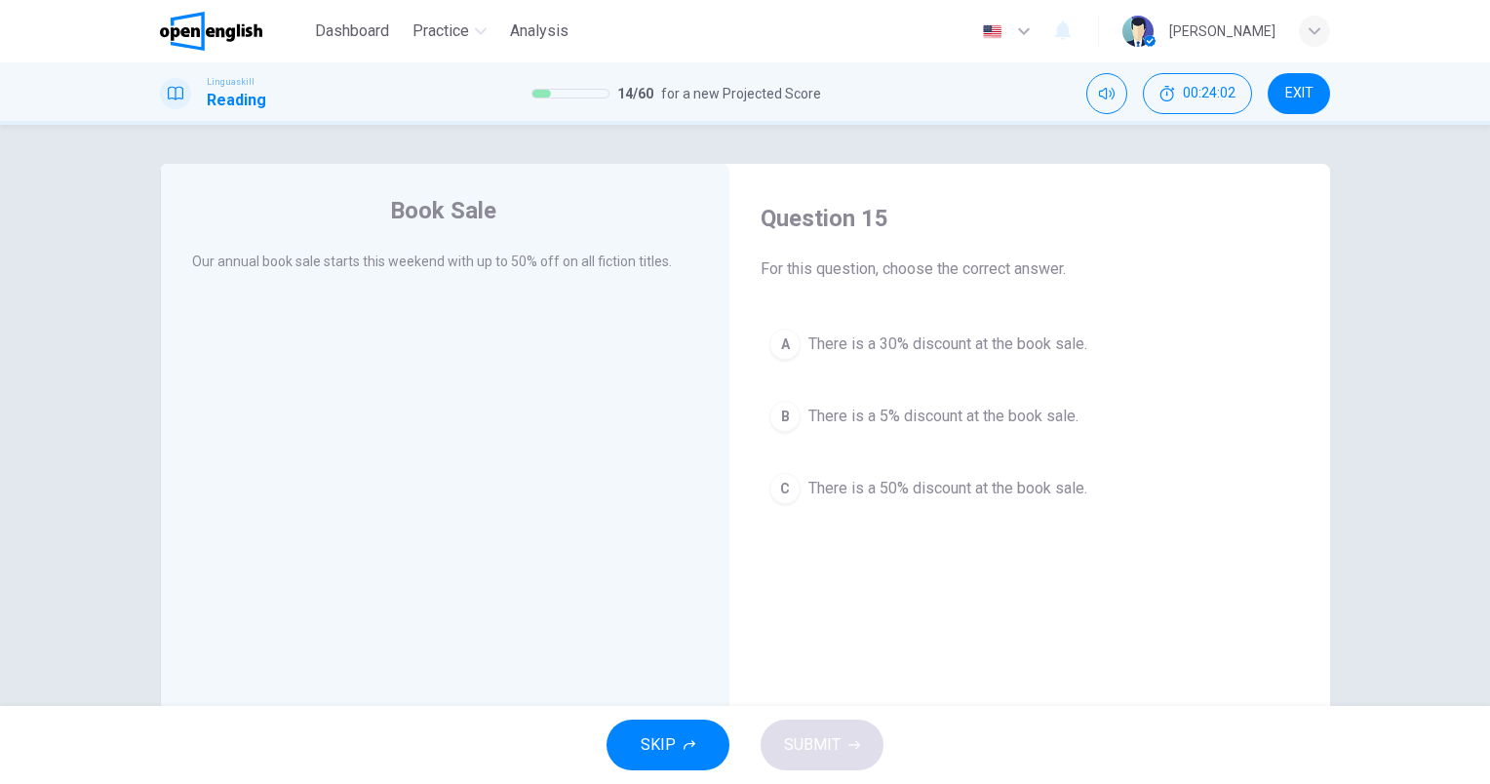
drag, startPoint x: 1018, startPoint y: 482, endPoint x: 1033, endPoint y: 502, distance: 25.2
click at [1018, 482] on span "There is a 50% discount at the book sale." at bounding box center [947, 488] width 279 height 23
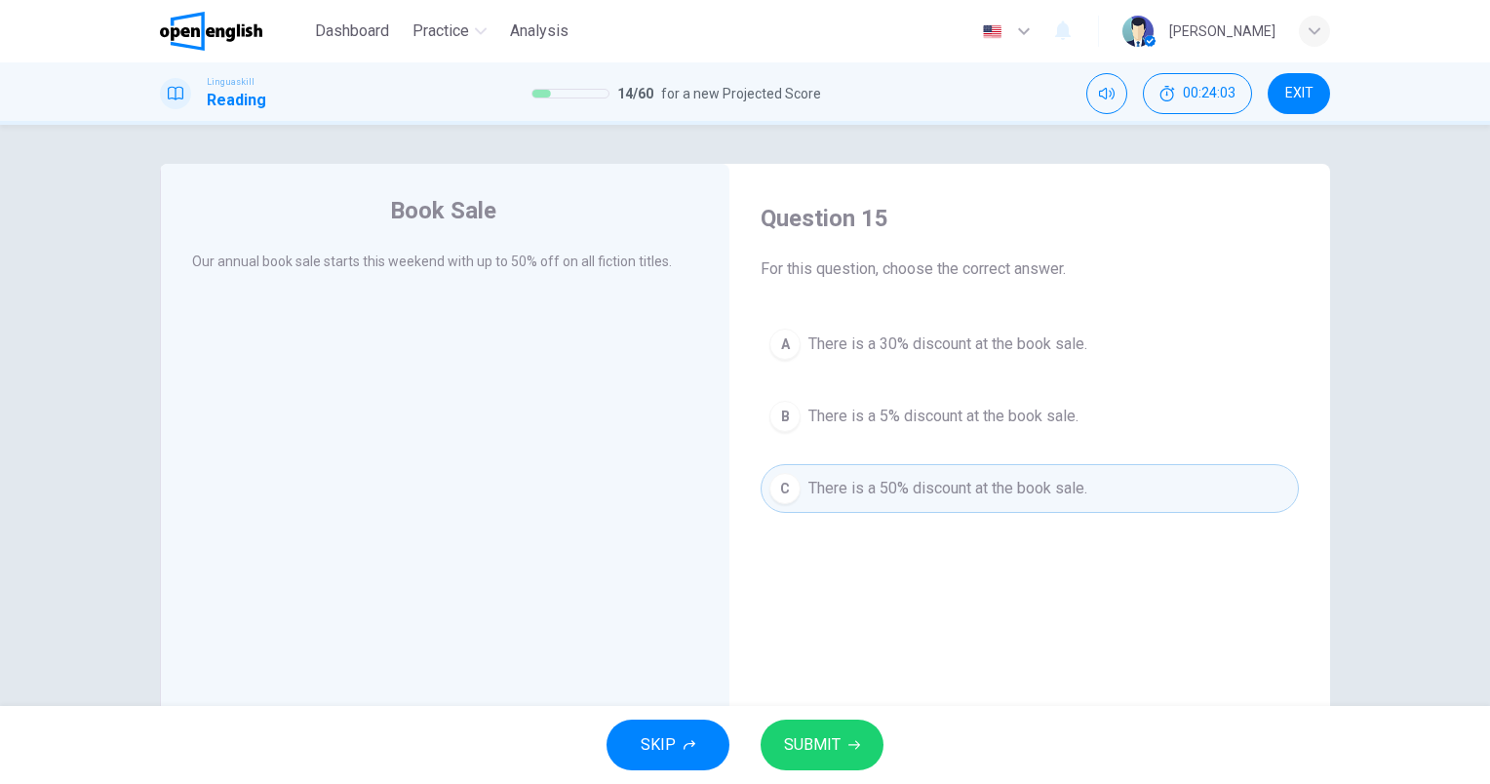
click at [825, 743] on span "SUBMIT" at bounding box center [812, 744] width 57 height 27
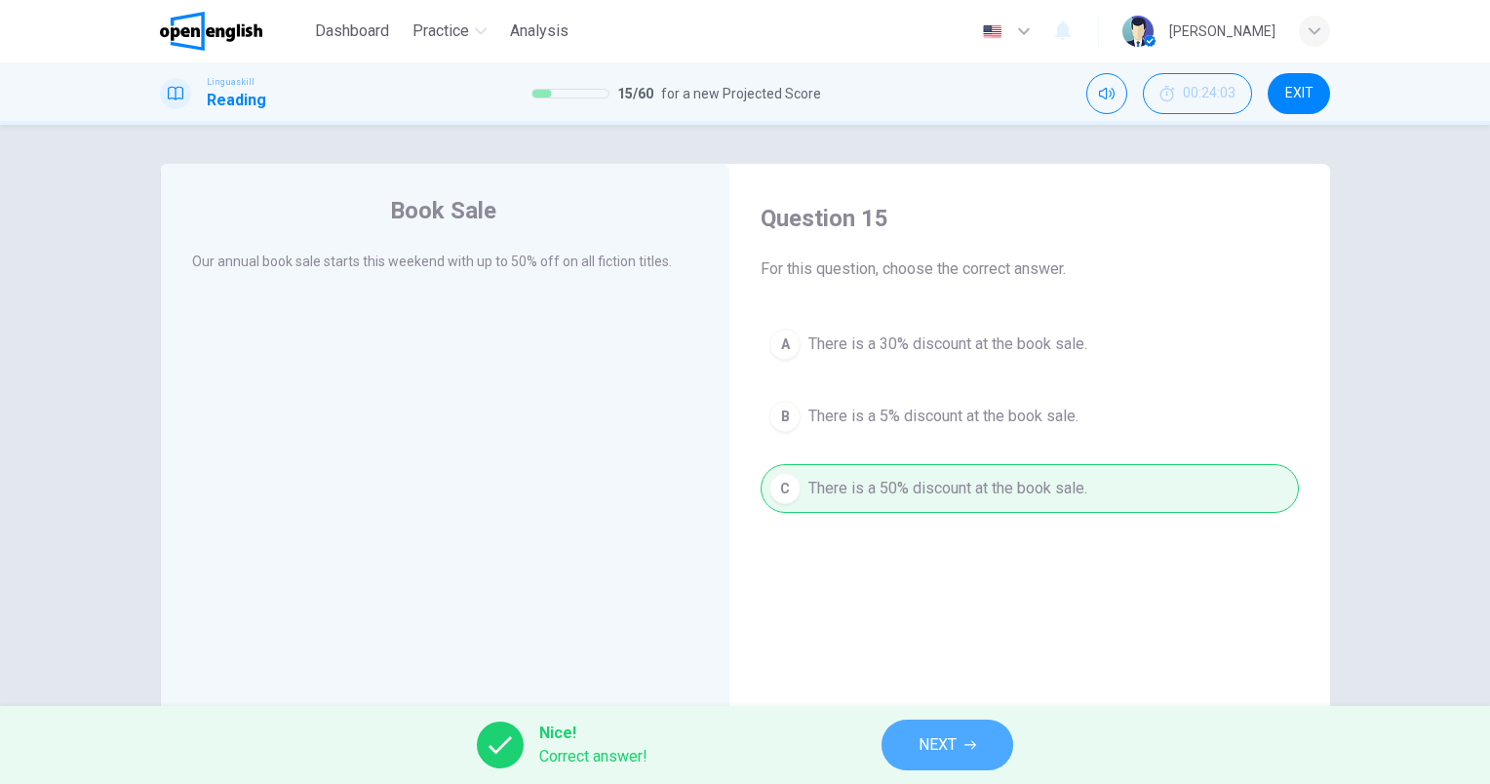
click at [1006, 738] on button "NEXT" at bounding box center [947, 745] width 132 height 51
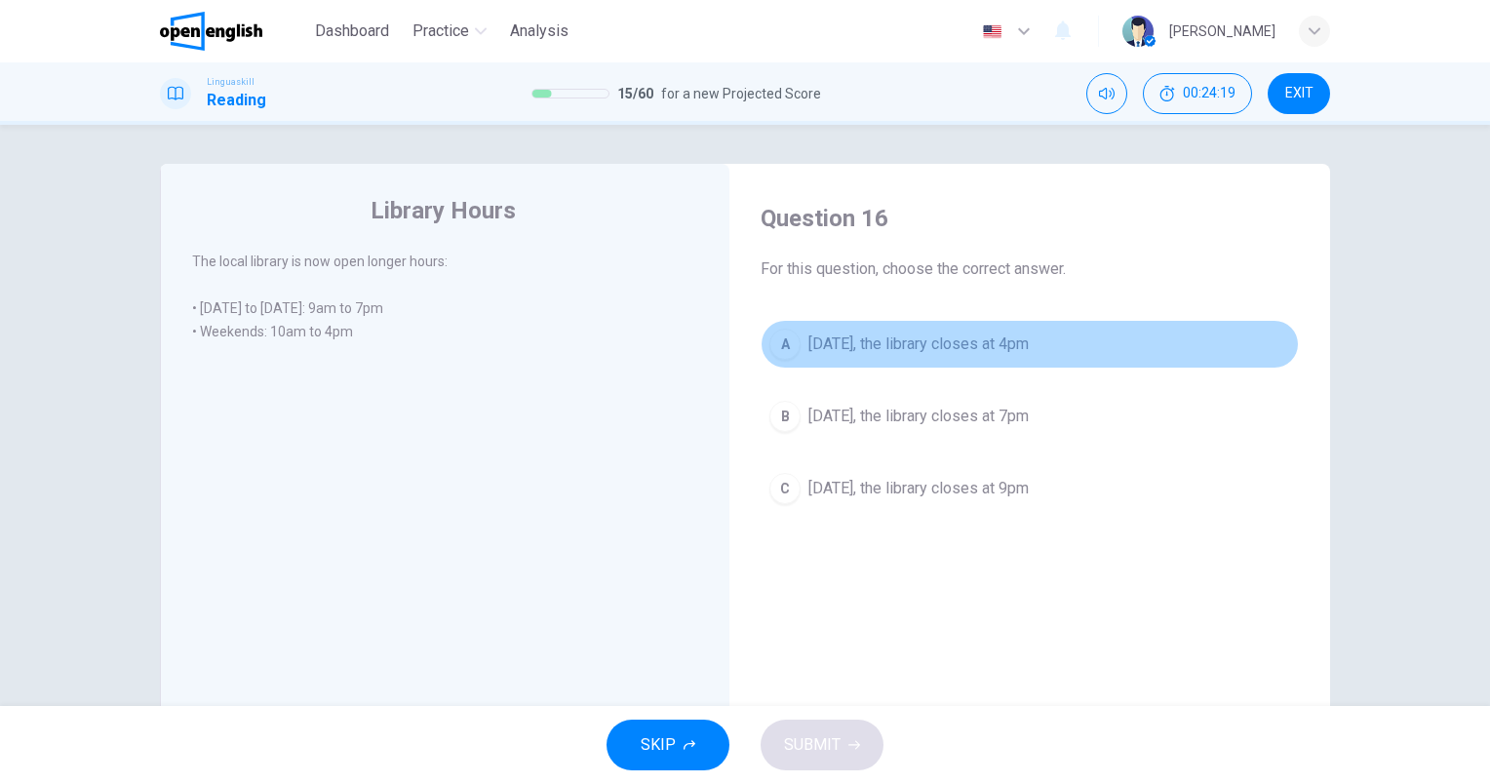
click at [1029, 349] on span "[DATE], the library closes at 4pm" at bounding box center [918, 343] width 220 height 23
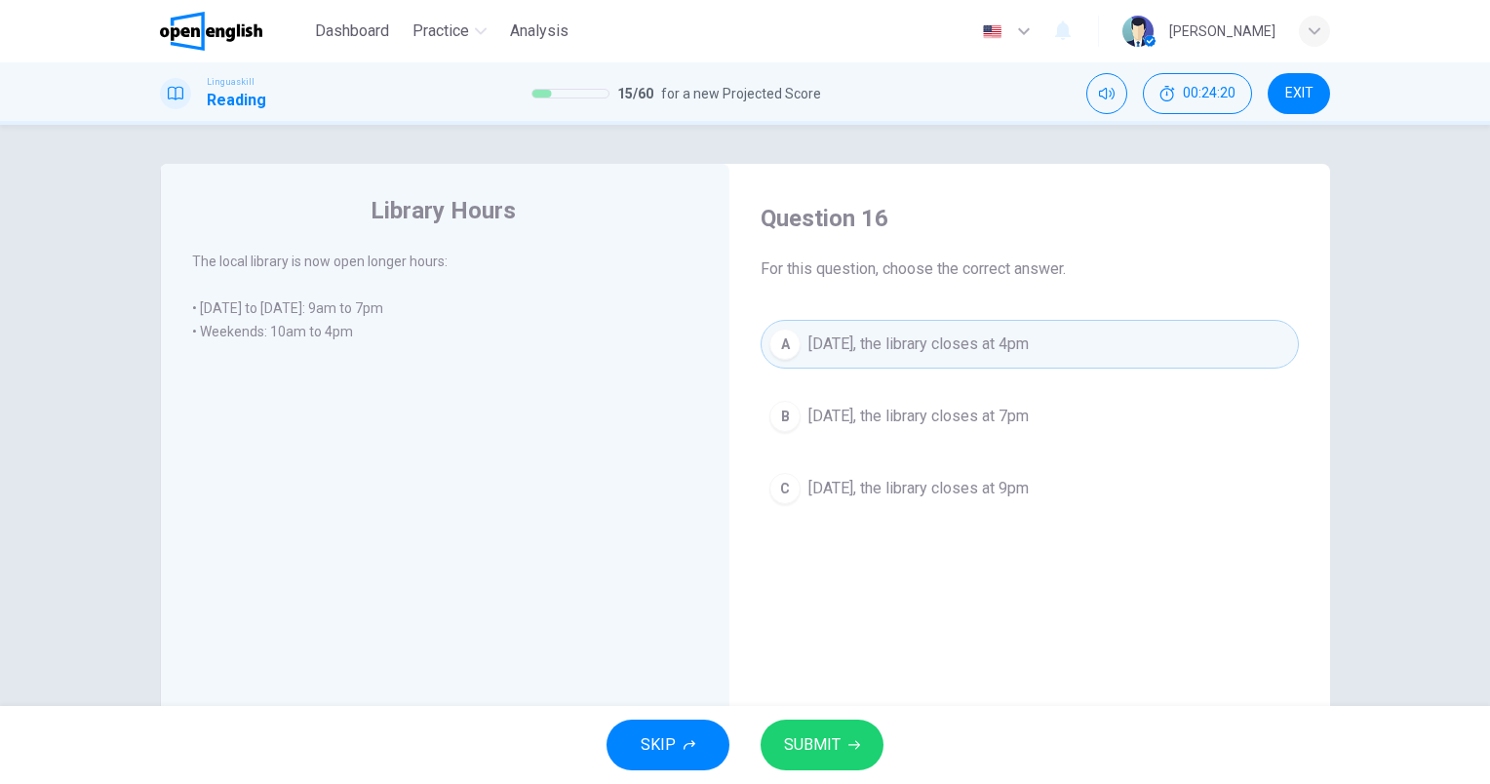
click at [819, 733] on span "SUBMIT" at bounding box center [812, 744] width 57 height 27
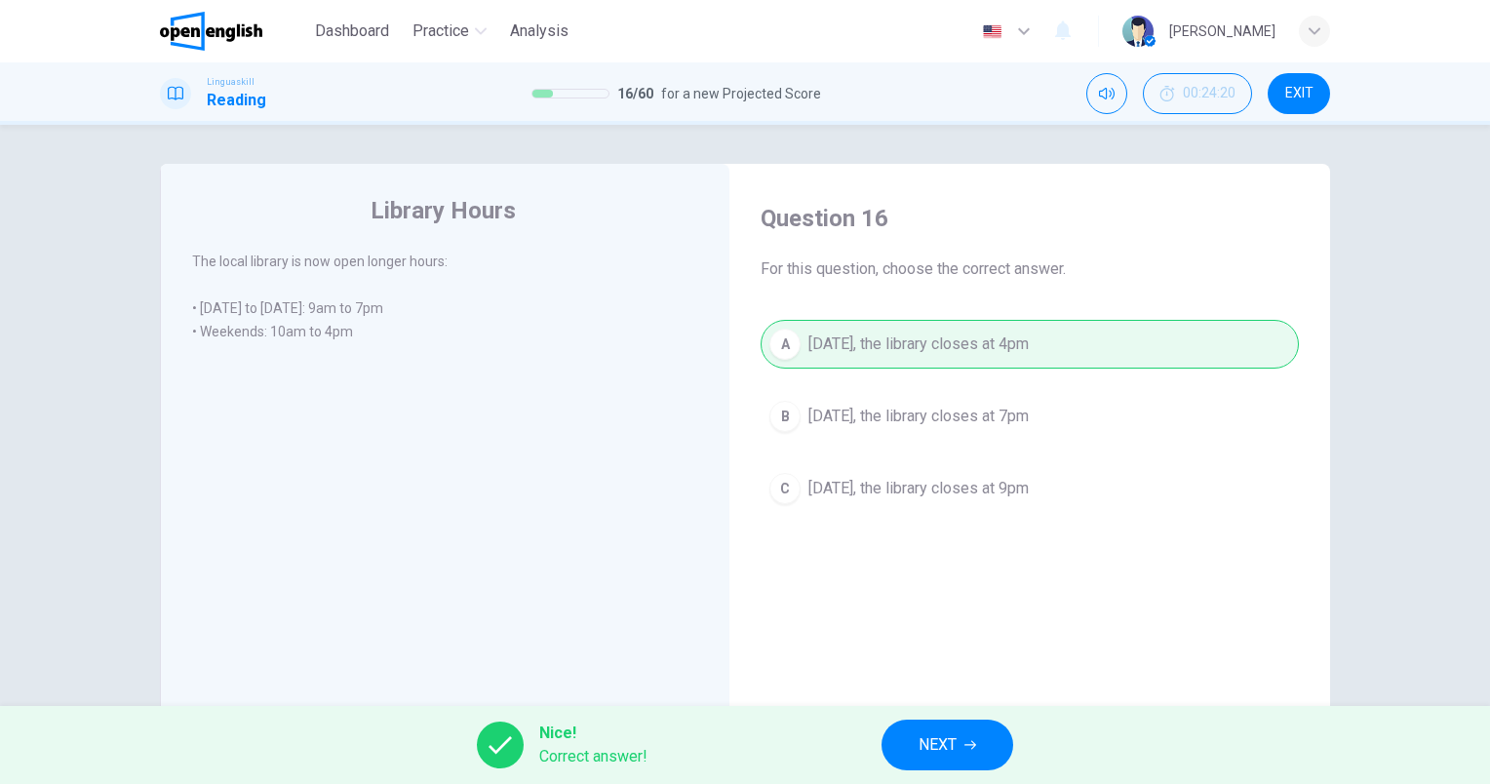
click at [958, 753] on button "NEXT" at bounding box center [947, 745] width 132 height 51
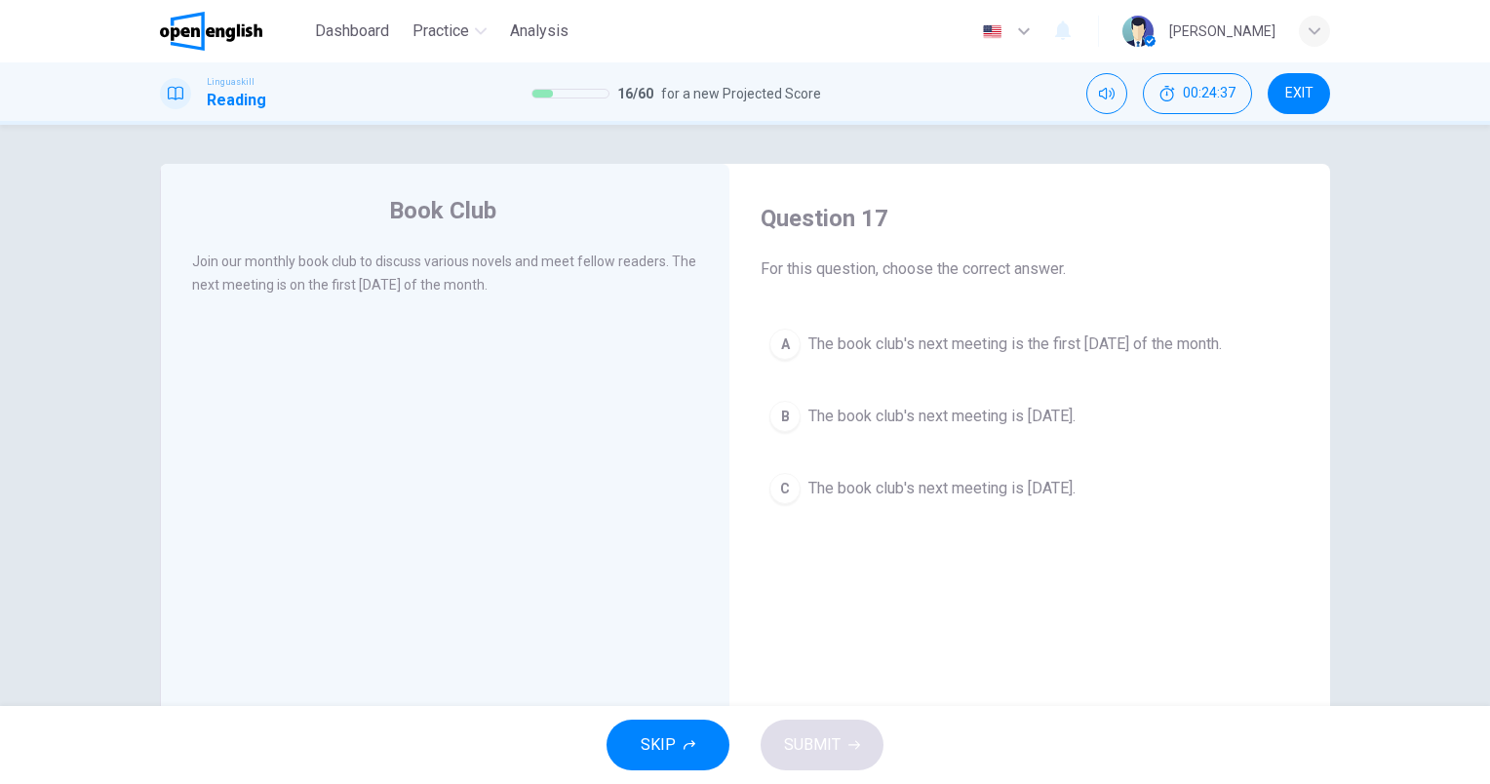
click at [949, 320] on button "A The book club's next meeting is the first [DATE] of the month." at bounding box center [1030, 344] width 538 height 49
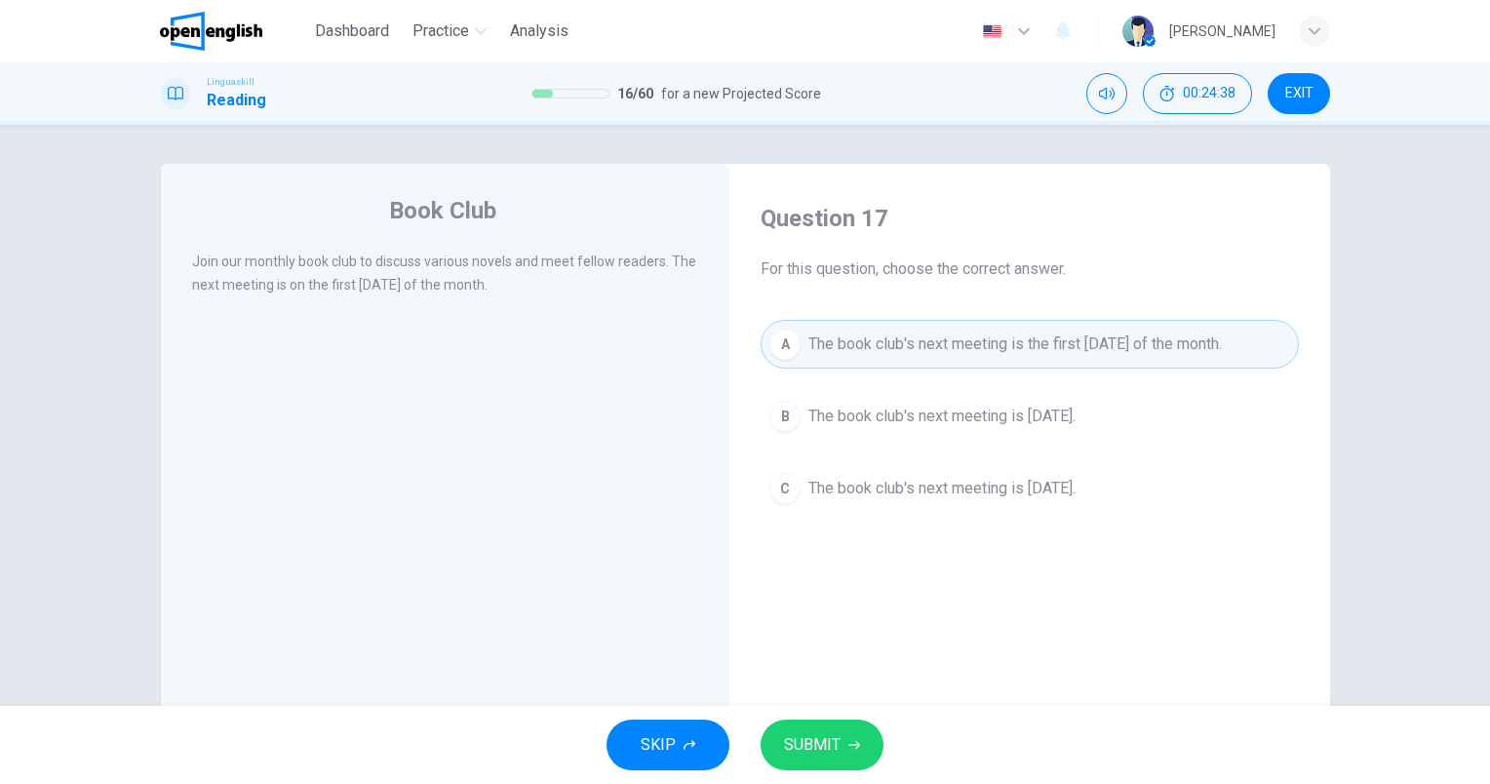
click at [823, 744] on span "SUBMIT" at bounding box center [812, 744] width 57 height 27
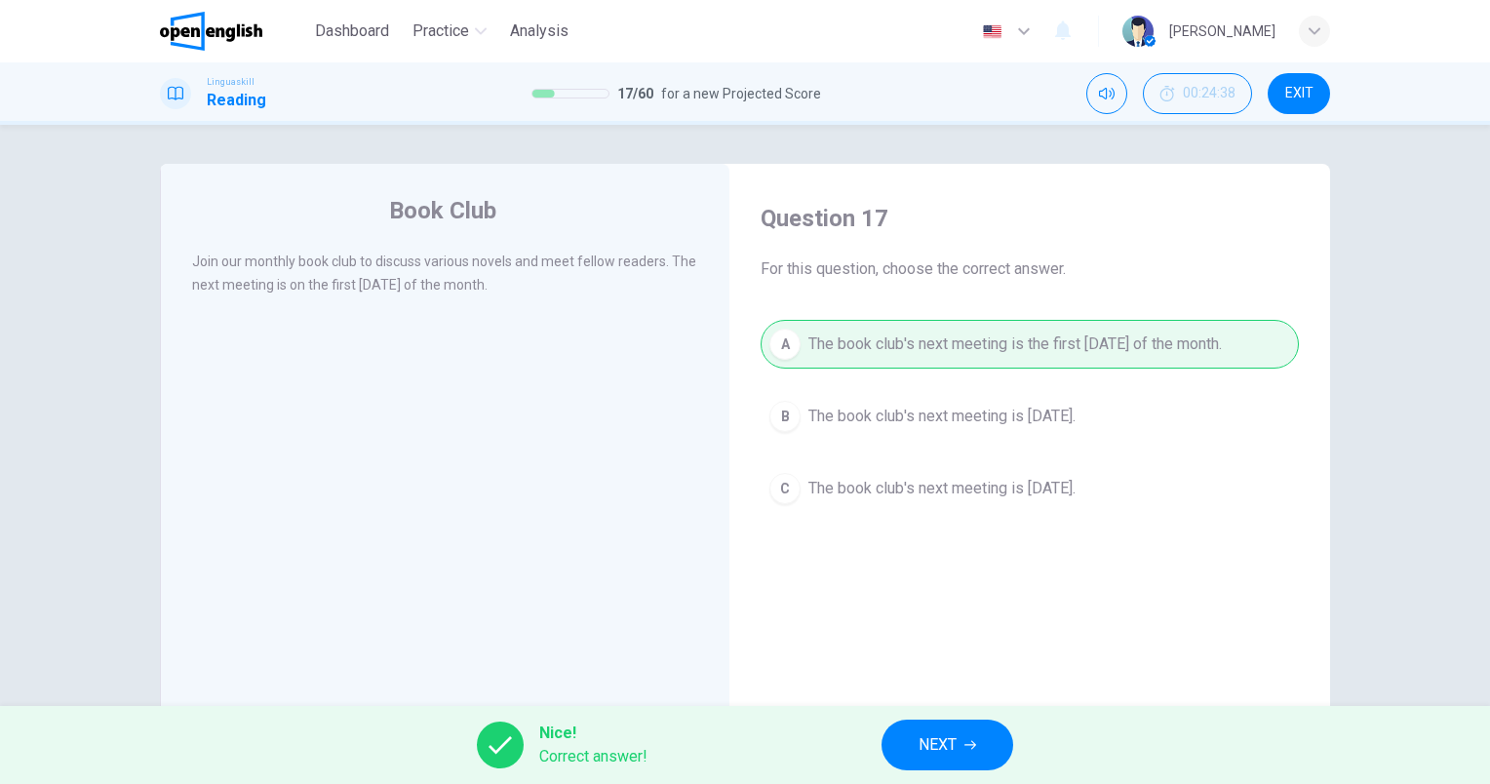
click at [918, 747] on span "NEXT" at bounding box center [937, 744] width 38 height 27
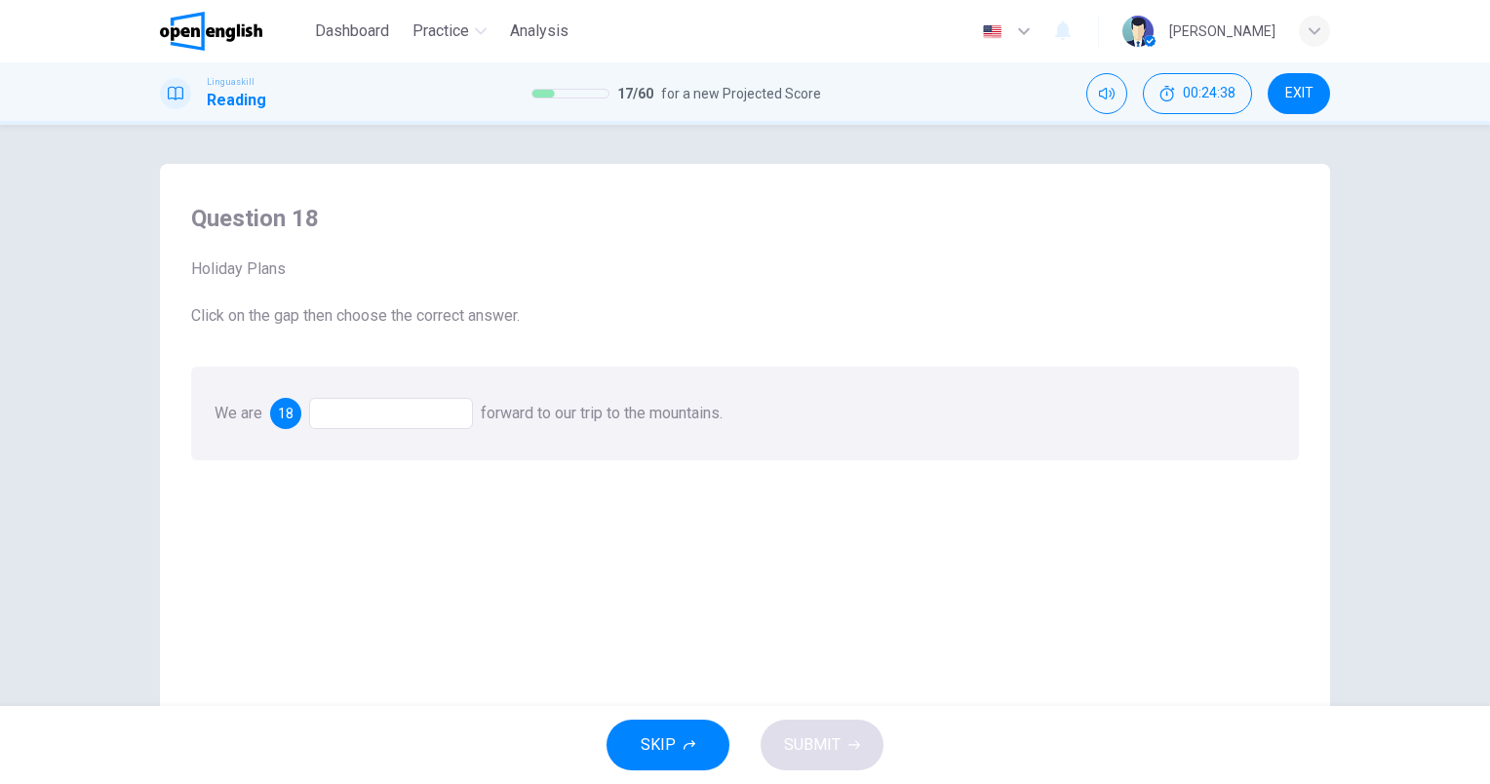
click at [430, 408] on div at bounding box center [391, 413] width 164 height 31
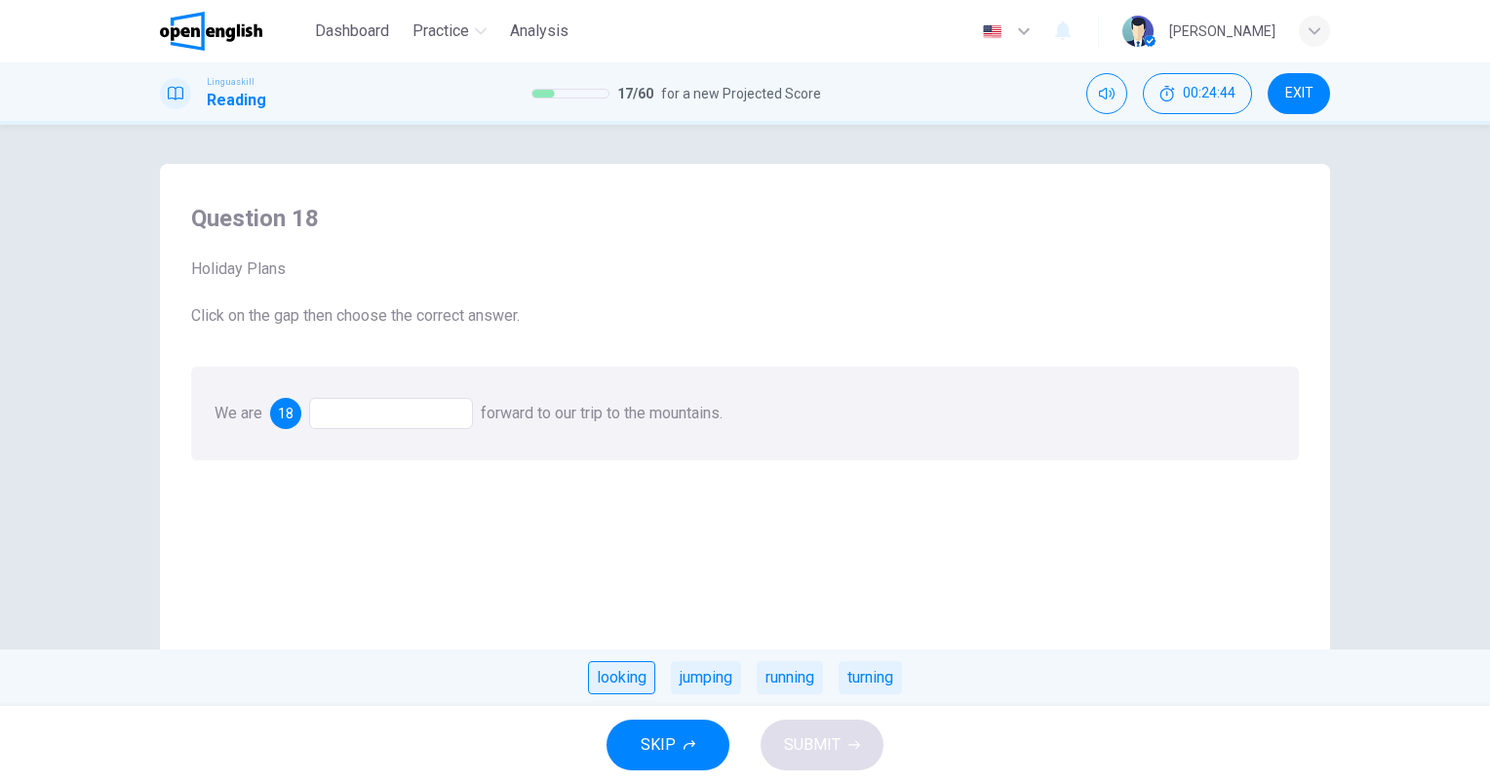
click at [631, 680] on div "looking" at bounding box center [621, 677] width 67 height 33
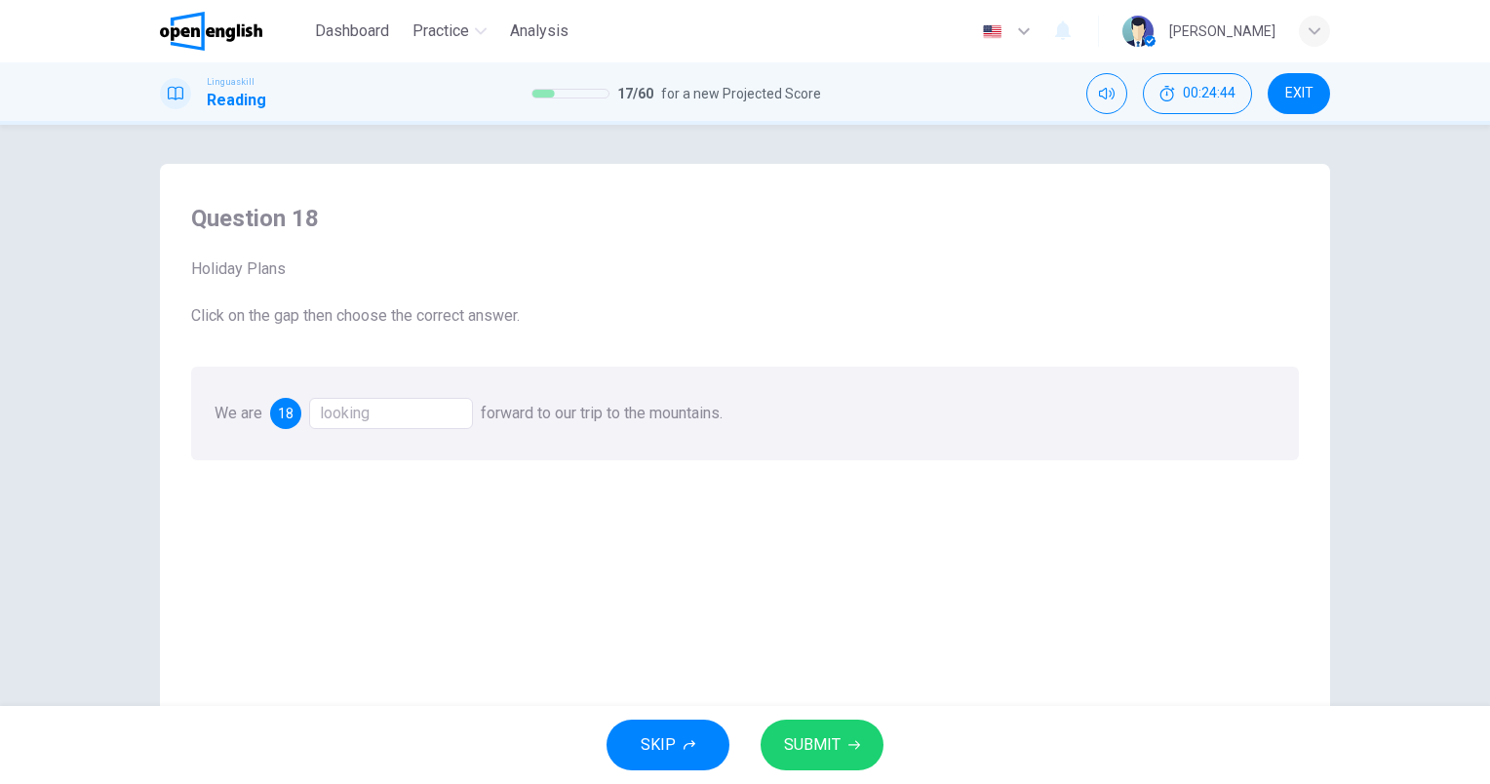
click at [825, 757] on span "SUBMIT" at bounding box center [812, 744] width 57 height 27
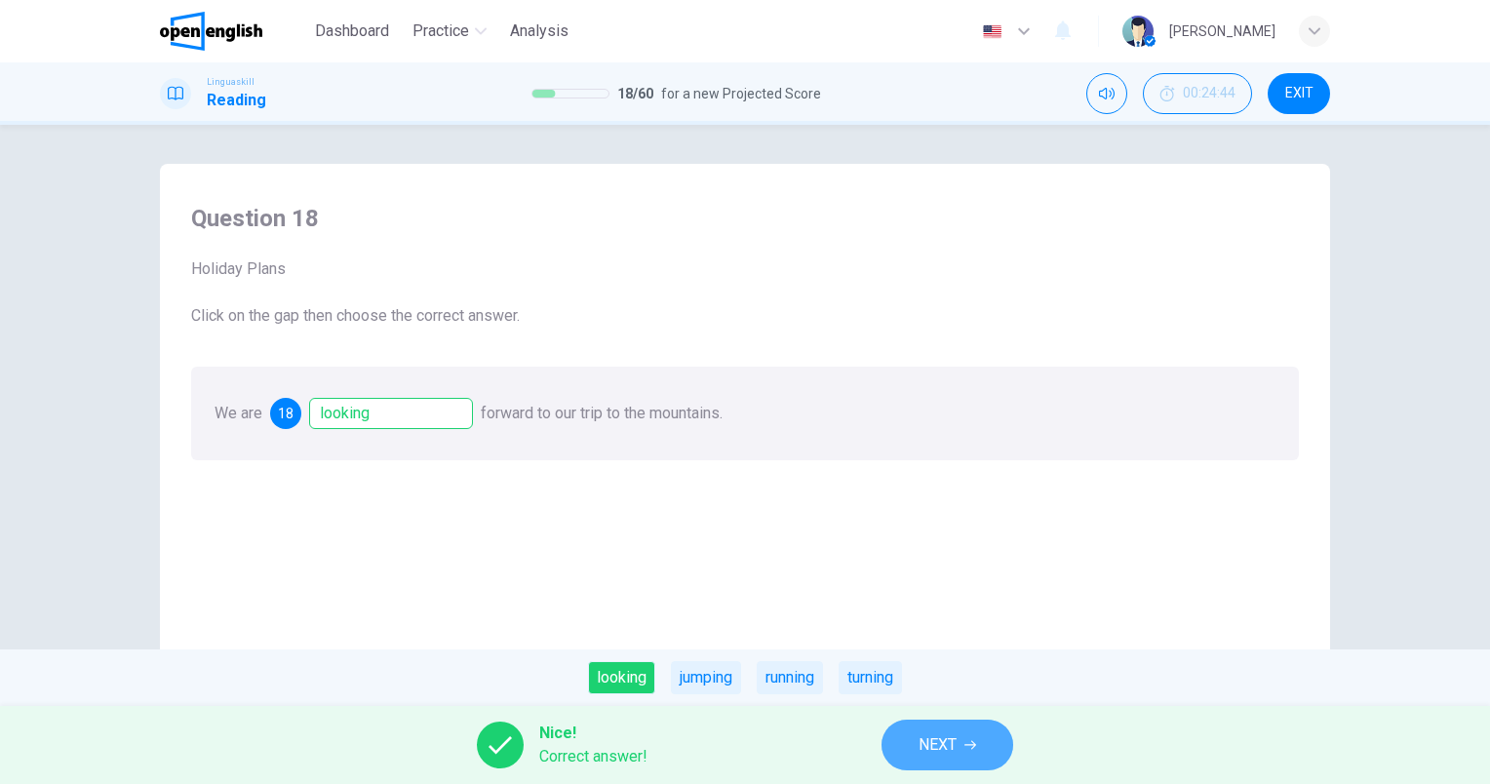
click at [955, 754] on span "NEXT" at bounding box center [937, 744] width 38 height 27
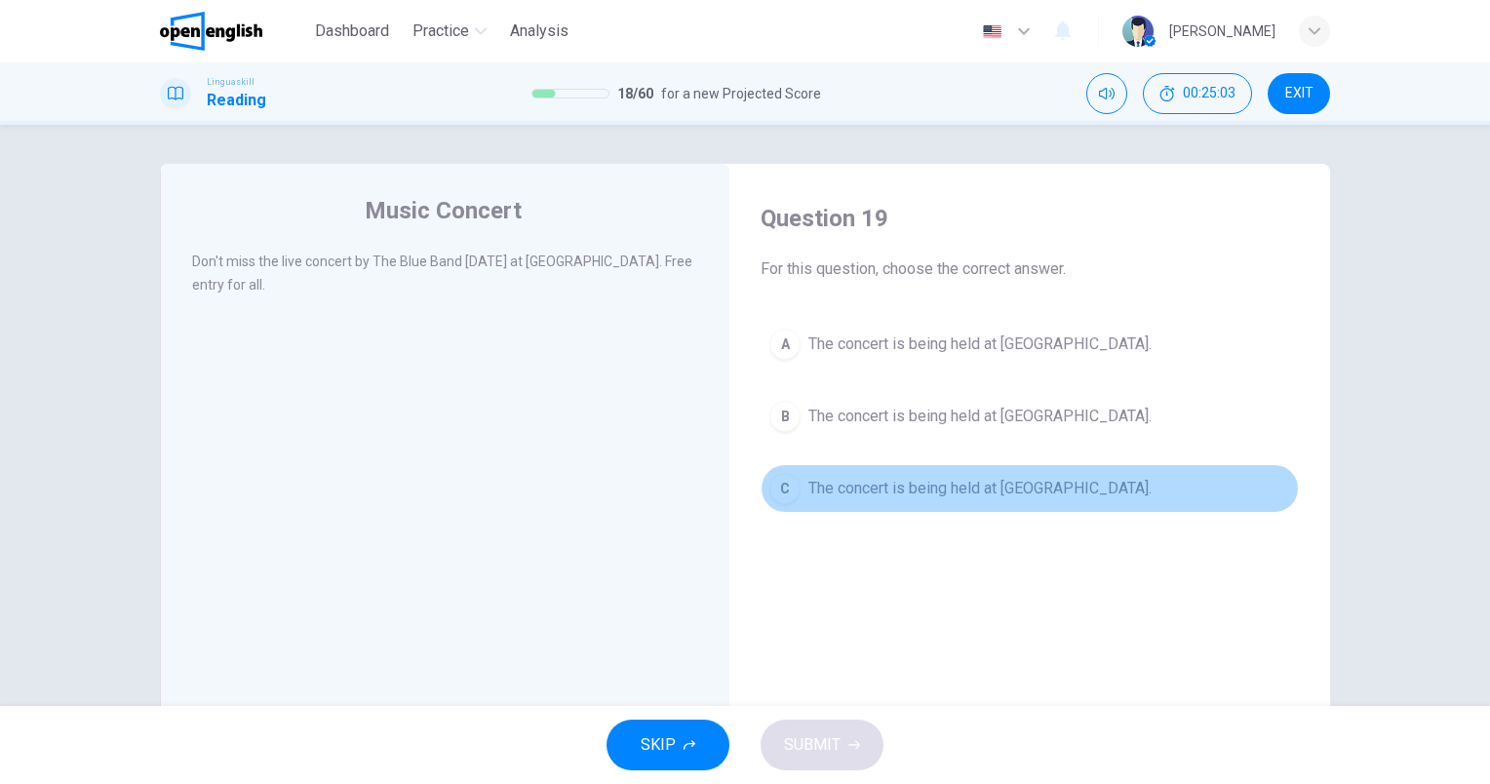
click at [1018, 484] on span "The concert is being held at [GEOGRAPHIC_DATA]." at bounding box center [979, 488] width 343 height 23
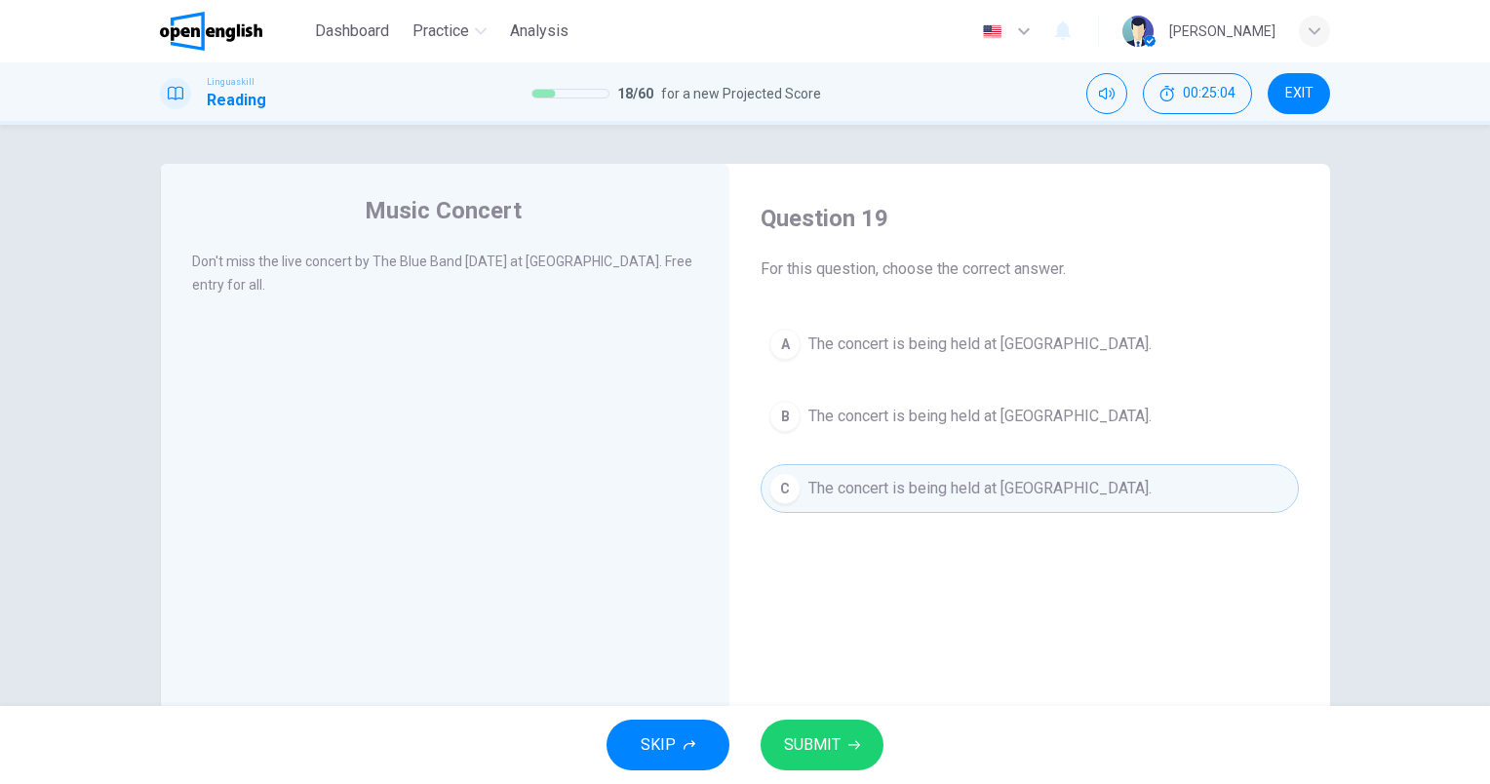
click at [793, 752] on span "SUBMIT" at bounding box center [812, 744] width 57 height 27
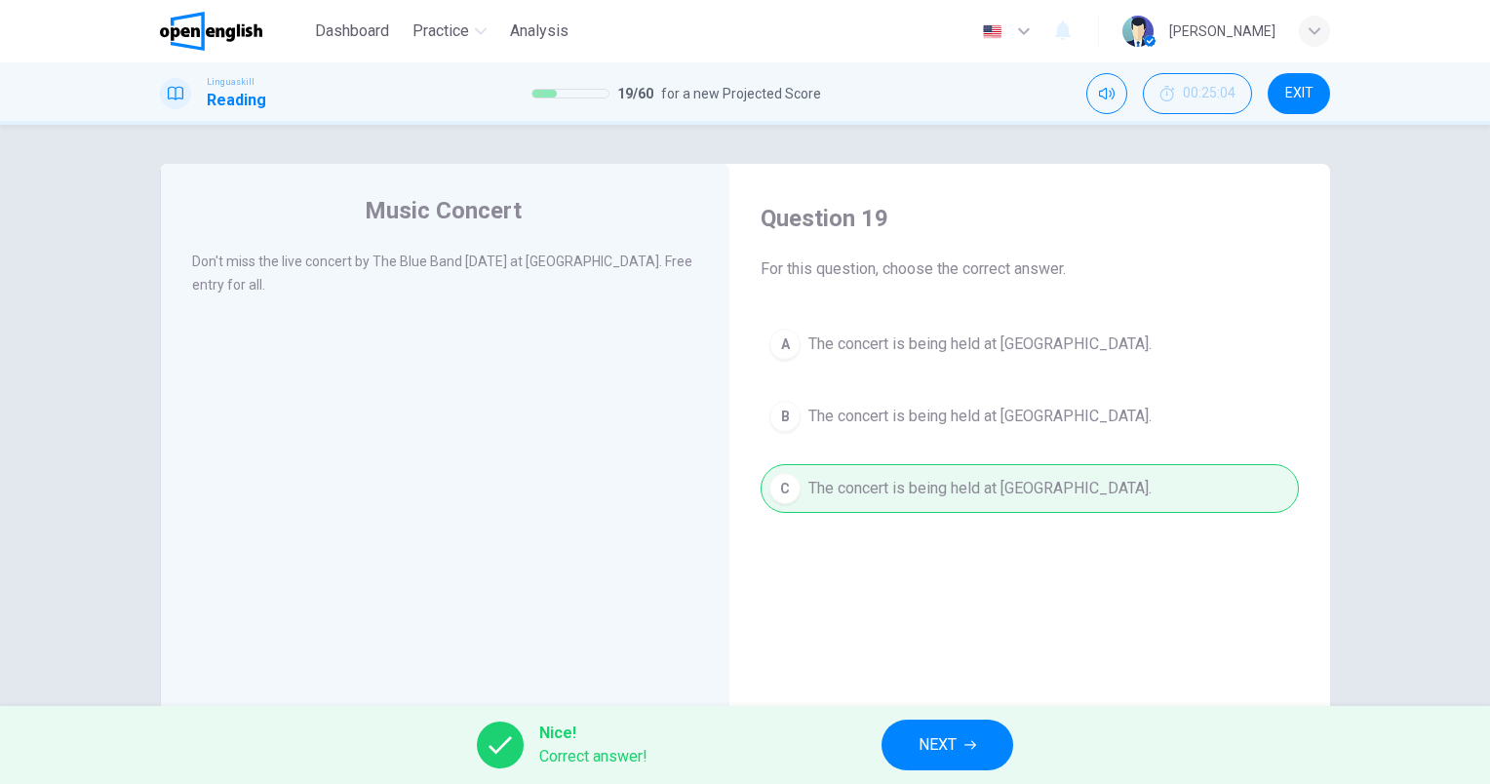
click at [885, 741] on button "NEXT" at bounding box center [947, 745] width 132 height 51
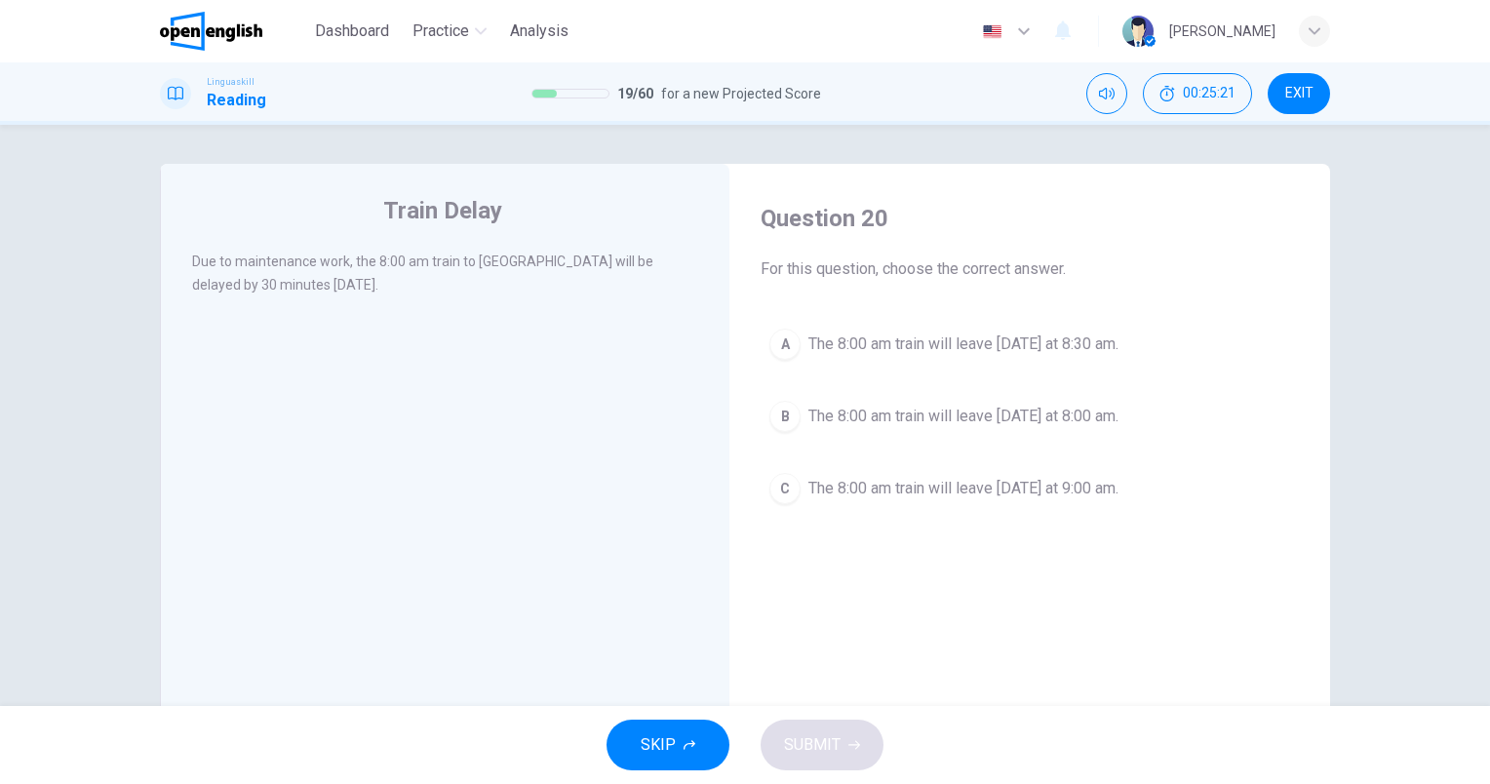
click at [1020, 341] on span "The 8:00 am train will leave [DATE] at 8:30 am." at bounding box center [963, 343] width 310 height 23
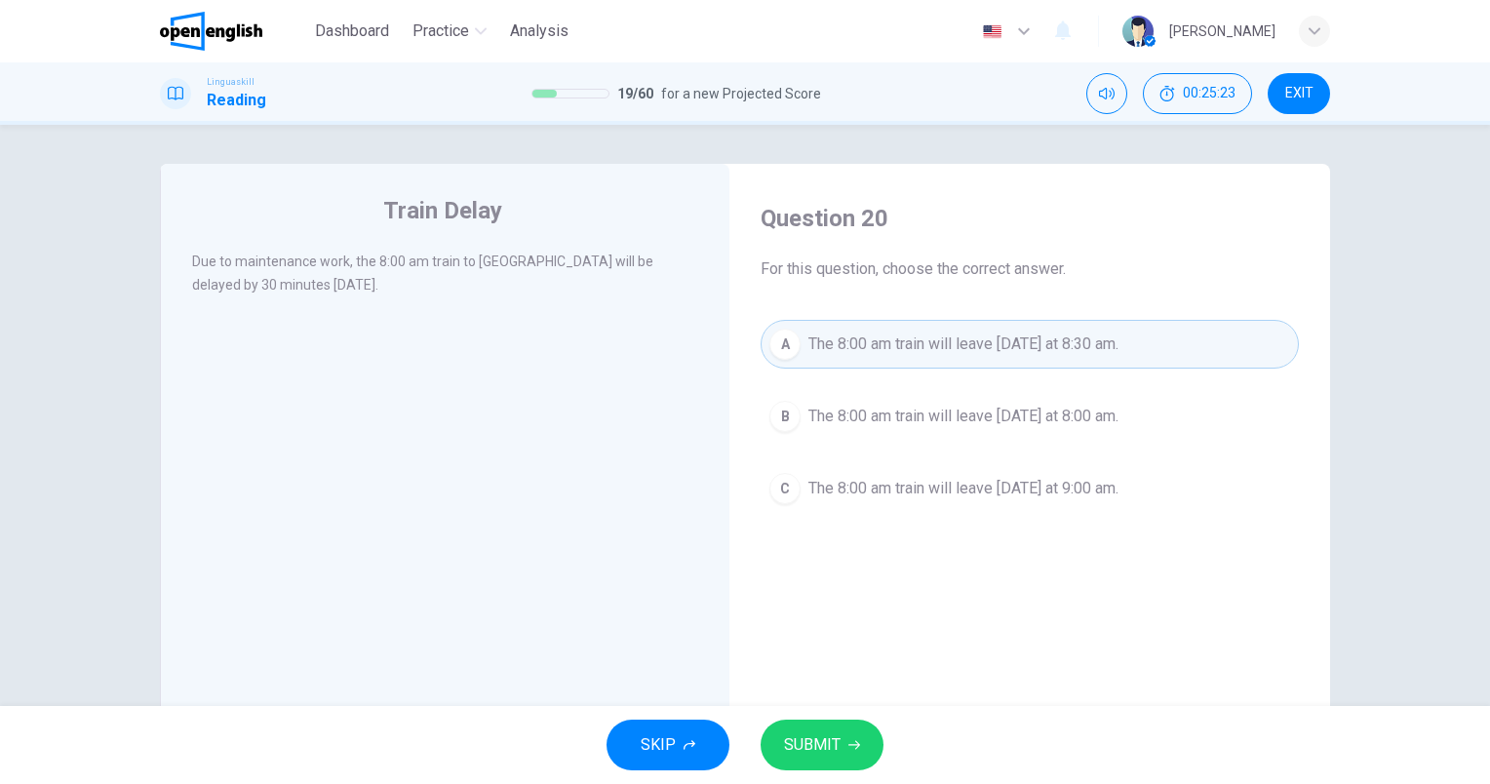
click at [860, 752] on button "SUBMIT" at bounding box center [822, 745] width 123 height 51
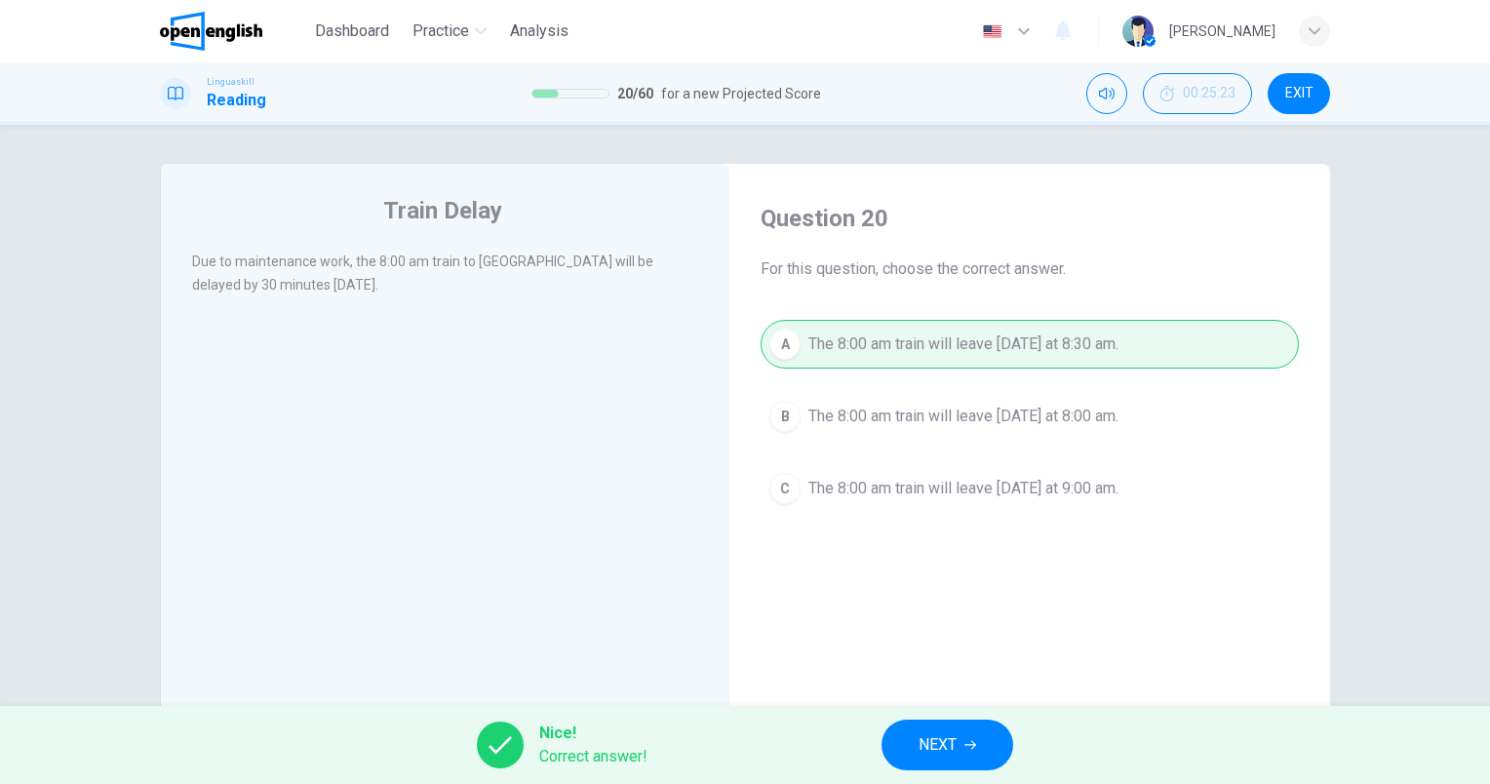
click at [956, 744] on span "NEXT" at bounding box center [937, 744] width 38 height 27
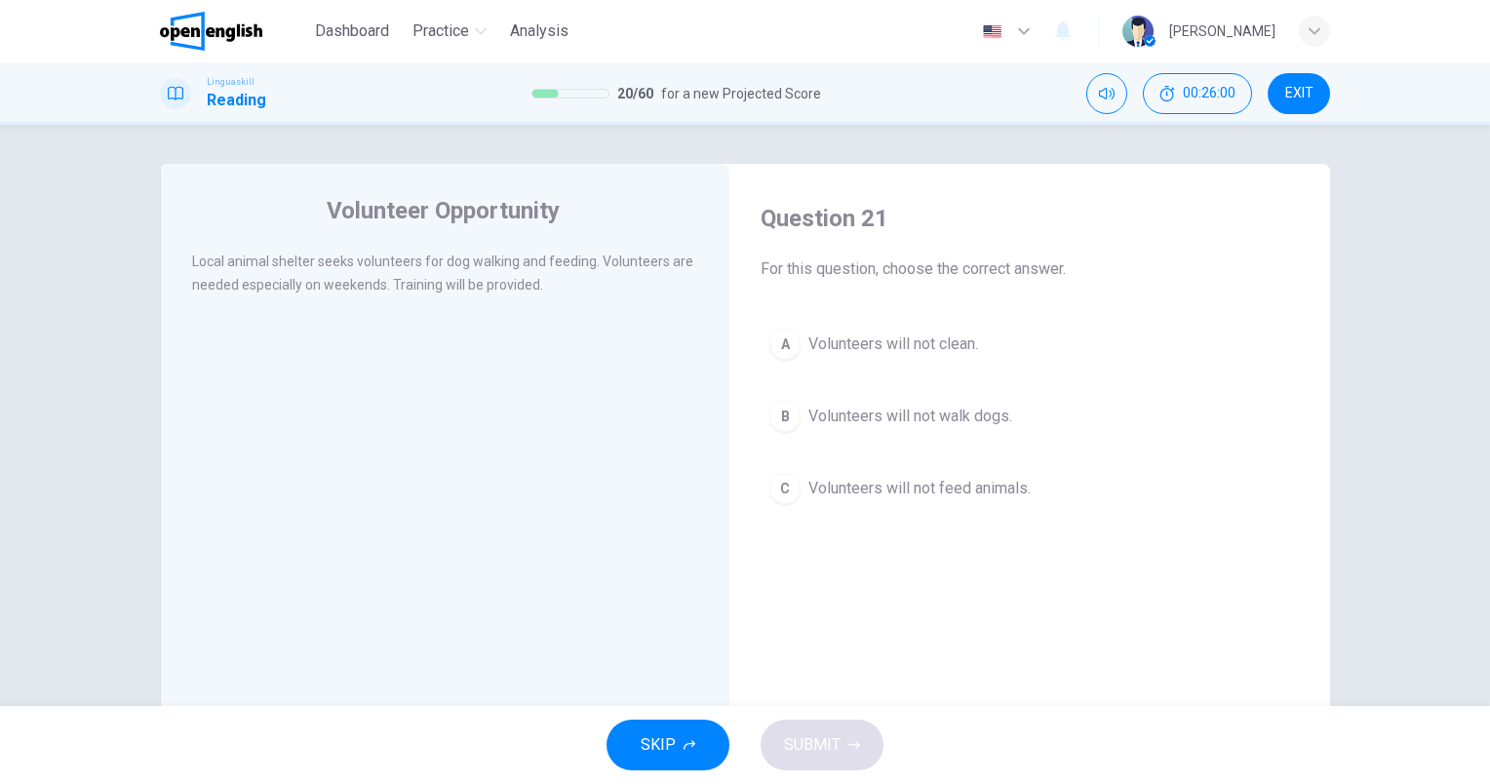
click at [933, 347] on span "Volunteers will not clean." at bounding box center [893, 343] width 170 height 23
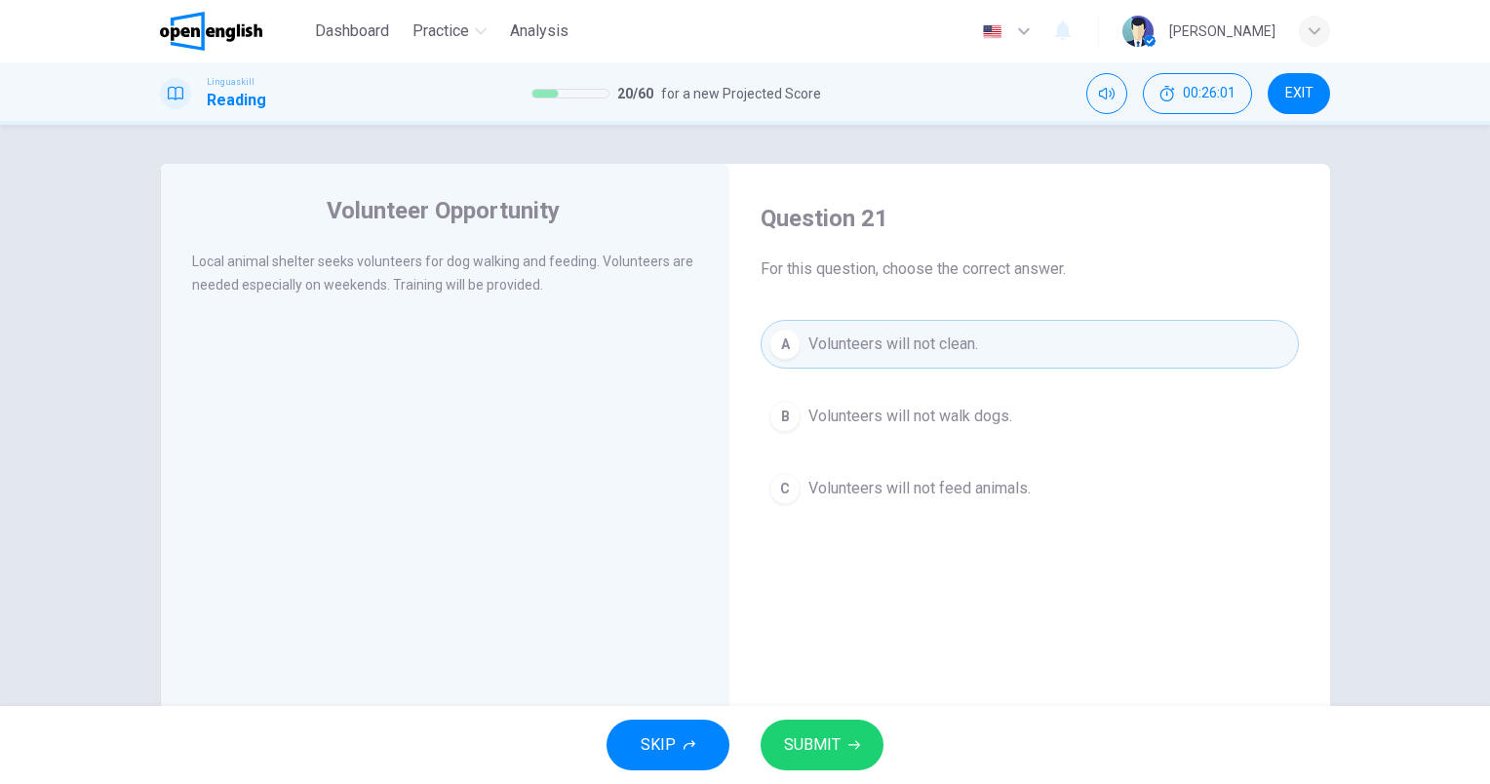
click at [878, 731] on div "SKIP SUBMIT" at bounding box center [745, 745] width 1490 height 78
click at [839, 753] on button "SUBMIT" at bounding box center [822, 745] width 123 height 51
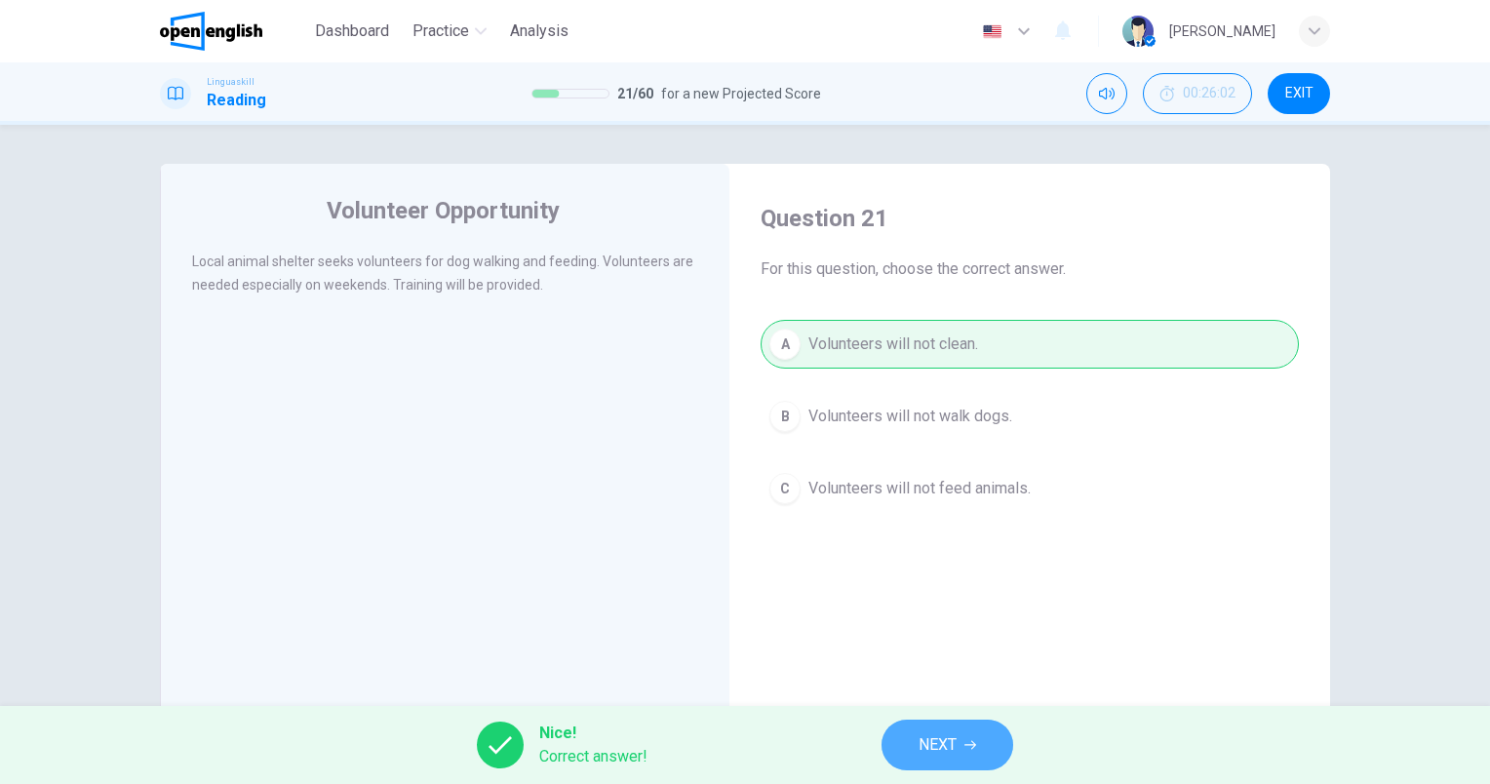
click at [923, 742] on span "NEXT" at bounding box center [937, 744] width 38 height 27
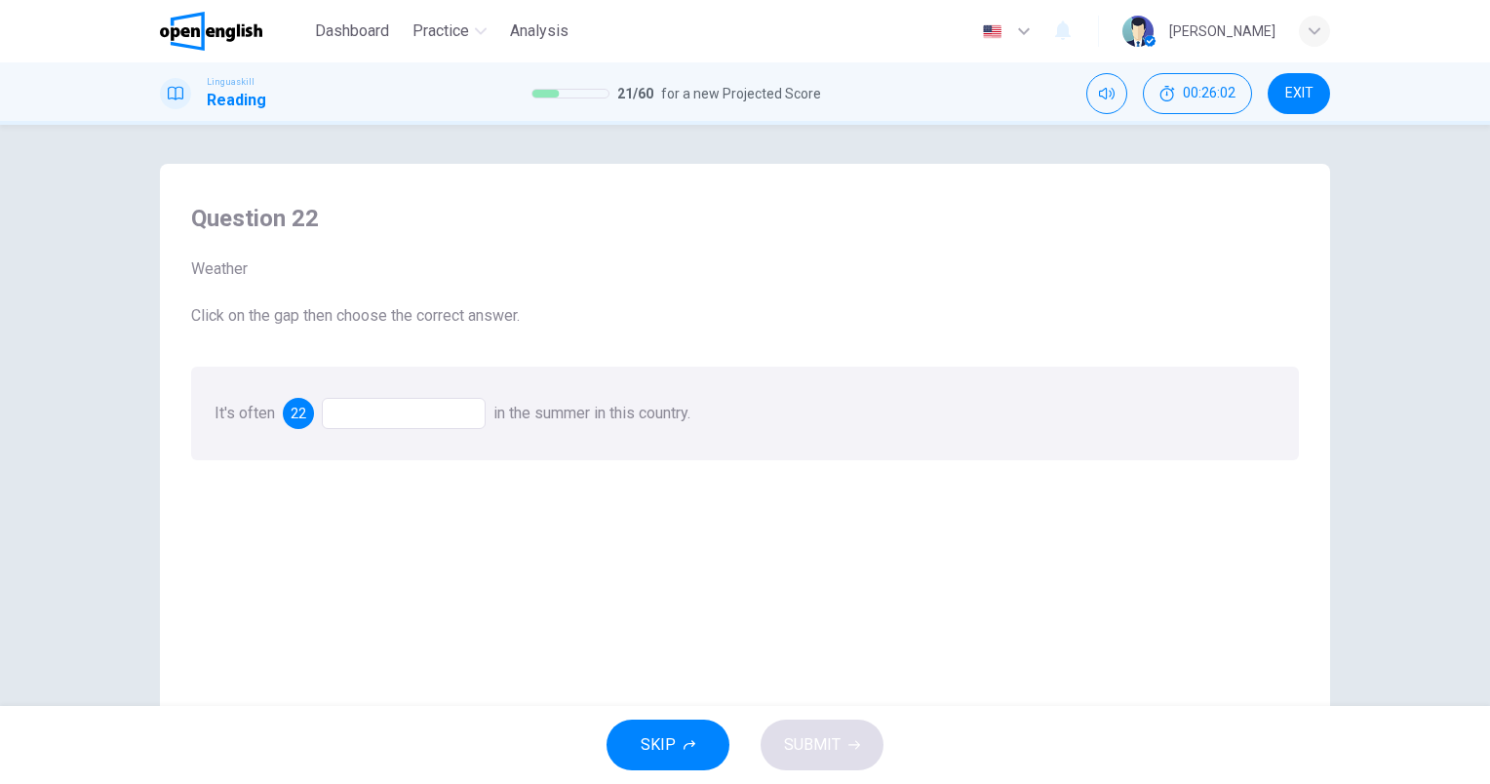
click at [476, 413] on div at bounding box center [404, 413] width 164 height 31
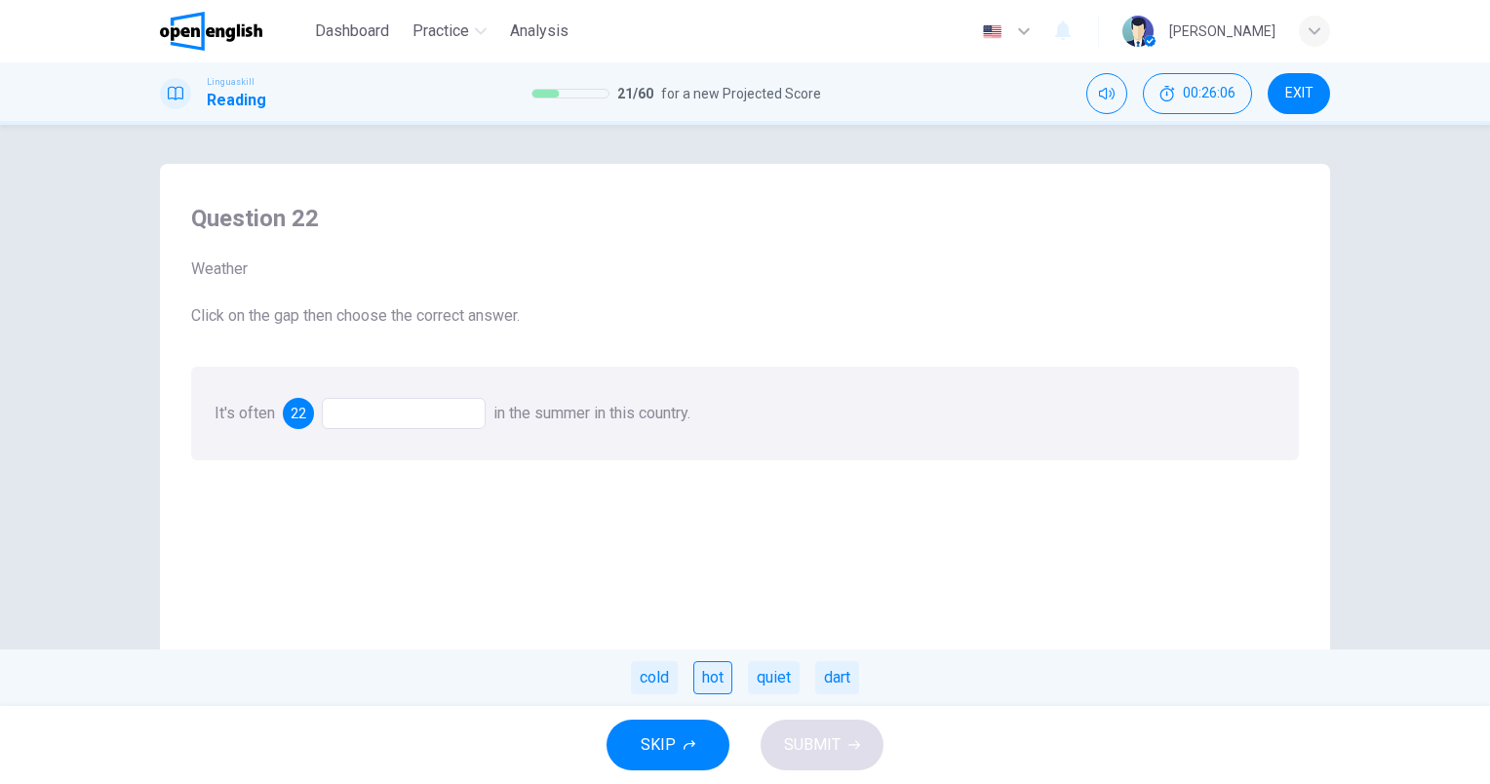
click at [725, 677] on div "hot" at bounding box center [712, 677] width 39 height 33
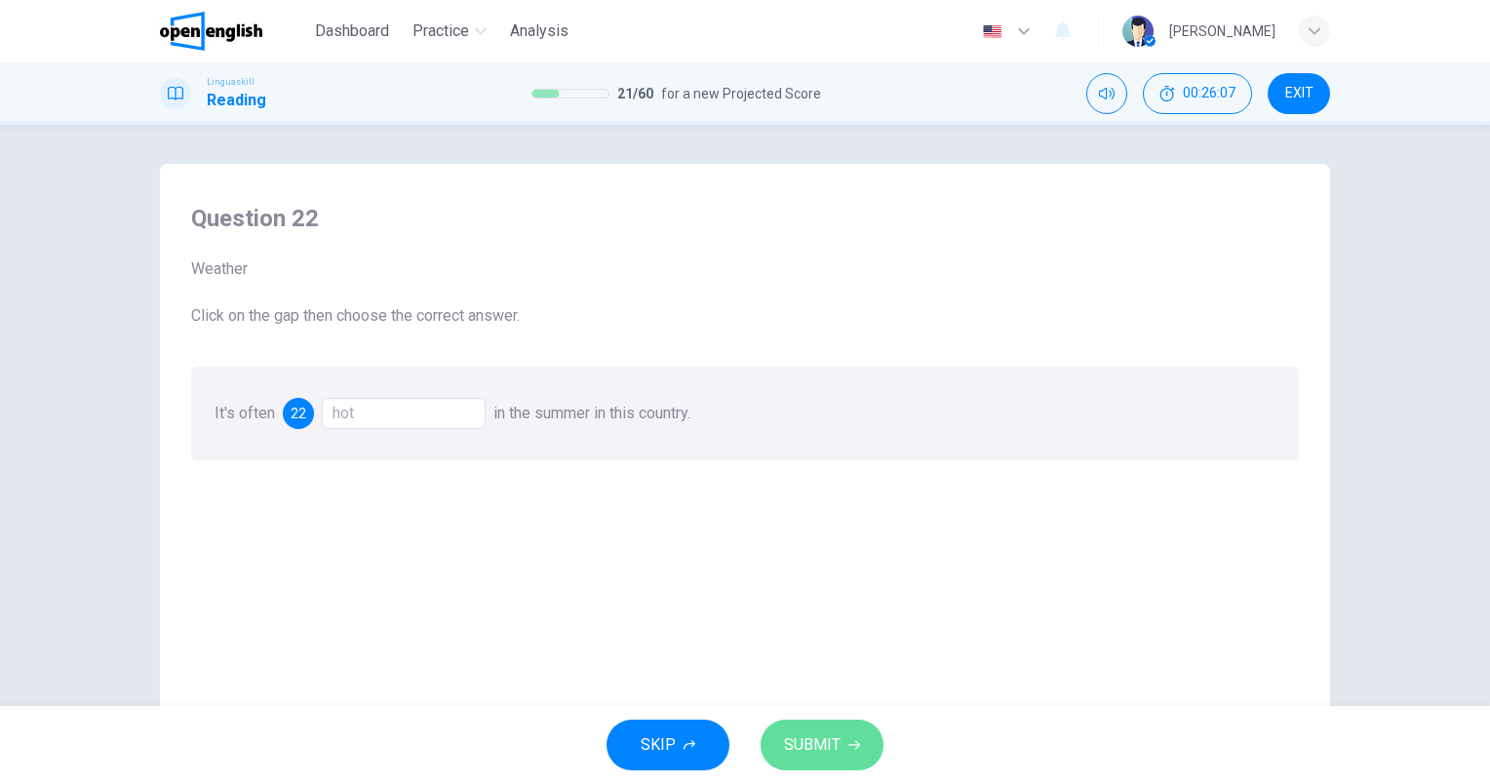
click at [815, 737] on span "SUBMIT" at bounding box center [812, 744] width 57 height 27
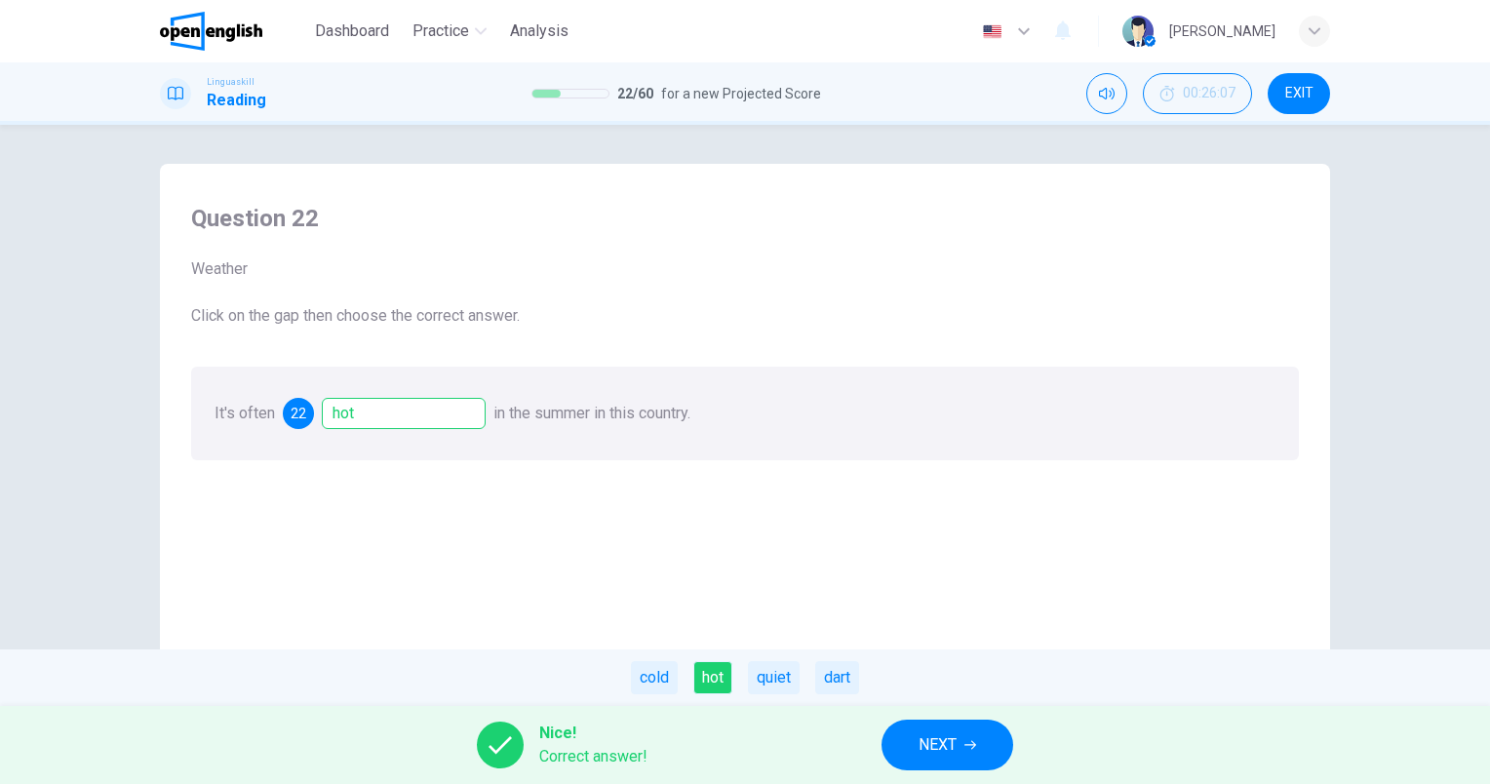
click at [950, 739] on span "NEXT" at bounding box center [937, 744] width 38 height 27
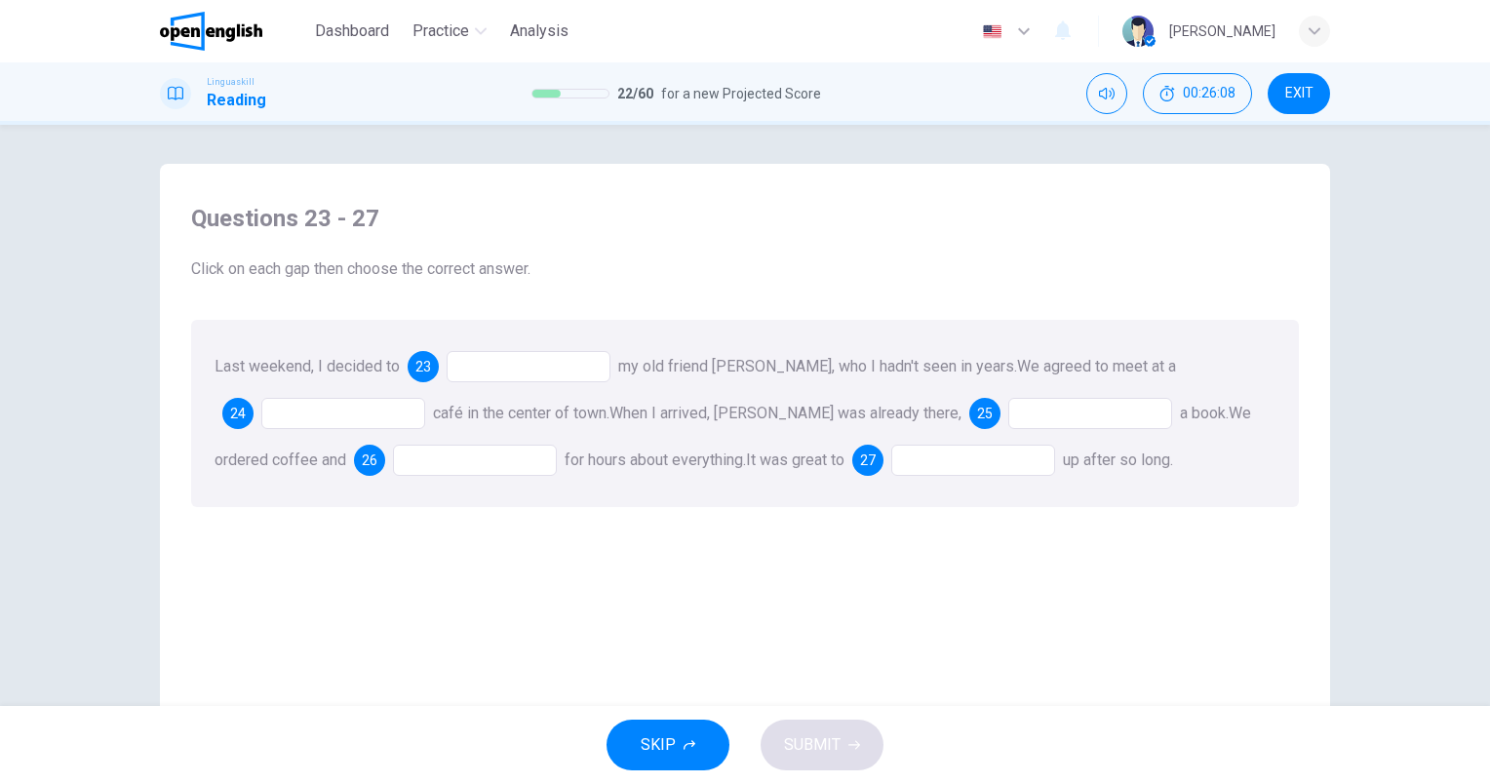
click at [512, 371] on div at bounding box center [529, 366] width 164 height 31
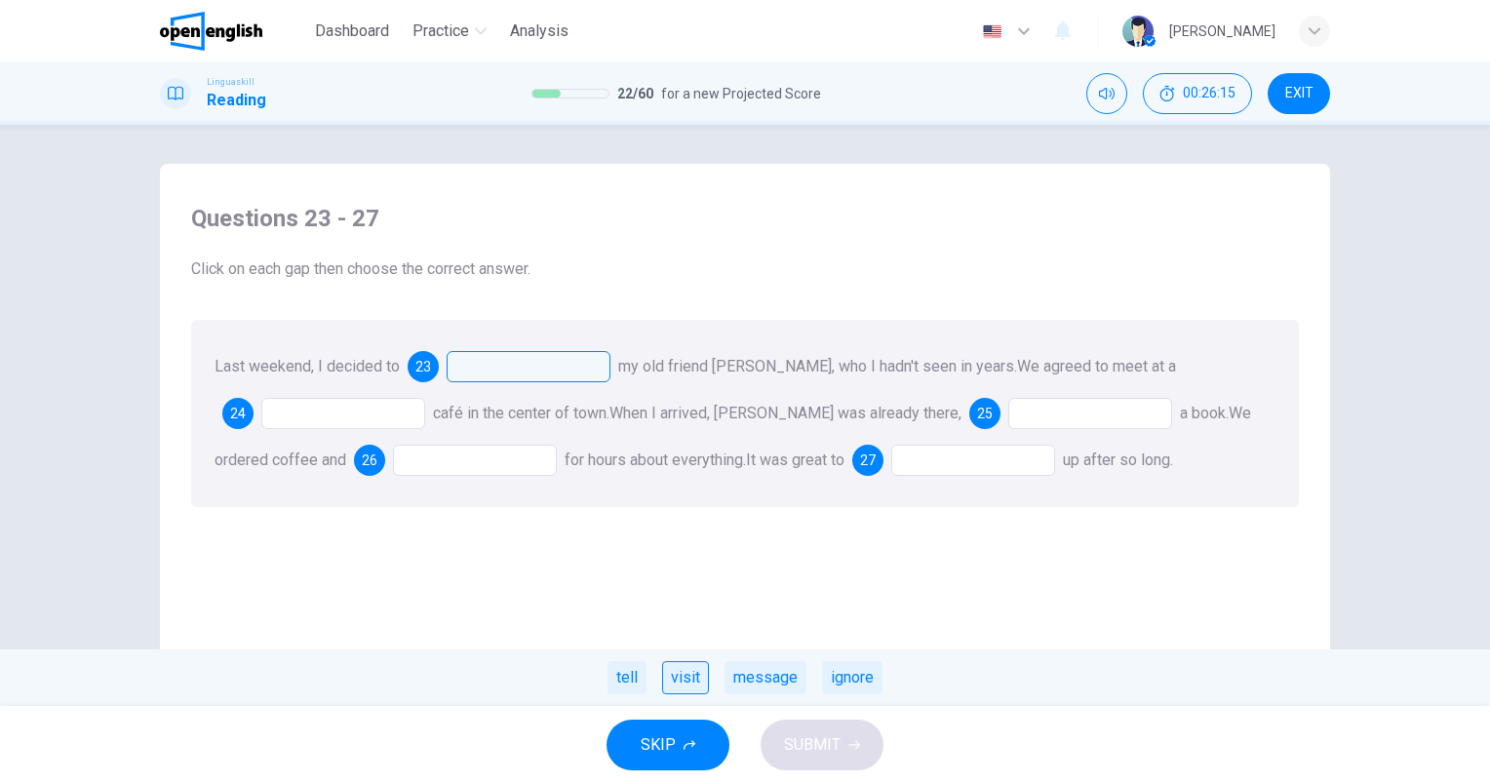
click at [686, 671] on div "visit" at bounding box center [685, 677] width 47 height 33
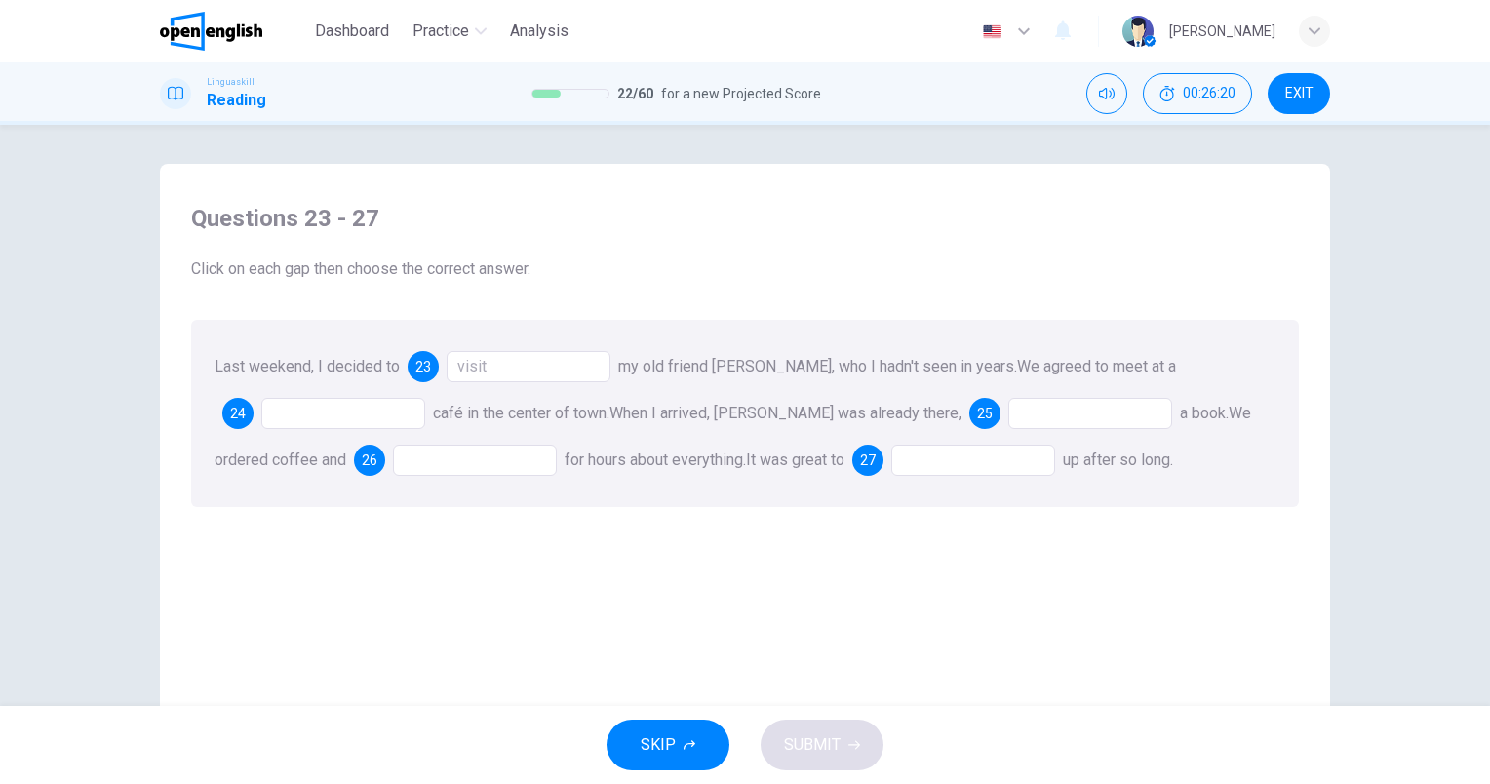
click at [306, 401] on div at bounding box center [343, 413] width 164 height 31
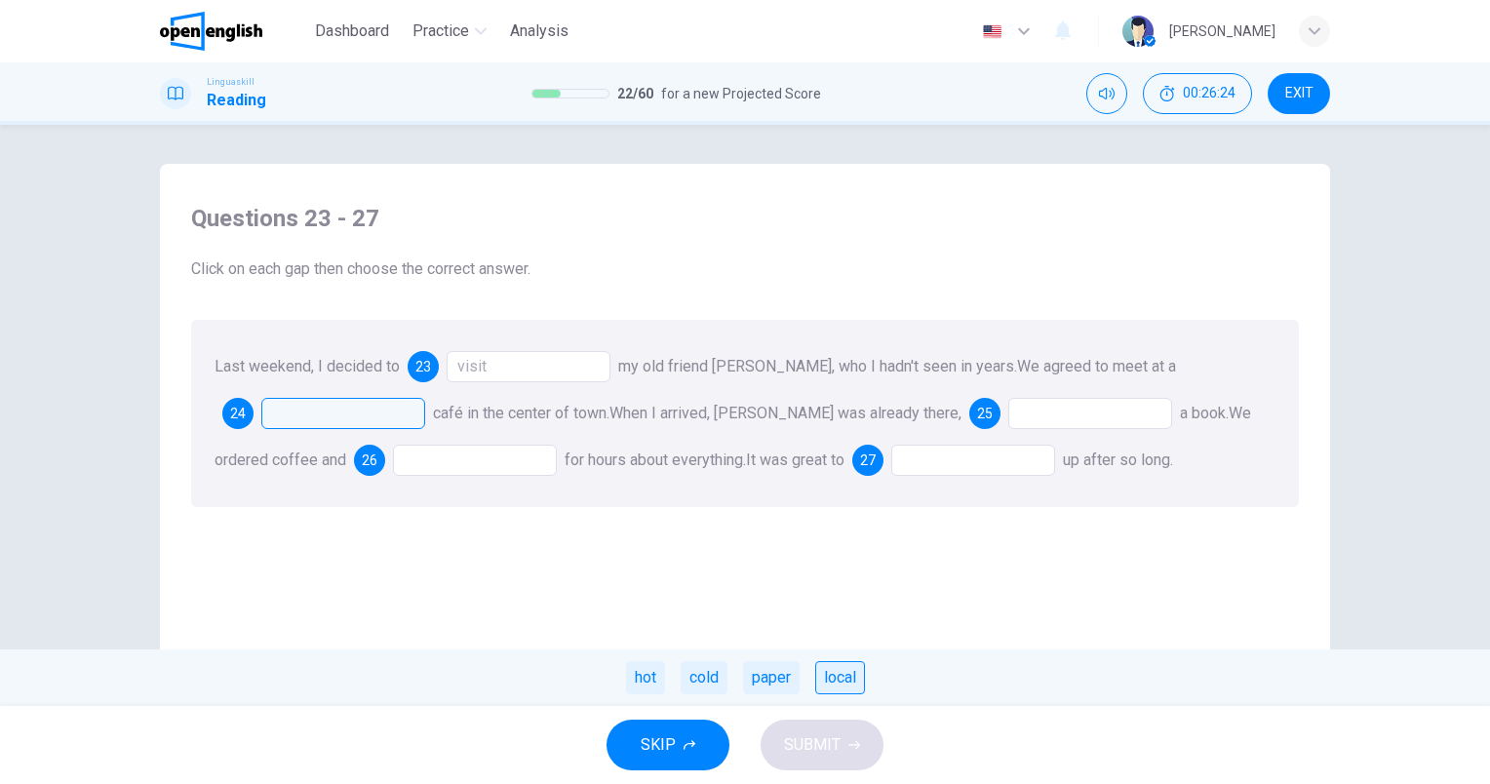
click at [849, 690] on div "local" at bounding box center [840, 677] width 50 height 33
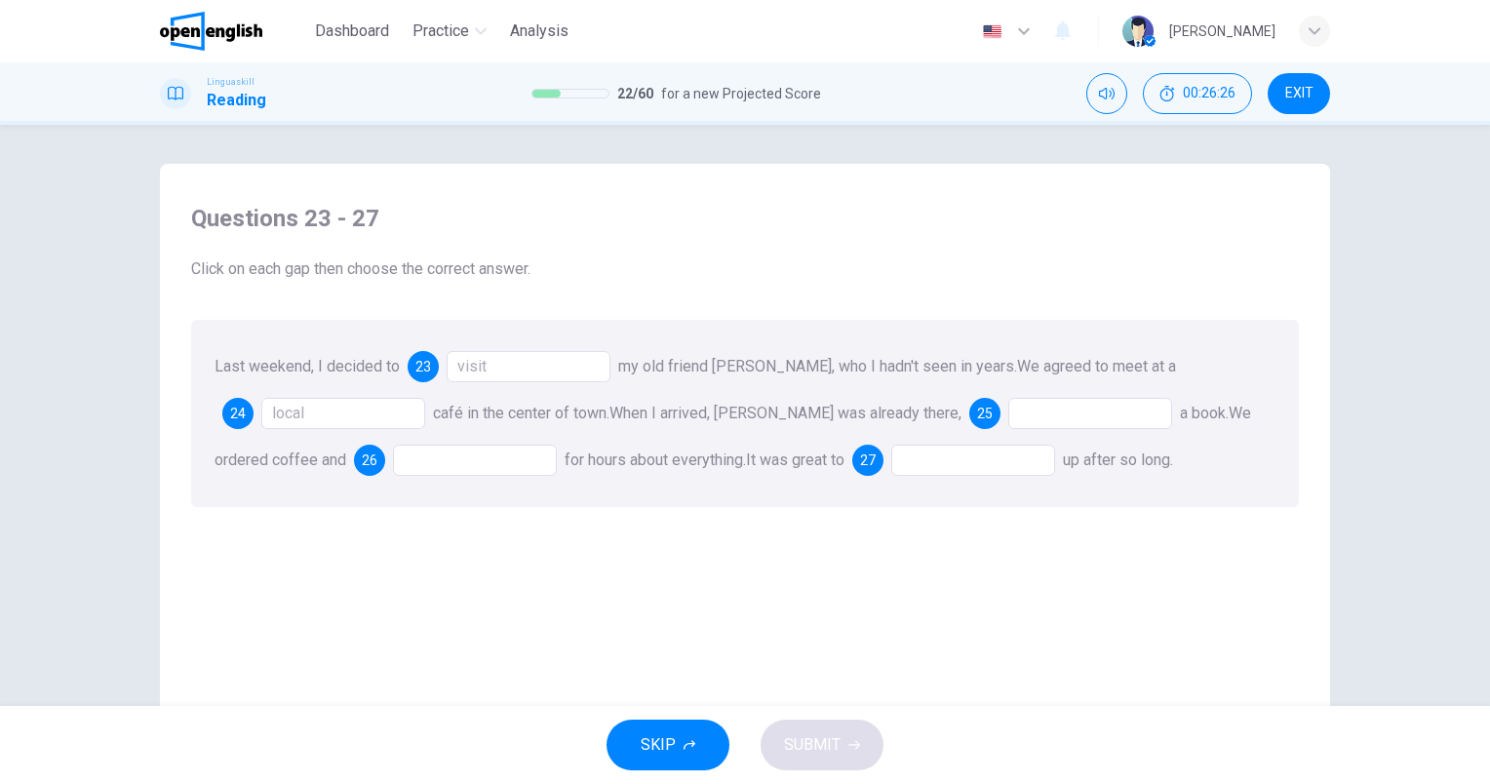
click at [1008, 410] on div at bounding box center [1090, 413] width 164 height 31
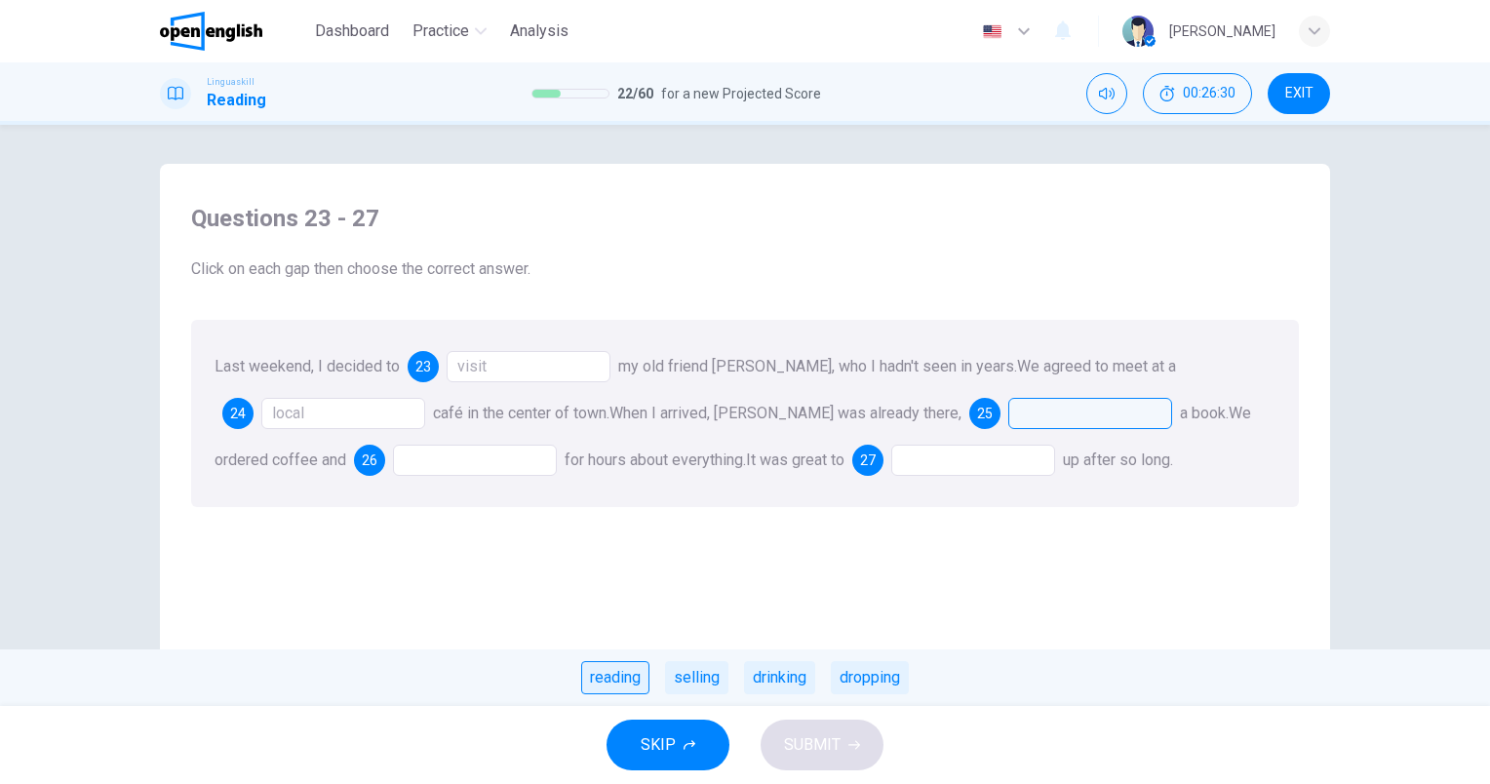
click at [636, 675] on div "reading" at bounding box center [615, 677] width 68 height 33
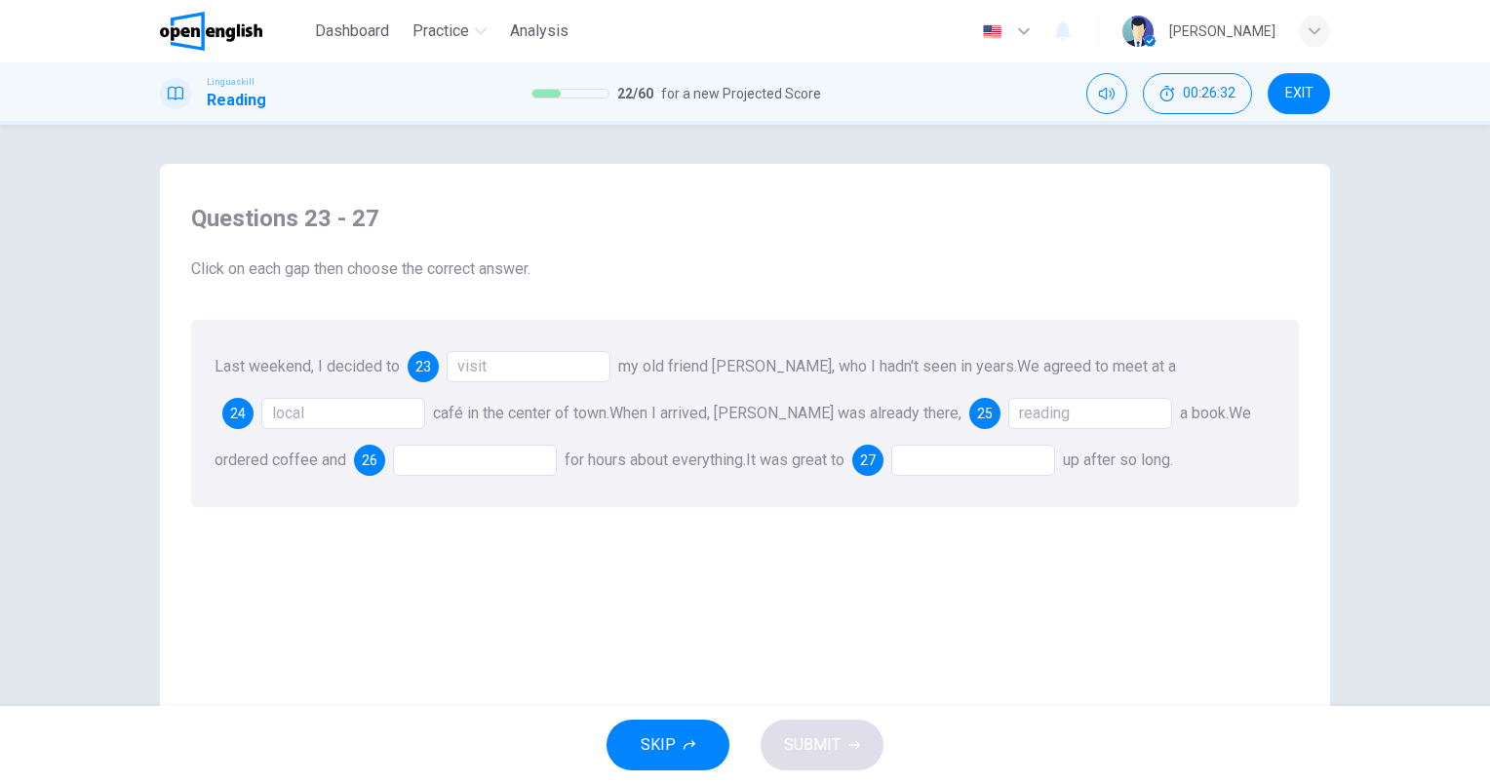
click at [470, 451] on div at bounding box center [475, 460] width 164 height 31
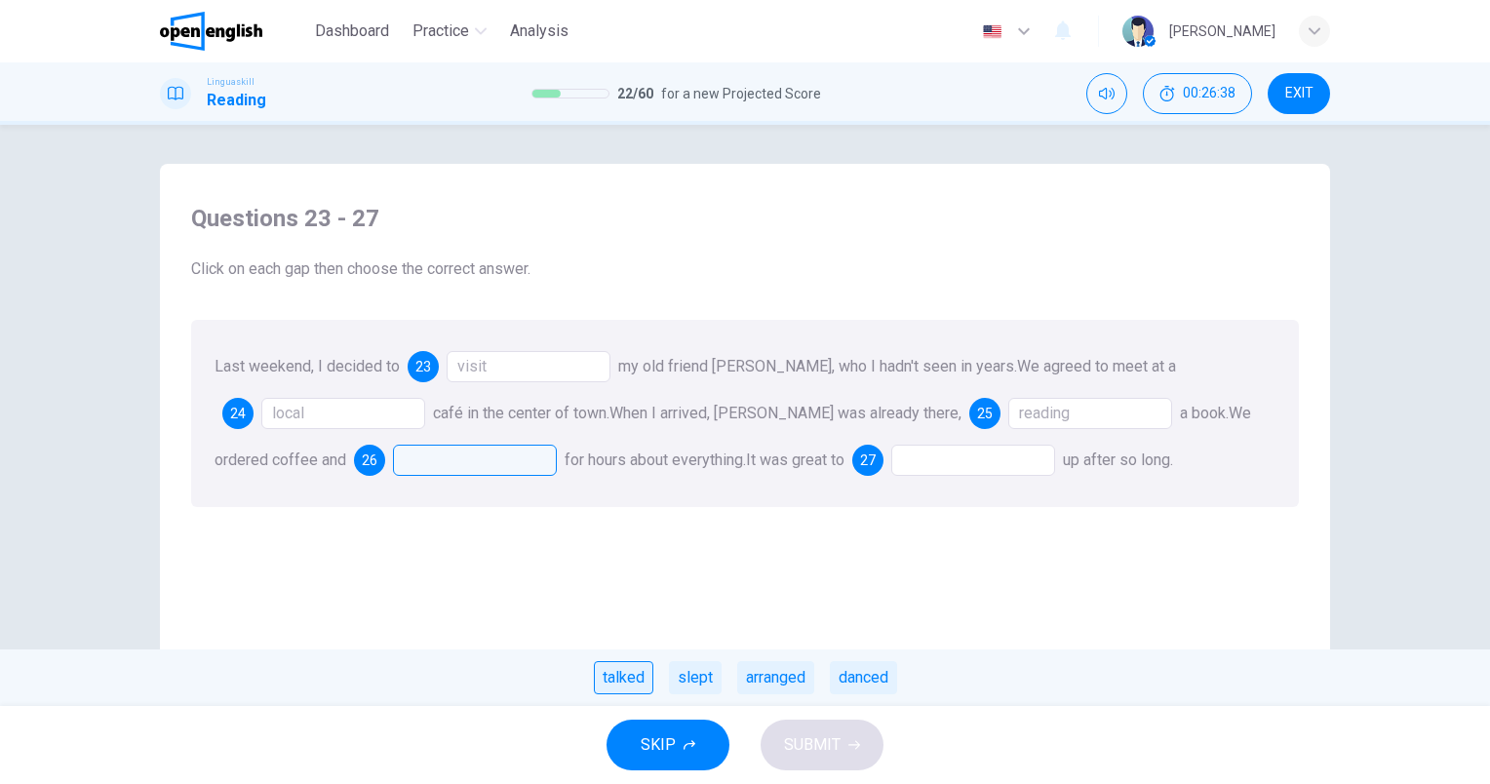
click at [620, 679] on div "talked" at bounding box center [623, 677] width 59 height 33
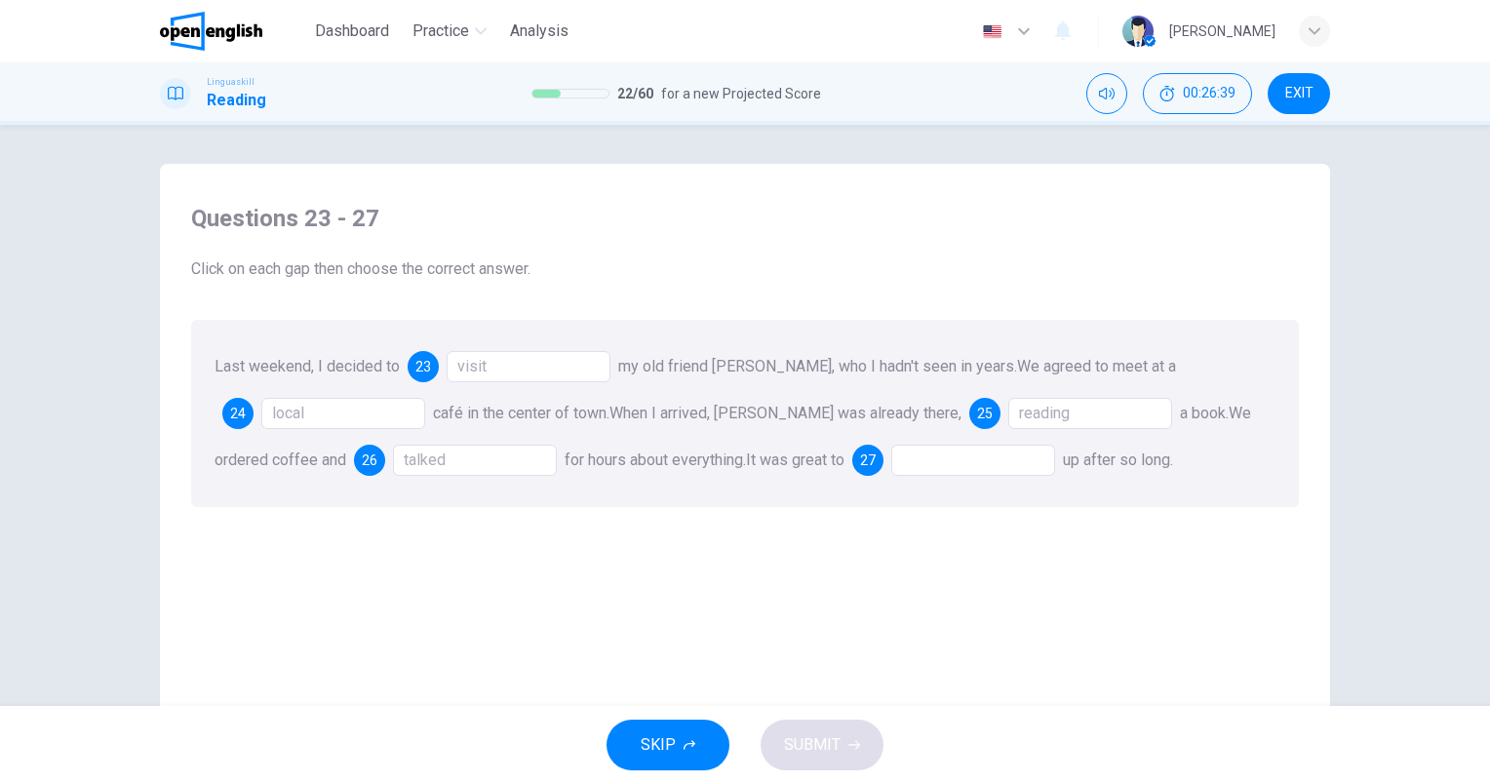
click at [917, 450] on div at bounding box center [973, 460] width 164 height 31
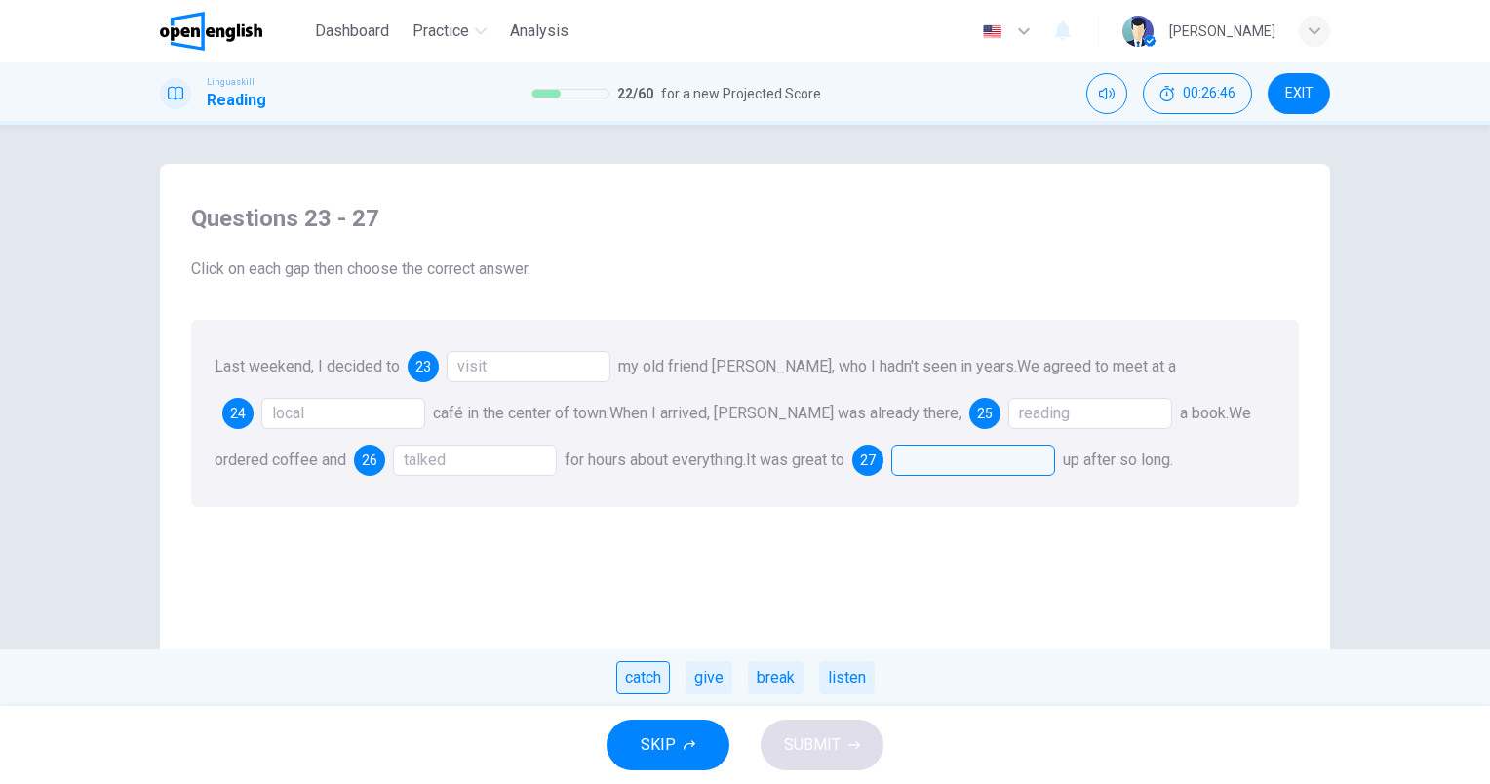
click at [656, 691] on div "catch" at bounding box center [643, 677] width 54 height 33
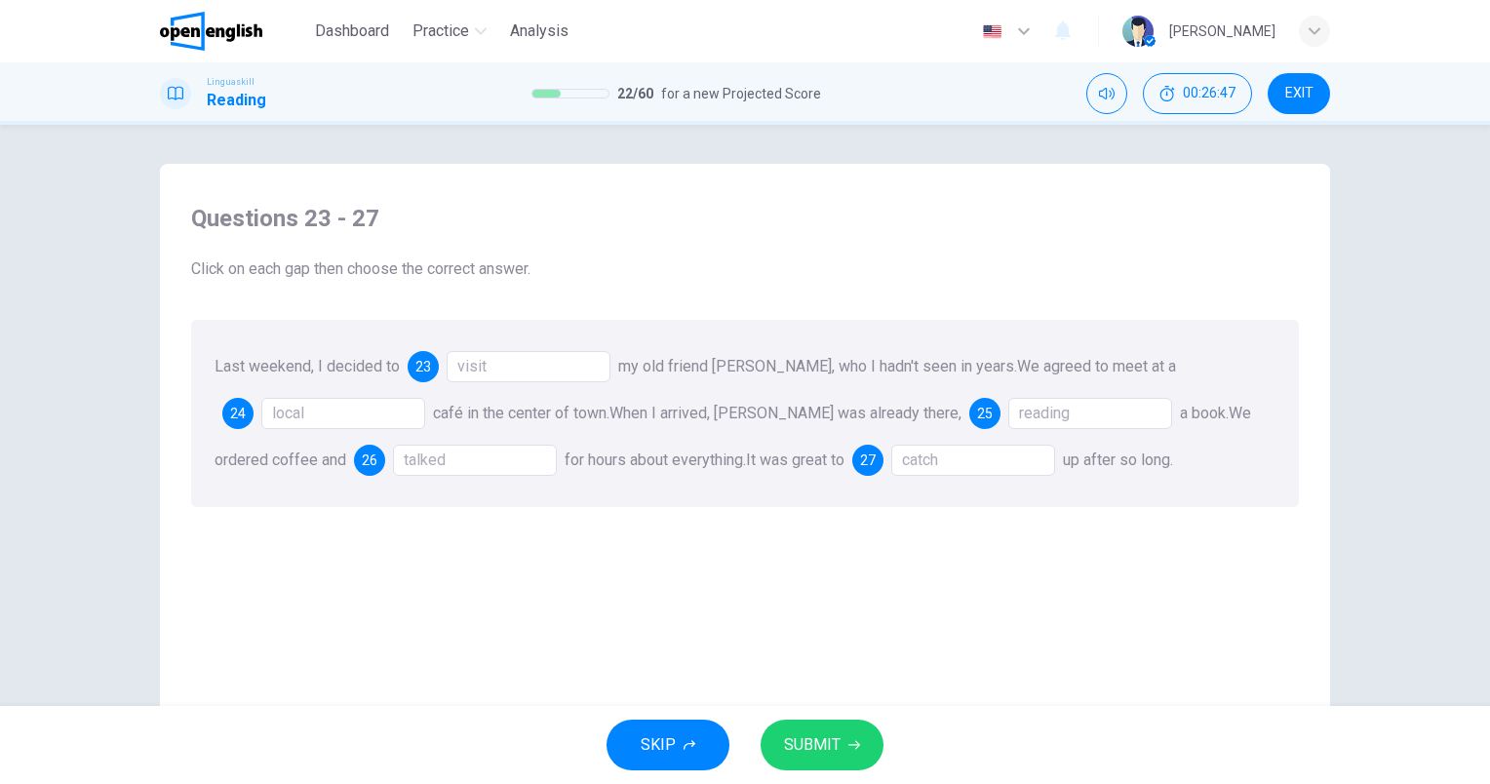
click at [844, 745] on button "SUBMIT" at bounding box center [822, 745] width 123 height 51
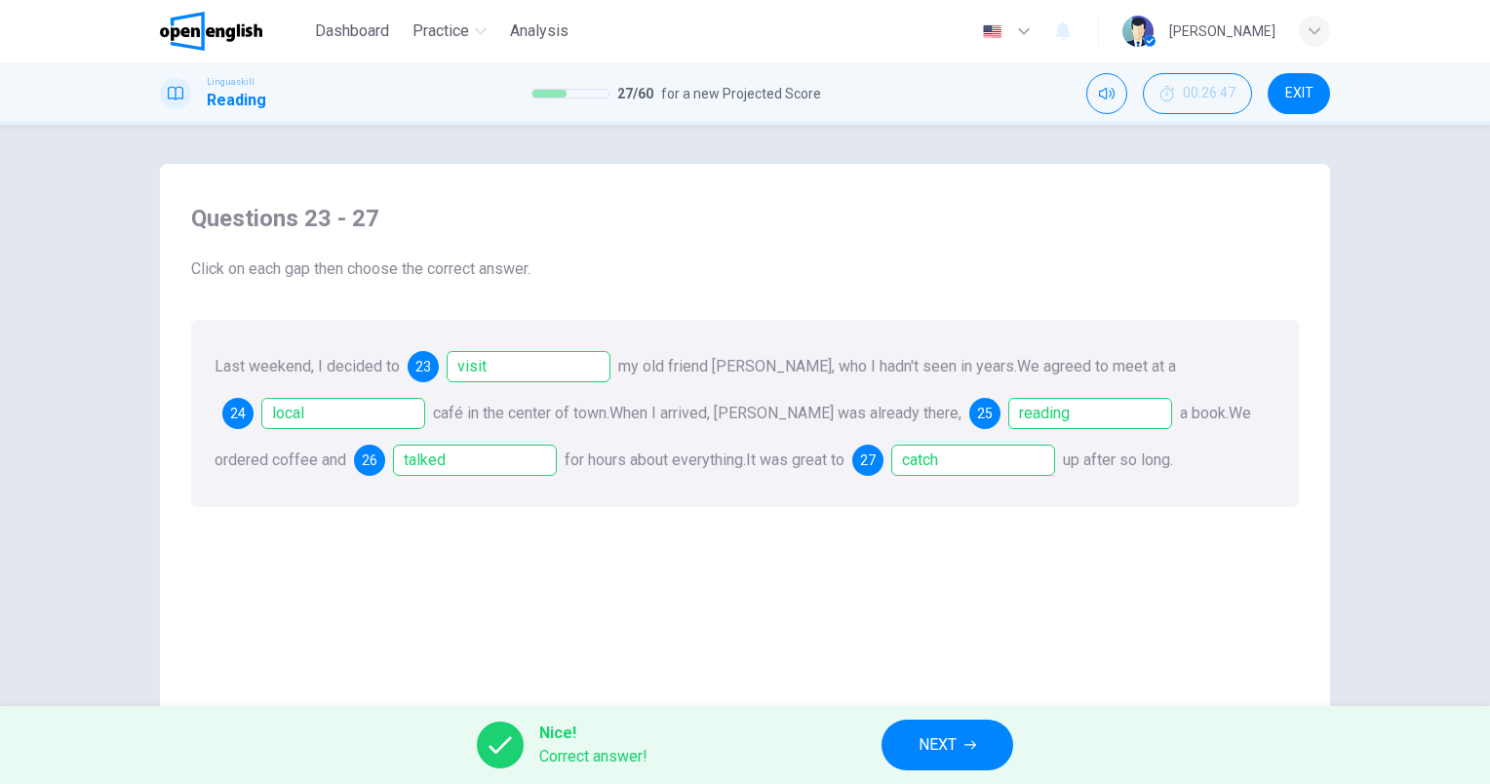
click at [955, 741] on span "NEXT" at bounding box center [937, 744] width 38 height 27
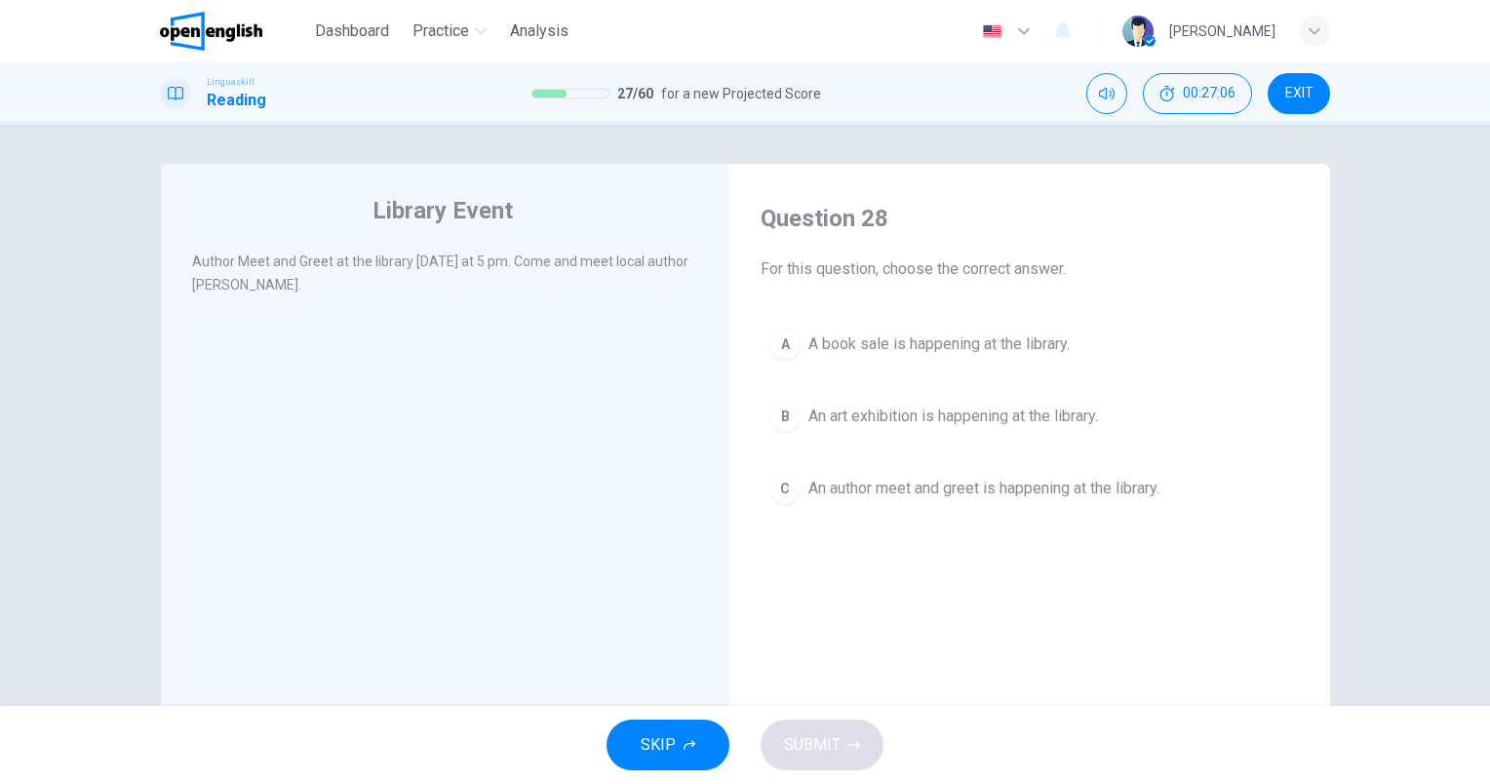
click at [989, 491] on span "An author meet and greet is happening at the library." at bounding box center [983, 488] width 351 height 23
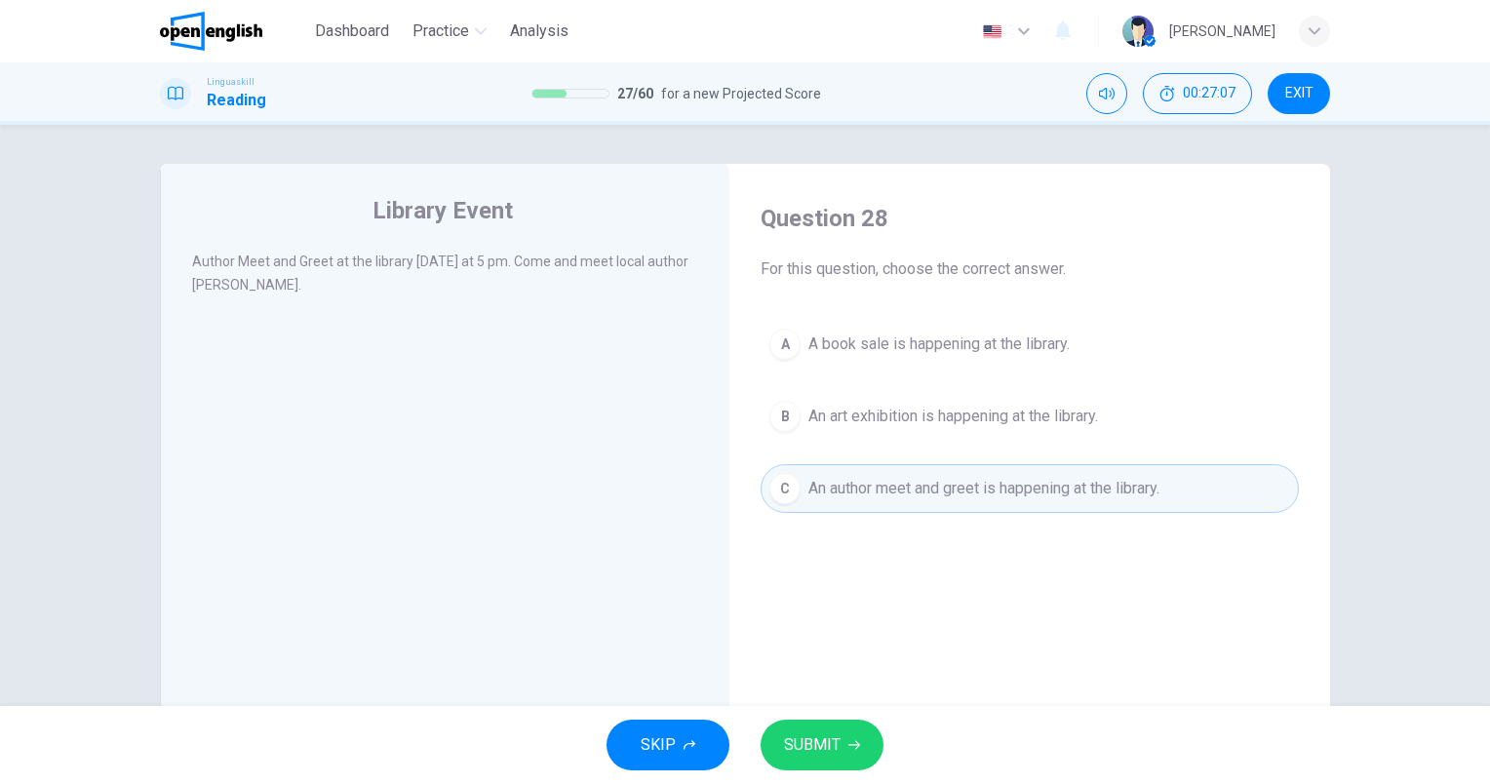
click at [817, 743] on span "SUBMIT" at bounding box center [812, 744] width 57 height 27
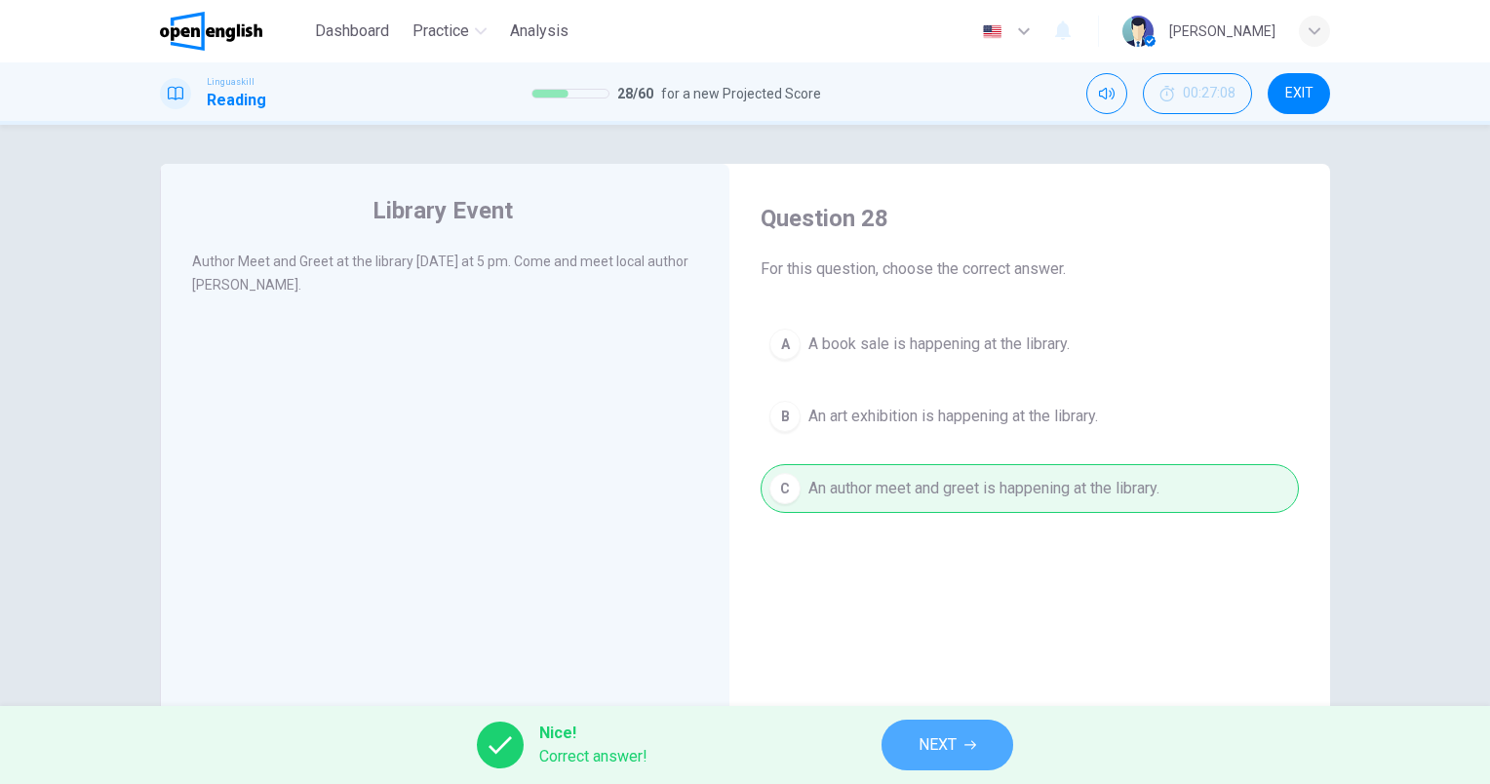
click at [928, 743] on span "NEXT" at bounding box center [937, 744] width 38 height 27
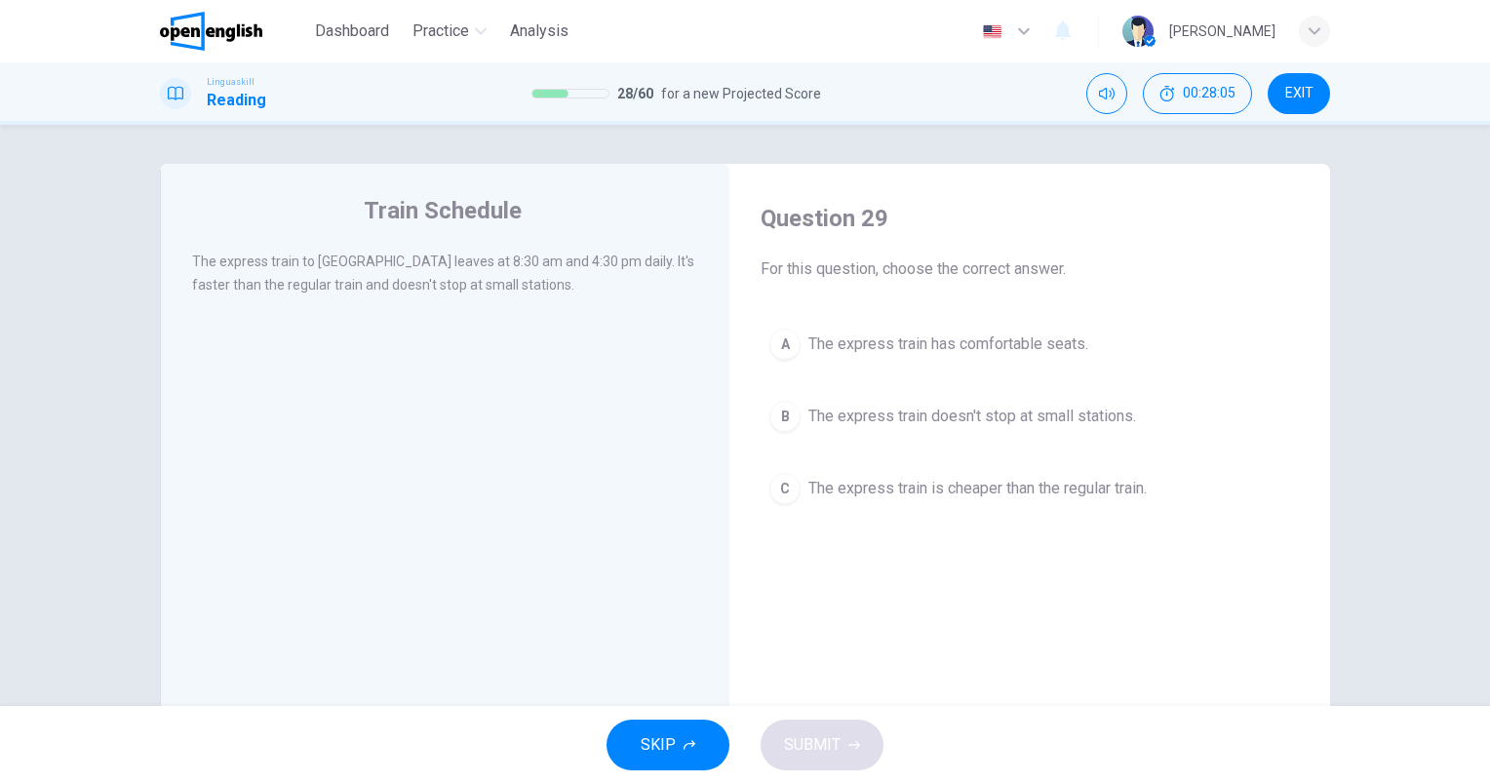
click at [1083, 421] on span "The express train doesn't stop at small stations." at bounding box center [972, 416] width 328 height 23
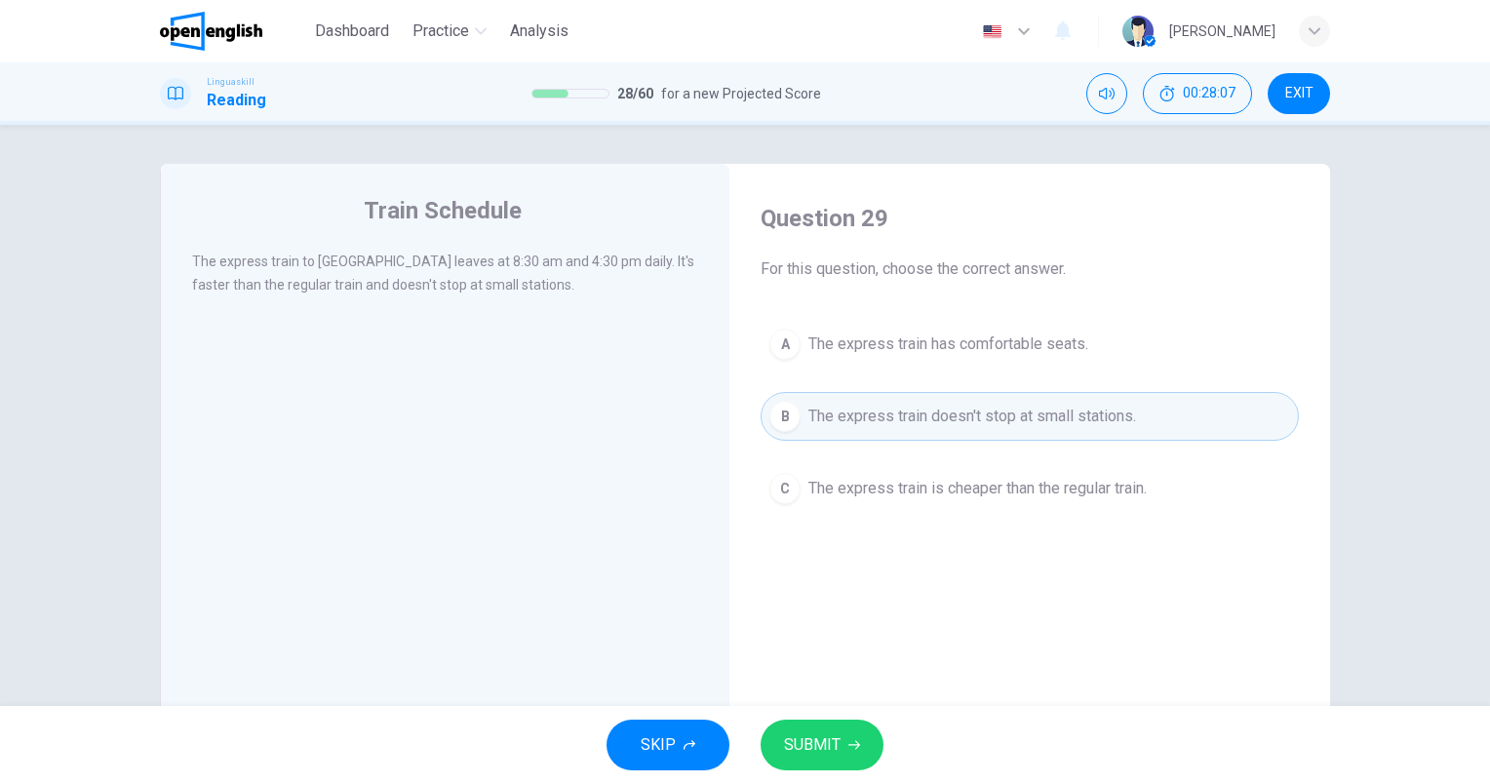
click at [846, 733] on button "SUBMIT" at bounding box center [822, 745] width 123 height 51
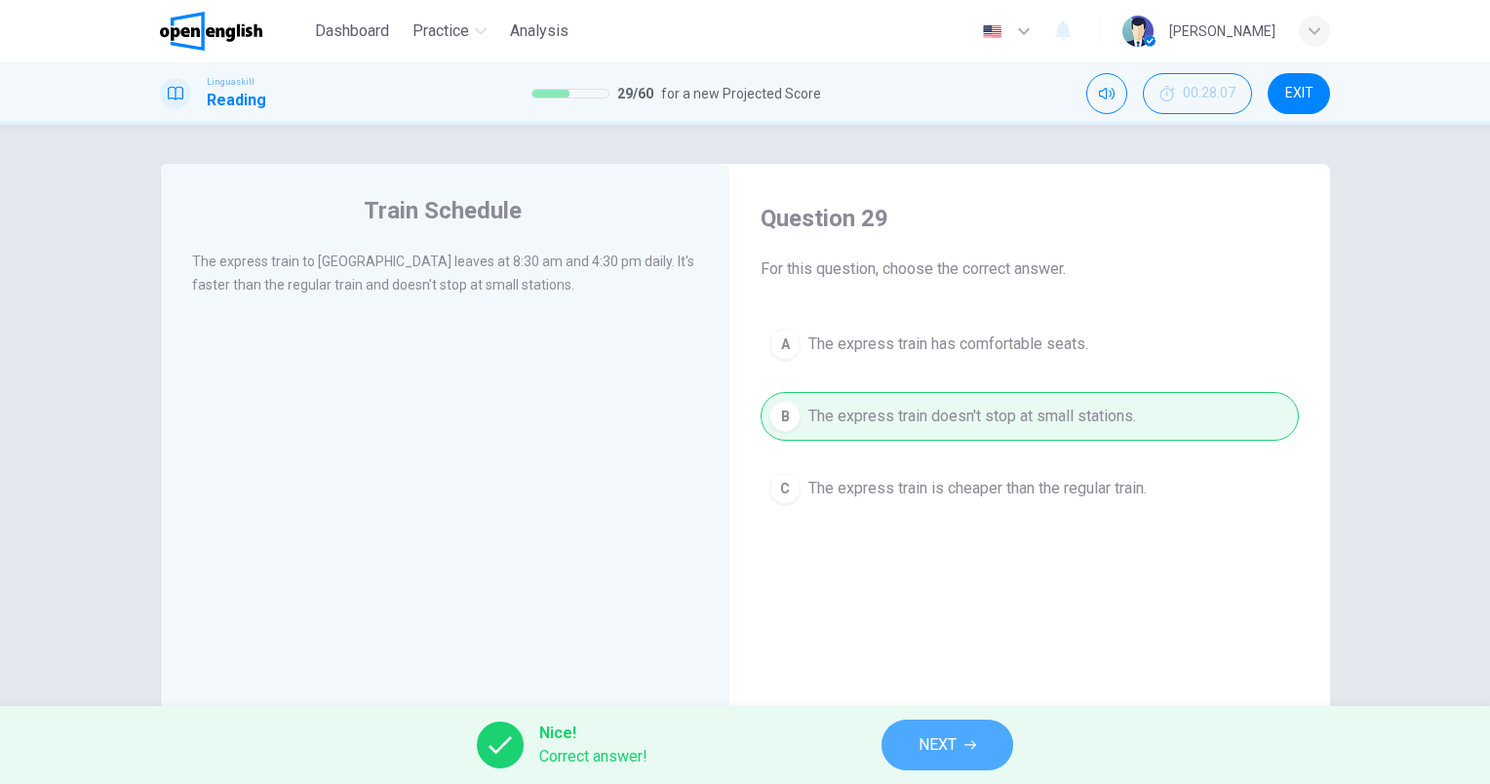
click at [964, 755] on button "NEXT" at bounding box center [947, 745] width 132 height 51
